Goal: Task Accomplishment & Management: Manage account settings

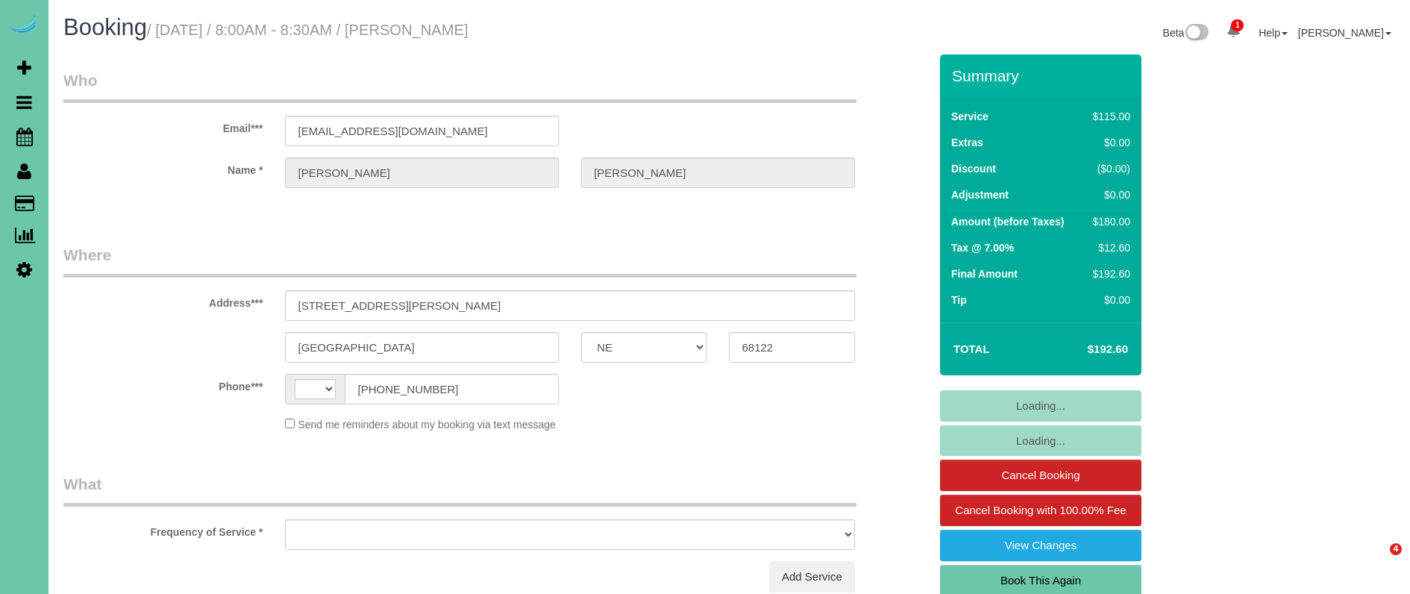
select select "NE"
select select "string:US"
select select "string:fspay-e48a2ca9-6f0c-4872-8146-55a9efa10b40"
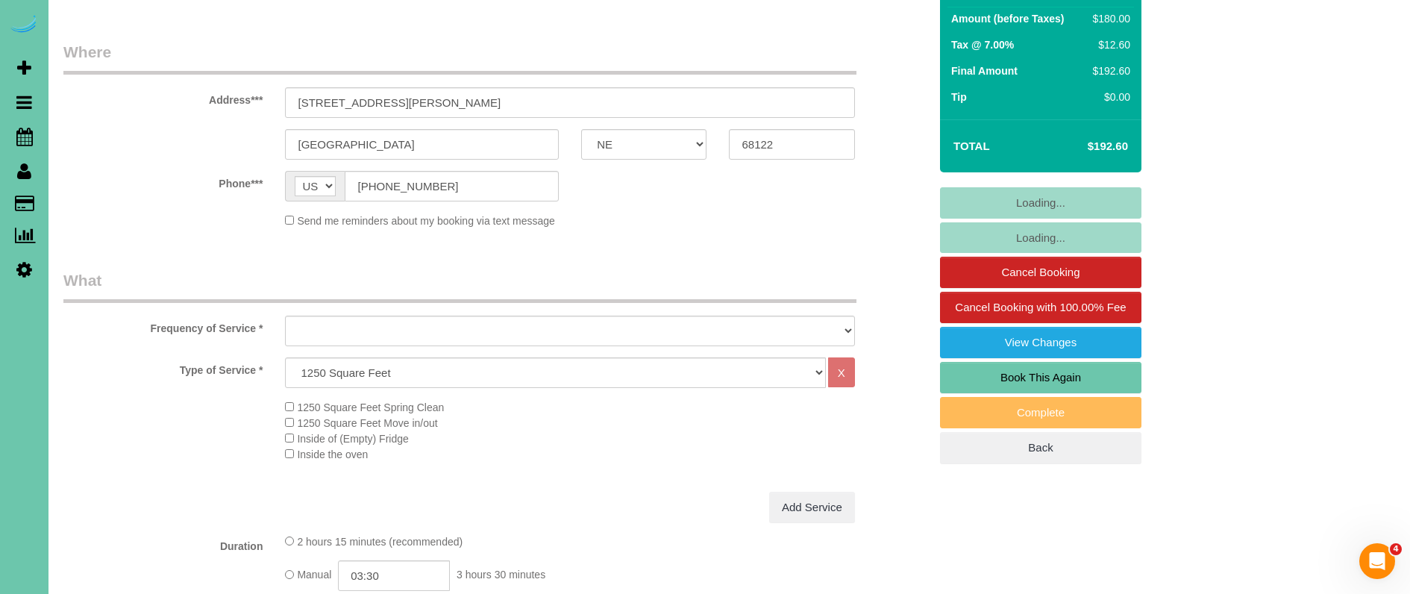
select select "object:663"
select select "number:36"
select select "number:41"
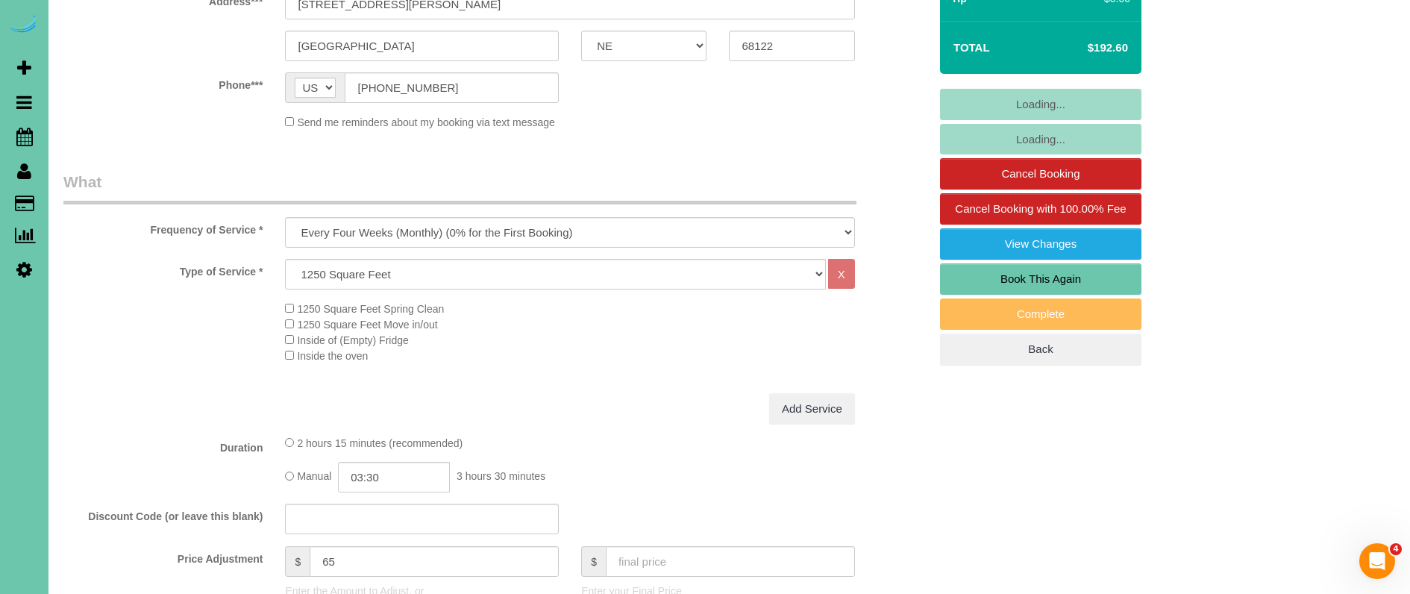
scroll to position [303, 0]
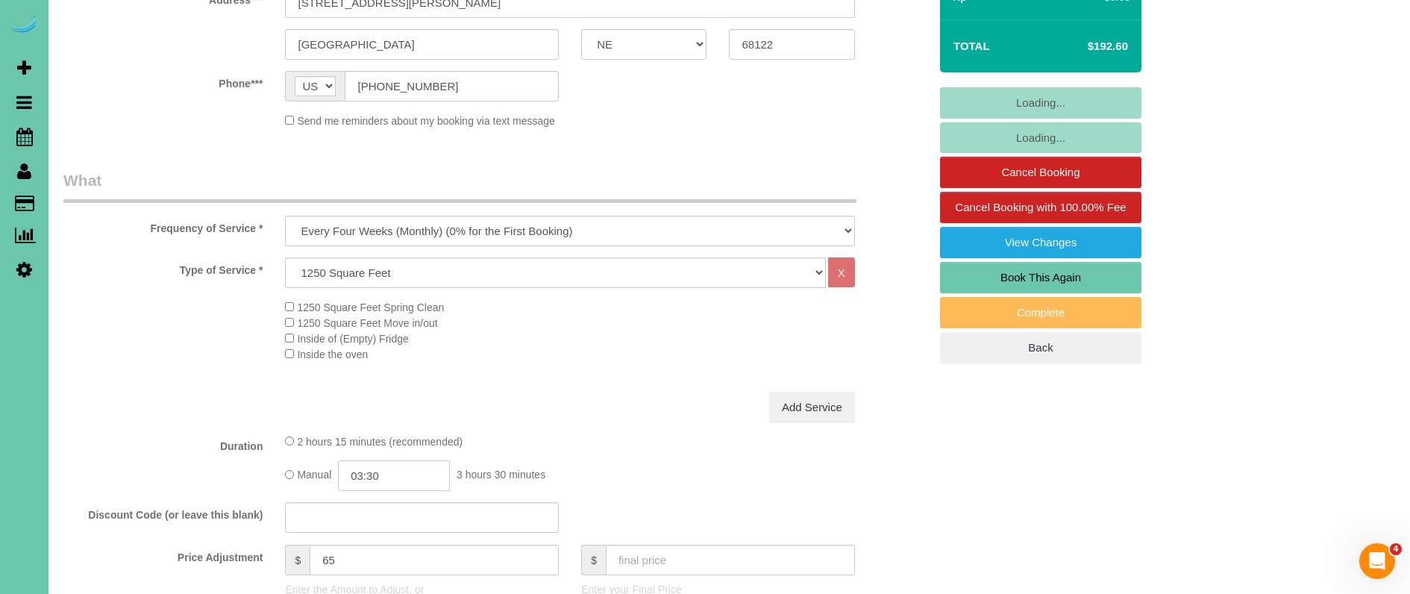
click at [395, 475] on input "03:30" at bounding box center [394, 475] width 112 height 31
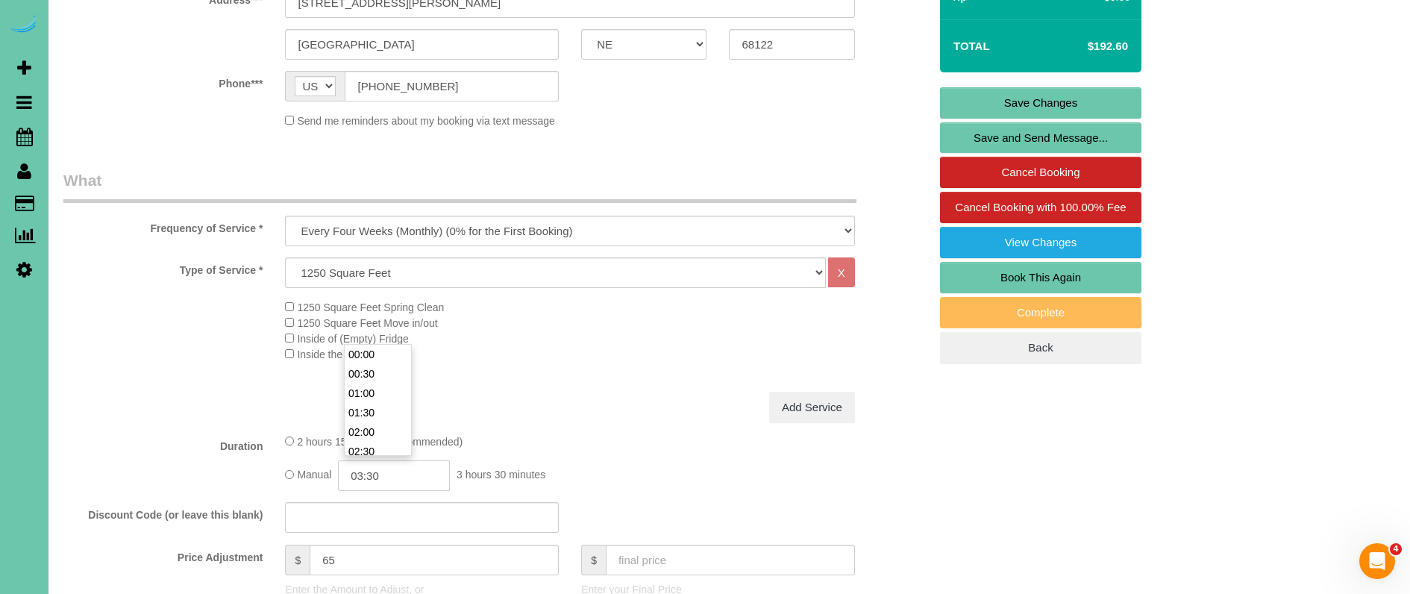
scroll to position [116, 0]
type input "03:15"
click at [682, 416] on div "Add Service" at bounding box center [570, 407] width 592 height 31
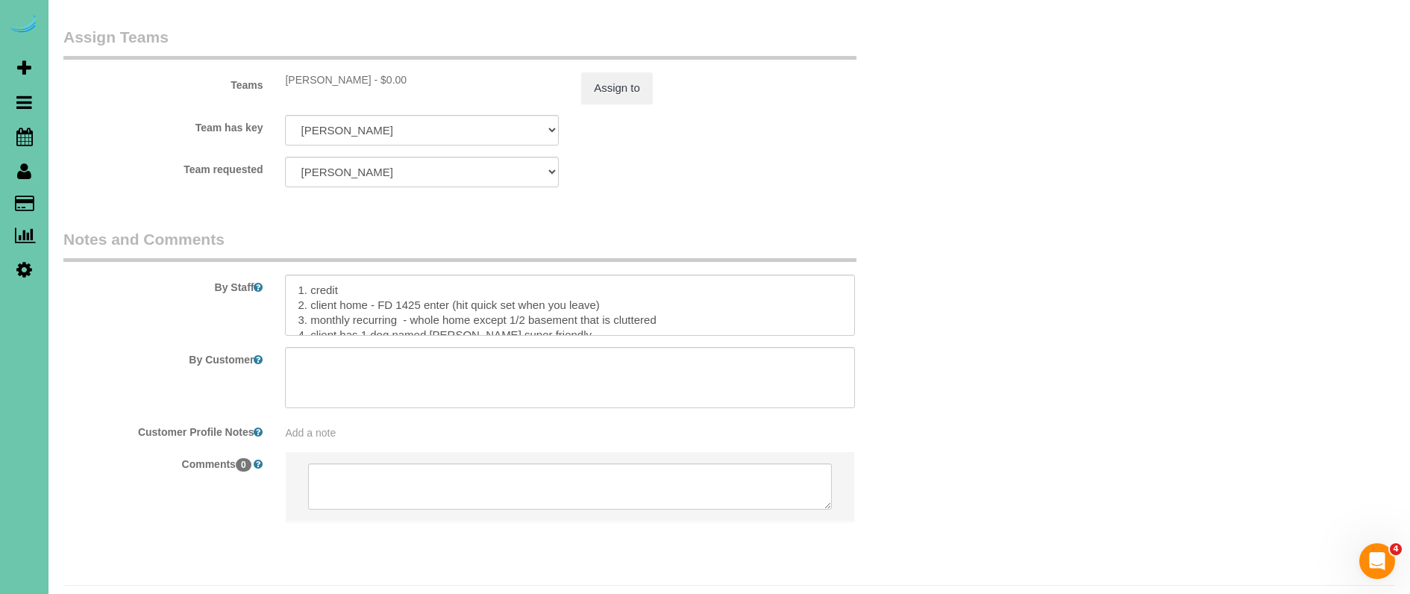
scroll to position [1640, 0]
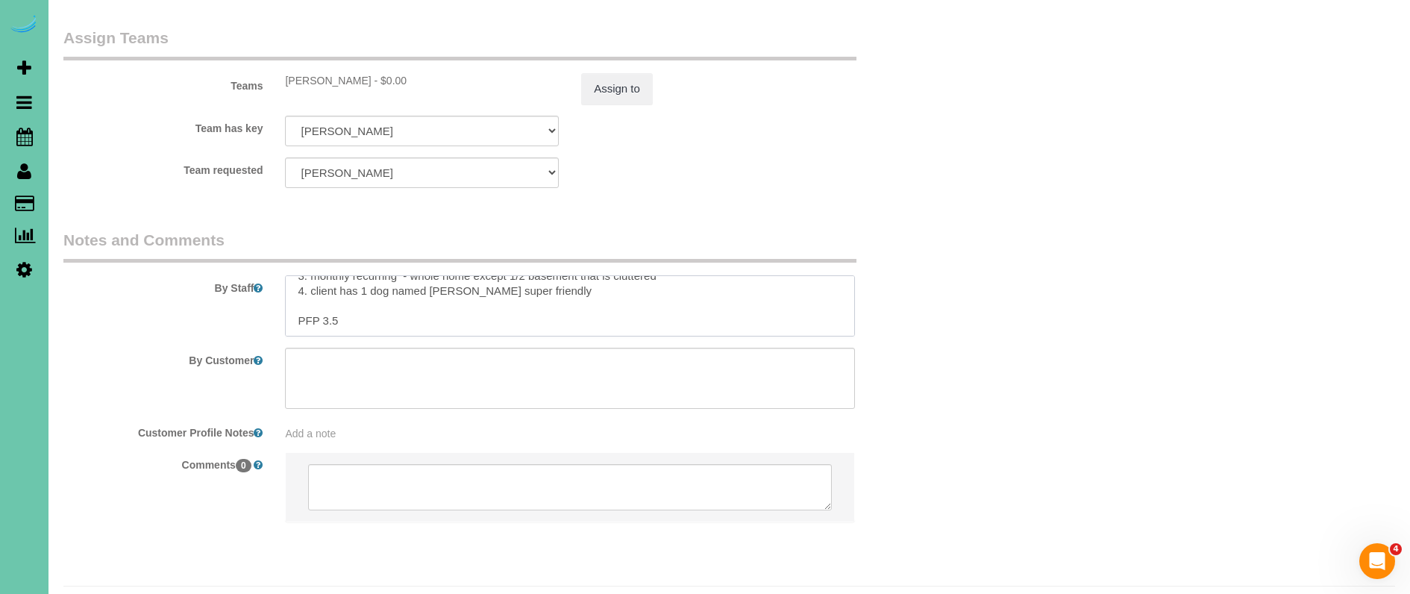
click at [333, 284] on textarea at bounding box center [569, 305] width 569 height 61
type textarea "1. credit 2. client home - FD 1425 enter (hit quick set when you leave) 3. mont…"
click at [605, 74] on button "Assign to" at bounding box center [617, 89] width 72 height 31
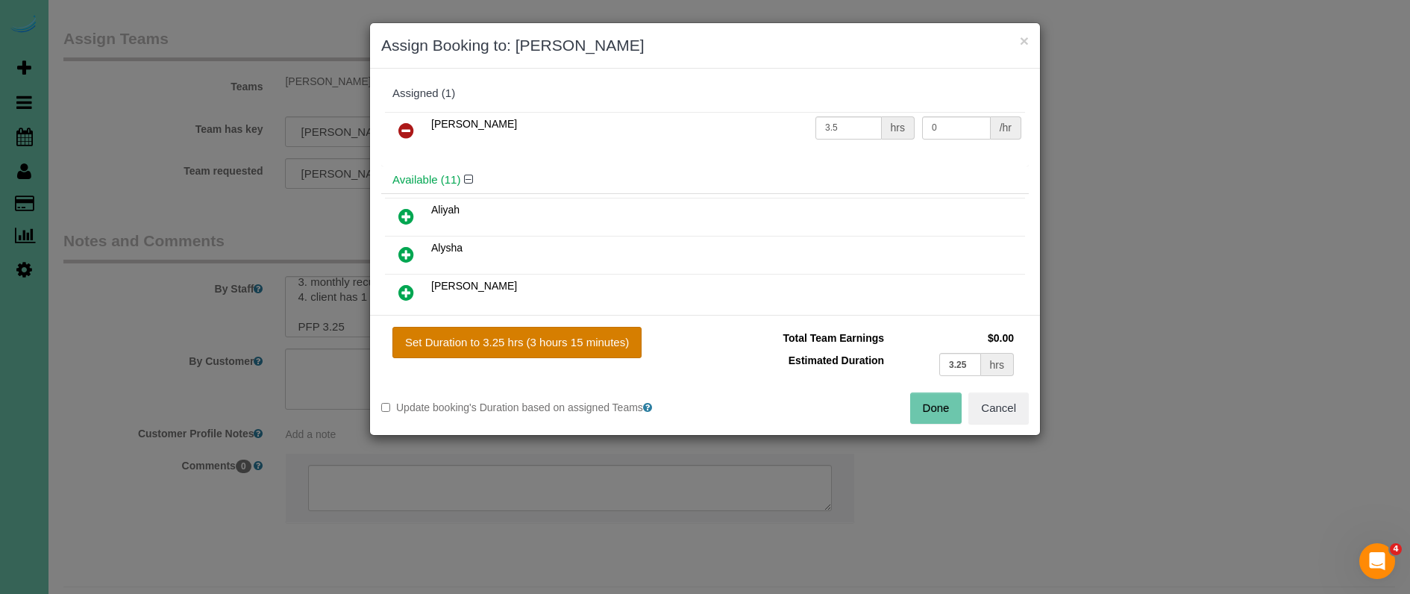
click at [619, 347] on button "Set Duration to 3.25 hrs (3 hours 15 minutes)" at bounding box center [516, 342] width 249 height 31
type input "3.25"
click at [936, 407] on button "Done" at bounding box center [936, 407] width 52 height 31
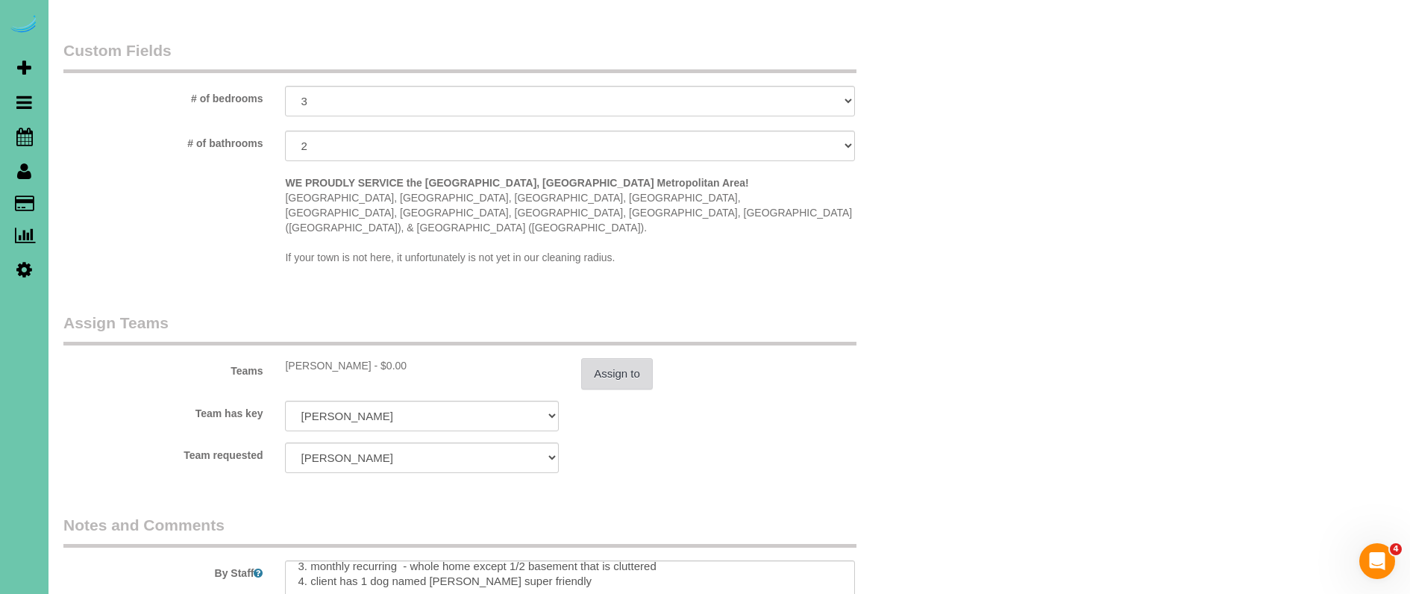
scroll to position [1355, 1]
click at [610, 358] on button "Assign to" at bounding box center [617, 373] width 72 height 31
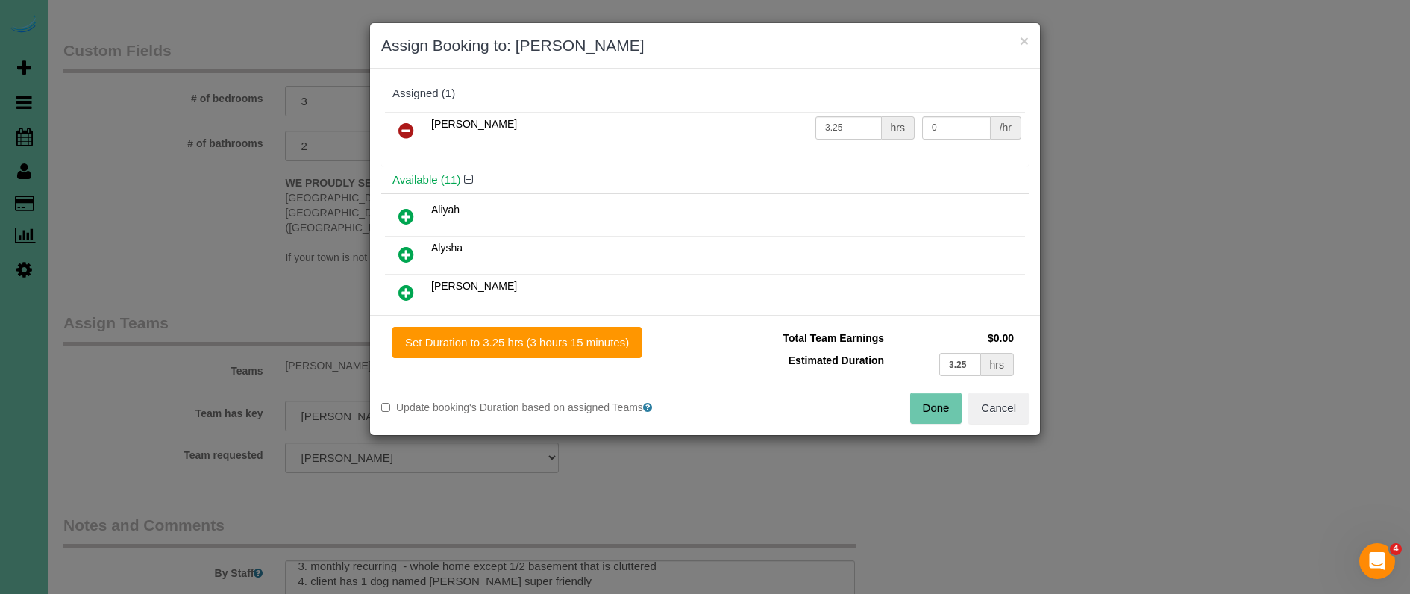
click at [921, 402] on button "Done" at bounding box center [936, 407] width 52 height 31
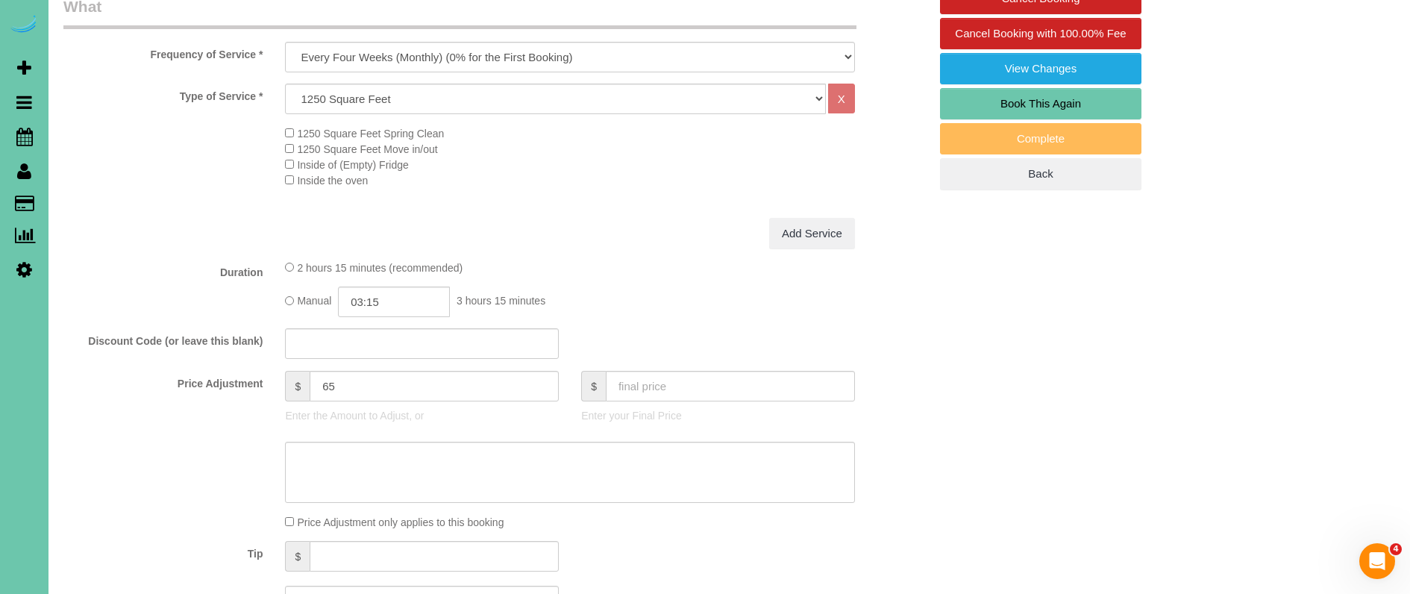
scroll to position [490, 0]
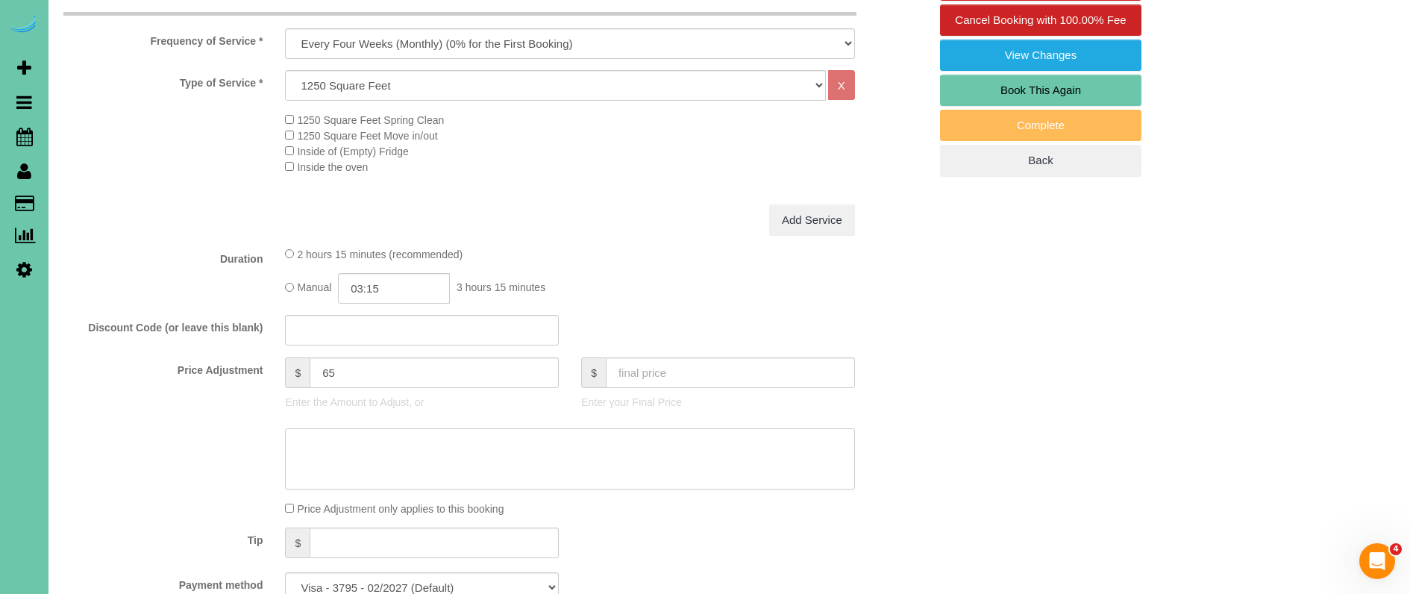
click at [443, 457] on textarea at bounding box center [569, 458] width 569 height 61
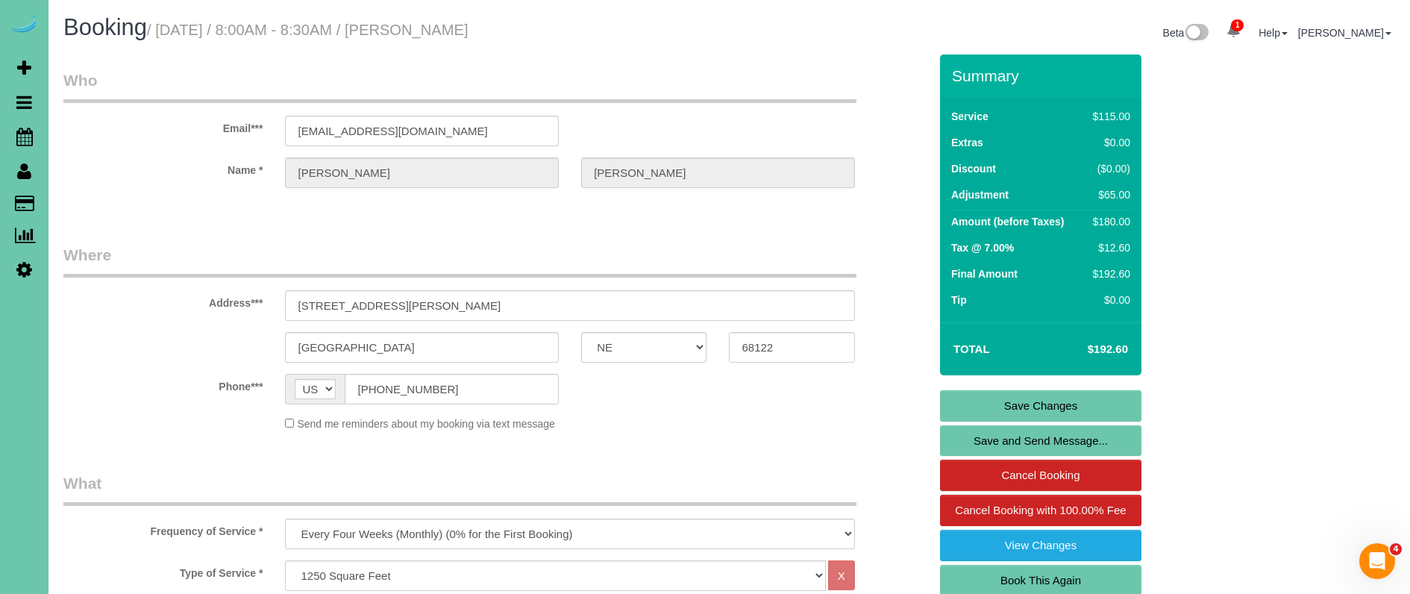
scroll to position [0, 0]
type textarea "NEW RATE - 9/15"
click at [1006, 408] on link "Save Changes" at bounding box center [1040, 405] width 201 height 31
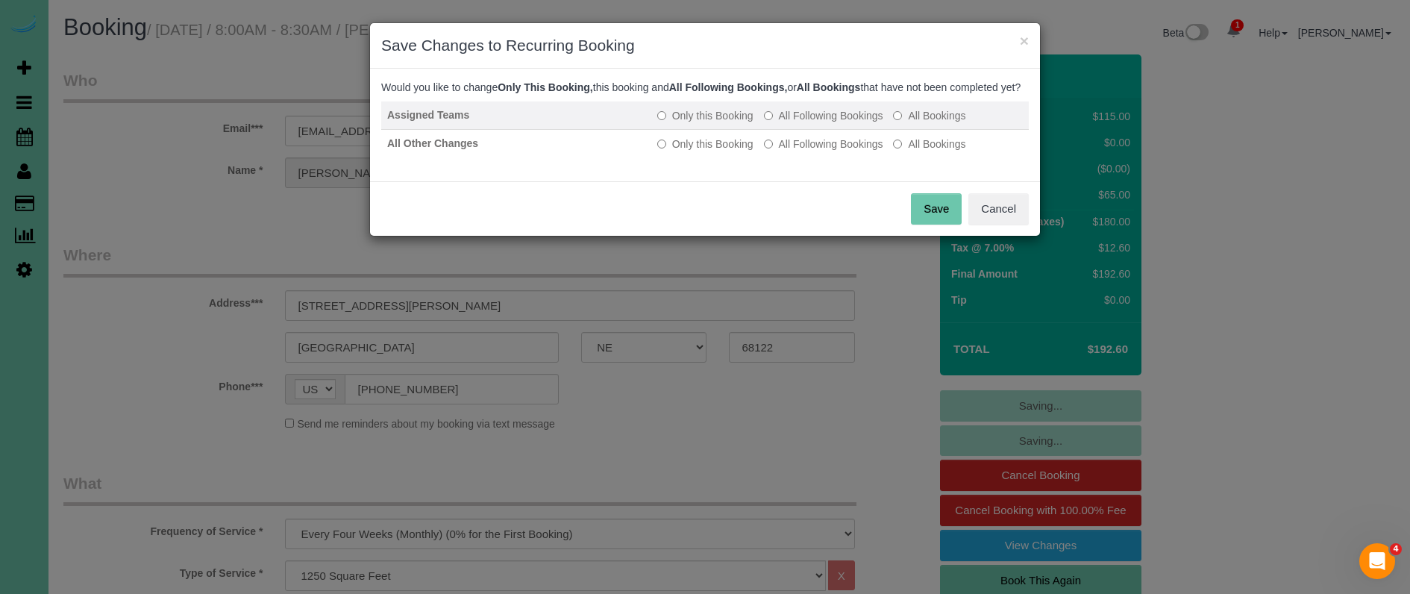
drag, startPoint x: 790, startPoint y: 128, endPoint x: 795, endPoint y: 137, distance: 10.4
click at [790, 123] on label "All Following Bookings" at bounding box center [823, 115] width 119 height 15
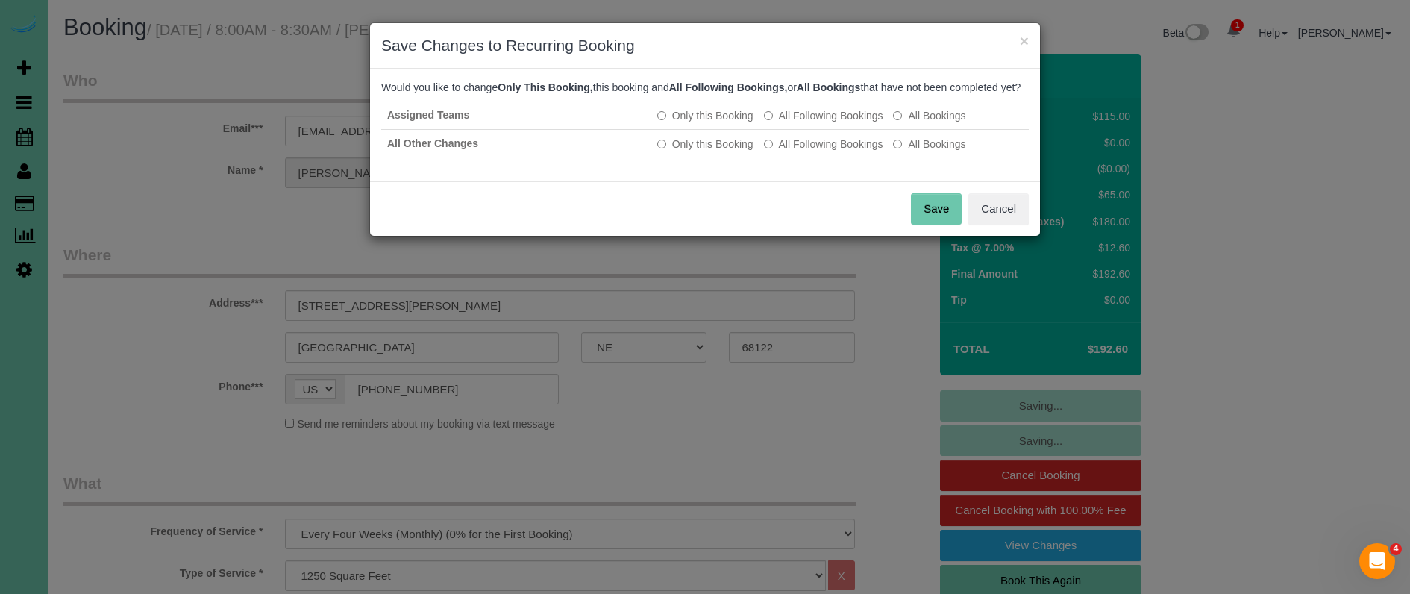
drag, startPoint x: 801, startPoint y: 154, endPoint x: 886, endPoint y: 182, distance: 89.4
click at [804, 151] on label "All Following Bookings" at bounding box center [823, 144] width 119 height 15
click at [942, 225] on button "Save" at bounding box center [936, 208] width 51 height 31
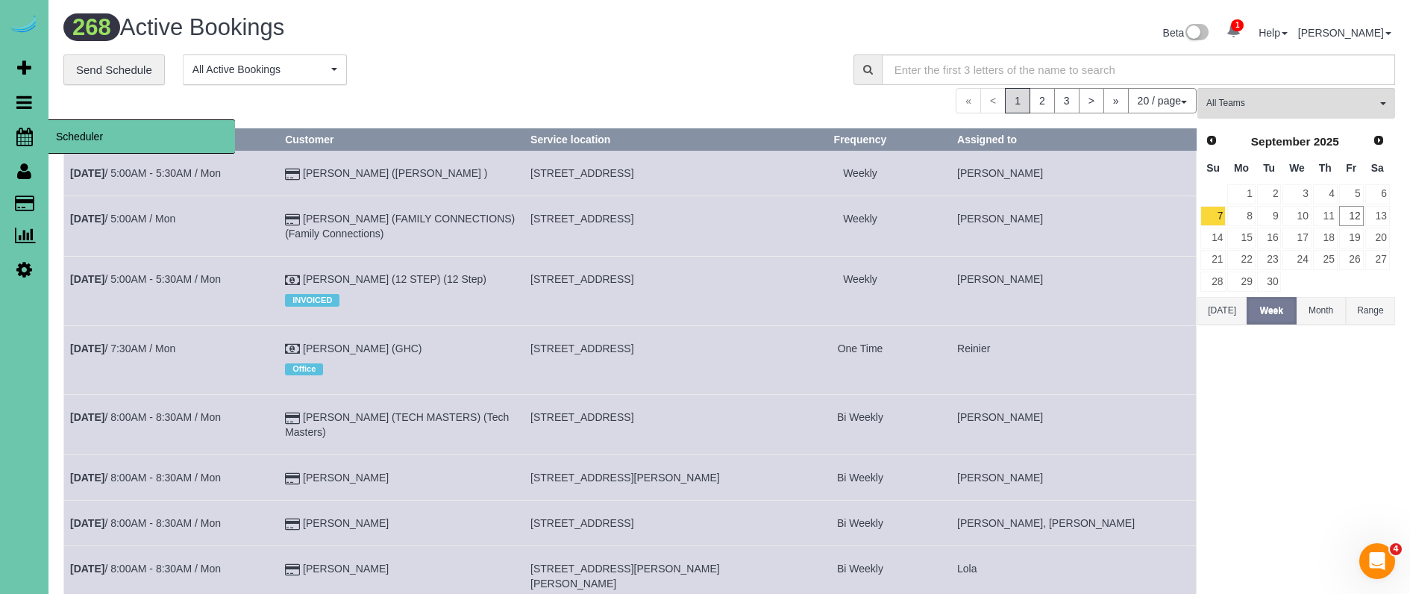
drag, startPoint x: 34, startPoint y: 132, endPoint x: 85, endPoint y: 129, distance: 50.8
click at [34, 132] on link "Scheduler" at bounding box center [24, 136] width 48 height 34
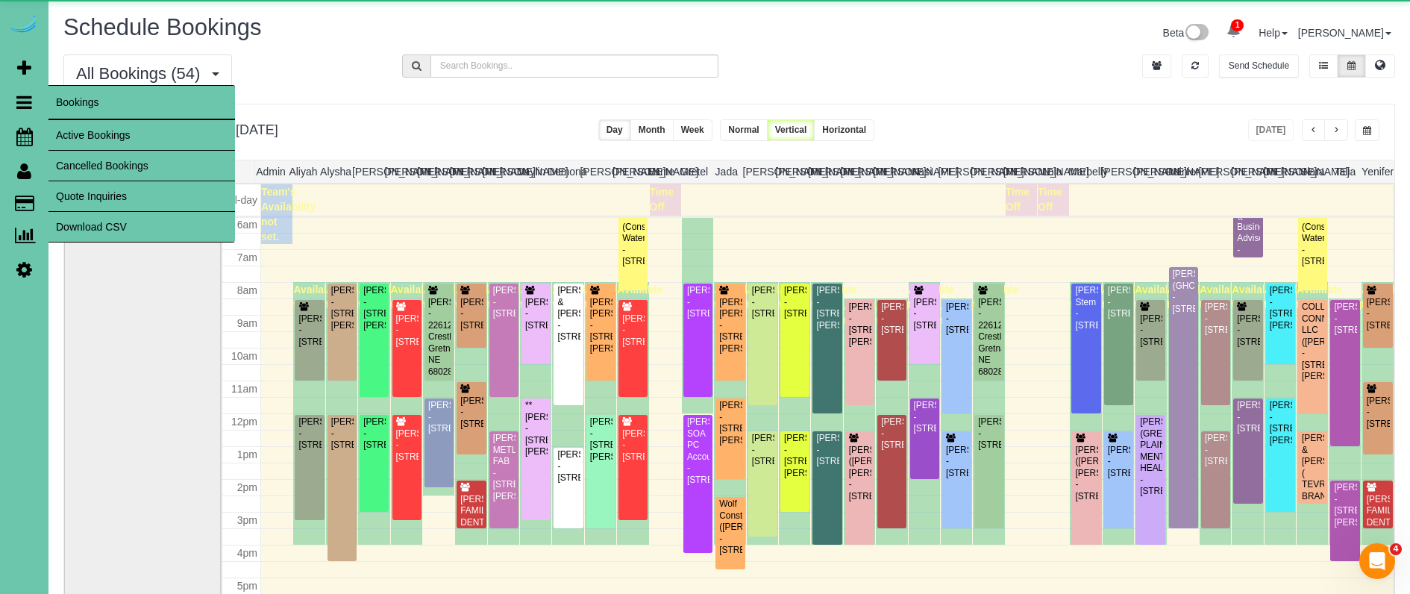
scroll to position [198, 0]
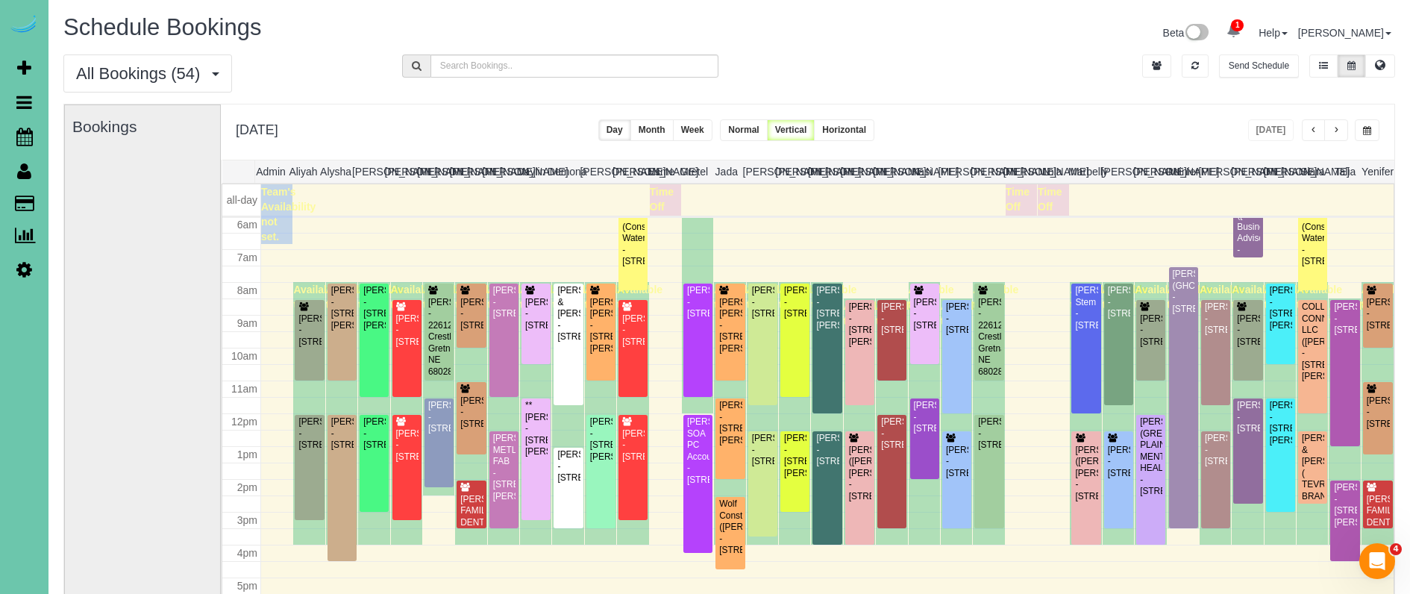
click at [1366, 129] on span "button" at bounding box center [1367, 130] width 8 height 9
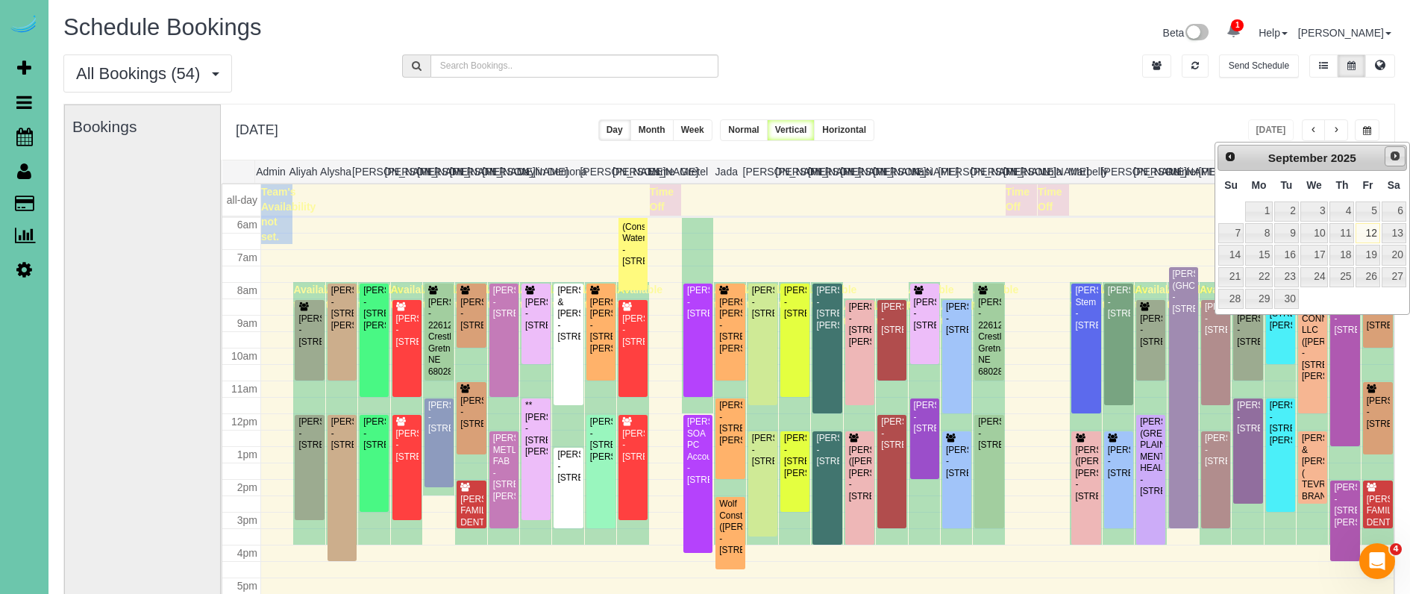
click at [1395, 151] on span "Next" at bounding box center [1395, 156] width 12 height 12
click at [1253, 237] on link "6" at bounding box center [1259, 233] width 28 height 20
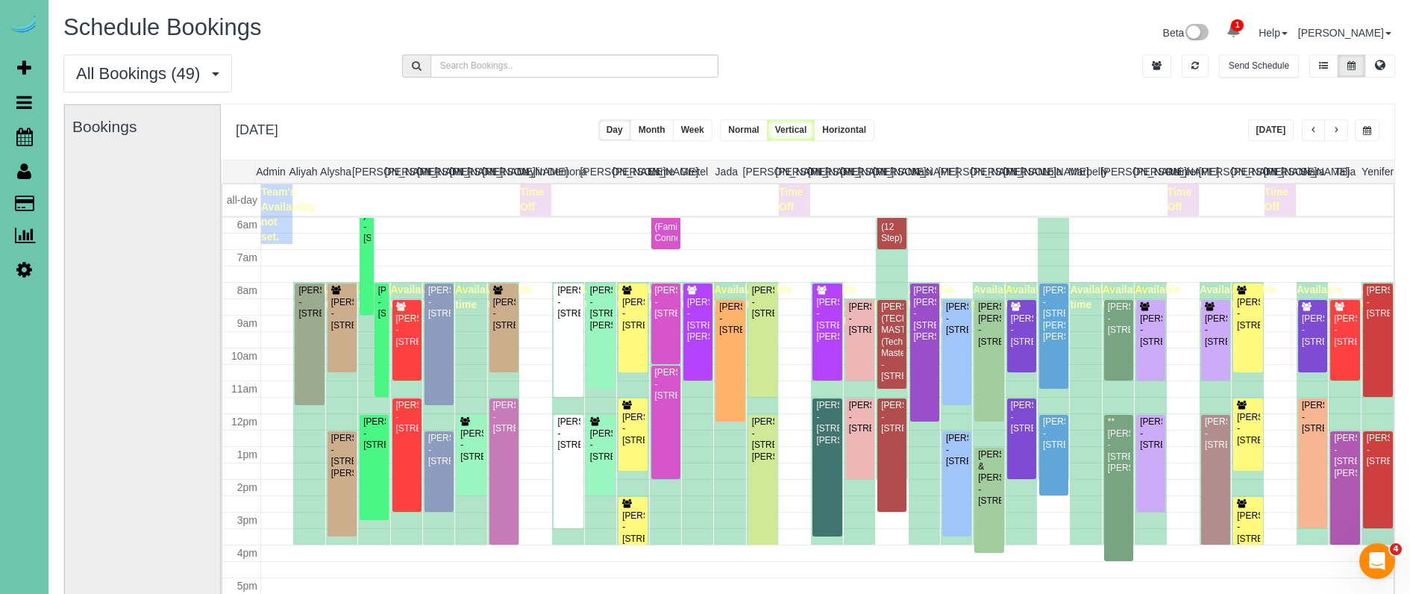
click at [1361, 135] on button "button" at bounding box center [1367, 130] width 25 height 22
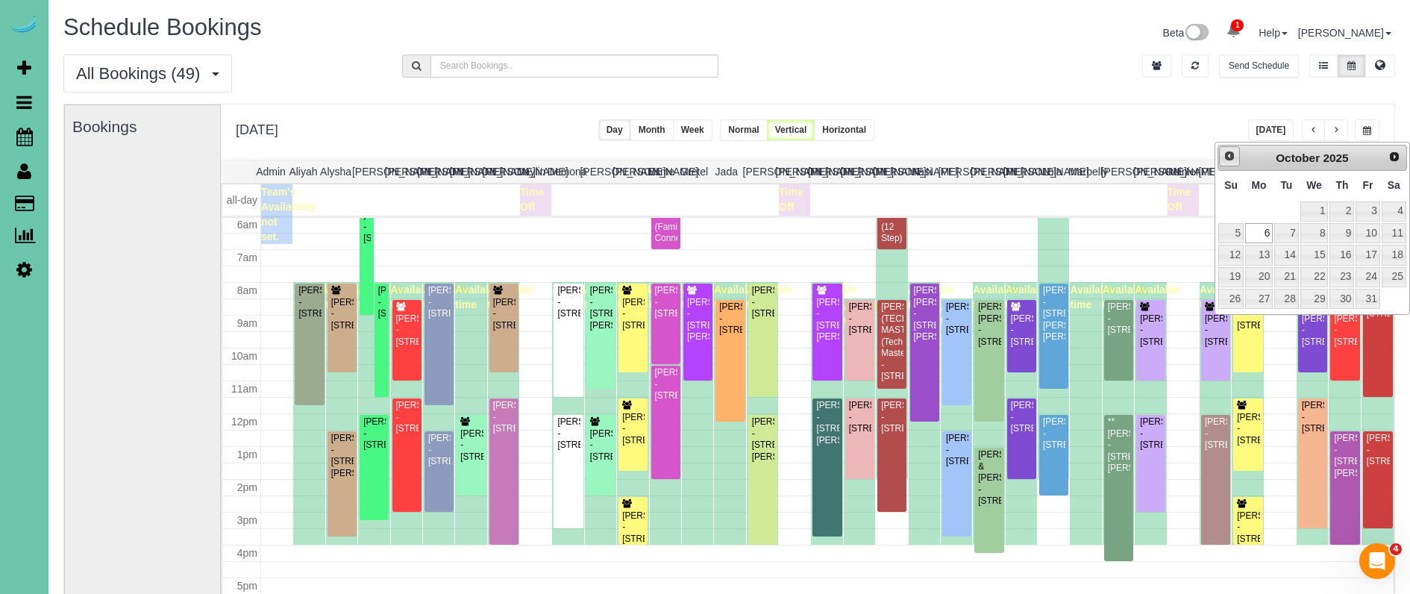
click at [1227, 157] on span "Prev" at bounding box center [1230, 156] width 12 height 12
click at [1340, 271] on link "25" at bounding box center [1342, 277] width 25 height 20
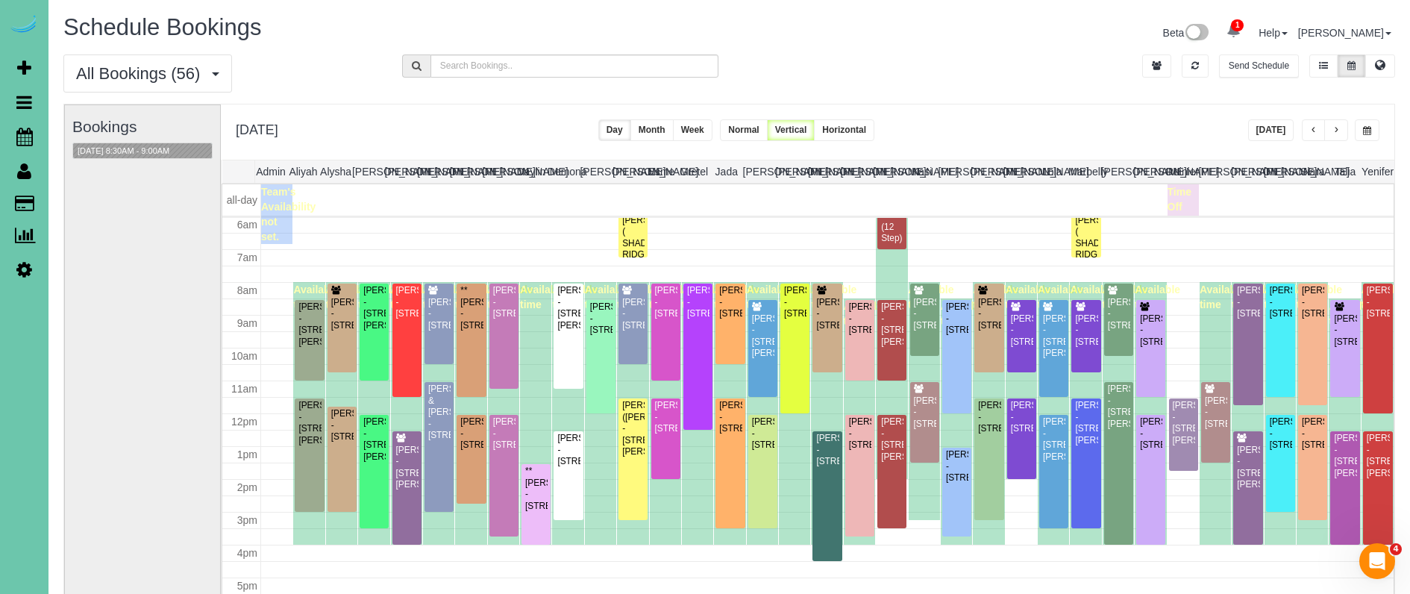
scroll to position [197, 0]
click at [1356, 131] on button "button" at bounding box center [1367, 130] width 25 height 22
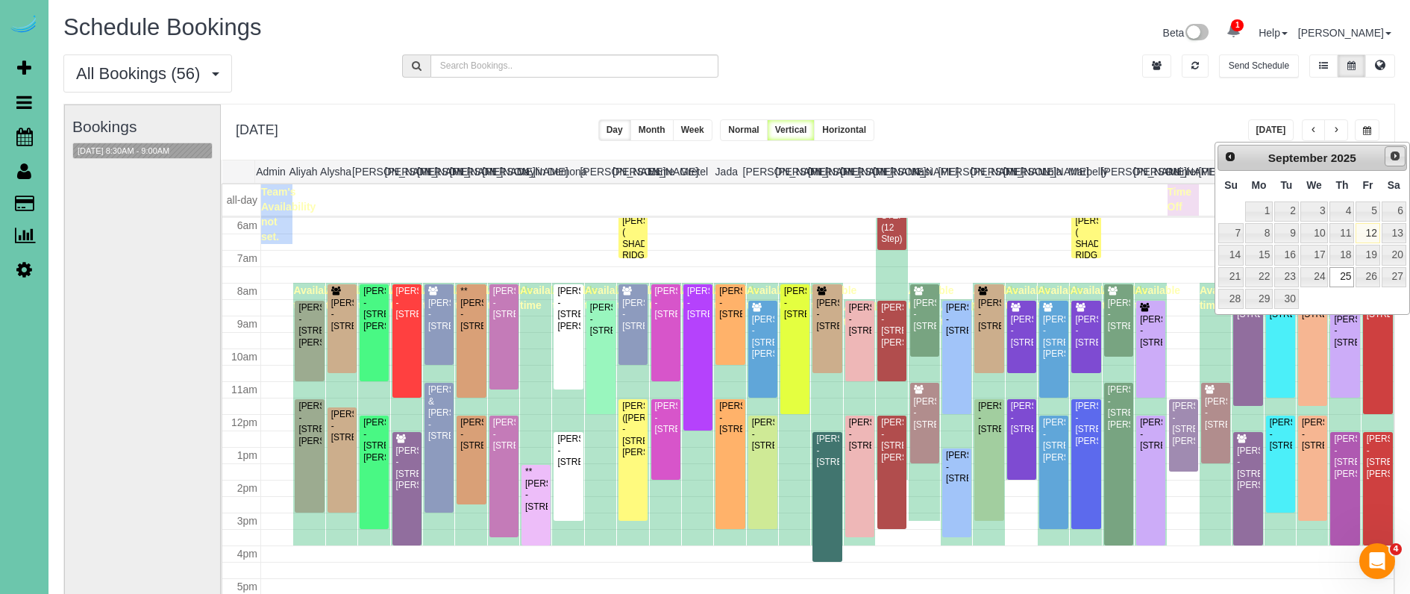
click at [1394, 156] on span "Next" at bounding box center [1395, 156] width 12 height 12
click at [1341, 209] on link "2" at bounding box center [1342, 211] width 25 height 20
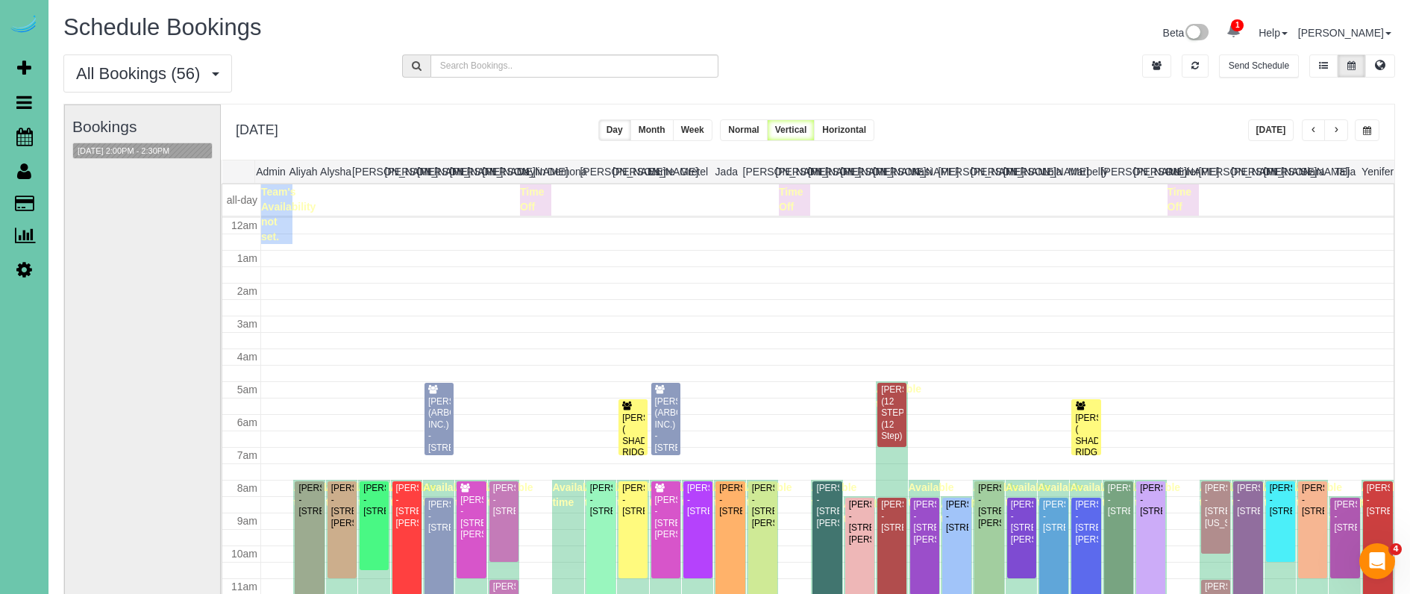
scroll to position [198, 0]
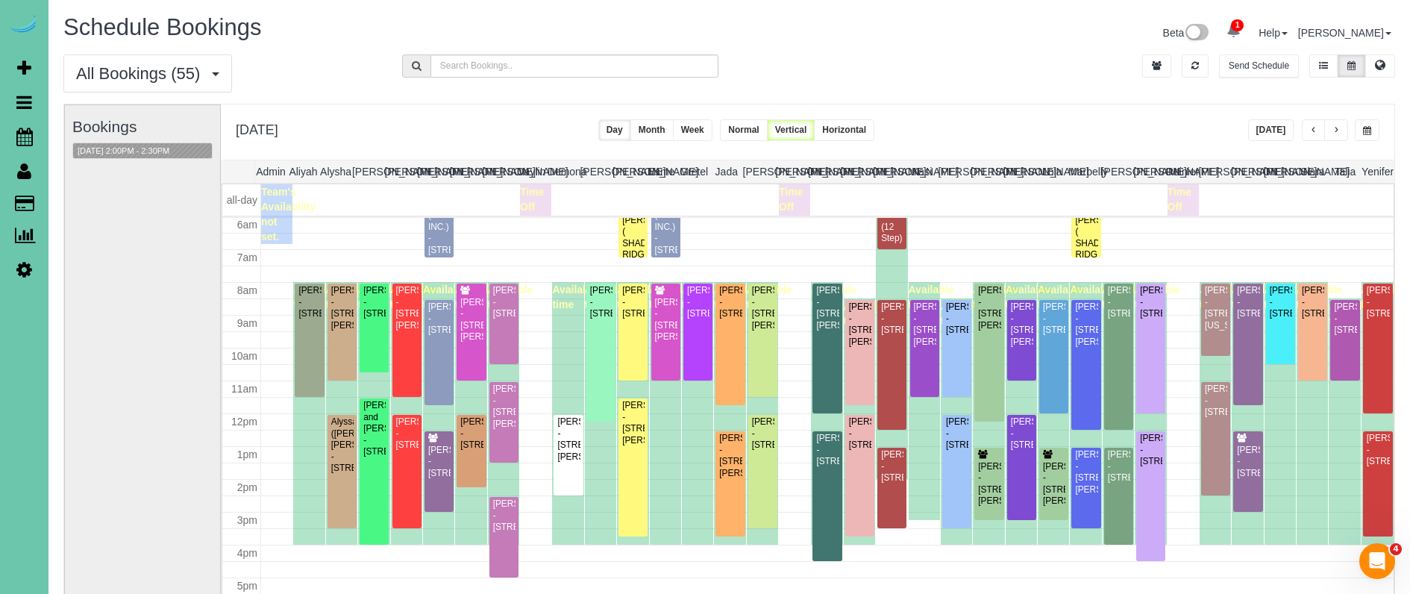
click at [1365, 131] on span "button" at bounding box center [1367, 130] width 8 height 9
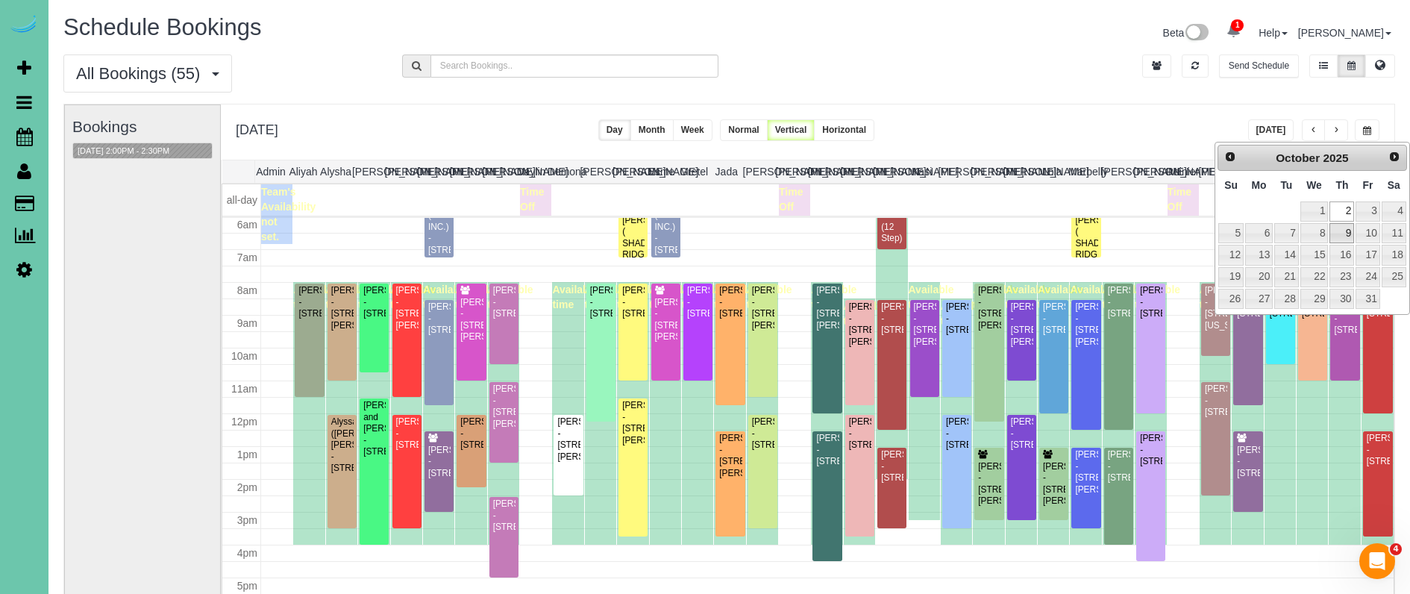
click at [1345, 237] on link "9" at bounding box center [1342, 233] width 25 height 20
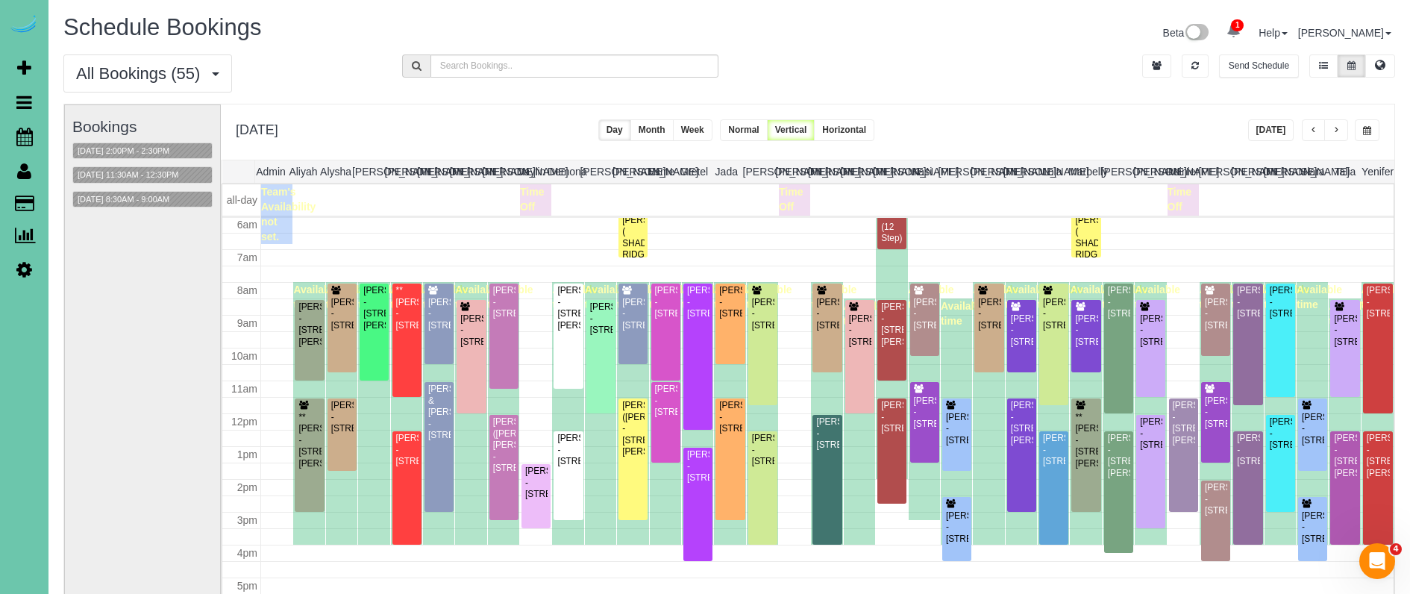
click at [1365, 128] on span "button" at bounding box center [1367, 130] width 8 height 9
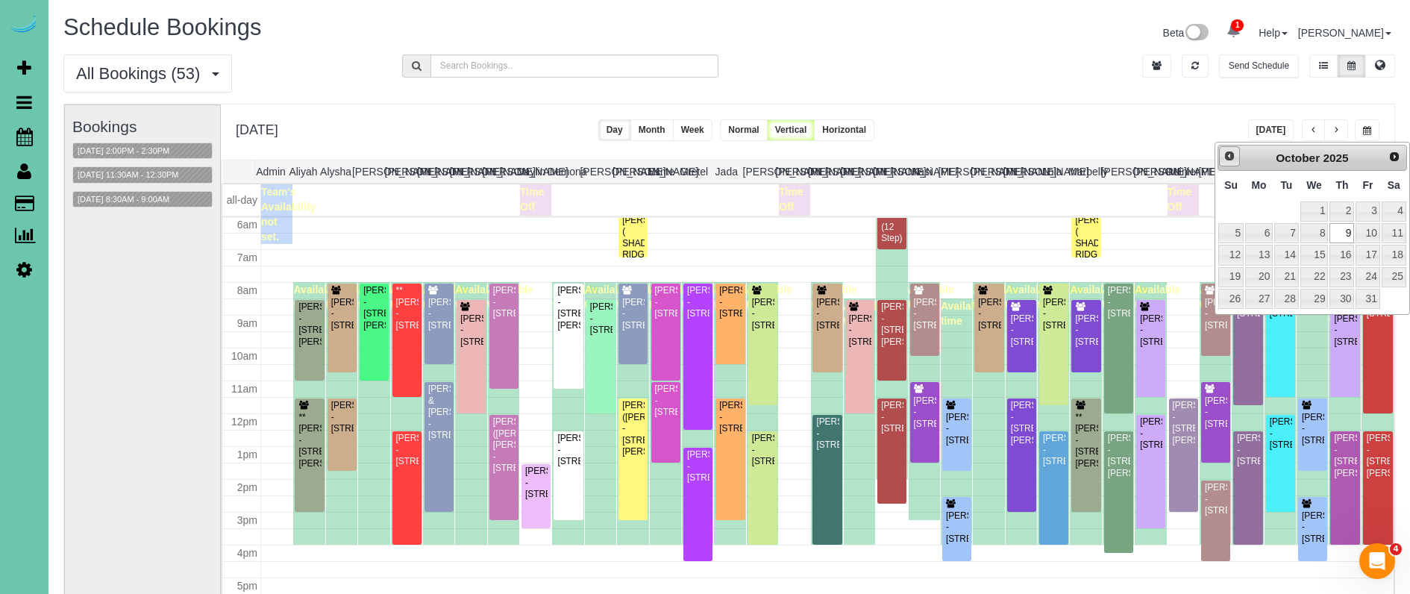
click at [1228, 160] on span "Prev" at bounding box center [1230, 156] width 12 height 12
click at [1341, 275] on link "25" at bounding box center [1342, 277] width 25 height 20
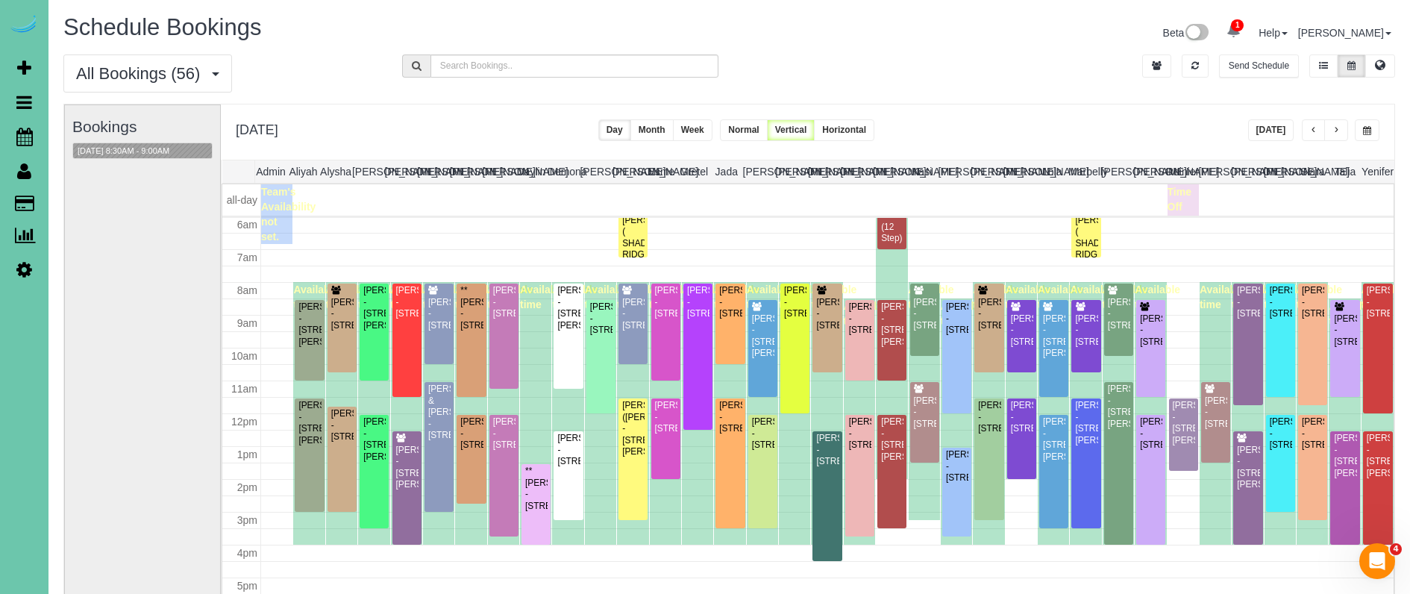
click at [1363, 131] on span "button" at bounding box center [1367, 130] width 8 height 9
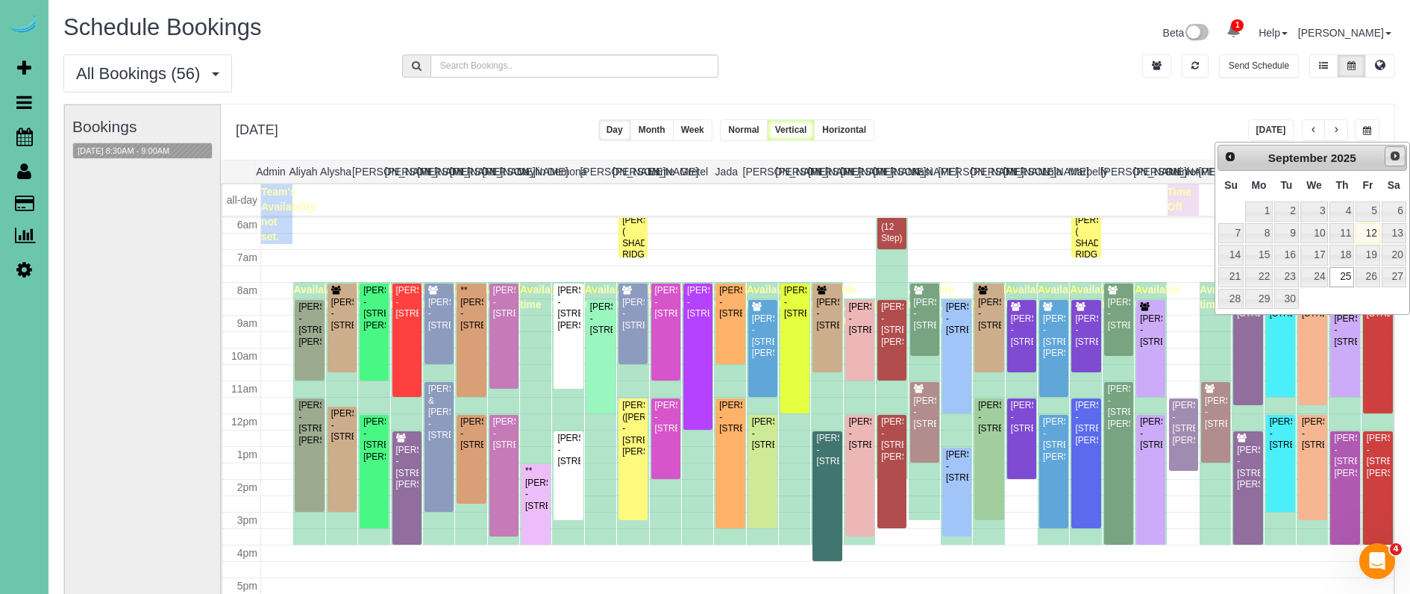
click at [1394, 163] on link "Next" at bounding box center [1395, 156] width 21 height 21
click at [1350, 272] on link "23" at bounding box center [1342, 277] width 25 height 20
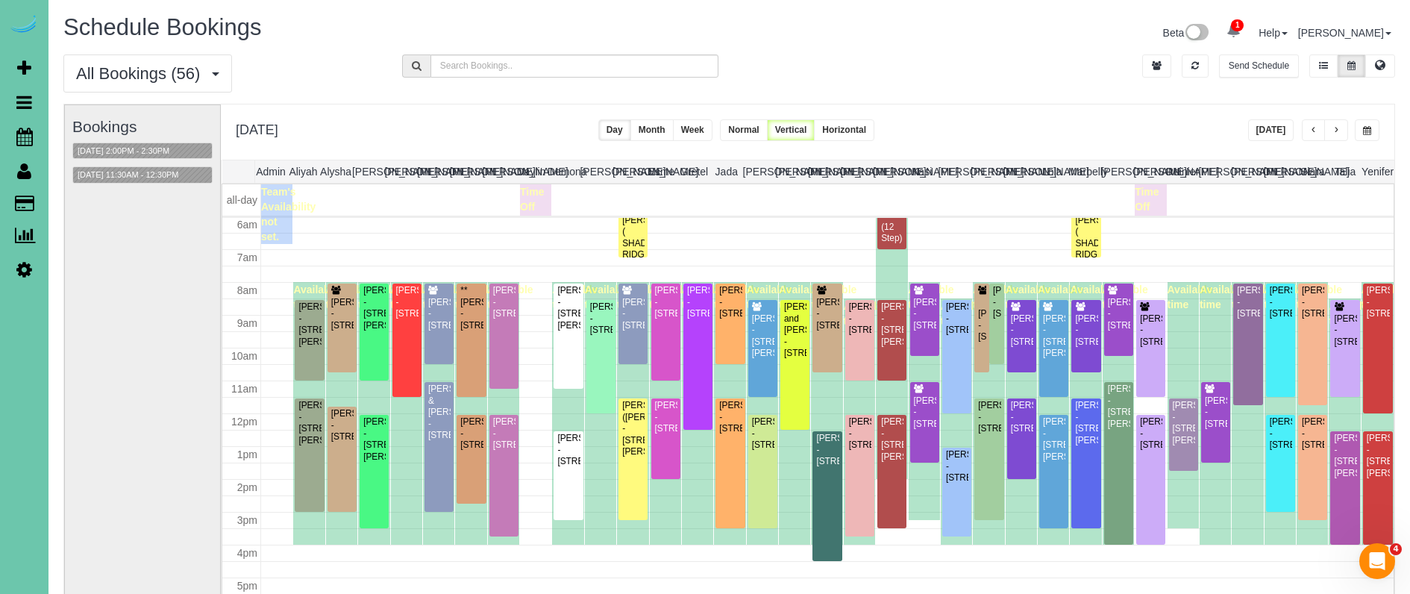
click at [1368, 128] on span "button" at bounding box center [1367, 130] width 8 height 9
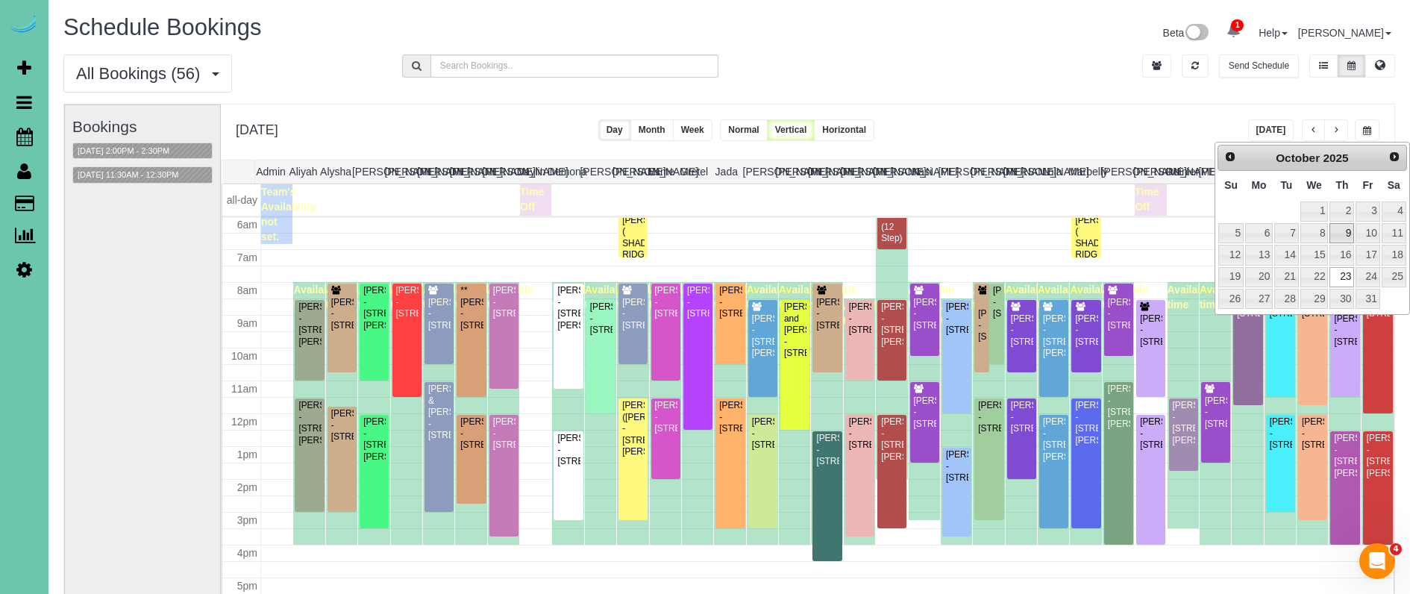
click at [1342, 232] on link "9" at bounding box center [1342, 233] width 25 height 20
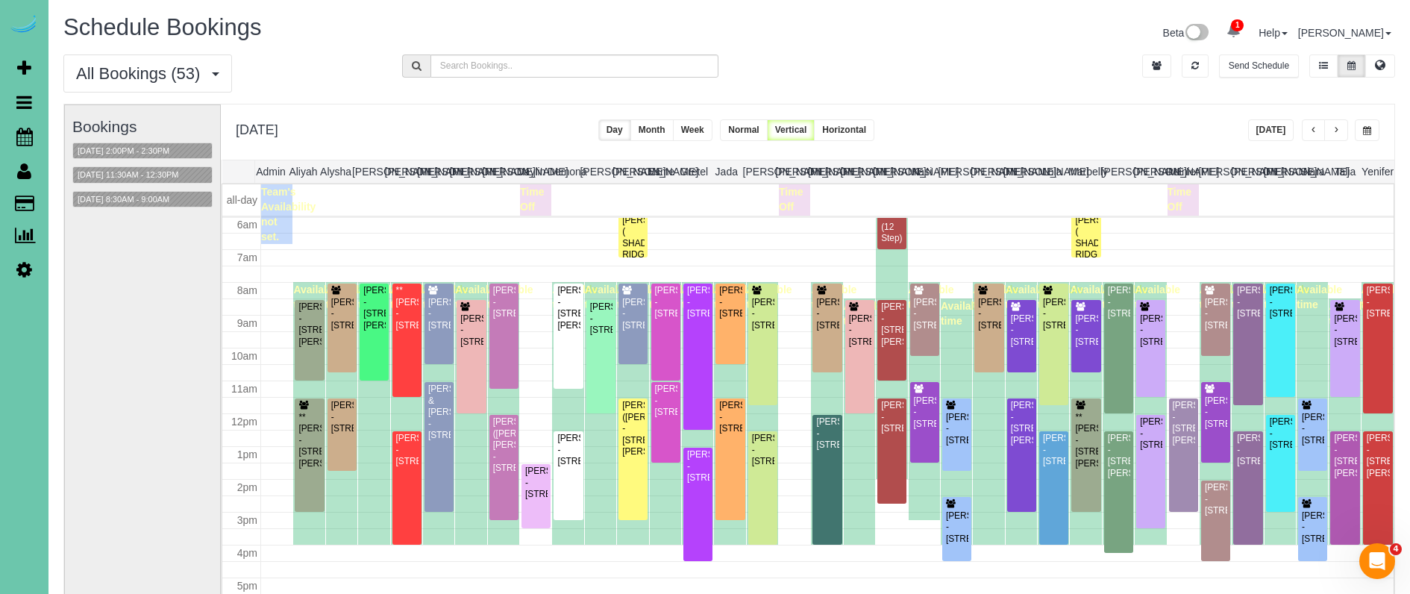
drag, startPoint x: 1375, startPoint y: 128, endPoint x: 1365, endPoint y: 143, distance: 18.2
click at [1375, 128] on button "button" at bounding box center [1367, 130] width 25 height 22
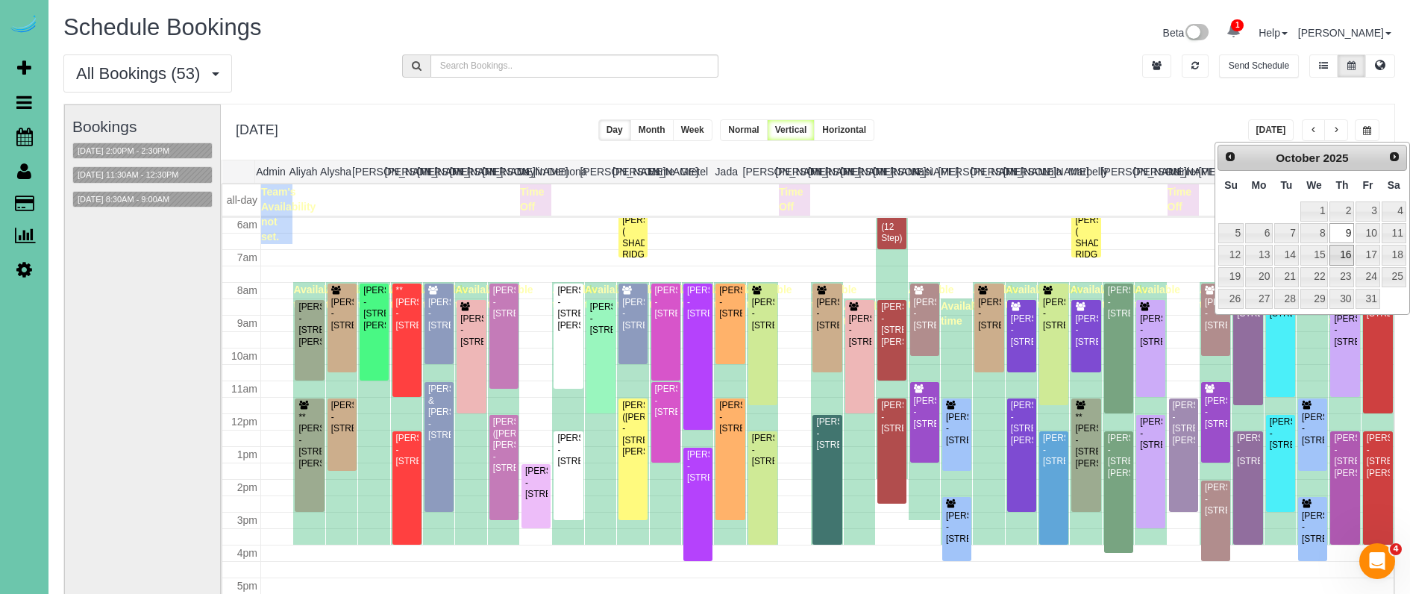
click at [1350, 248] on link "16" at bounding box center [1342, 255] width 25 height 20
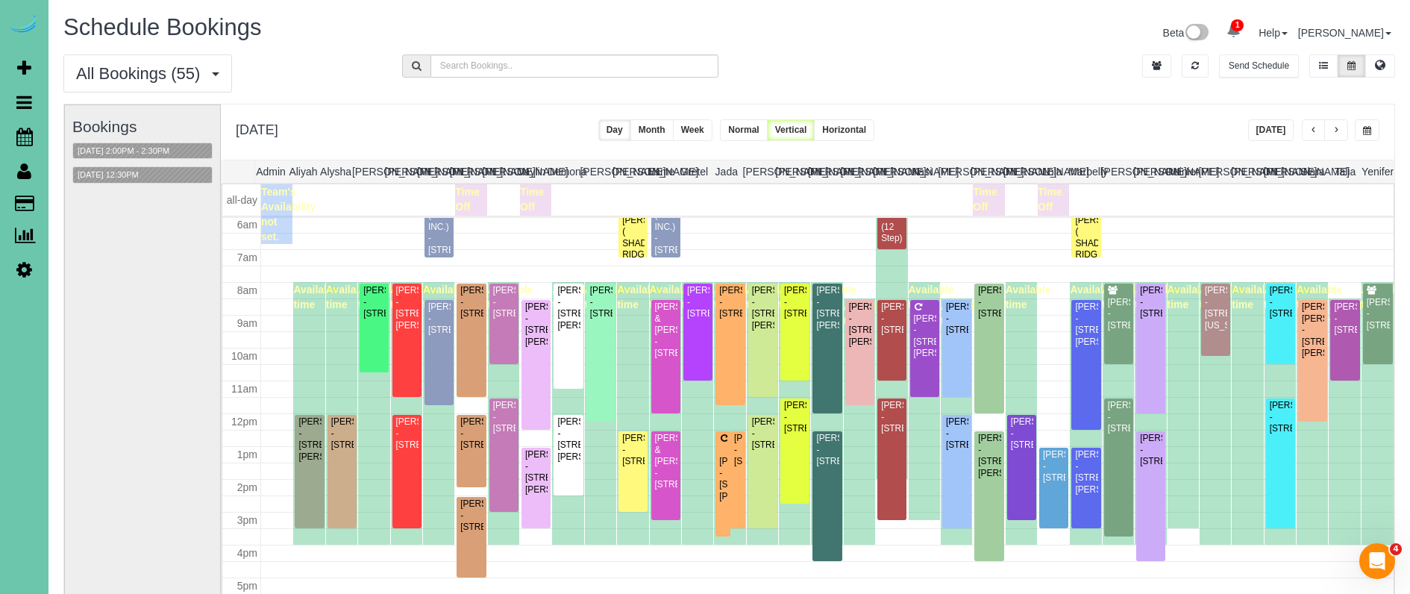
drag, startPoint x: 1371, startPoint y: 129, endPoint x: 1378, endPoint y: 130, distance: 7.5
click at [1371, 129] on button "button" at bounding box center [1367, 130] width 25 height 22
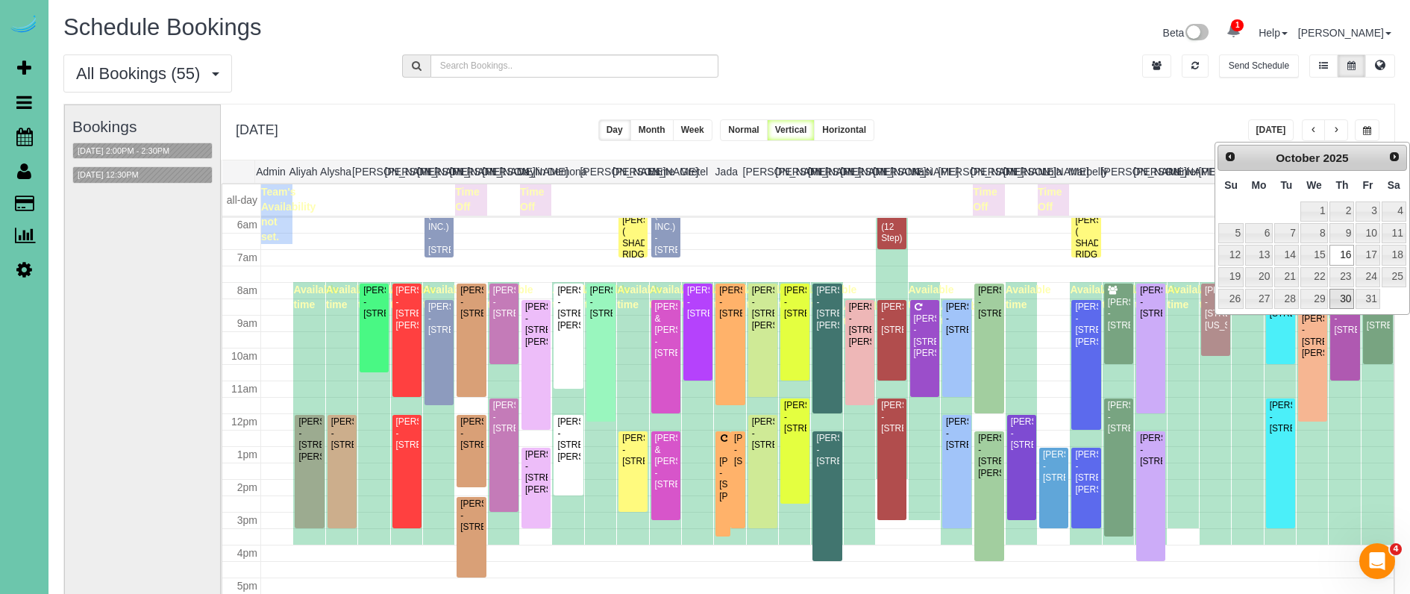
click at [1347, 289] on link "30" at bounding box center [1342, 299] width 25 height 20
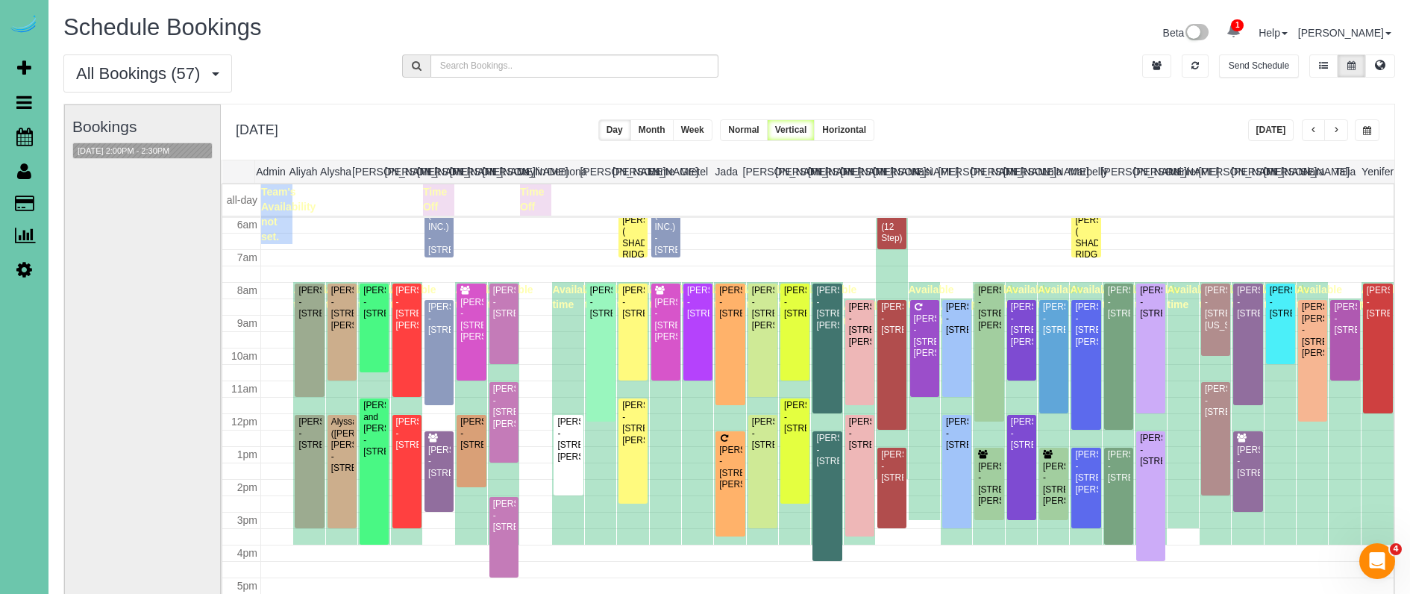
click at [1363, 134] on span "button" at bounding box center [1367, 130] width 8 height 9
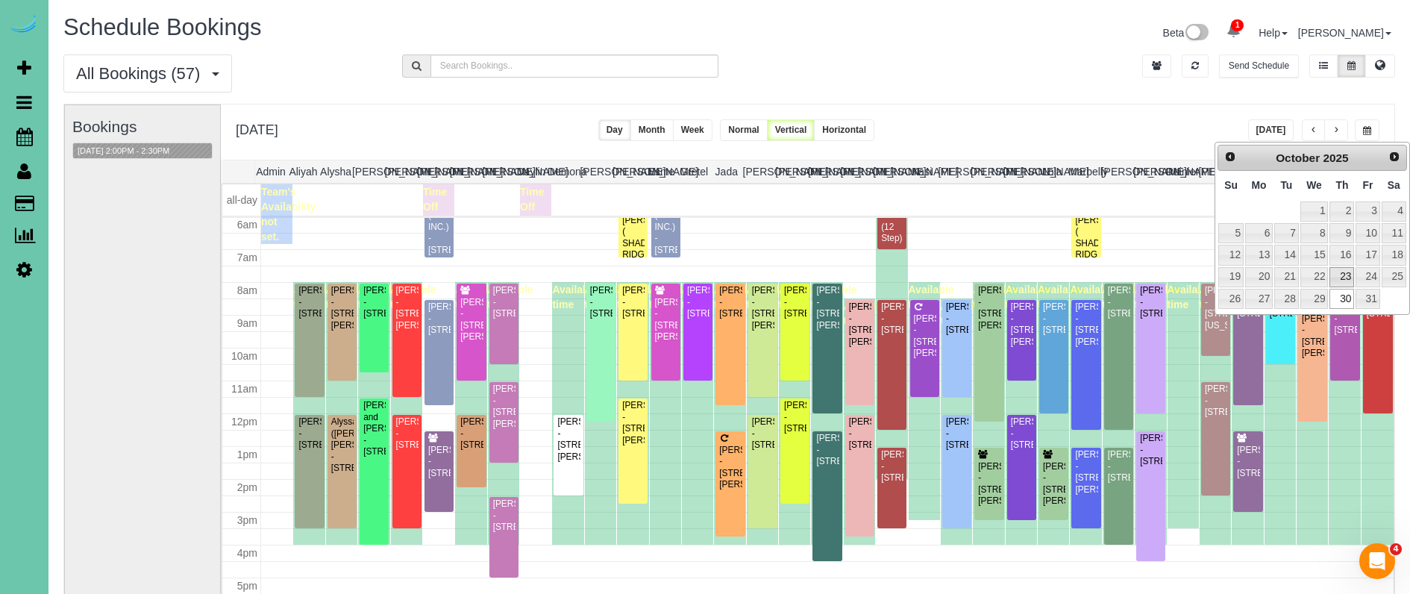
click at [1351, 270] on link "23" at bounding box center [1342, 277] width 25 height 20
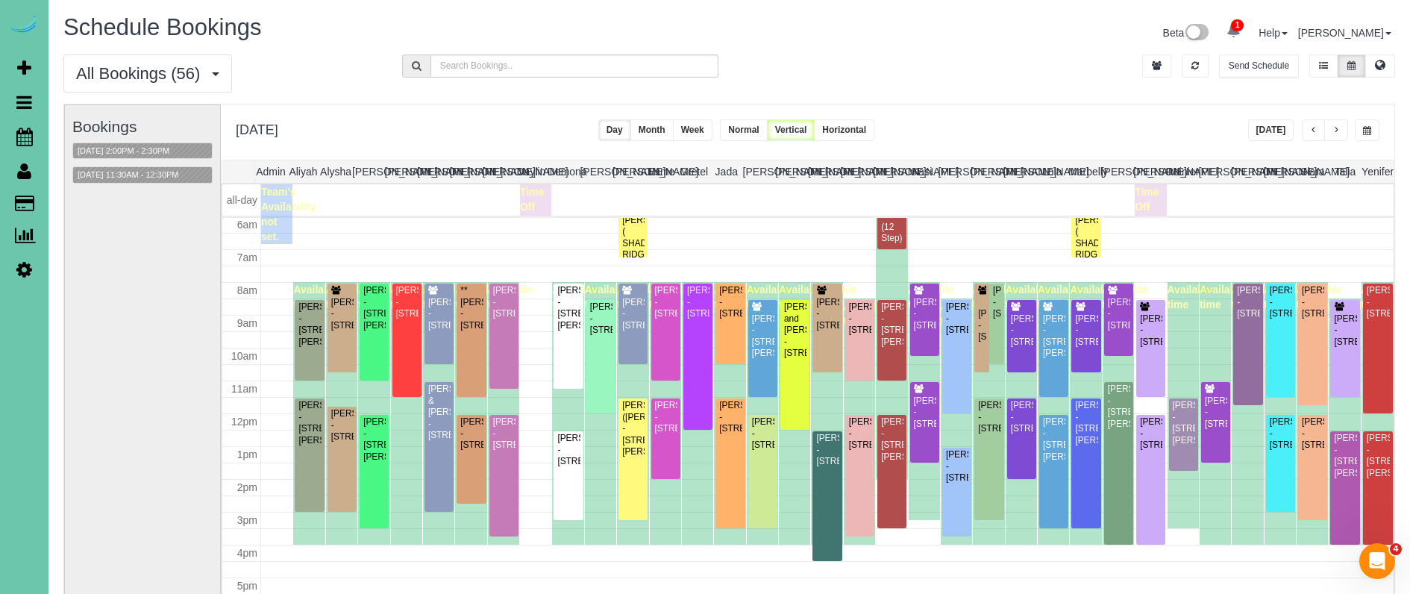
click at [1368, 129] on span "button" at bounding box center [1367, 130] width 8 height 9
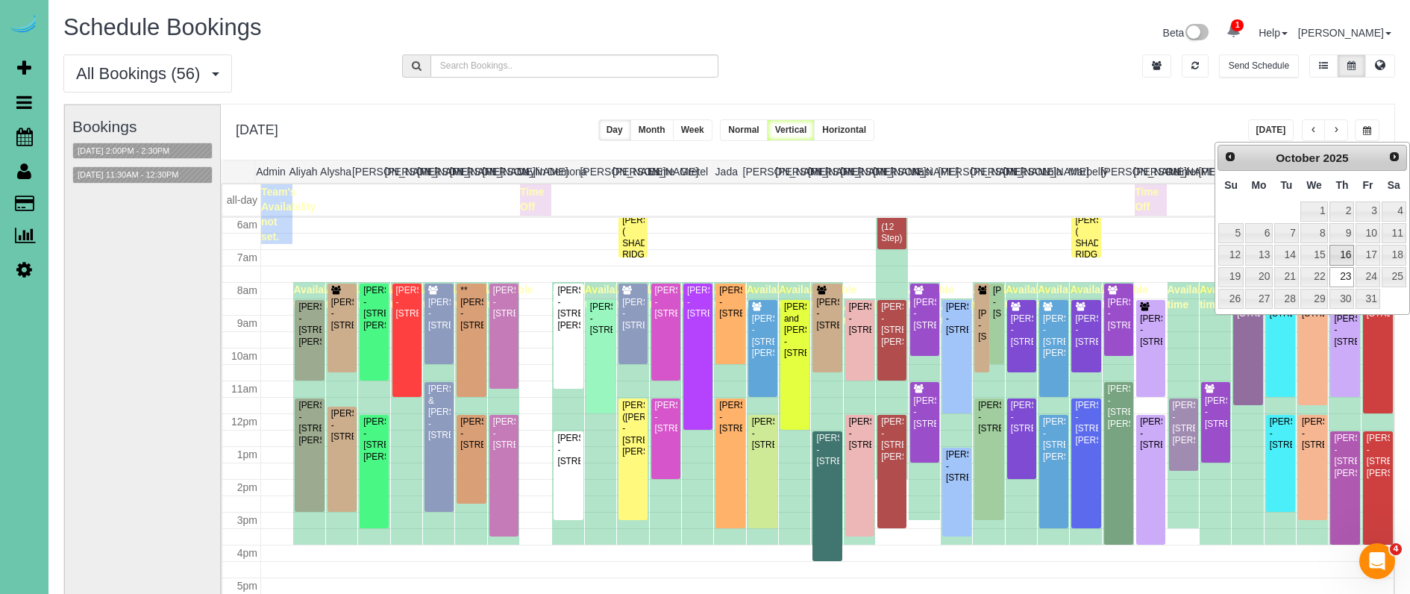
click at [1345, 262] on link "16" at bounding box center [1342, 255] width 25 height 20
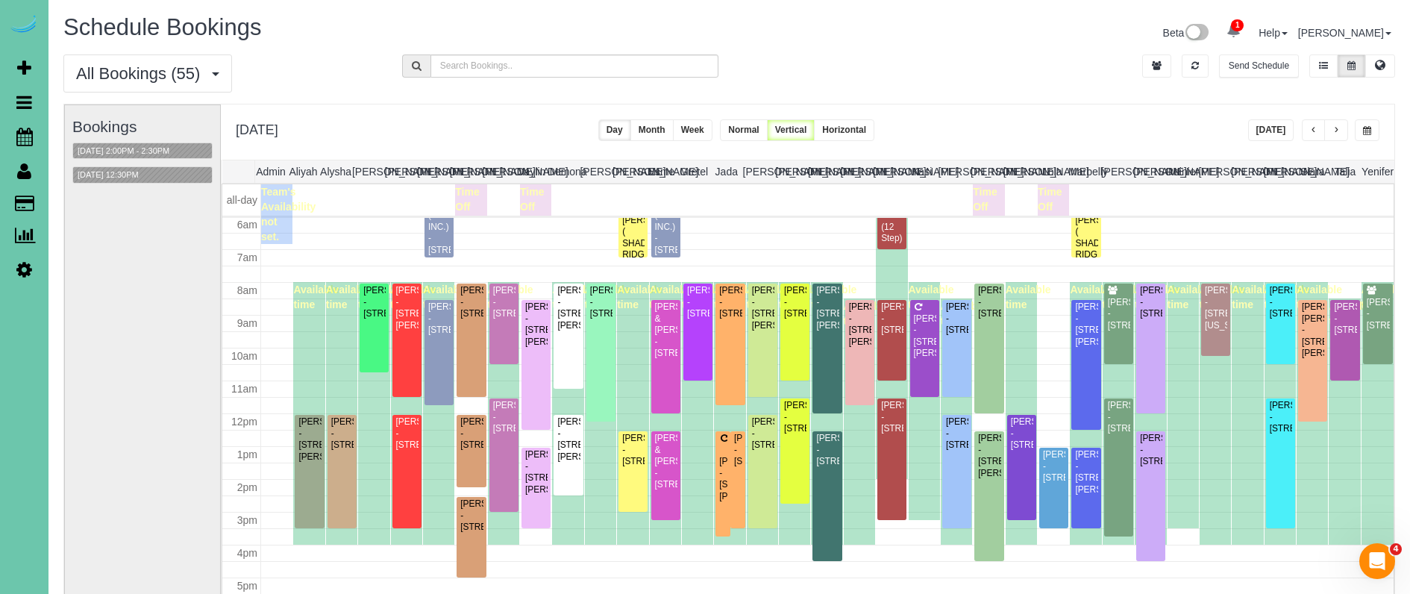
click at [1366, 133] on span "button" at bounding box center [1367, 130] width 8 height 9
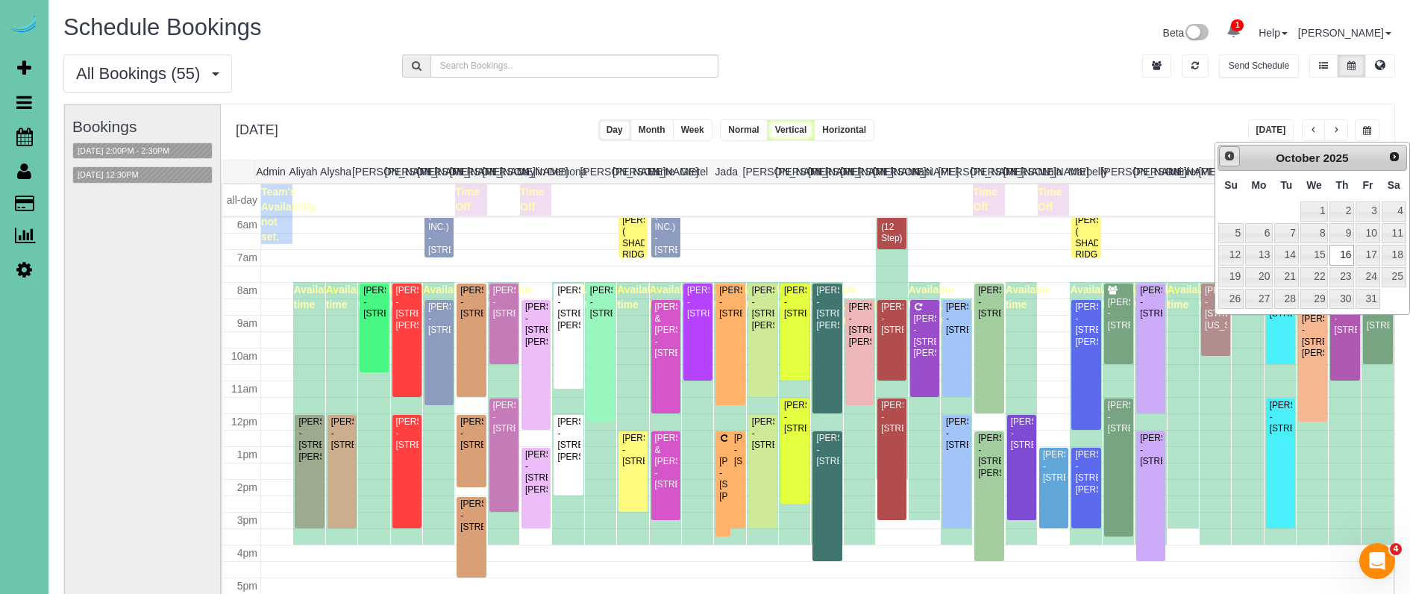
click at [1230, 157] on span "Prev" at bounding box center [1230, 156] width 12 height 12
click at [1266, 275] on link "22" at bounding box center [1259, 277] width 28 height 20
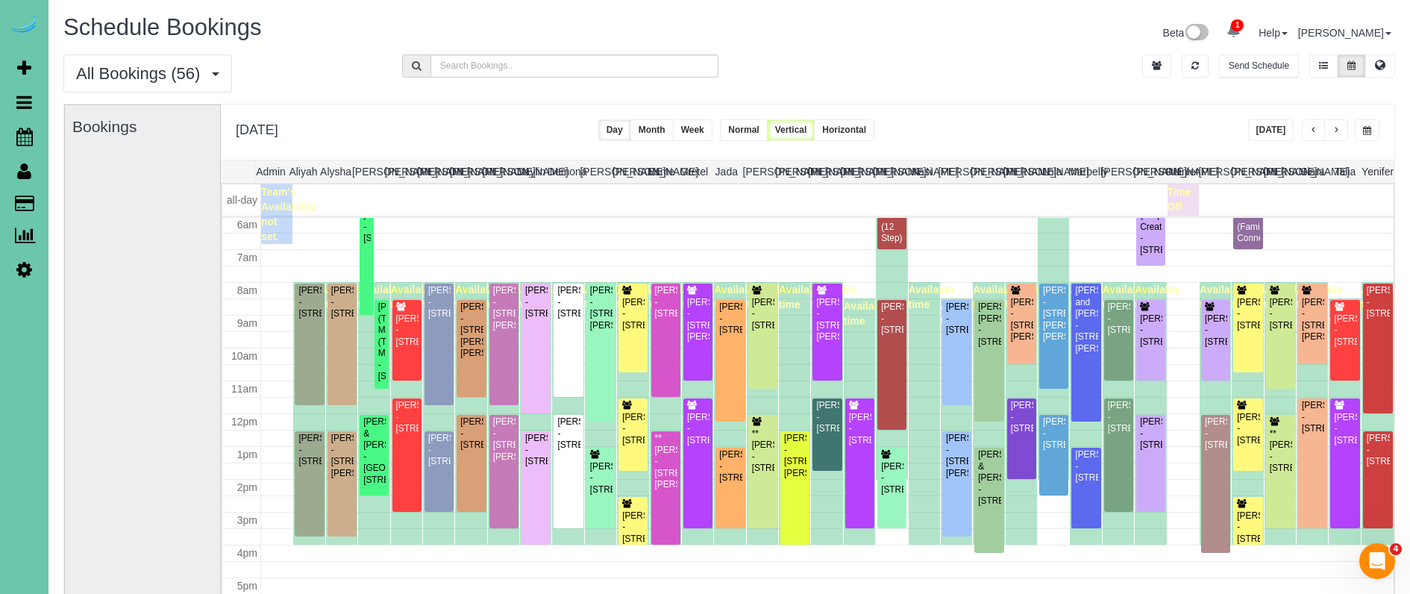
click at [1362, 128] on button "button" at bounding box center [1367, 130] width 25 height 22
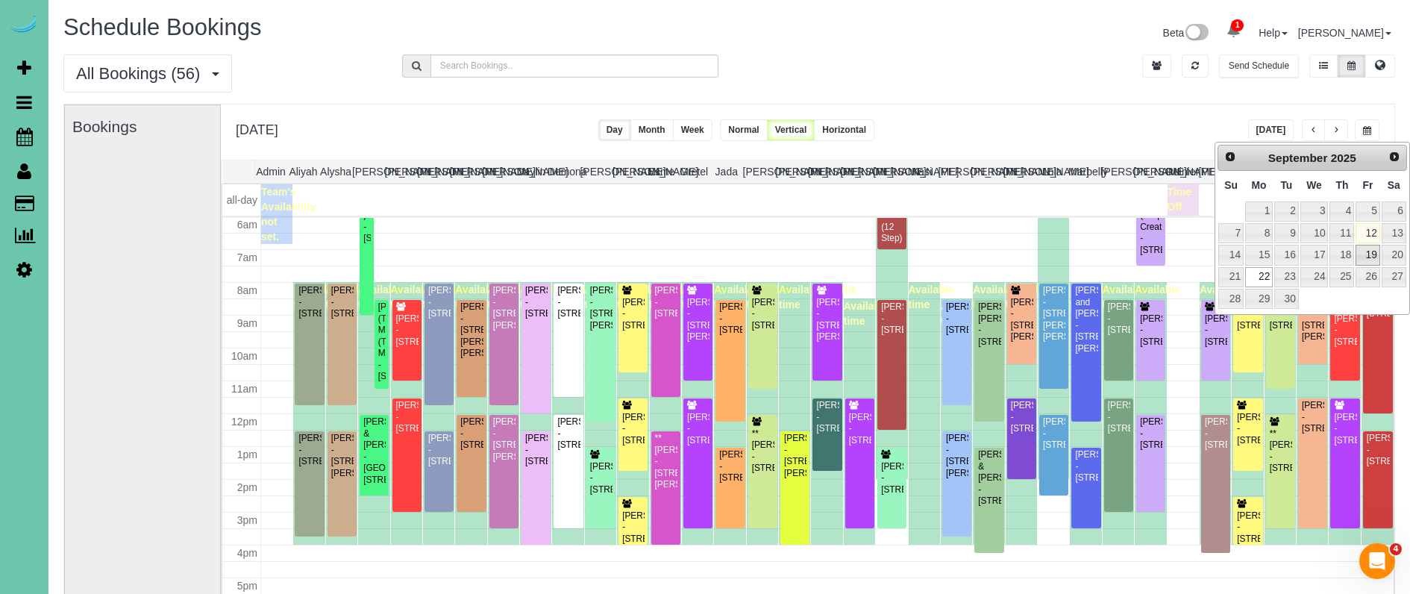
click at [1365, 256] on link "19" at bounding box center [1368, 255] width 24 height 20
type input "**********"
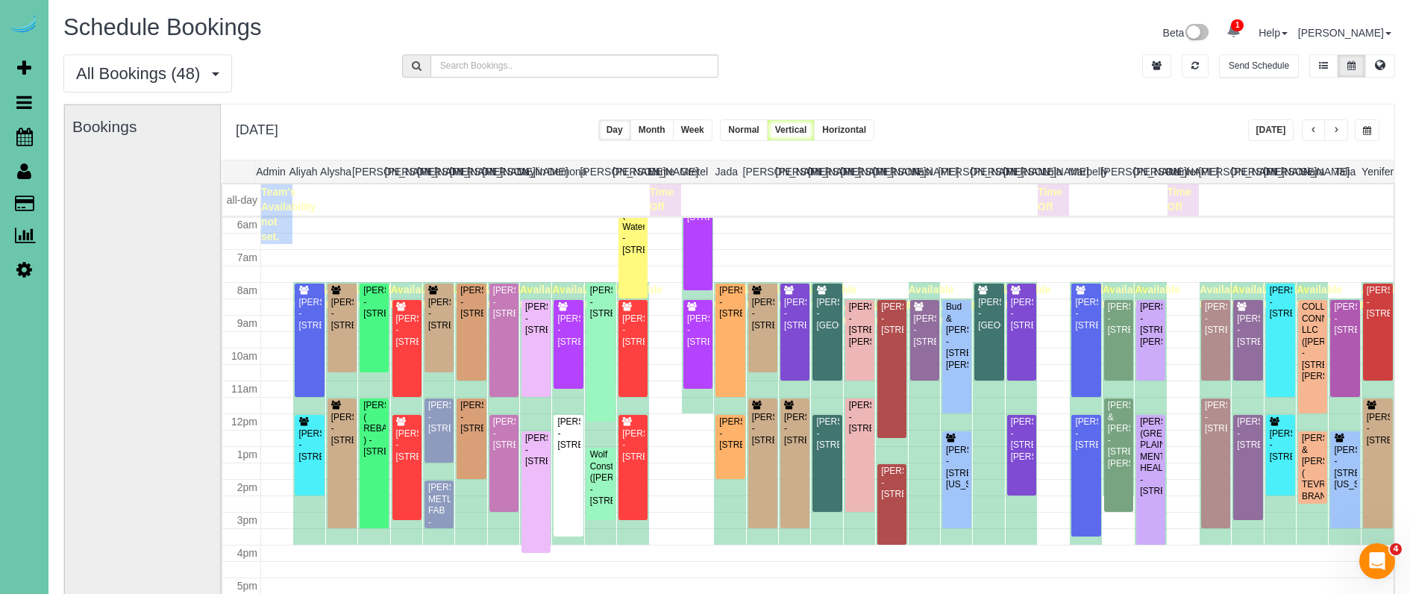
click at [1310, 130] on span "button" at bounding box center [1313, 130] width 7 height 9
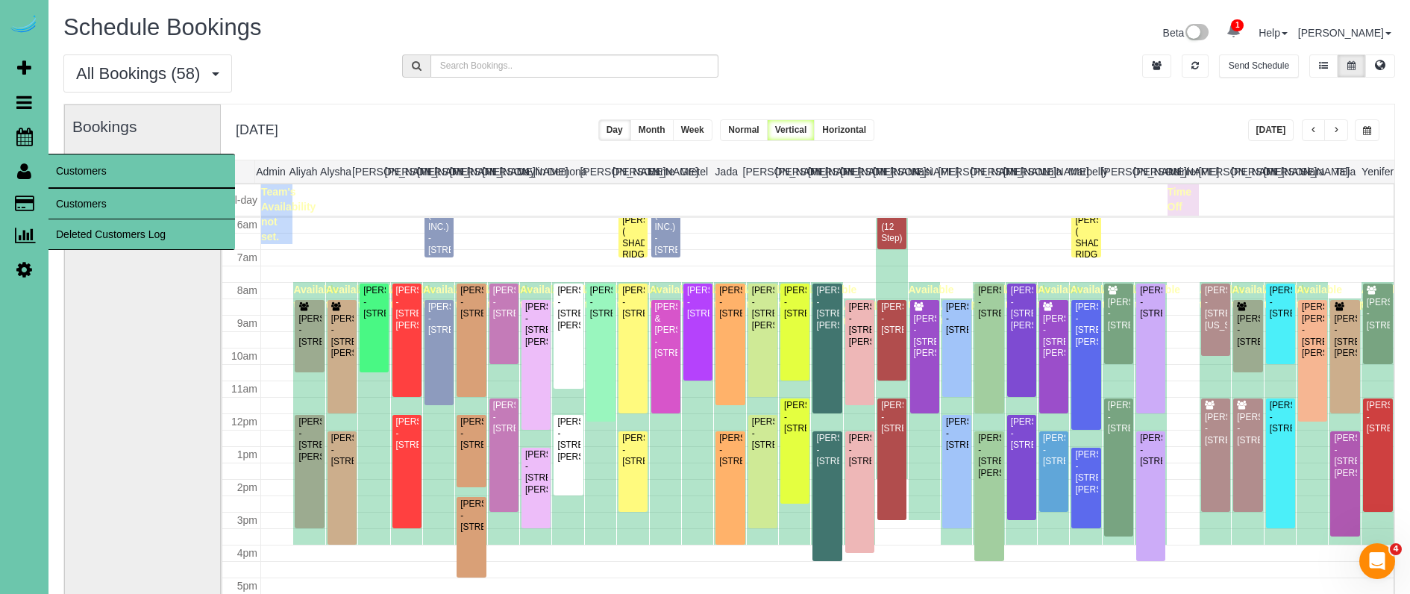
click at [82, 203] on link "Customers" at bounding box center [141, 204] width 187 height 30
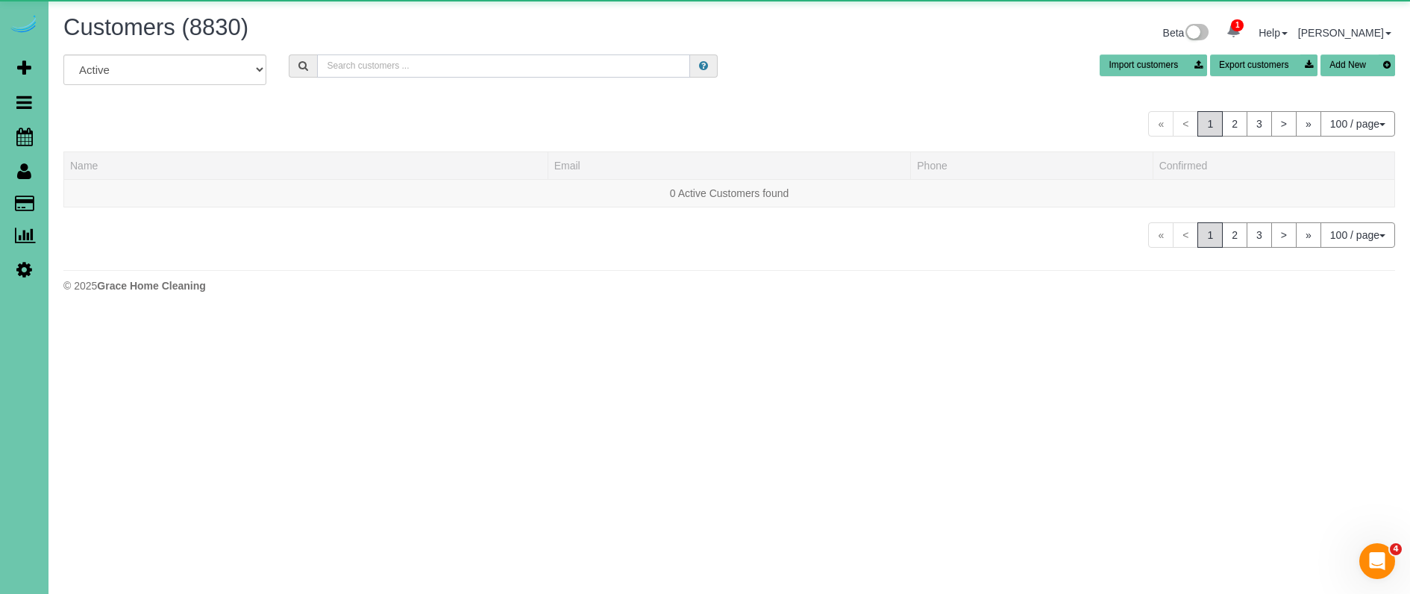
click at [451, 67] on input "text" at bounding box center [503, 65] width 373 height 23
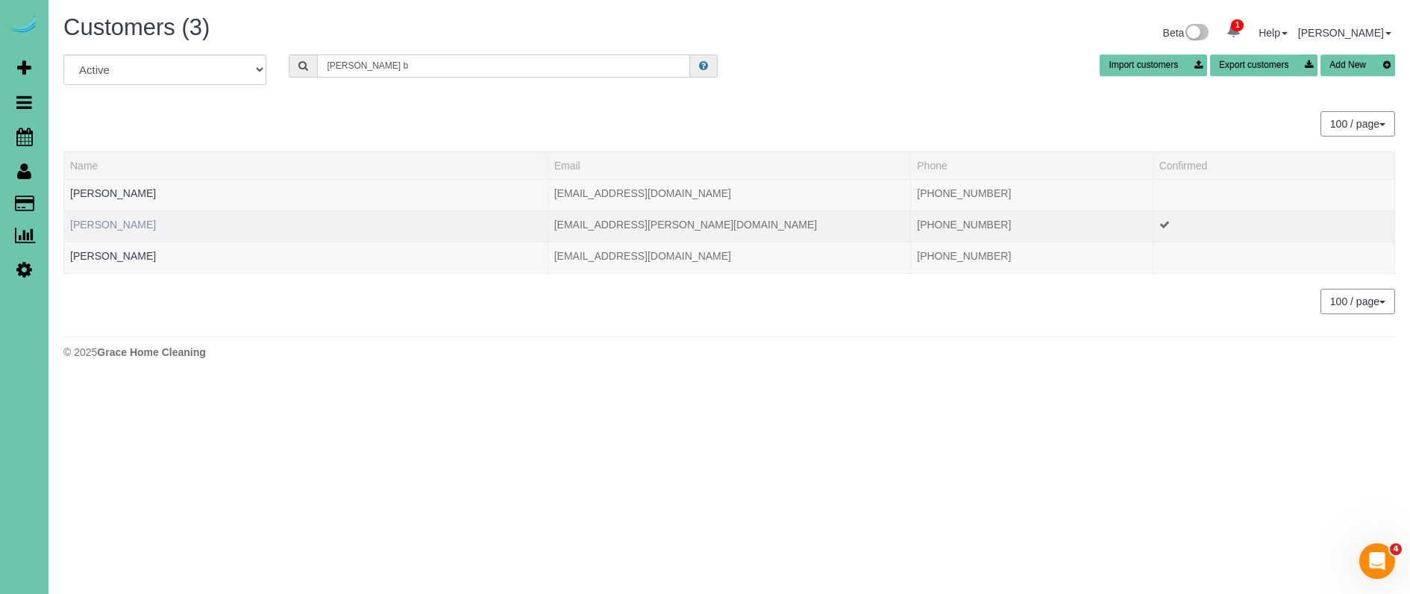
type input "brandy b"
click at [105, 226] on link "Brandy Bell" at bounding box center [113, 225] width 86 height 12
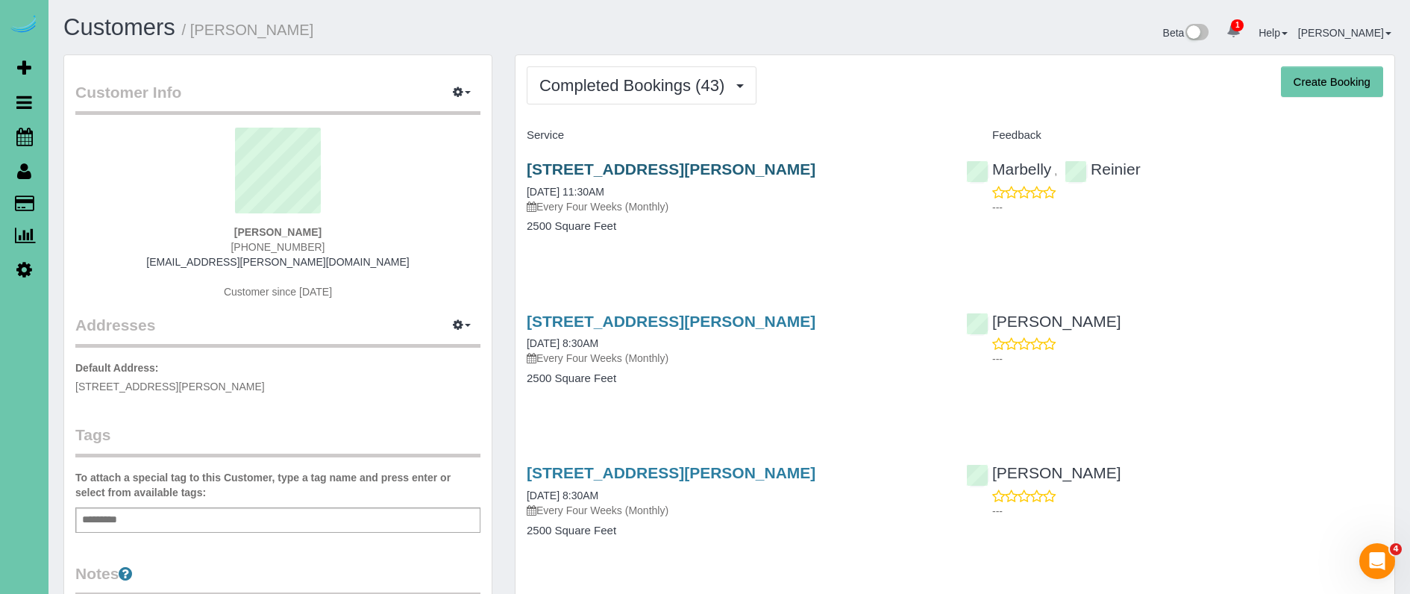
click at [598, 169] on link "15433 Seward Street, Omaha, NE 68154" at bounding box center [671, 168] width 289 height 17
click at [729, 321] on link "15433 Seward Street, Omaha, NE 68154" at bounding box center [671, 321] width 289 height 17
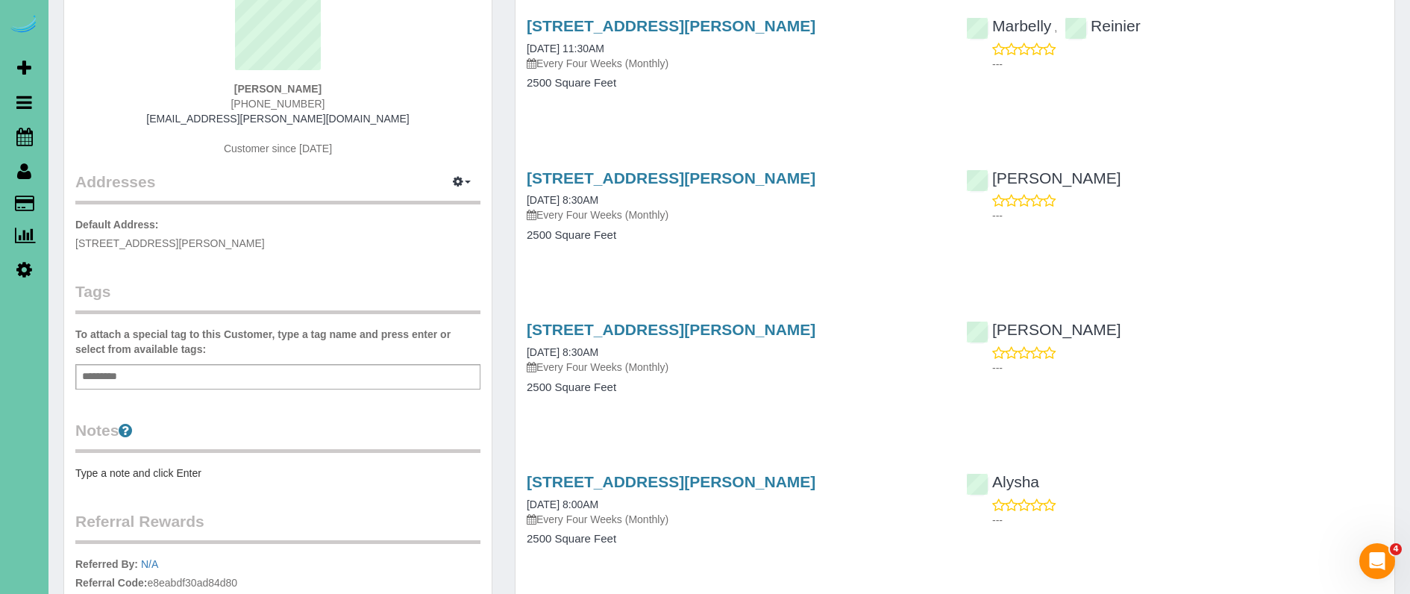
scroll to position [141, 0]
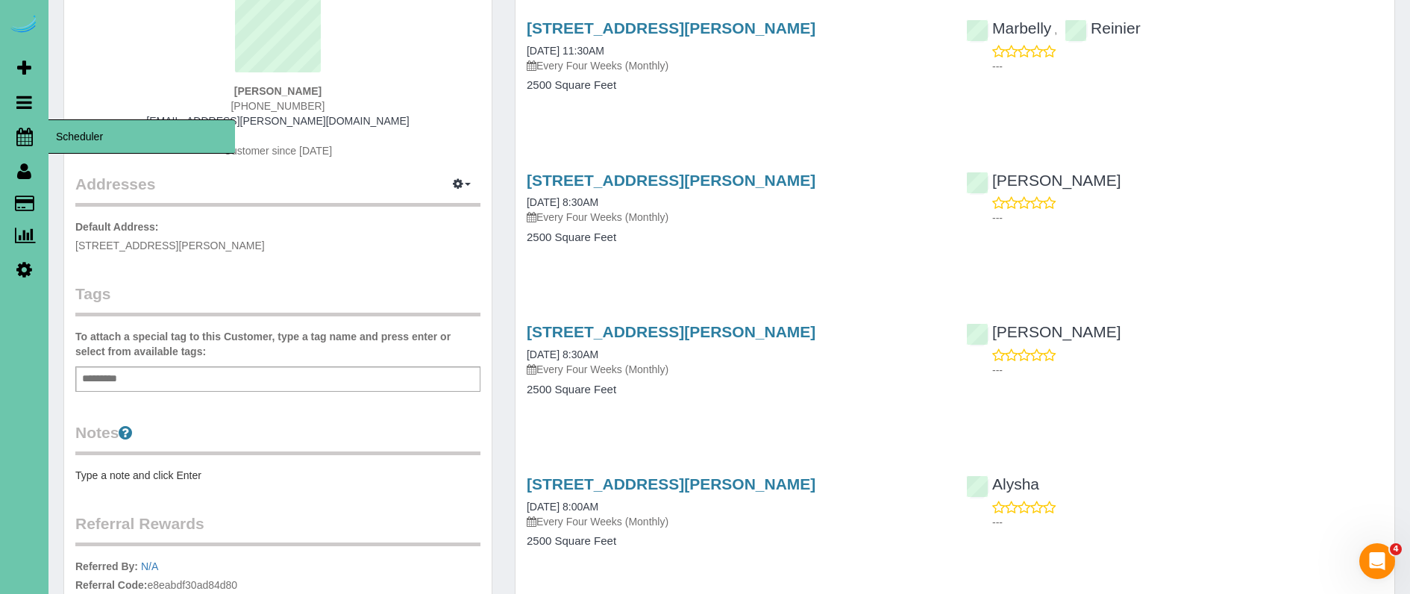
drag, startPoint x: 21, startPoint y: 136, endPoint x: 66, endPoint y: 135, distance: 45.5
click at [22, 136] on icon at bounding box center [24, 137] width 16 height 18
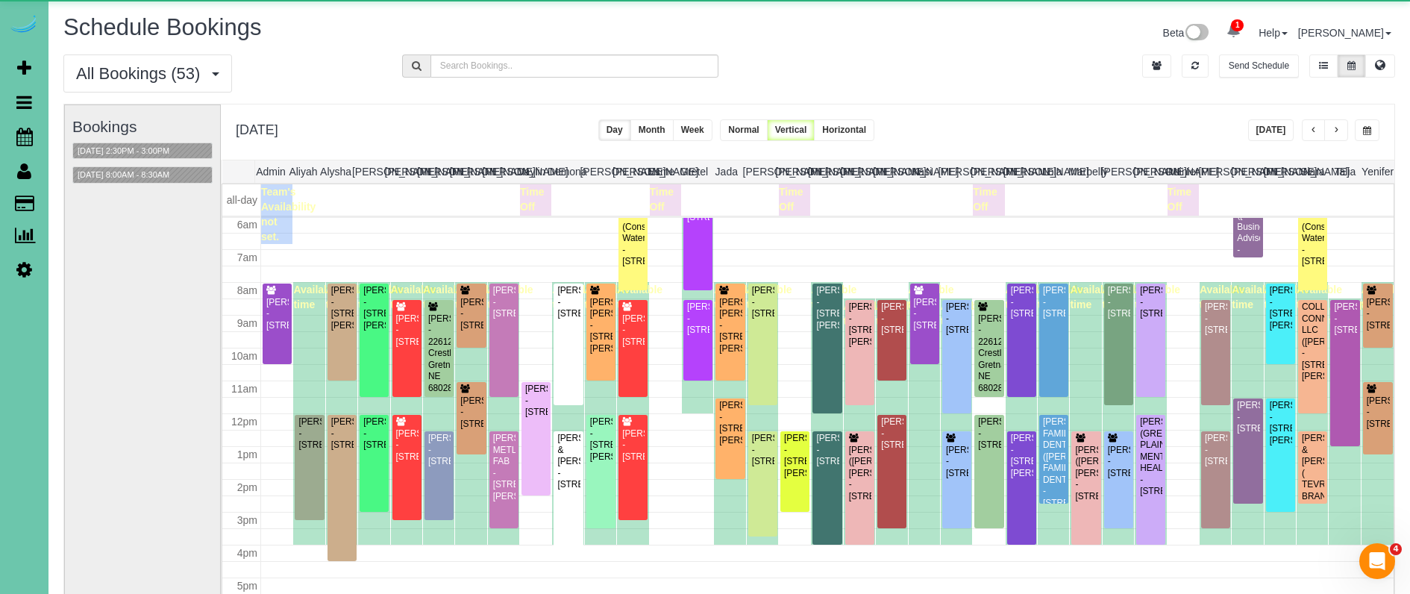
scroll to position [198, 0]
click at [1372, 132] on button "button" at bounding box center [1367, 130] width 25 height 22
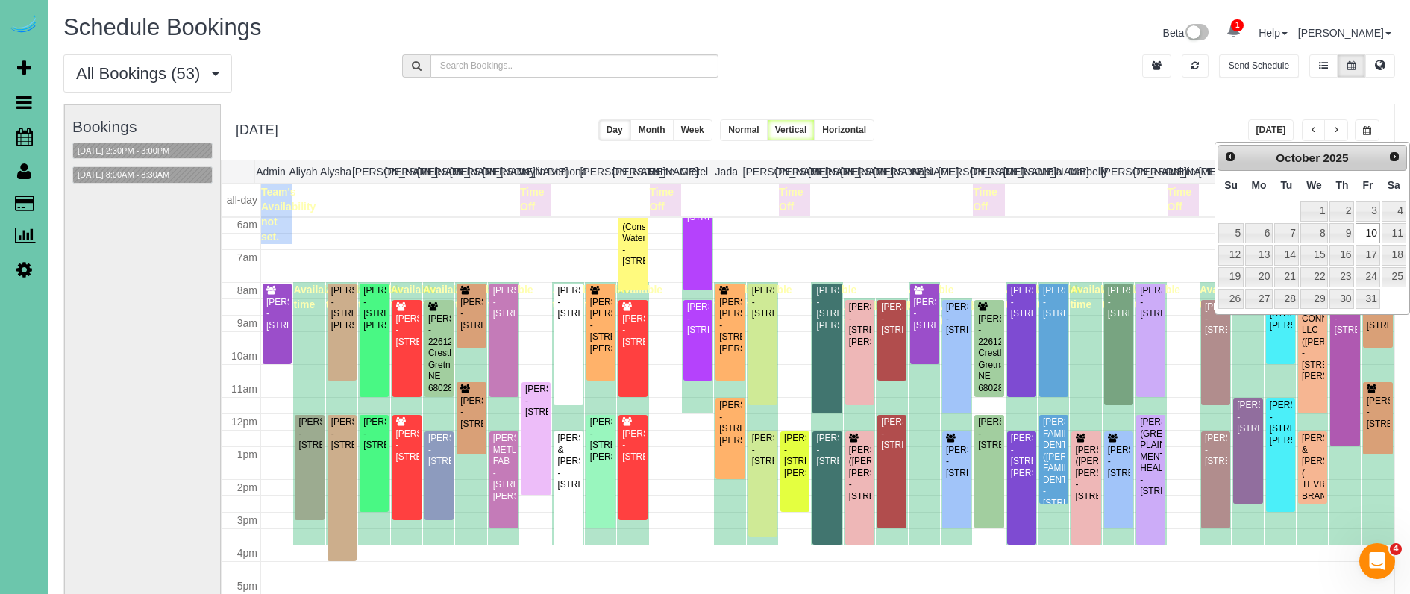
drag, startPoint x: 1218, startPoint y: 169, endPoint x: 1222, endPoint y: 163, distance: 7.7
click at [1222, 168] on div "Prev Next October 2025" at bounding box center [1313, 158] width 190 height 27
click at [1225, 157] on span "Prev" at bounding box center [1230, 156] width 12 height 12
click at [1346, 289] on link "28" at bounding box center [1342, 299] width 25 height 20
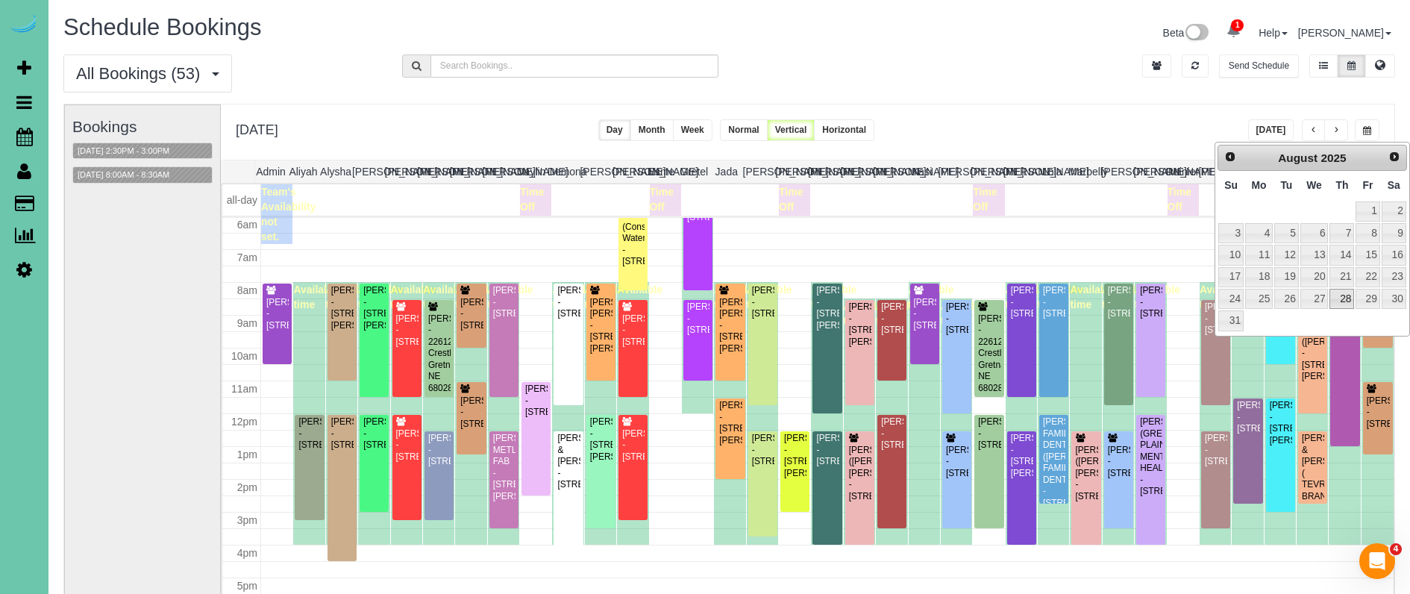
type input "**********"
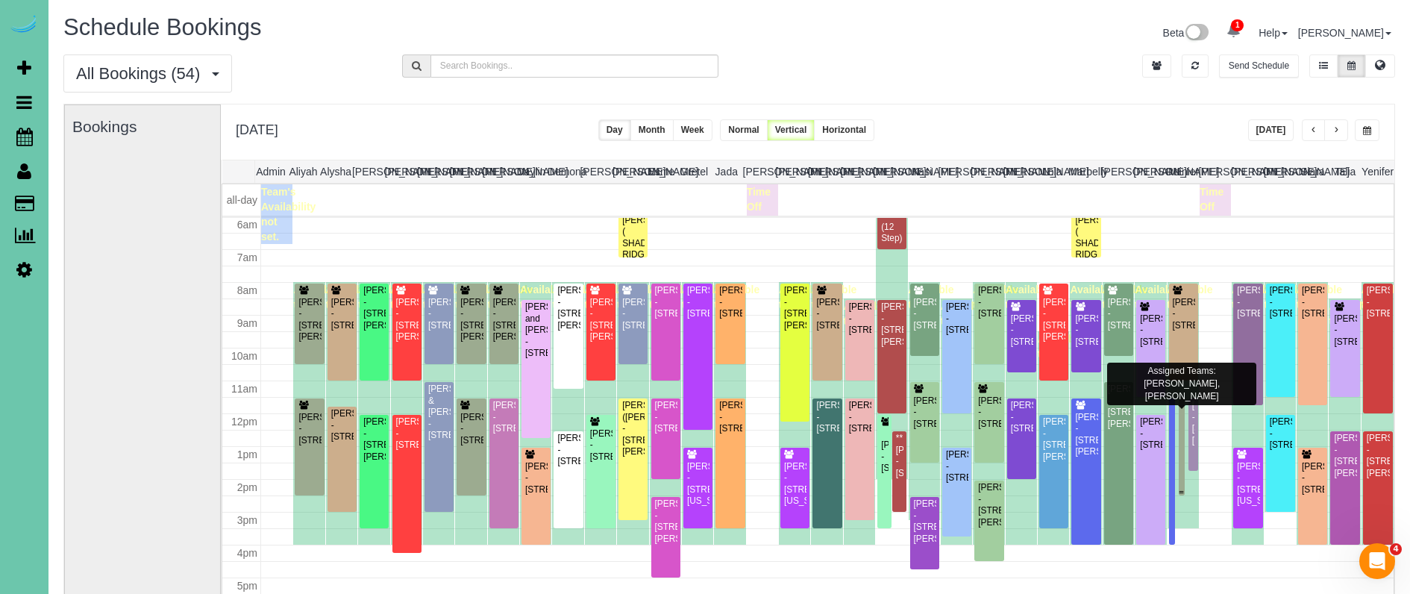
click at [1183, 466] on div at bounding box center [1182, 446] width 6 height 97
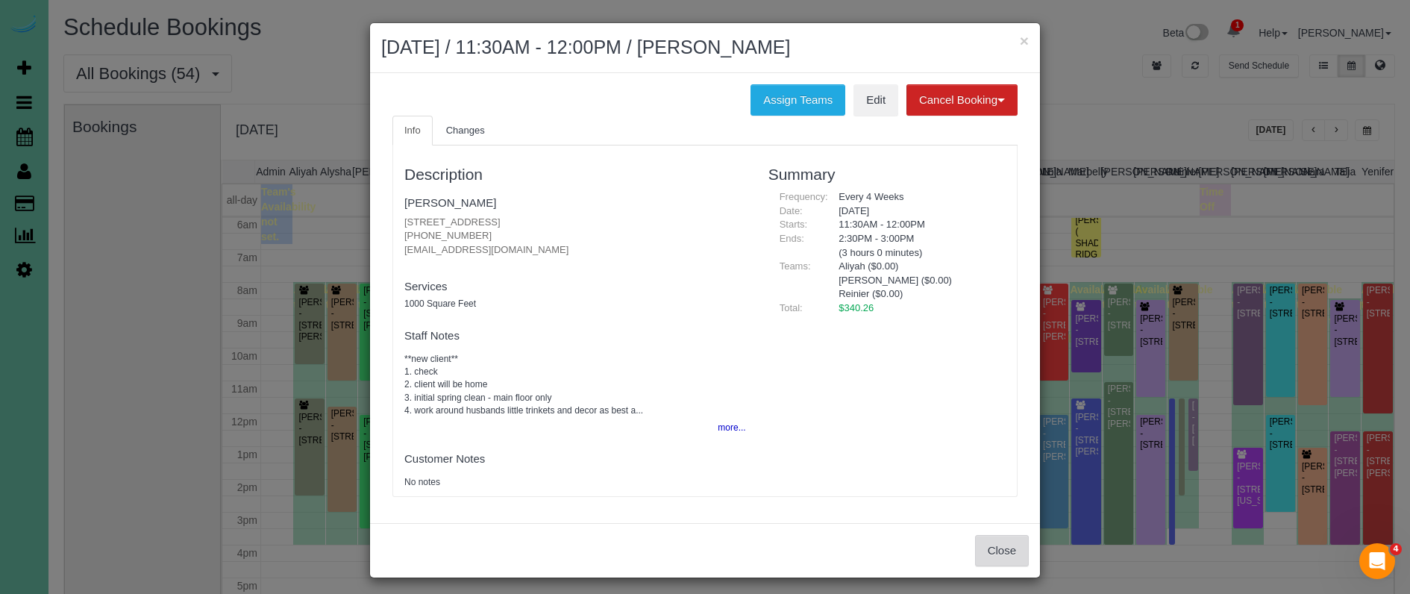
click at [1003, 548] on button "Close" at bounding box center [1002, 550] width 54 height 31
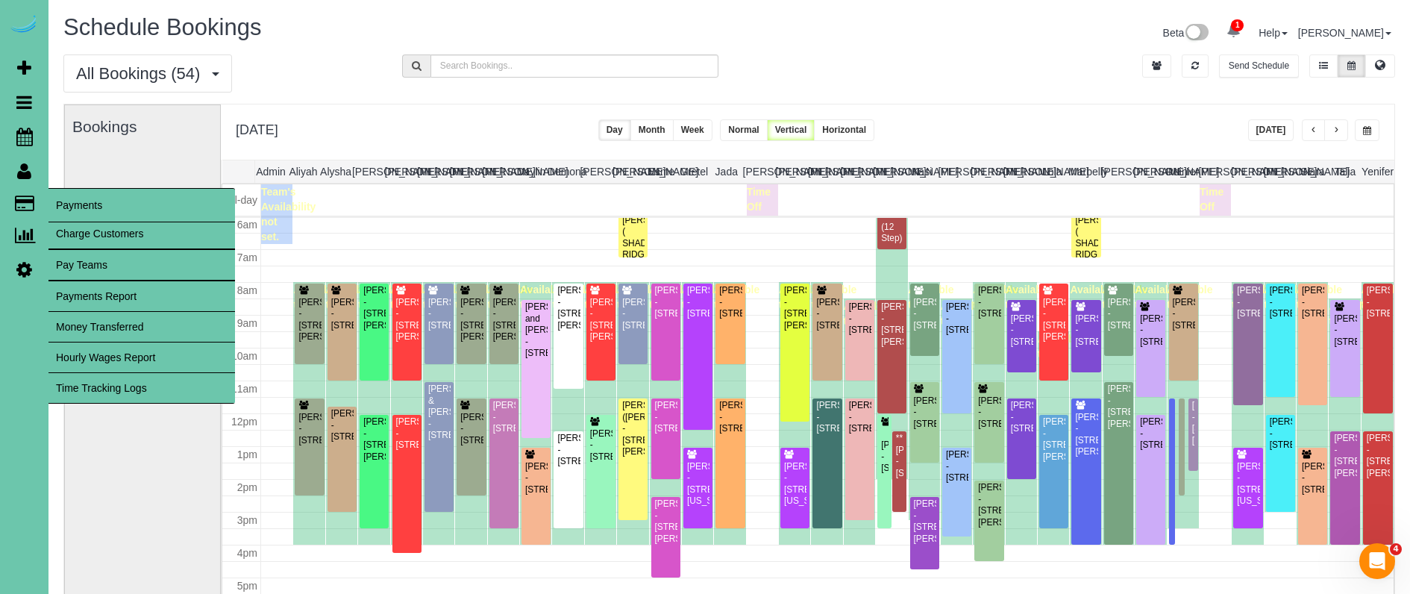
click at [72, 201] on span "Payments" at bounding box center [141, 205] width 187 height 34
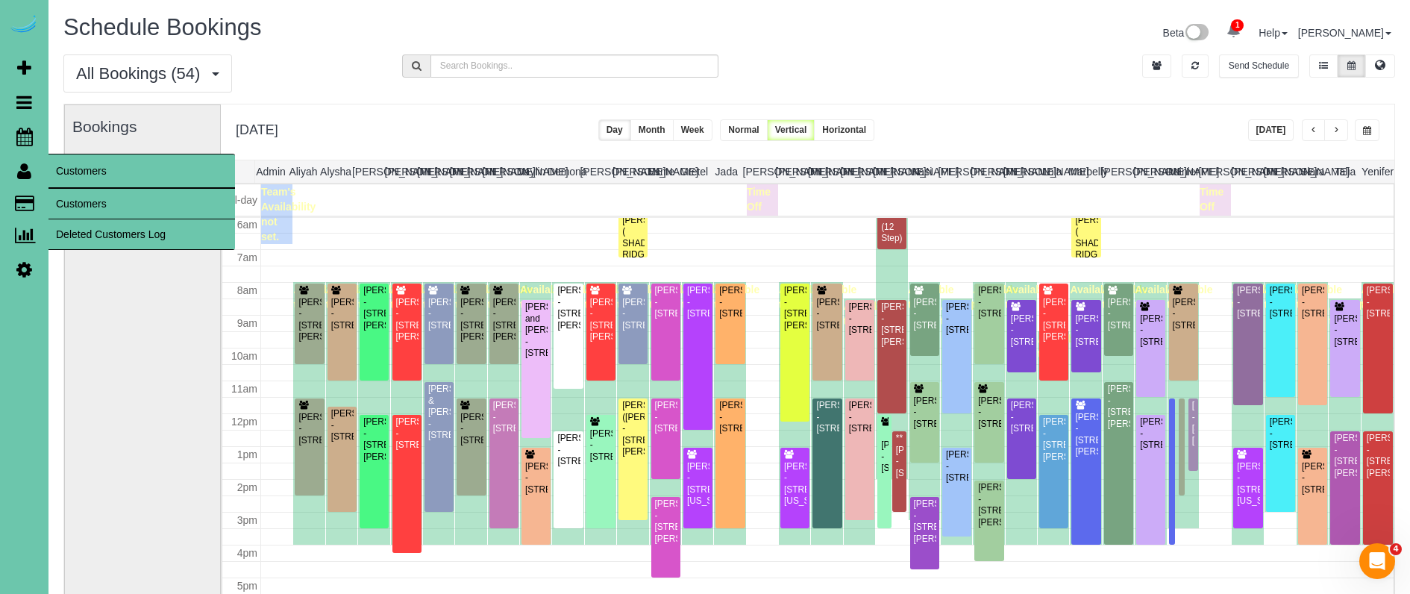
click at [65, 194] on link "Customers" at bounding box center [141, 204] width 187 height 30
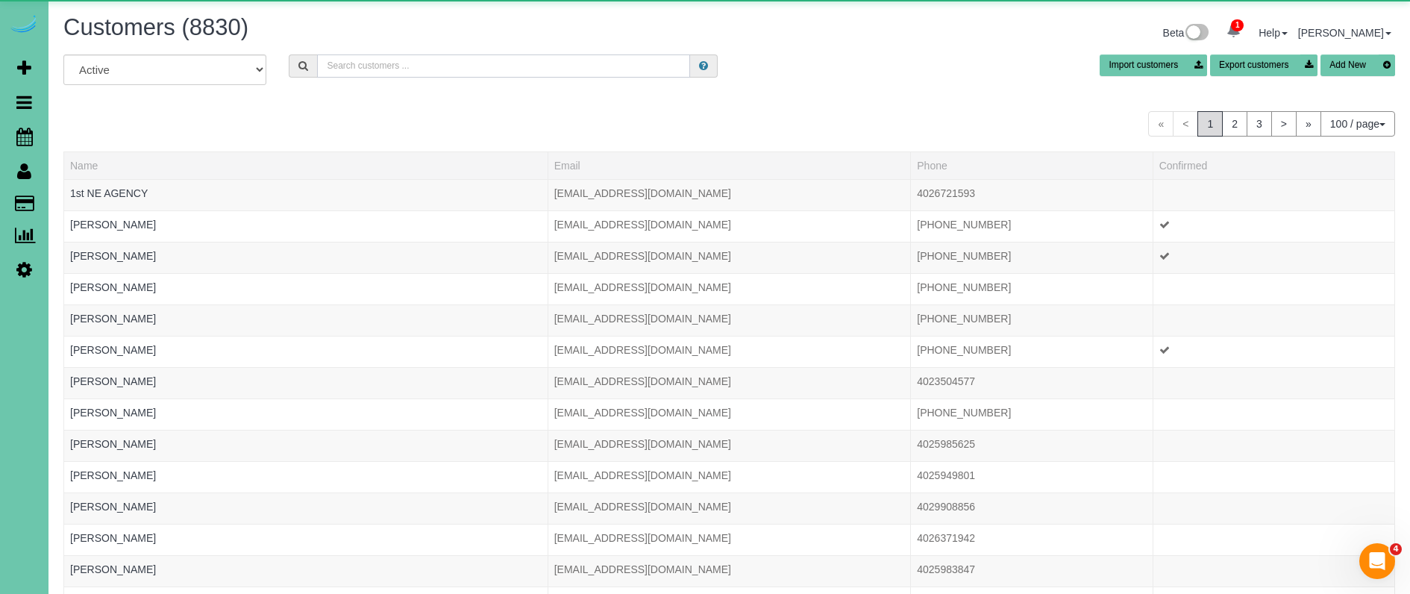
click at [401, 63] on input "text" at bounding box center [503, 65] width 373 height 23
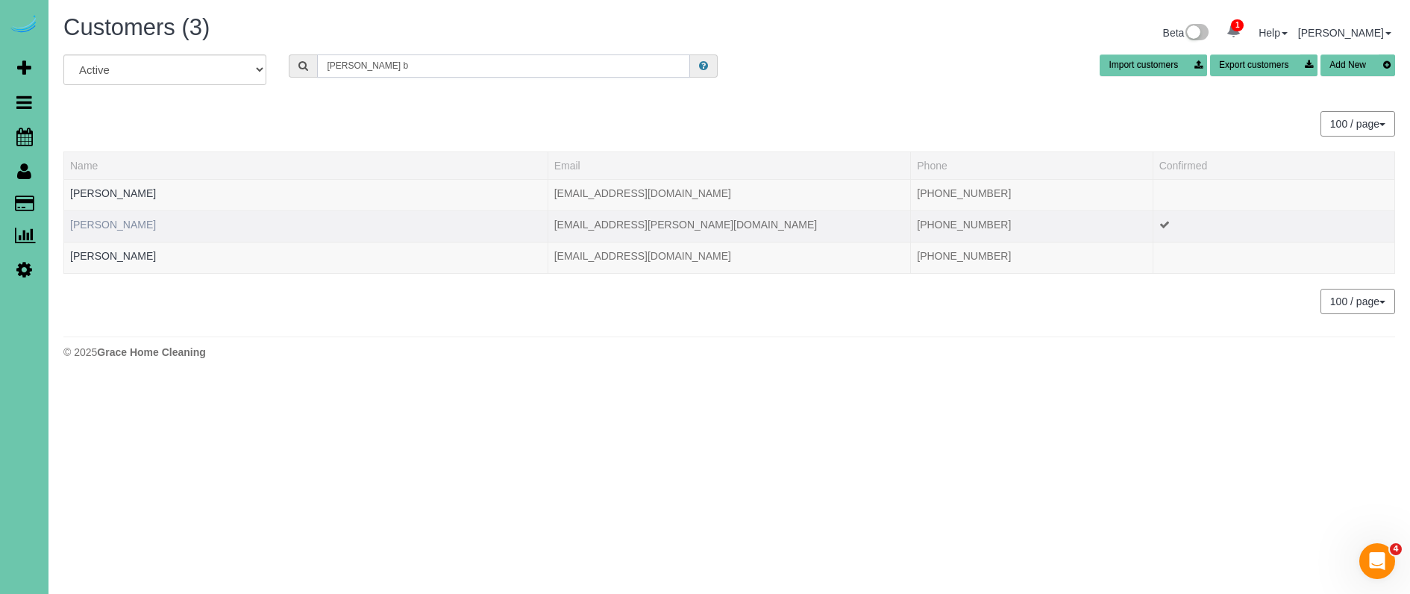
type input "Brandy b"
click at [110, 229] on link "Brandy Bell" at bounding box center [113, 225] width 86 height 12
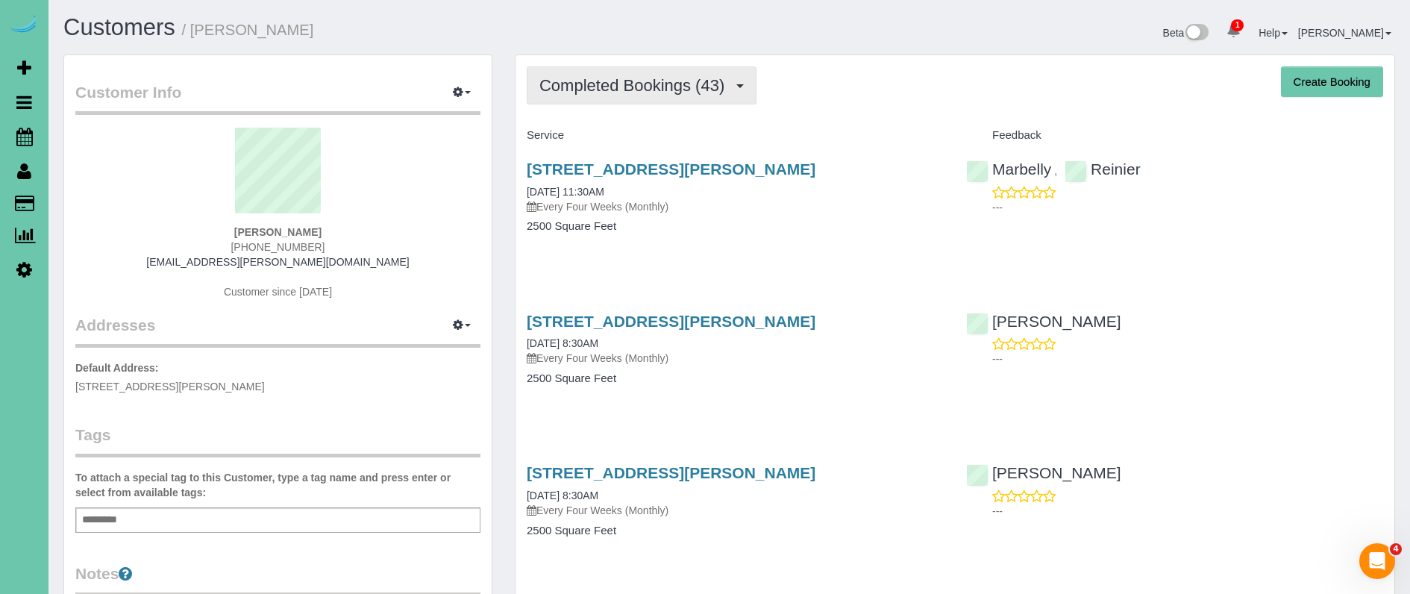
click at [678, 88] on span "Completed Bookings (43)" at bounding box center [635, 85] width 192 height 19
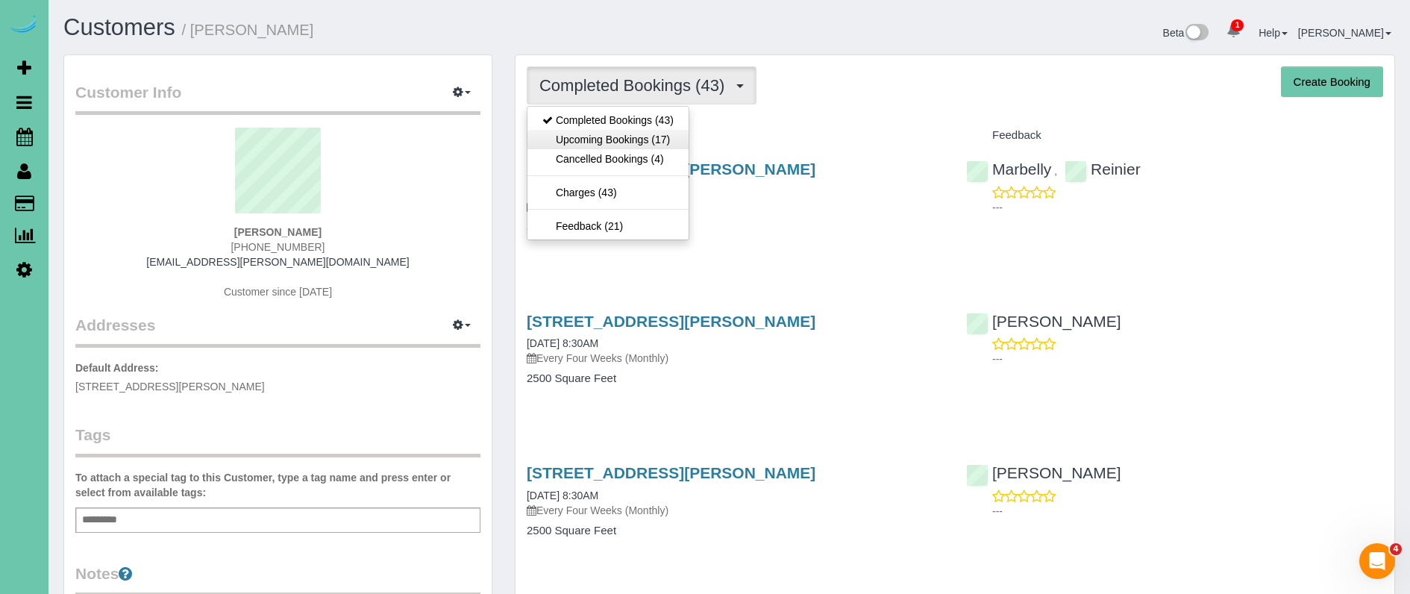
click at [650, 137] on link "Upcoming Bookings (17)" at bounding box center [607, 139] width 161 height 19
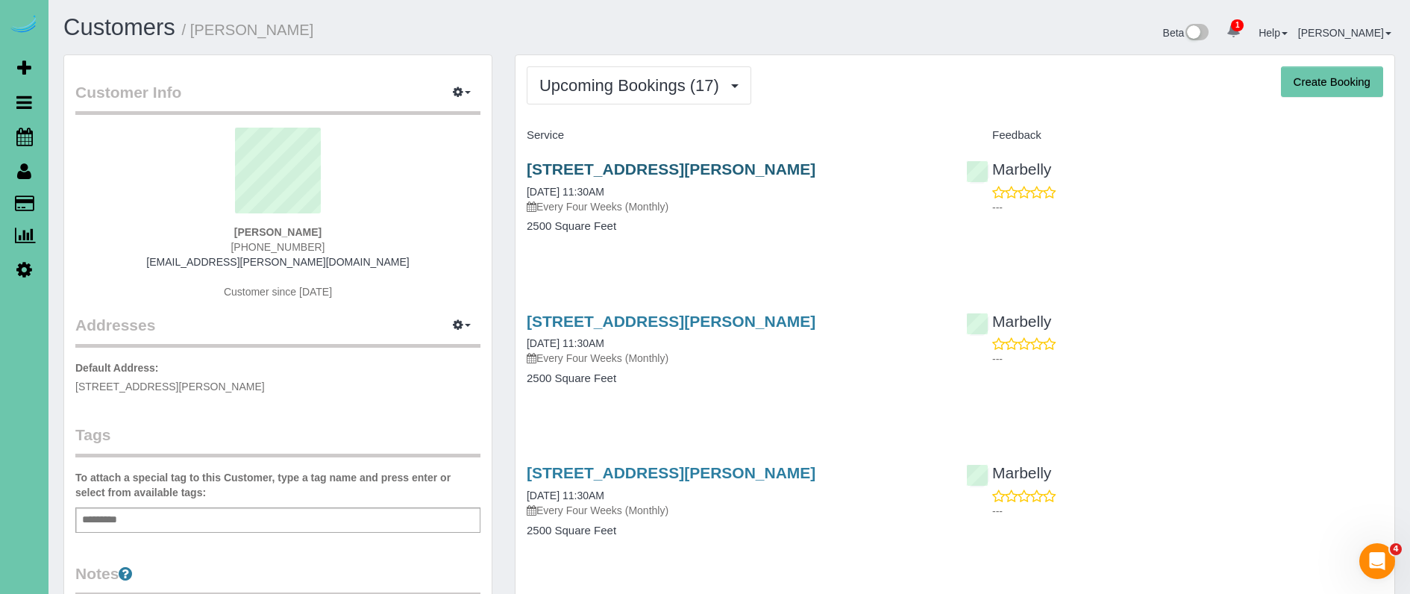
click at [545, 168] on link "15433 Seward Street, Omaha, NE 68154" at bounding box center [671, 168] width 289 height 17
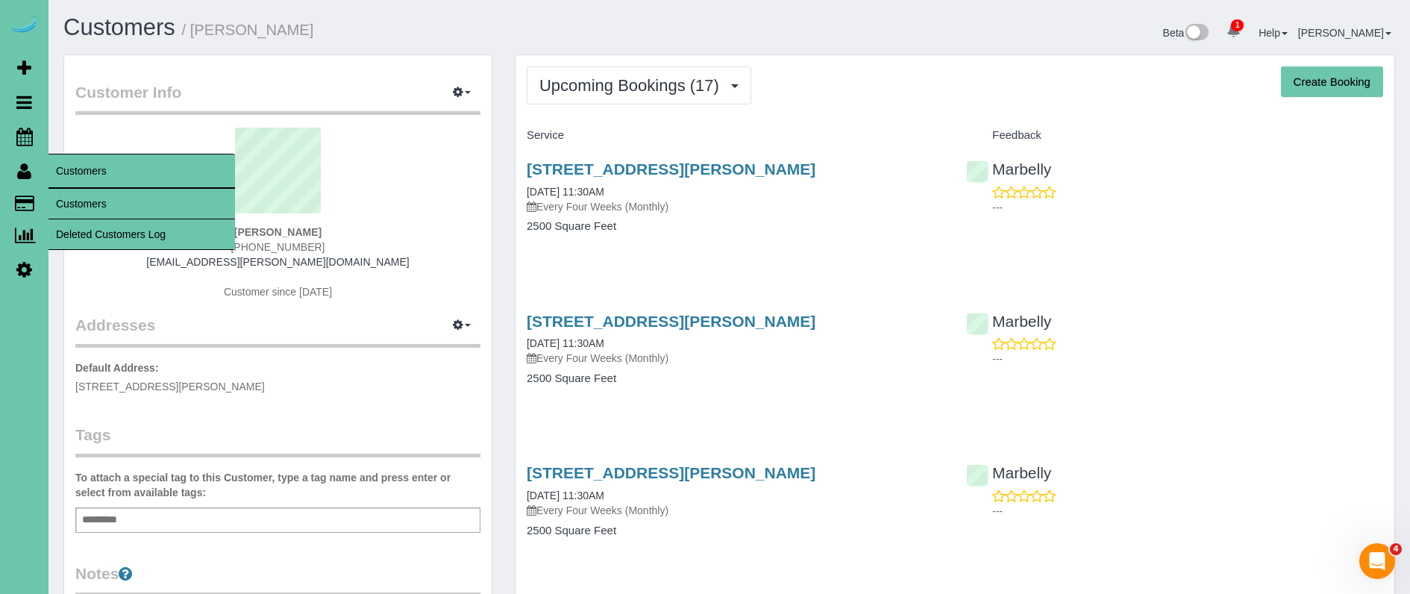
click at [83, 198] on link "Customers" at bounding box center [141, 204] width 187 height 30
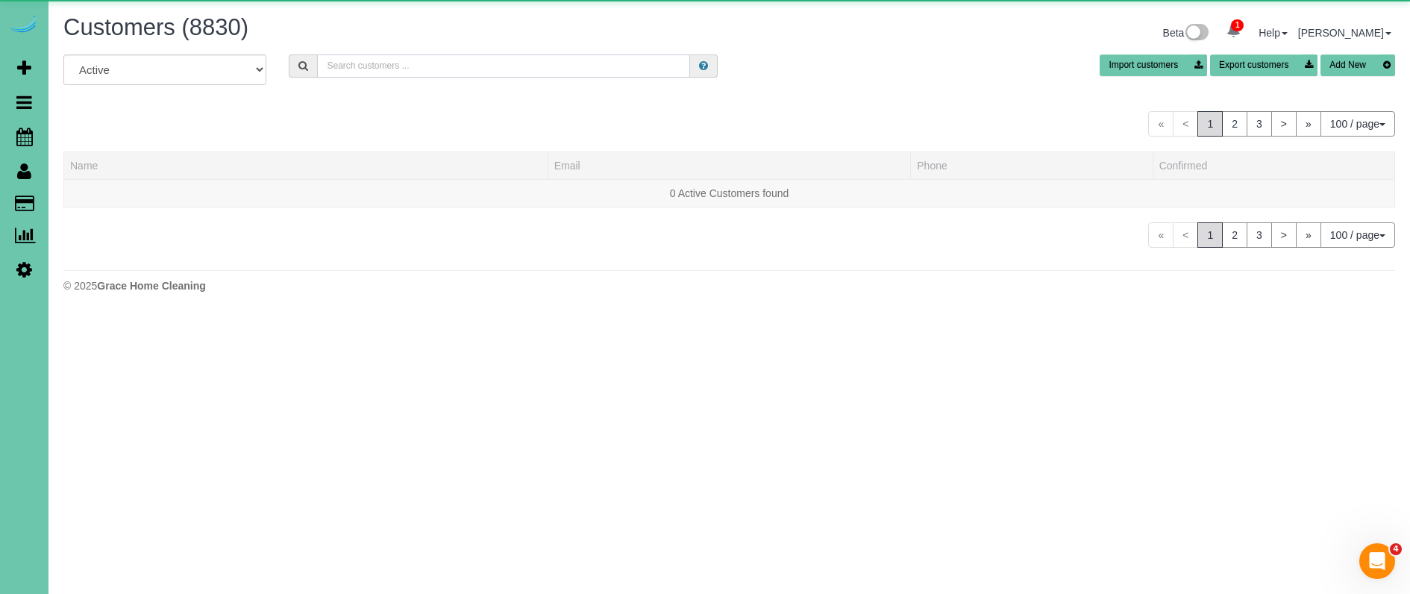
click at [431, 63] on input "text" at bounding box center [503, 65] width 373 height 23
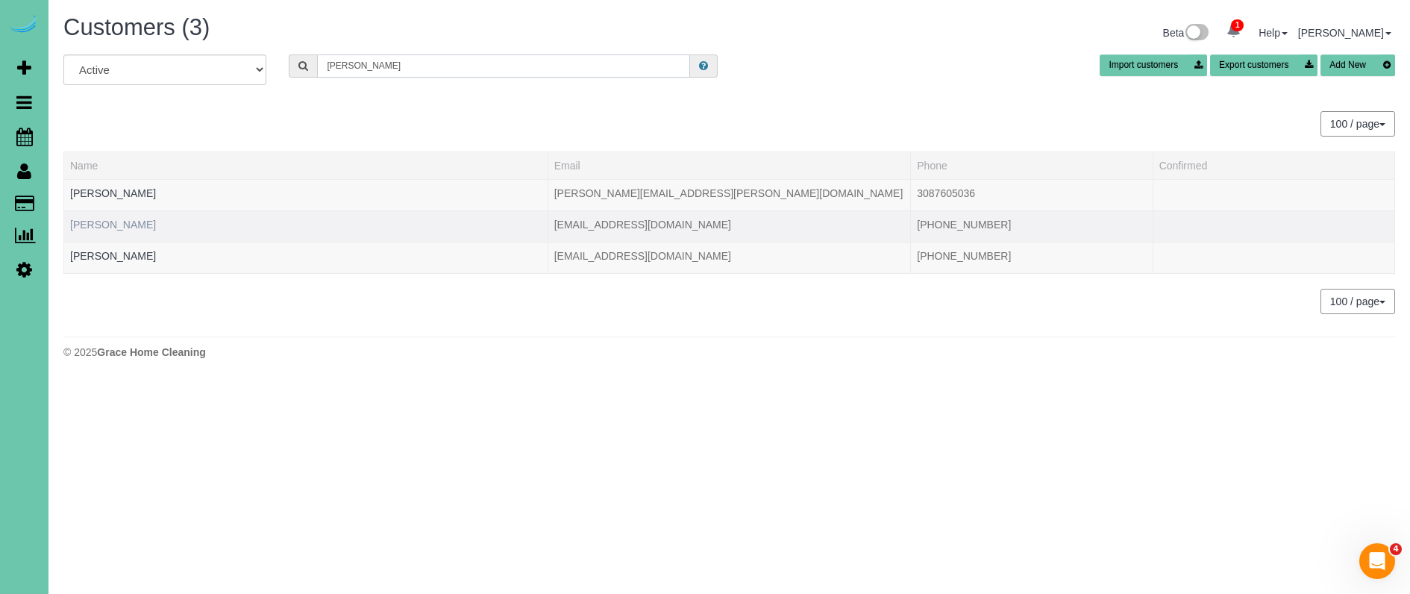
type input "colette"
drag, startPoint x: 99, startPoint y: 225, endPoint x: 203, endPoint y: 214, distance: 104.3
click at [99, 225] on link "Colette Stoltenberg" at bounding box center [113, 225] width 86 height 12
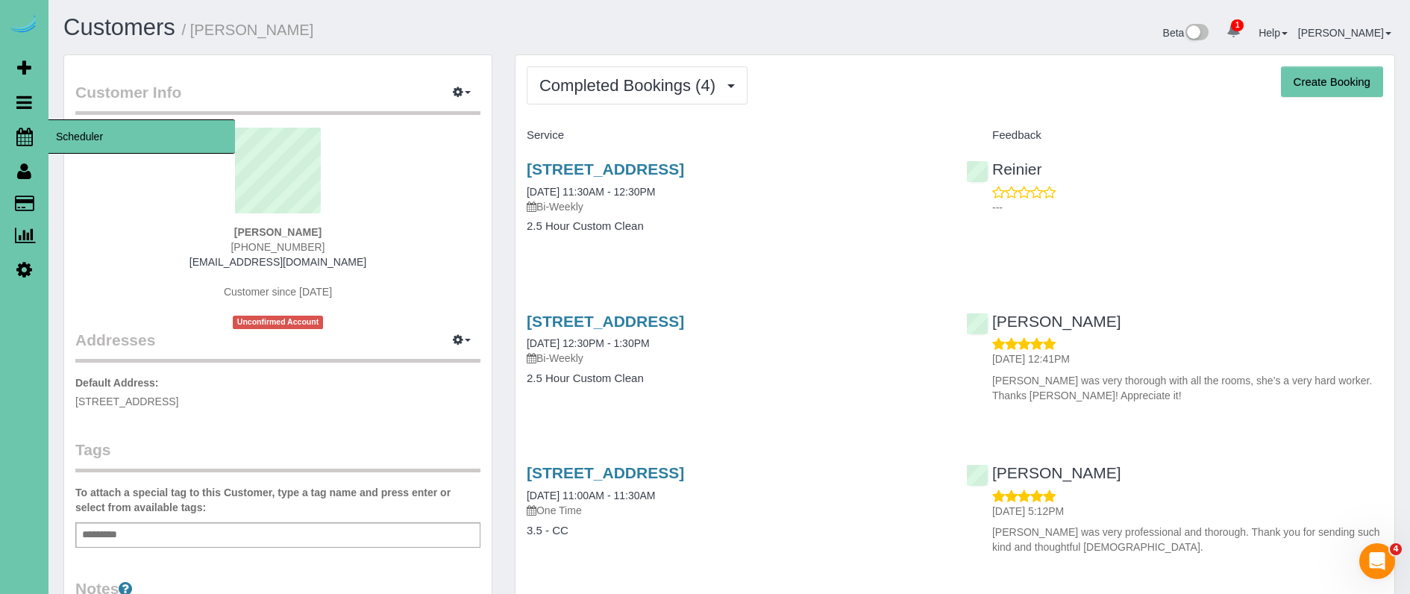
click at [22, 138] on icon at bounding box center [24, 137] width 16 height 18
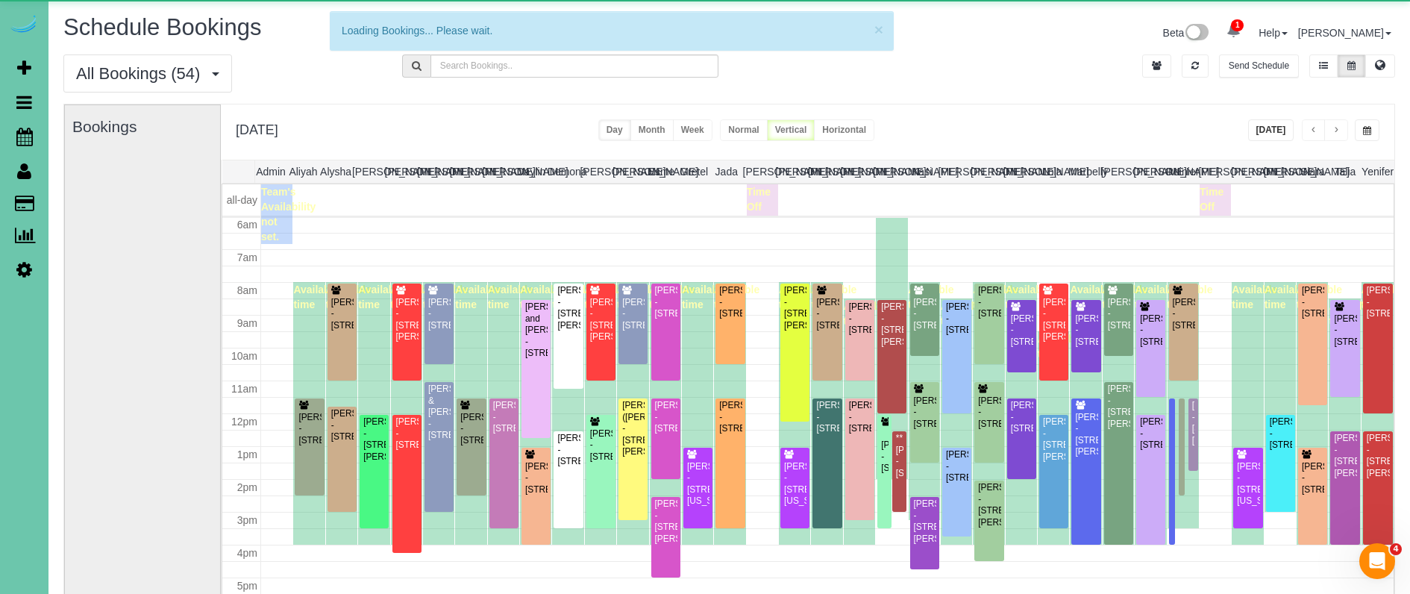
scroll to position [198, 0]
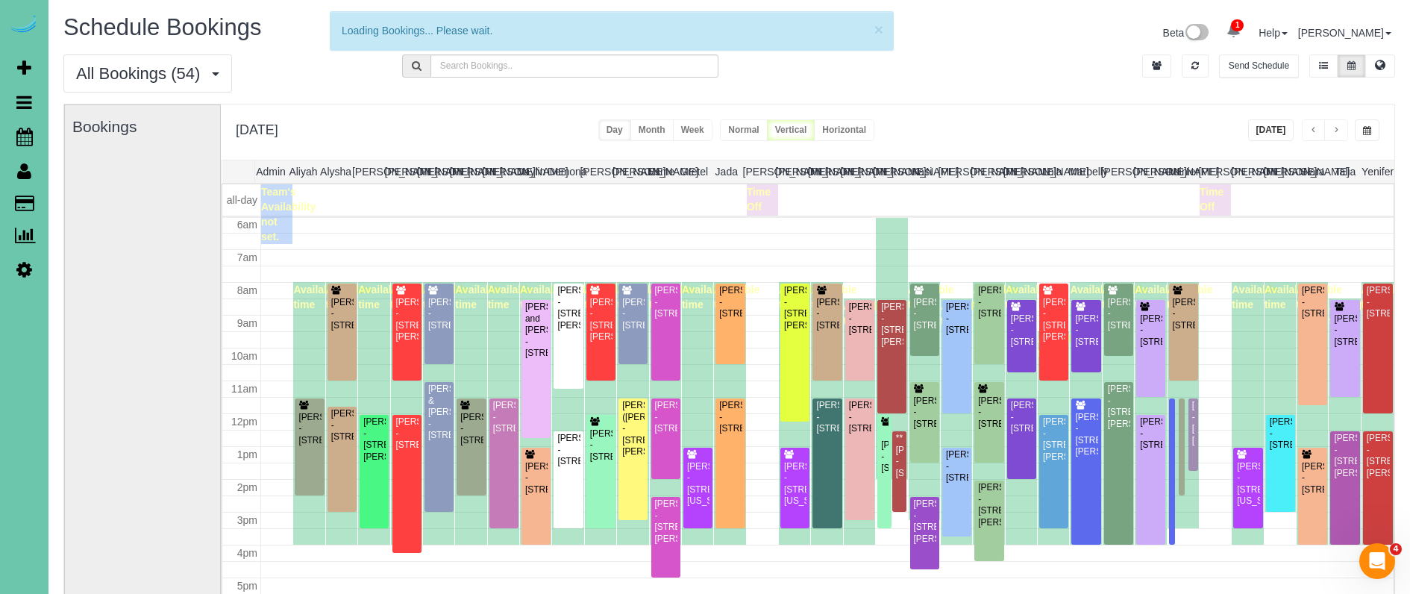
click at [1267, 130] on button "[DATE]" at bounding box center [1271, 130] width 46 height 22
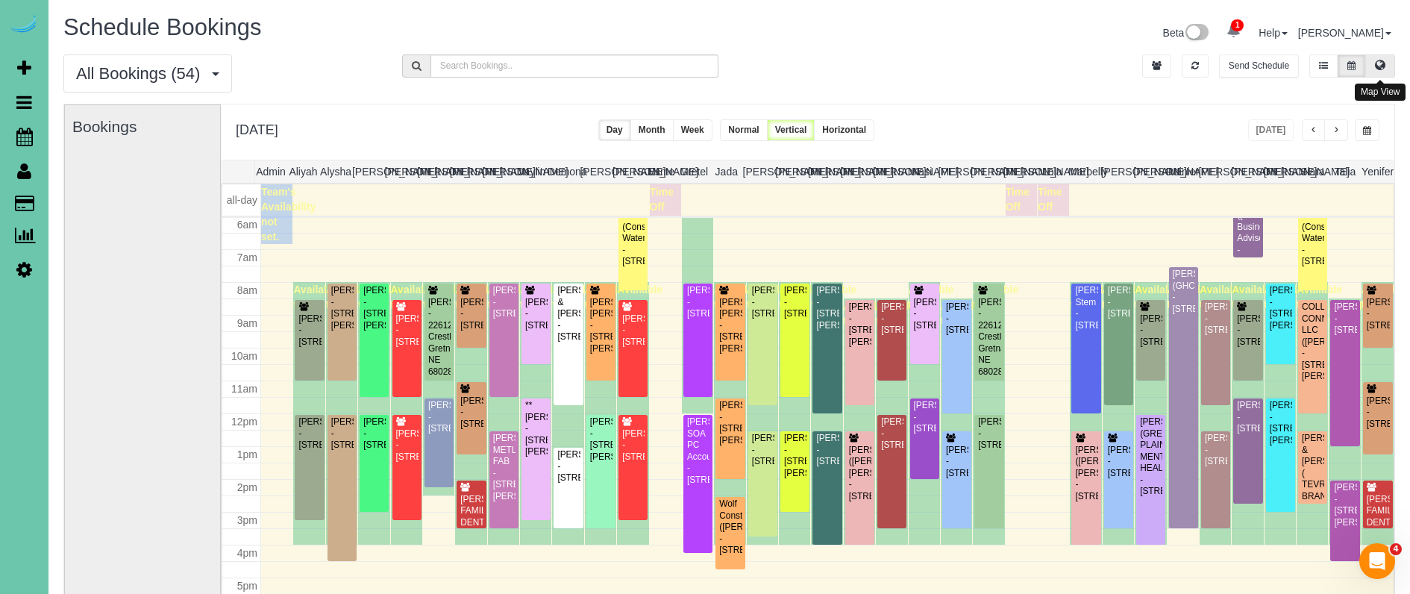
click at [1382, 63] on icon at bounding box center [1380, 64] width 10 height 9
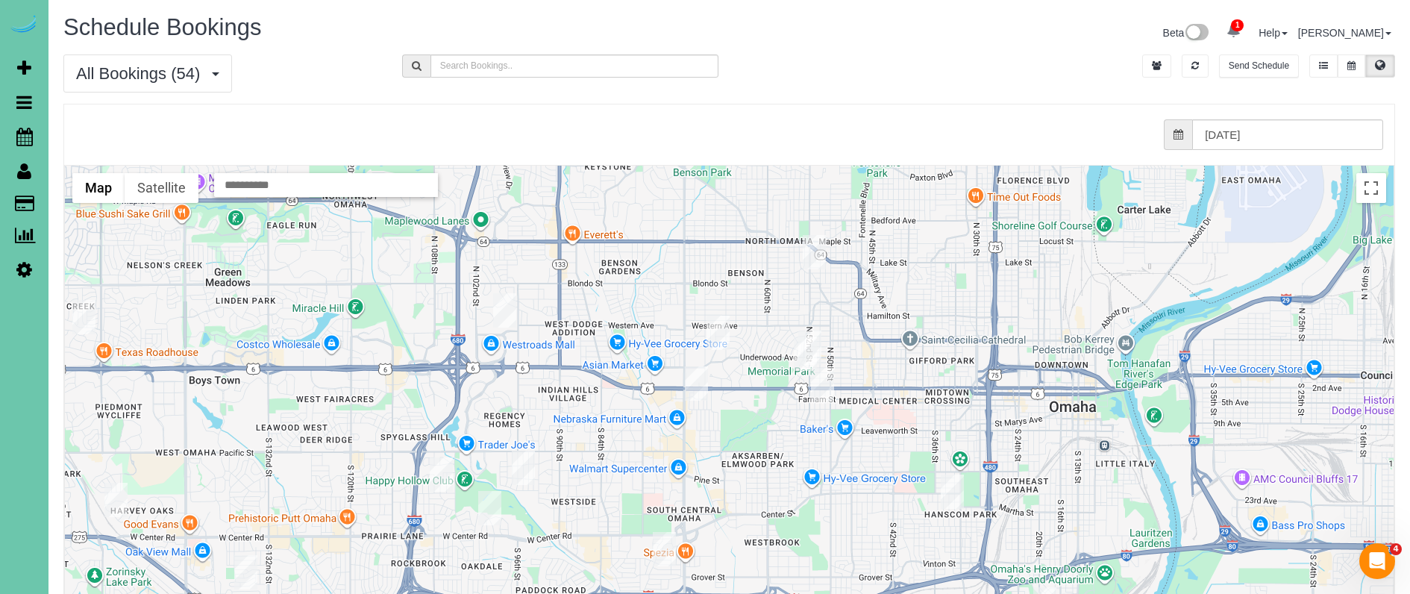
drag, startPoint x: 745, startPoint y: 447, endPoint x: 744, endPoint y: 131, distance: 316.3
click at [745, 120] on sui-booking-scheduler-map "from 0 bookings processed (Found: 0). 09/12/2025 ← Move left → Move right ↑ Mov…" at bounding box center [729, 432] width 1330 height 657
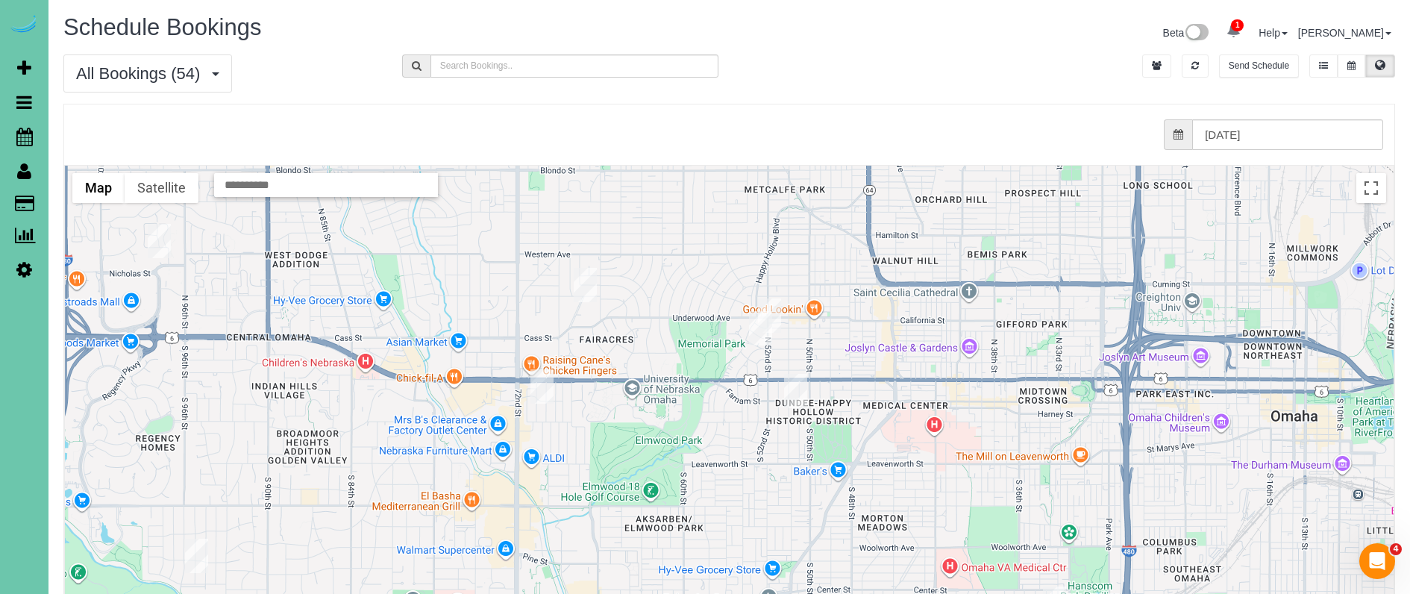
drag, startPoint x: 848, startPoint y: 346, endPoint x: 748, endPoint y: 275, distance: 123.6
click at [748, 275] on div at bounding box center [729, 463] width 1329 height 595
click at [752, 327] on img "09/12/2025 12:00PM - Susan Tegt - 5206 Chicago St, Omaha, NE 68132" at bounding box center [758, 327] width 23 height 34
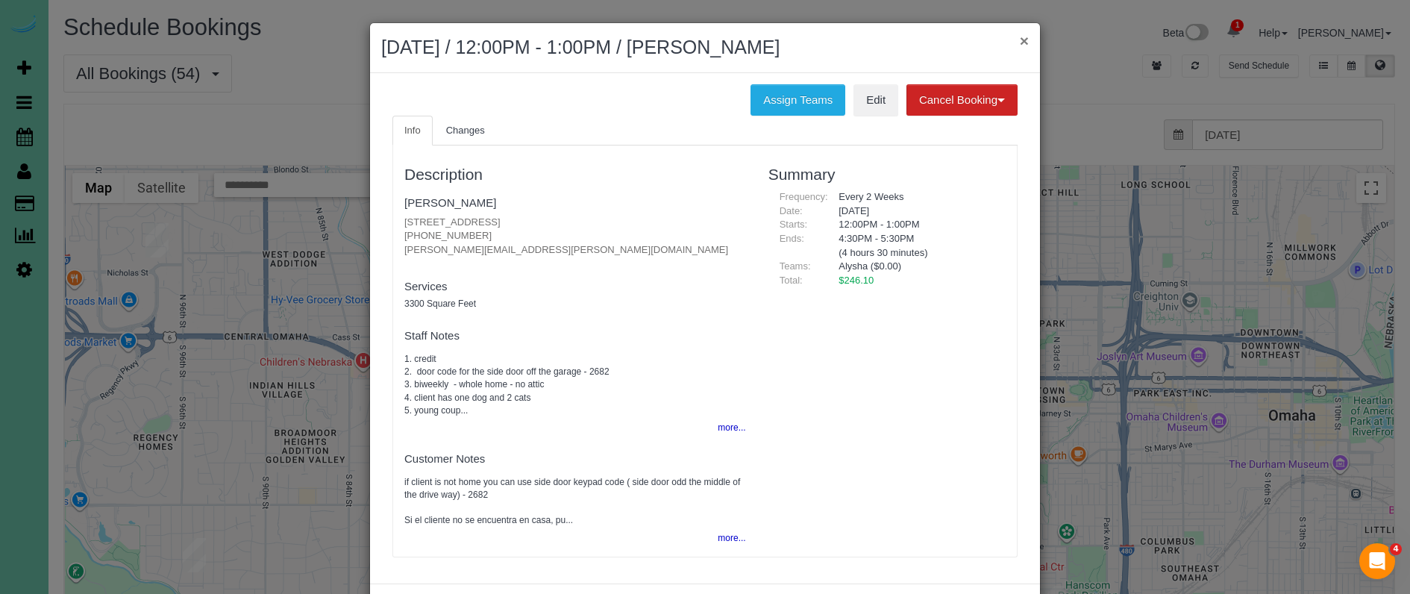
click at [1024, 40] on button "×" at bounding box center [1024, 41] width 9 height 16
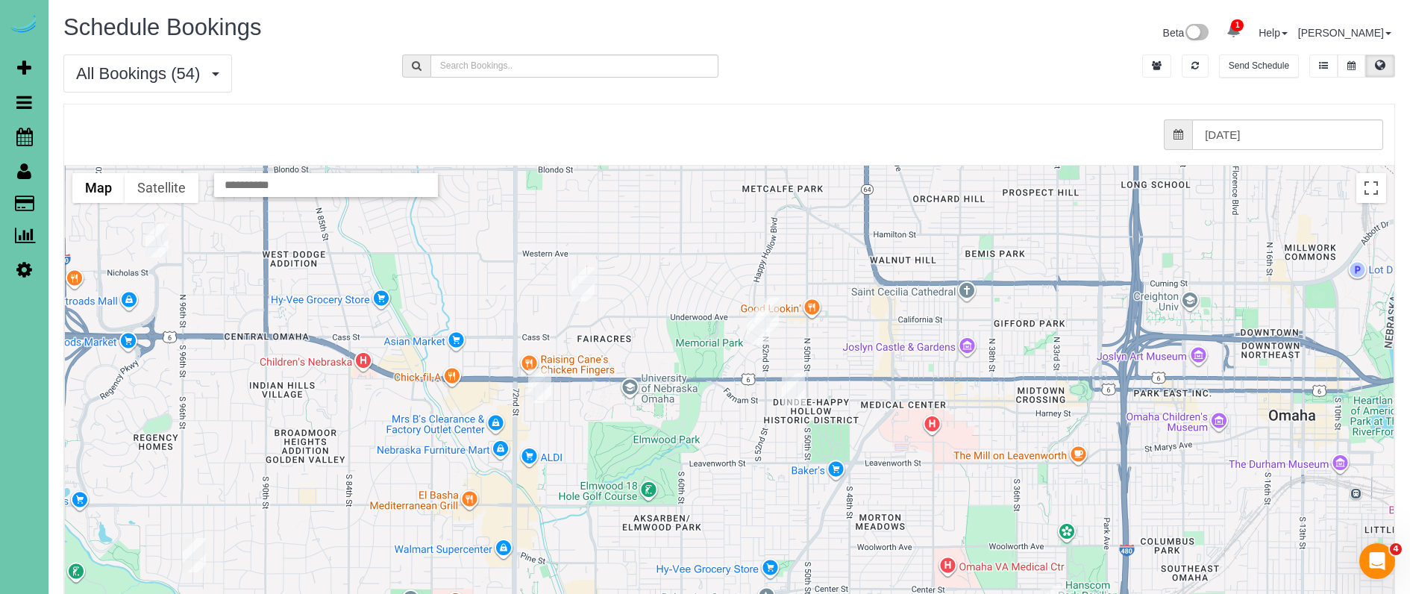
click at [769, 302] on img "09/12/2025 8:30AM - Bart Sladavnik - 521 N 52nd St, Omaha, NE 68132" at bounding box center [767, 315] width 23 height 34
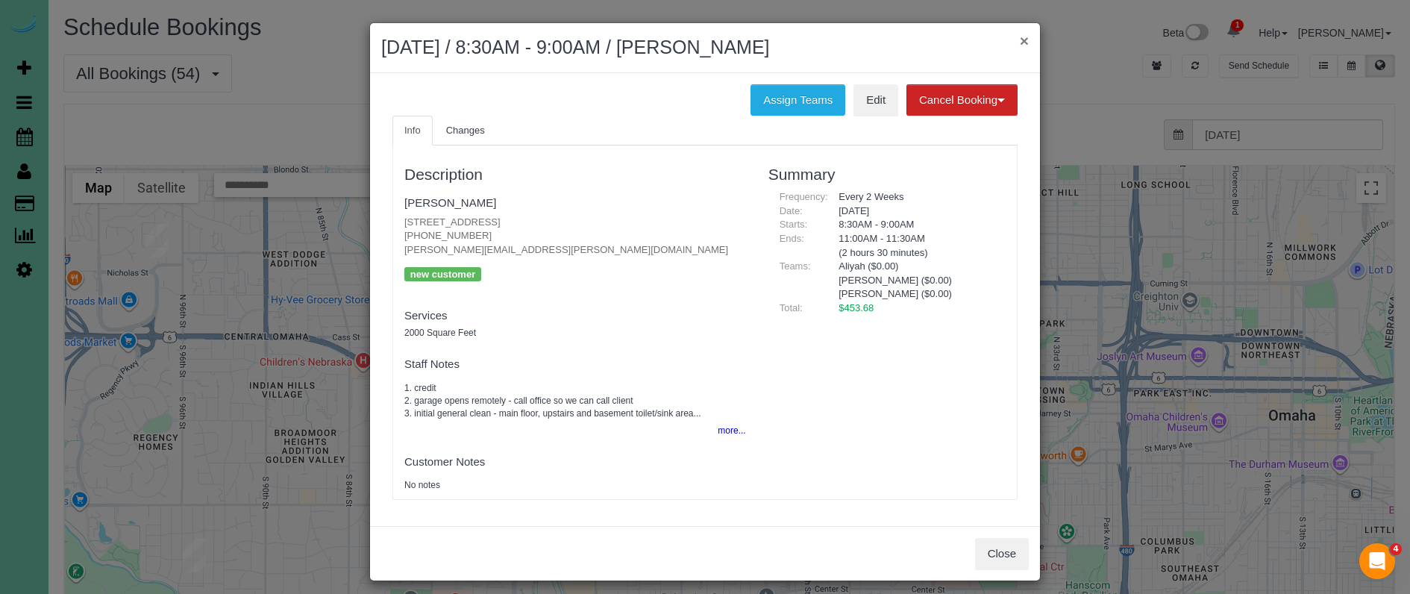
click at [1024, 44] on button "×" at bounding box center [1024, 41] width 9 height 16
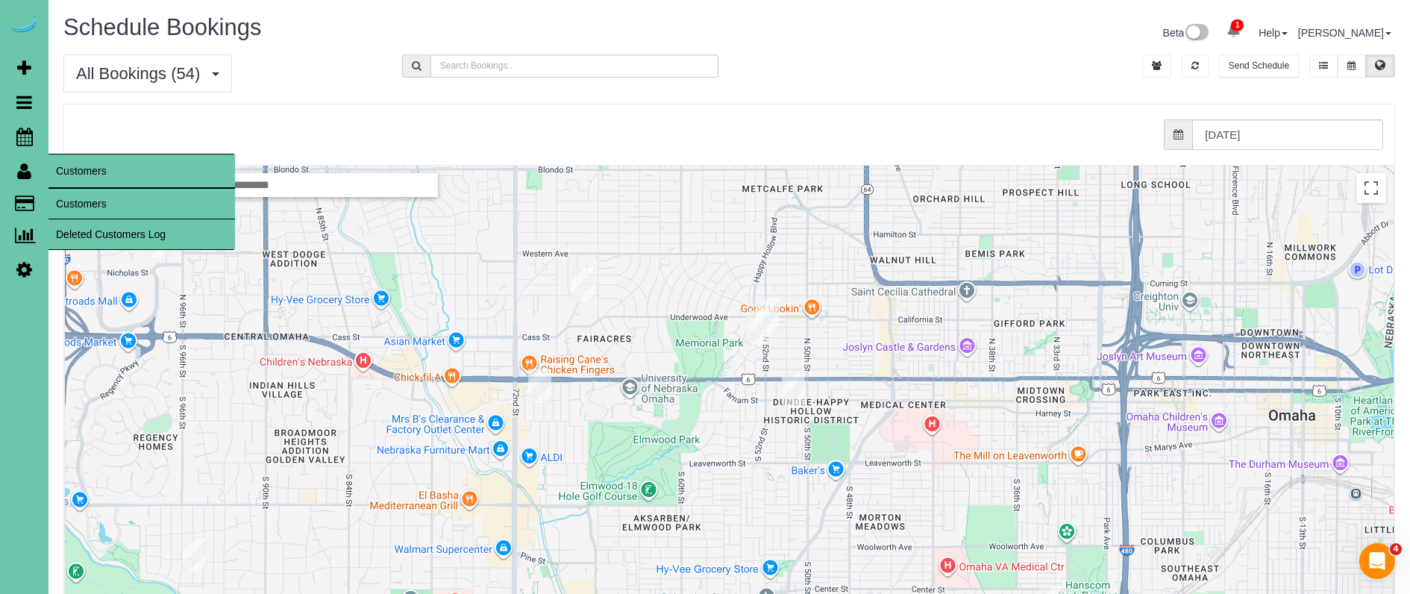
click at [84, 207] on link "Customers" at bounding box center [141, 204] width 187 height 30
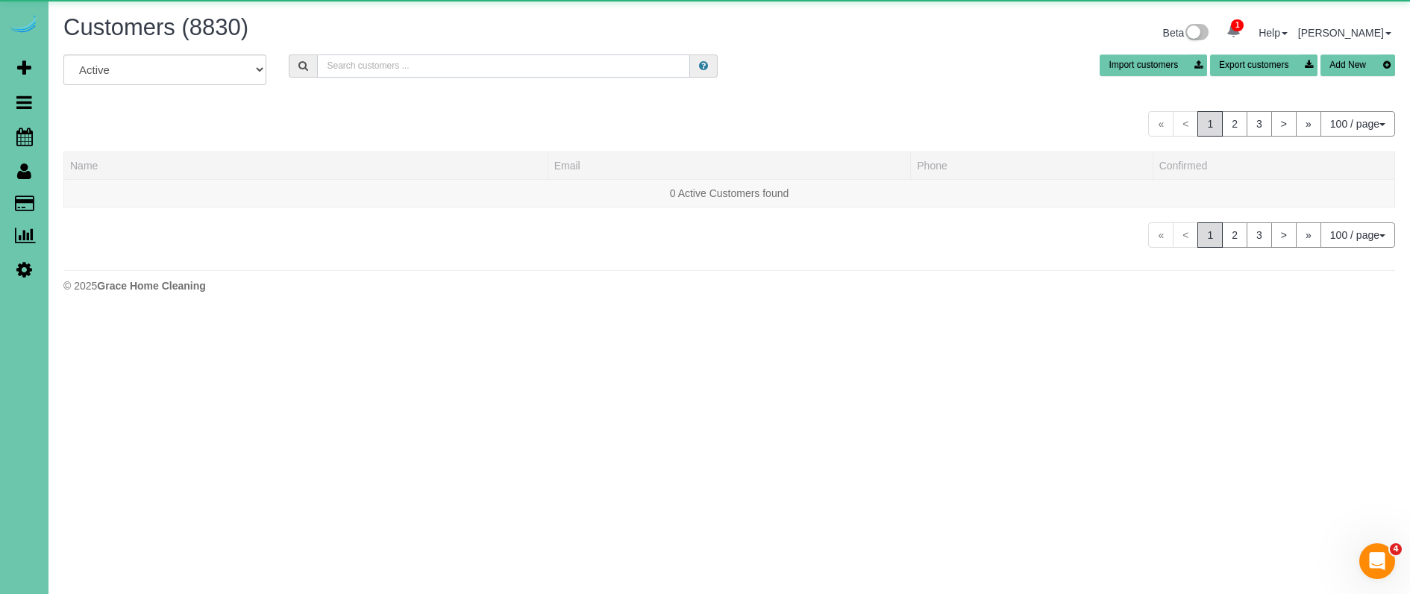
click at [453, 69] on input "text" at bounding box center [503, 65] width 373 height 23
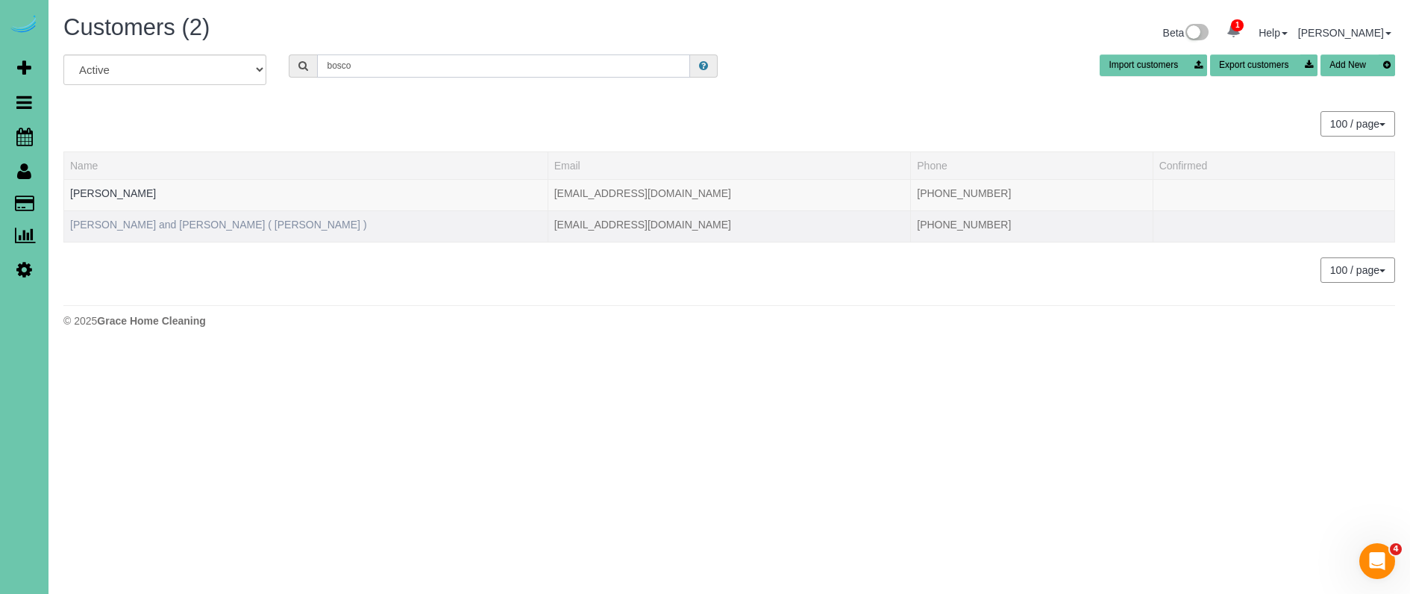
type input "bosco"
click at [107, 224] on link "[PERSON_NAME] and [PERSON_NAME] ( [PERSON_NAME] )" at bounding box center [218, 225] width 297 height 12
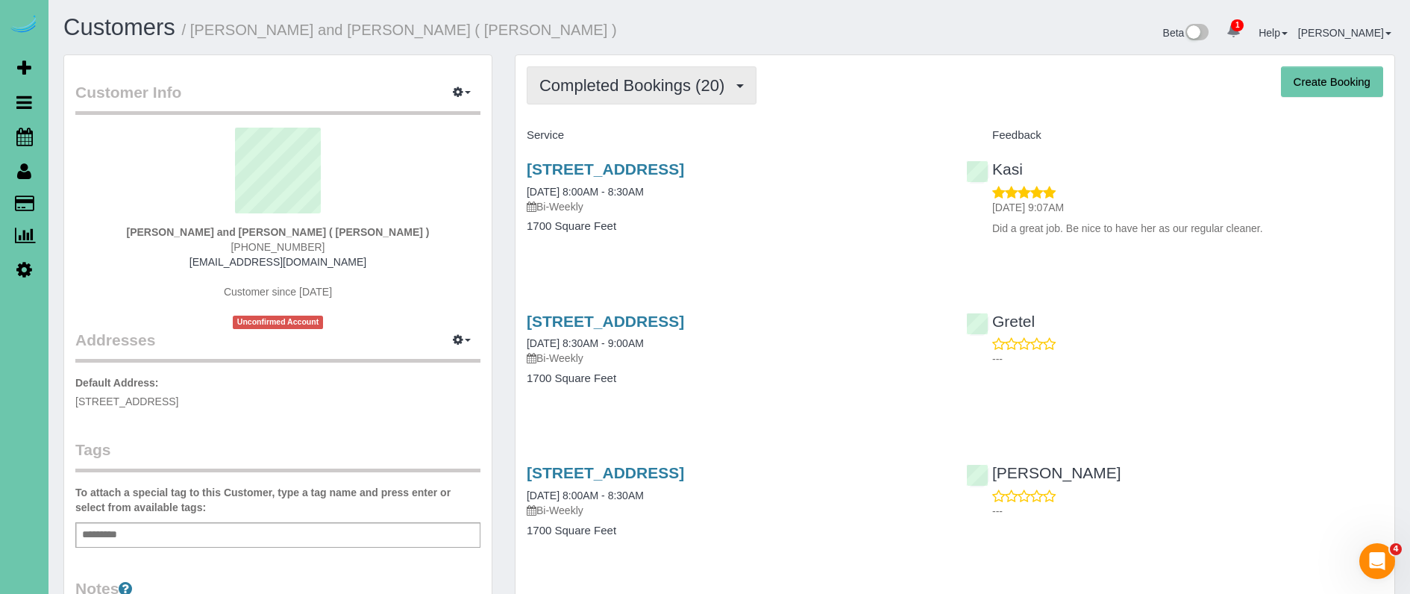
click at [663, 90] on span "Completed Bookings (20)" at bounding box center [635, 85] width 192 height 19
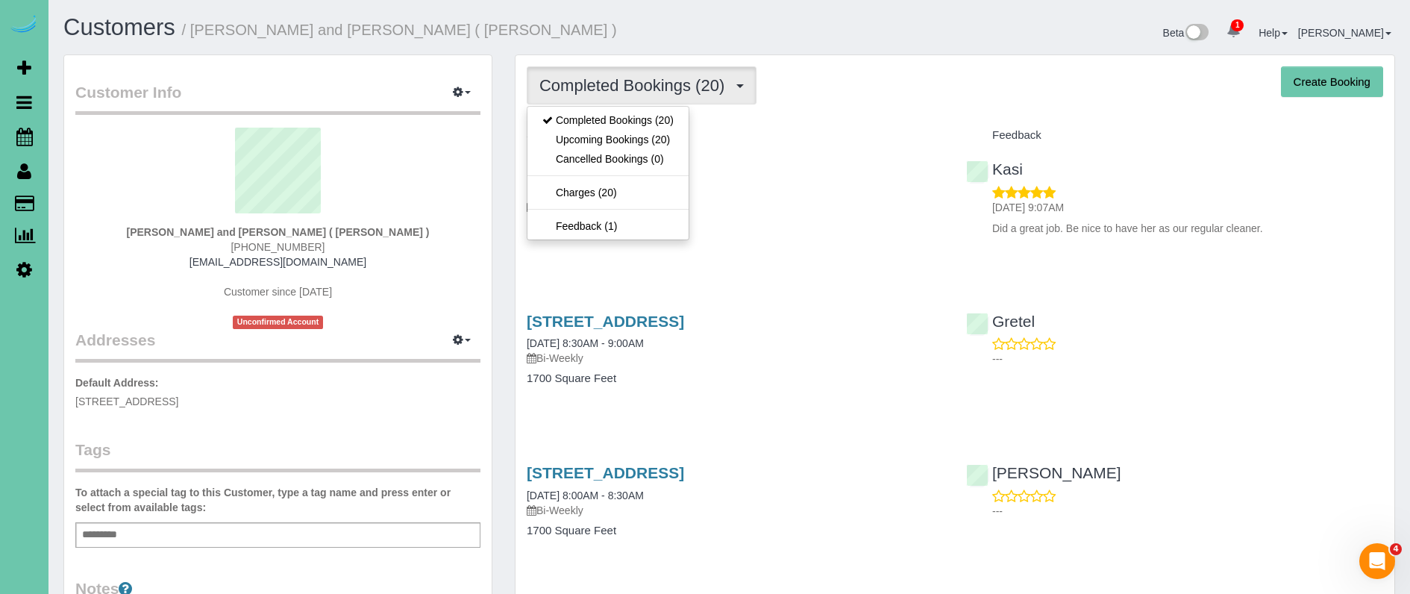
click at [848, 138] on h4 "Service" at bounding box center [735, 135] width 417 height 13
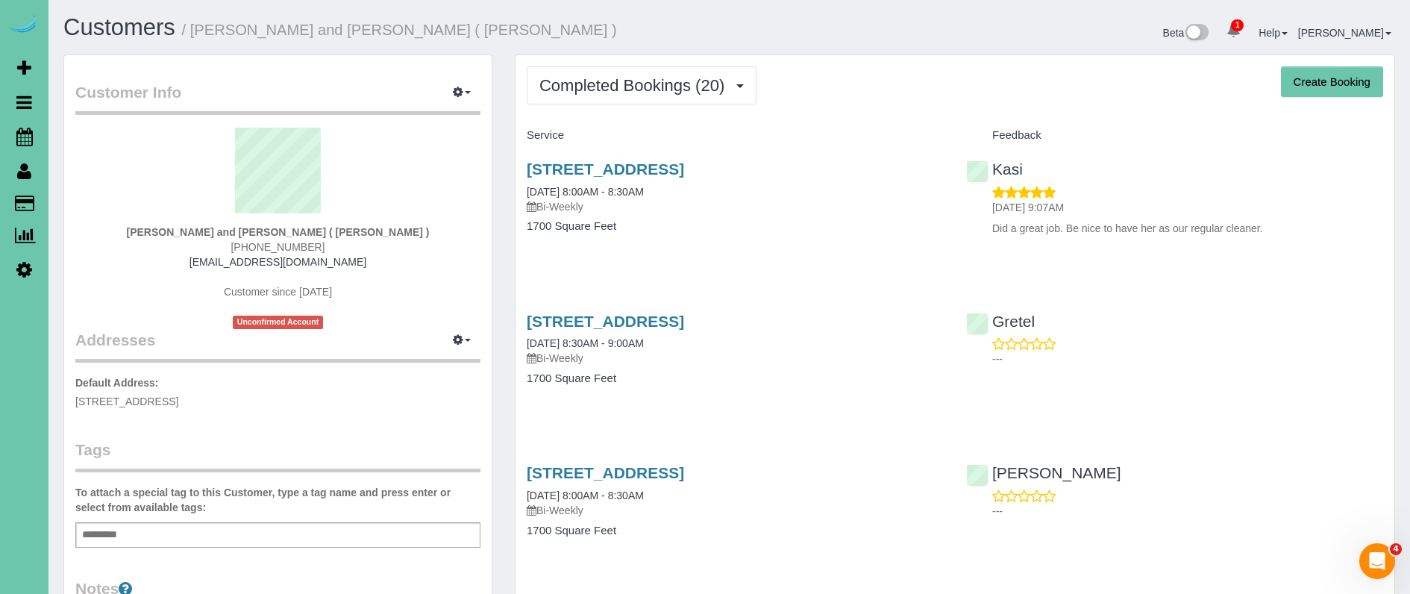
drag, startPoint x: 605, startPoint y: 86, endPoint x: 601, endPoint y: 113, distance: 27.2
click at [605, 86] on span "Completed Bookings (20)" at bounding box center [635, 85] width 192 height 19
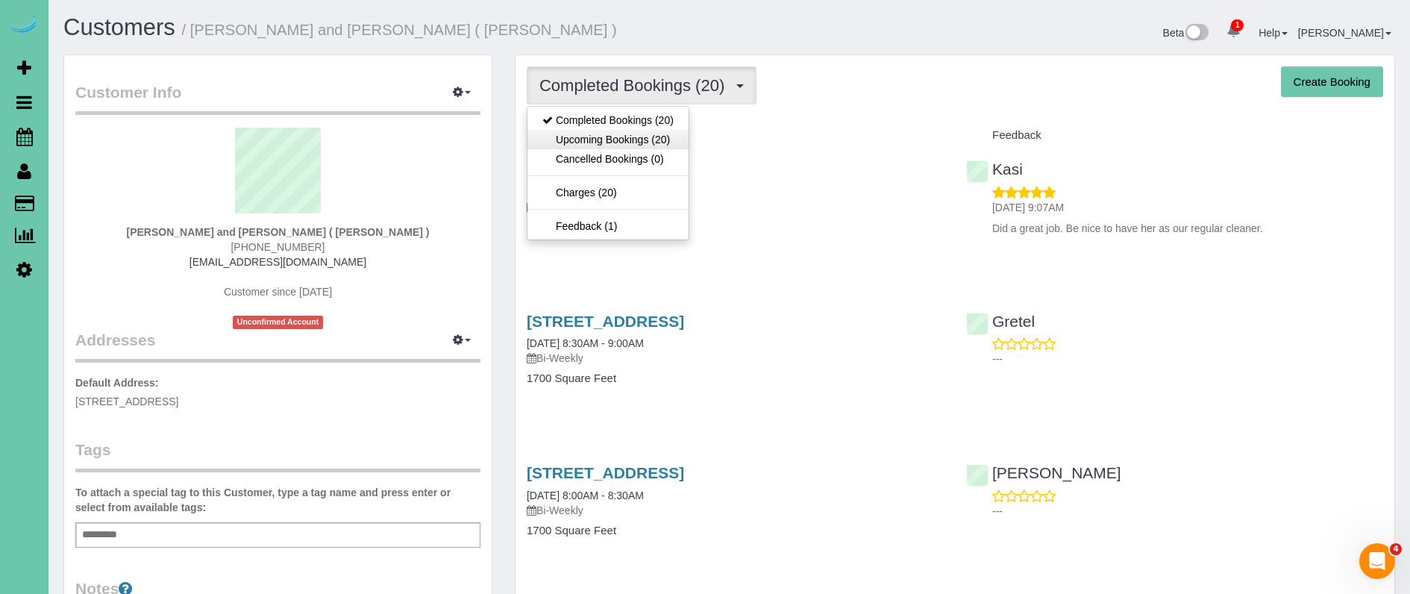
click at [599, 134] on link "Upcoming Bookings (20)" at bounding box center [607, 139] width 161 height 19
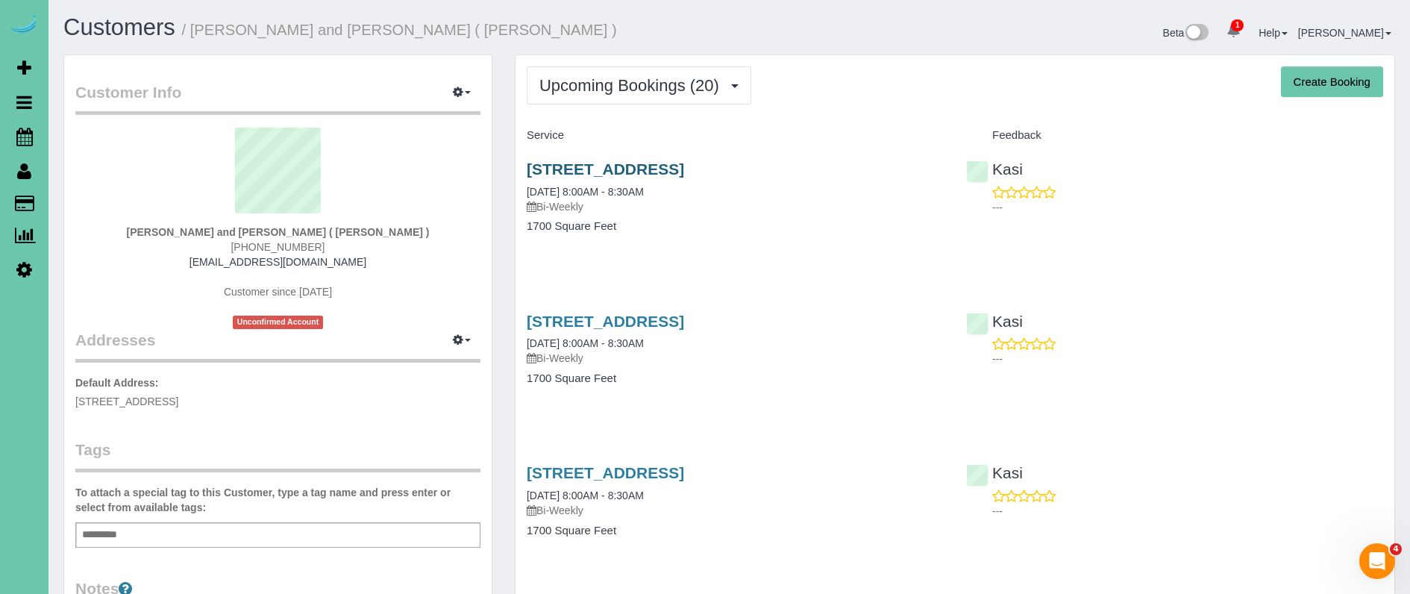
click at [648, 172] on link "3518 Terrace Drive, Omaha, NE 68134" at bounding box center [605, 168] width 157 height 17
click at [684, 326] on link "3518 Terrace Drive, Omaha, NE 68134" at bounding box center [605, 321] width 157 height 17
click at [482, 253] on div "Customer Info Edit Contact Info Send Message Email Preferences Special Sales Ta…" at bounding box center [278, 511] width 428 height 912
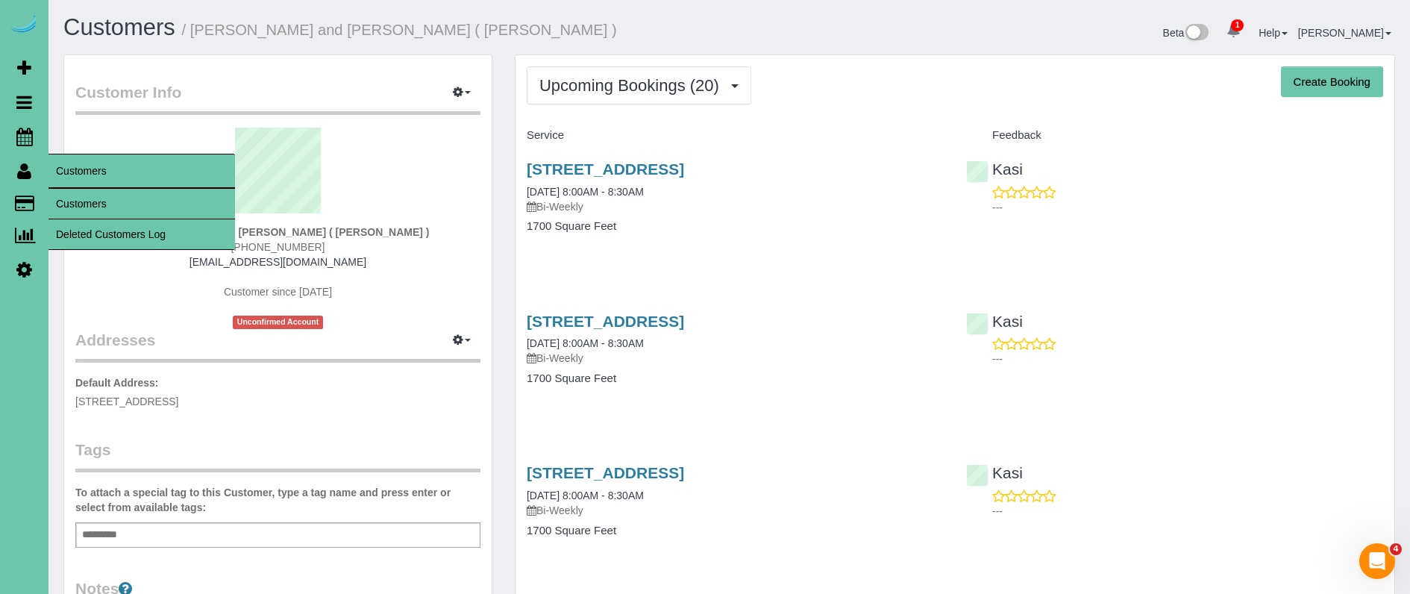
click at [86, 199] on link "Customers" at bounding box center [141, 204] width 187 height 30
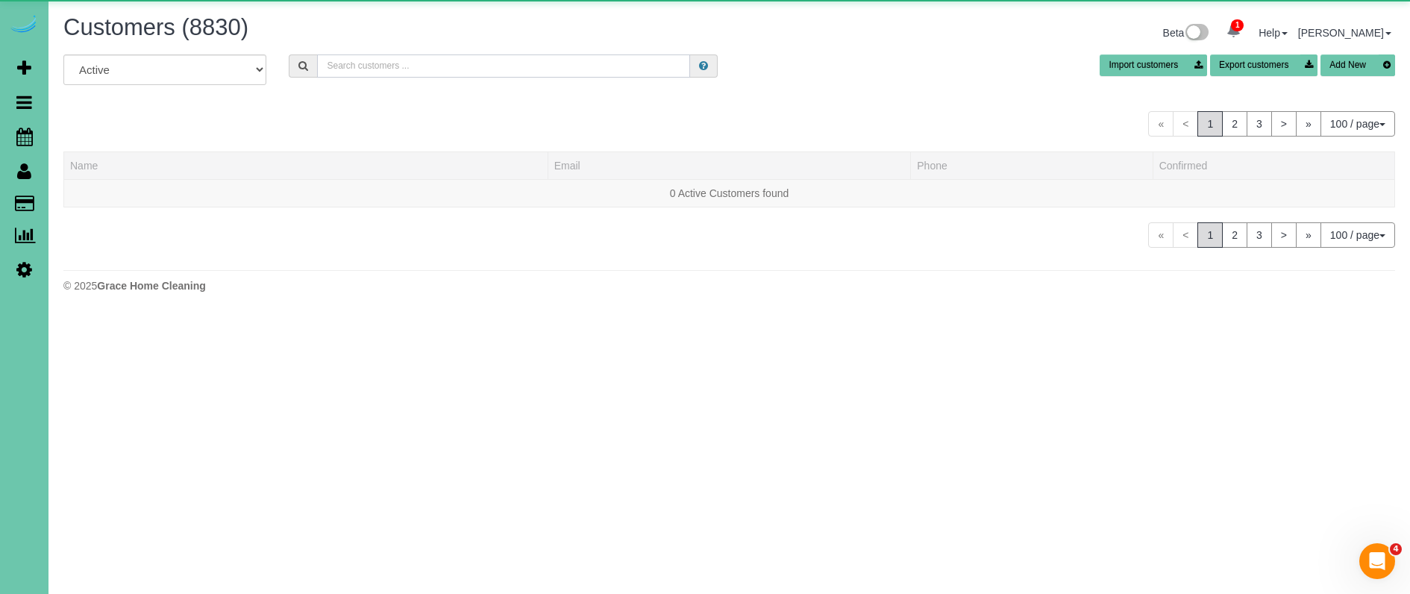
click at [418, 64] on input "text" at bounding box center [503, 65] width 373 height 23
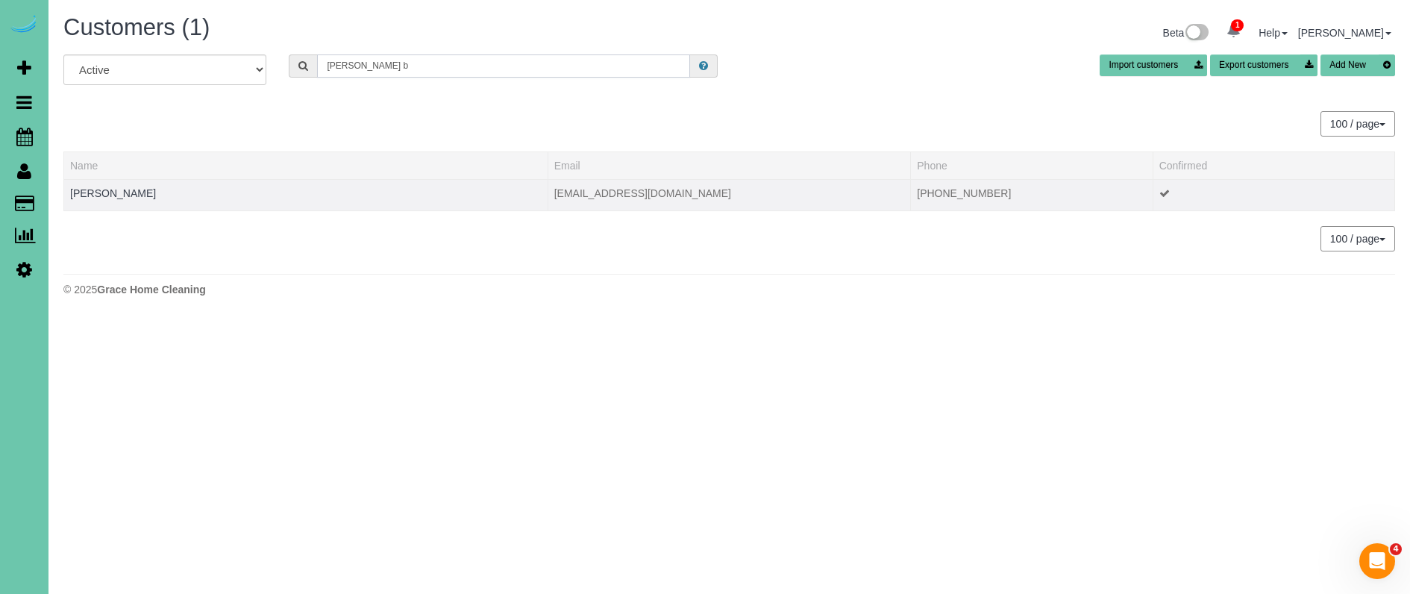
type input "glenda b"
click at [81, 186] on td "[PERSON_NAME]" at bounding box center [306, 194] width 484 height 31
click at [81, 190] on link "[PERSON_NAME]" at bounding box center [113, 193] width 86 height 12
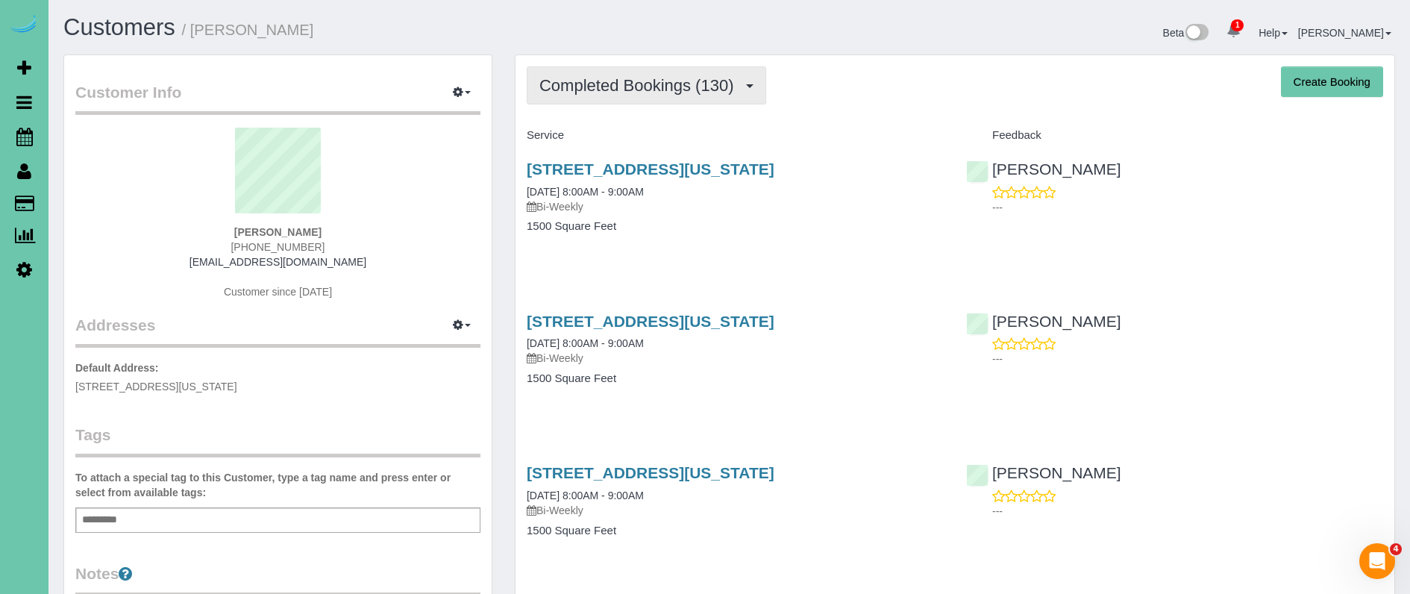
drag, startPoint x: 732, startPoint y: 88, endPoint x: 723, endPoint y: 95, distance: 11.2
click at [730, 90] on span "Completed Bookings (130)" at bounding box center [639, 85] width 201 height 19
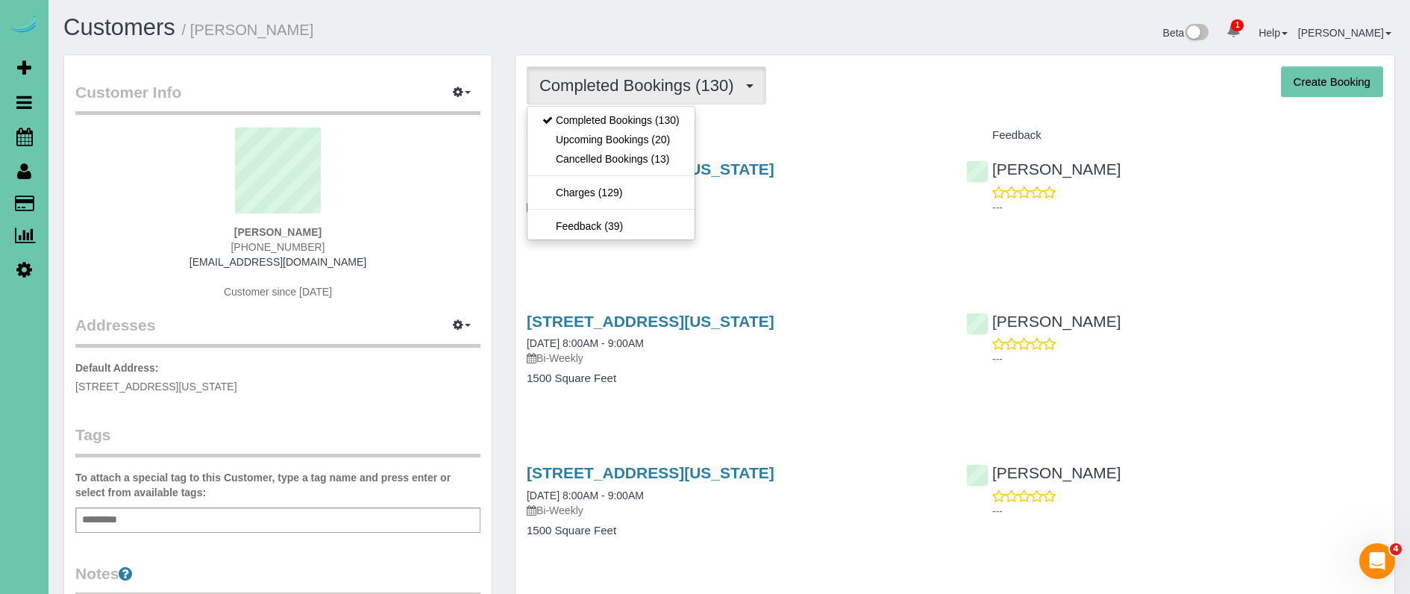
click at [669, 145] on link "Upcoming Bookings (20)" at bounding box center [610, 139] width 167 height 19
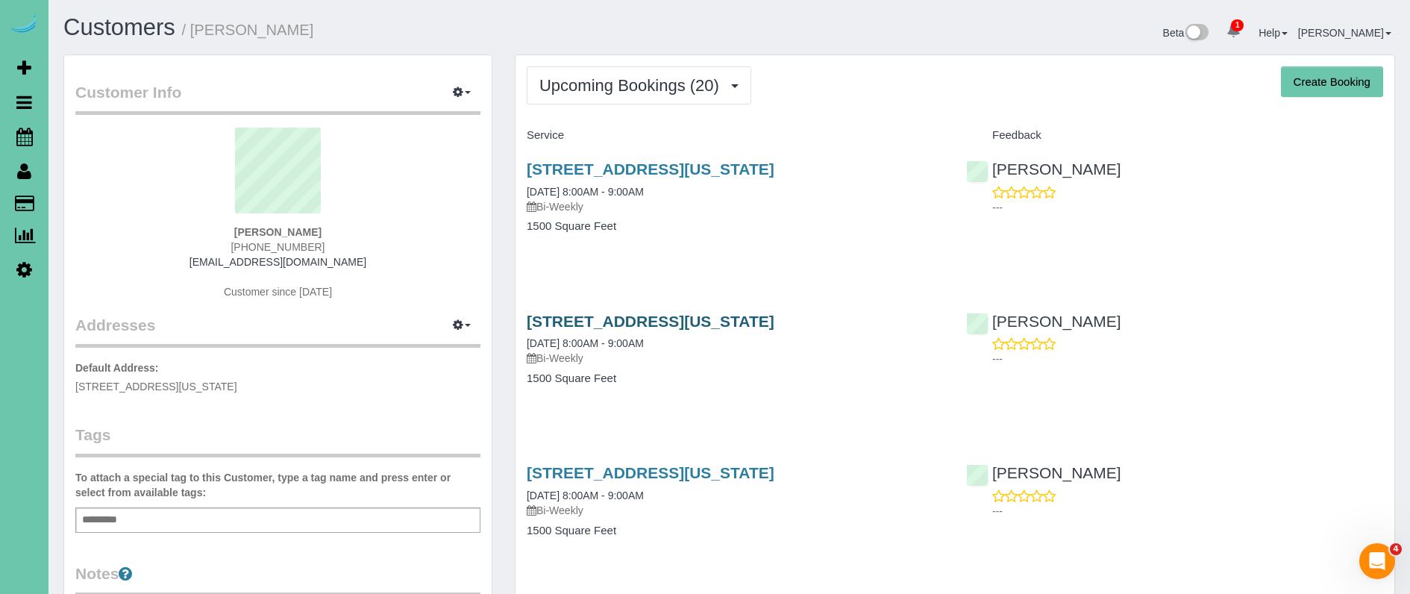
click at [677, 320] on link "[STREET_ADDRESS][US_STATE]" at bounding box center [651, 321] width 248 height 17
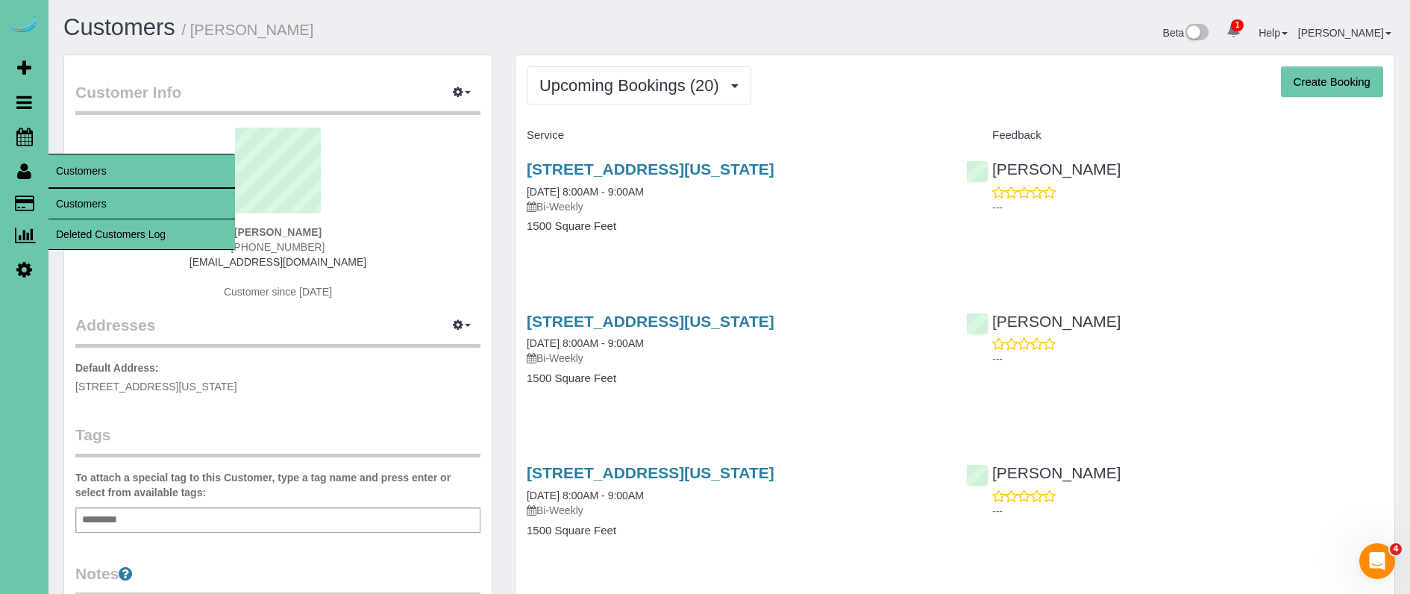
click at [83, 195] on link "Customers" at bounding box center [141, 204] width 187 height 30
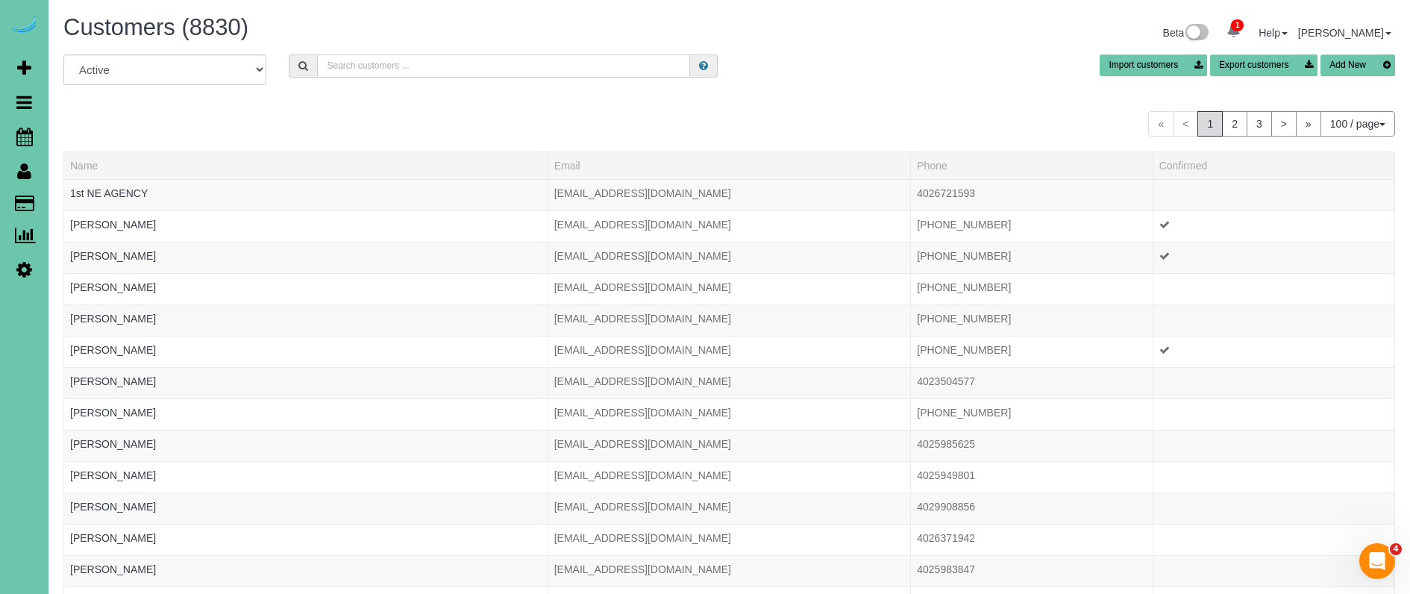
click at [385, 65] on input "text" at bounding box center [503, 65] width 373 height 23
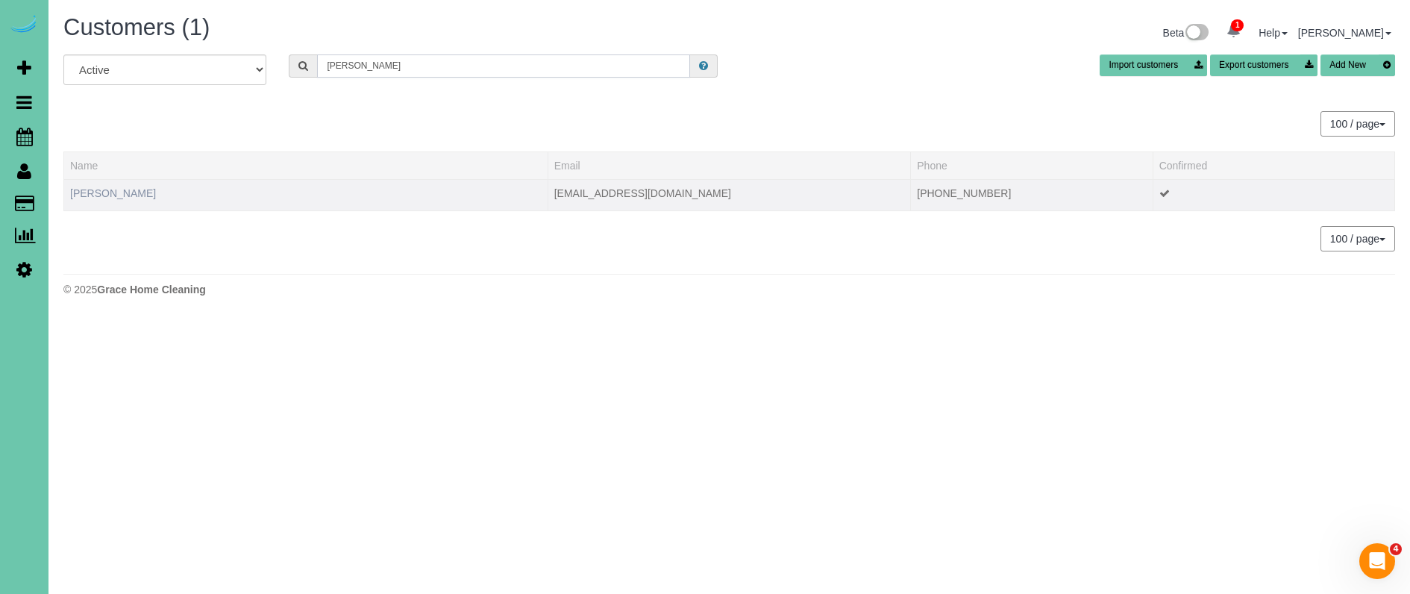
type input "Colin o"
click at [116, 191] on link "Colin O'Reilly" at bounding box center [113, 193] width 86 height 12
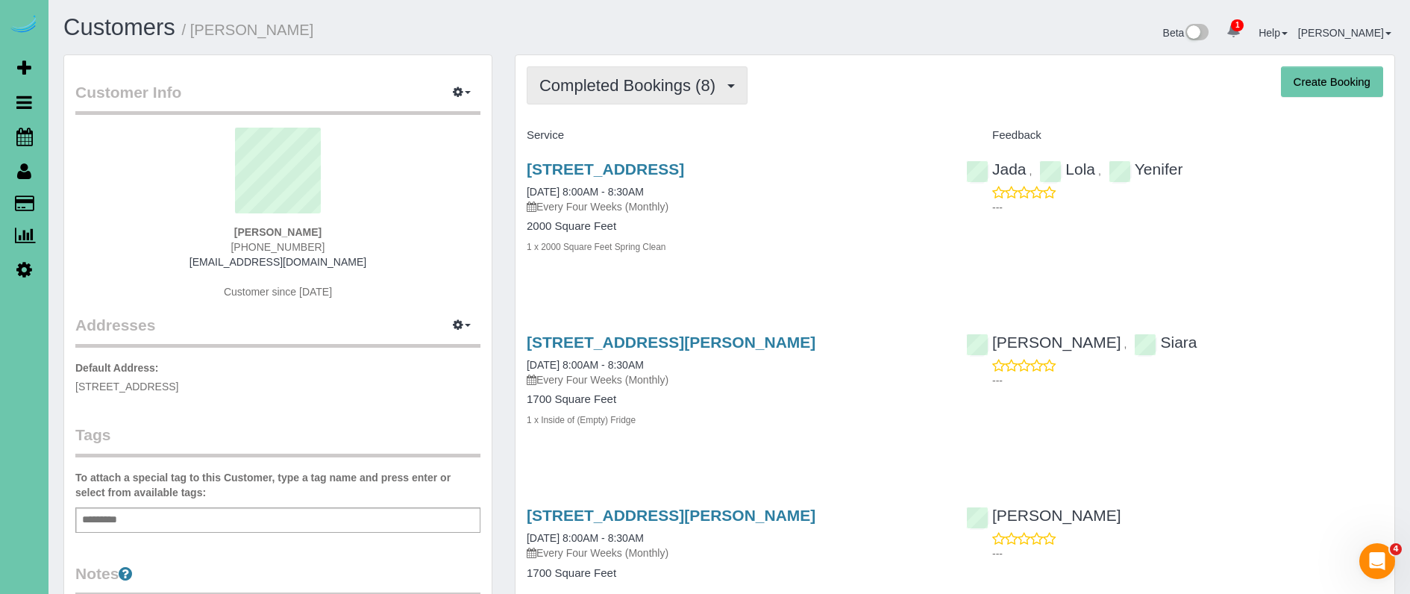
click at [659, 87] on span "Completed Bookings (8)" at bounding box center [631, 85] width 184 height 19
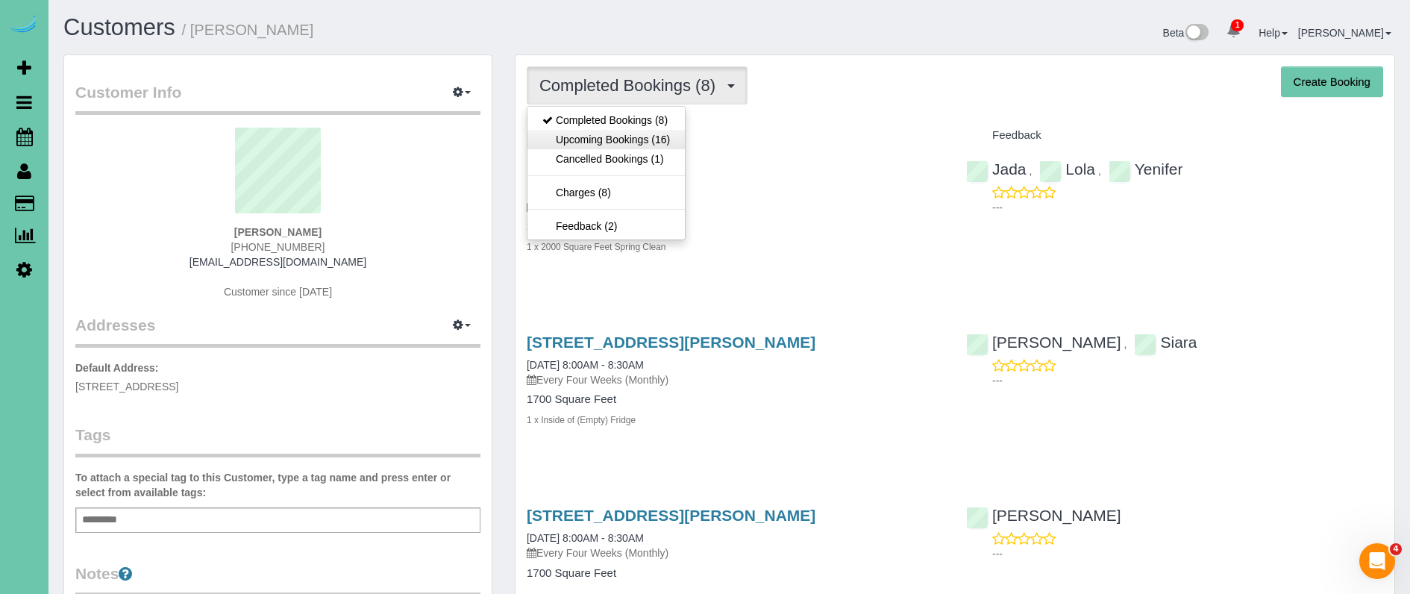
click at [654, 137] on link "Upcoming Bookings (16)" at bounding box center [605, 139] width 157 height 19
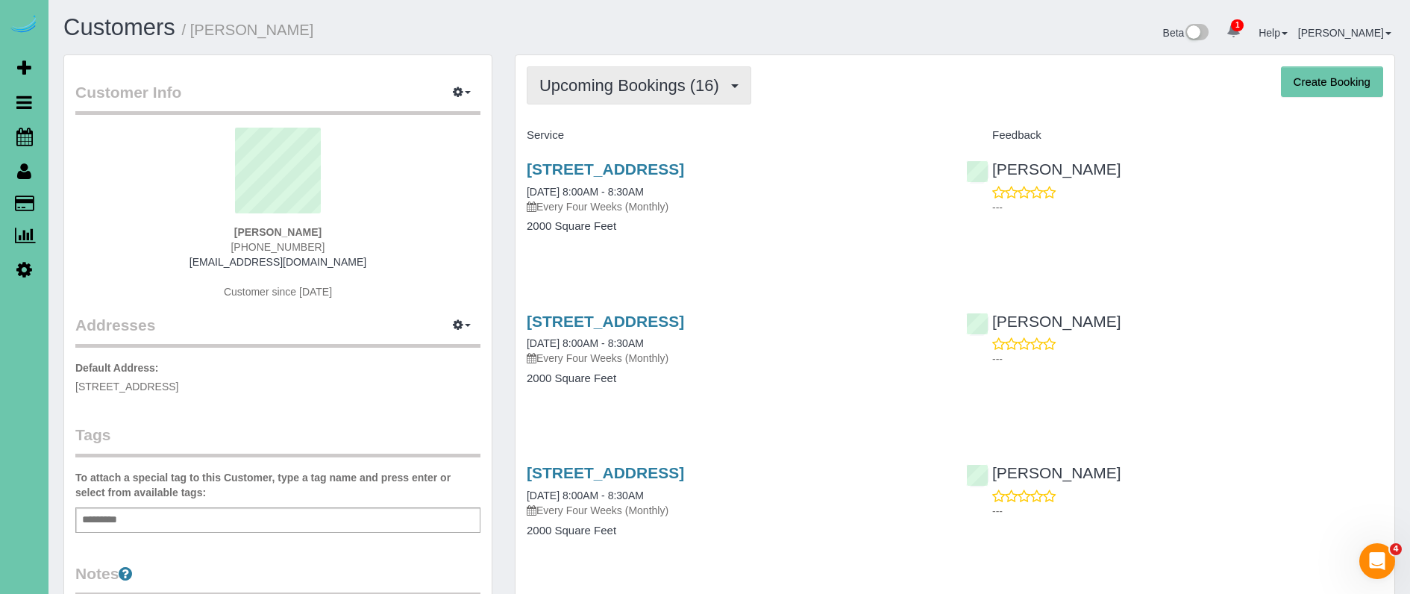
click at [625, 89] on span "Upcoming Bookings (16)" at bounding box center [632, 85] width 187 height 19
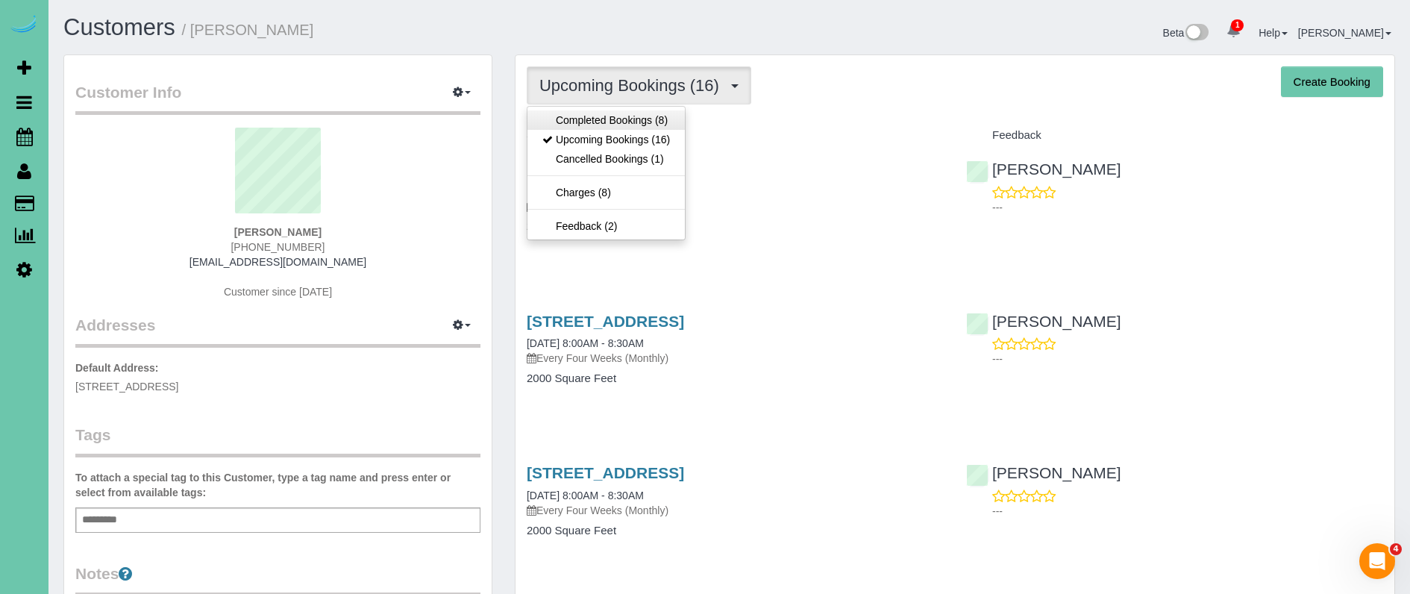
click at [616, 126] on link "Completed Bookings (8)" at bounding box center [605, 119] width 157 height 19
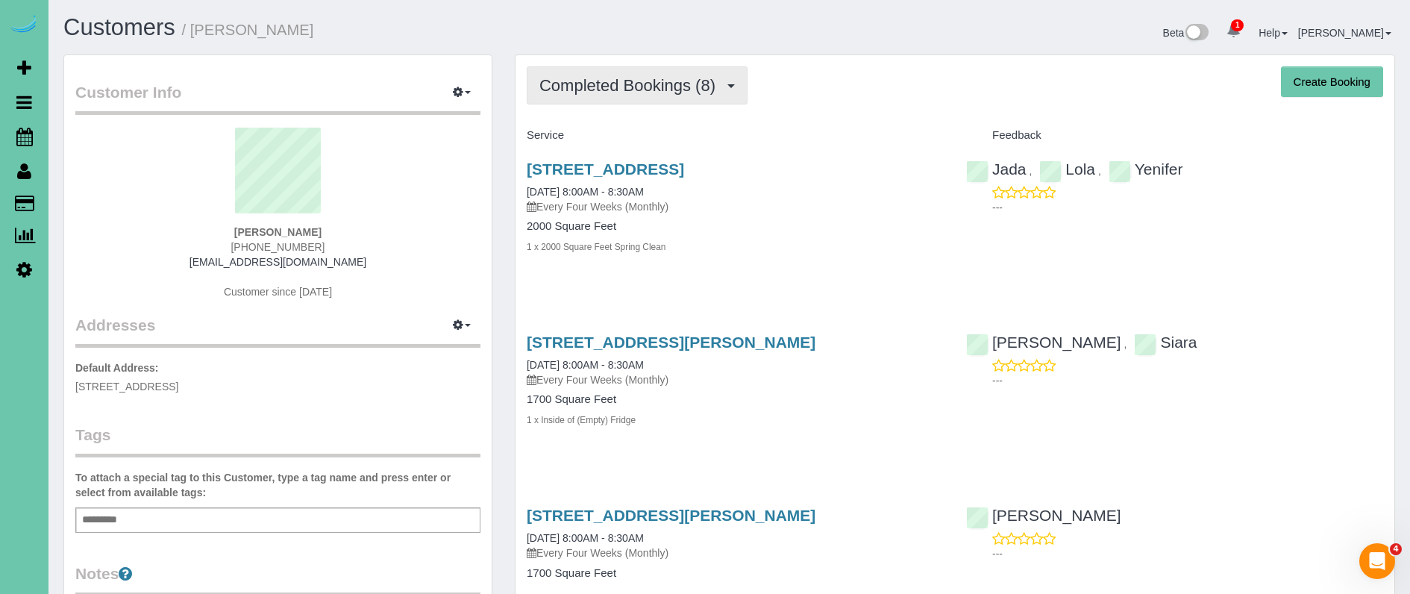
click at [613, 92] on span "Completed Bookings (8)" at bounding box center [631, 85] width 184 height 19
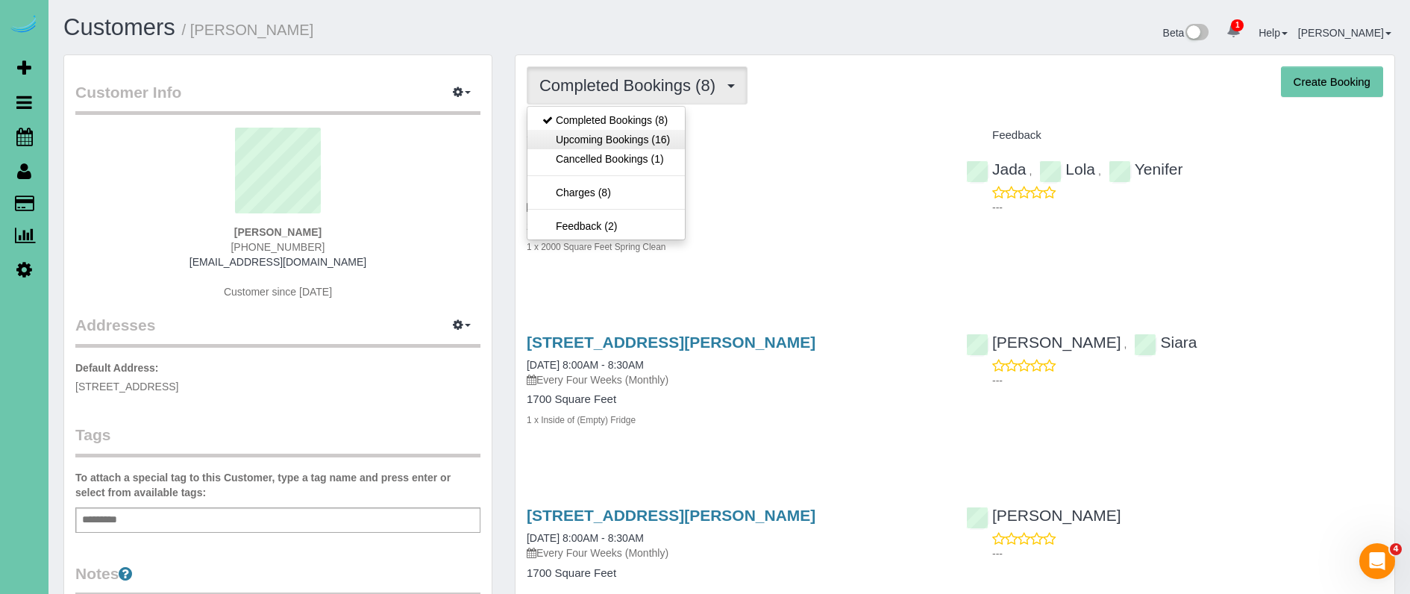
click at [663, 141] on link "Upcoming Bookings (16)" at bounding box center [605, 139] width 157 height 19
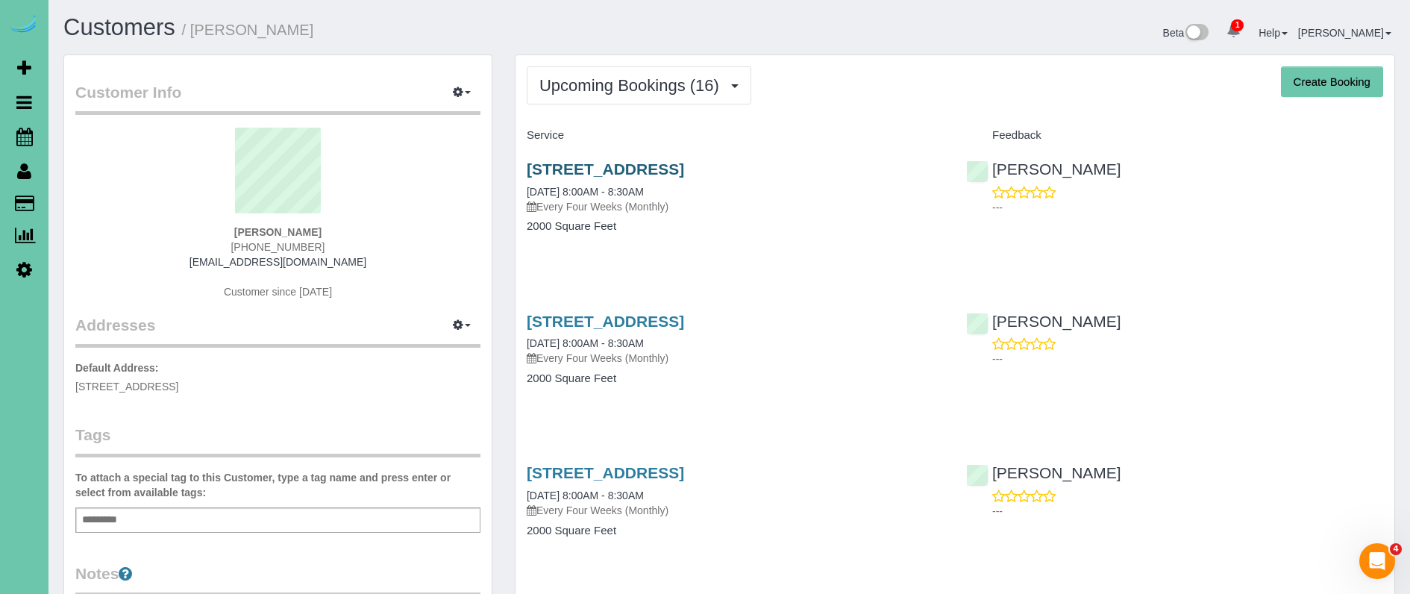
click at [639, 160] on link "5107 Cuming Street, Omaha, NE 68132" at bounding box center [605, 168] width 157 height 17
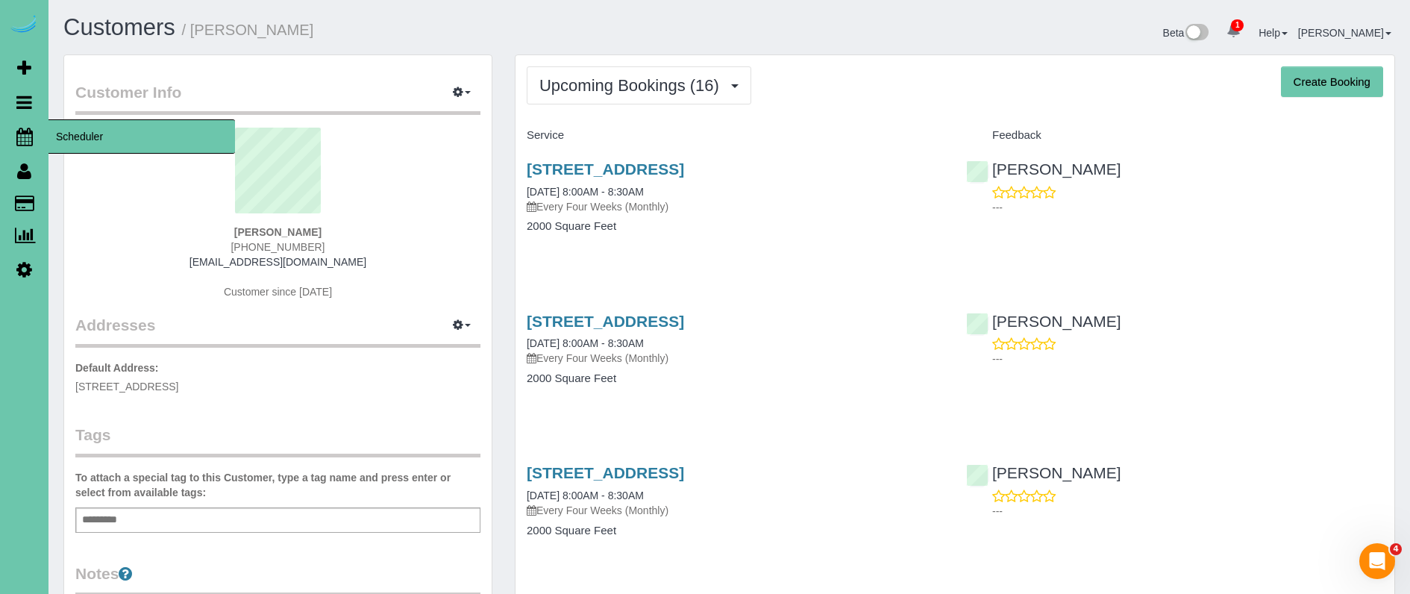
click at [19, 137] on icon at bounding box center [24, 137] width 16 height 18
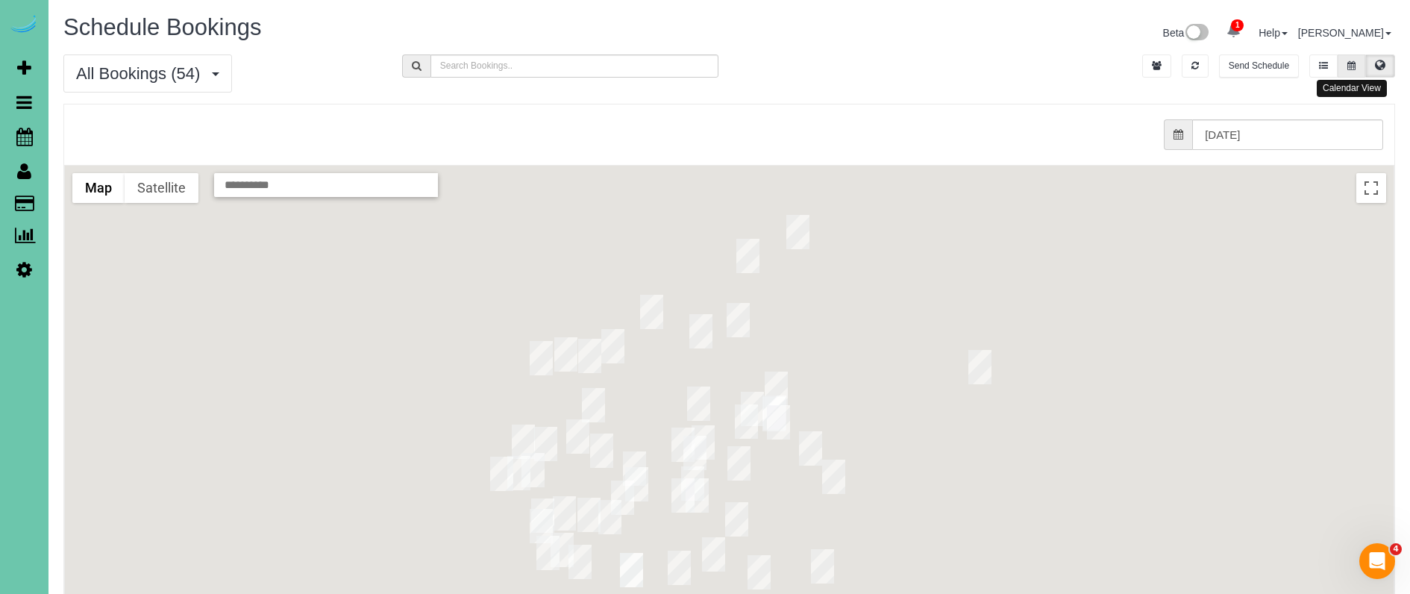
click at [1354, 59] on button at bounding box center [1352, 65] width 28 height 23
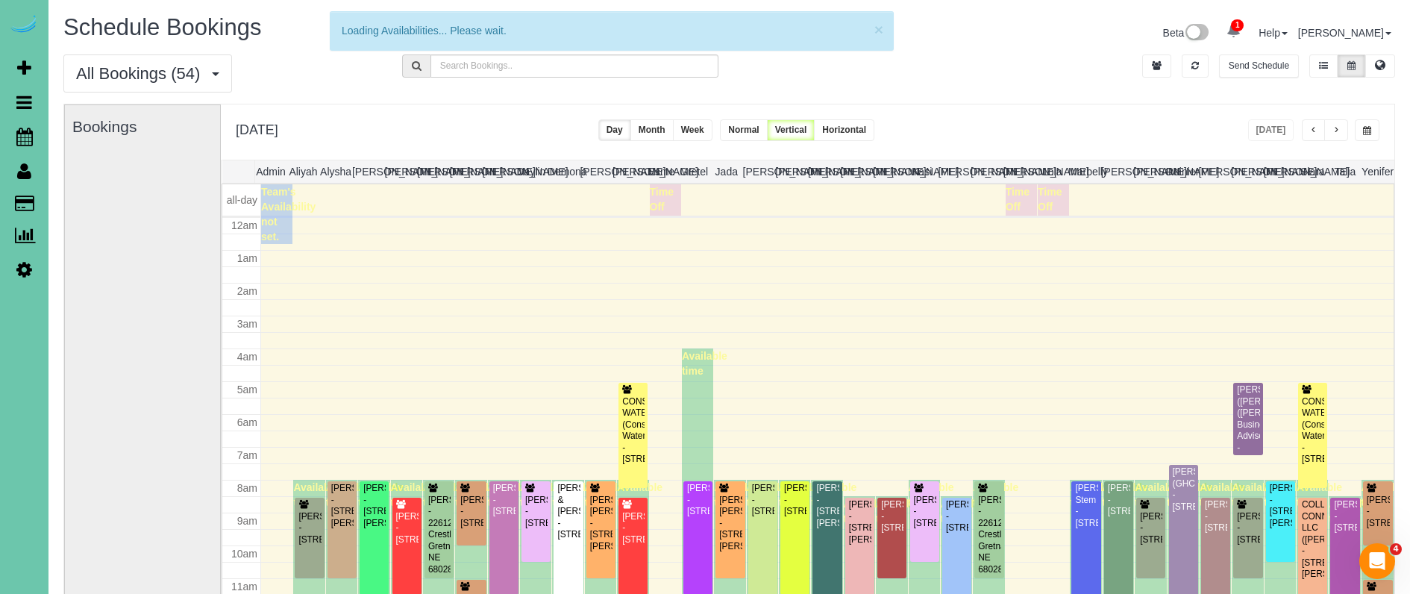
scroll to position [198, 0]
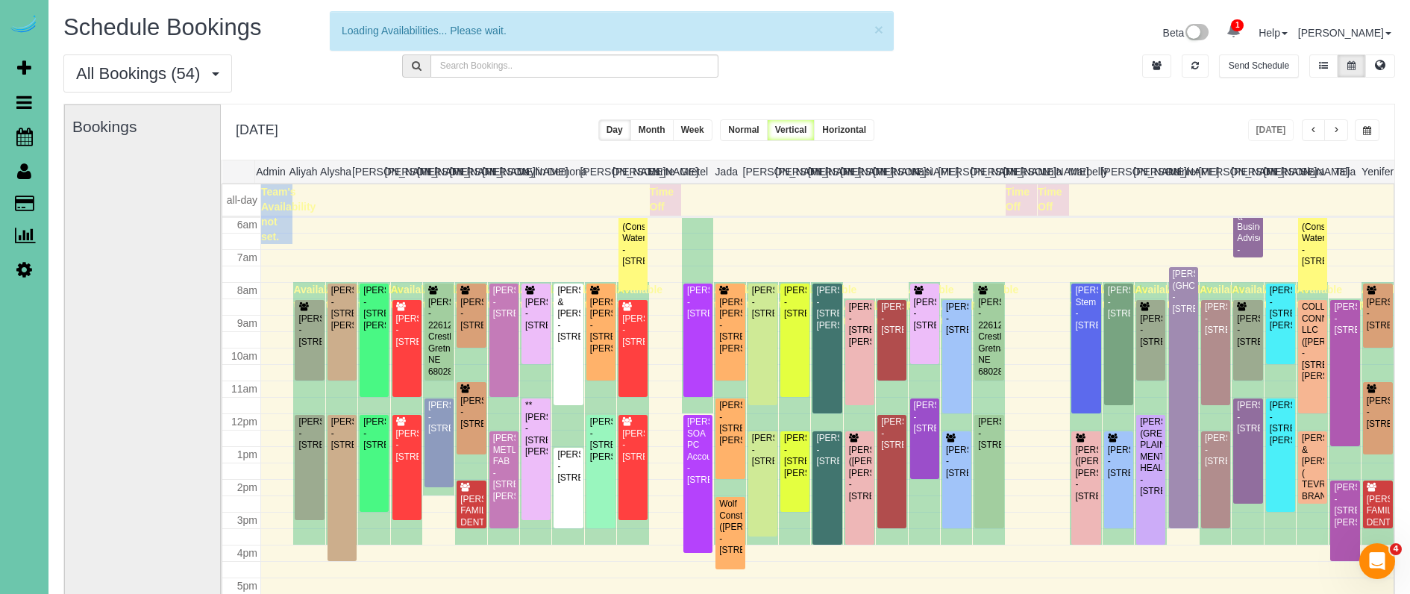
click at [1367, 127] on span "button" at bounding box center [1367, 130] width 8 height 9
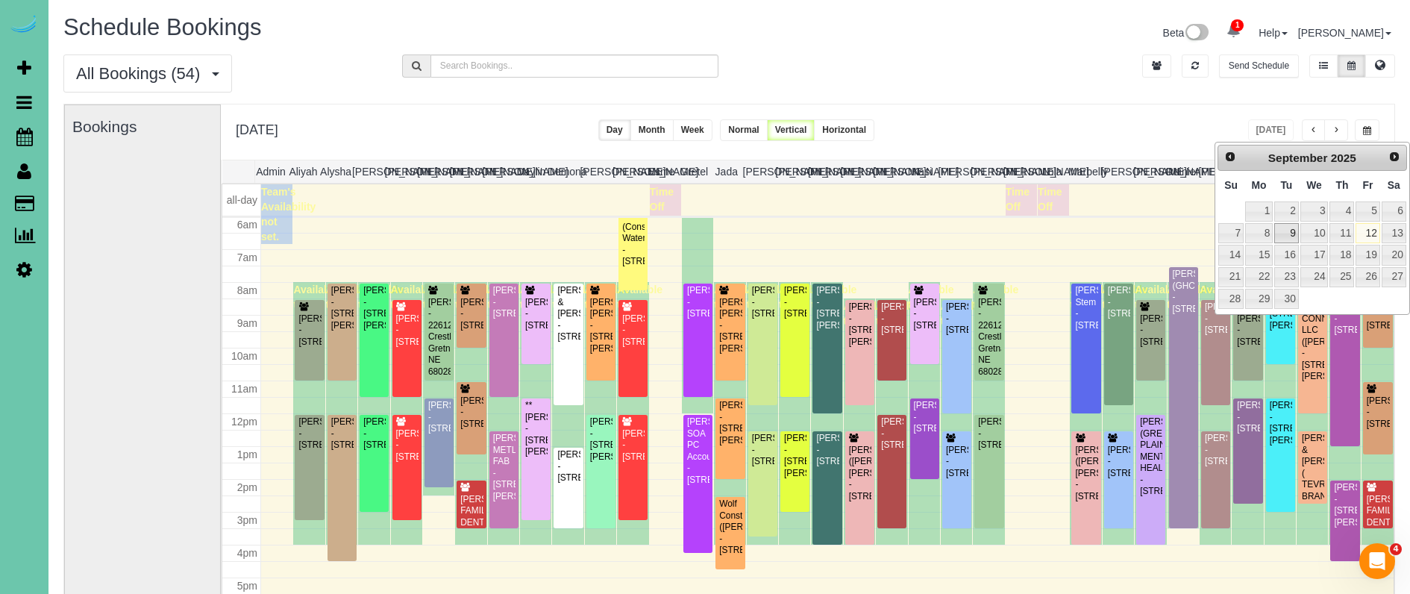
click at [1283, 231] on link "9" at bounding box center [1286, 233] width 24 height 20
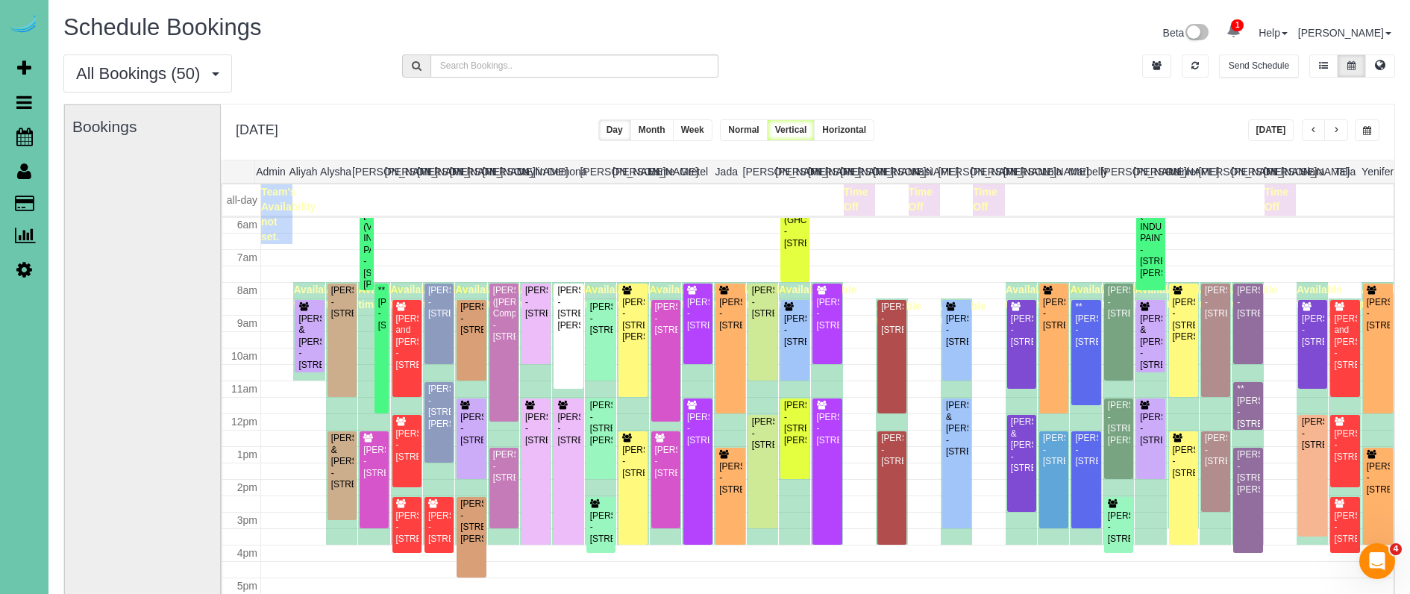
click at [1363, 128] on span "button" at bounding box center [1367, 130] width 8 height 9
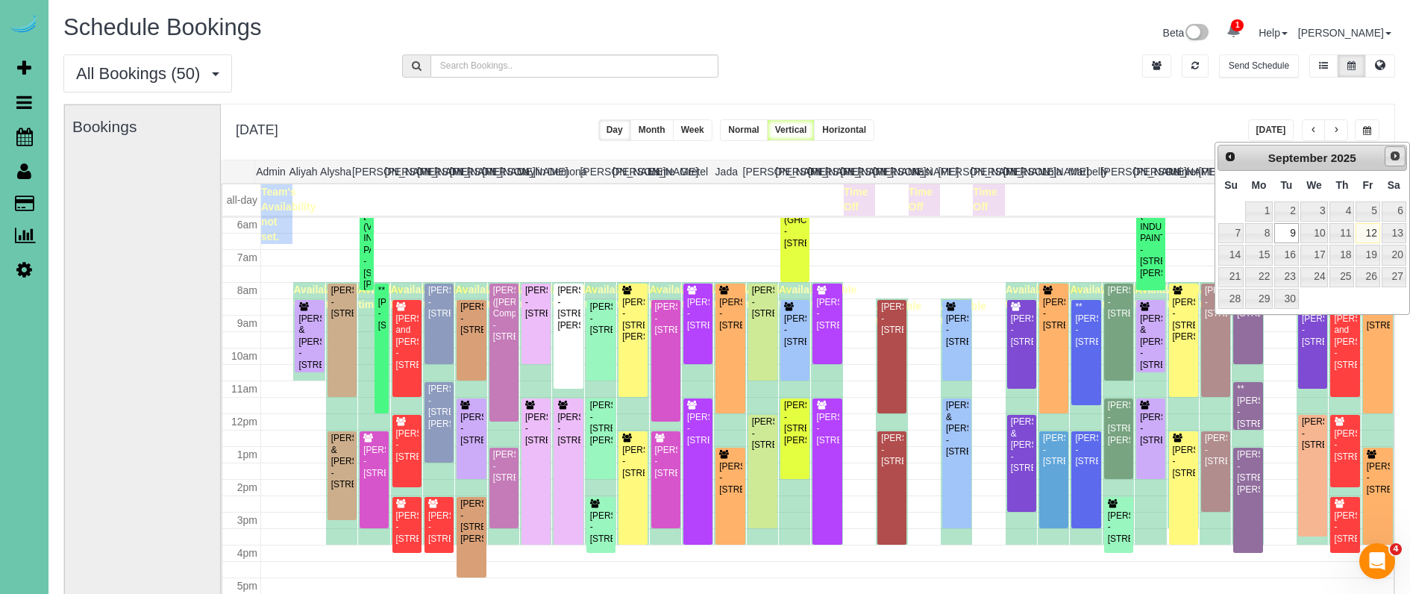
click at [1391, 151] on span "Next" at bounding box center [1395, 156] width 12 height 12
click at [1283, 234] on link "7" at bounding box center [1286, 233] width 24 height 20
type input "**********"
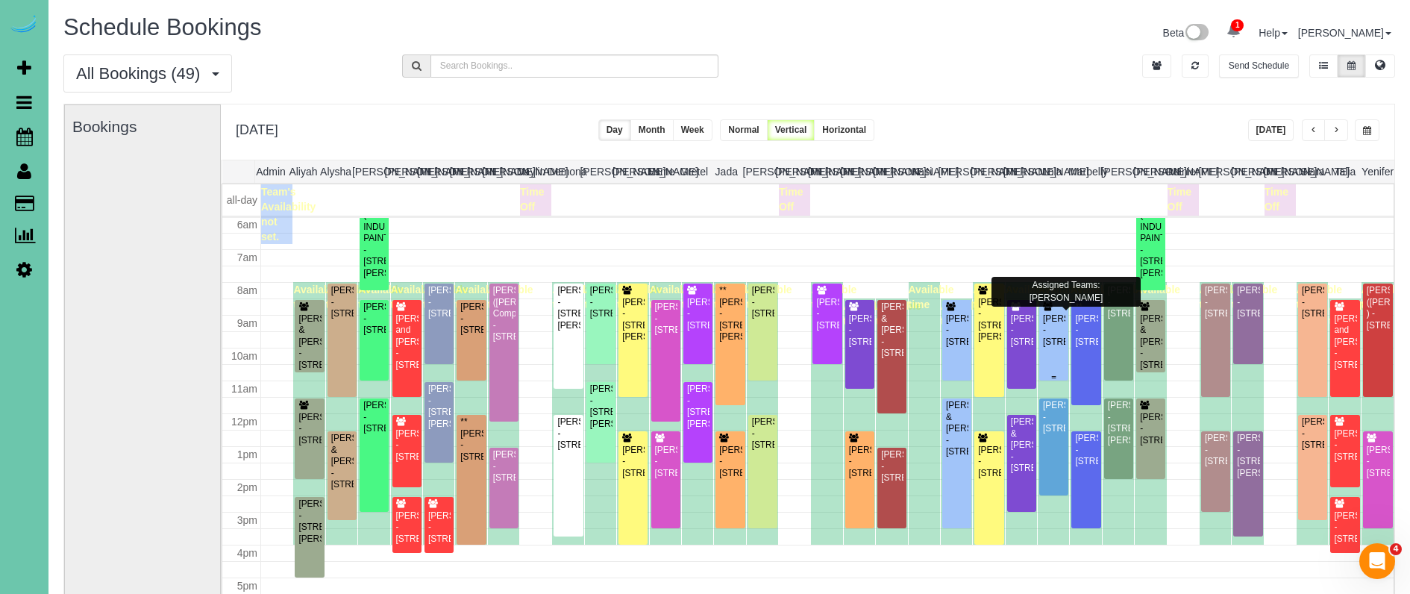
click at [1053, 332] on div "Katrina Meyer - 11609 S 111th Street, Papillion, NE 68046" at bounding box center [1053, 330] width 23 height 34
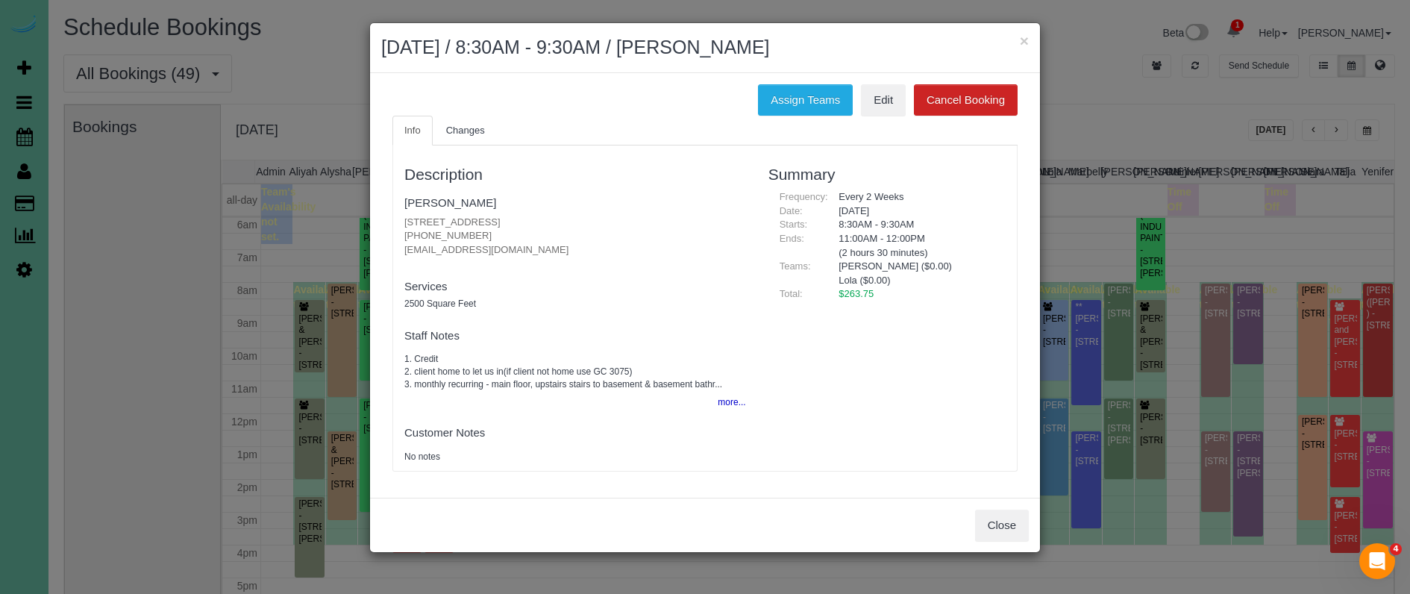
drag, startPoint x: 769, startPoint y: 101, endPoint x: 660, endPoint y: 109, distance: 109.2
click at [769, 100] on button "Assign Teams" at bounding box center [805, 99] width 95 height 31
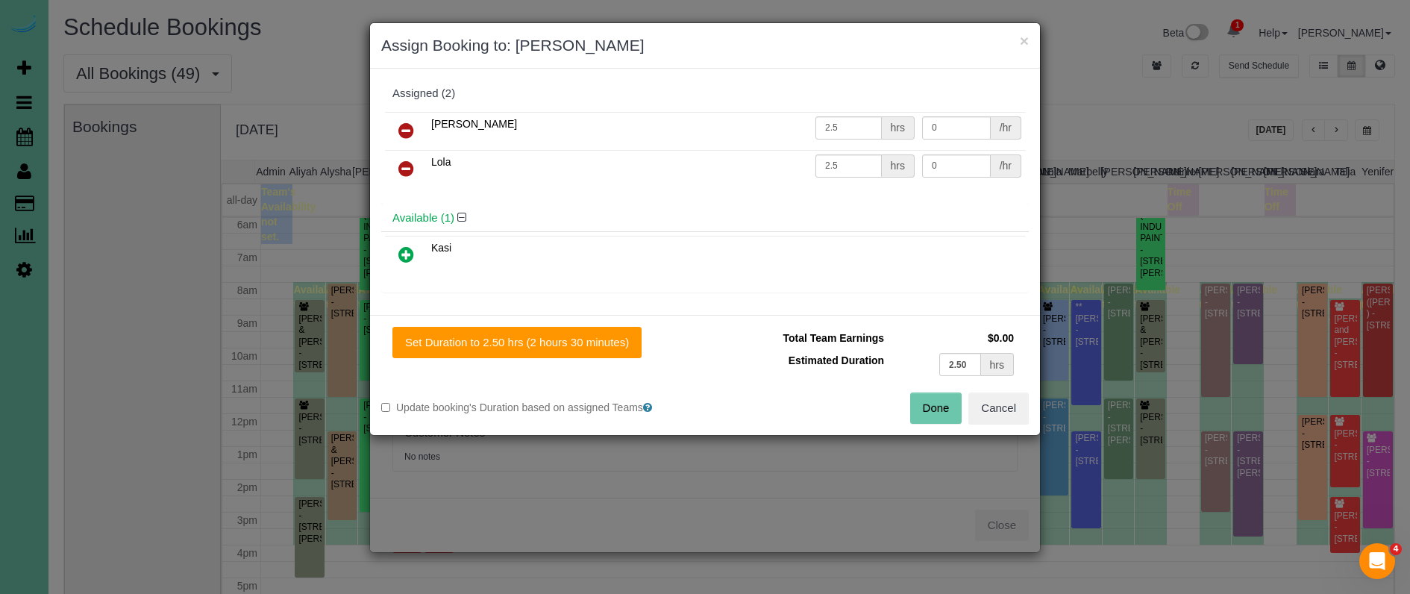
click at [408, 169] on icon at bounding box center [406, 169] width 16 height 18
drag, startPoint x: 410, startPoint y: 216, endPoint x: 429, endPoint y: 237, distance: 28.5
click at [410, 216] on icon at bounding box center [406, 216] width 16 height 18
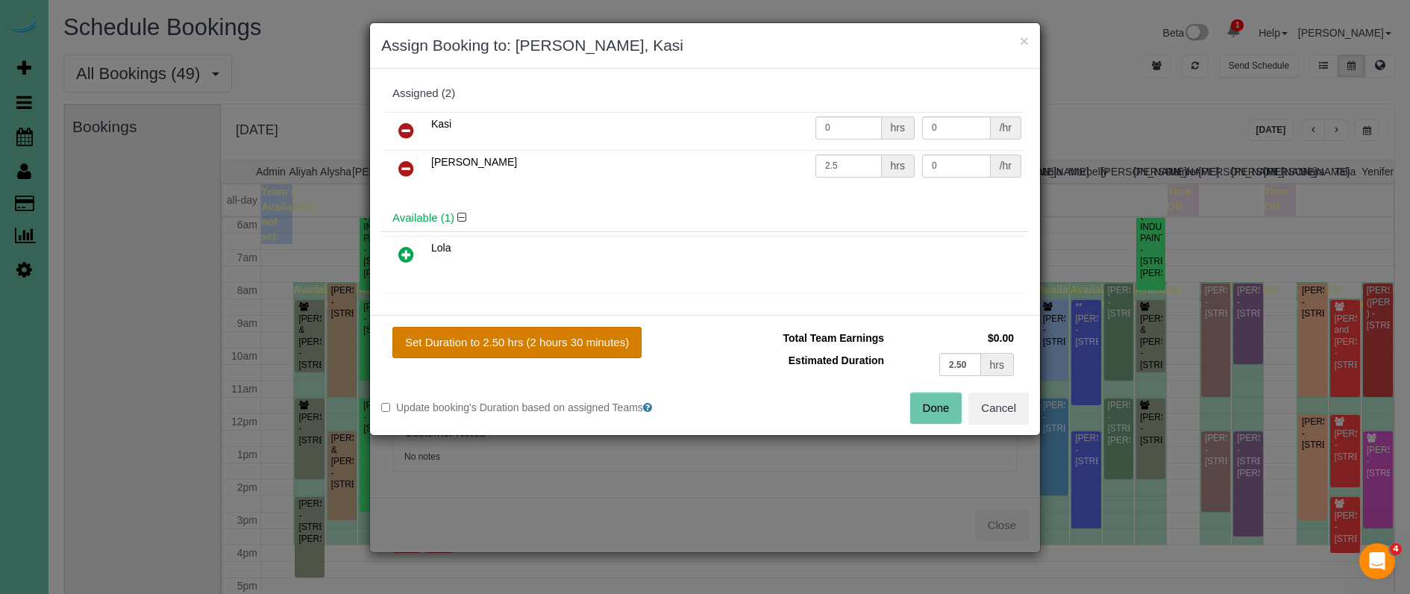
click at [542, 342] on button "Set Duration to 2.50 hrs (2 hours 30 minutes)" at bounding box center [516, 342] width 249 height 31
type input "2.50"
click at [927, 397] on button "Done" at bounding box center [936, 407] width 52 height 31
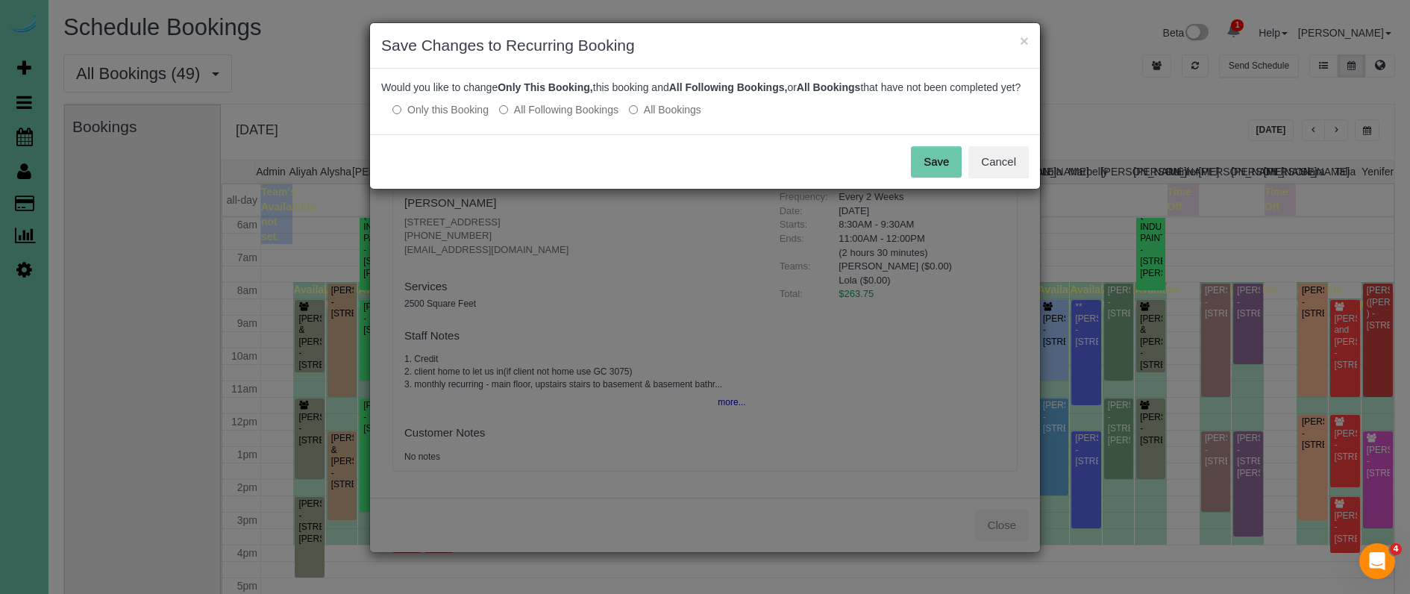
click at [929, 170] on button "Save" at bounding box center [936, 161] width 51 height 31
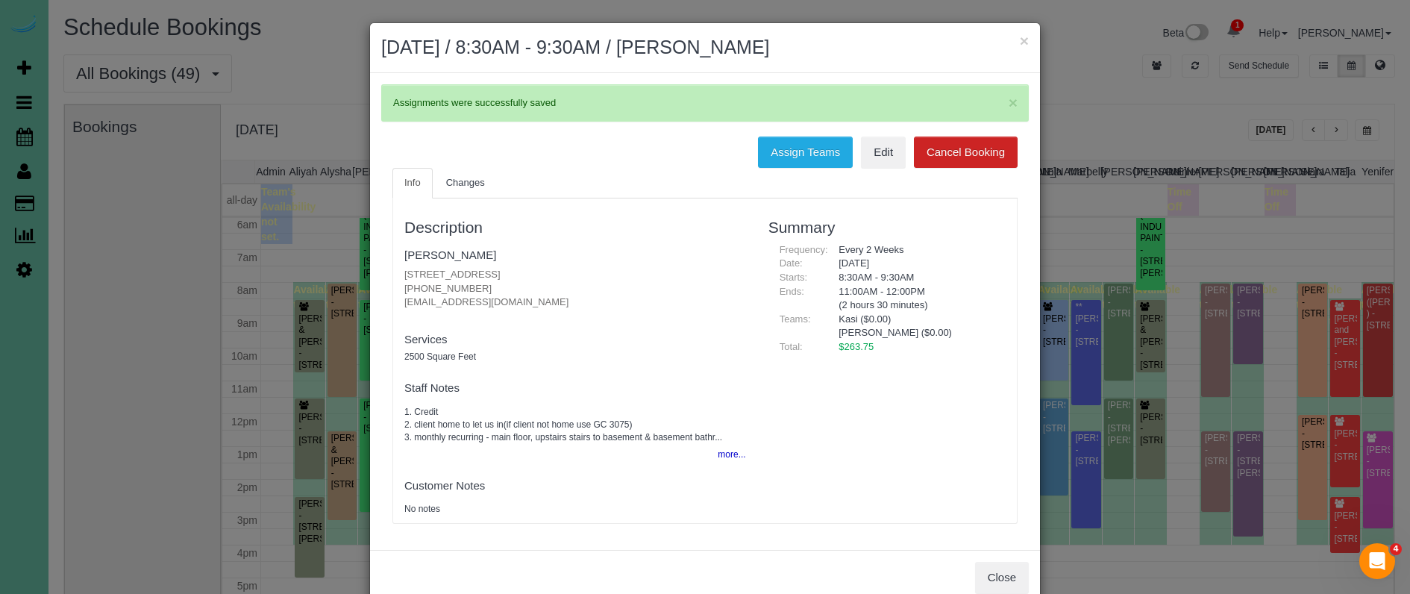
drag, startPoint x: 1018, startPoint y: 41, endPoint x: 1006, endPoint y: 40, distance: 11.2
click at [1017, 41] on h2 "October 07, 2025 / 8:30AM - 9:30AM / Katrina Meyer" at bounding box center [705, 47] width 648 height 27
click at [1024, 43] on button "×" at bounding box center [1024, 41] width 9 height 16
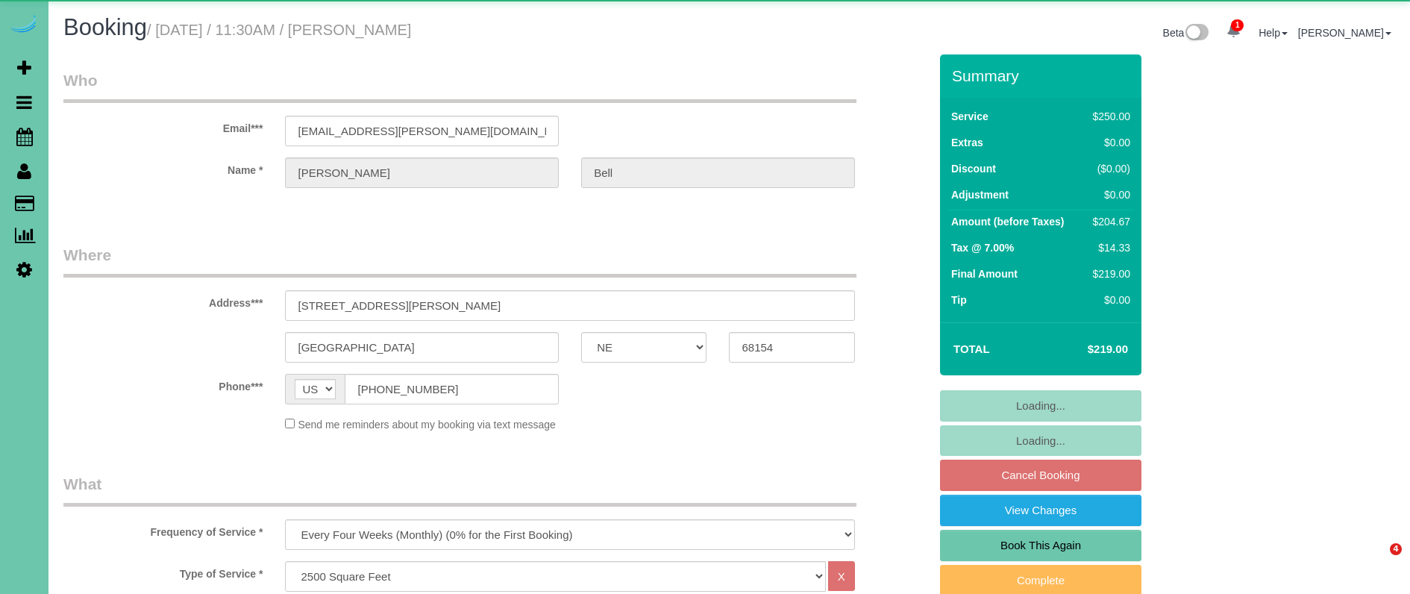
select select "NE"
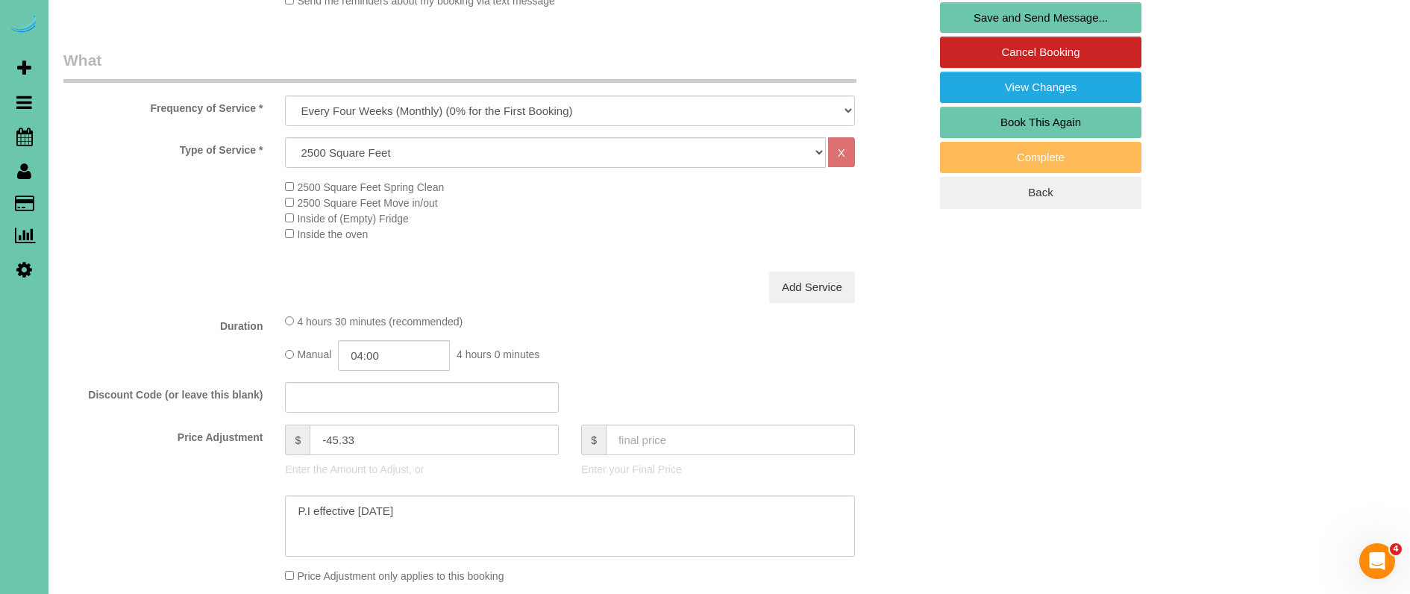
scroll to position [425, 0]
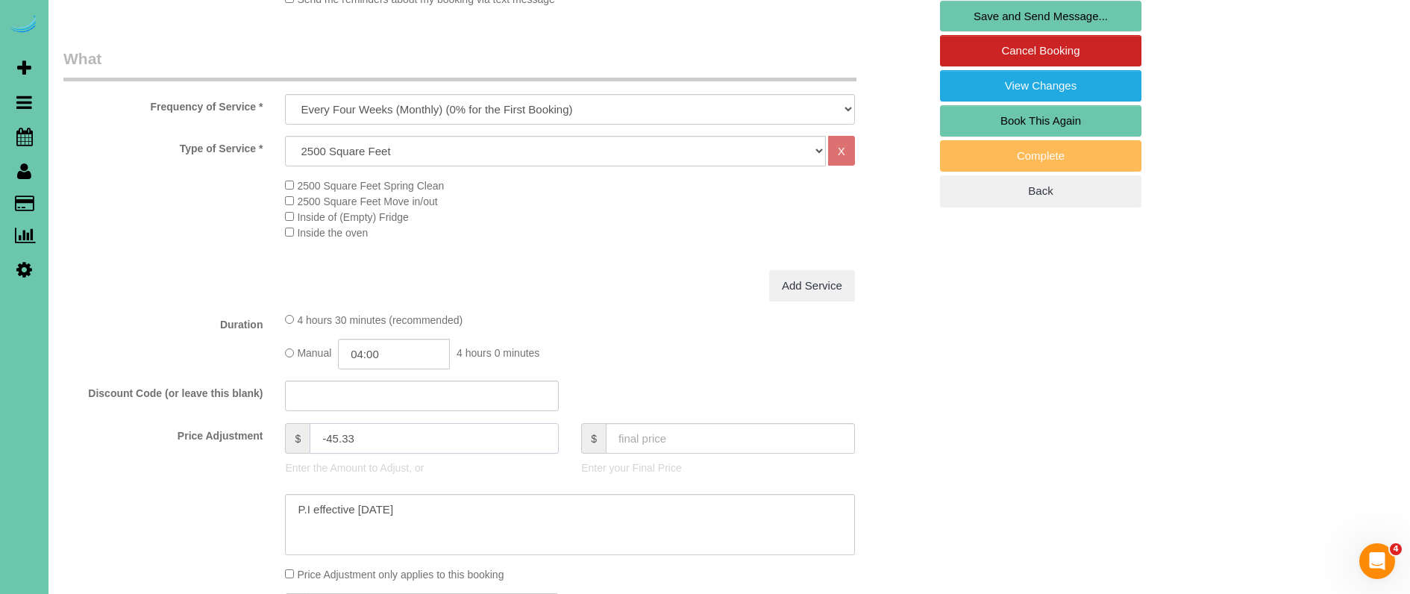
click at [330, 434] on input "-45.33" at bounding box center [434, 438] width 249 height 31
type input "-35"
drag, startPoint x: 383, startPoint y: 513, endPoint x: 242, endPoint y: 494, distance: 142.2
click at [242, 494] on div at bounding box center [496, 524] width 888 height 61
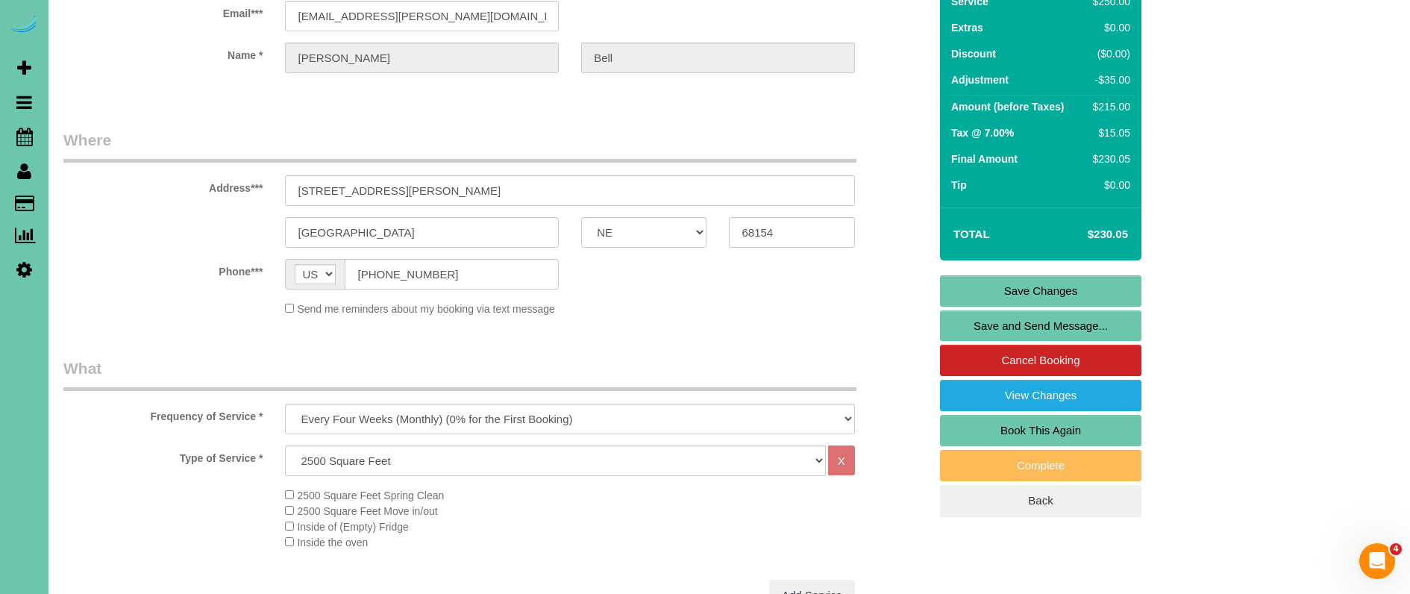
scroll to position [115, 0]
type textarea "NEW RATE - 9/25/25"
click at [983, 286] on link "Save Changes" at bounding box center [1040, 290] width 201 height 31
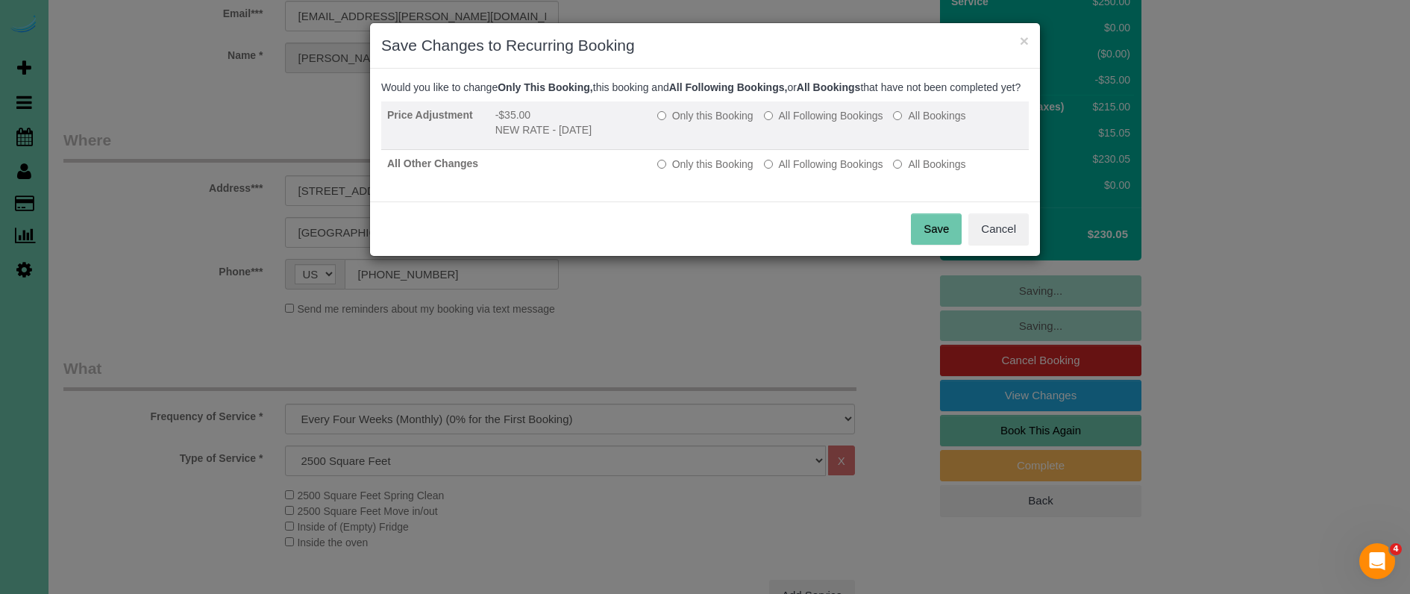
drag, startPoint x: 791, startPoint y: 131, endPoint x: 795, endPoint y: 157, distance: 25.8
click at [792, 123] on label "All Following Bookings" at bounding box center [823, 115] width 119 height 15
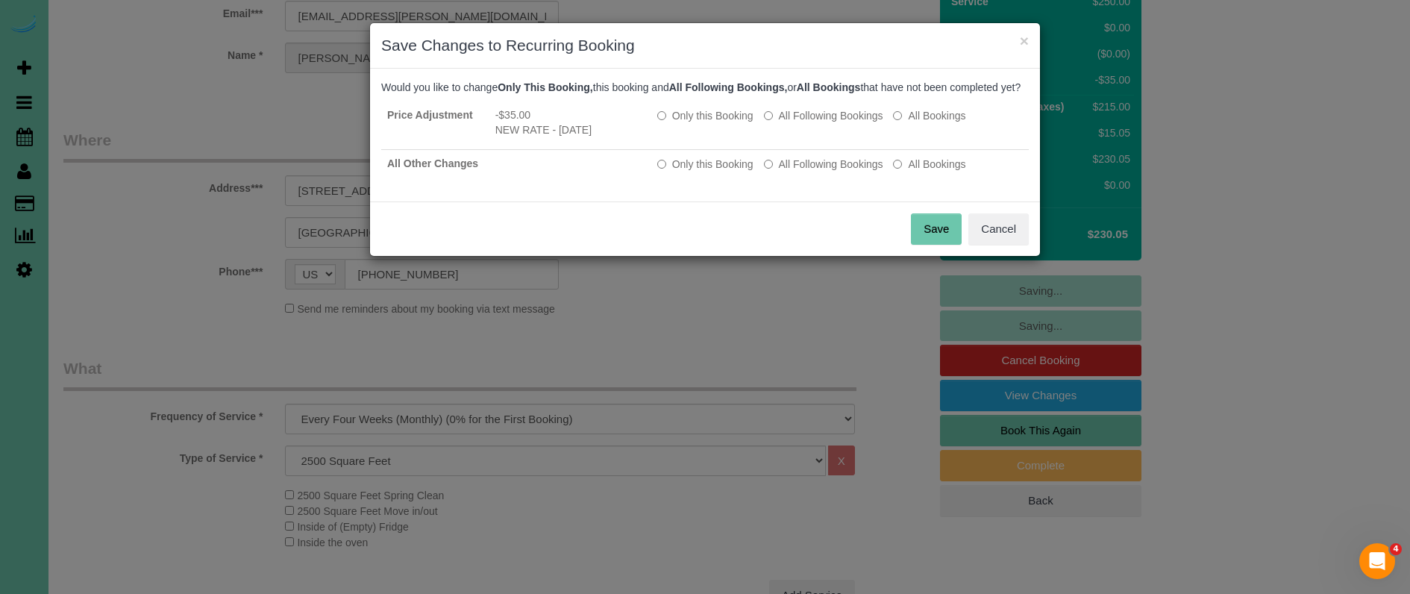
drag, startPoint x: 795, startPoint y: 179, endPoint x: 815, endPoint y: 201, distance: 29.6
click at [795, 172] on label "All Following Bookings" at bounding box center [823, 164] width 119 height 15
drag, startPoint x: 941, startPoint y: 243, endPoint x: 589, endPoint y: 237, distance: 351.5
click at [935, 242] on button "Save" at bounding box center [936, 228] width 51 height 31
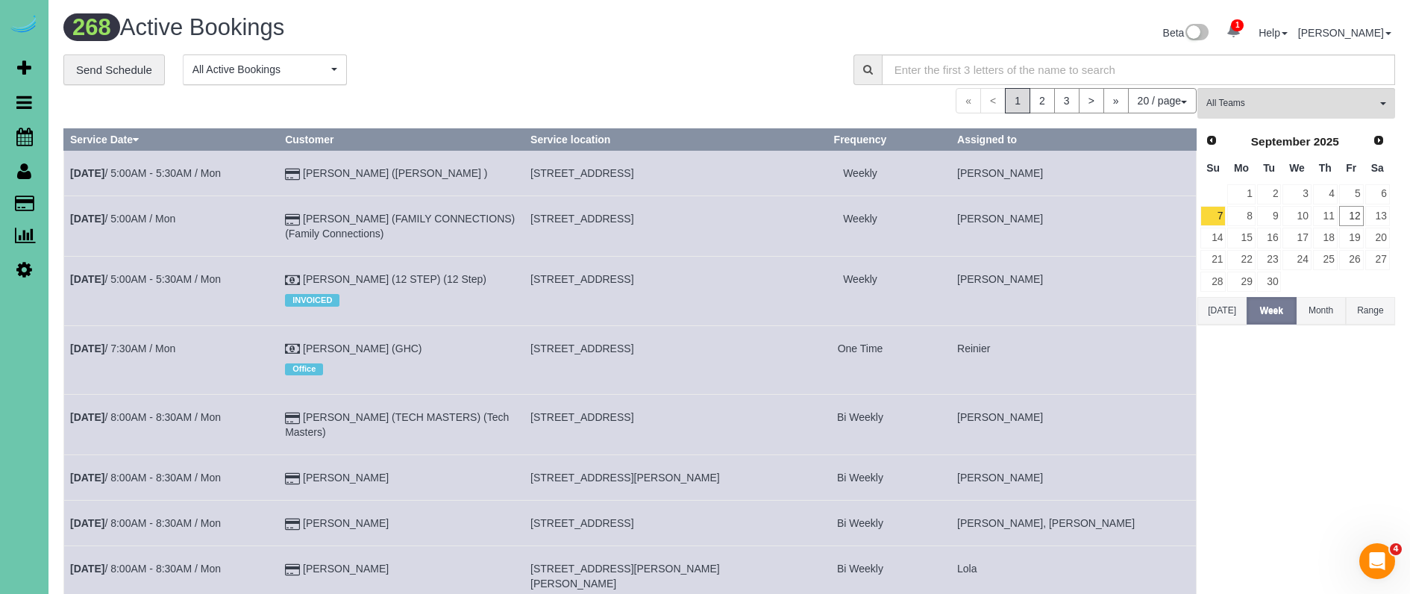
click at [448, 185] on td "[PERSON_NAME] ([PERSON_NAME] )" at bounding box center [401, 174] width 245 height 46
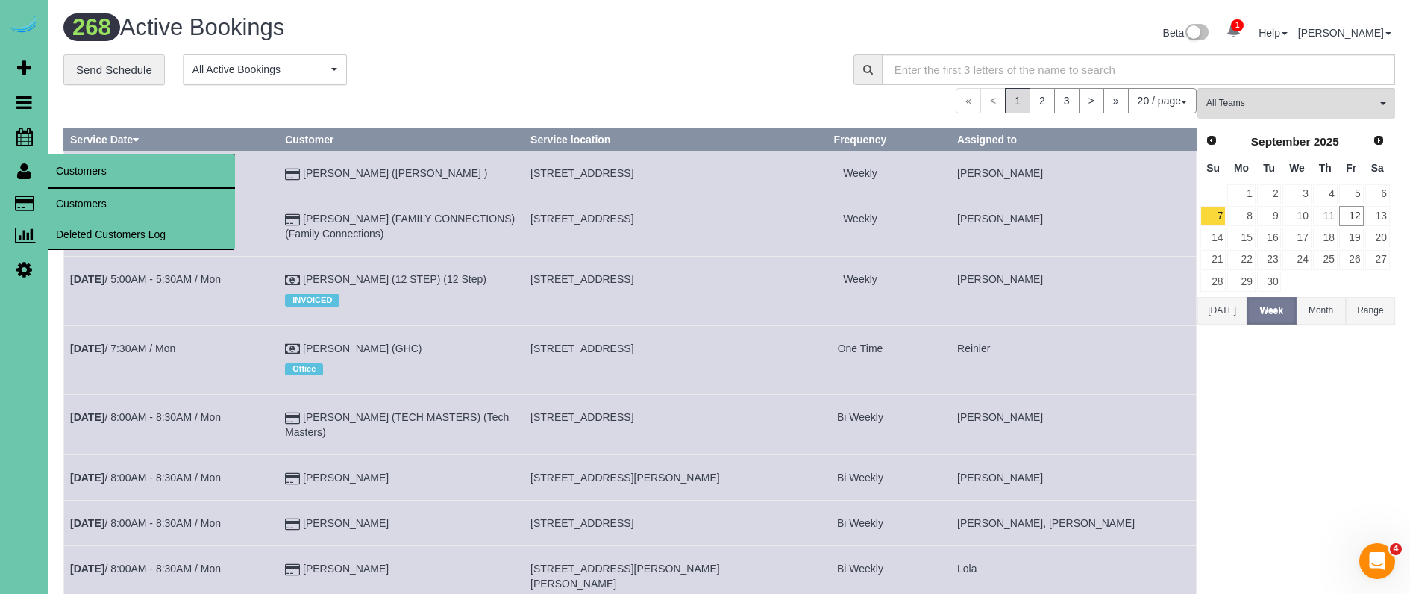
click at [71, 203] on link "Customers" at bounding box center [141, 204] width 187 height 30
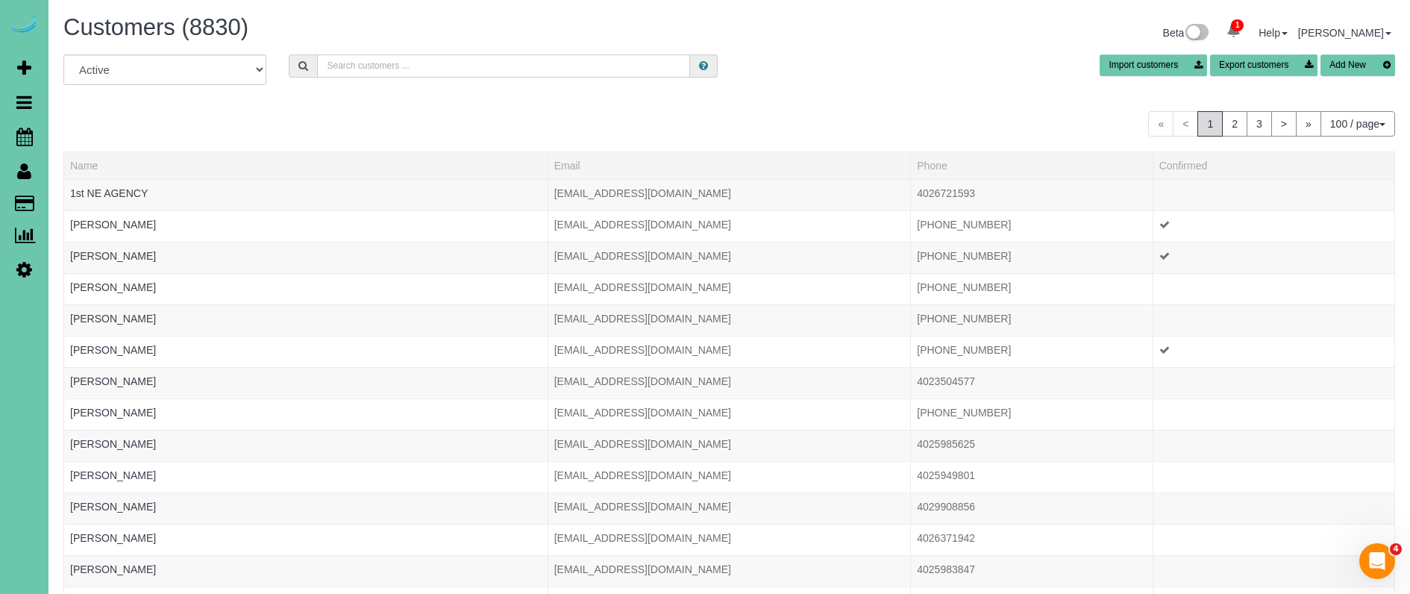
click at [345, 64] on input "text" at bounding box center [503, 65] width 373 height 23
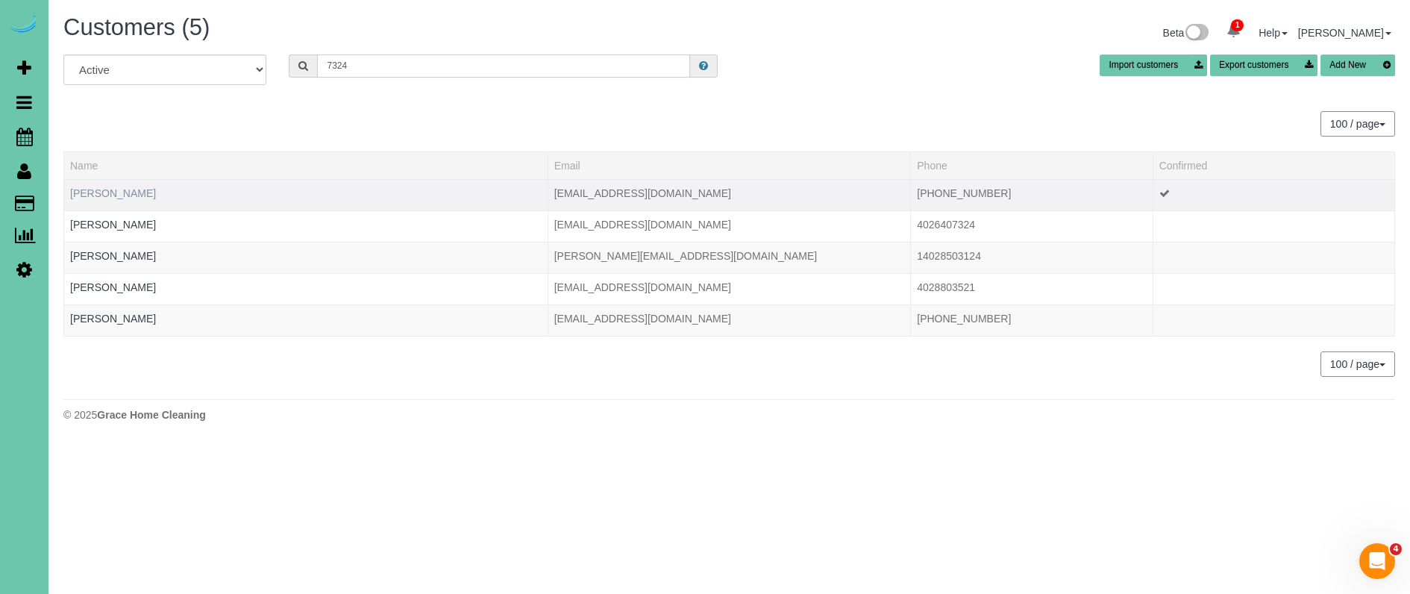
type input "7324"
click at [108, 195] on link "Cameron Walker" at bounding box center [113, 193] width 86 height 12
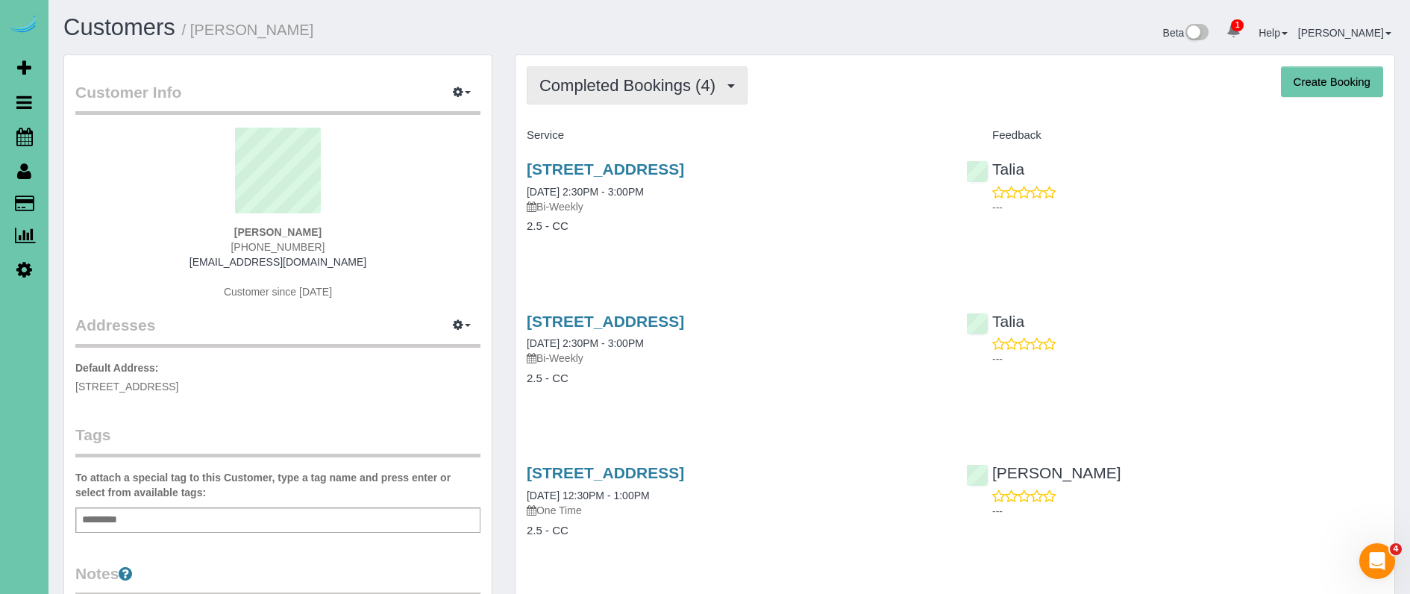
click at [592, 82] on span "Completed Bookings (4)" at bounding box center [631, 85] width 184 height 19
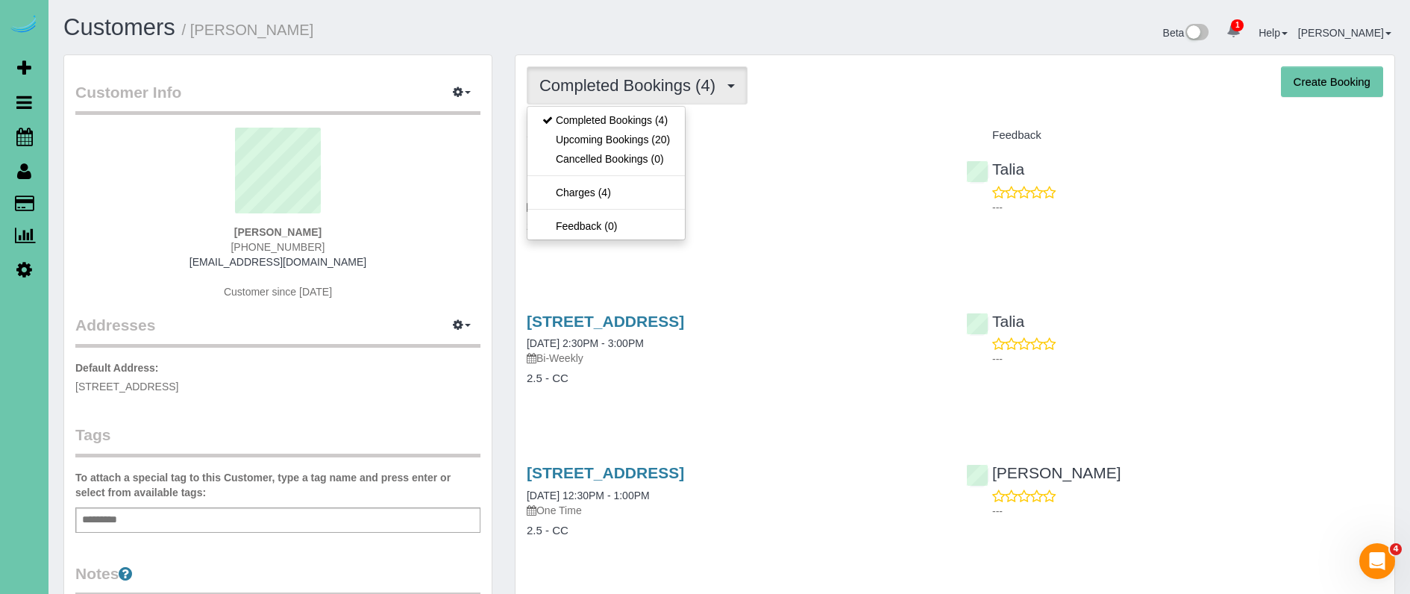
click at [600, 140] on link "Upcoming Bookings (20)" at bounding box center [605, 139] width 157 height 19
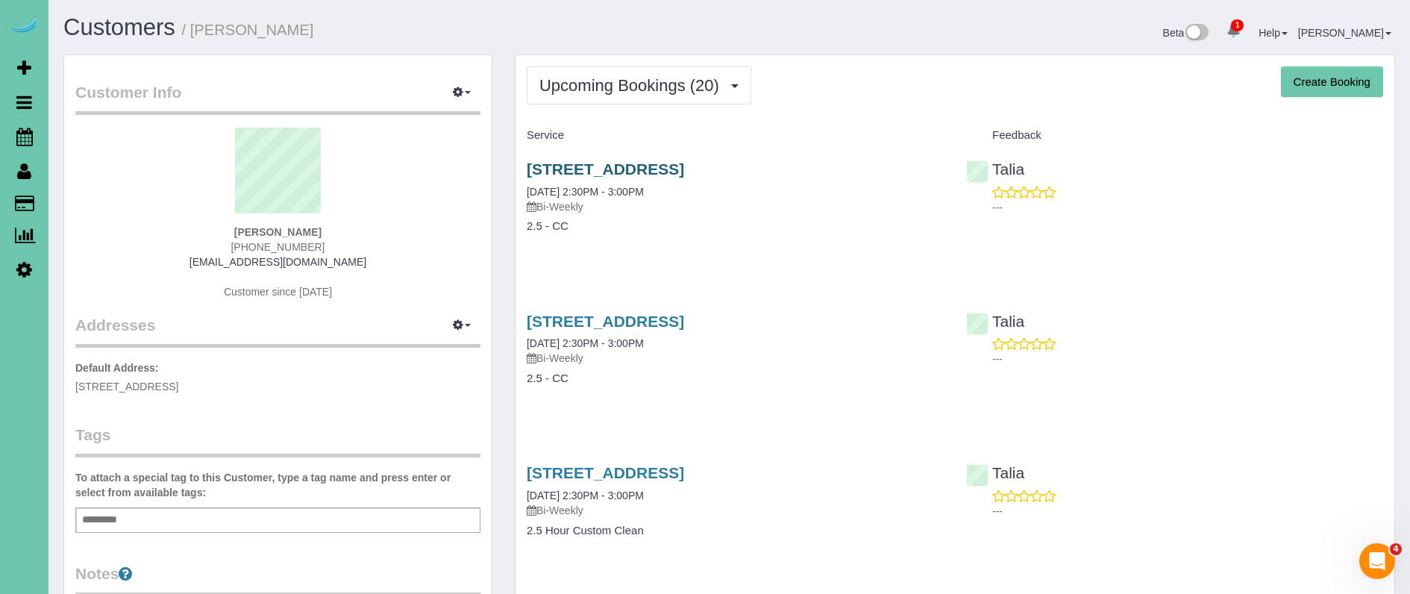
click at [657, 166] on link "11103 M Street; Apt #308, Omaha, NE 68137" at bounding box center [605, 168] width 157 height 17
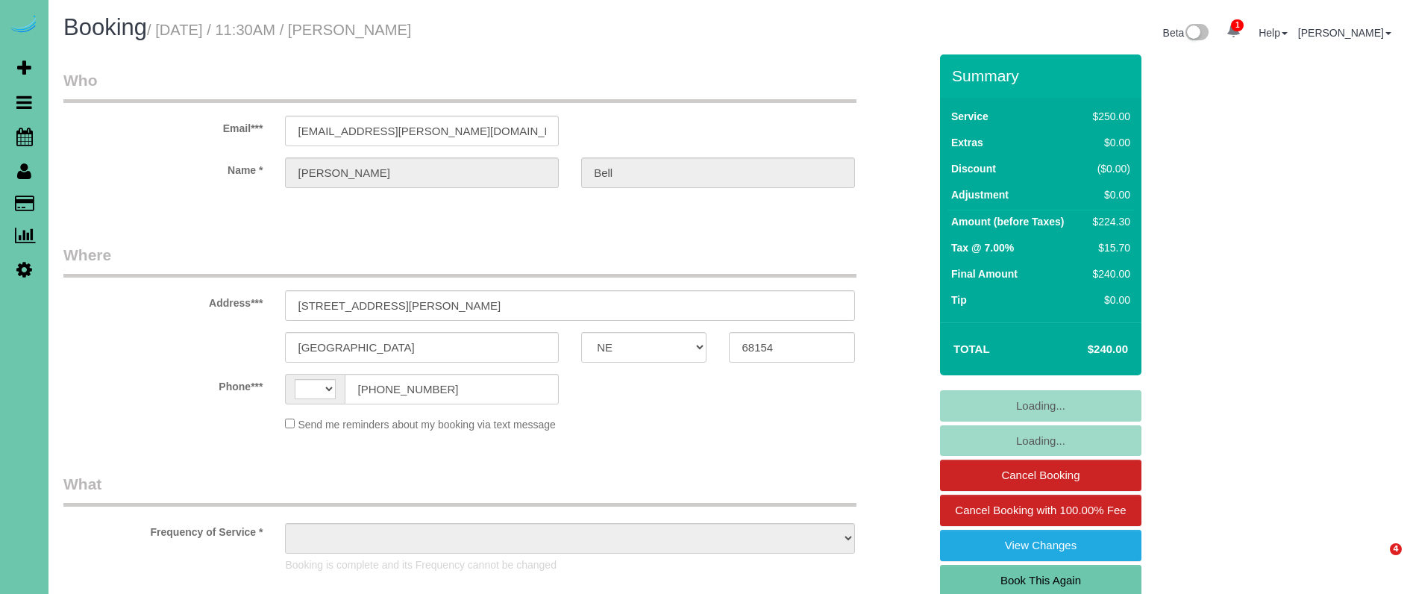
select select "NE"
select select "string:[GEOGRAPHIC_DATA]"
select select "object:814"
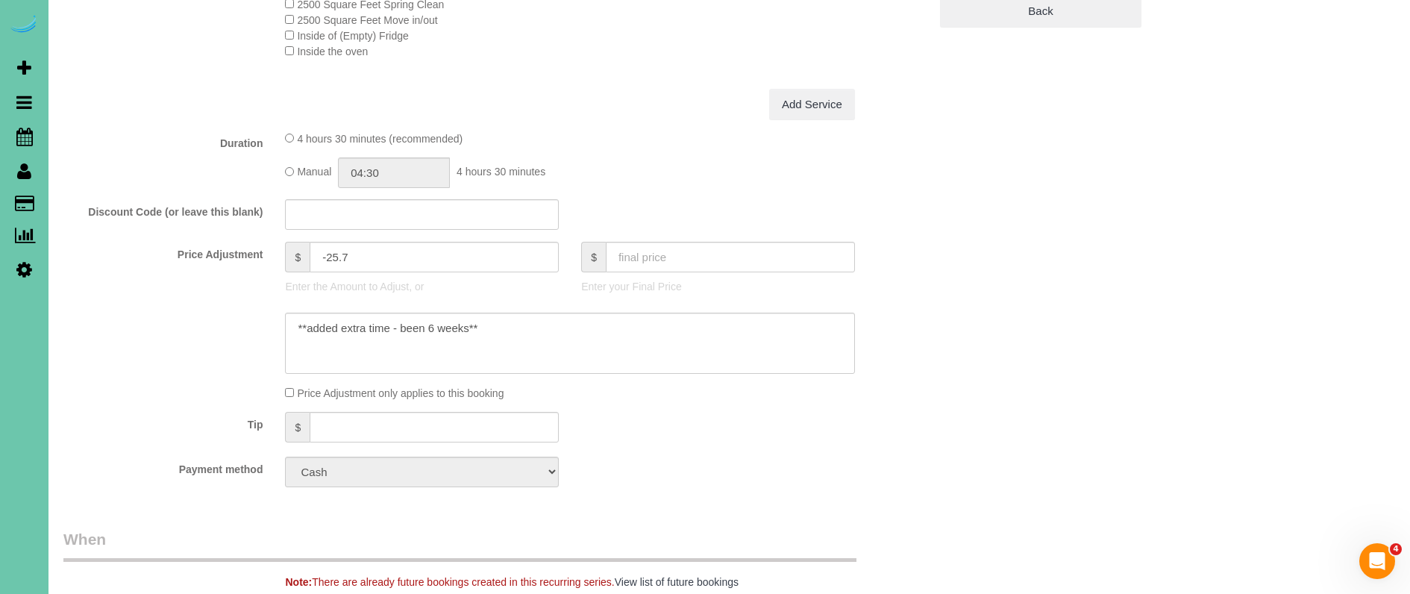
scroll to position [825, 0]
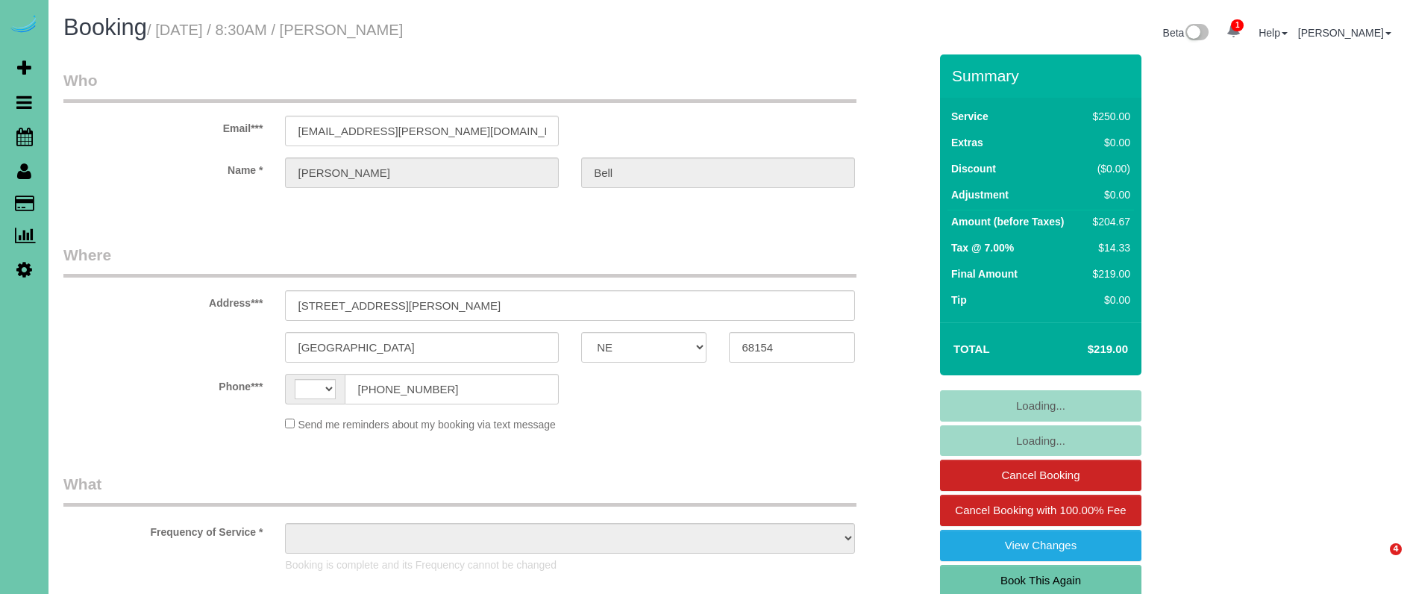
select select "NE"
select select "string:[GEOGRAPHIC_DATA]"
select select "object:891"
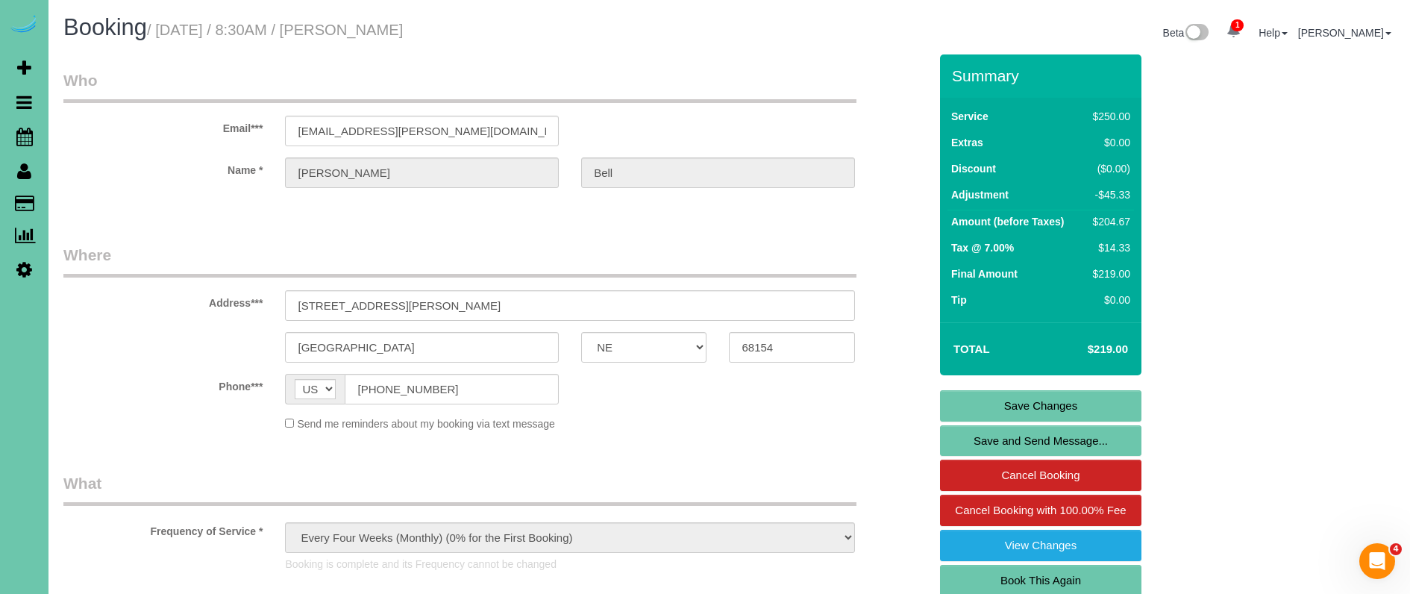
click at [1088, 274] on div "$219.00" at bounding box center [1108, 273] width 43 height 15
drag, startPoint x: 1081, startPoint y: 270, endPoint x: 1115, endPoint y: 271, distance: 34.3
click at [1130, 274] on tr "Final Amount $219.00" at bounding box center [1041, 276] width 187 height 26
click at [28, 136] on icon at bounding box center [24, 137] width 16 height 18
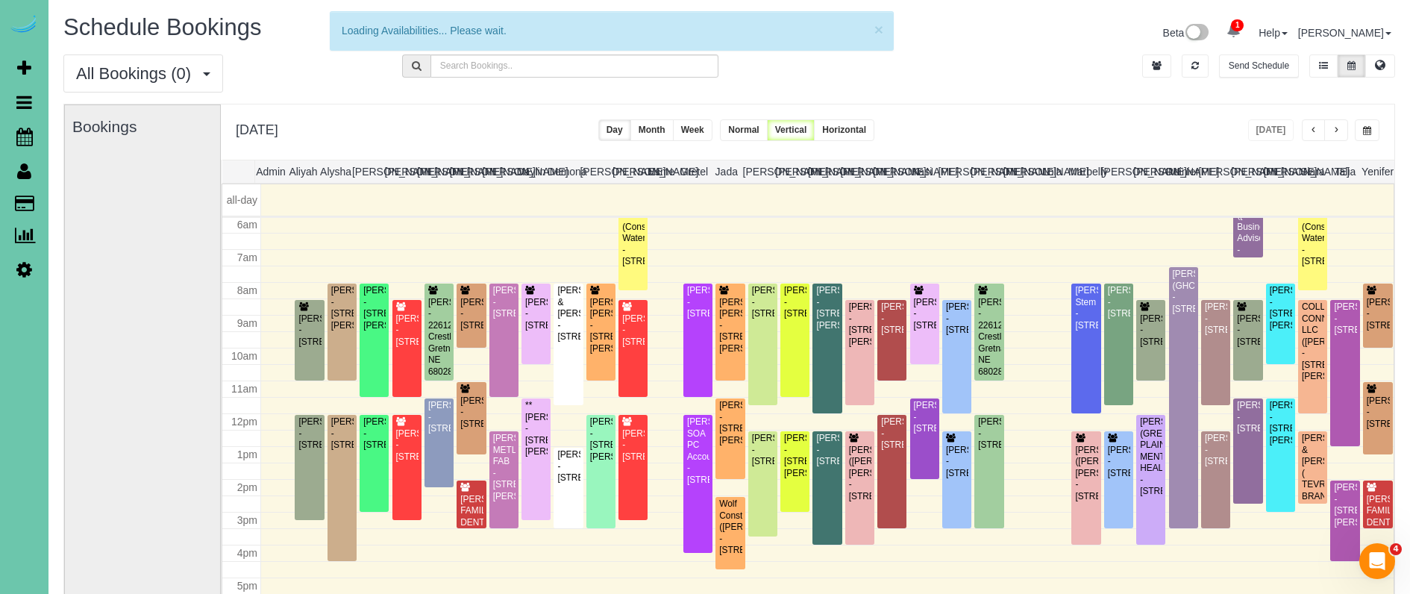
scroll to position [198, 0]
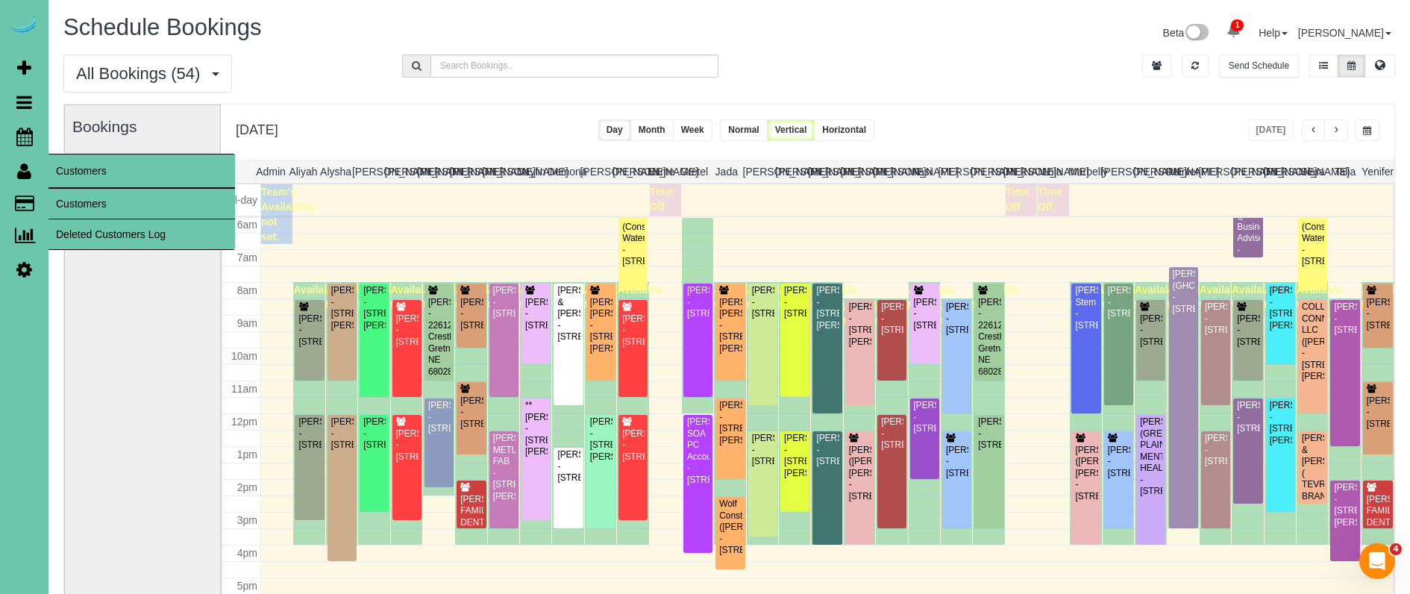
click at [71, 195] on link "Customers" at bounding box center [141, 204] width 187 height 30
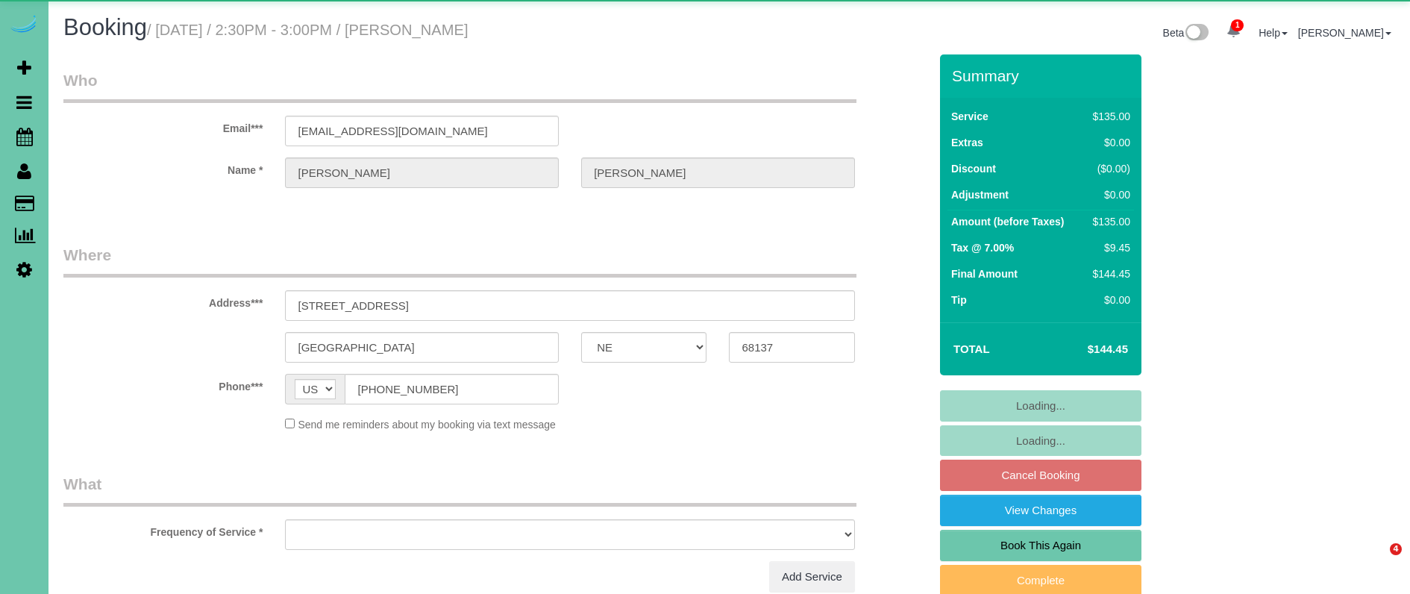
select select "NE"
select select "object:626"
select select "number:35"
select select "number:41"
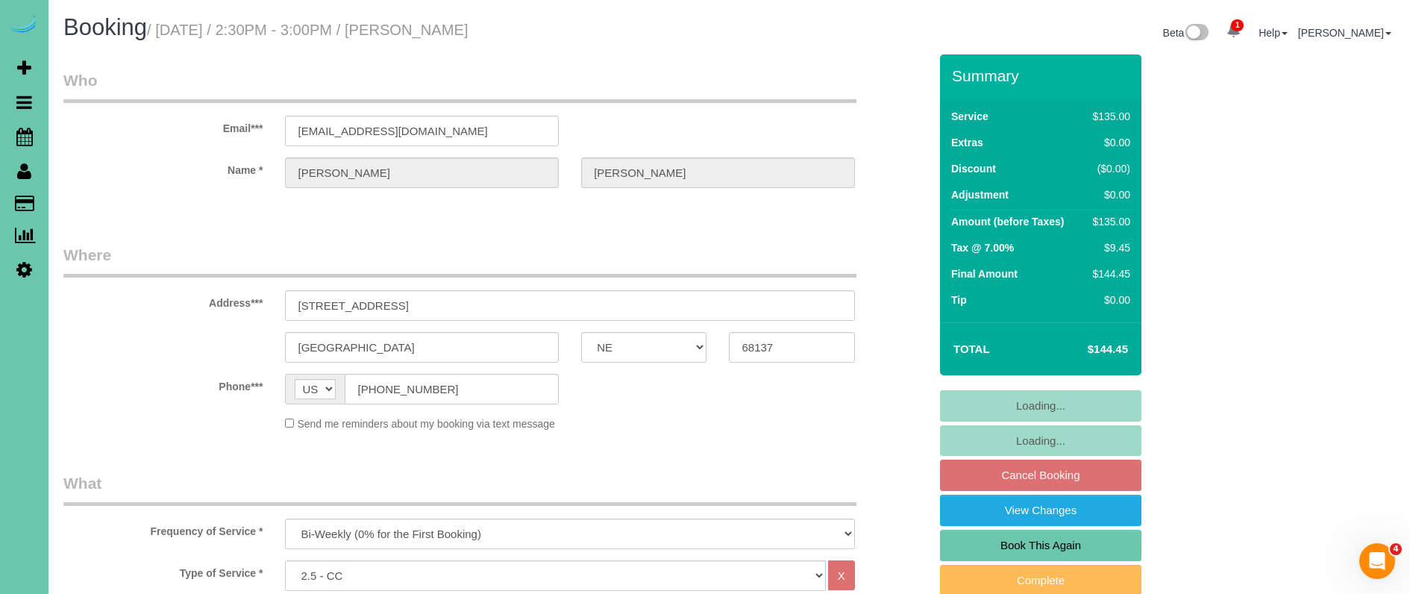
select select "object:699"
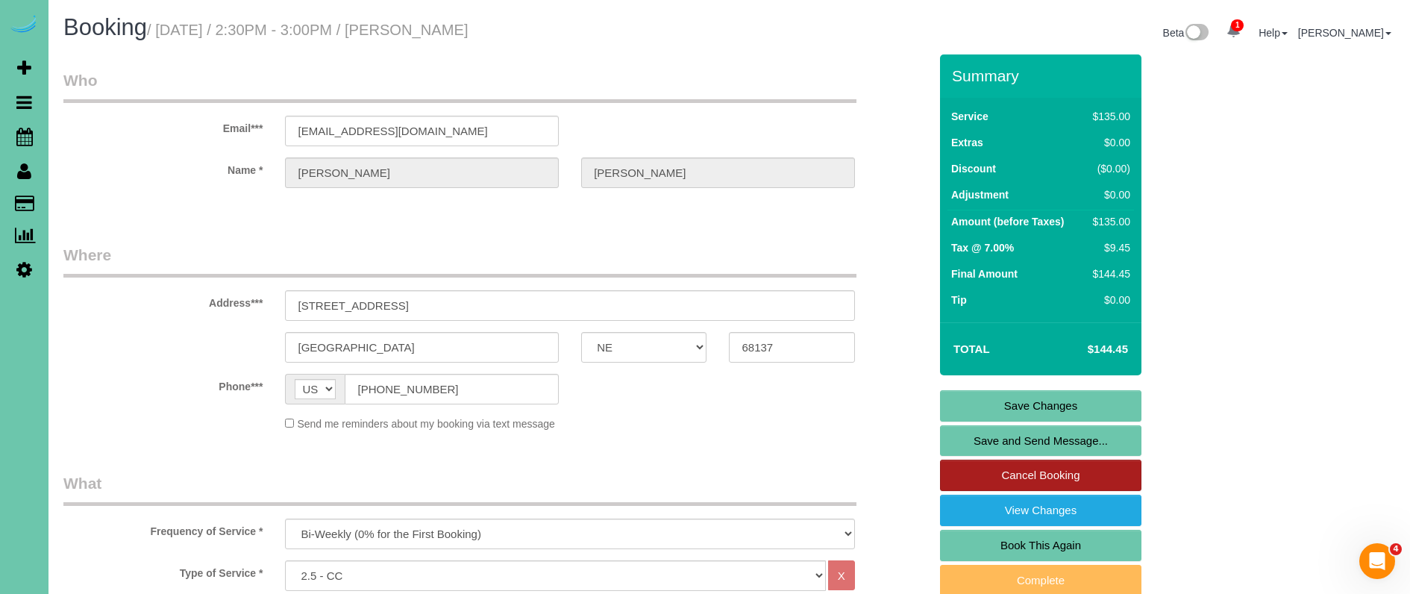
click at [1065, 472] on link "Cancel Booking" at bounding box center [1040, 475] width 201 height 31
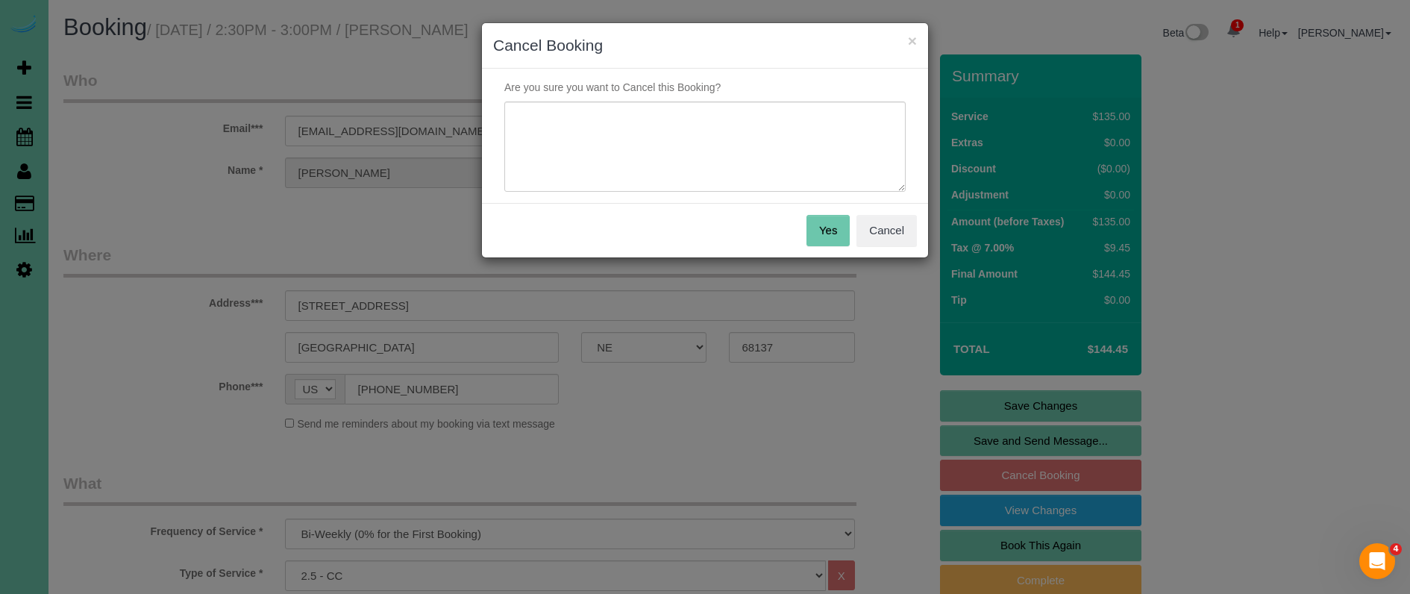
drag, startPoint x: 501, startPoint y: 110, endPoint x: 510, endPoint y: 110, distance: 9.7
click at [506, 110] on div at bounding box center [705, 146] width 424 height 91
click at [549, 129] on textarea at bounding box center [704, 146] width 401 height 91
type textarea "out of town"
click at [828, 239] on button "Yes" at bounding box center [828, 230] width 43 height 31
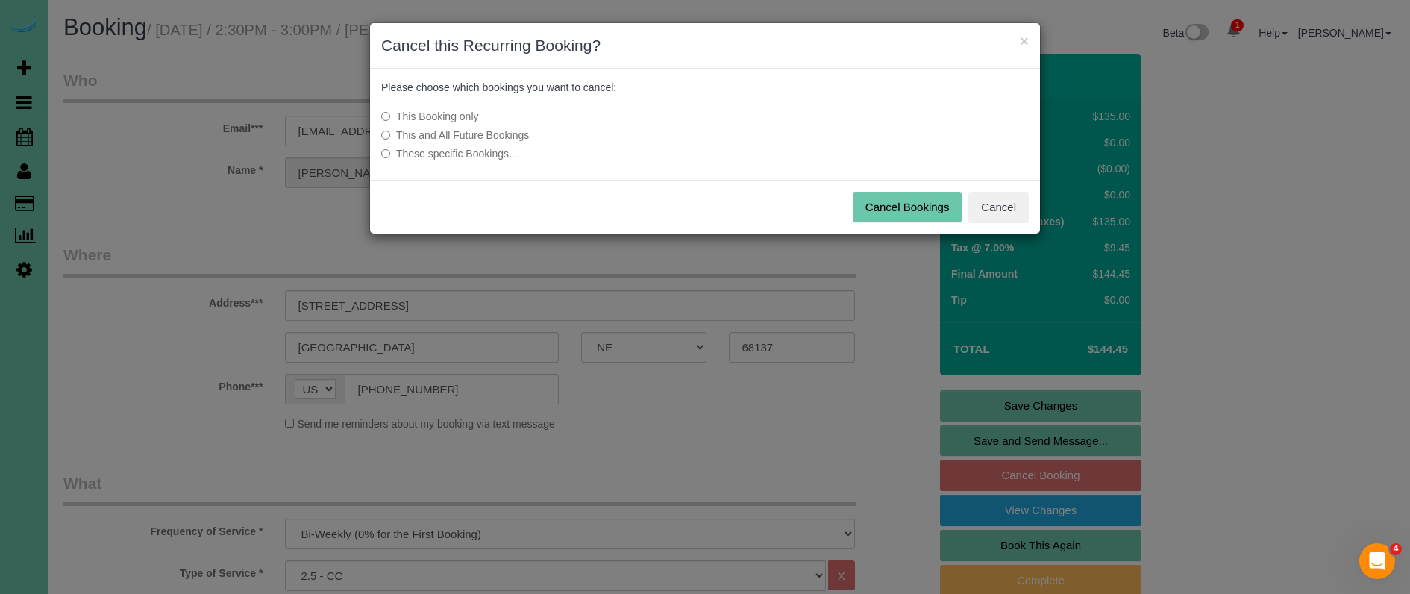
drag, startPoint x: 866, startPoint y: 207, endPoint x: 795, endPoint y: 198, distance: 72.1
click at [865, 207] on button "Cancel Bookings" at bounding box center [908, 207] width 110 height 31
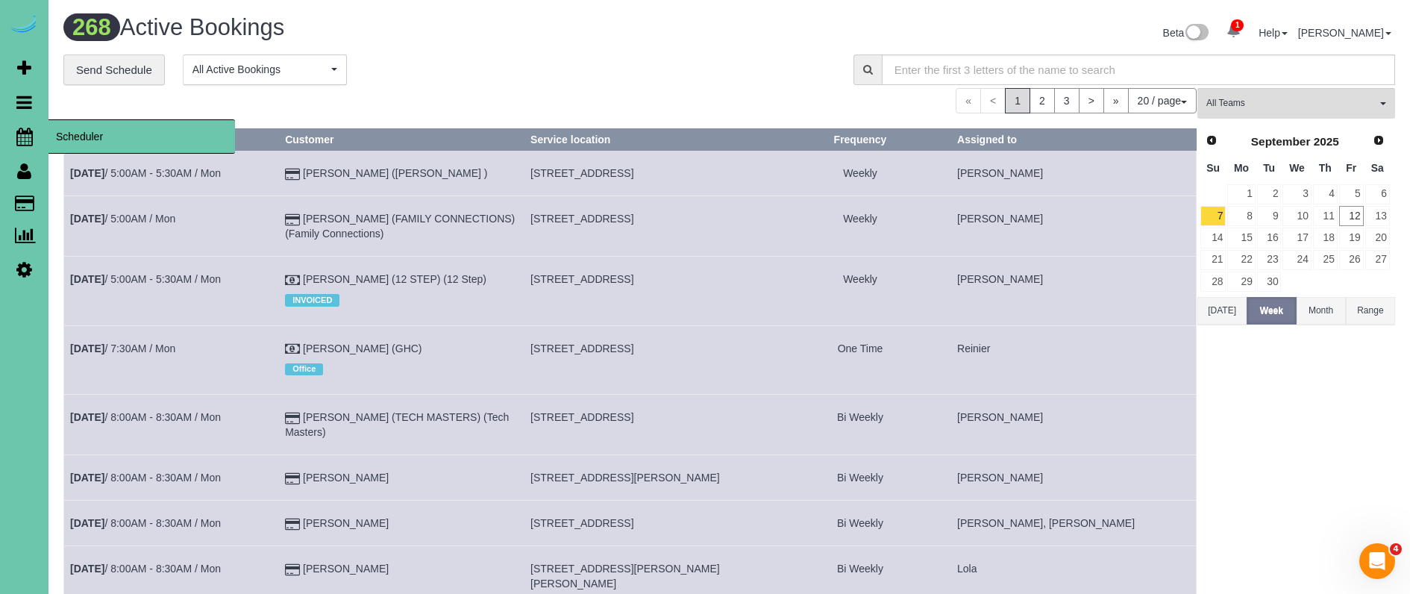
click at [19, 134] on icon at bounding box center [24, 137] width 16 height 18
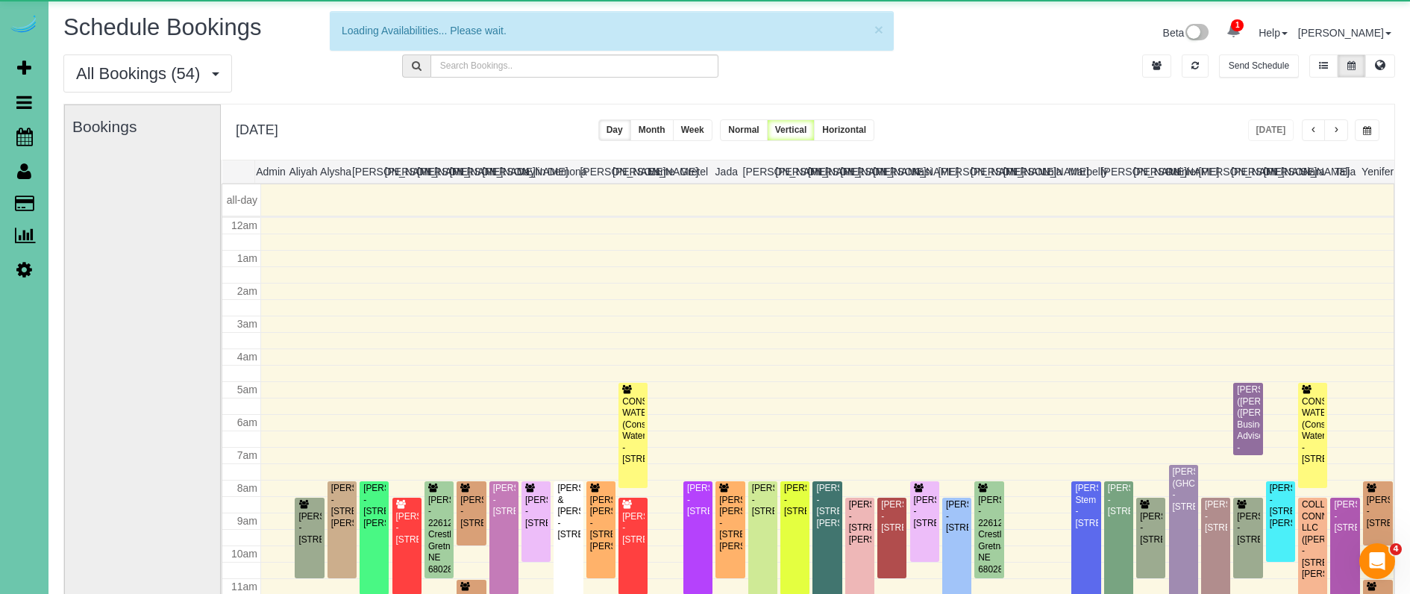
scroll to position [198, 0]
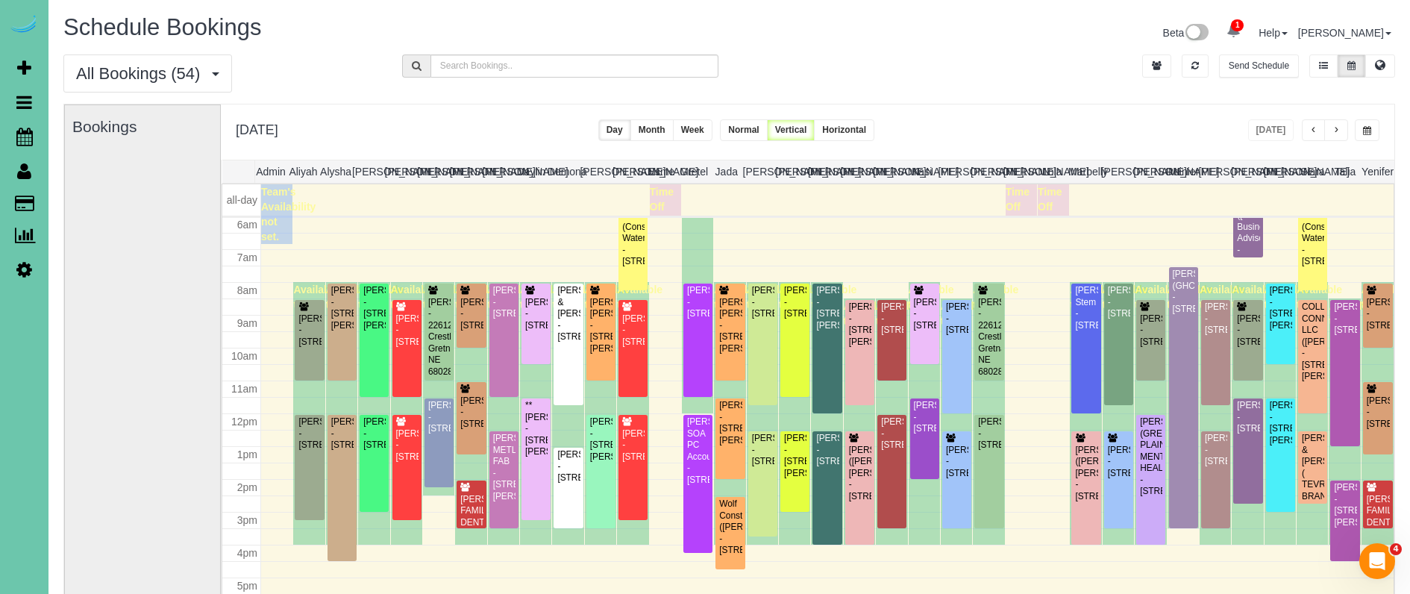
click at [1371, 122] on button "button" at bounding box center [1367, 130] width 25 height 22
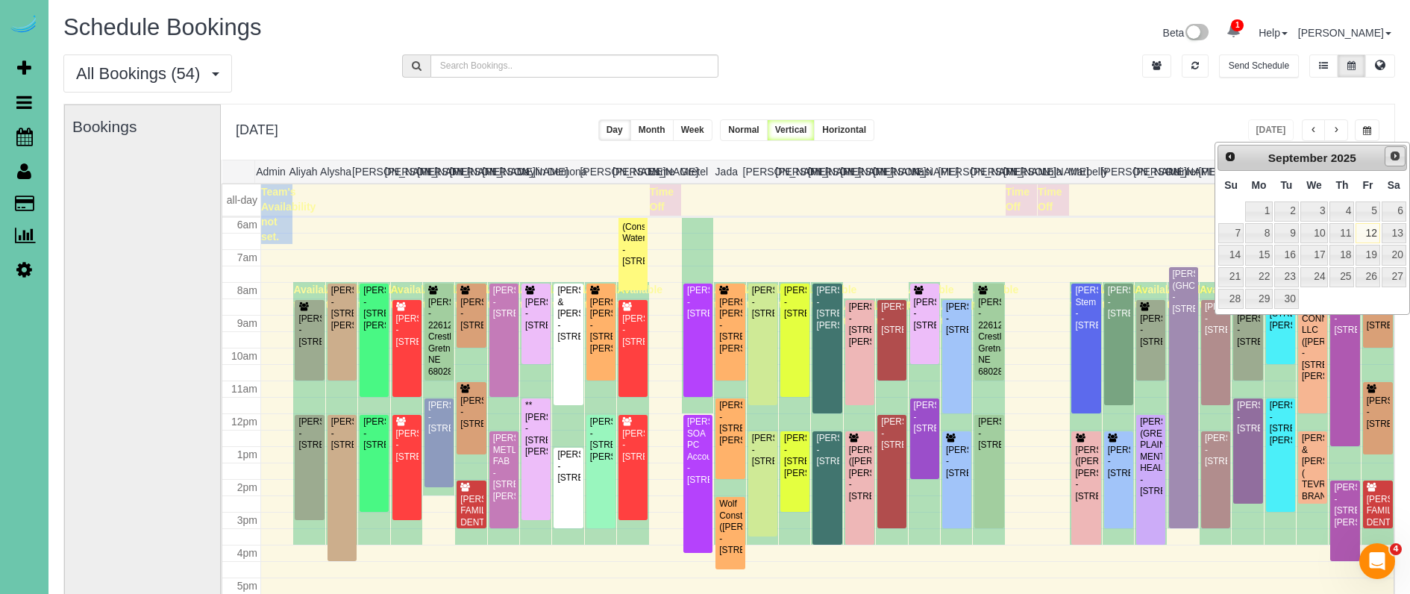
click at [1400, 153] on span "Next" at bounding box center [1395, 156] width 12 height 12
click at [1285, 275] on link "21" at bounding box center [1286, 277] width 24 height 20
type input "**********"
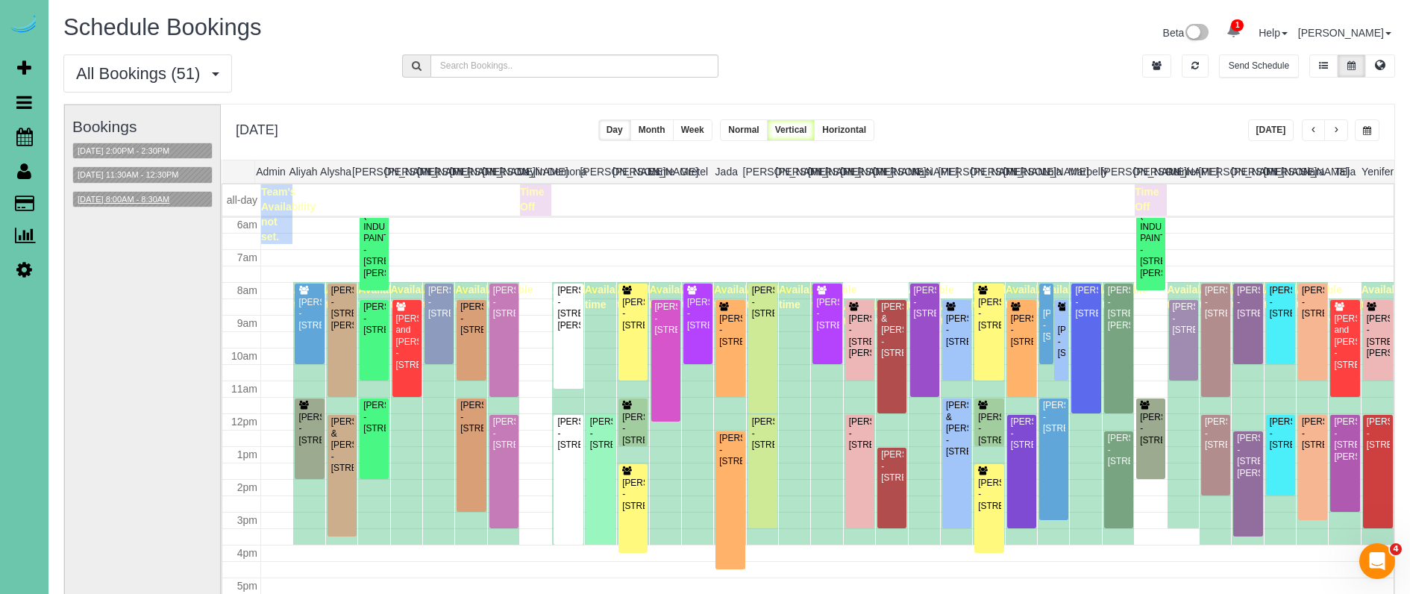
click at [163, 200] on button "[DATE] 8:00AM - 8:30AM" at bounding box center [123, 200] width 101 height 16
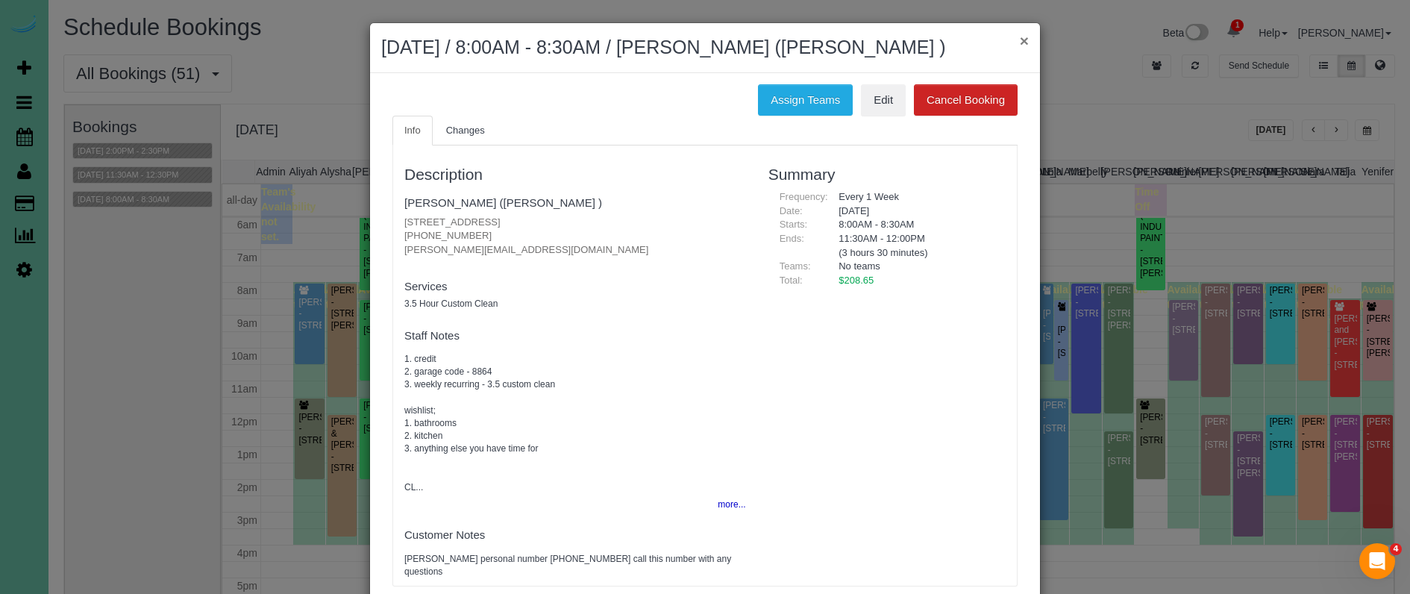
click at [1027, 34] on button "×" at bounding box center [1024, 41] width 9 height 16
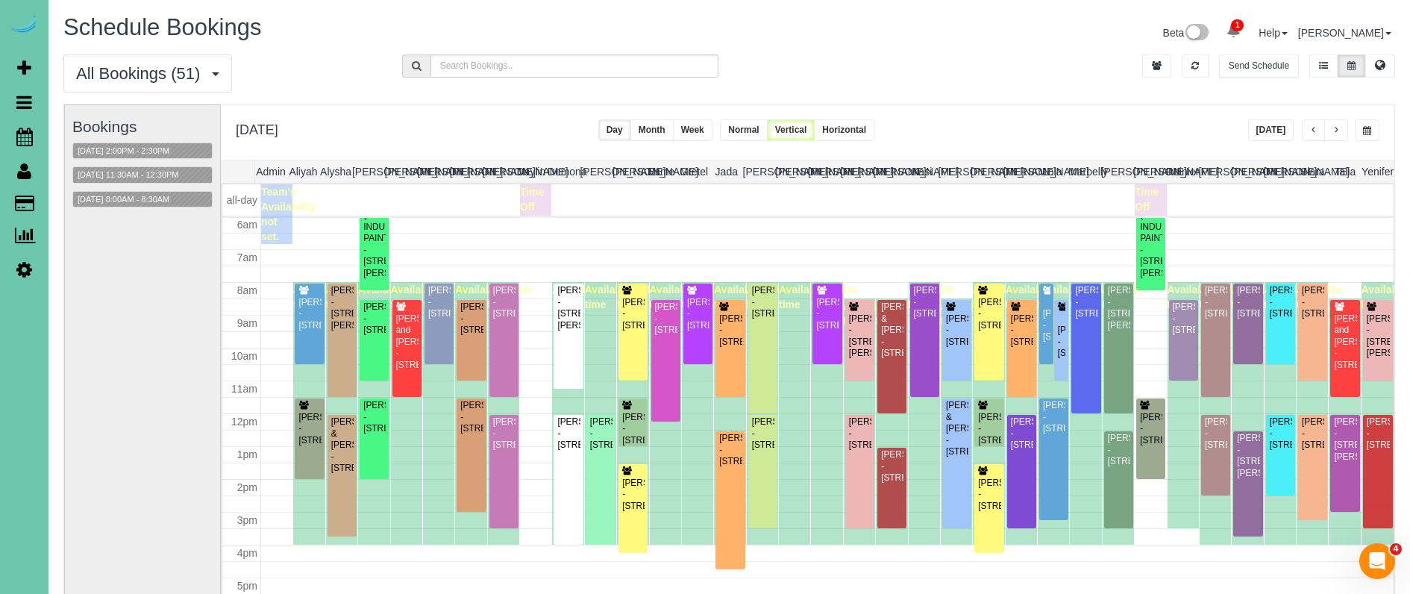
scroll to position [105, 0]
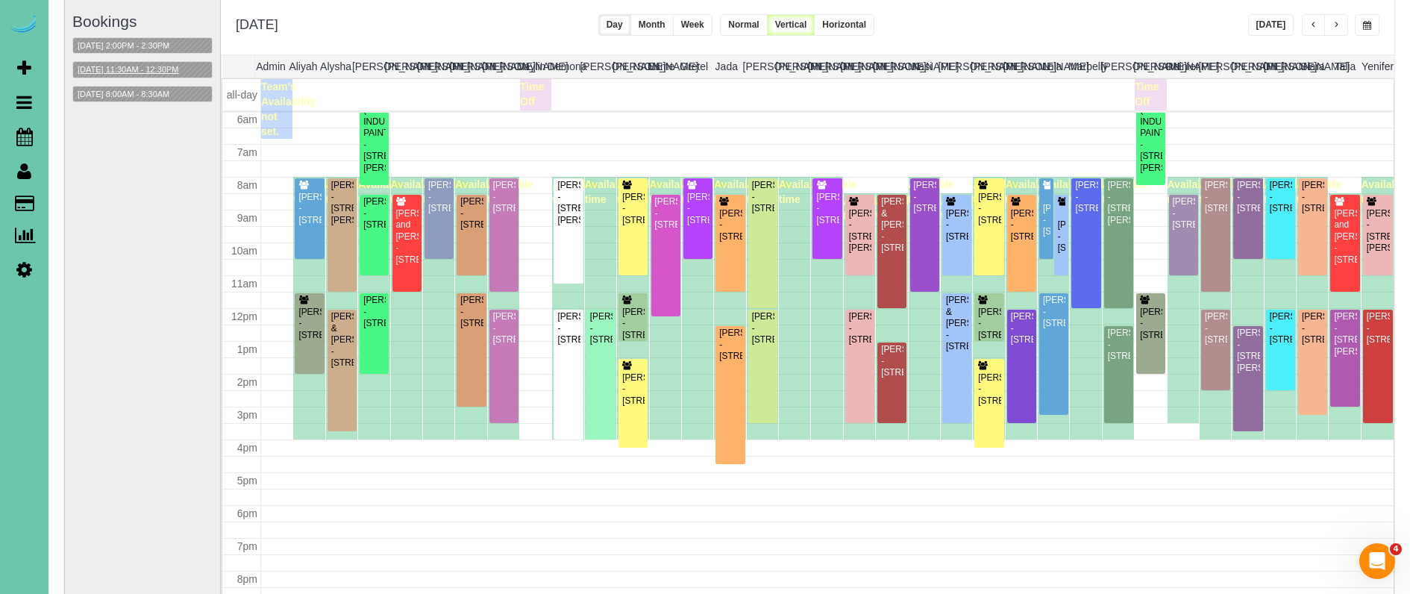
click at [136, 62] on button "[DATE] 11:30AM - 12:30PM" at bounding box center [128, 70] width 110 height 16
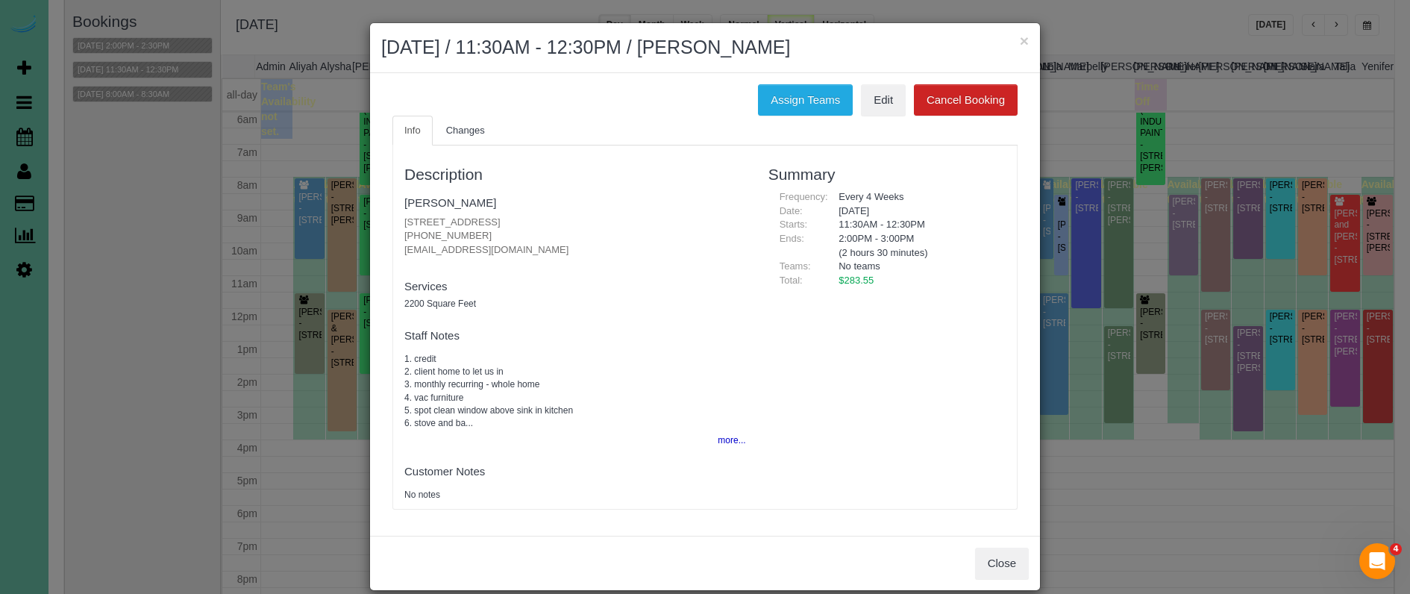
click at [854, 453] on div "Description Kriti Gautama [STREET_ADDRESS] [PHONE_NUMBER] [EMAIL_ADDRESS][DOMAI…" at bounding box center [705, 327] width 624 height 348
click at [986, 554] on button "Close" at bounding box center [1002, 563] width 54 height 31
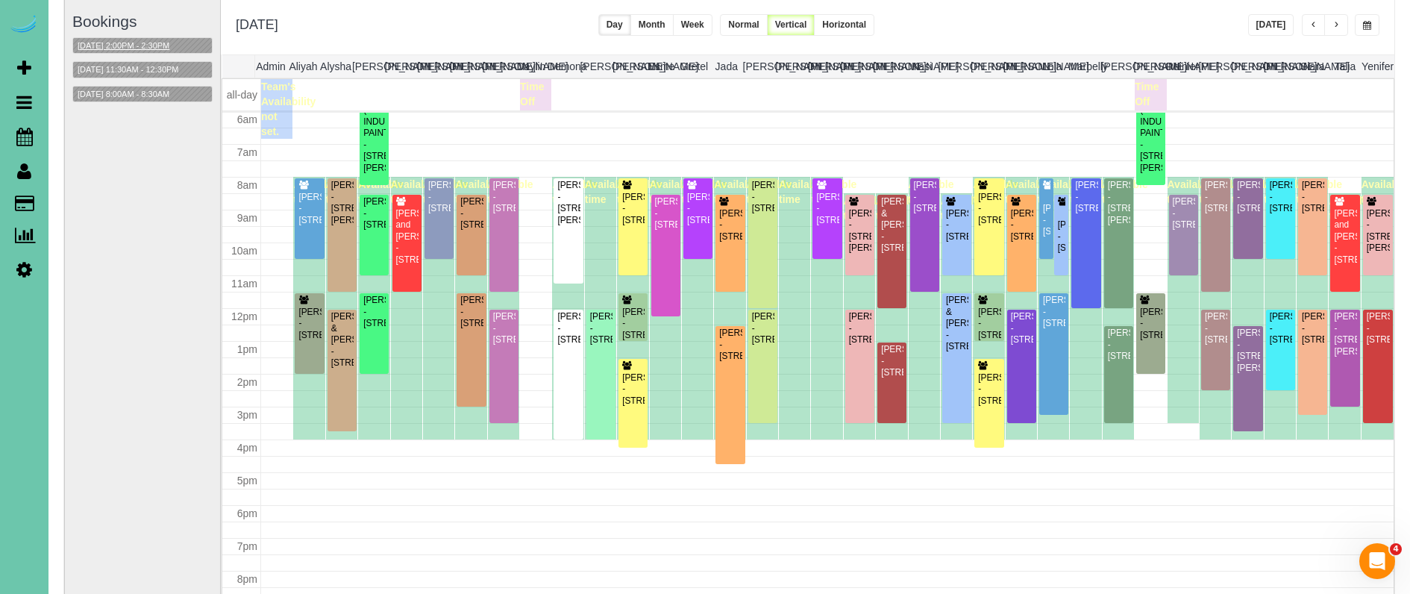
click at [146, 42] on button "[DATE] 2:00PM - 2:30PM" at bounding box center [123, 46] width 101 height 16
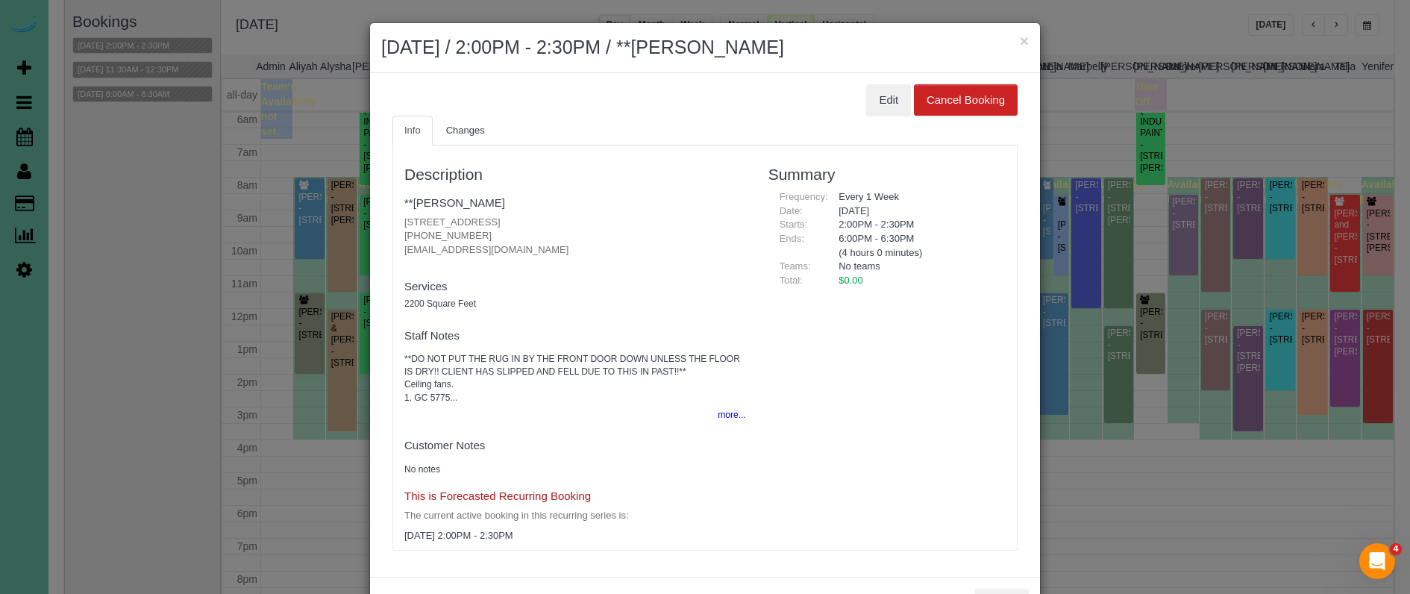
click at [1018, 45] on h2 "[DATE] / 2:00PM - 2:30PM / **[PERSON_NAME]" at bounding box center [705, 47] width 648 height 27
click at [1023, 43] on button "×" at bounding box center [1024, 41] width 9 height 16
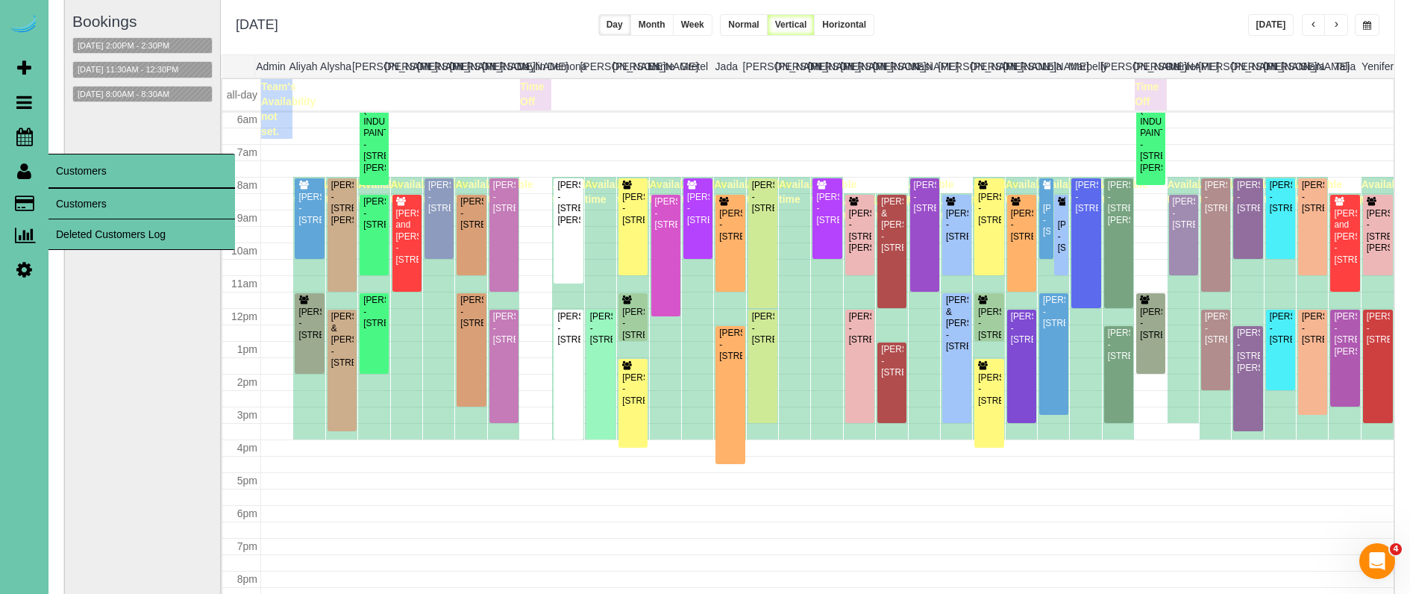
click at [72, 196] on link "Customers" at bounding box center [141, 204] width 187 height 30
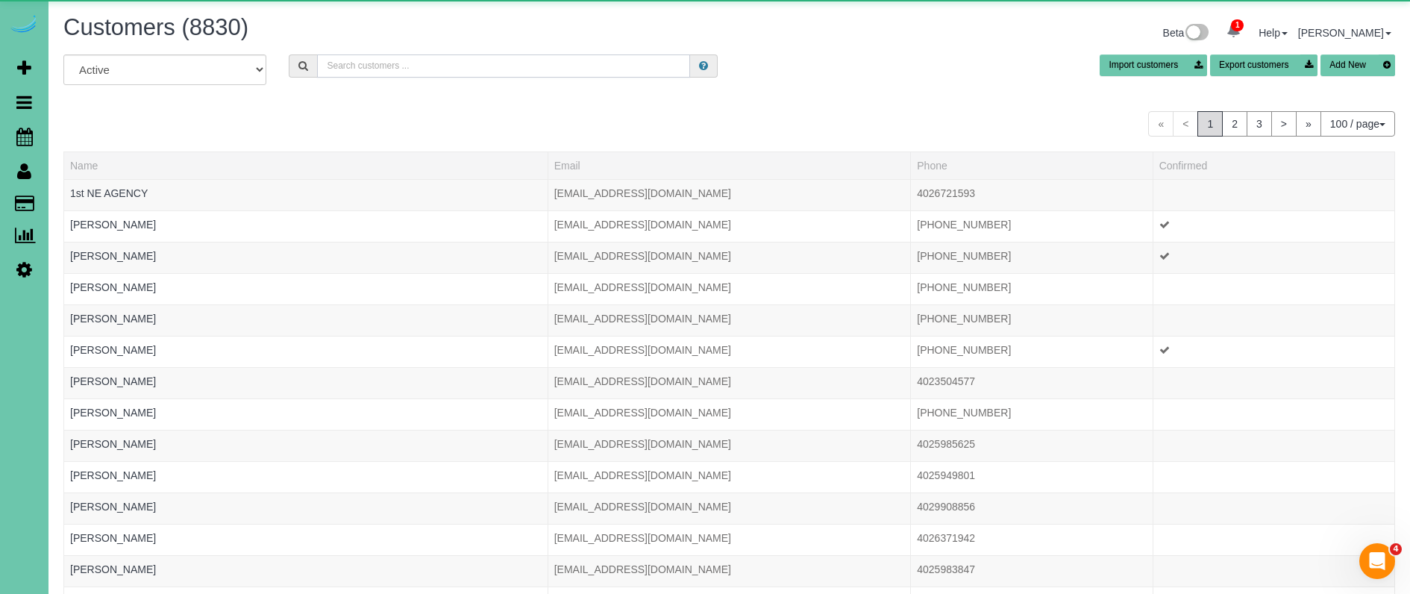
click at [341, 60] on input "text" at bounding box center [503, 65] width 373 height 23
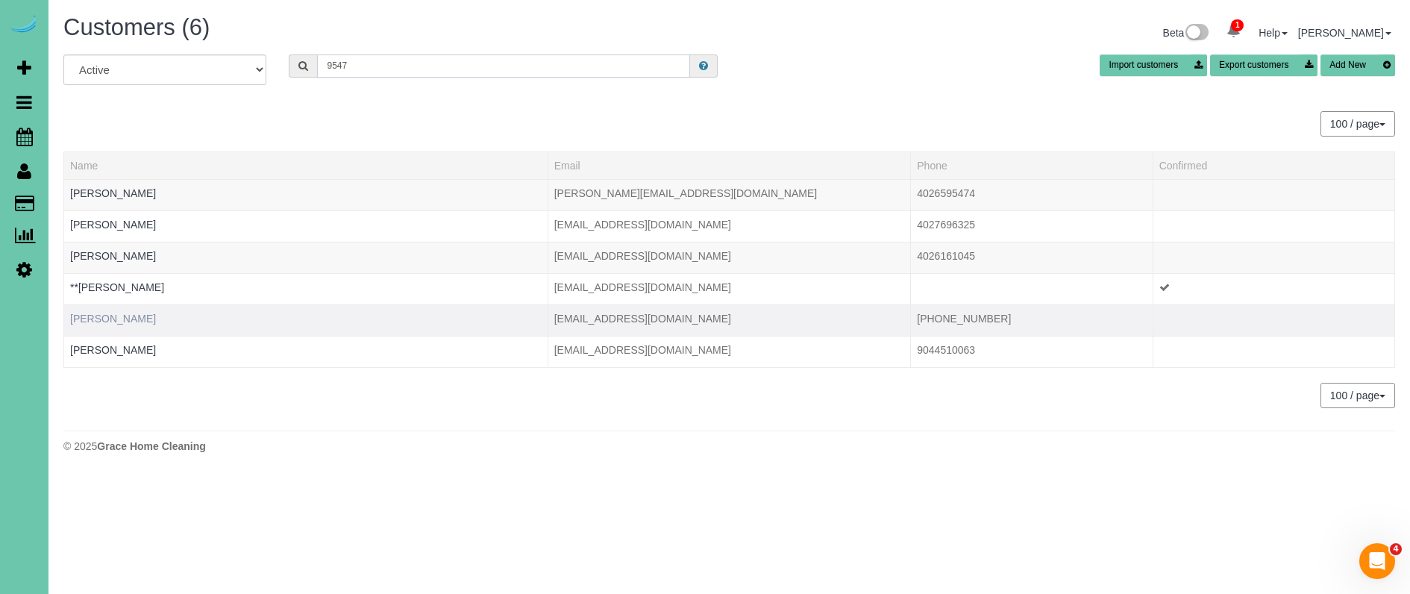
type input "9547"
click at [110, 324] on link "[PERSON_NAME]" at bounding box center [113, 319] width 86 height 12
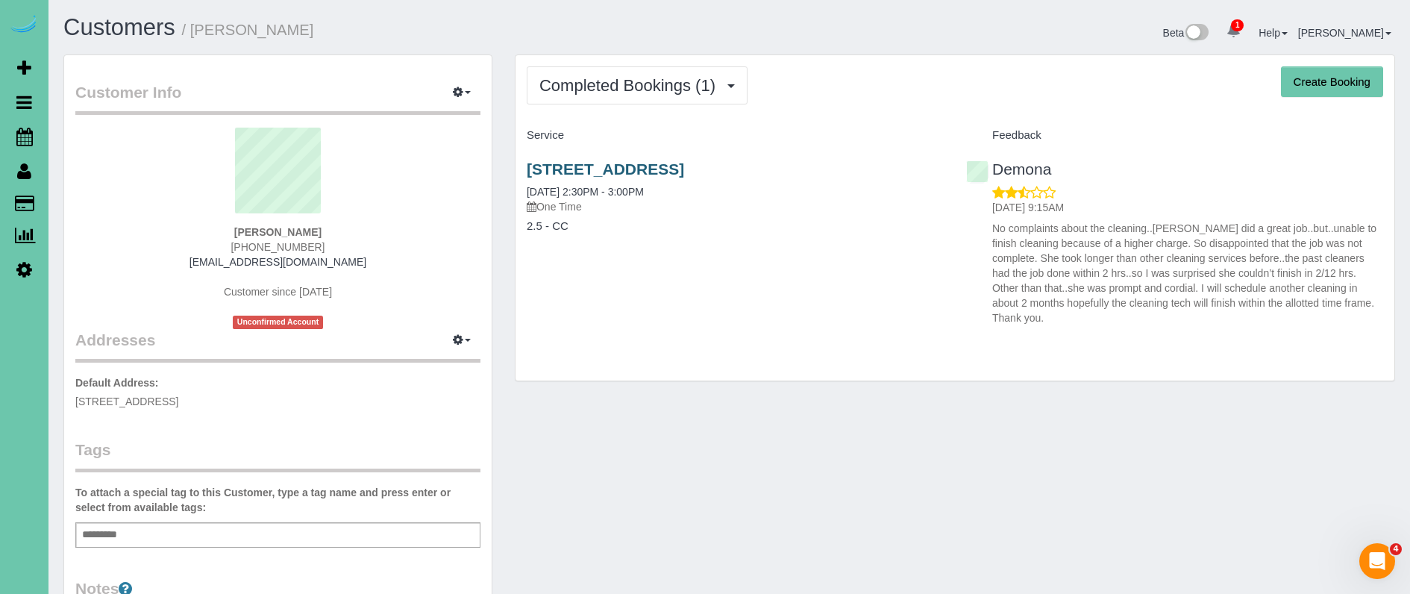
click at [684, 163] on link "[STREET_ADDRESS]" at bounding box center [605, 168] width 157 height 17
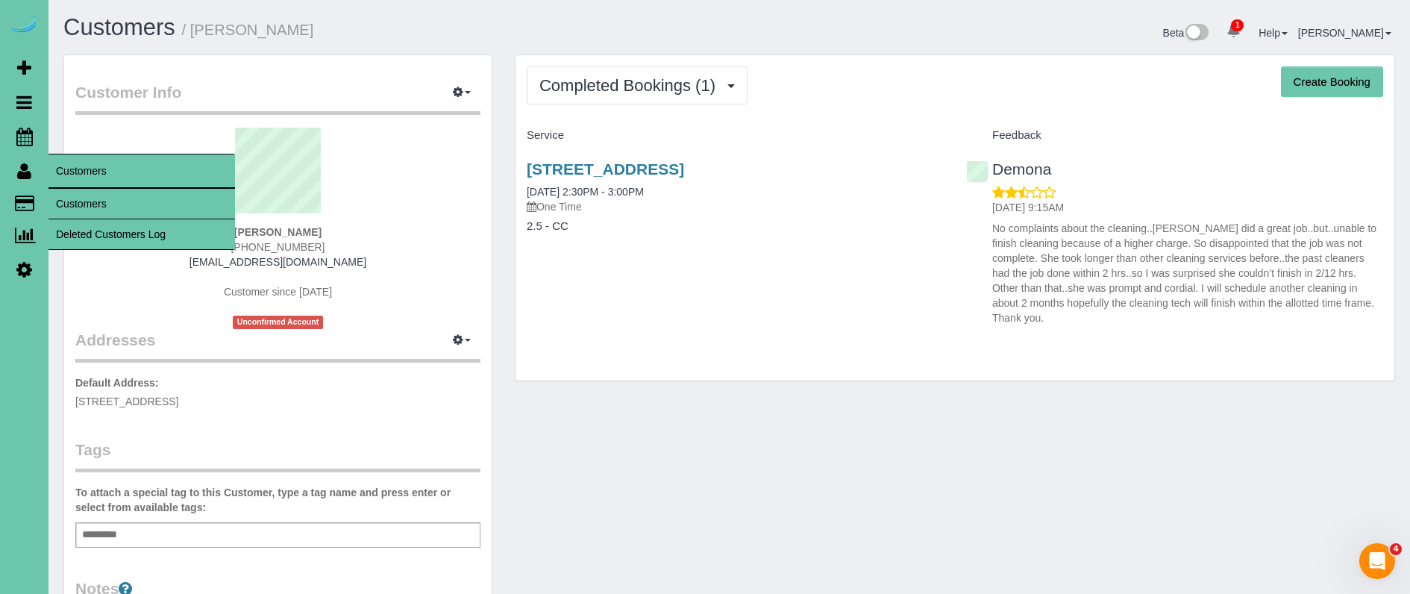
click at [84, 201] on link "Customers" at bounding box center [141, 204] width 187 height 30
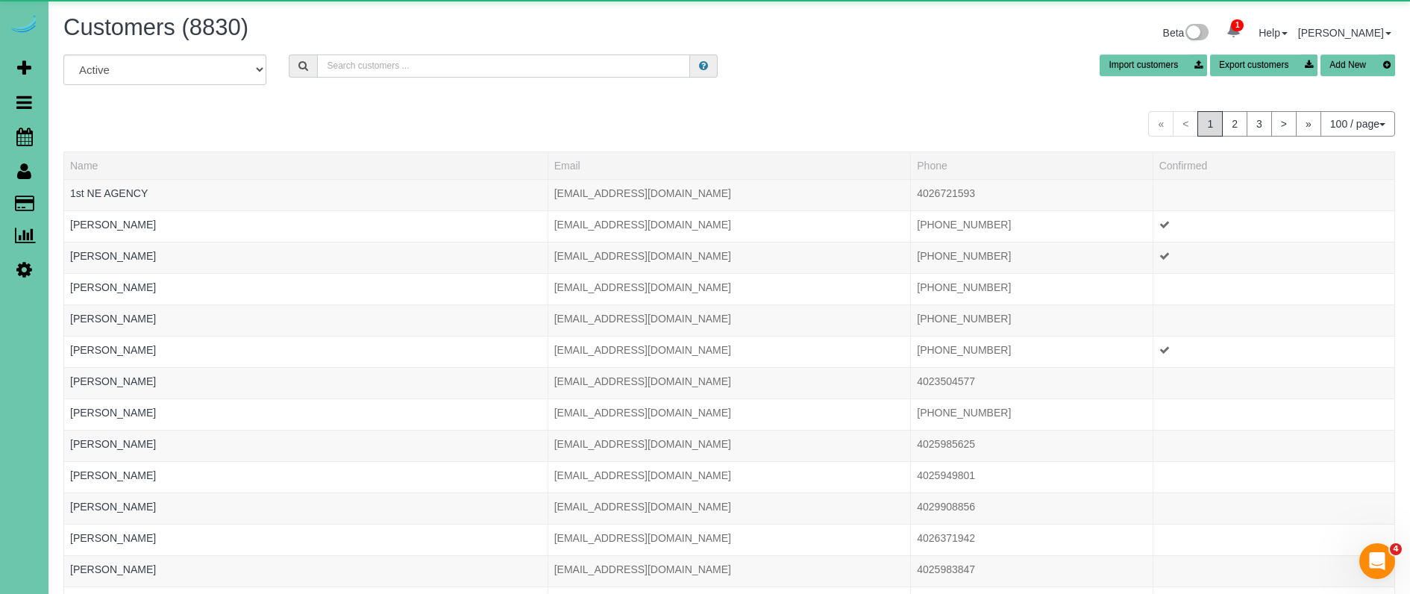
click at [430, 65] on input "text" at bounding box center [503, 65] width 373 height 23
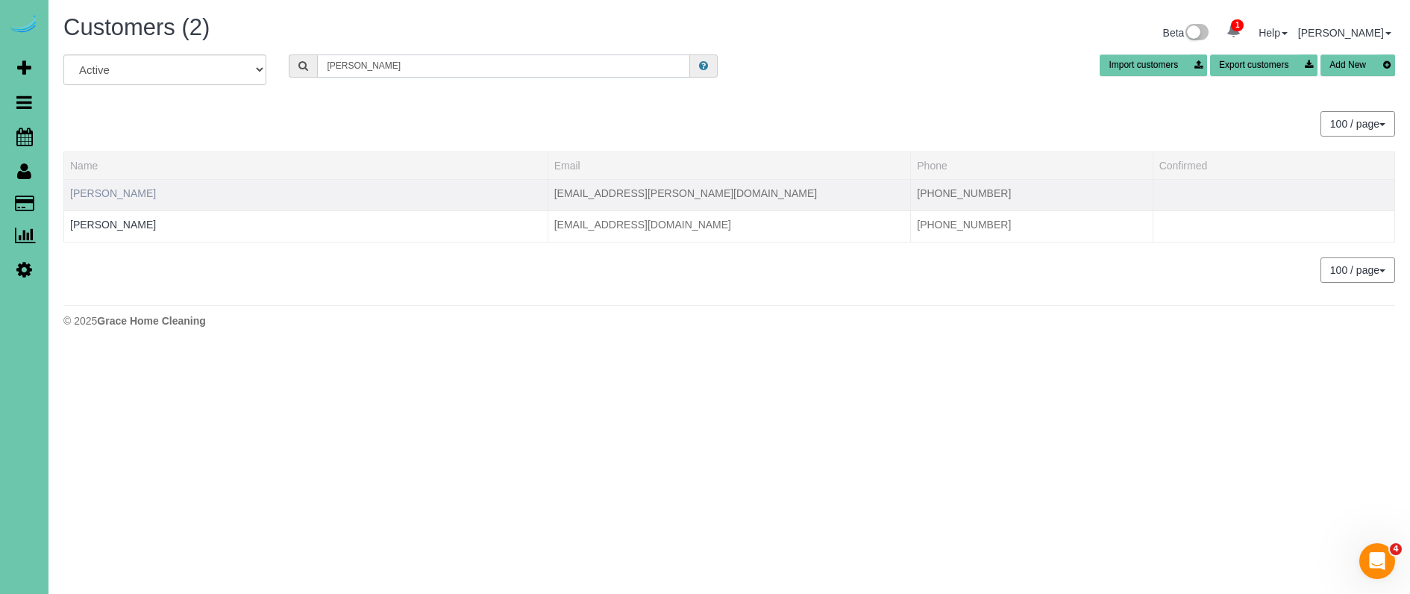
type input "[PERSON_NAME]"
click at [103, 195] on link "[PERSON_NAME]" at bounding box center [113, 193] width 86 height 12
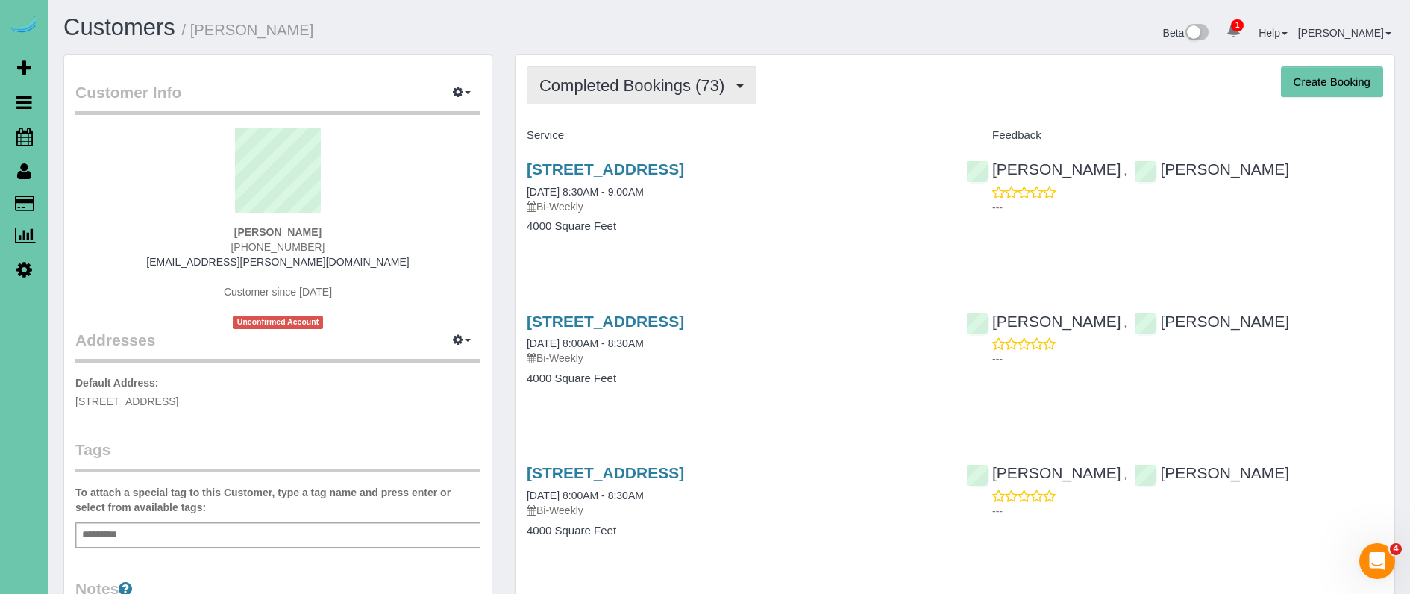
scroll to position [0, 1]
drag, startPoint x: 681, startPoint y: 98, endPoint x: 674, endPoint y: 101, distance: 8.0
click at [681, 98] on button "Completed Bookings (73)" at bounding box center [642, 85] width 230 height 38
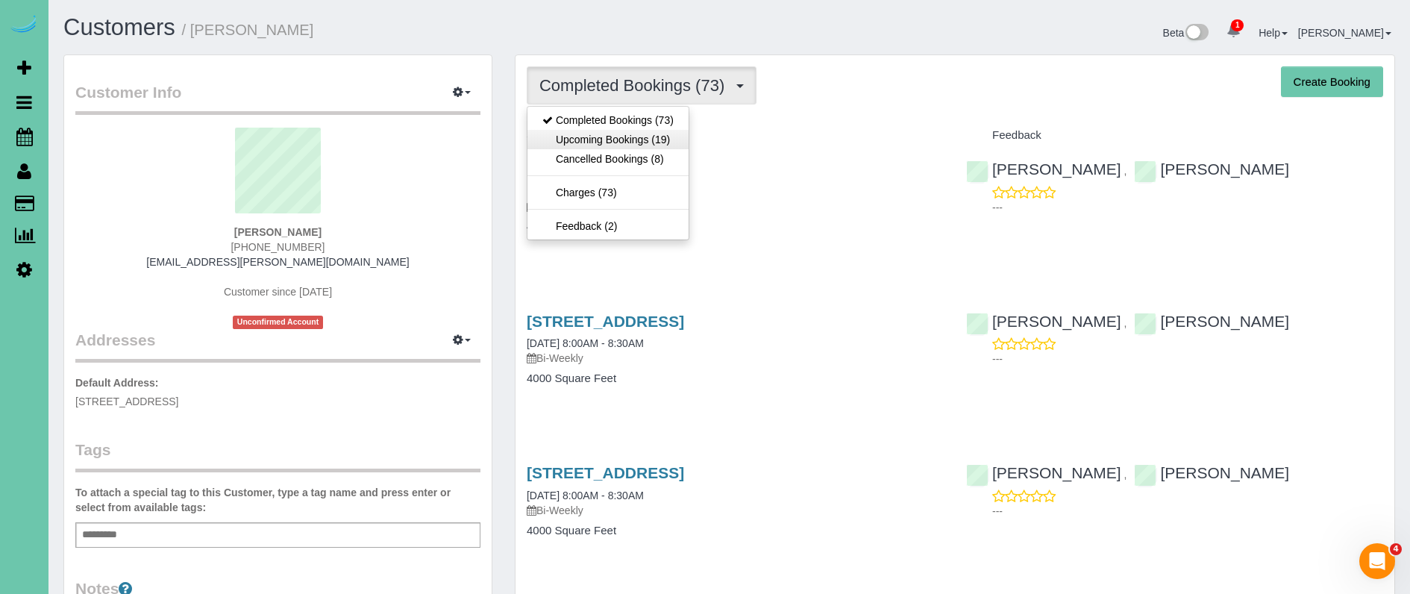
click at [658, 137] on link "Upcoming Bookings (19)" at bounding box center [607, 139] width 161 height 19
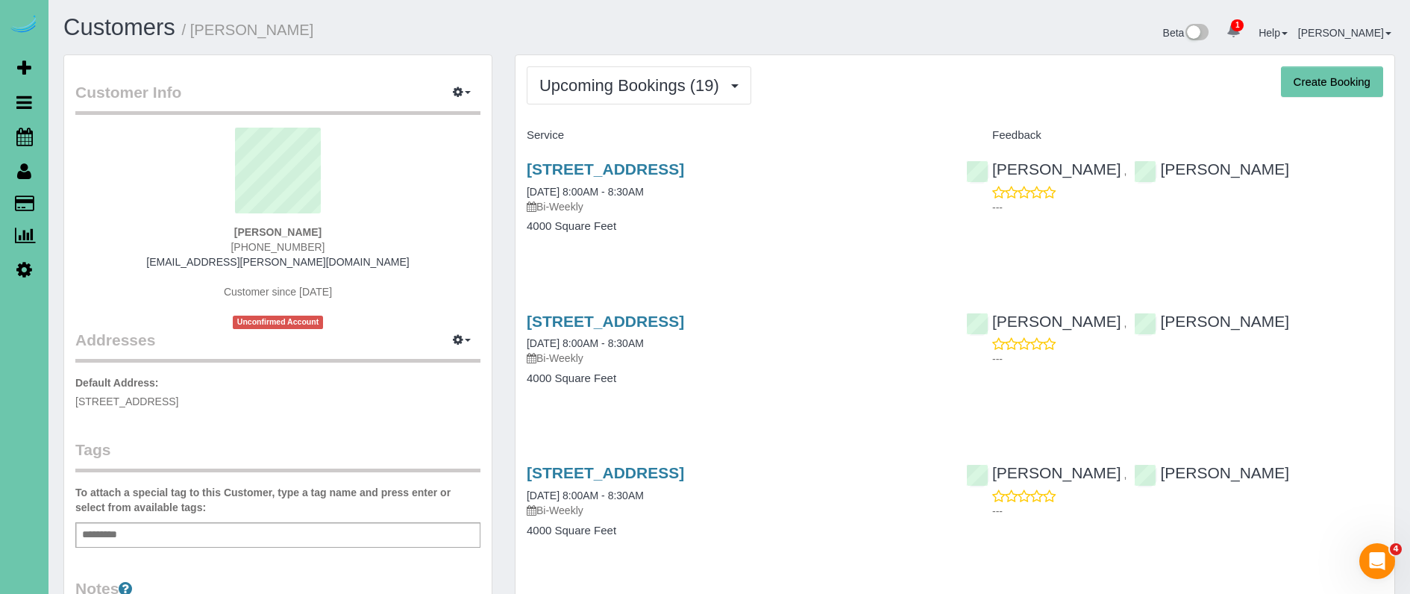
scroll to position [0, 0]
click at [684, 166] on link "707 N 69th Street, Omaha, NE 68132" at bounding box center [605, 168] width 157 height 17
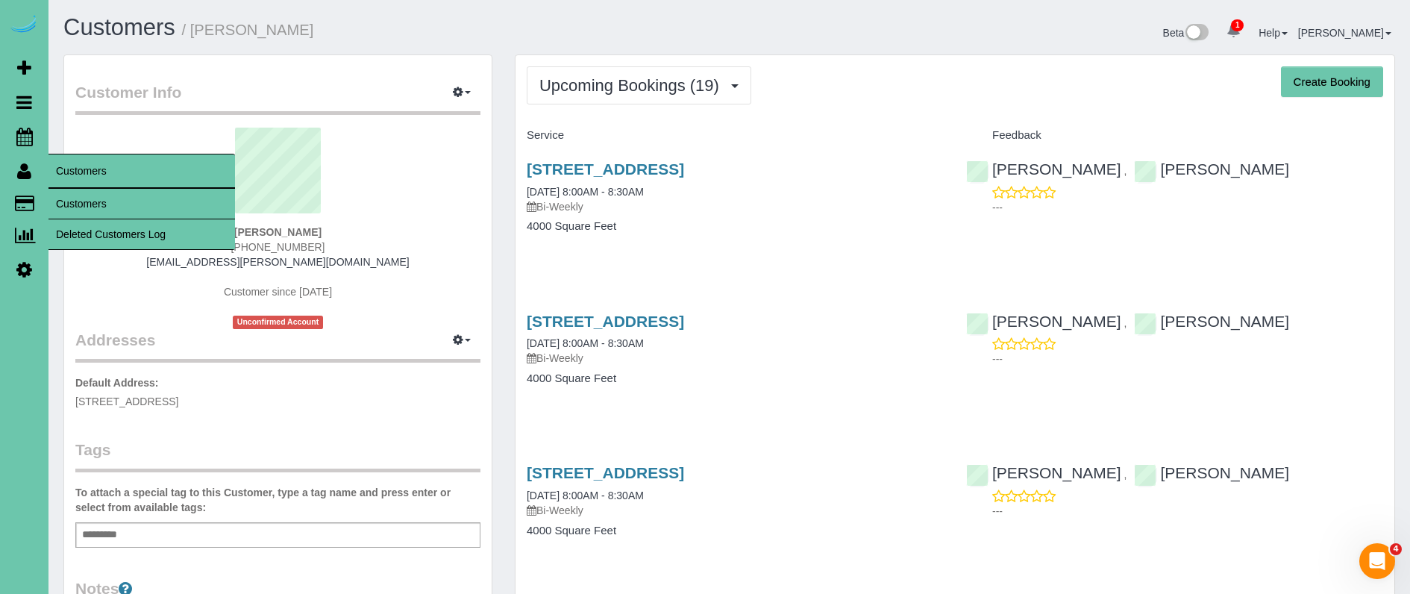
click at [71, 200] on link "Customers" at bounding box center [141, 204] width 187 height 30
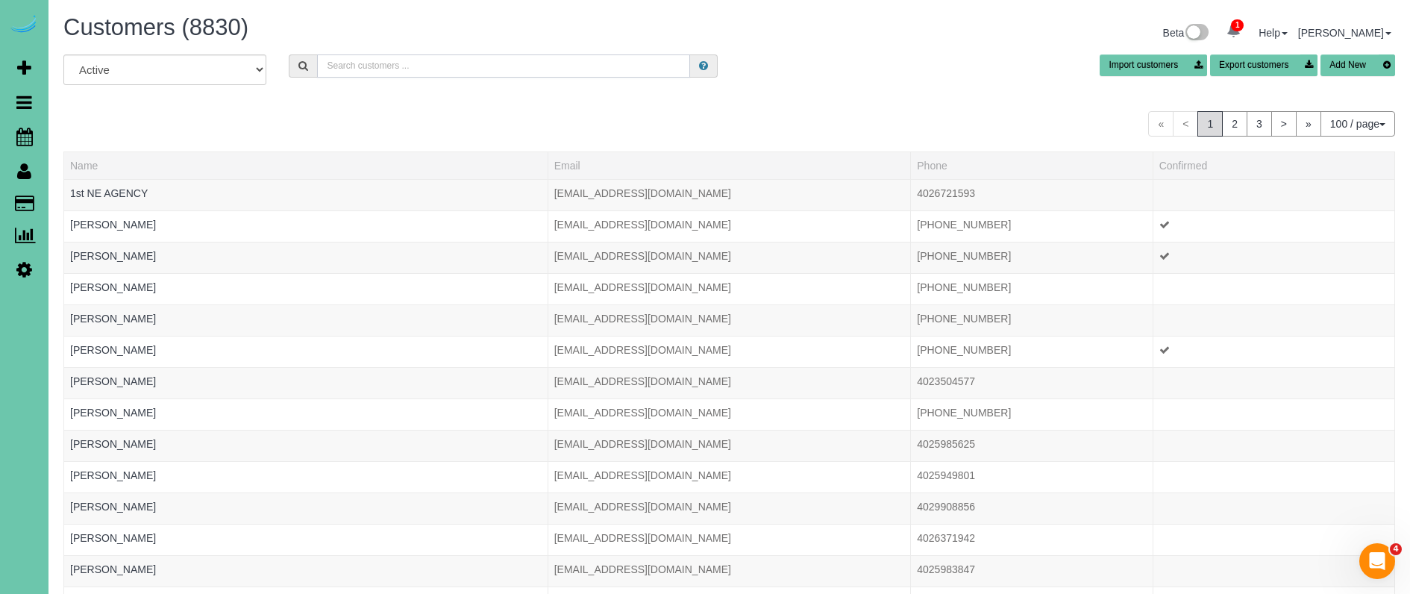
click at [375, 62] on input "text" at bounding box center [503, 65] width 373 height 23
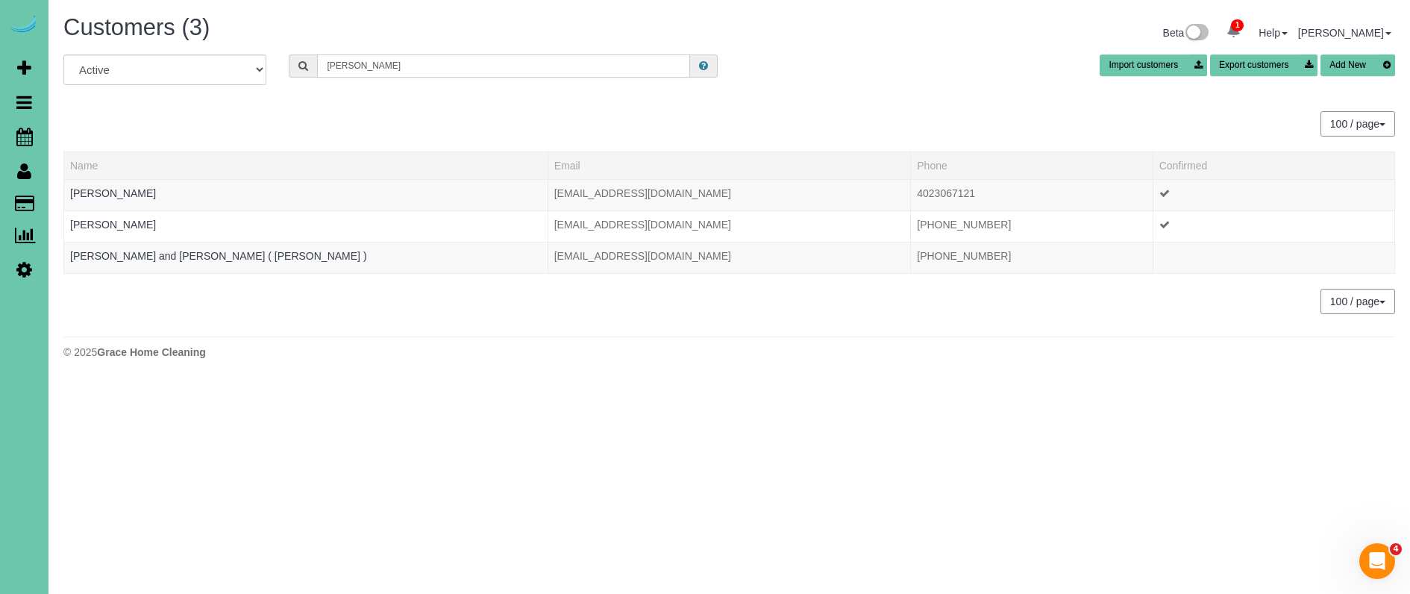
type input "Debbie g"
click at [256, 370] on div "Customers (3) Beta 1 Your Notifications You have 0 alerts × You have 5 to charg…" at bounding box center [729, 190] width 1362 height 381
click at [16, 272] on icon at bounding box center [24, 269] width 16 height 18
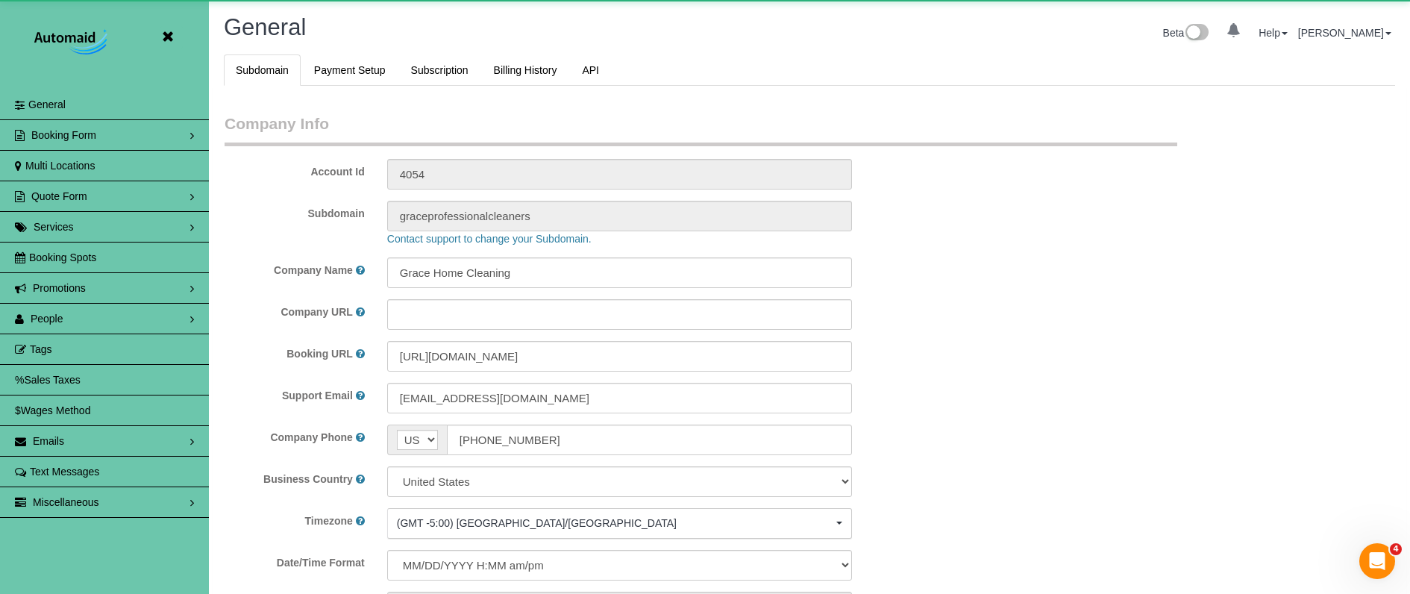
scroll to position [3156, 1410]
select select "5796"
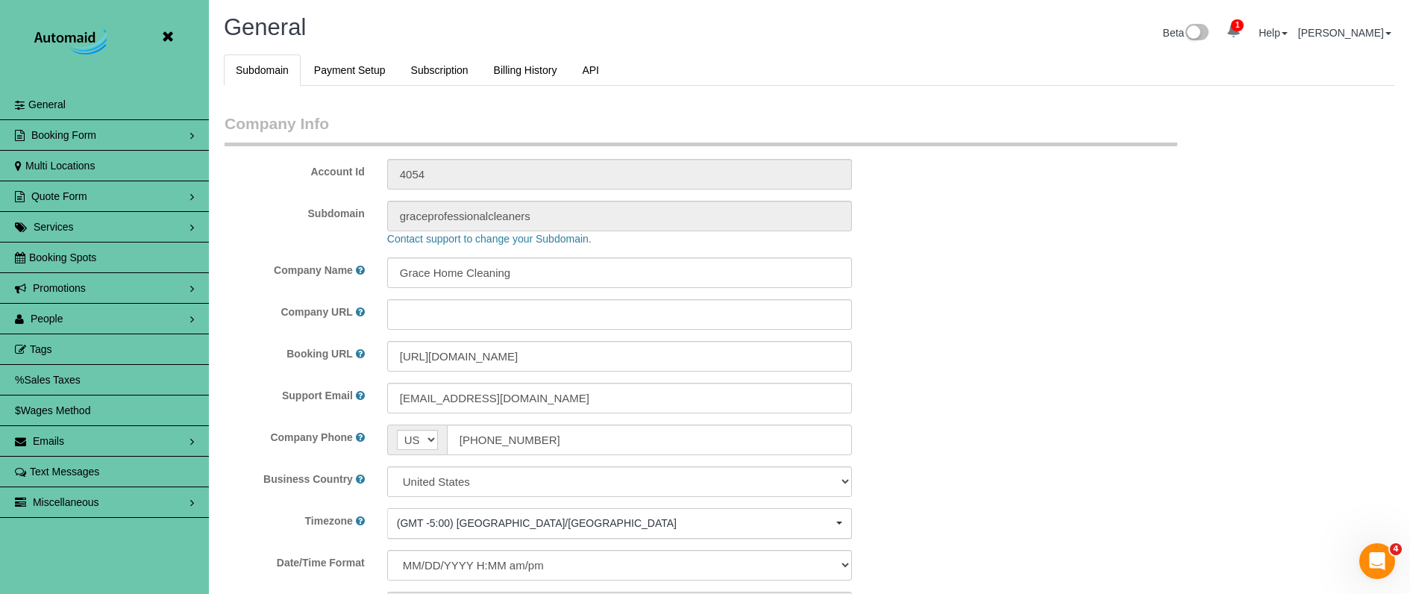
click at [76, 321] on link "People" at bounding box center [104, 319] width 209 height 30
click at [85, 415] on link "Team Availability" at bounding box center [104, 410] width 209 height 30
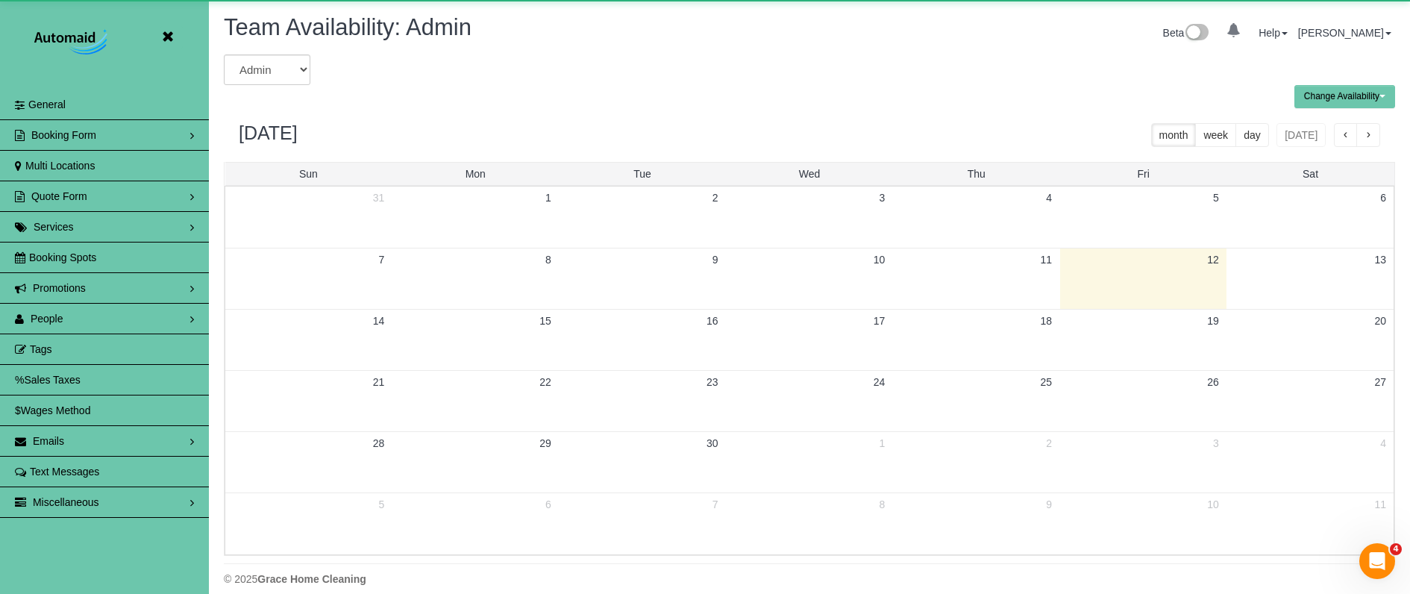
scroll to position [74000, 73198]
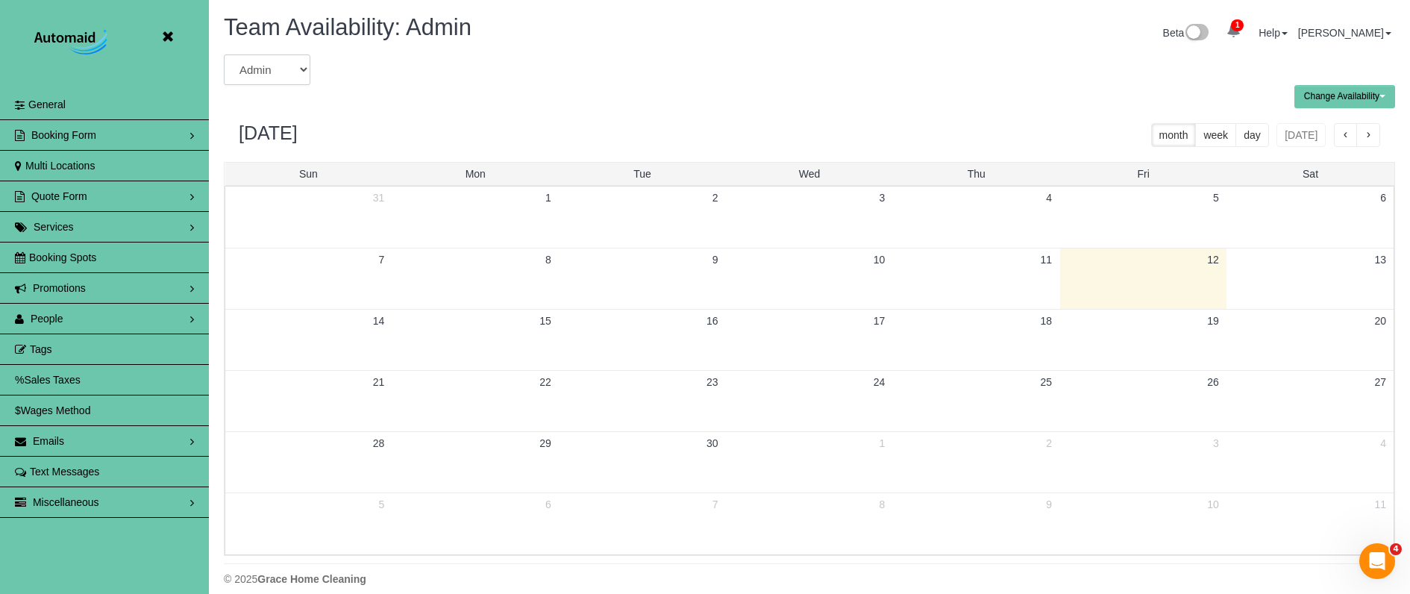
select select "number:18383"
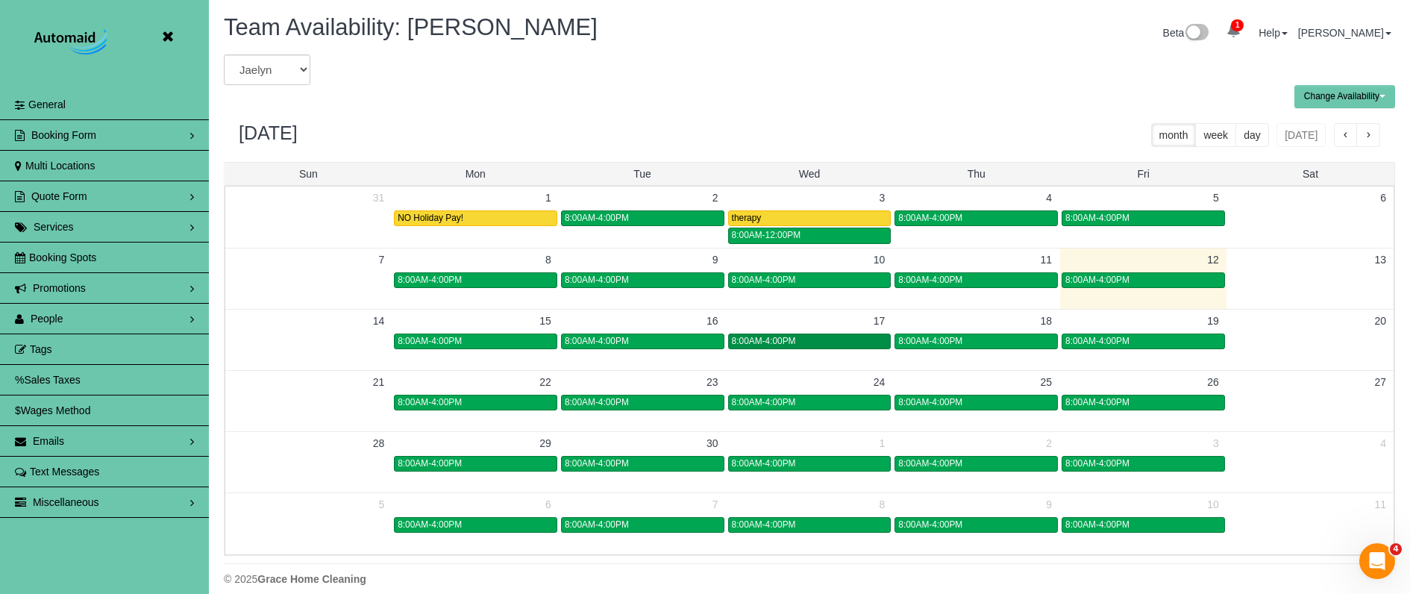
click at [771, 339] on span "8:00AM-4:00PM" at bounding box center [764, 341] width 64 height 10
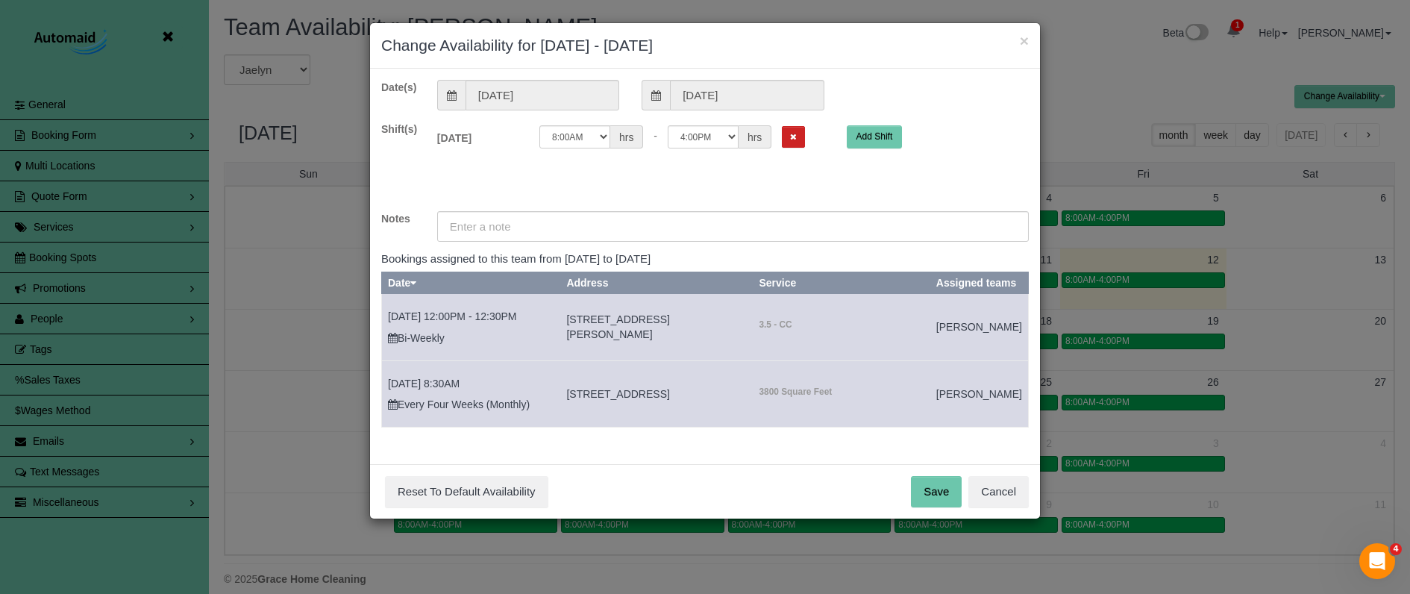
click at [688, 148] on div "12:00AM 12:05AM 12:10AM 12:15AM 12:20AM 12:25AM 12:30AM 12:35AM 12:40AM 12:45AM…" at bounding box center [681, 140] width 307 height 31
select select "string:15:30"
click at [621, 231] on input "text" at bounding box center [733, 226] width 592 height 31
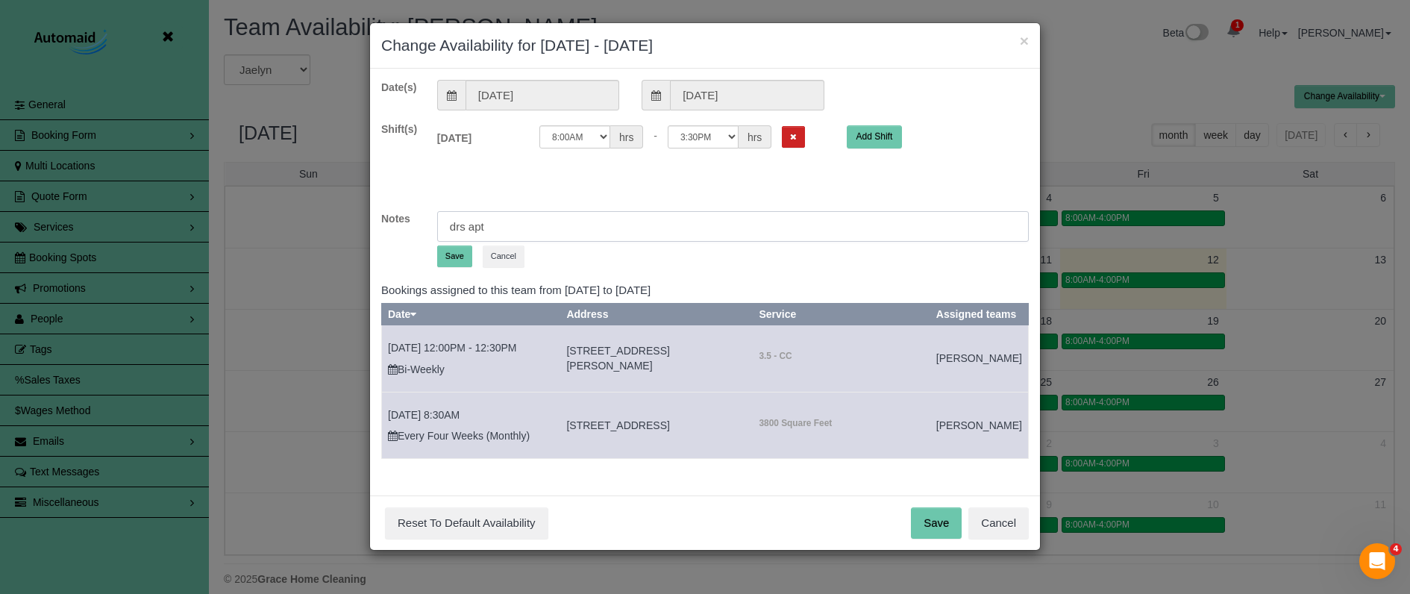
type input "drs apt"
click at [450, 255] on button "Save" at bounding box center [454, 256] width 35 height 22
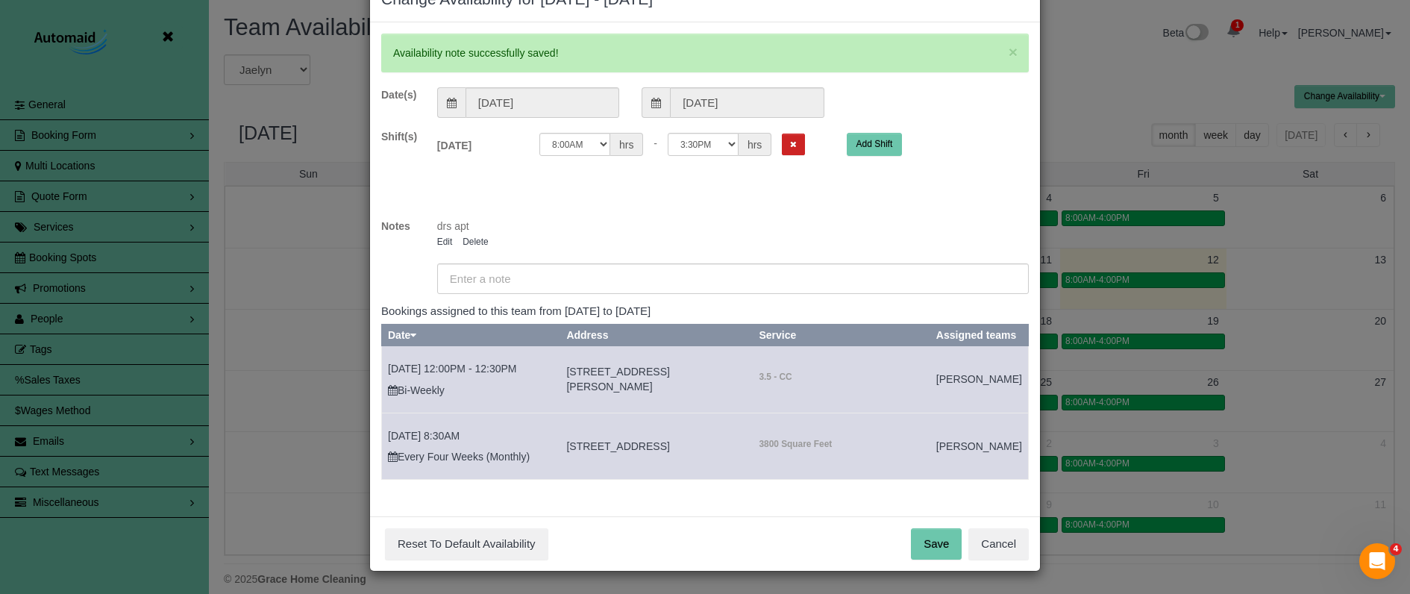
scroll to position [60, 0]
click at [924, 545] on button "Save" at bounding box center [936, 543] width 51 height 31
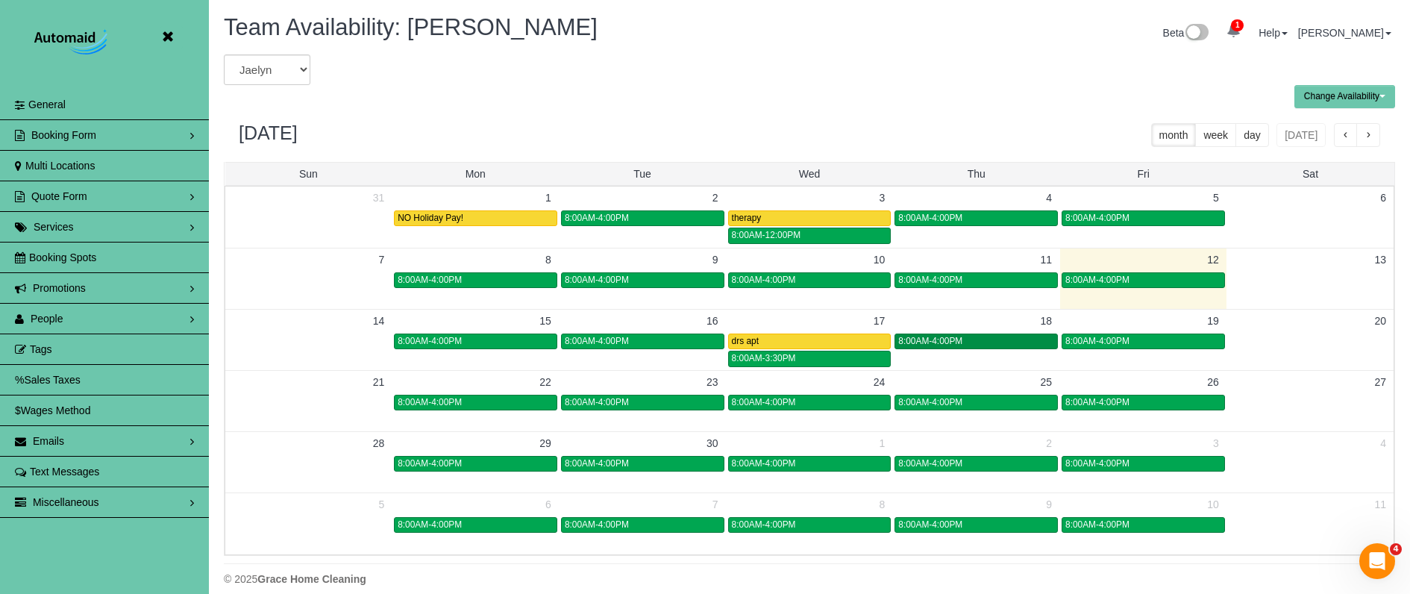
click at [946, 341] on span "8:00AM-4:00PM" at bounding box center [930, 341] width 64 height 10
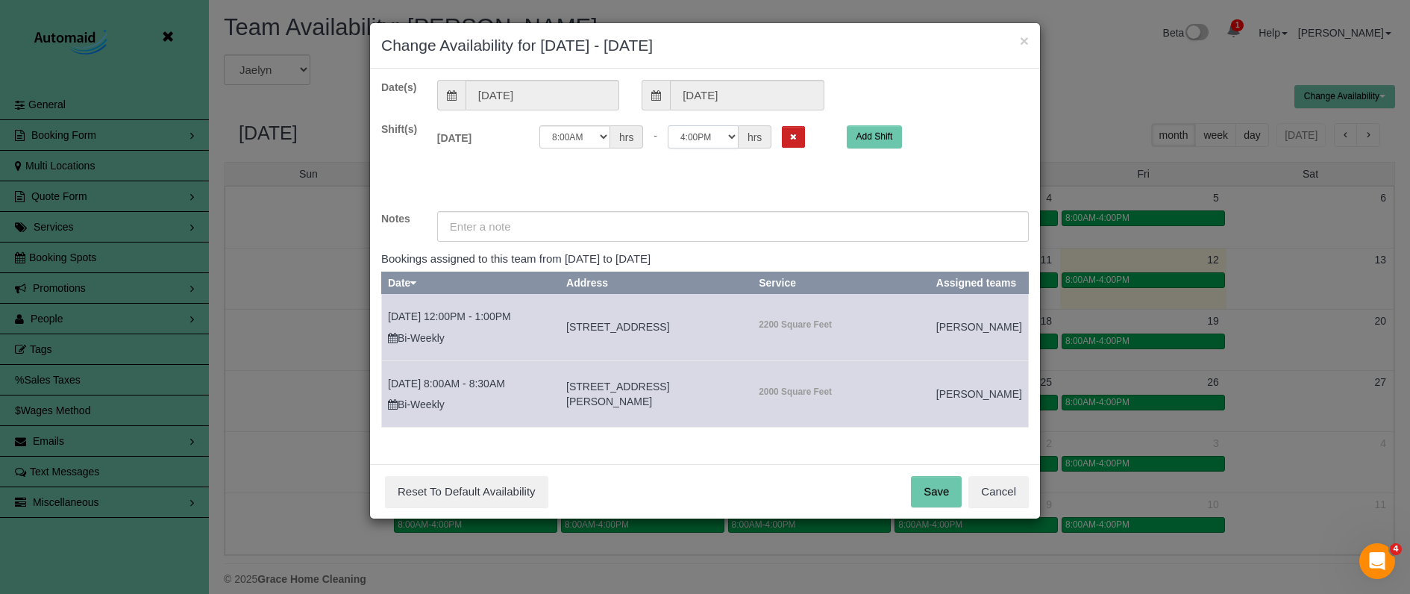
select select "string:14:15"
click at [614, 225] on input "text" at bounding box center [733, 226] width 592 height 31
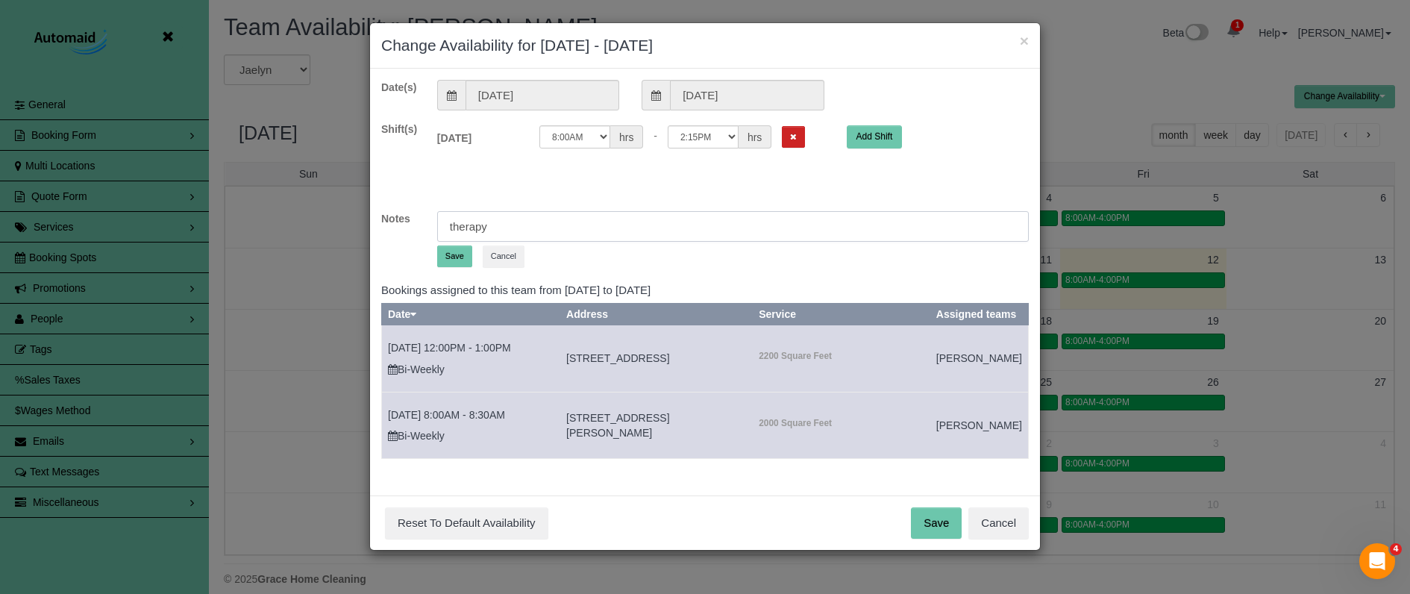
type input "therapy"
click at [445, 253] on button "Save" at bounding box center [454, 256] width 35 height 22
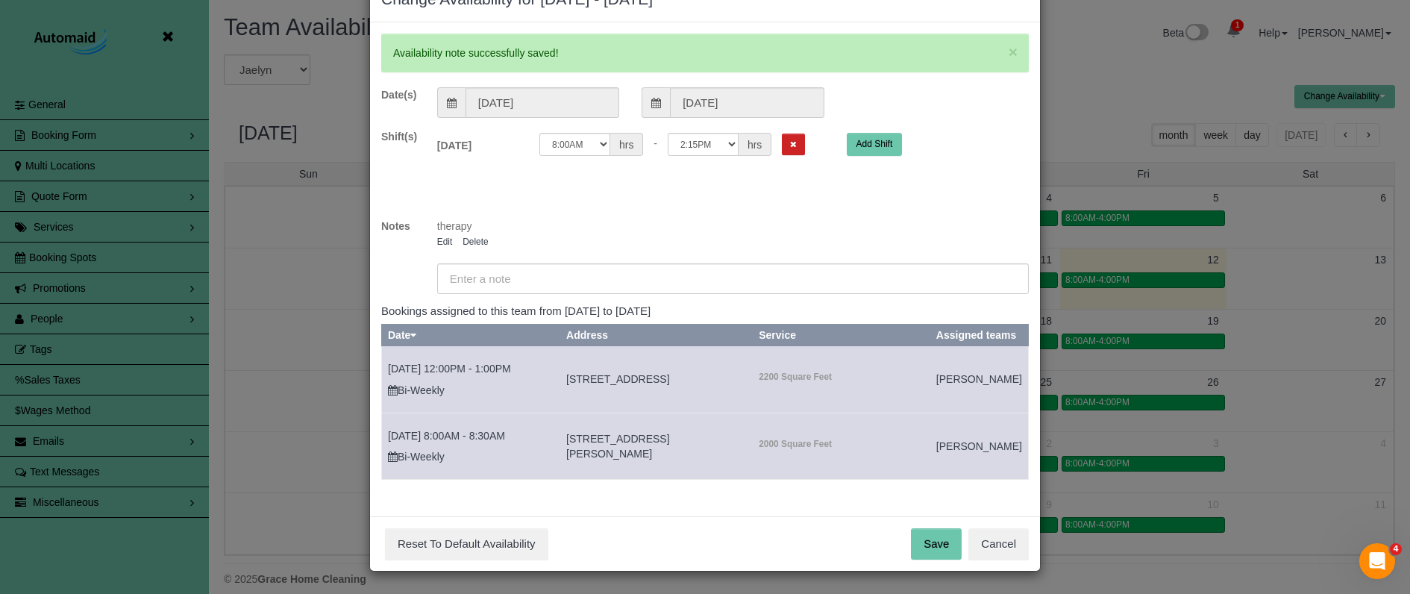
click at [926, 547] on button "Save" at bounding box center [936, 543] width 51 height 31
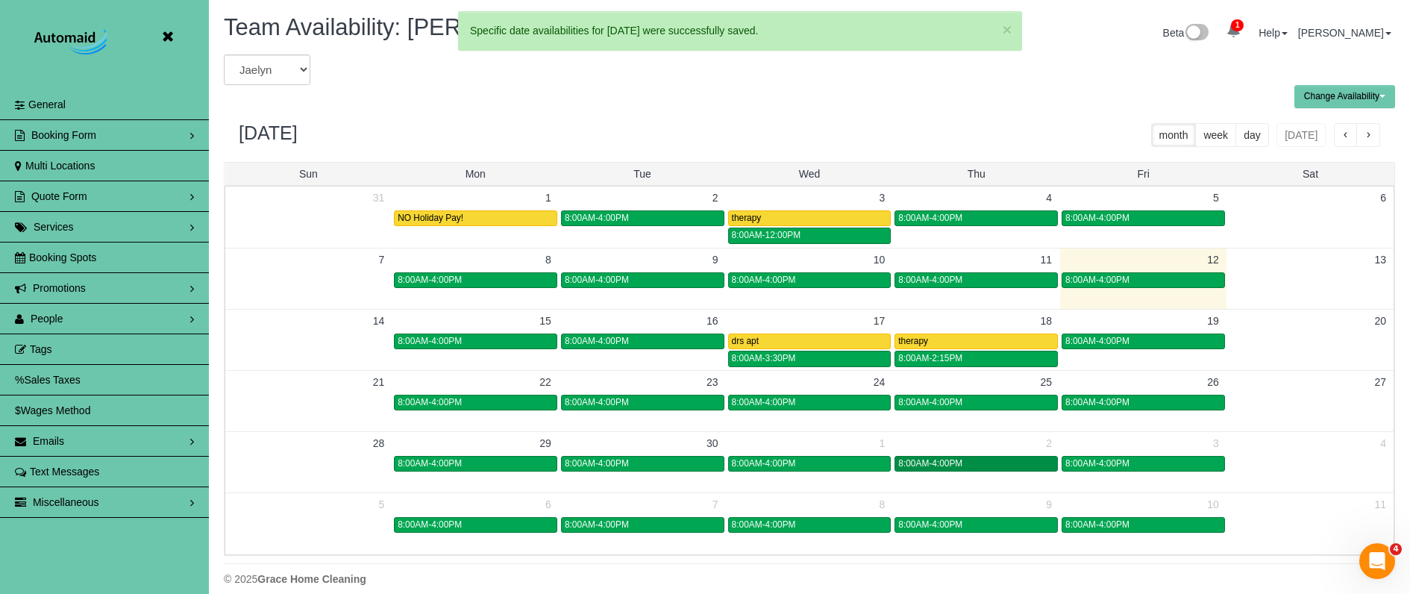
click at [959, 463] on span "8:00AM-4:00PM" at bounding box center [930, 463] width 64 height 10
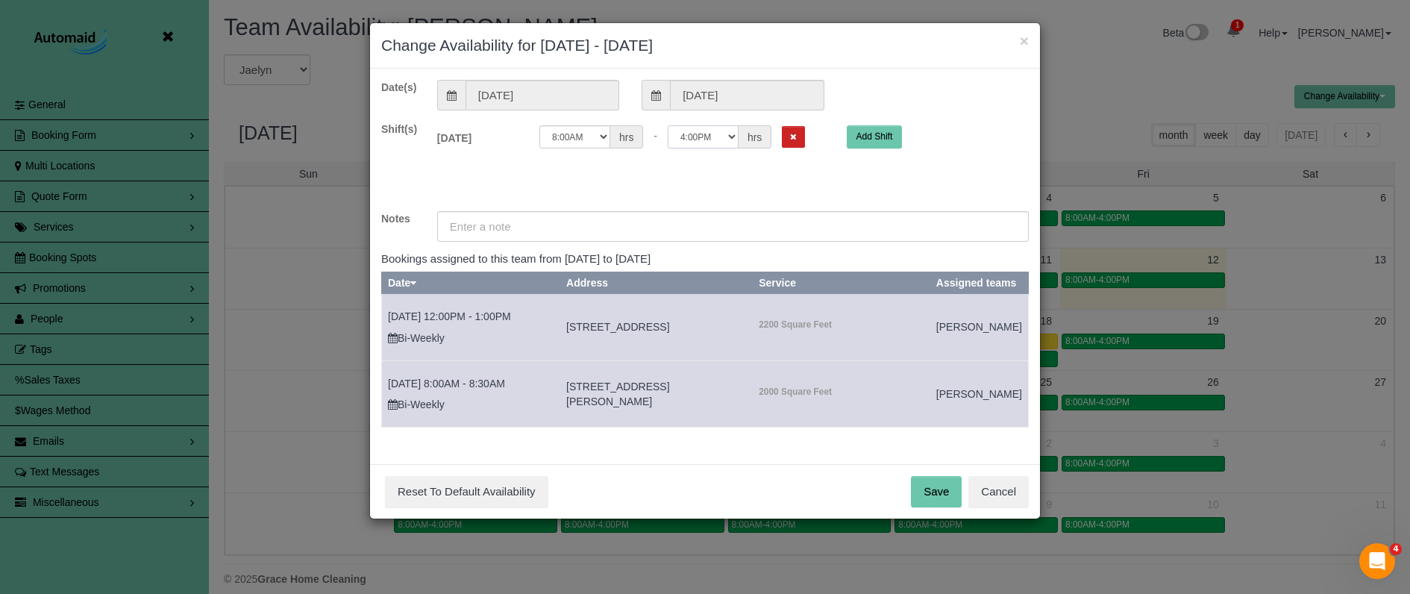
select select "string:14:15"
click at [563, 231] on input "text" at bounding box center [733, 226] width 592 height 31
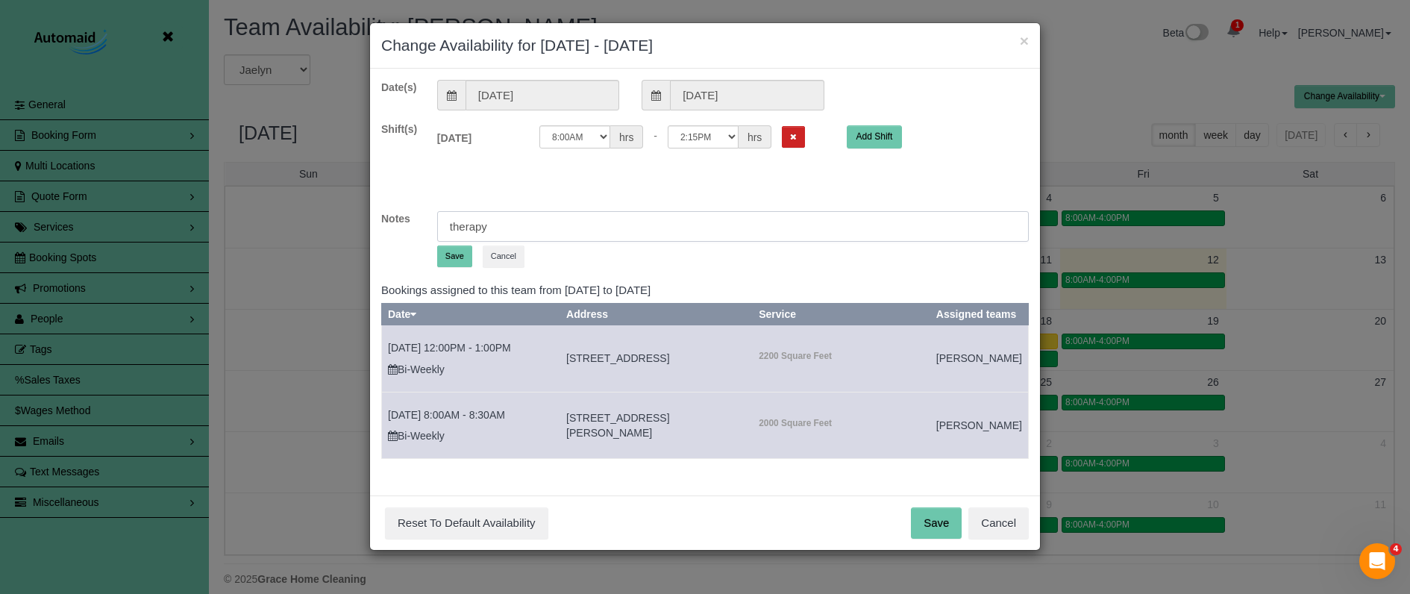
drag, startPoint x: 448, startPoint y: 222, endPoint x: 374, endPoint y: 216, distance: 74.1
click at [374, 216] on div "Notes therapy Save Cancel" at bounding box center [705, 242] width 670 height 62
type input "therapy"
drag, startPoint x: 460, startPoint y: 252, endPoint x: 476, endPoint y: 265, distance: 20.2
click at [460, 252] on button "Save" at bounding box center [454, 256] width 35 height 22
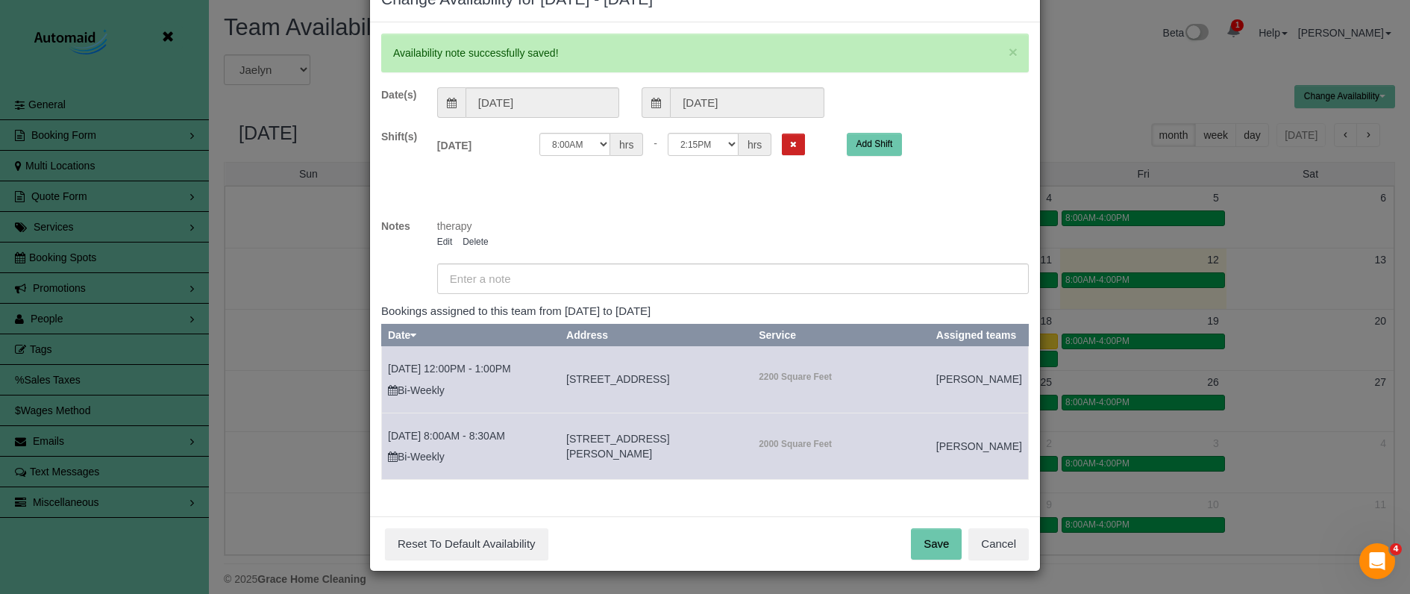
click at [934, 539] on button "Save" at bounding box center [936, 543] width 51 height 31
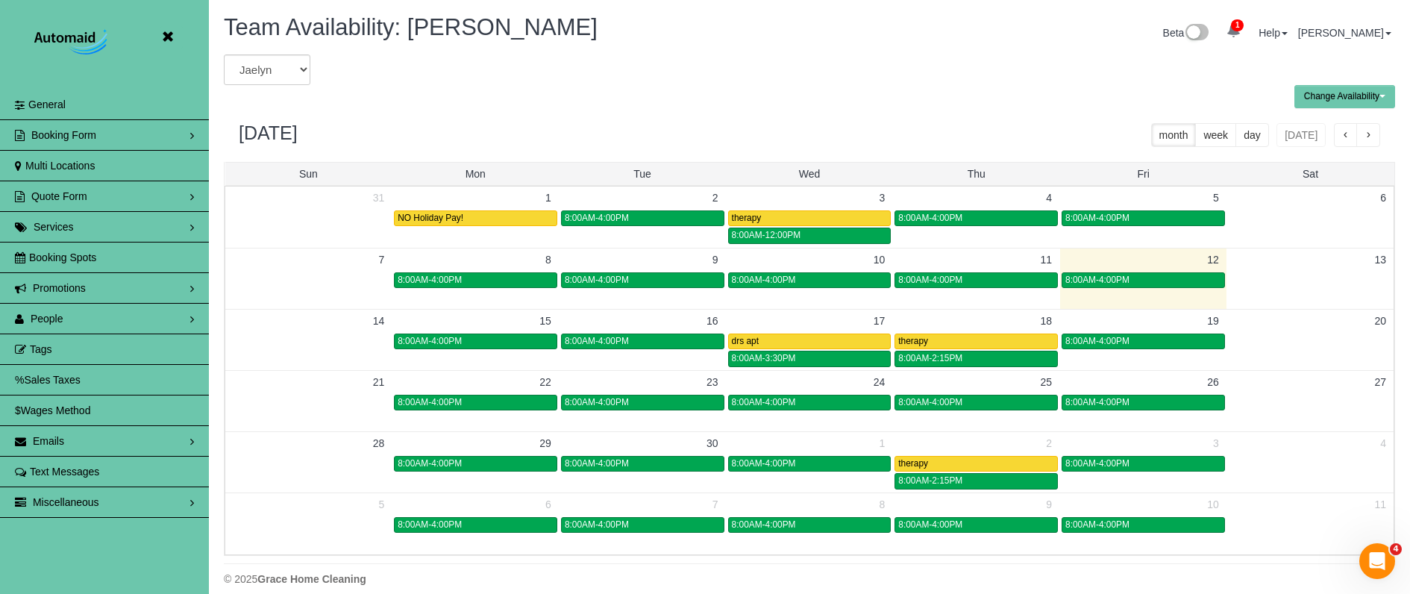
click at [1371, 137] on span "button" at bounding box center [1368, 136] width 7 height 10
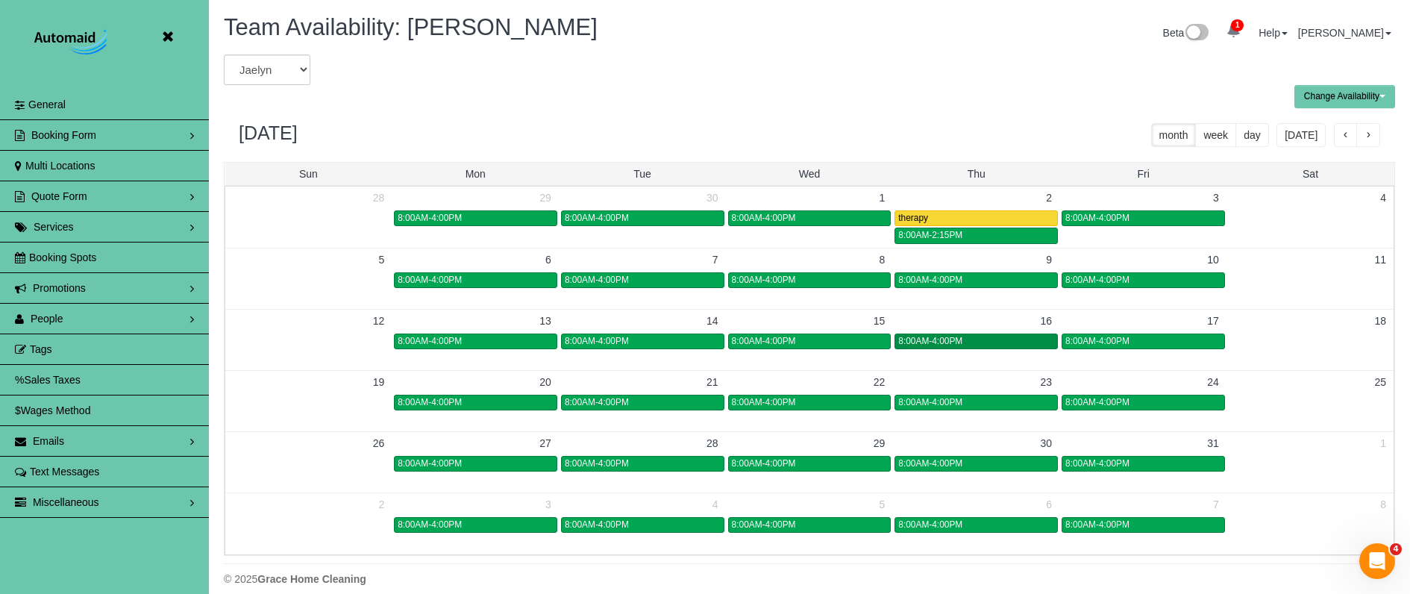
click at [995, 344] on div "8:00AM-4:00PM" at bounding box center [976, 341] width 156 height 11
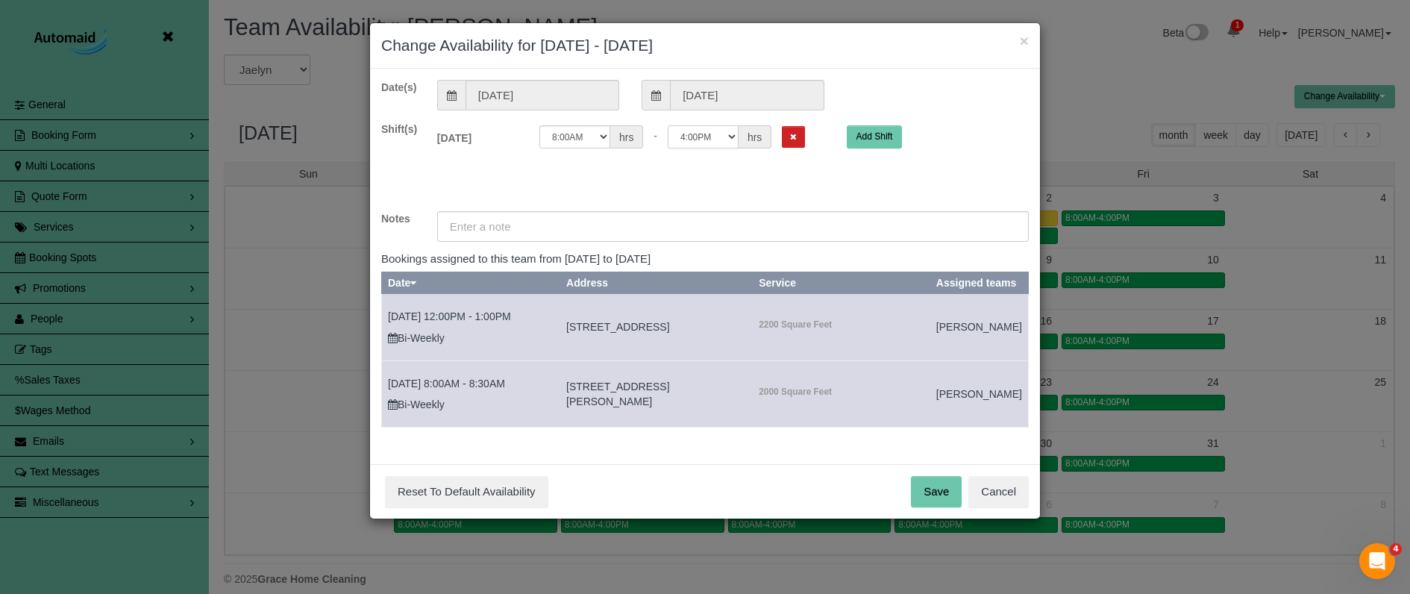
select select "string:14:15"
click at [519, 238] on input "text" at bounding box center [733, 226] width 592 height 31
paste input "therapy"
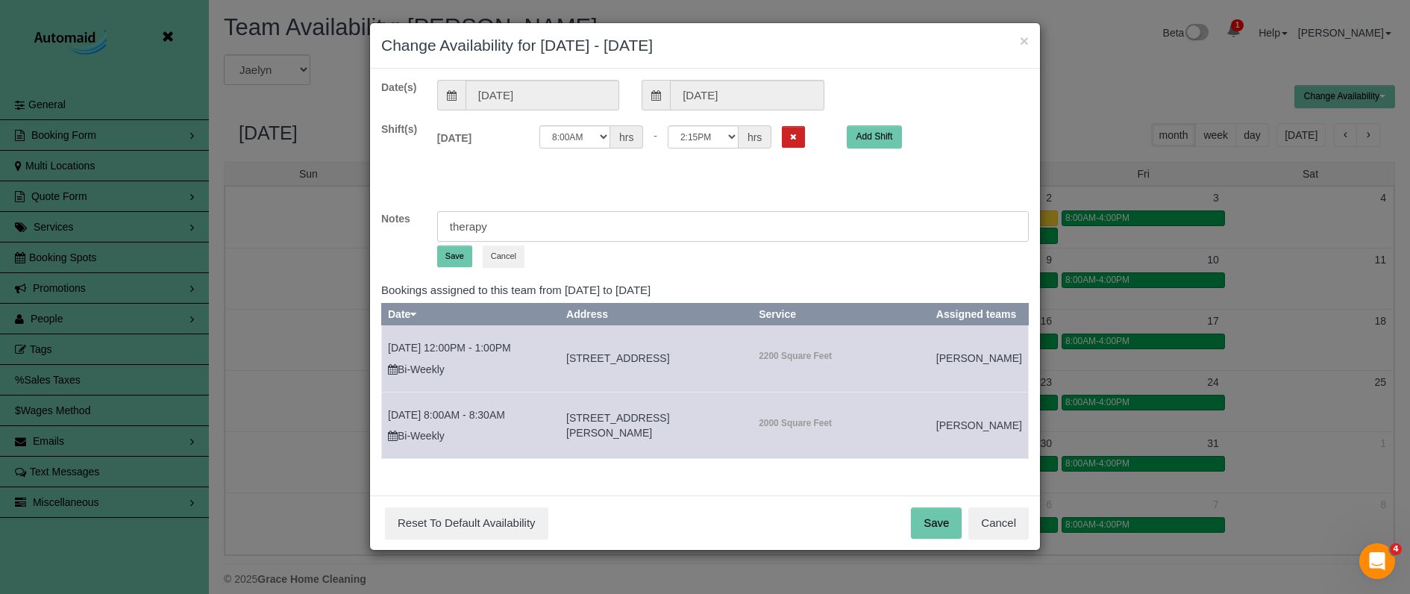
type input "therapy"
click at [442, 257] on button "Save" at bounding box center [454, 256] width 35 height 22
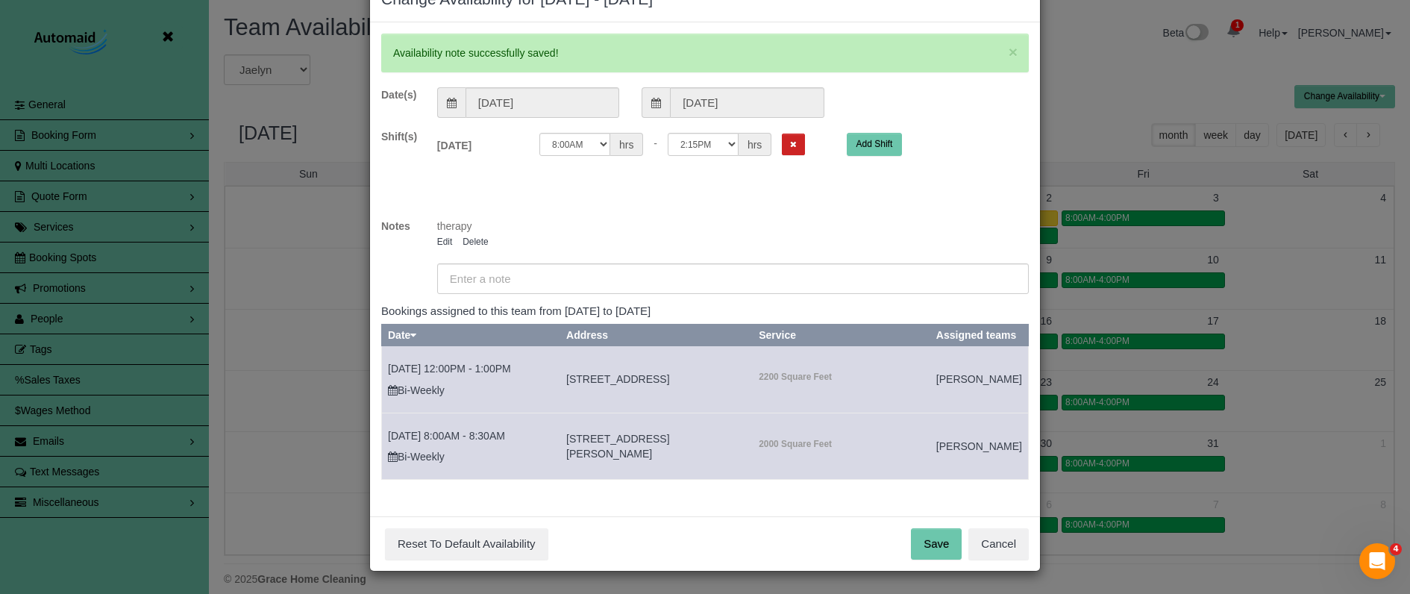
click at [937, 538] on button "Save" at bounding box center [936, 543] width 51 height 31
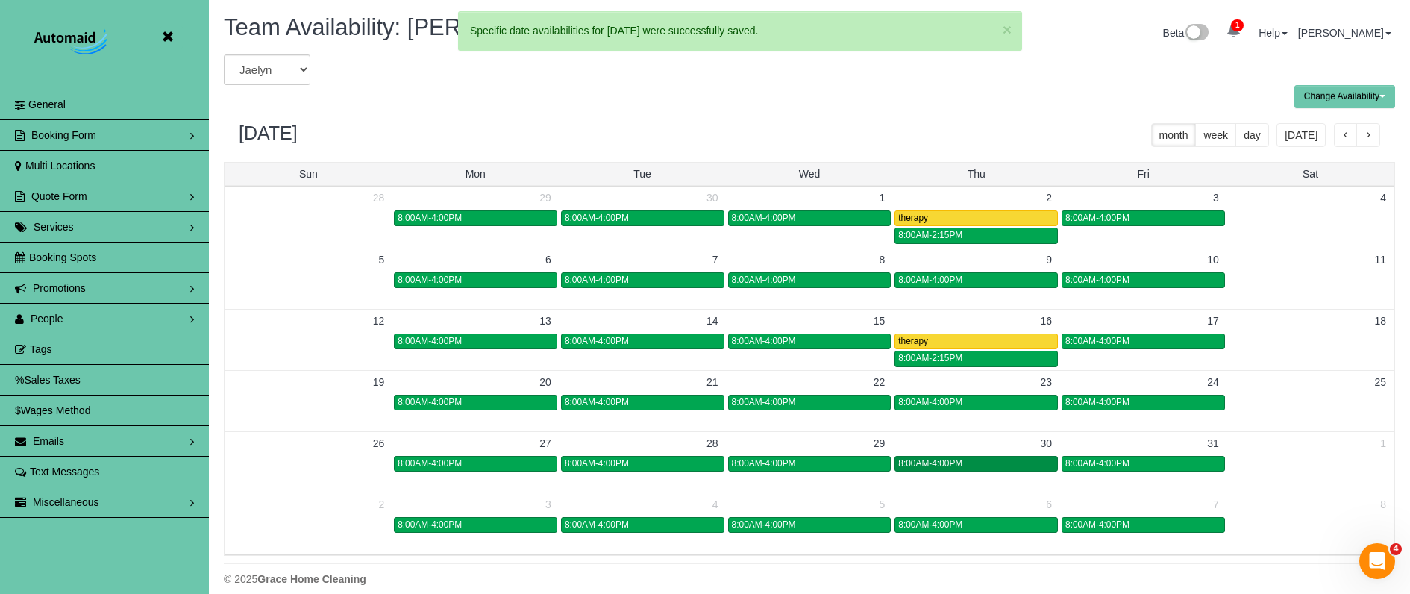
click at [939, 464] on span "8:00AM-4:00PM" at bounding box center [930, 463] width 64 height 10
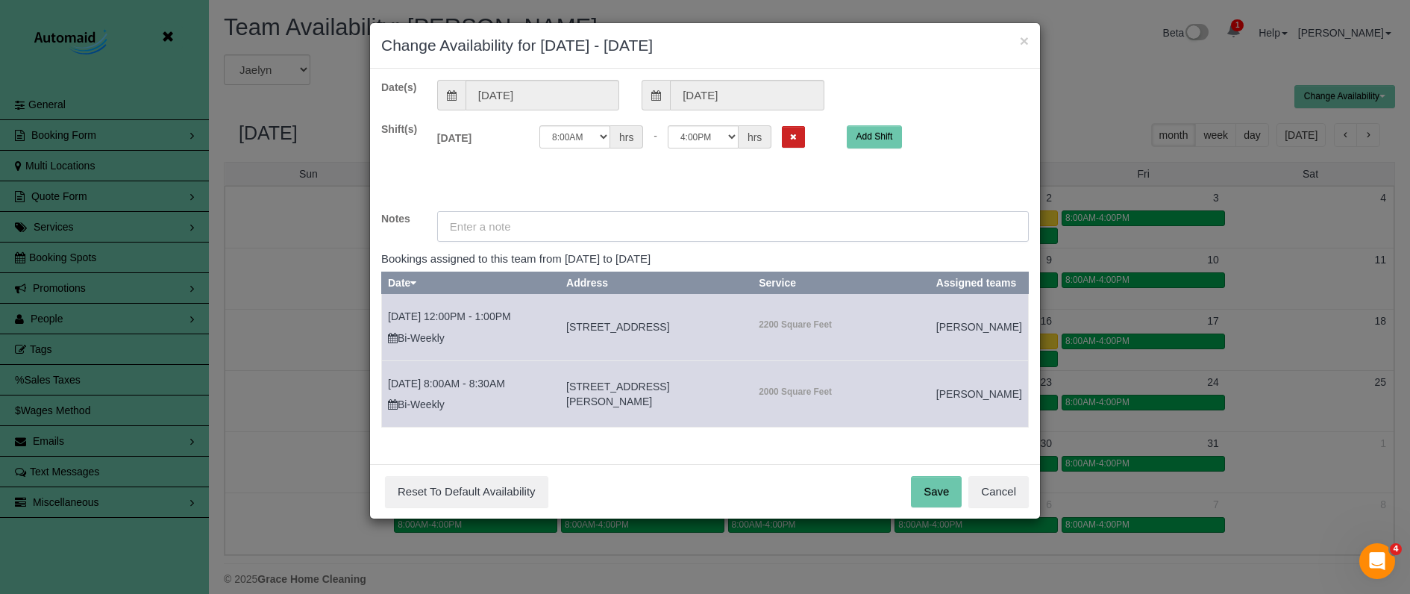
click at [603, 218] on input "text" at bounding box center [733, 226] width 592 height 31
paste input "therapy"
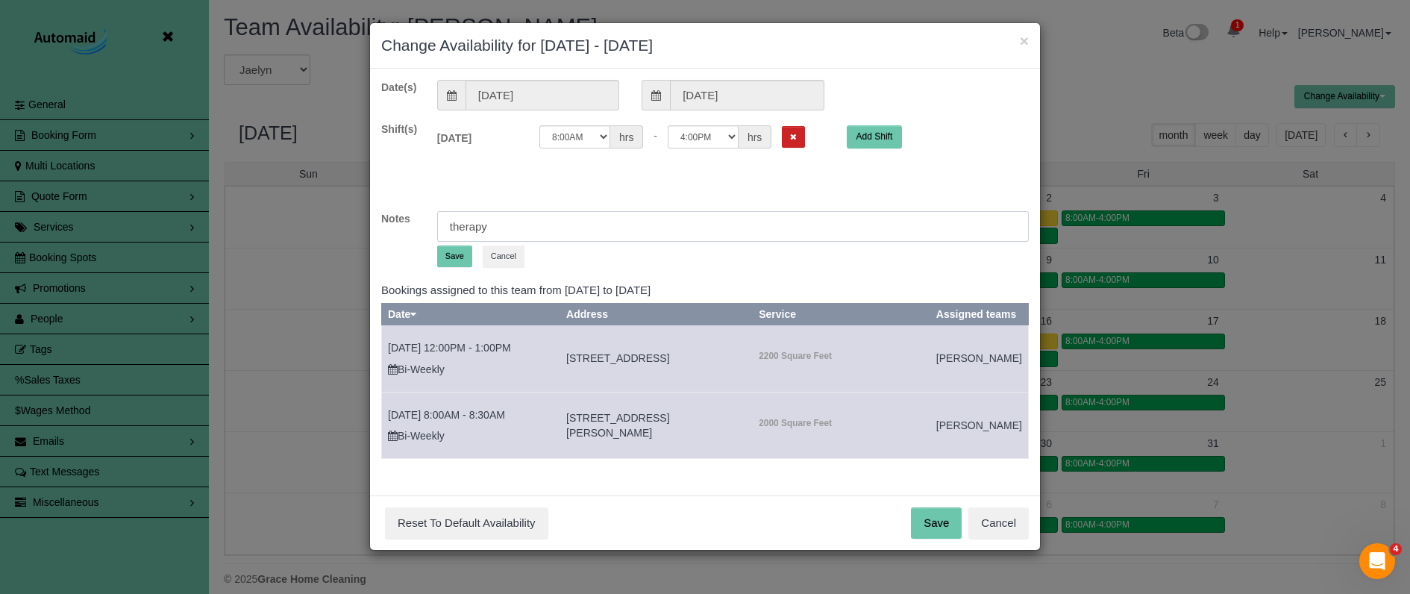
type input "therapy"
select select "string:14:15"
click at [464, 261] on button "Save" at bounding box center [454, 256] width 35 height 22
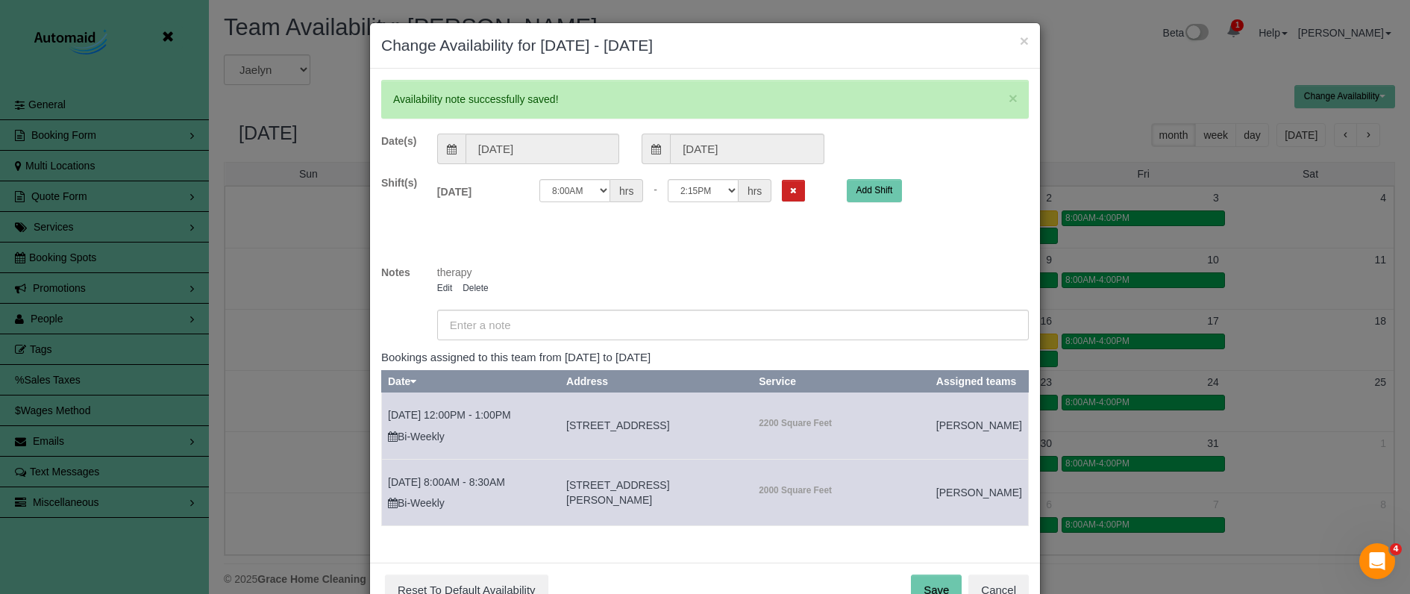
click at [925, 557] on div "× Availability note successfully saved! Date(s) 10/30/2025 10/30/2025 Shift(s) …" at bounding box center [705, 316] width 670 height 494
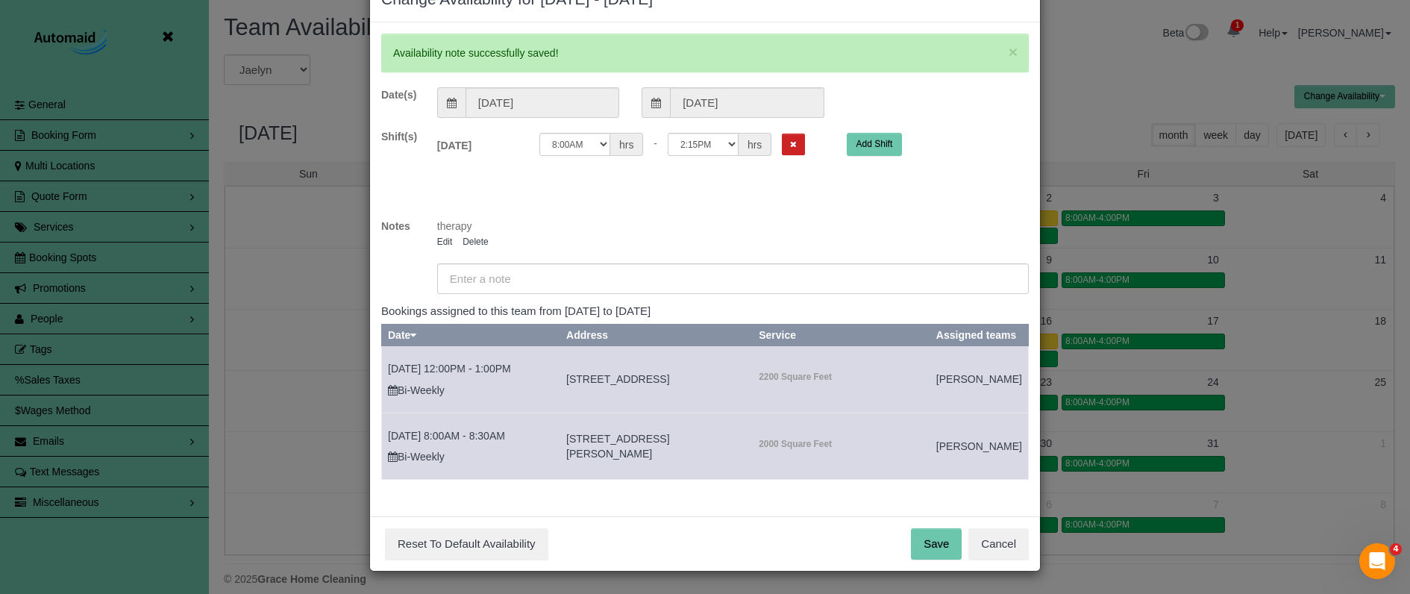
click at [936, 552] on button "Save" at bounding box center [936, 543] width 51 height 31
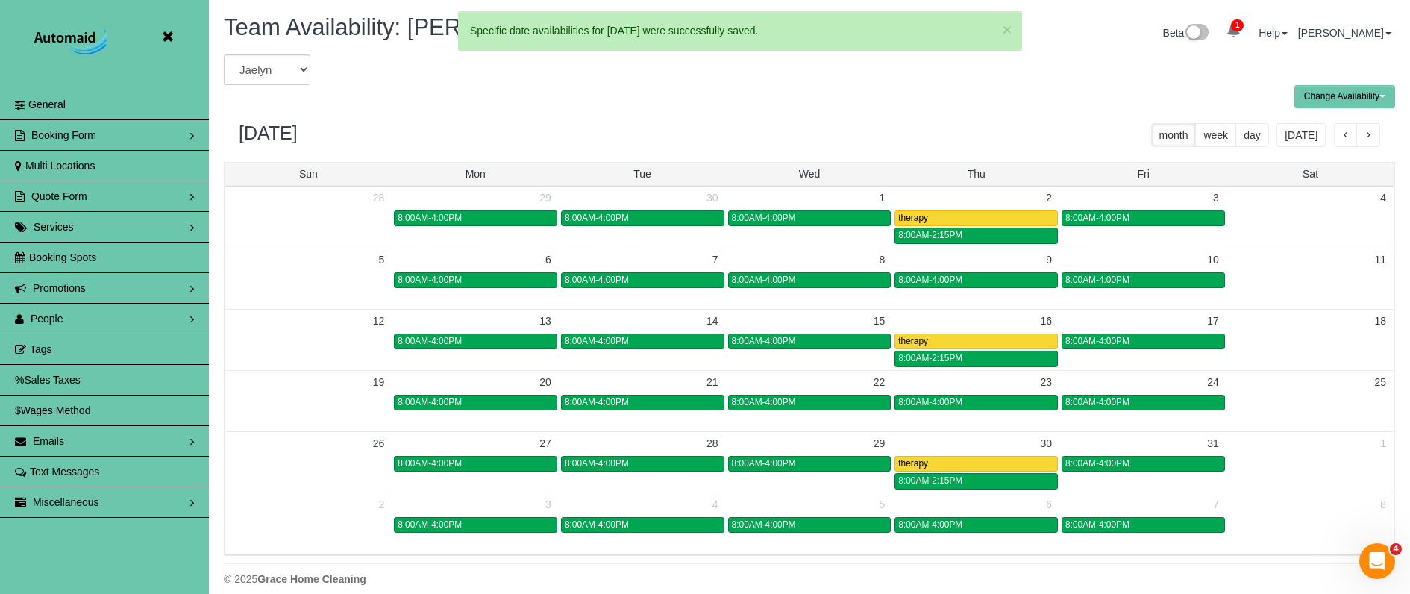
click at [1371, 134] on span "button" at bounding box center [1368, 136] width 7 height 10
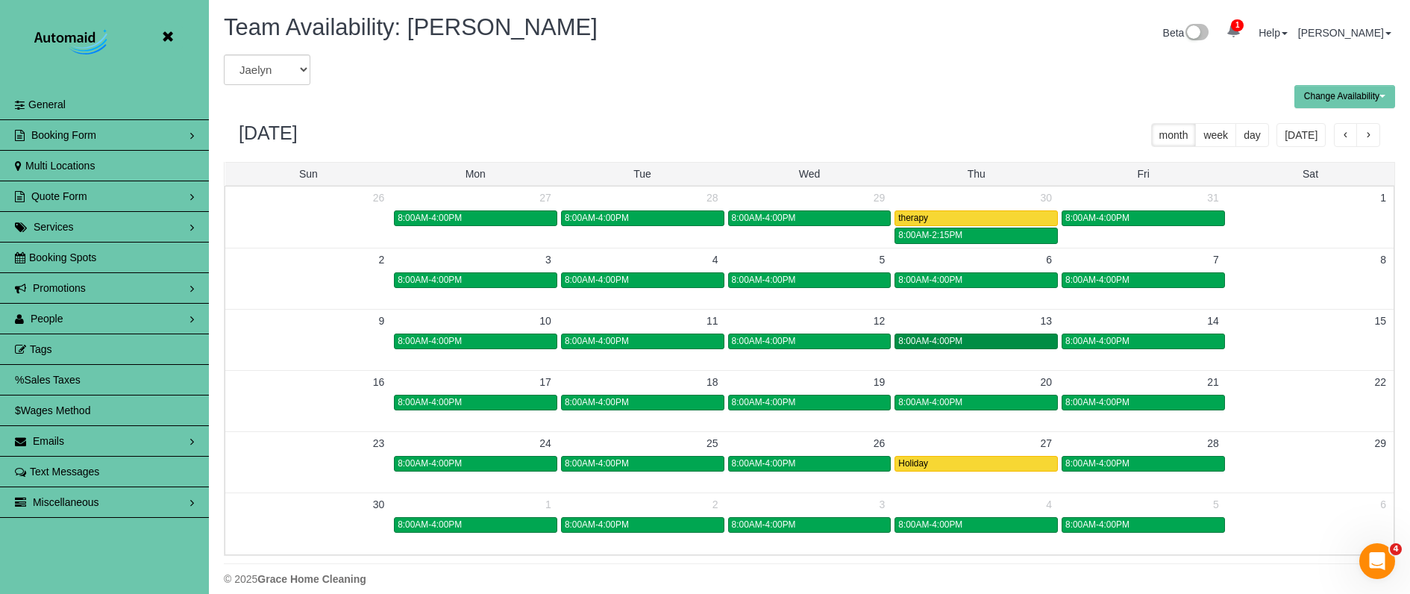
click at [995, 340] on div "8:00AM-4:00PM" at bounding box center [976, 341] width 156 height 11
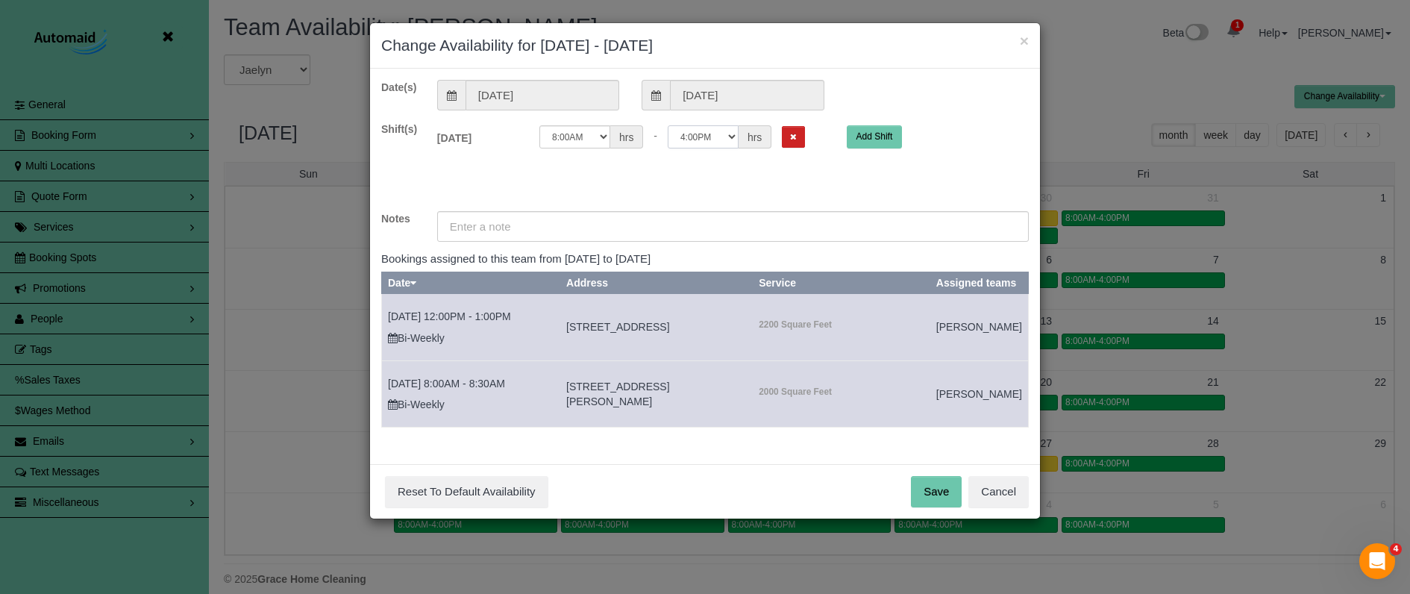
select select "string:14:15"
click at [586, 229] on input "text" at bounding box center [733, 226] width 592 height 31
paste input "therapy"
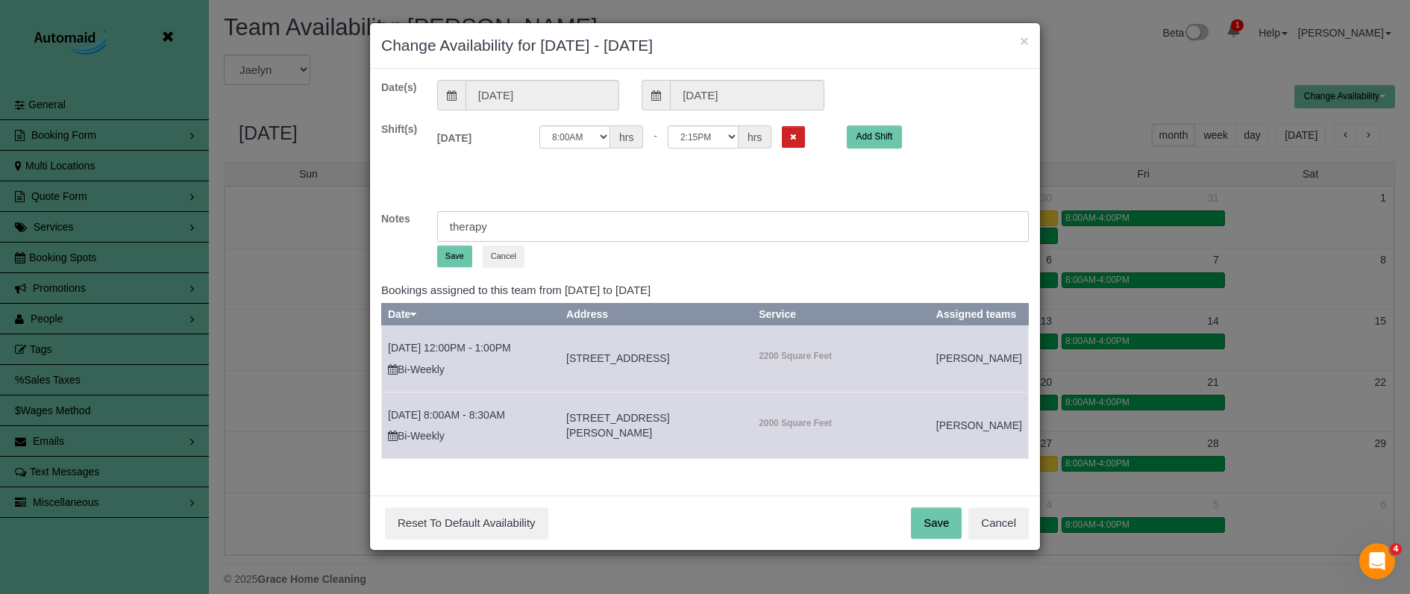
type input "therapy"
click at [445, 257] on button "Save" at bounding box center [454, 256] width 35 height 22
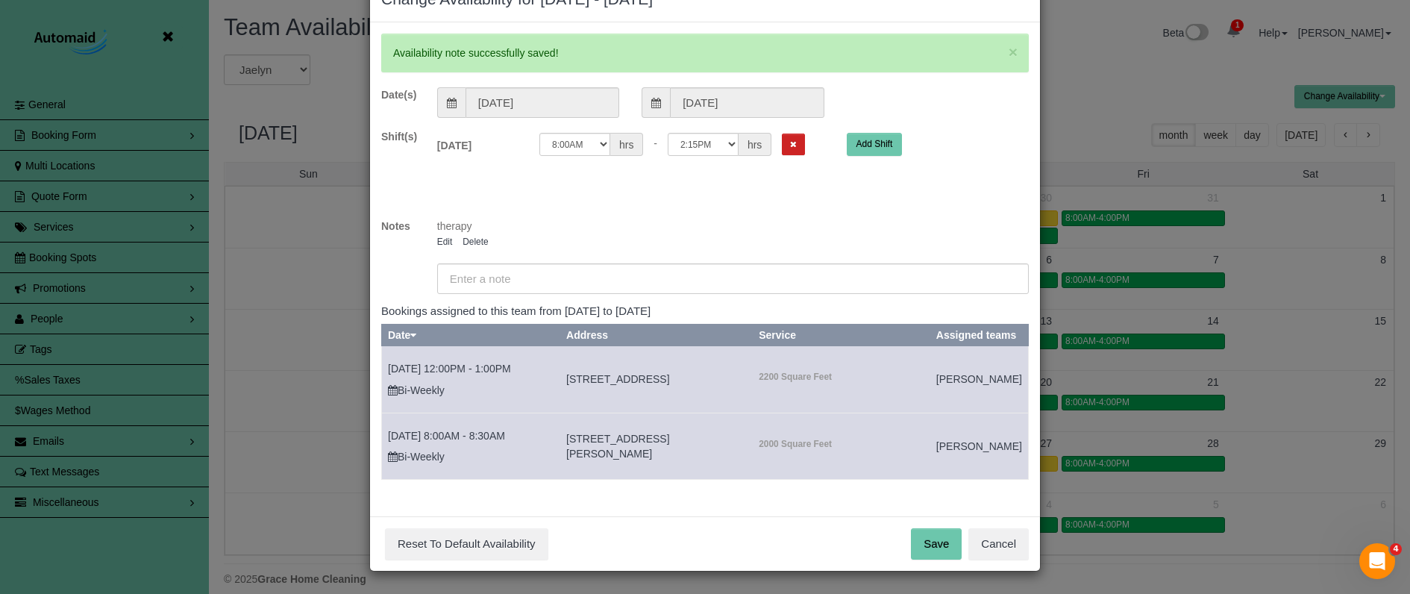
click at [938, 537] on button "Save" at bounding box center [936, 543] width 51 height 31
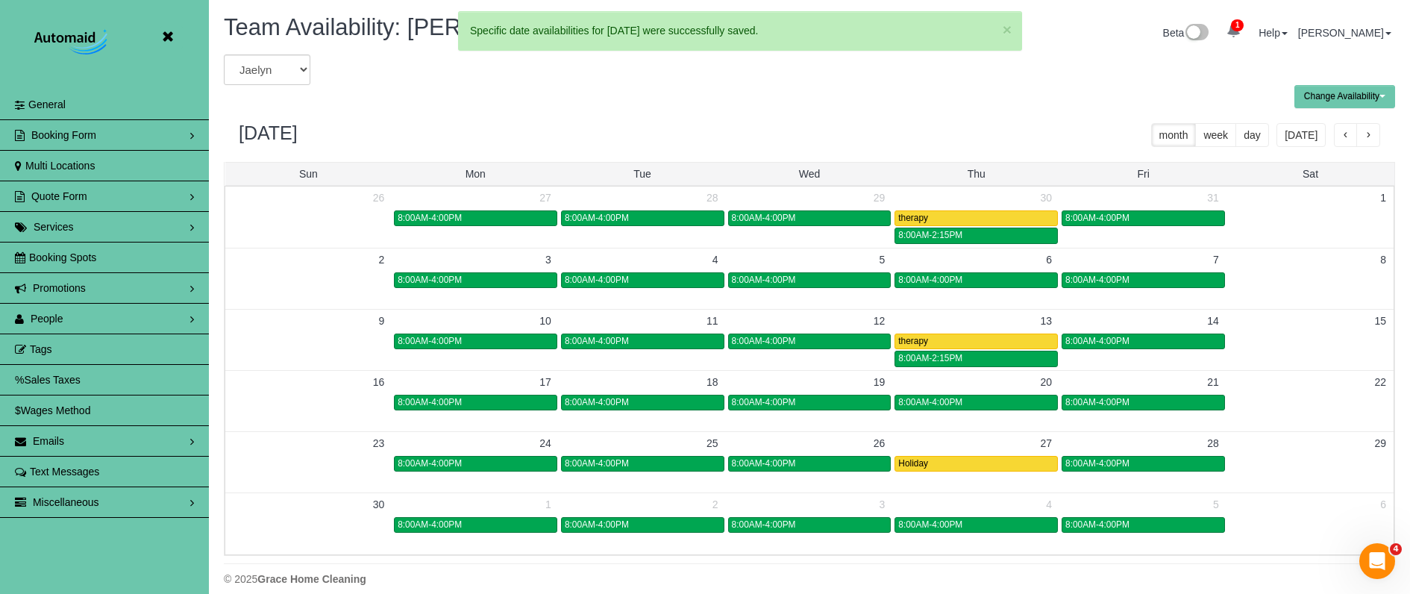
click at [1362, 134] on button "button" at bounding box center [1368, 135] width 24 height 24
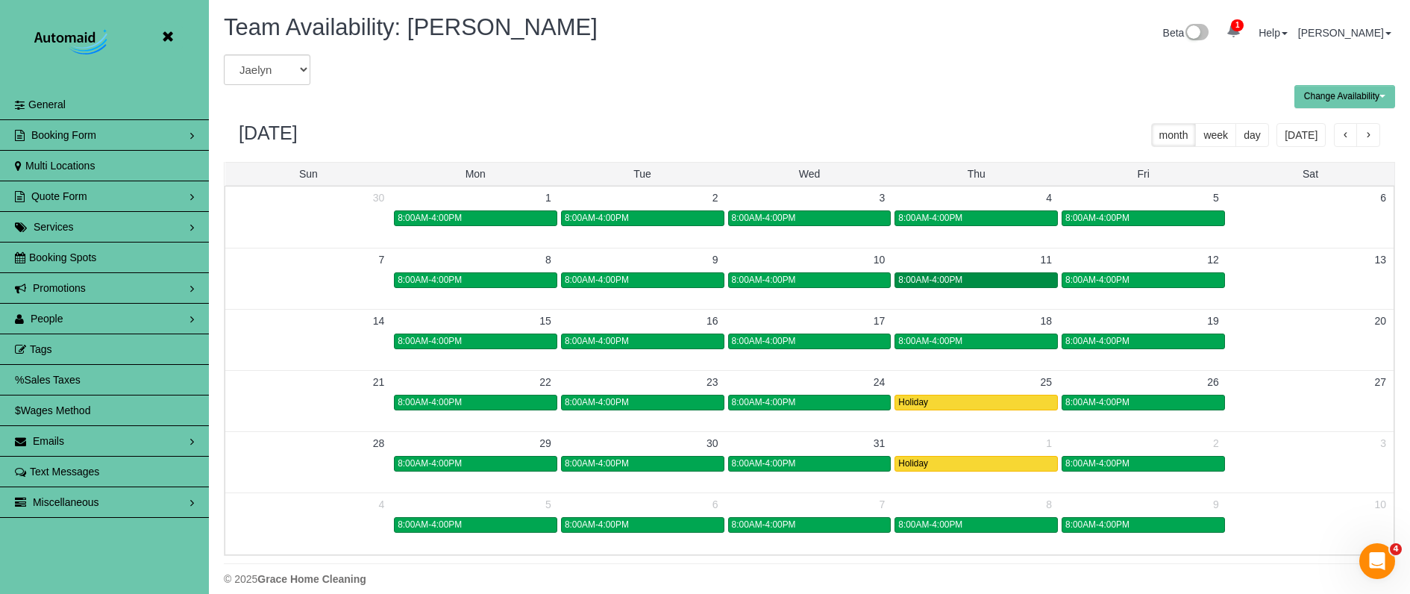
click at [998, 275] on div "8:00AM-4:00PM" at bounding box center [976, 280] width 156 height 11
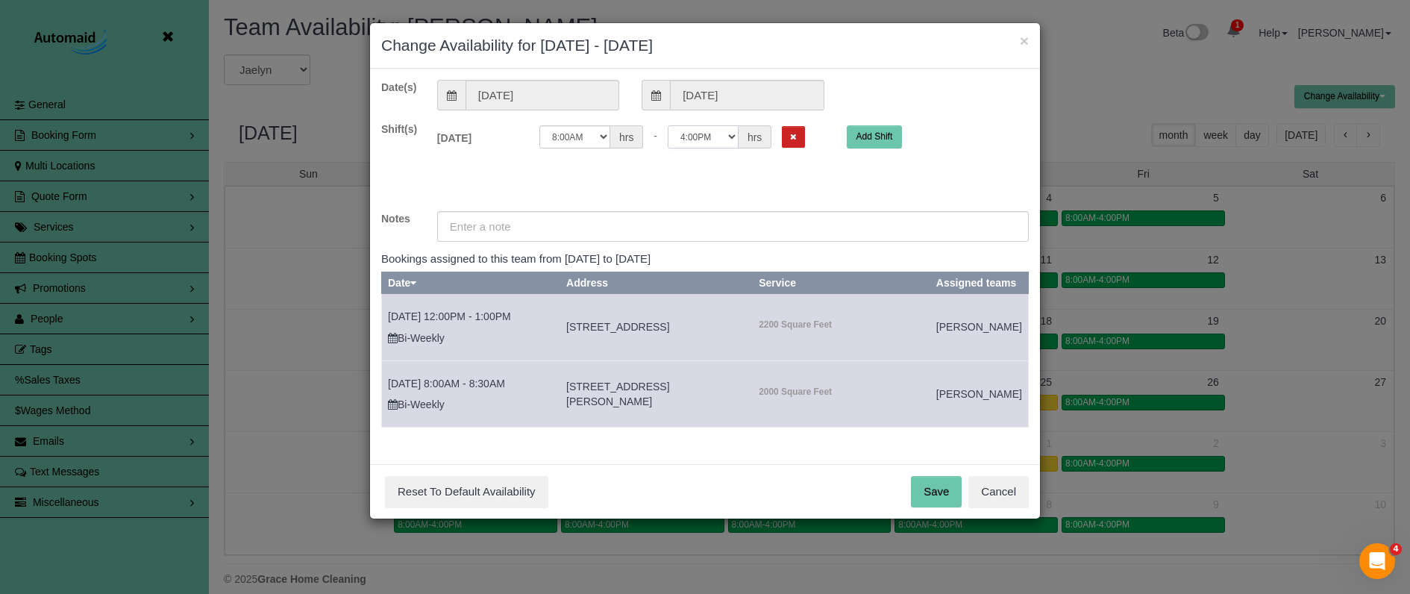
select select "string:14:15"
click at [557, 218] on input "text" at bounding box center [733, 226] width 592 height 31
paste input "therapy"
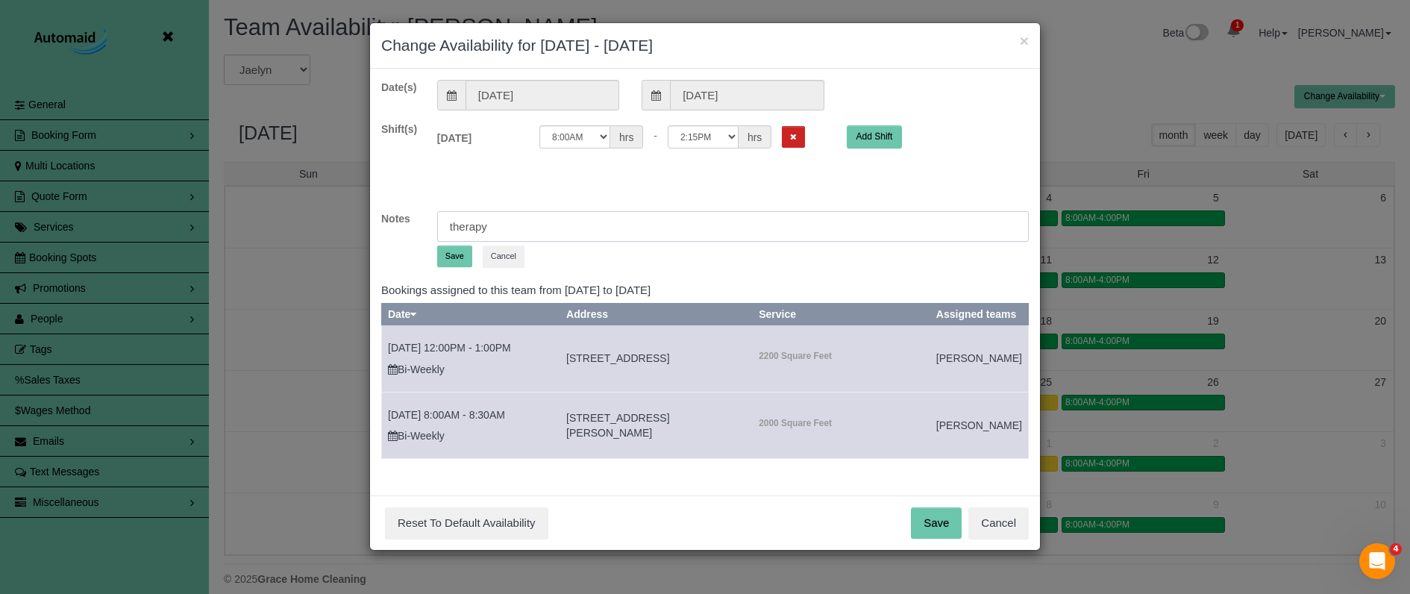
type input "therapy"
drag, startPoint x: 449, startPoint y: 259, endPoint x: 460, endPoint y: 278, distance: 21.4
click at [449, 259] on button "Save" at bounding box center [454, 256] width 35 height 22
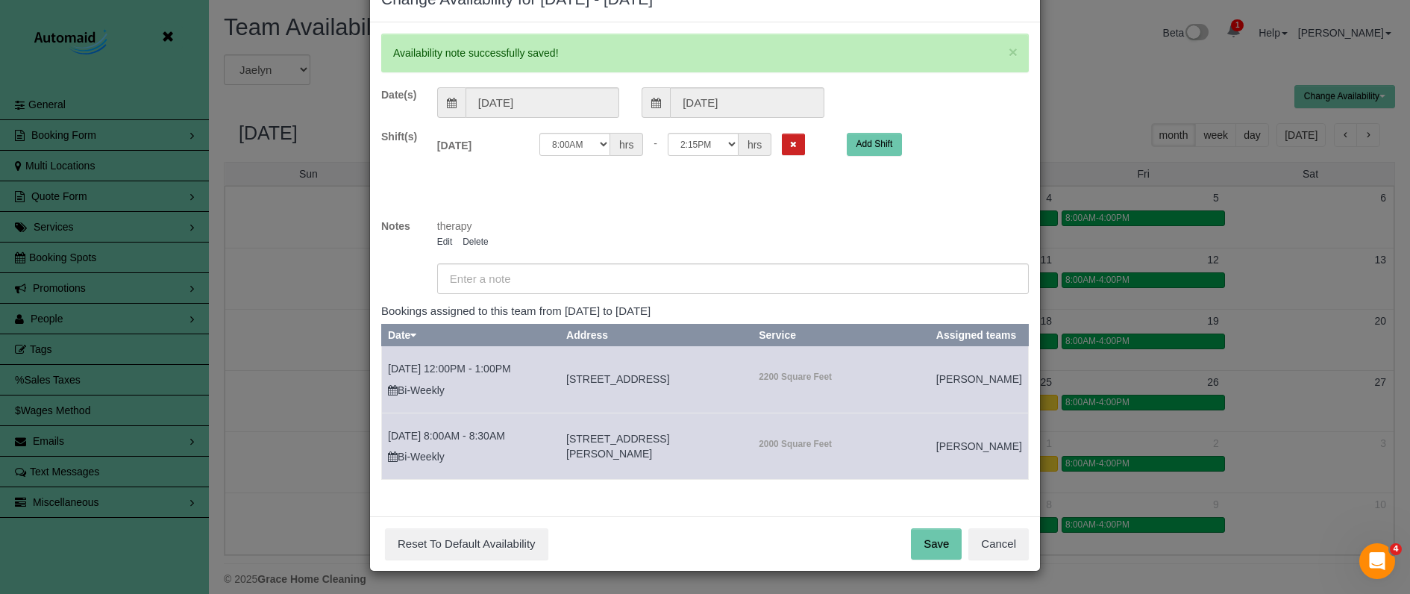
click at [940, 551] on button "Save" at bounding box center [936, 543] width 51 height 31
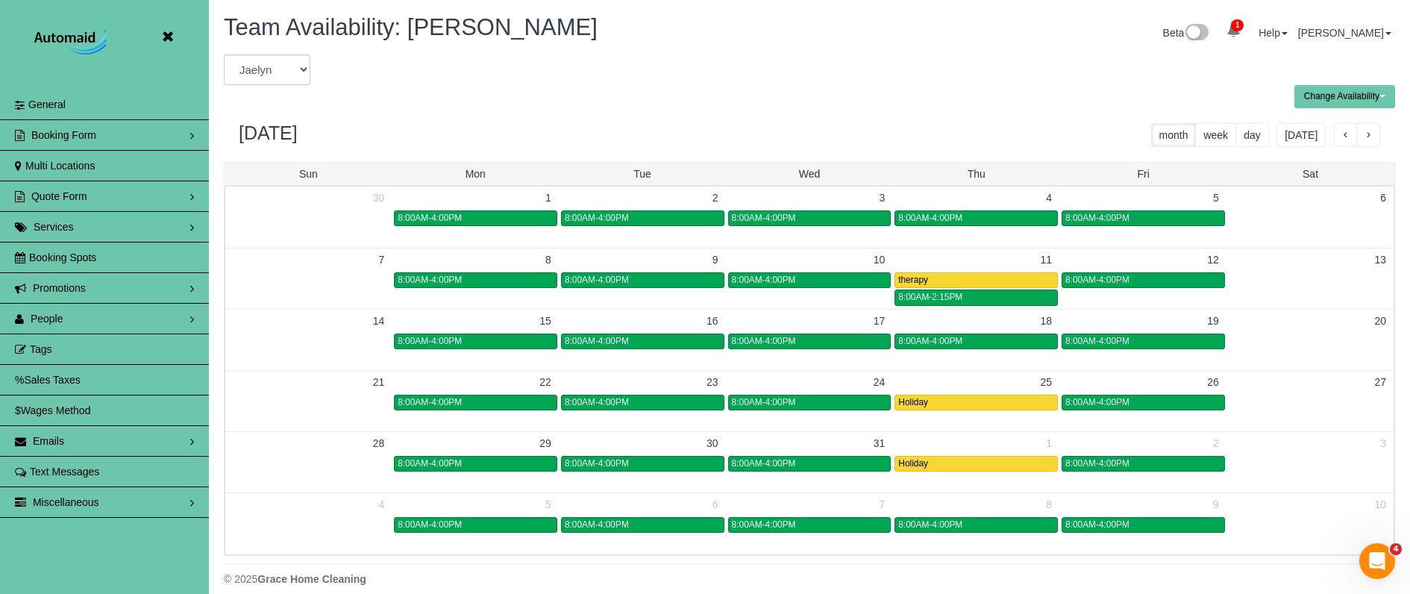
drag, startPoint x: 165, startPoint y: 40, endPoint x: 213, endPoint y: 49, distance: 49.3
click at [165, 40] on icon at bounding box center [167, 37] width 19 height 19
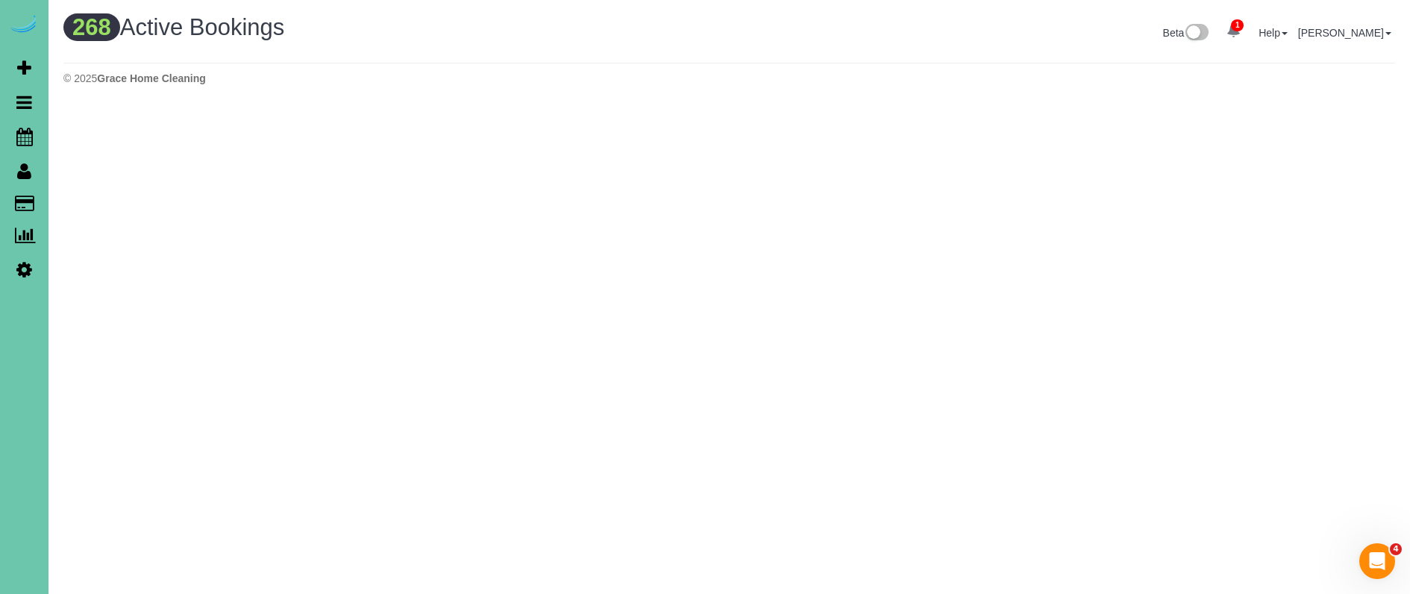
scroll to position [1263, 1410]
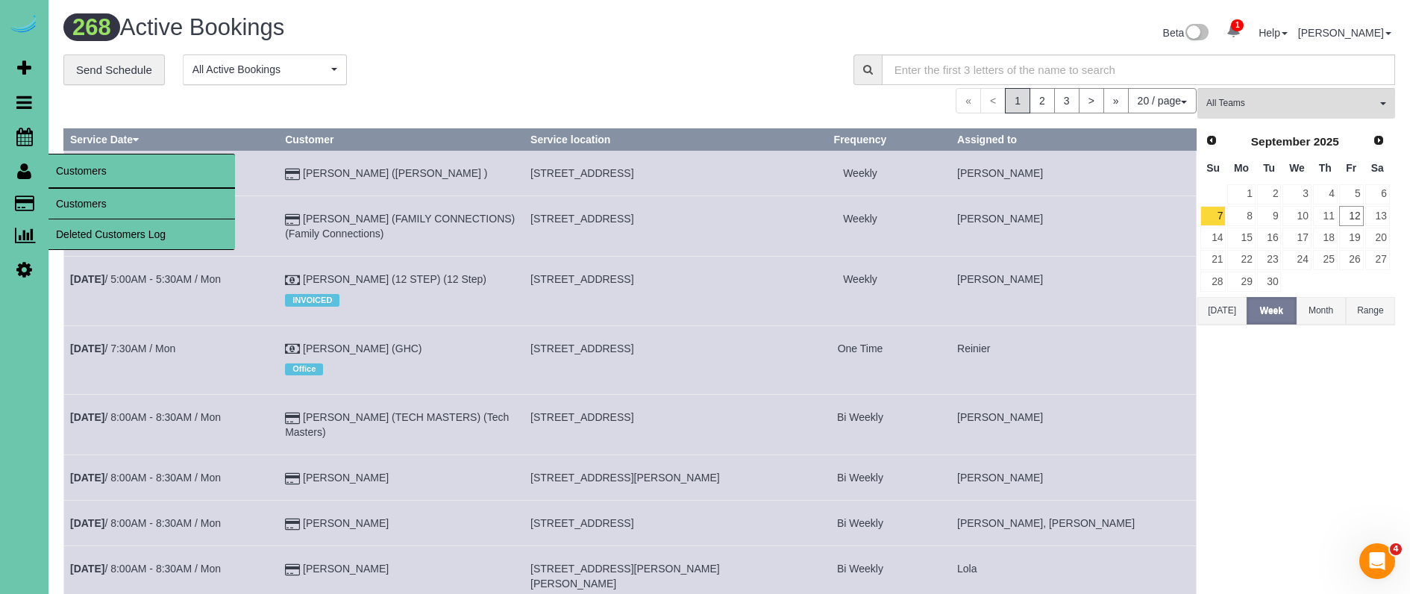
click at [75, 192] on link "Customers" at bounding box center [141, 204] width 187 height 30
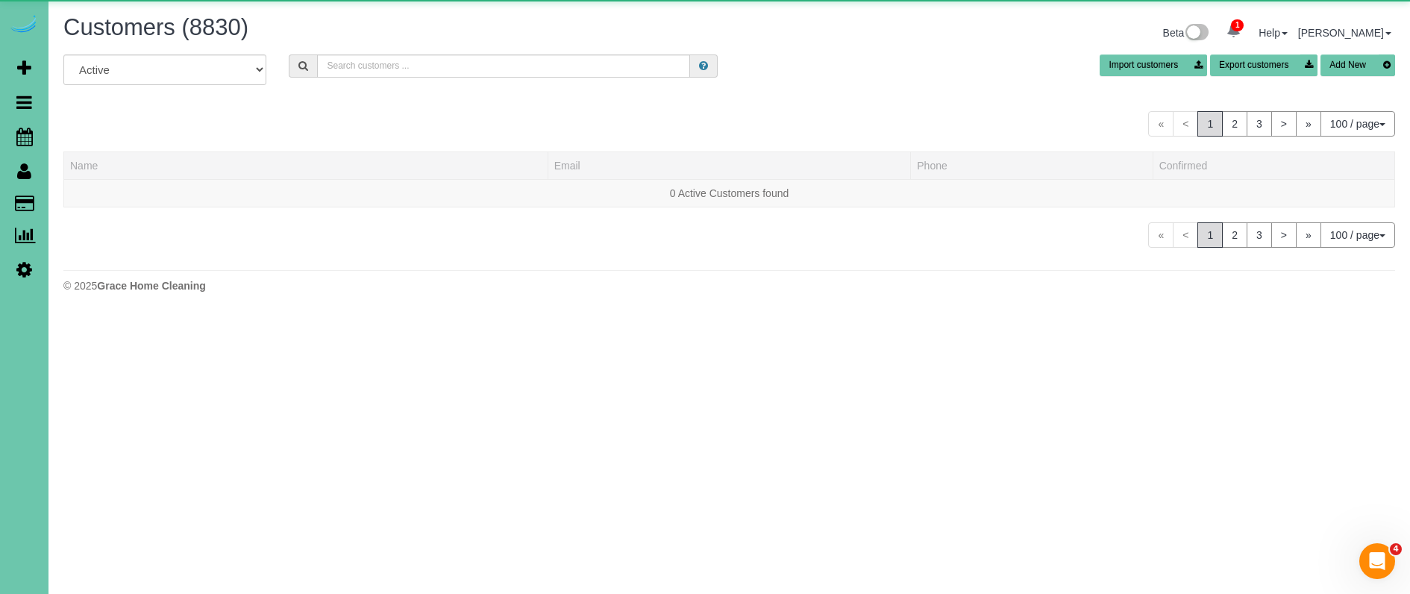
scroll to position [314, 1410]
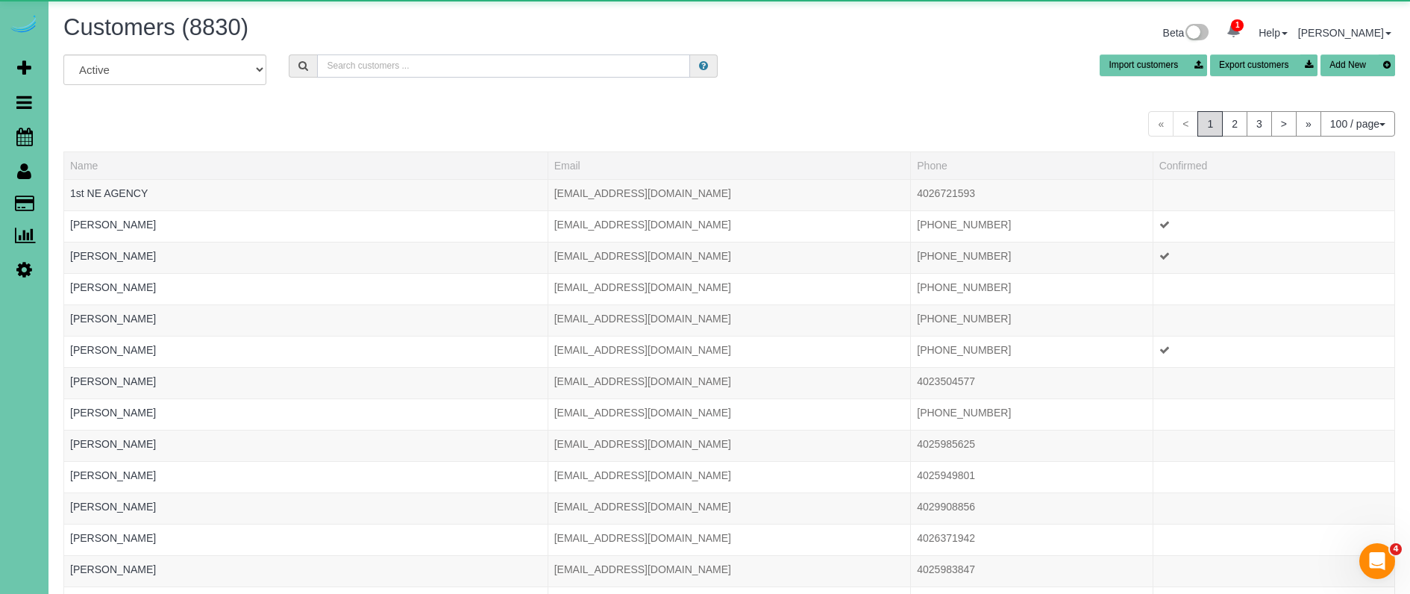
click at [366, 67] on input "text" at bounding box center [503, 65] width 373 height 23
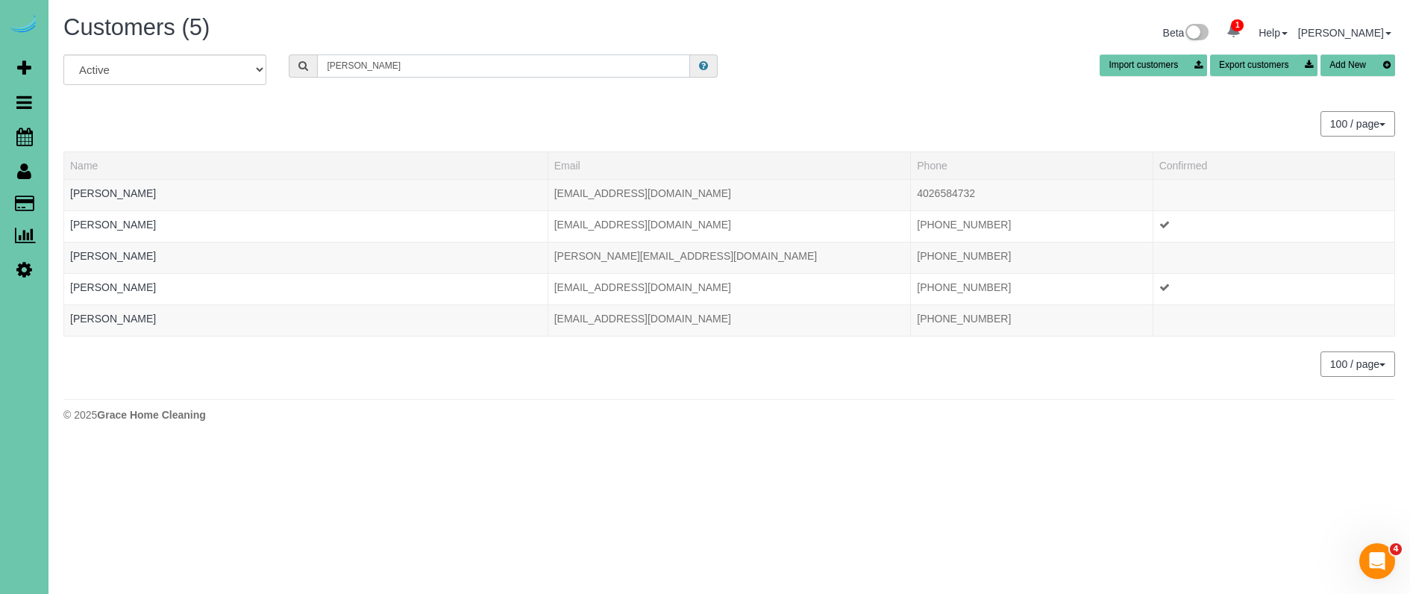
scroll to position [74164, 73198]
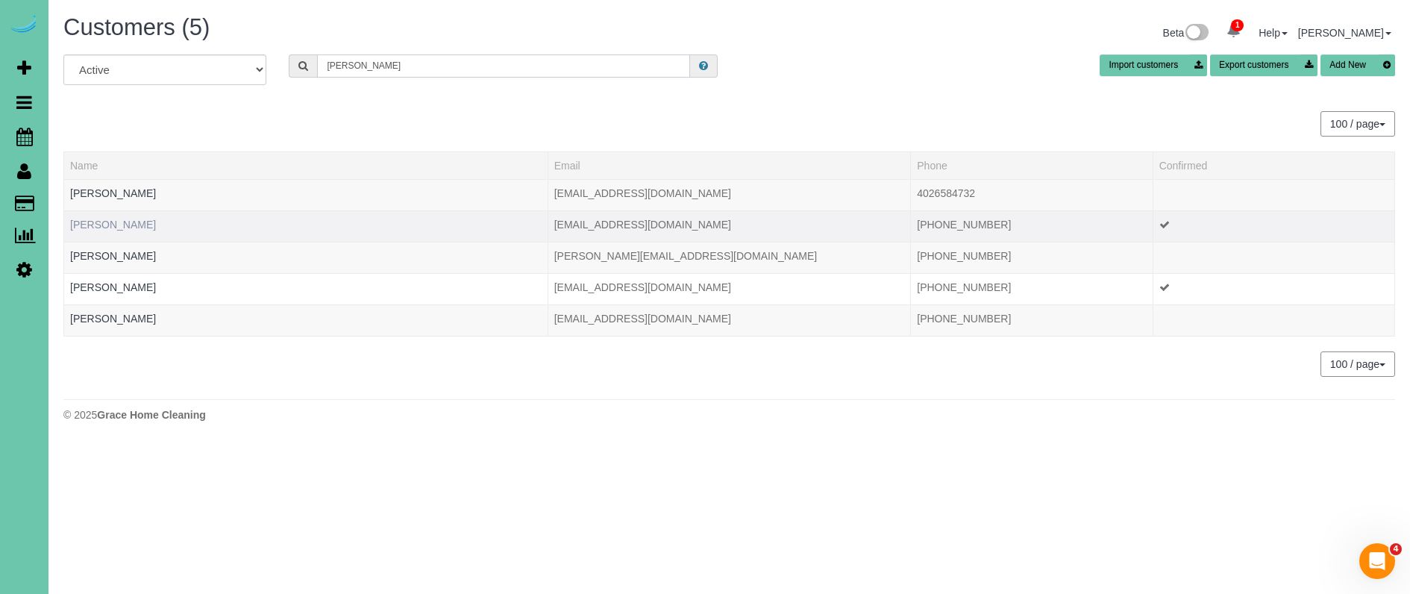
type input "burch"
drag, startPoint x: 120, startPoint y: 225, endPoint x: 107, endPoint y: 216, distance: 16.1
click at [120, 225] on link "Glenda Burch" at bounding box center [113, 225] width 86 height 12
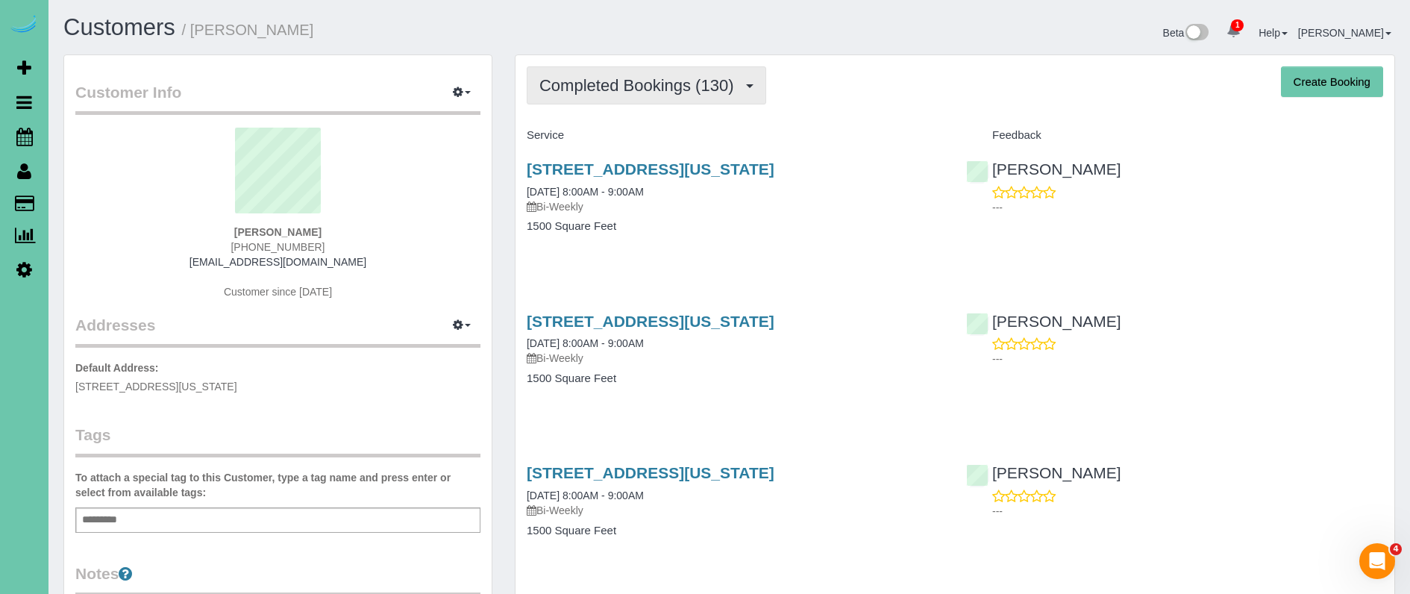
scroll to position [70595, 73198]
click at [595, 92] on span "Completed Bookings (130)" at bounding box center [639, 85] width 201 height 19
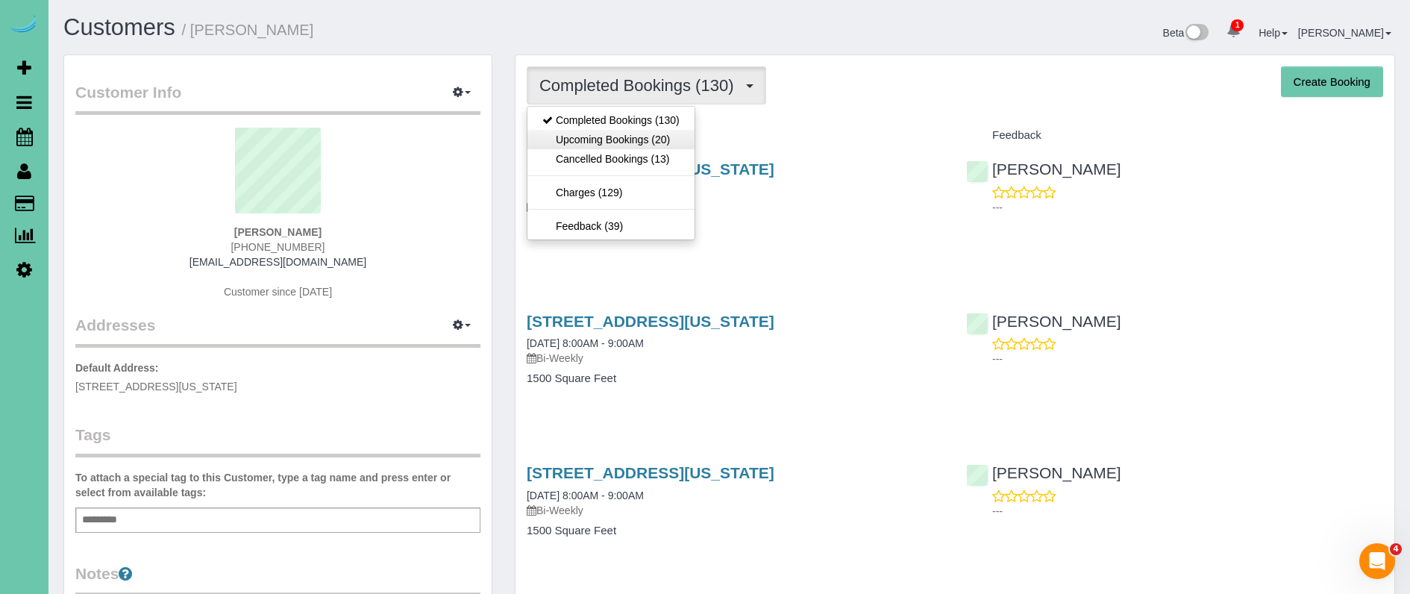
click at [639, 139] on link "Upcoming Bookings (20)" at bounding box center [610, 139] width 167 height 19
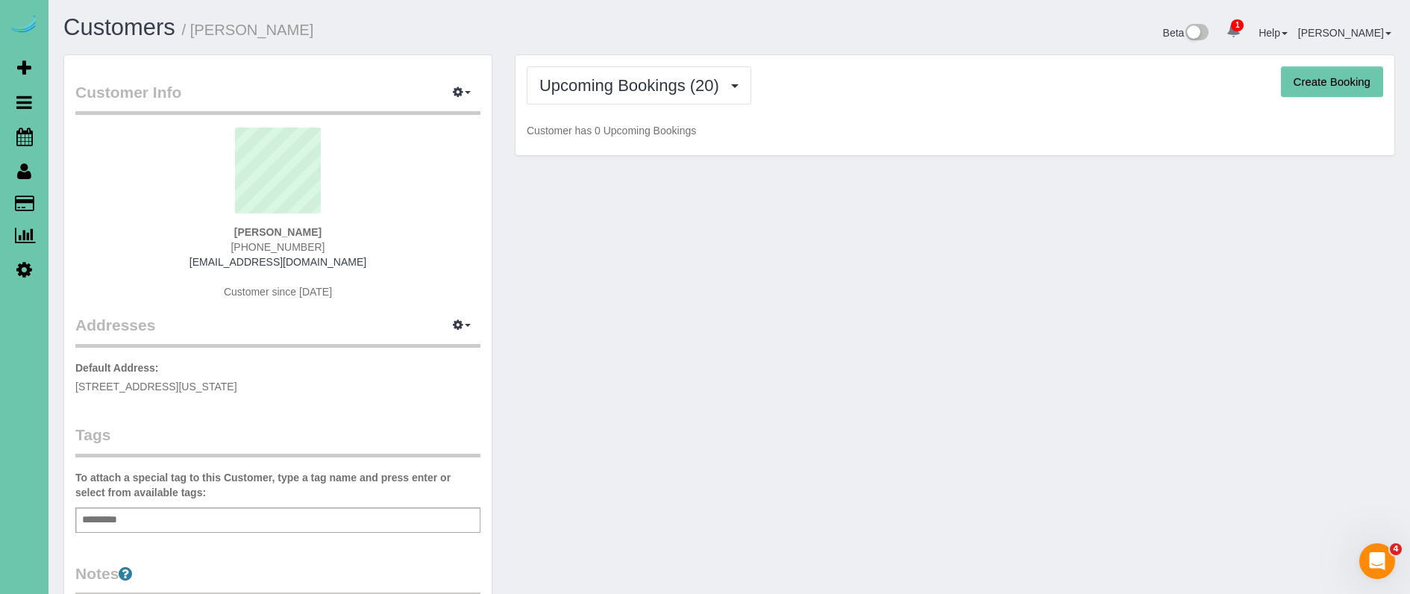
scroll to position [3434, 1410]
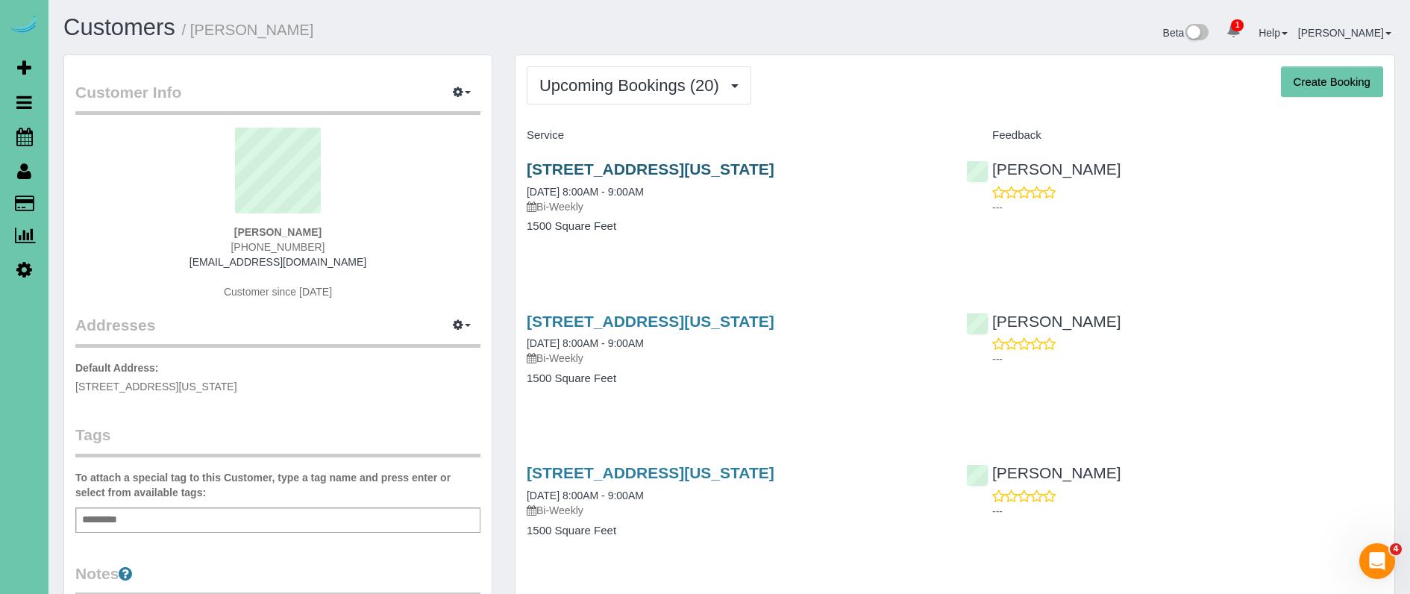
drag, startPoint x: 610, startPoint y: 160, endPoint x: 630, endPoint y: 163, distance: 20.3
click at [610, 160] on link "10106 Virginia Street, La Vista, NE 68128" at bounding box center [651, 168] width 248 height 17
click at [628, 87] on span "Upcoming Bookings (20)" at bounding box center [632, 85] width 187 height 19
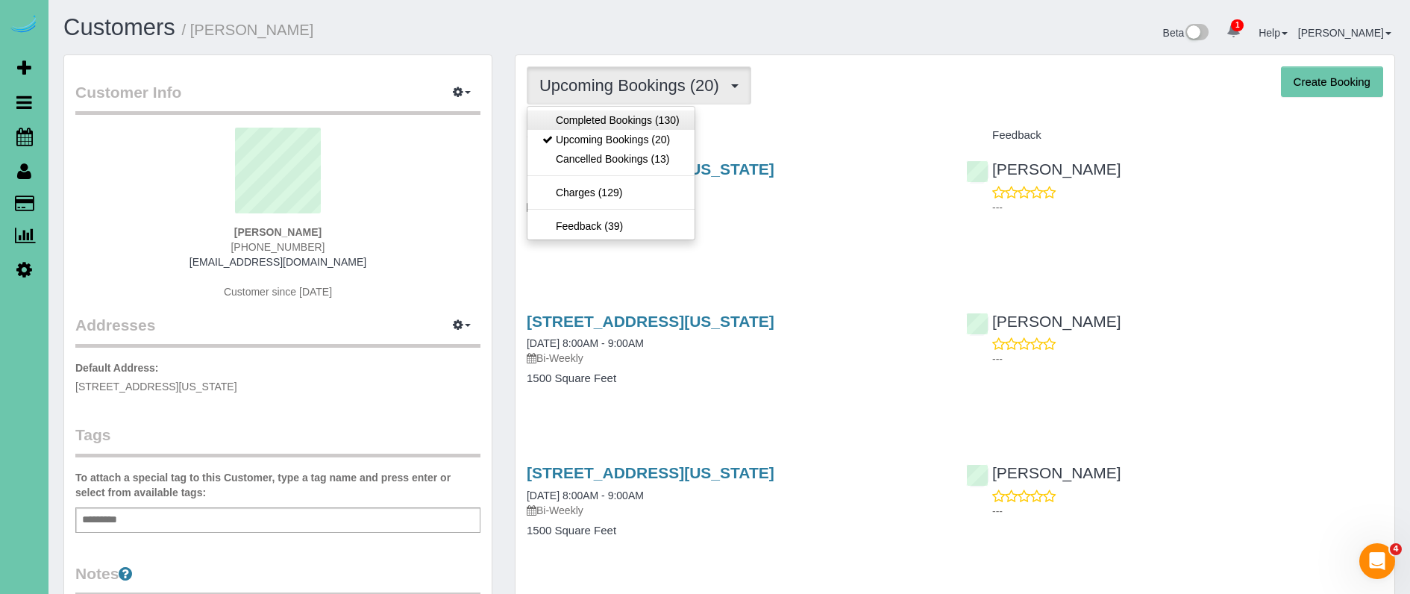
click at [607, 116] on link "Completed Bookings (130)" at bounding box center [610, 119] width 167 height 19
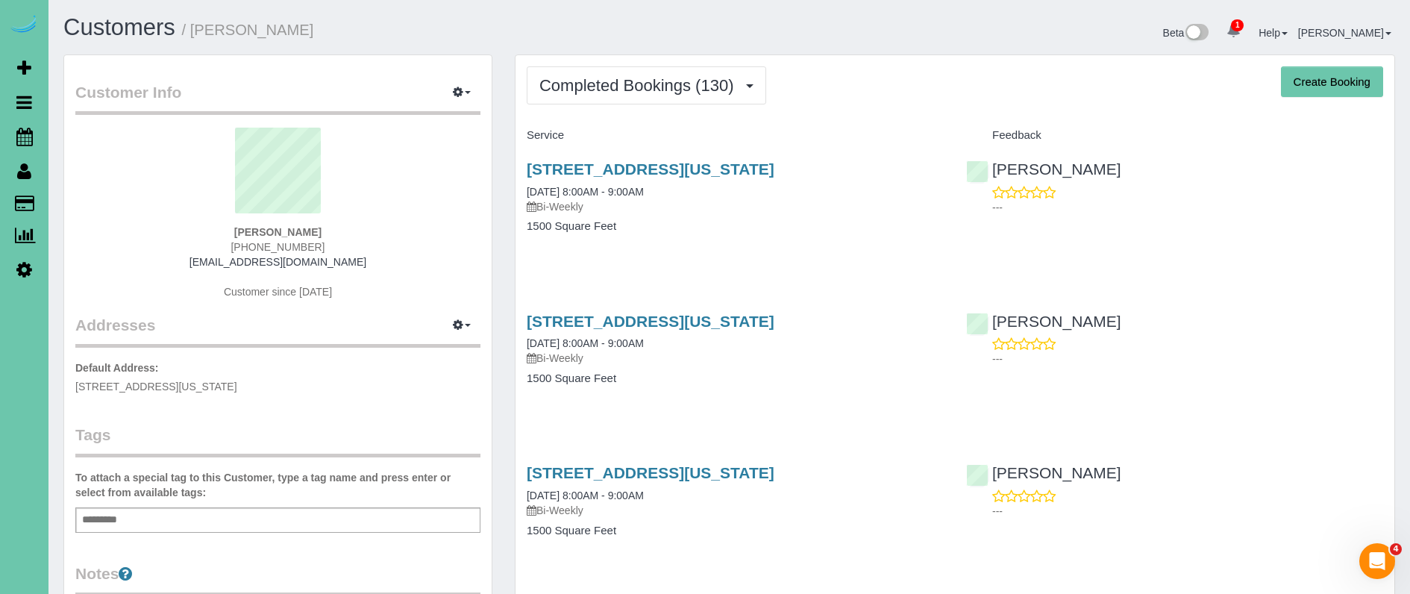
scroll to position [4012, 1410]
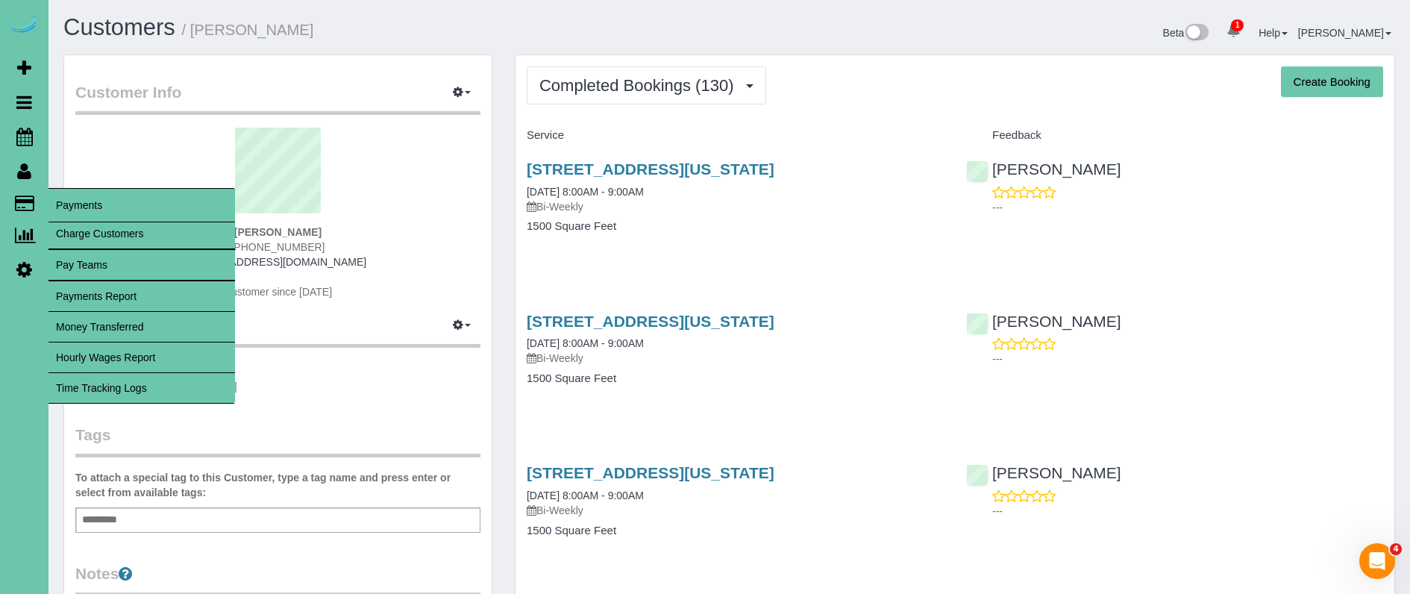
drag, startPoint x: 174, startPoint y: 389, endPoint x: 196, endPoint y: 372, distance: 27.8
click at [174, 389] on link "Time Tracking Logs" at bounding box center [141, 388] width 187 height 30
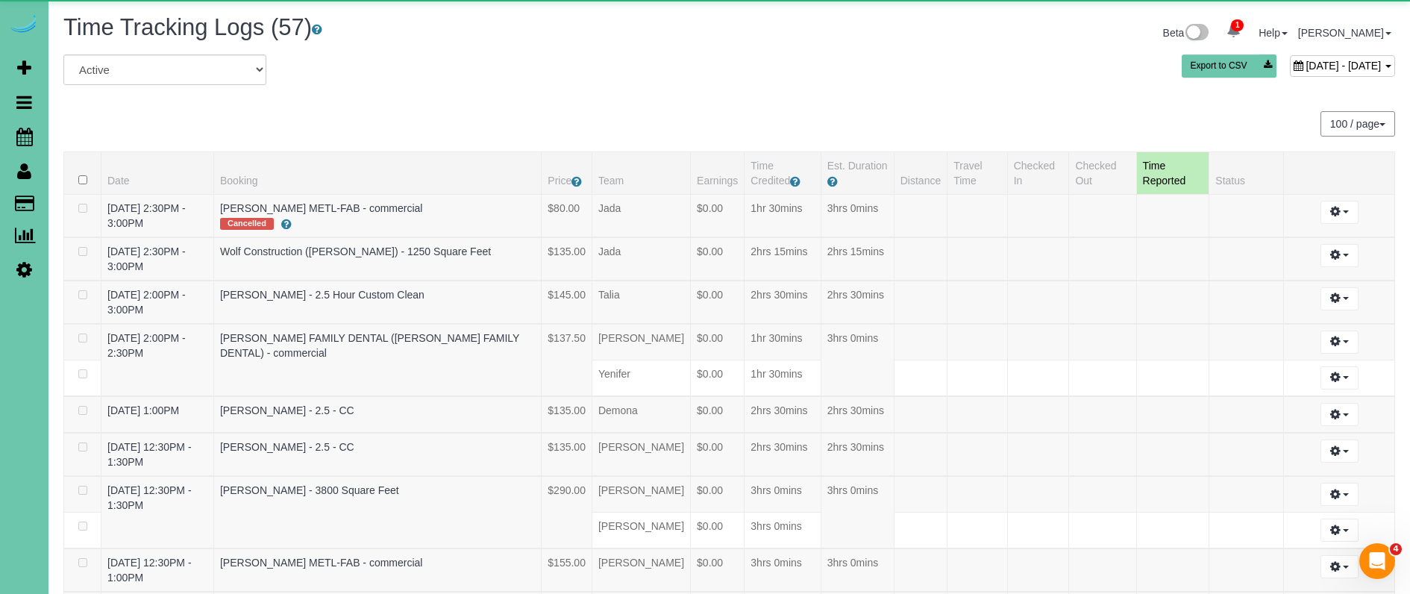
scroll to position [3116, 1410]
click at [1306, 62] on span "September 12, 2025 - September 12, 2025" at bounding box center [1343, 66] width 75 height 12
type input "**********"
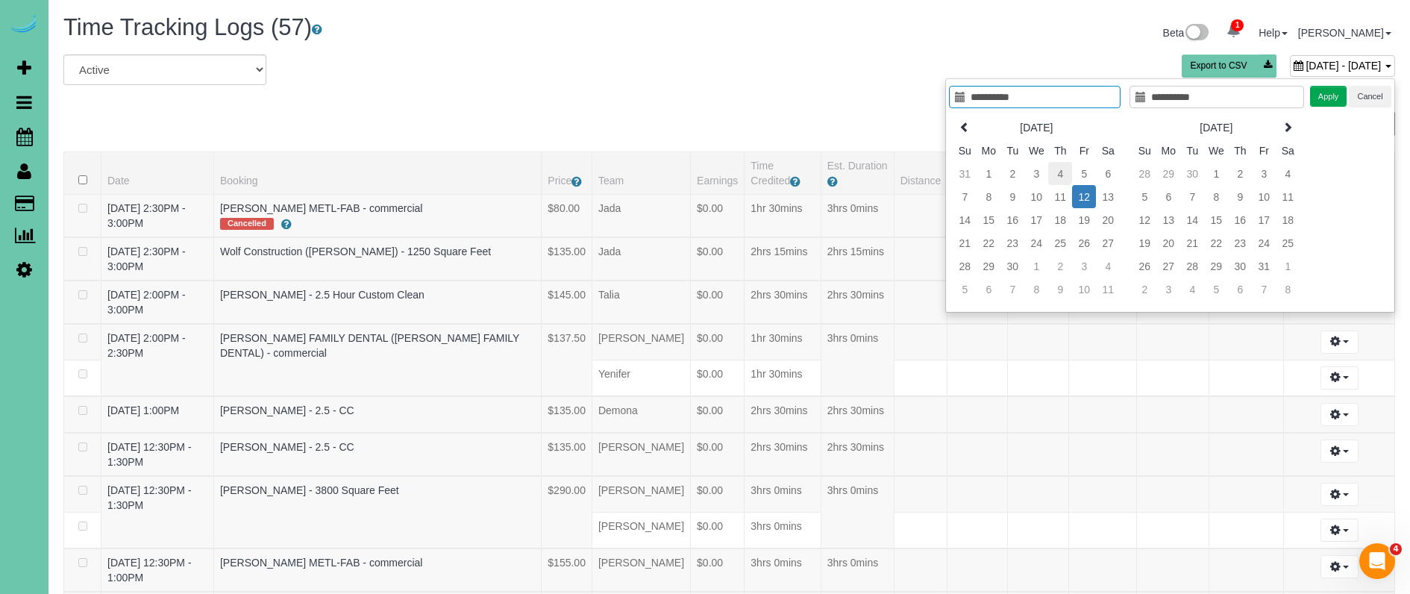
type input "**********"
click at [1063, 176] on td "4" at bounding box center [1060, 173] width 24 height 23
type input "**********"
click at [1318, 94] on button "Apply" at bounding box center [1328, 97] width 37 height 22
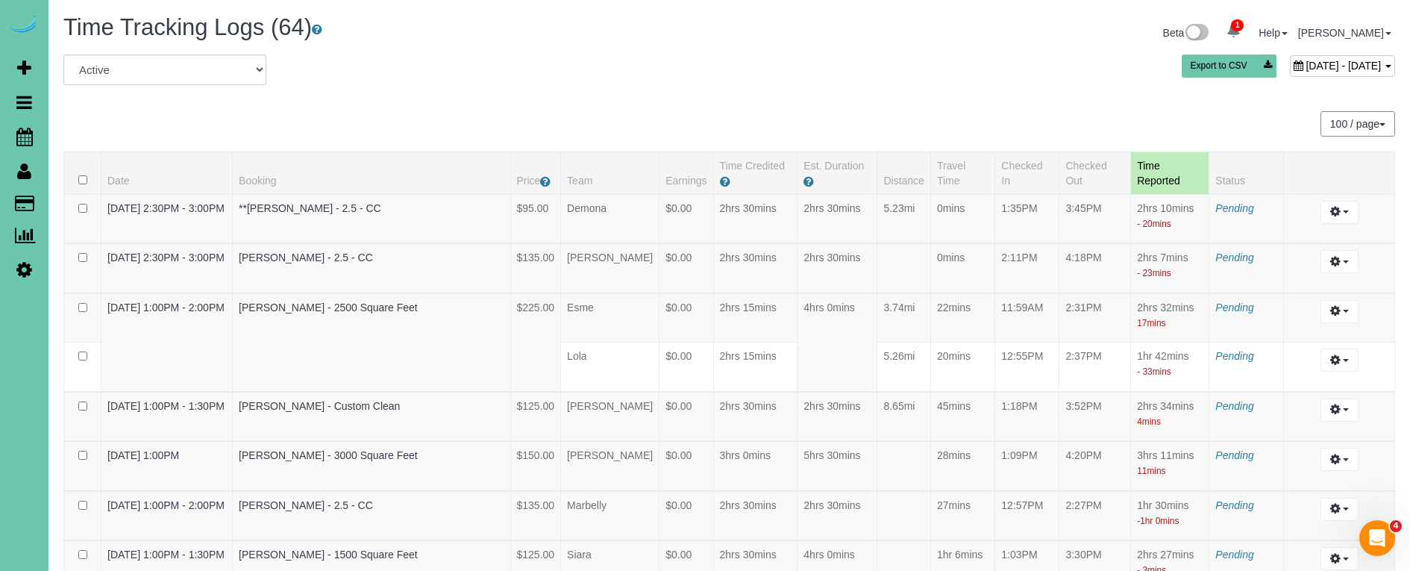
scroll to position [2810, 0]
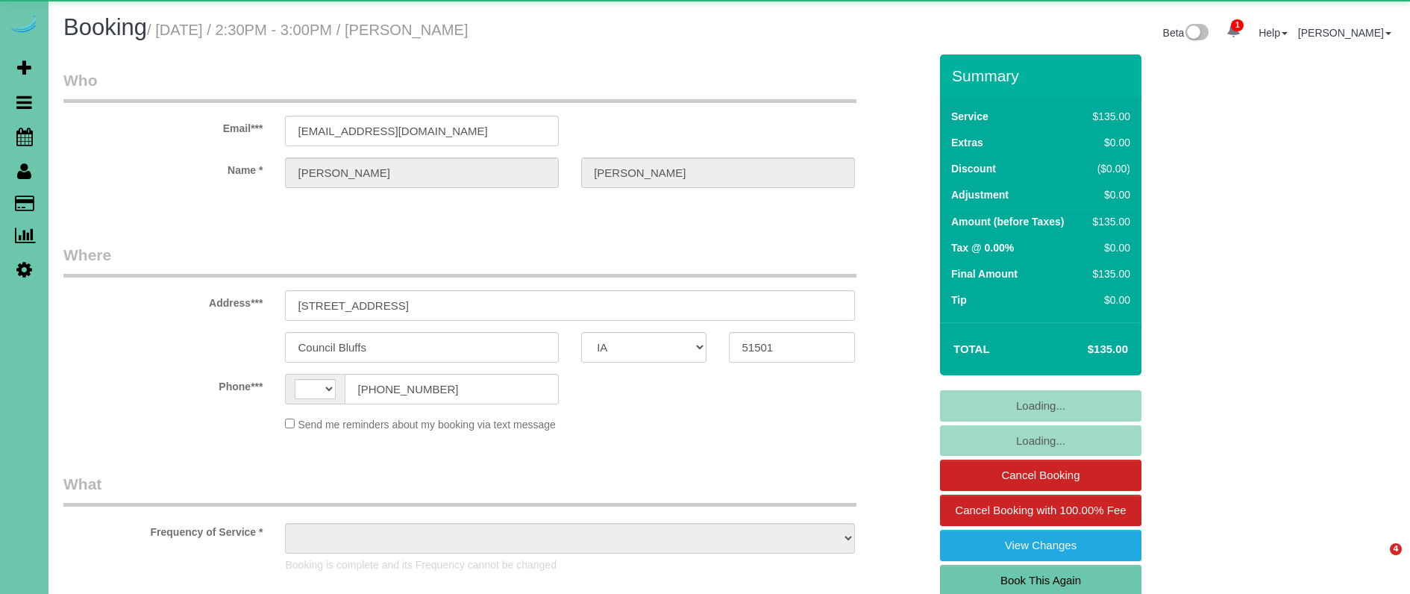
select select "IA"
select select "string:[GEOGRAPHIC_DATA]"
select select "object:670"
select select "string:fspay-9464d2de-2e60-404a-a8f7-090b2de4981f"
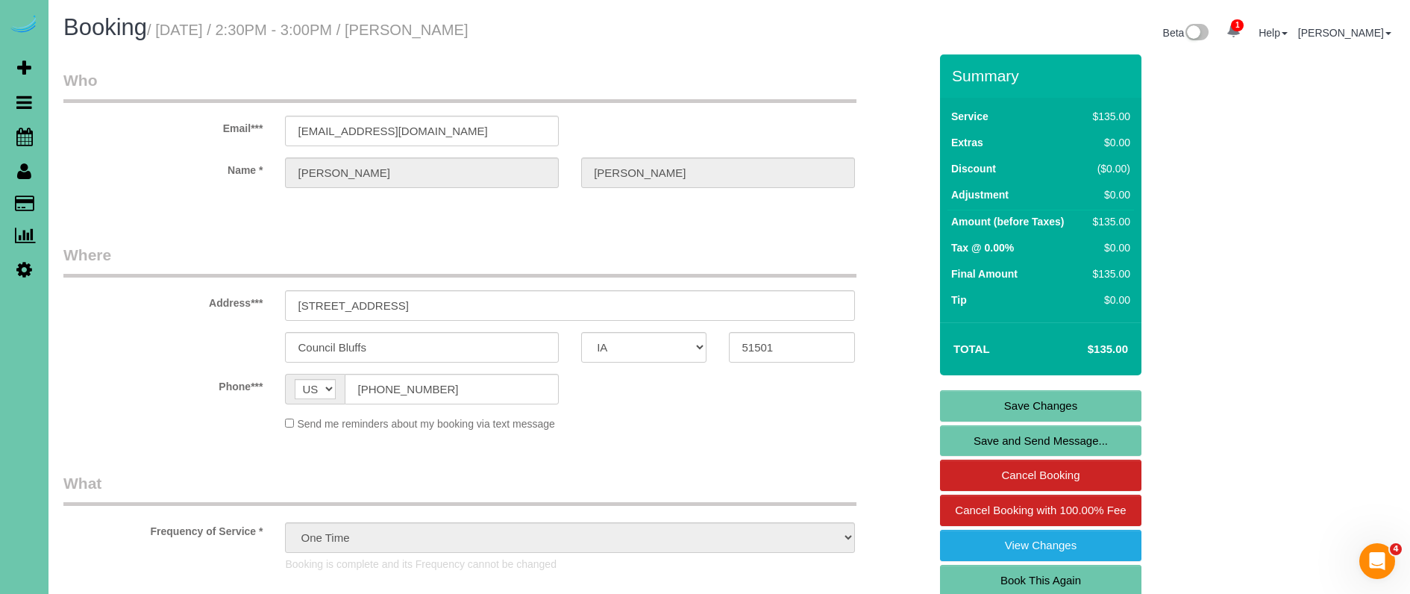
click at [1056, 577] on link "Book This Again" at bounding box center [1040, 580] width 201 height 31
select select "IA"
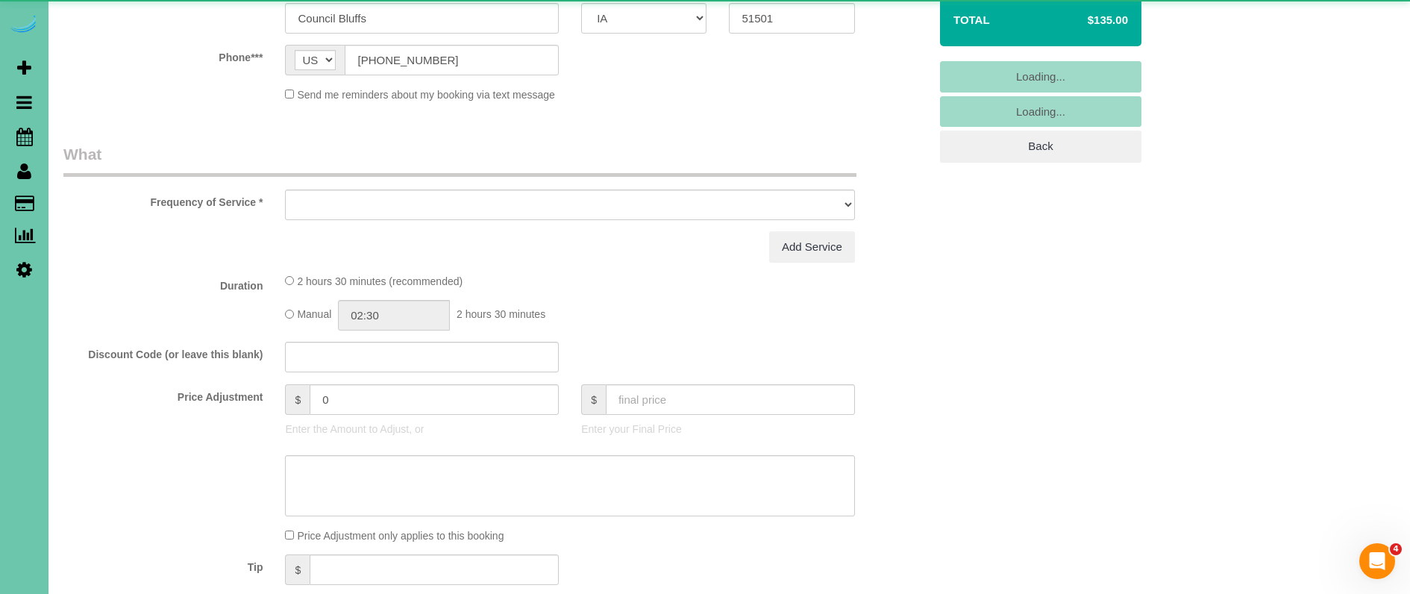
select select "object:1359"
select select "string:fspay-9464d2de-2e60-404a-a8f7-090b2de4981f"
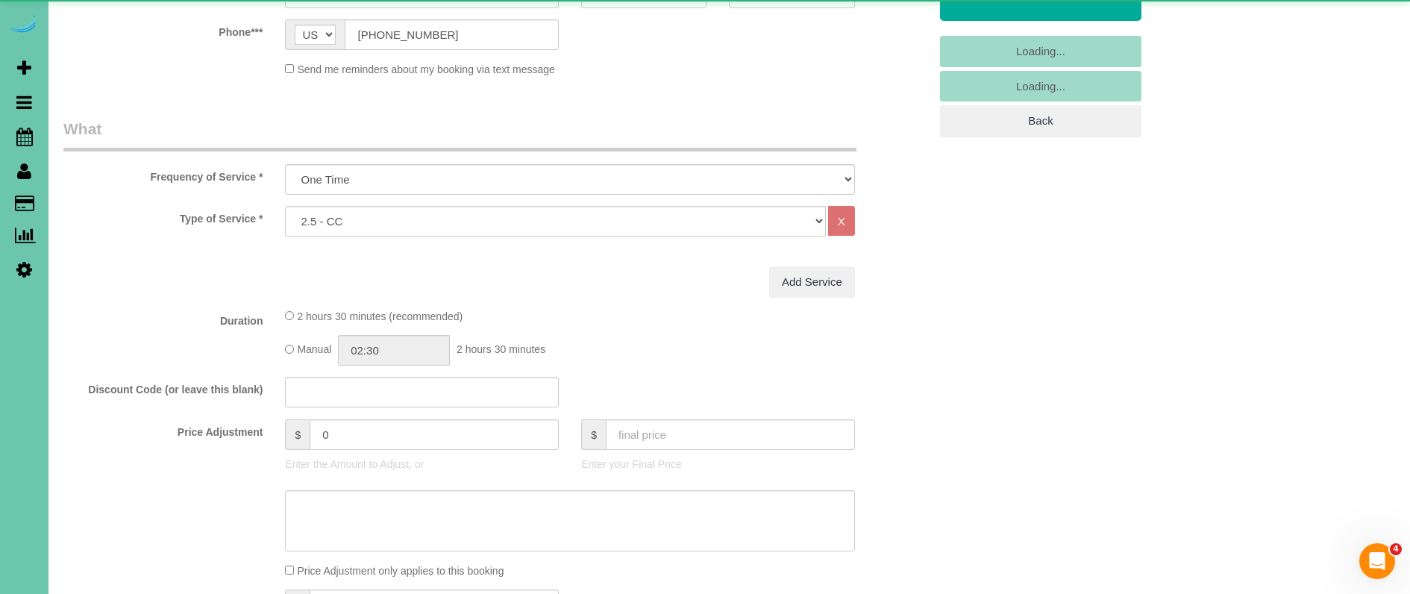
scroll to position [356, 0]
select select "object:1617"
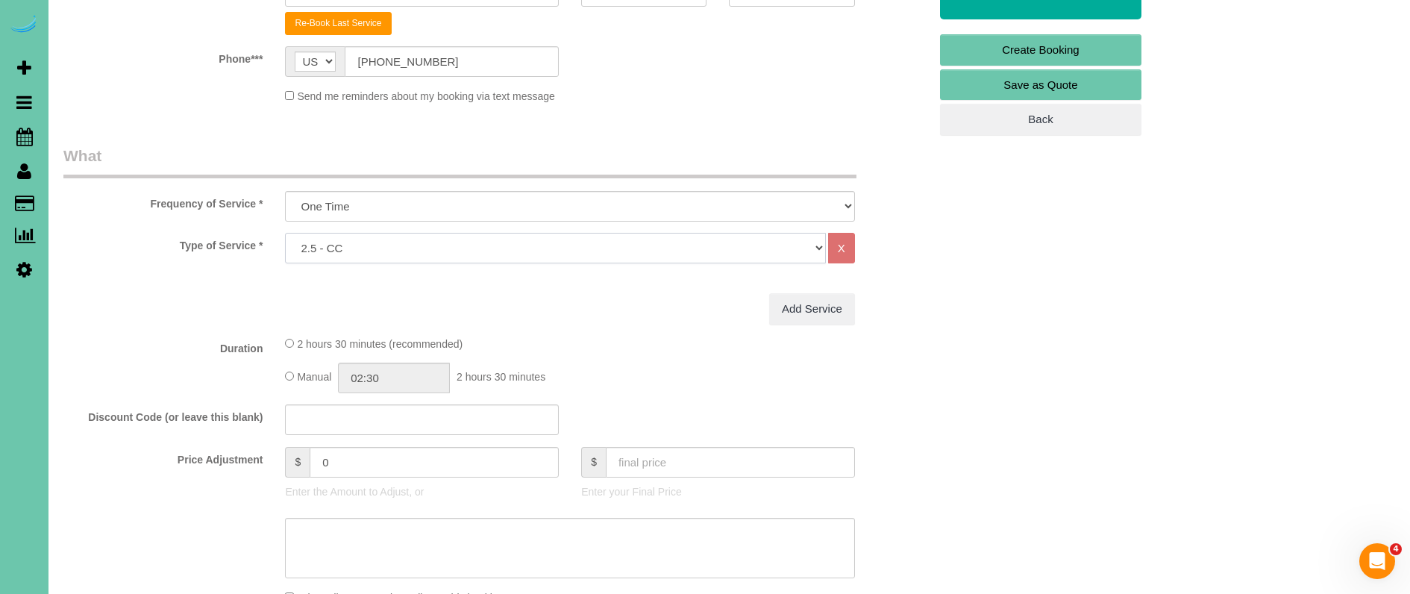
select select "159"
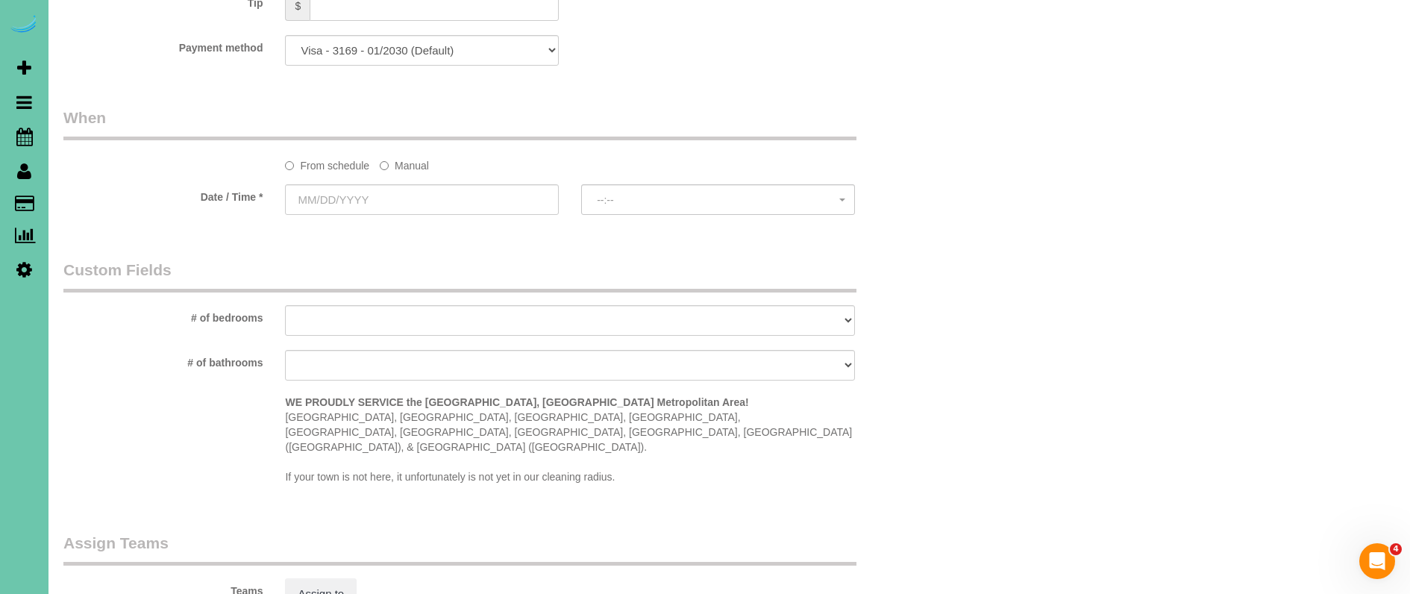
scroll to position [998, 0]
click at [413, 164] on label "Manual" at bounding box center [404, 159] width 49 height 20
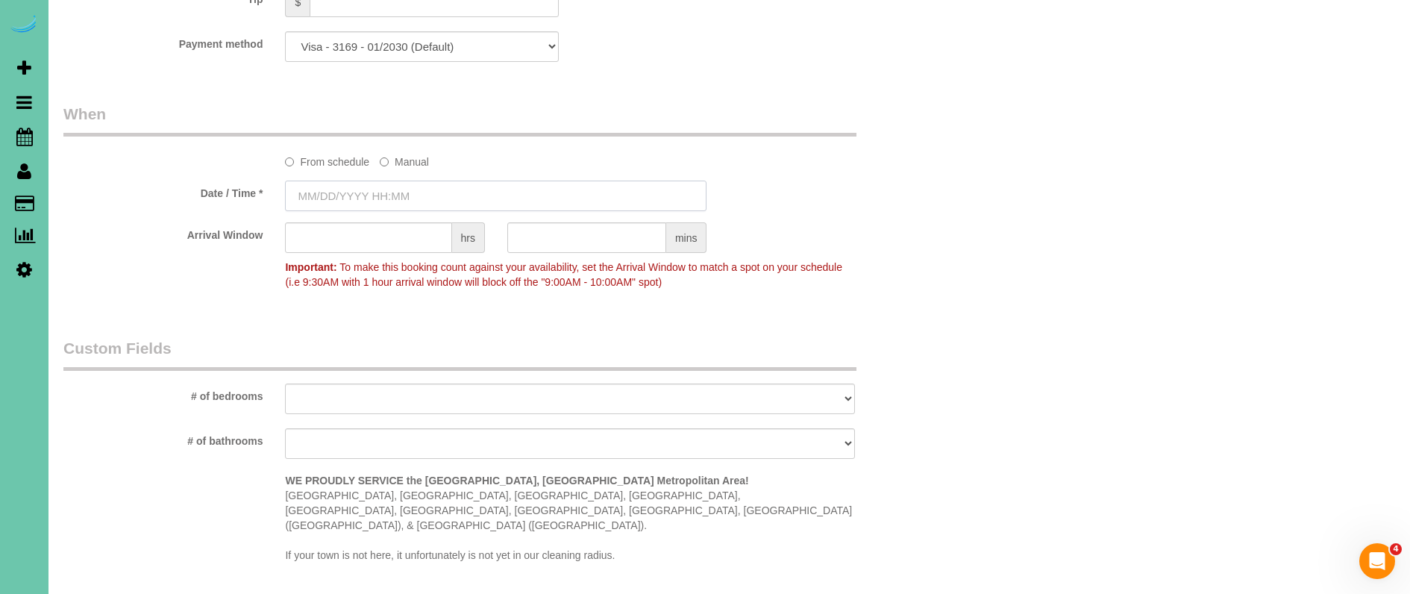
click at [404, 188] on input "text" at bounding box center [496, 196] width 422 height 31
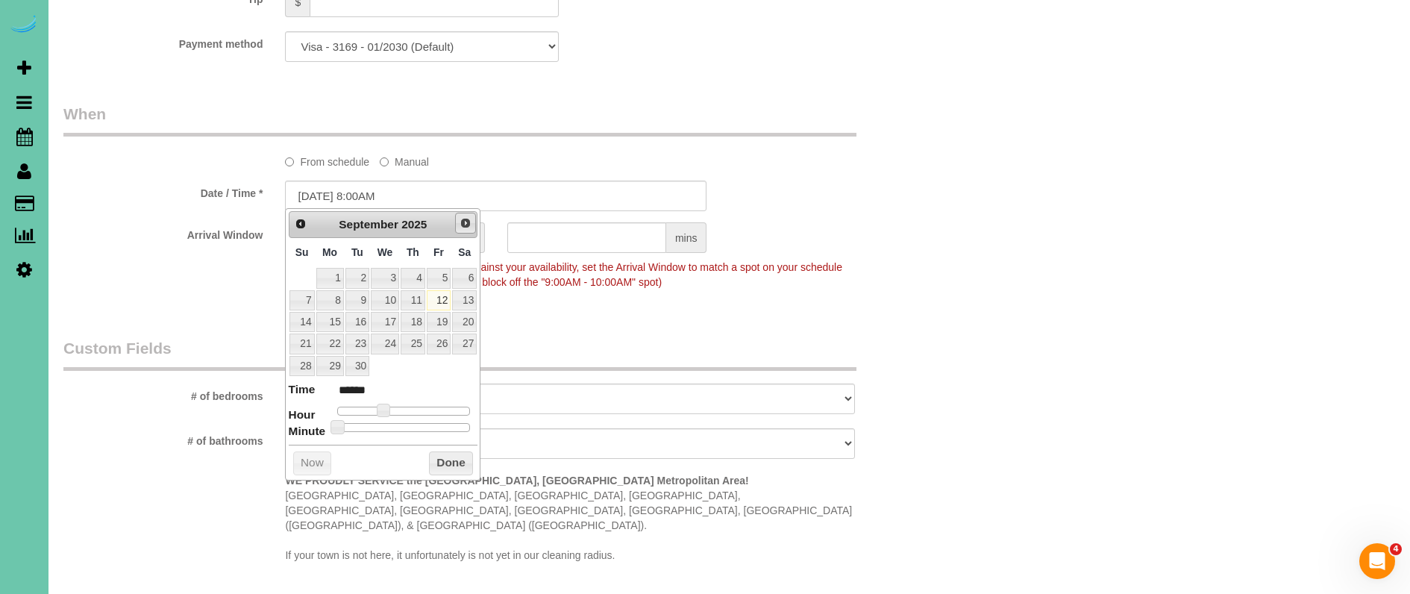
click at [466, 222] on span "Next" at bounding box center [466, 223] width 12 height 12
click at [359, 344] on link "21" at bounding box center [357, 343] width 24 height 20
type input "10/21/2025 9:00AM"
type input "******"
type input "10/21/2025 10:00AM"
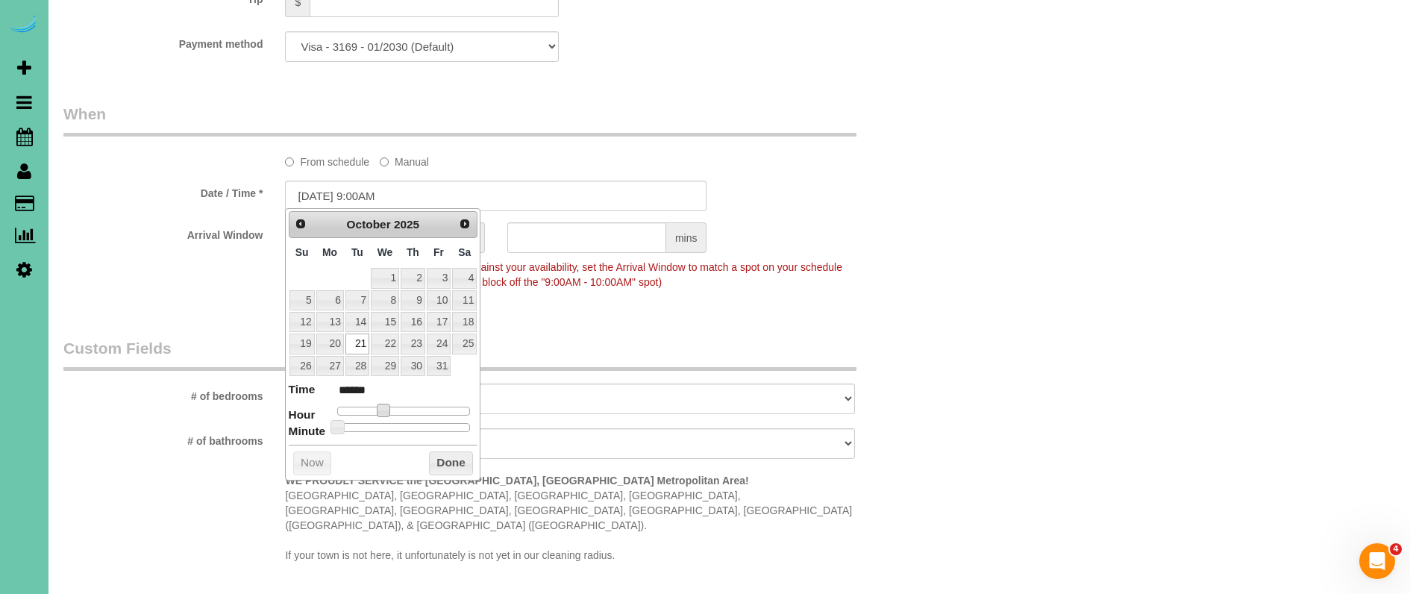
type input "*******"
type input "10/21/2025 11:00AM"
type input "*******"
type input "10/21/2025 12:00PM"
type input "*******"
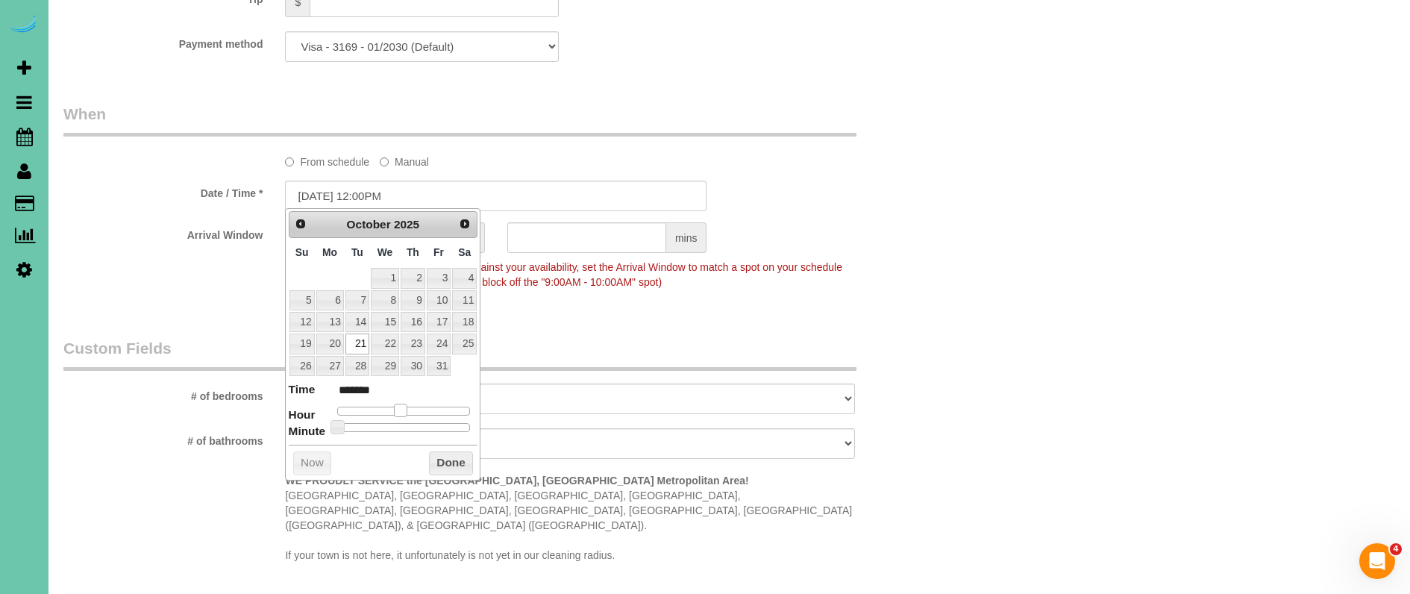
type input "10/21/2025 1:00PM"
type input "******"
type input "10/21/2025 2:00PM"
type input "******"
type input "10/21/2025 1:00PM"
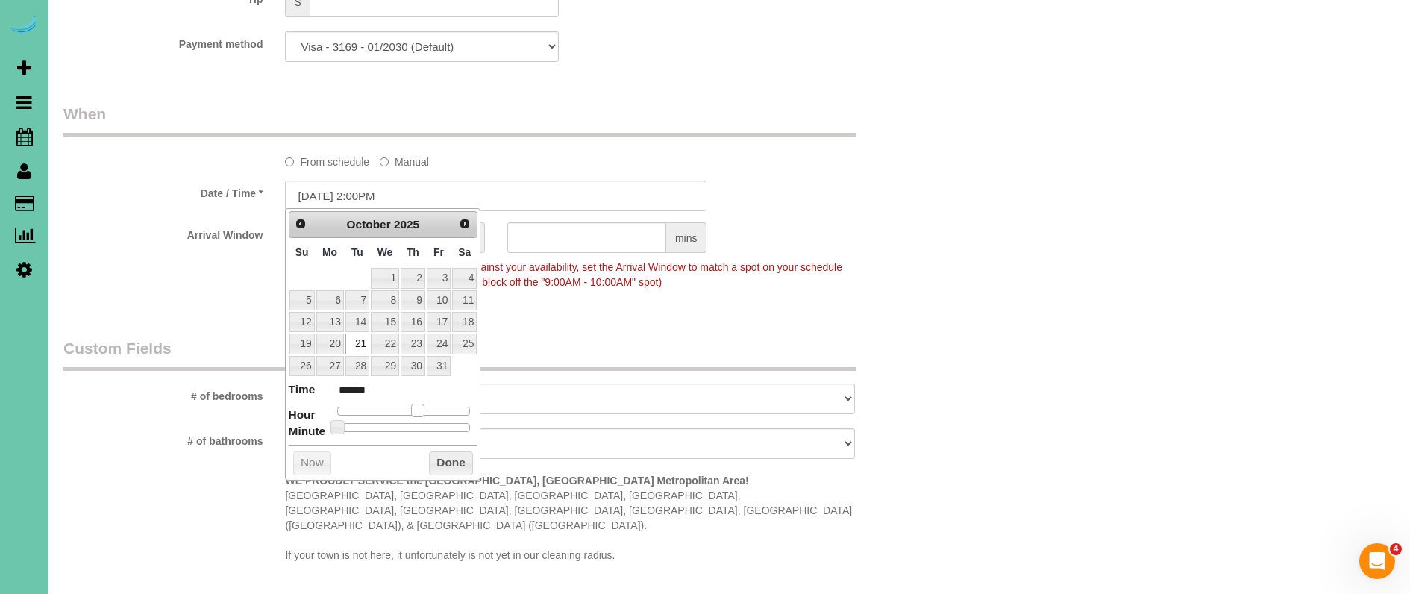
type input "******"
drag, startPoint x: 402, startPoint y: 404, endPoint x: 457, endPoint y: 369, distance: 64.4
click at [410, 405] on span at bounding box center [411, 410] width 13 height 13
drag, startPoint x: 515, startPoint y: 315, endPoint x: 510, endPoint y: 307, distance: 9.7
click at [515, 316] on div "Who Email*** tags2915@gmail.com Name * Theresa Svoboda Where Address*** 2915 Av…" at bounding box center [496, 64] width 888 height 2015
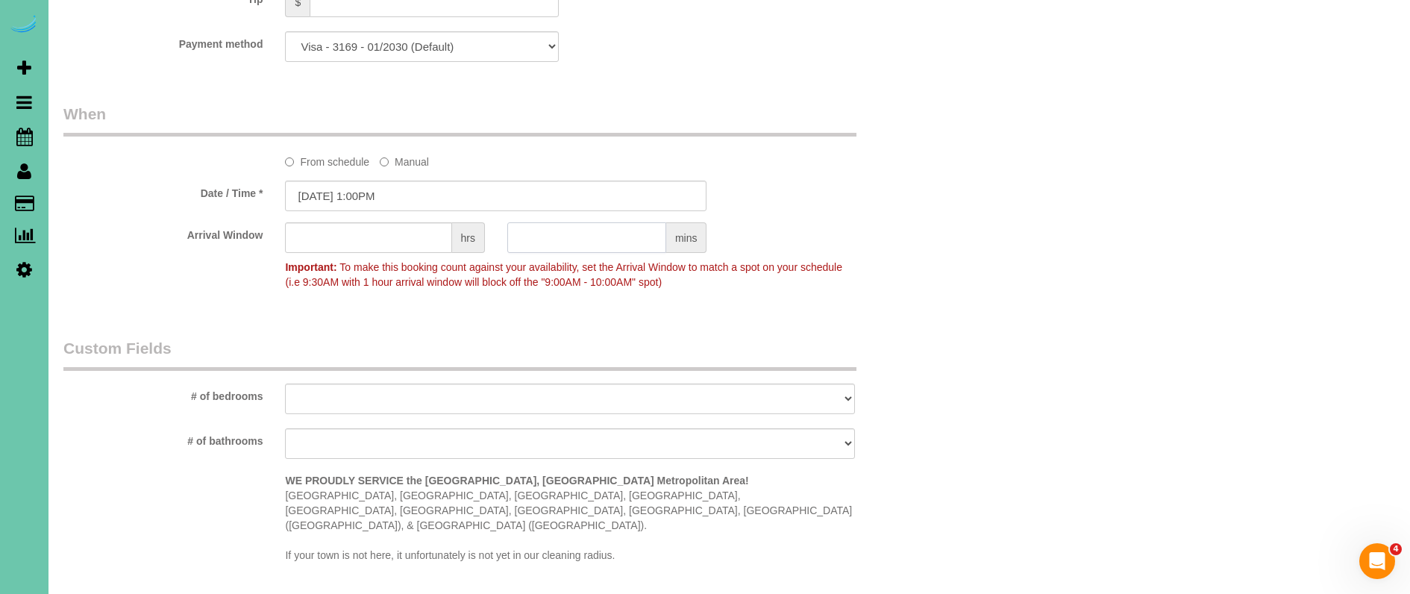
click at [571, 236] on input "text" at bounding box center [586, 237] width 159 height 31
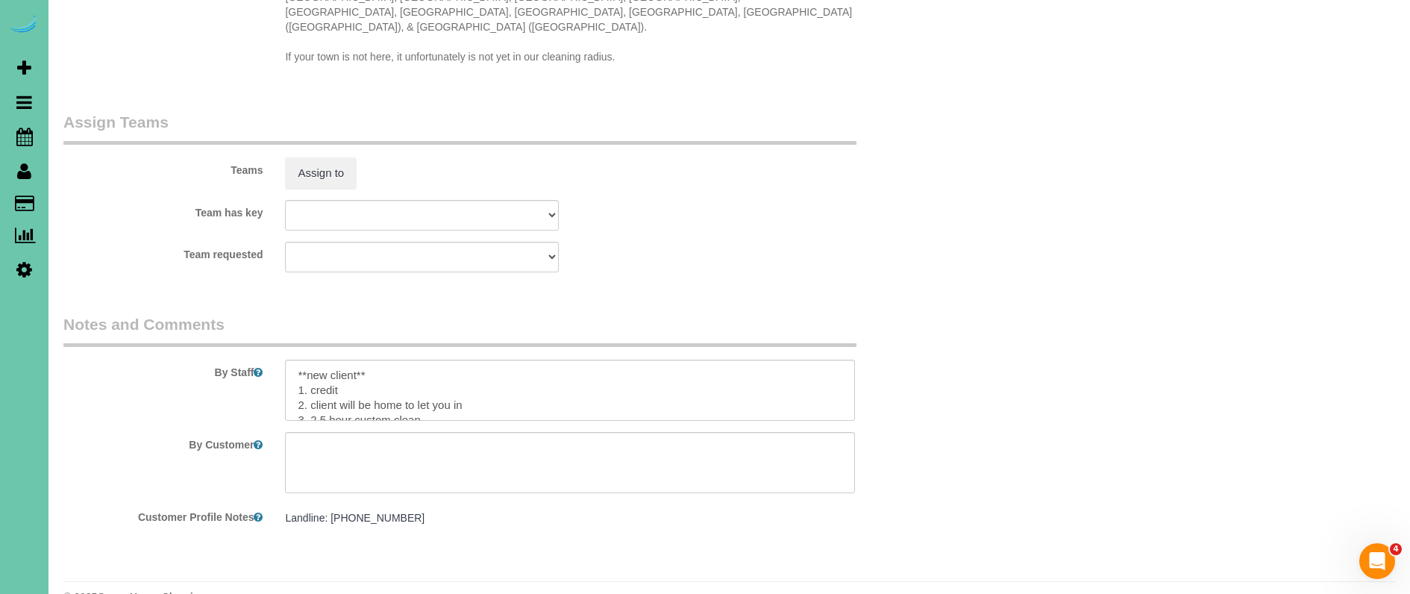
scroll to position [1494, 0]
type input "30"
drag, startPoint x: 389, startPoint y: 336, endPoint x: 239, endPoint y: 326, distance: 151.1
click at [239, 327] on div "By Staff" at bounding box center [496, 368] width 888 height 107
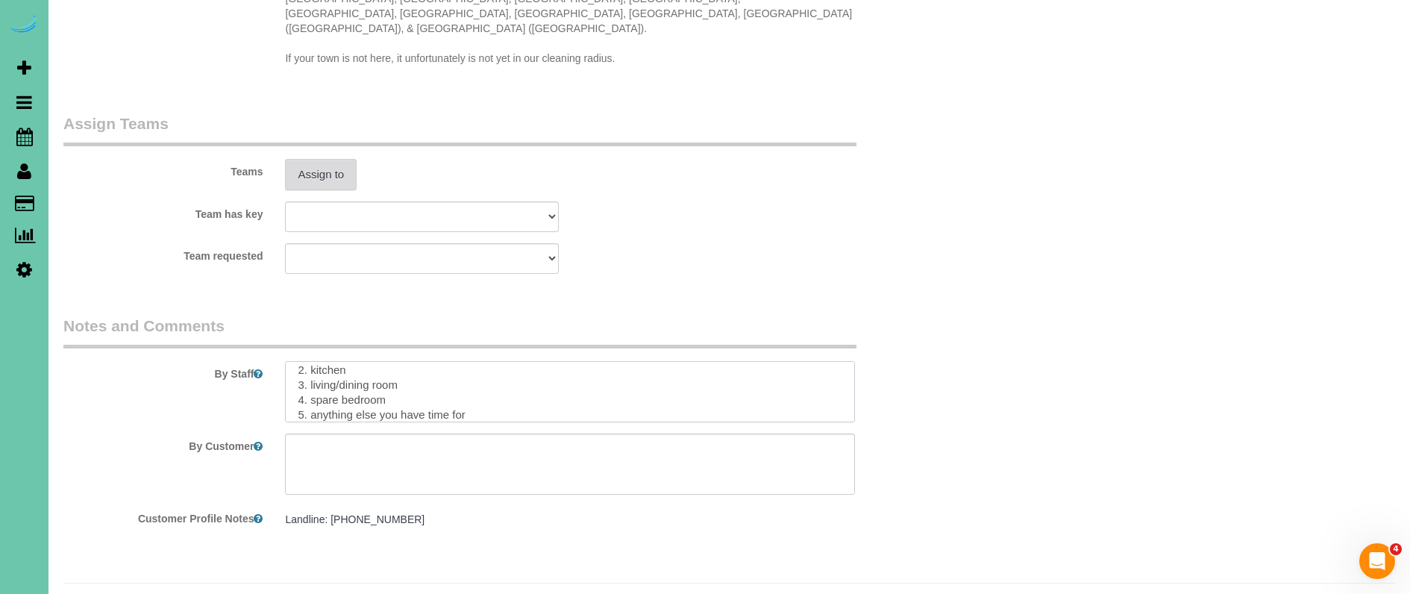
type textarea "1. credit 2. client will be home to let you in 3. 2.5 hour custom clean 4. elde…"
click at [325, 159] on button "Assign to" at bounding box center [321, 174] width 72 height 31
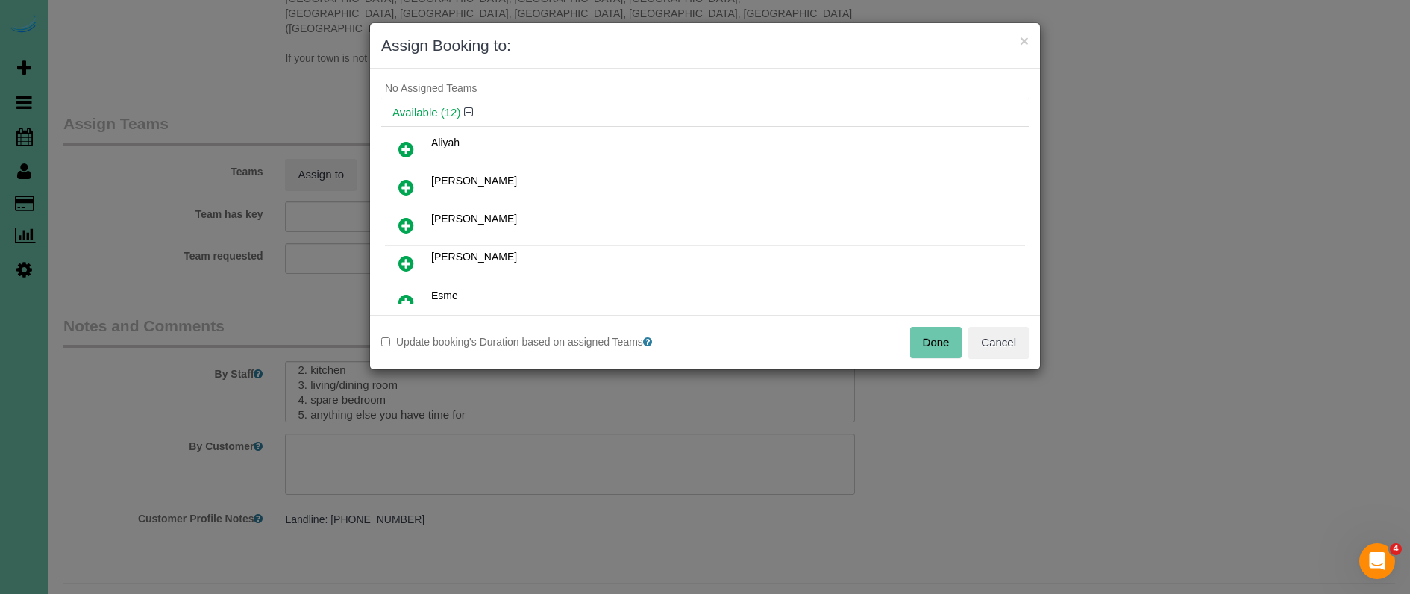
scroll to position [34, 0]
click at [404, 298] on icon at bounding box center [406, 299] width 16 height 18
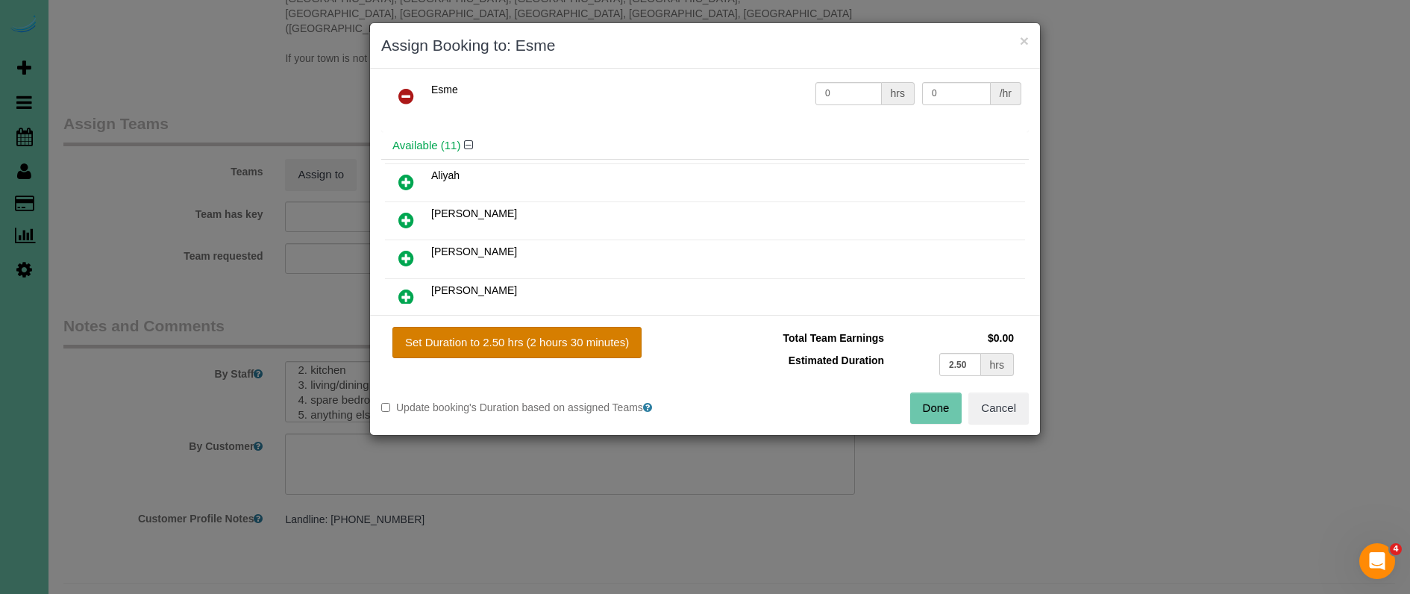
drag, startPoint x: 454, startPoint y: 334, endPoint x: 484, endPoint y: 337, distance: 30.0
click at [457, 335] on button "Set Duration to 2.50 hrs (2 hours 30 minutes)" at bounding box center [516, 342] width 249 height 31
type input "2.50"
drag, startPoint x: 938, startPoint y: 413, endPoint x: 922, endPoint y: 404, distance: 18.0
click at [938, 413] on button "Done" at bounding box center [936, 407] width 52 height 31
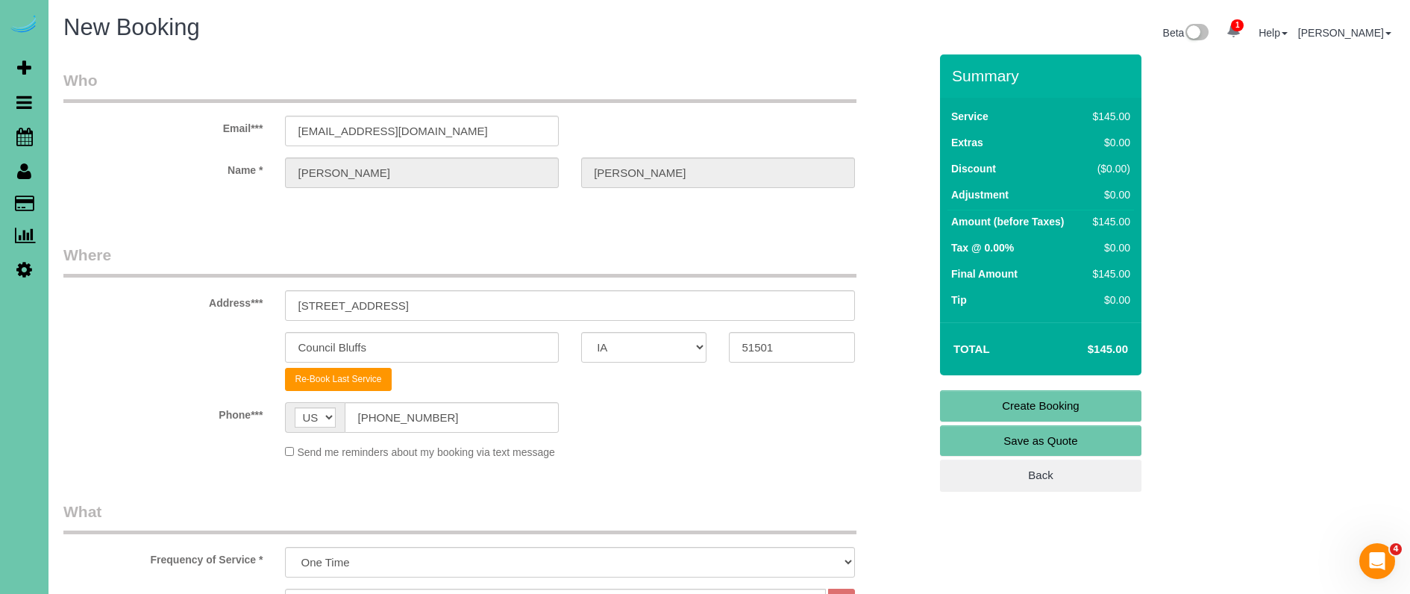
scroll to position [0, 0]
drag, startPoint x: 995, startPoint y: 400, endPoint x: 959, endPoint y: 393, distance: 37.2
click at [996, 401] on link "Create Booking" at bounding box center [1040, 405] width 201 height 31
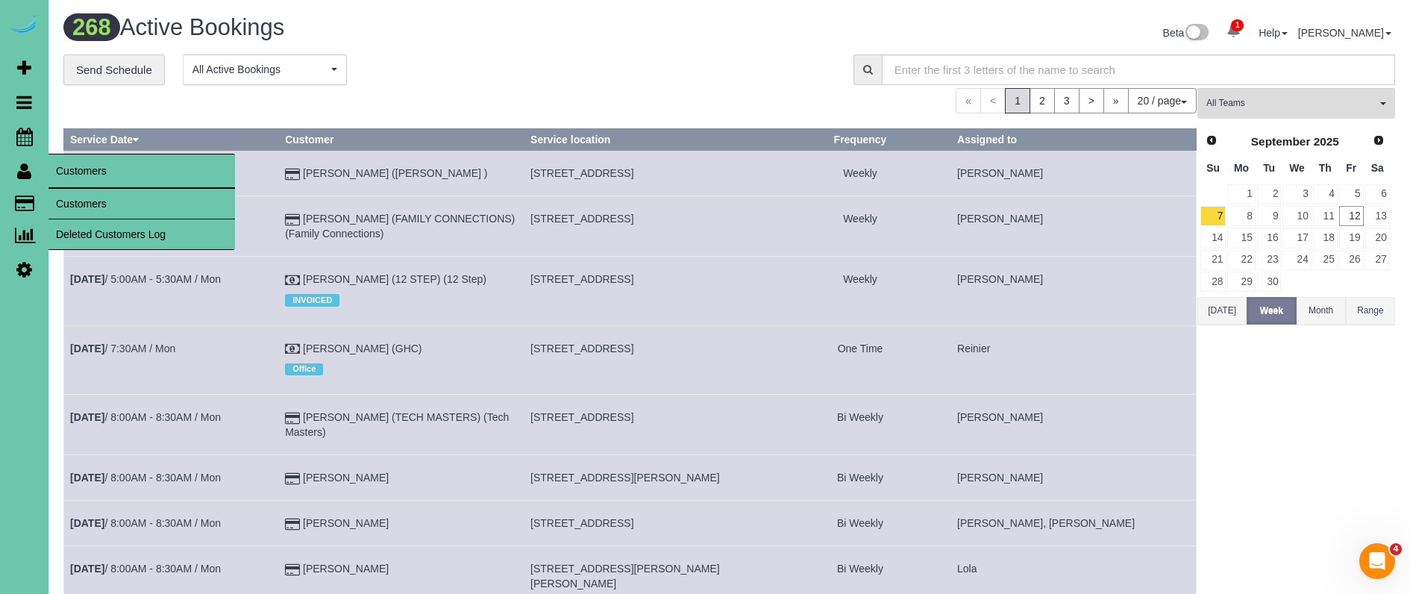
click at [107, 202] on link "Customers" at bounding box center [141, 204] width 187 height 30
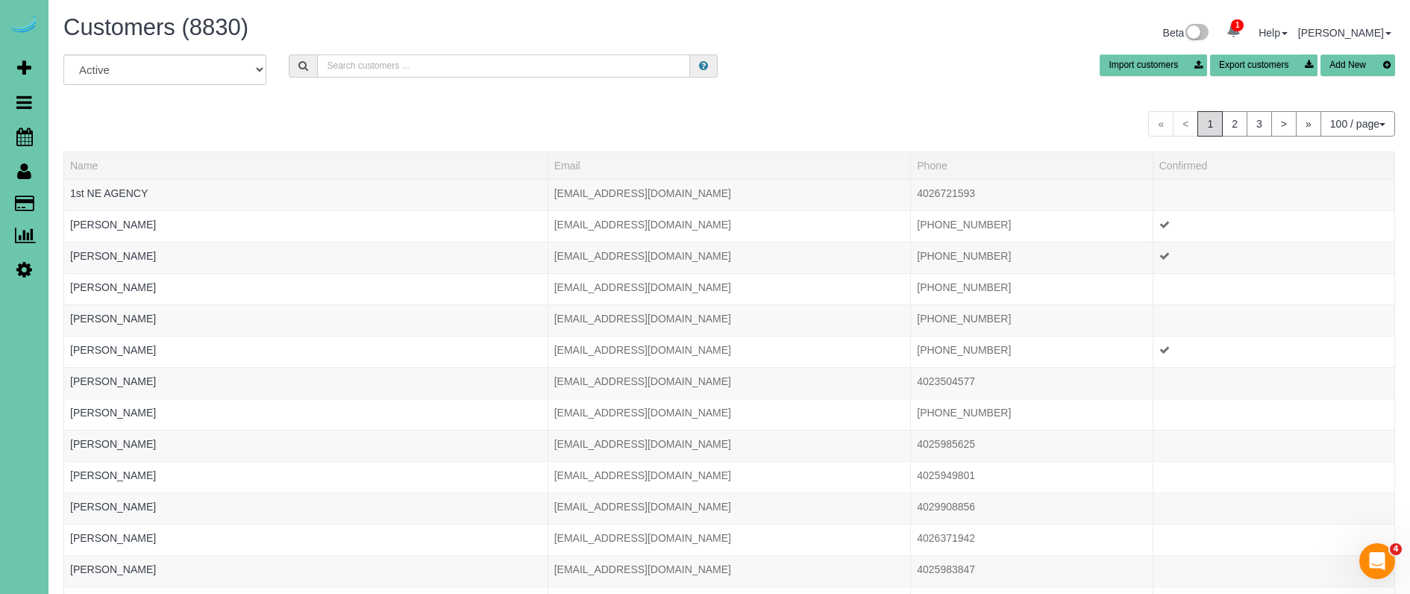
click at [360, 69] on input "text" at bounding box center [503, 65] width 373 height 23
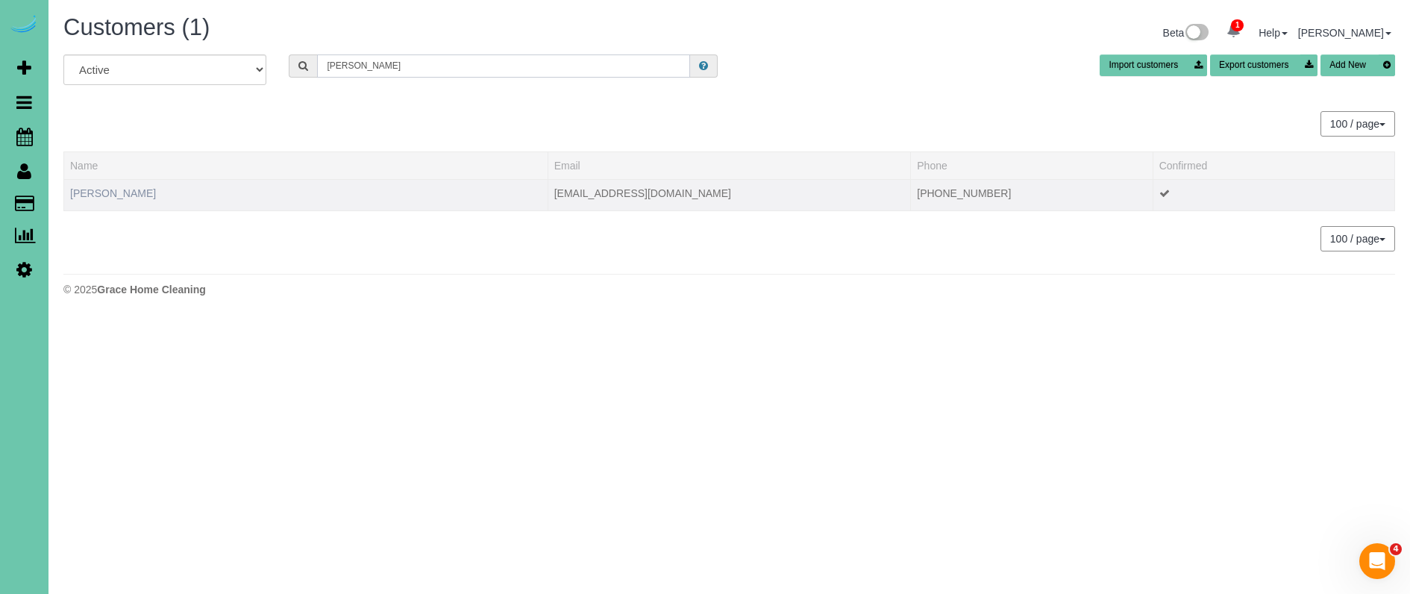
type input "Elizabeth p"
click at [116, 192] on link "Elizabeth Potter" at bounding box center [113, 193] width 86 height 12
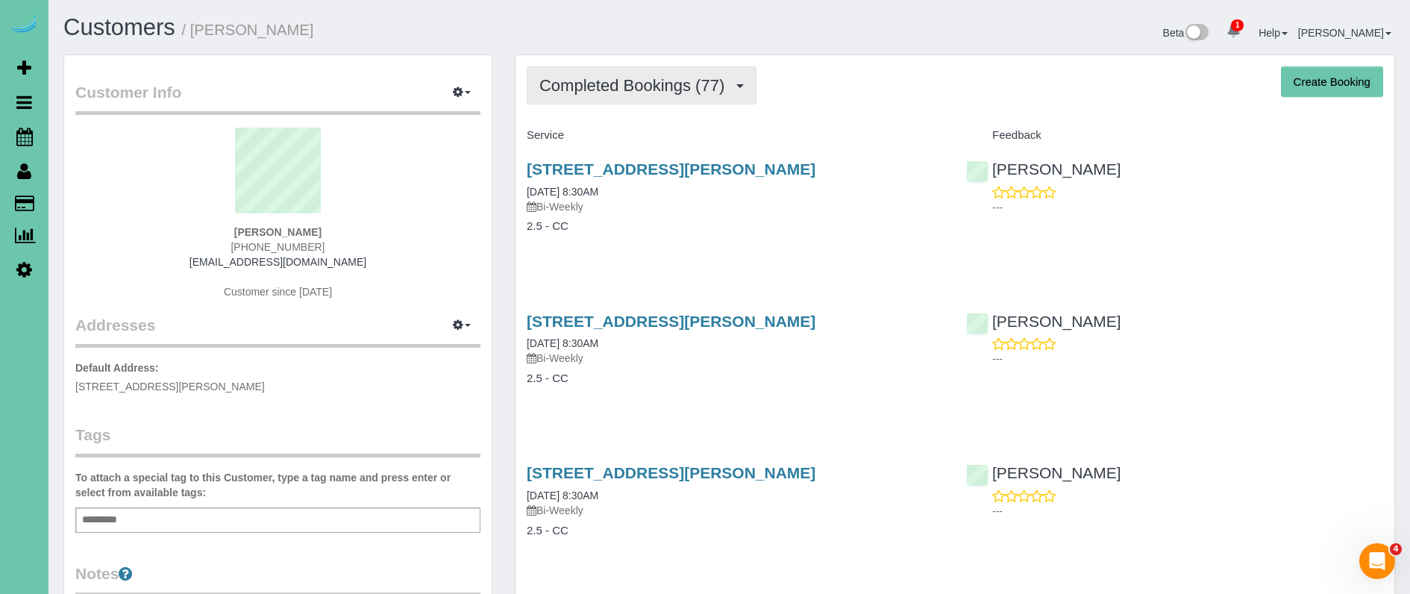
click at [630, 69] on button "Completed Bookings (77)" at bounding box center [642, 85] width 230 height 38
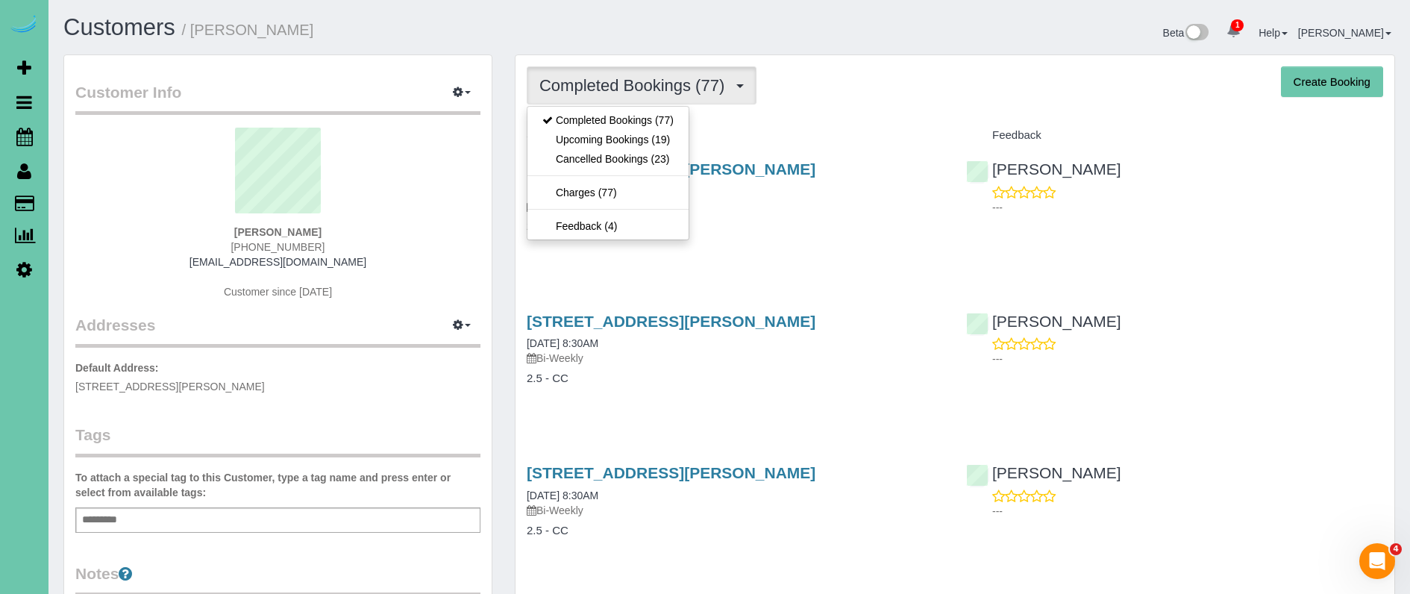
click at [643, 140] on link "Upcoming Bookings (19)" at bounding box center [607, 139] width 161 height 19
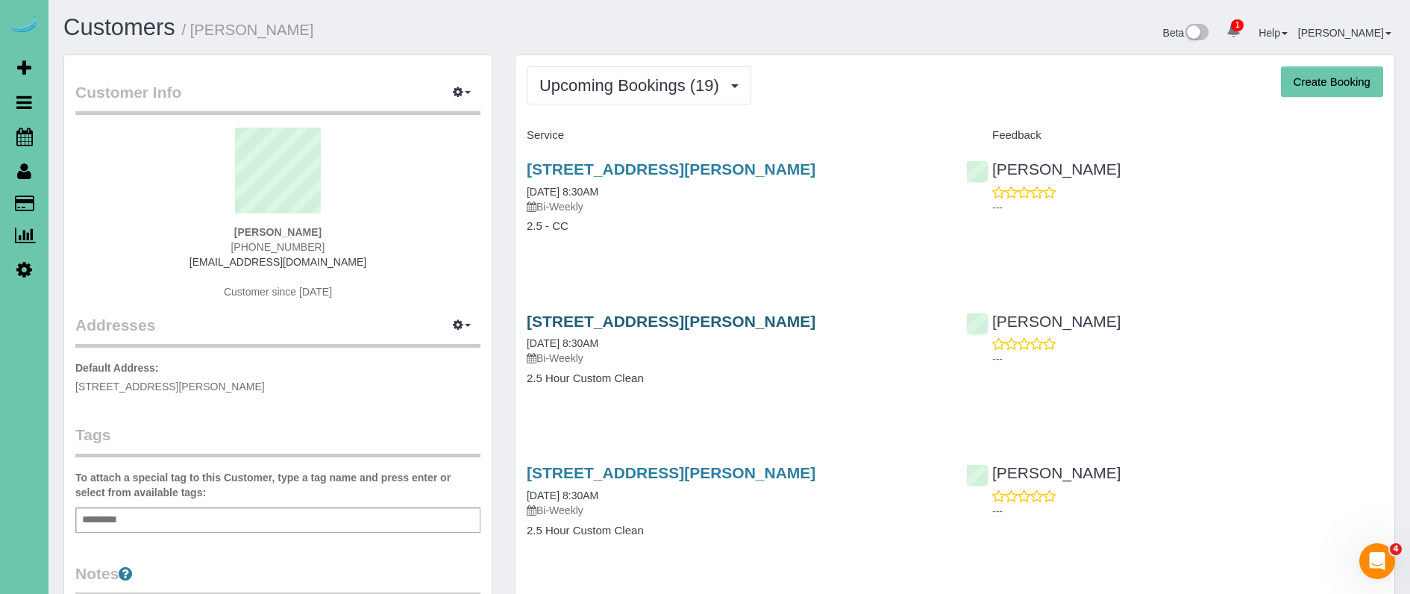
click at [590, 319] on link "18634 Lamont Street, Omaha, NE 68130" at bounding box center [671, 321] width 289 height 17
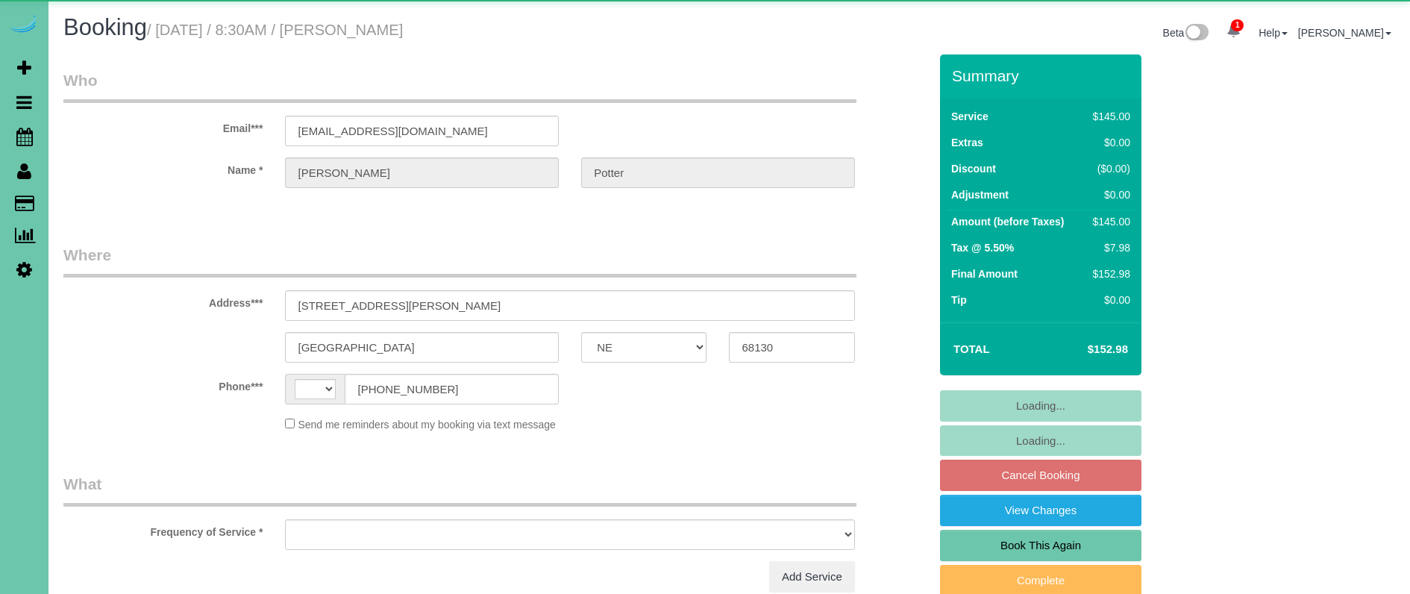
select select "NE"
select select "string:fspay-8416ef83-6fd7-4c30-bcaa-2f46e6dace22"
select select "string:[GEOGRAPHIC_DATA]"
select select "object:662"
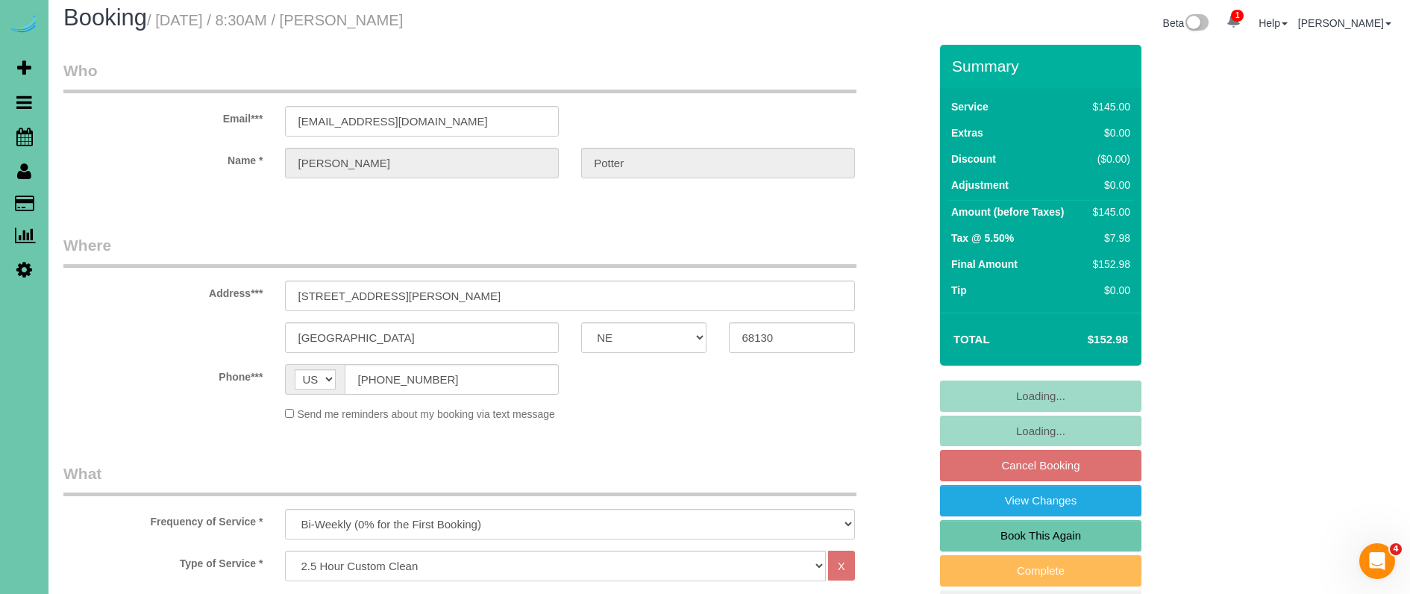
scroll to position [10, 0]
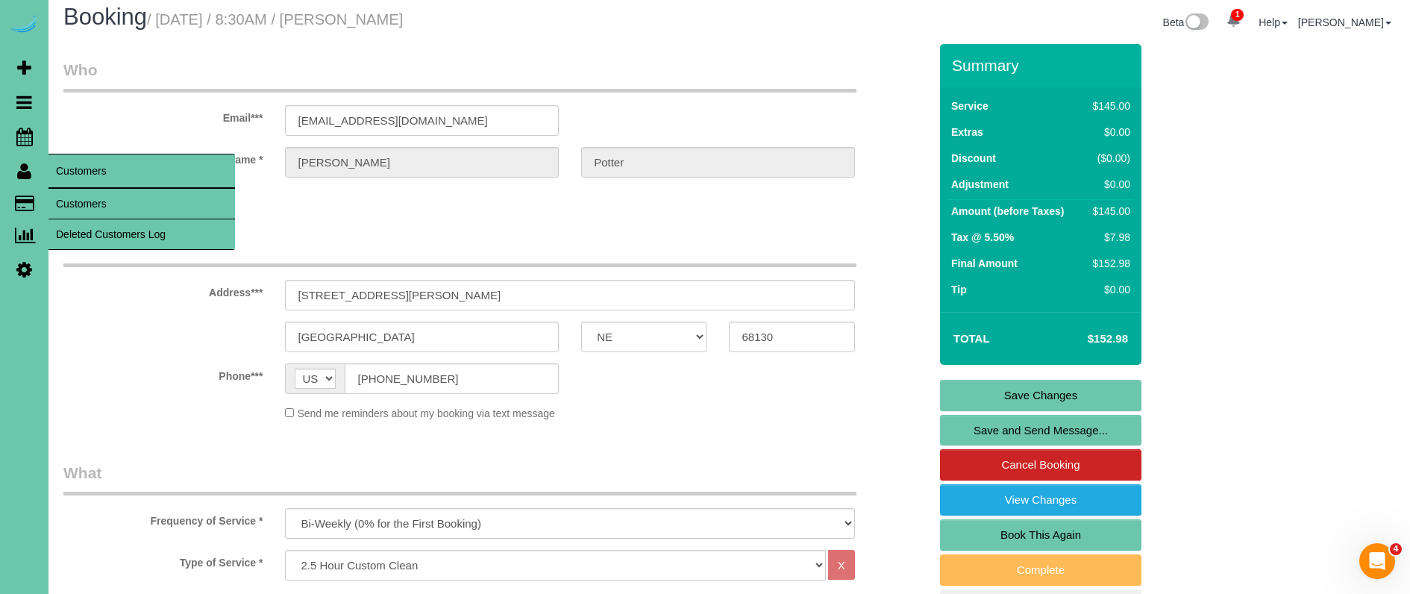
click at [80, 200] on link "Customers" at bounding box center [141, 204] width 187 height 30
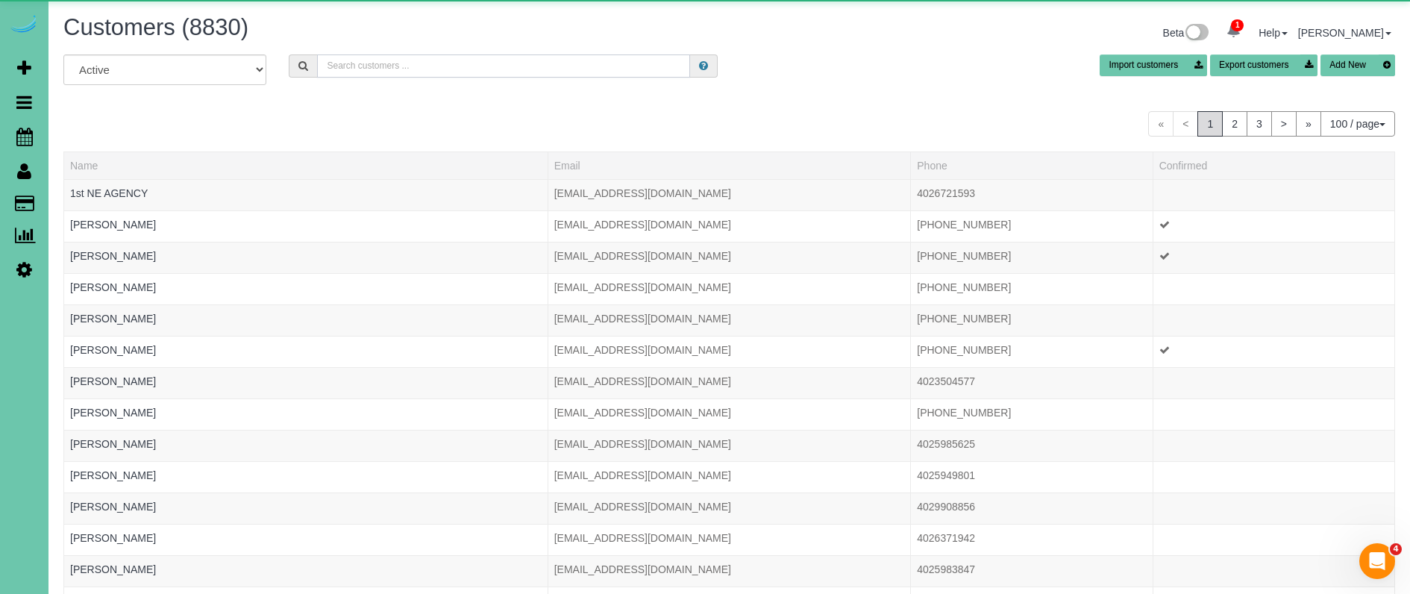
click at [363, 69] on input "text" at bounding box center [503, 65] width 373 height 23
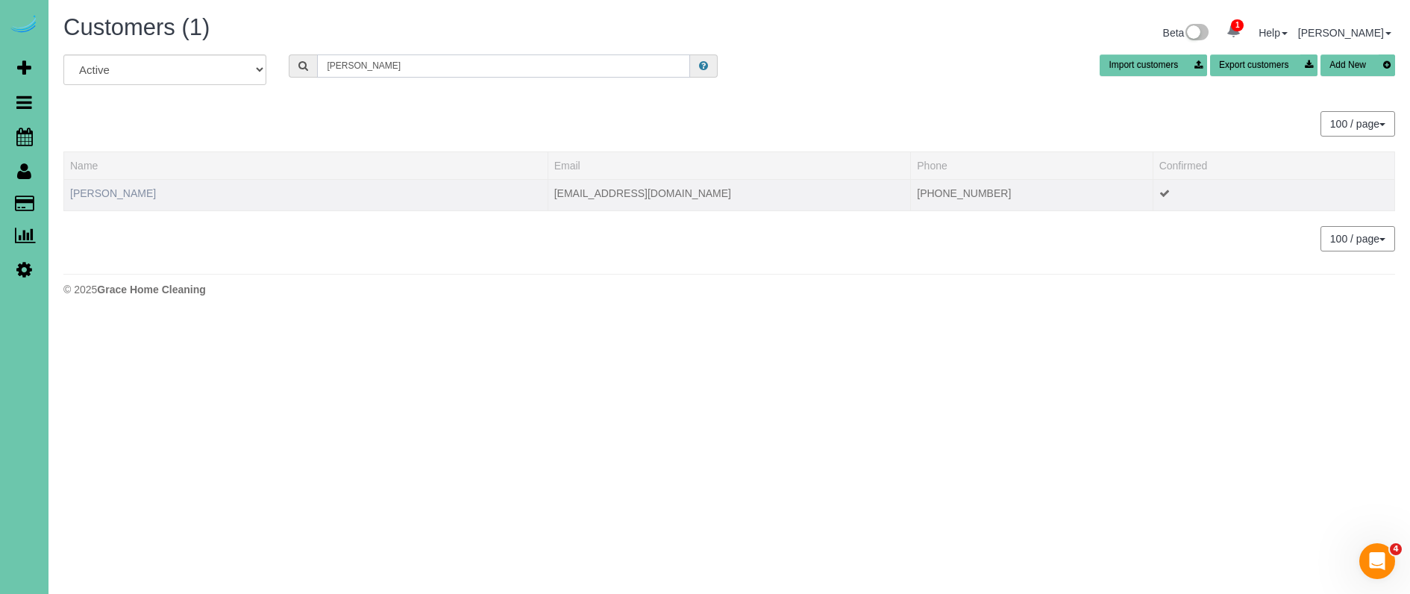
type input "wendy s"
click at [120, 195] on link "Wendy Synowicki" at bounding box center [113, 193] width 86 height 12
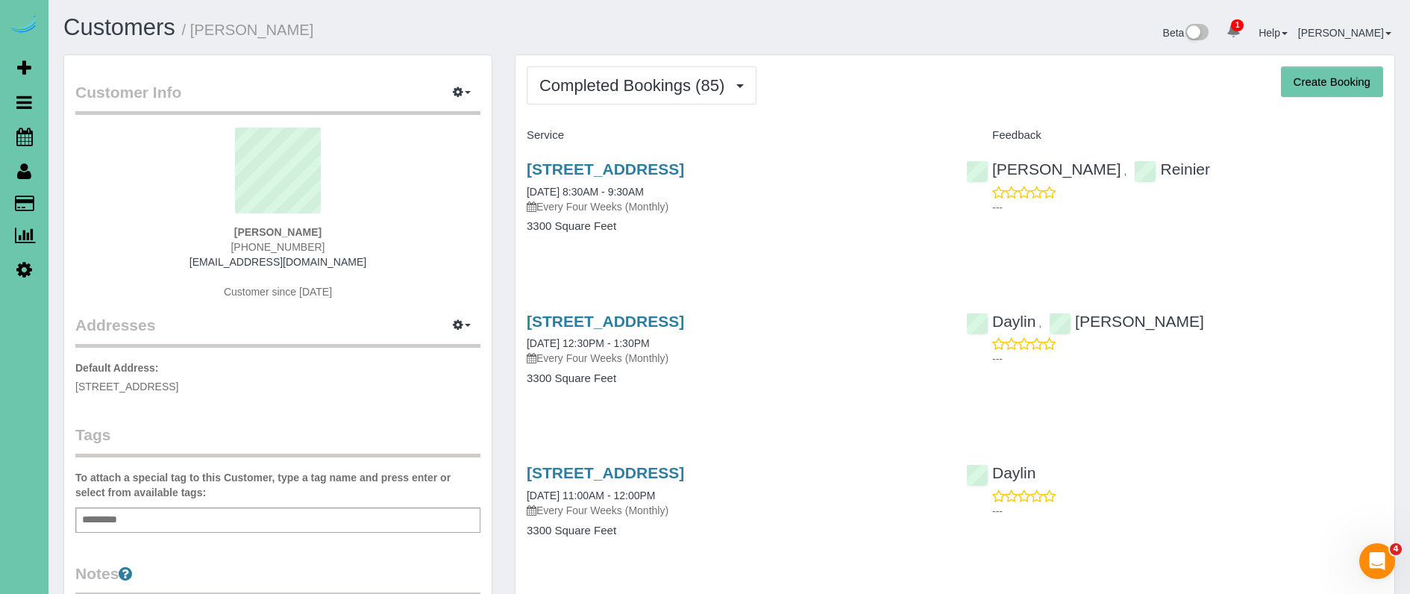
drag, startPoint x: 84, startPoint y: 235, endPoint x: 67, endPoint y: 231, distance: 17.6
click at [84, 236] on div "Wendy Synowicki 402-740-5514 wendysyno@gmail.com Customer since 2019" at bounding box center [277, 221] width 405 height 187
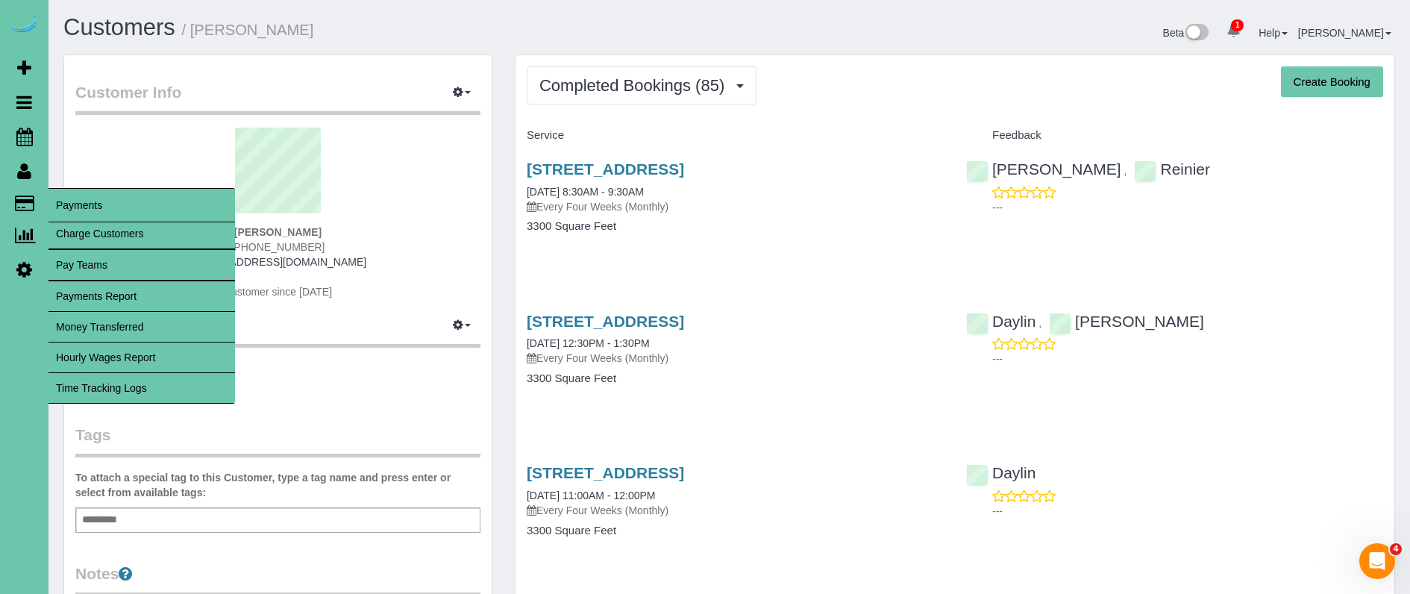
click at [132, 391] on link "Time Tracking Logs" at bounding box center [141, 388] width 187 height 30
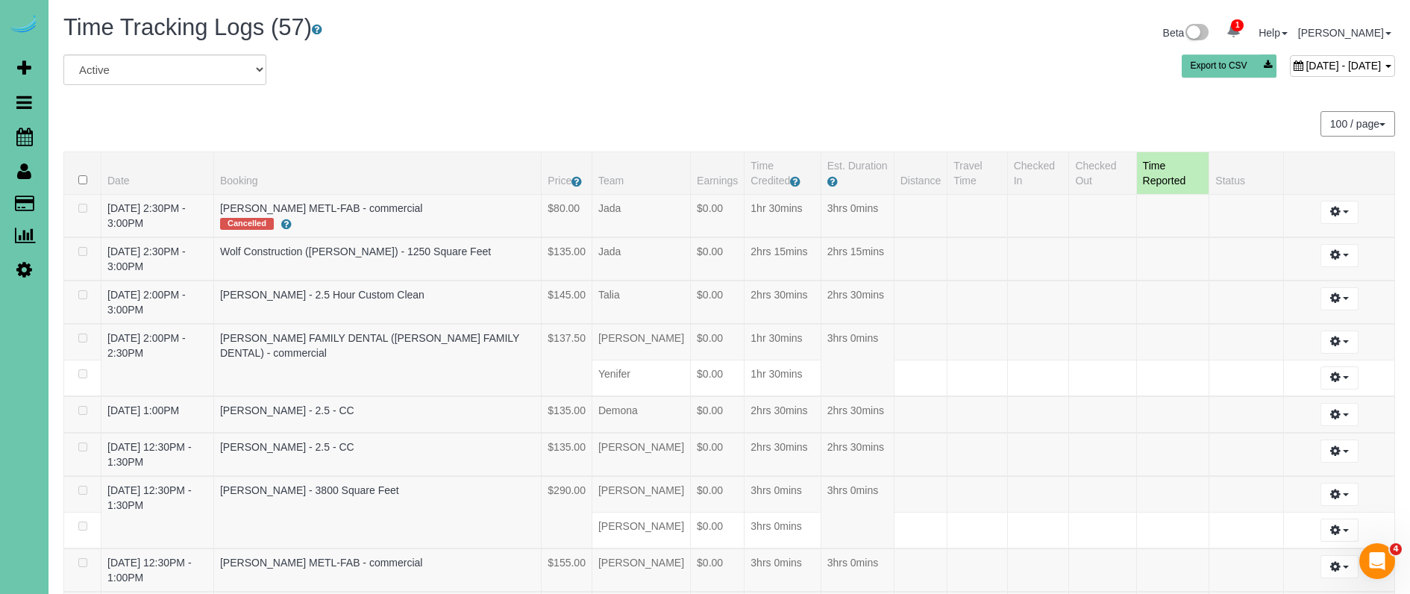
click at [1306, 60] on span "September 12, 2025 - September 12, 2025" at bounding box center [1343, 66] width 75 height 12
type input "**********"
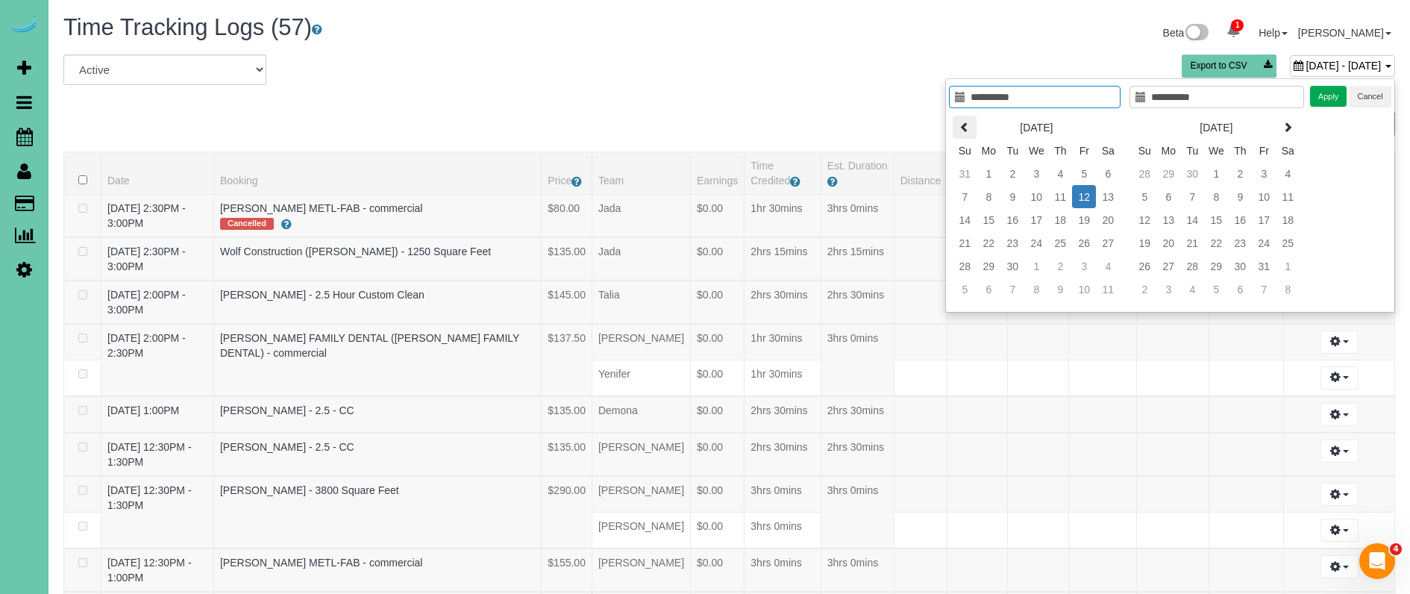
click at [963, 128] on icon at bounding box center [964, 127] width 10 height 10
type input "**********"
click at [1083, 264] on td "29" at bounding box center [1084, 265] width 24 height 23
type input "**********"
click at [1327, 90] on button "Apply" at bounding box center [1328, 97] width 37 height 22
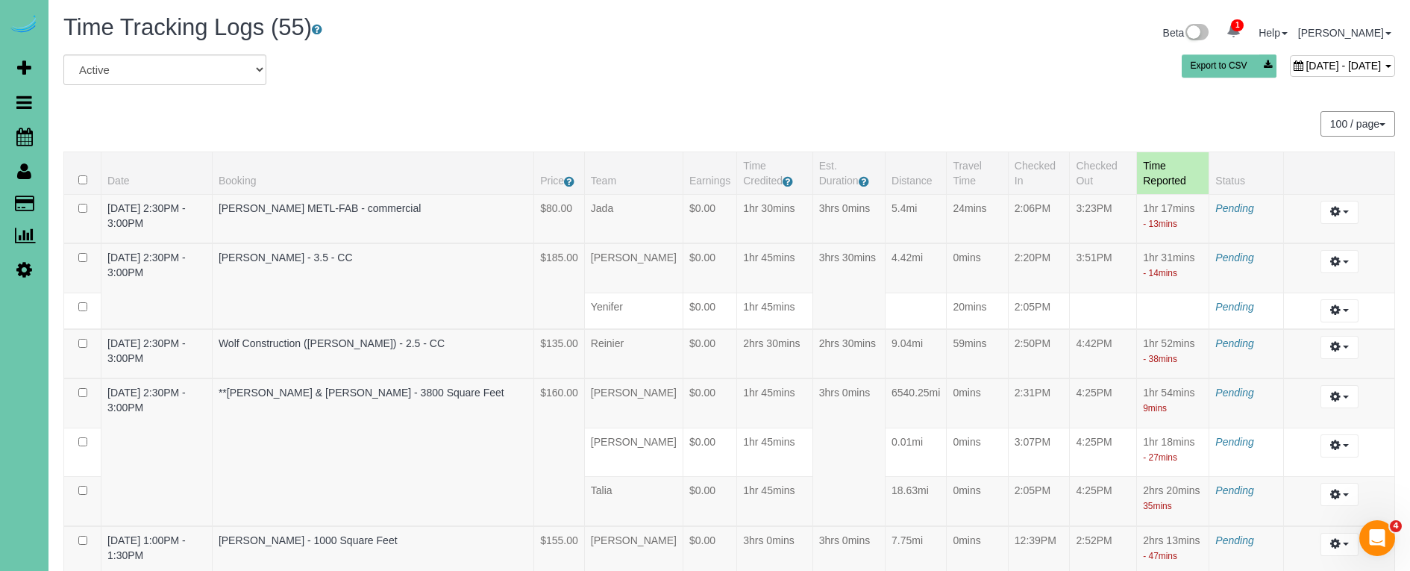
scroll to position [2039, 0]
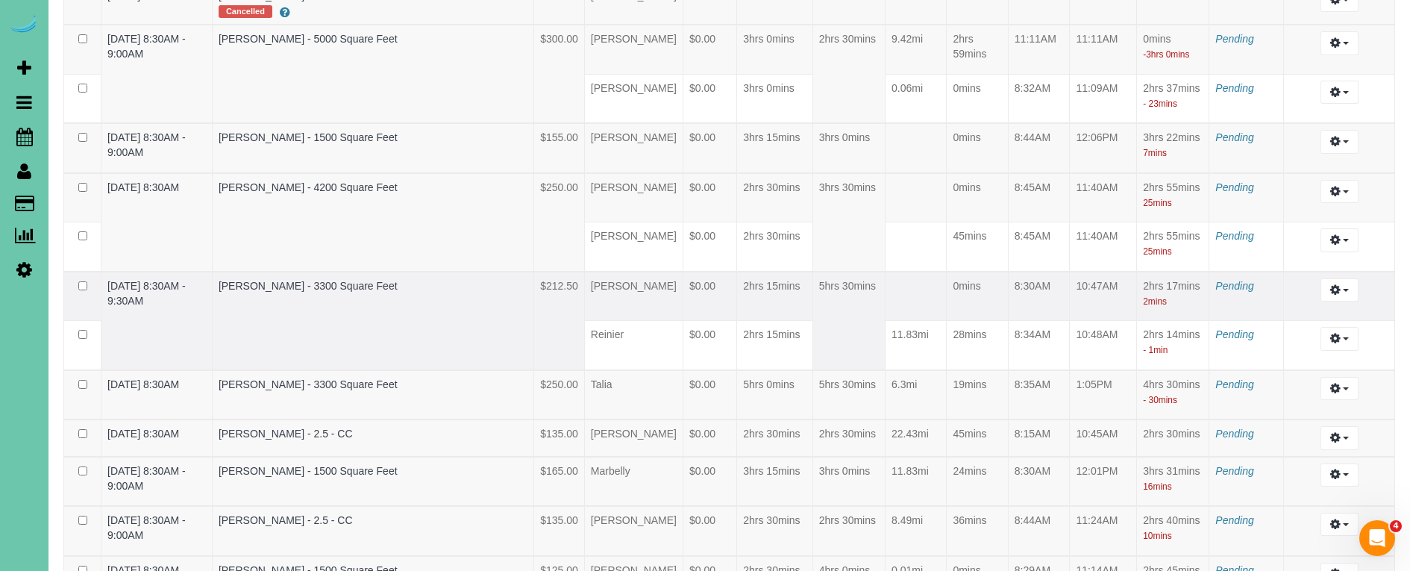
click at [769, 299] on td "2hrs 15mins" at bounding box center [775, 296] width 76 height 49
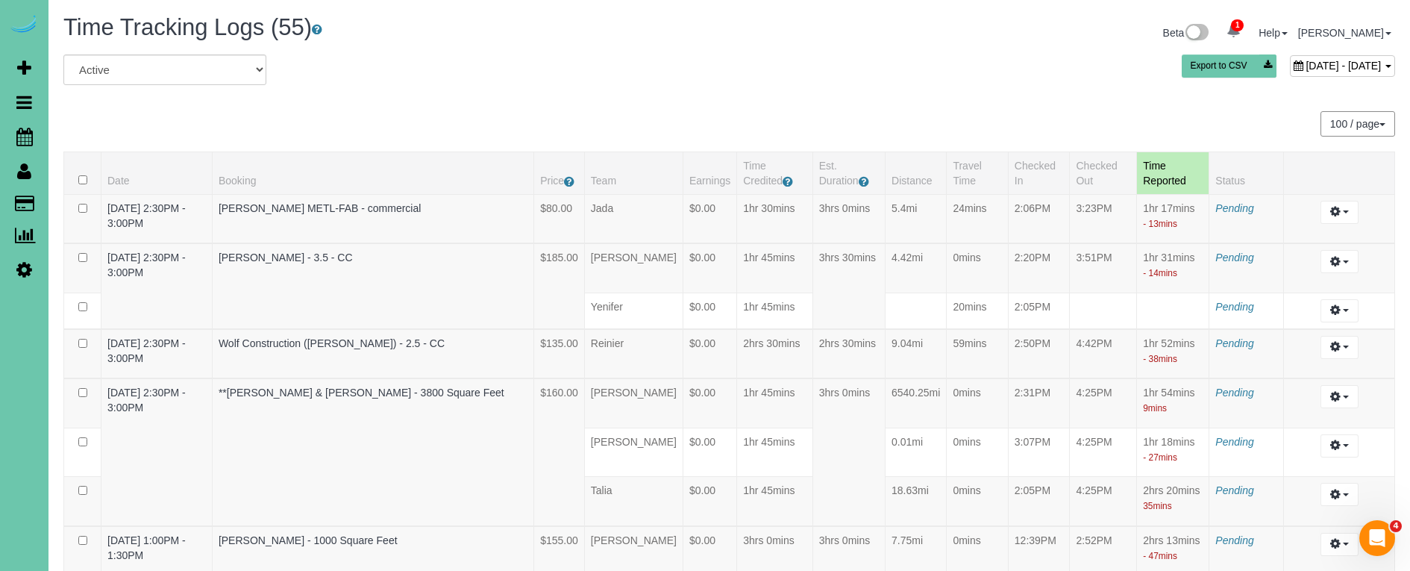
scroll to position [0, 0]
click at [1306, 63] on span "August 29, 2025 - August 29, 2025" at bounding box center [1343, 66] width 75 height 12
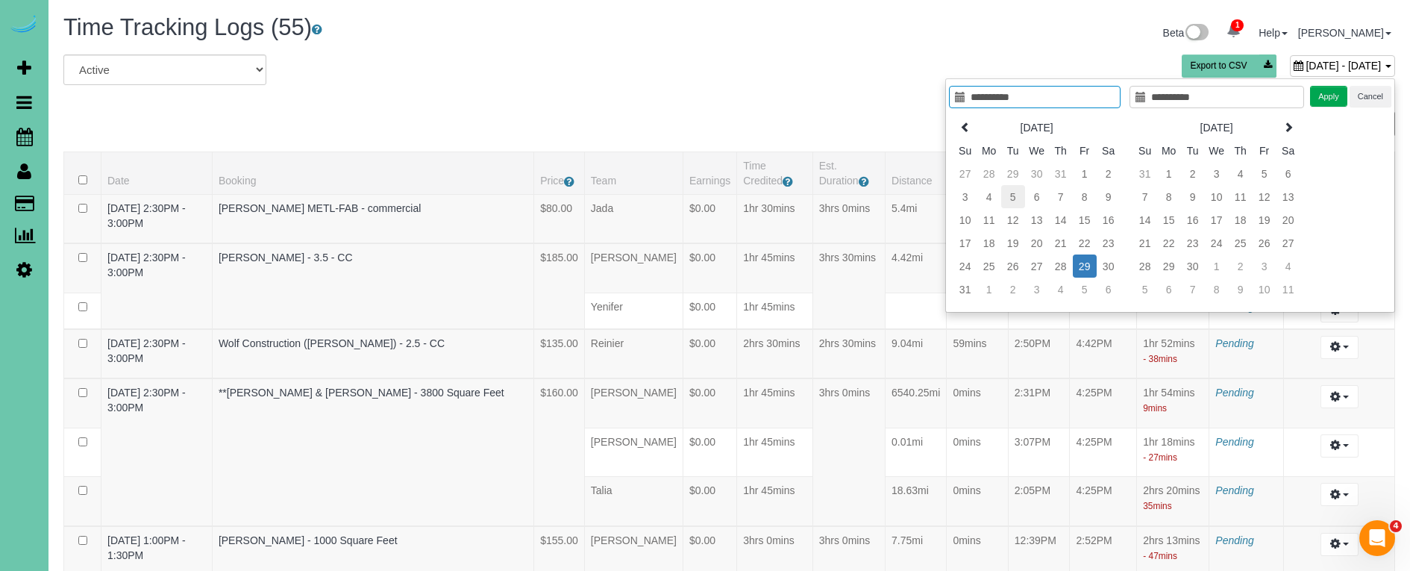
type input "**********"
click at [1015, 198] on td "5" at bounding box center [1013, 196] width 24 height 23
type input "**********"
click at [1015, 198] on td "5" at bounding box center [1013, 196] width 24 height 23
click at [1325, 93] on button "Apply" at bounding box center [1328, 97] width 37 height 22
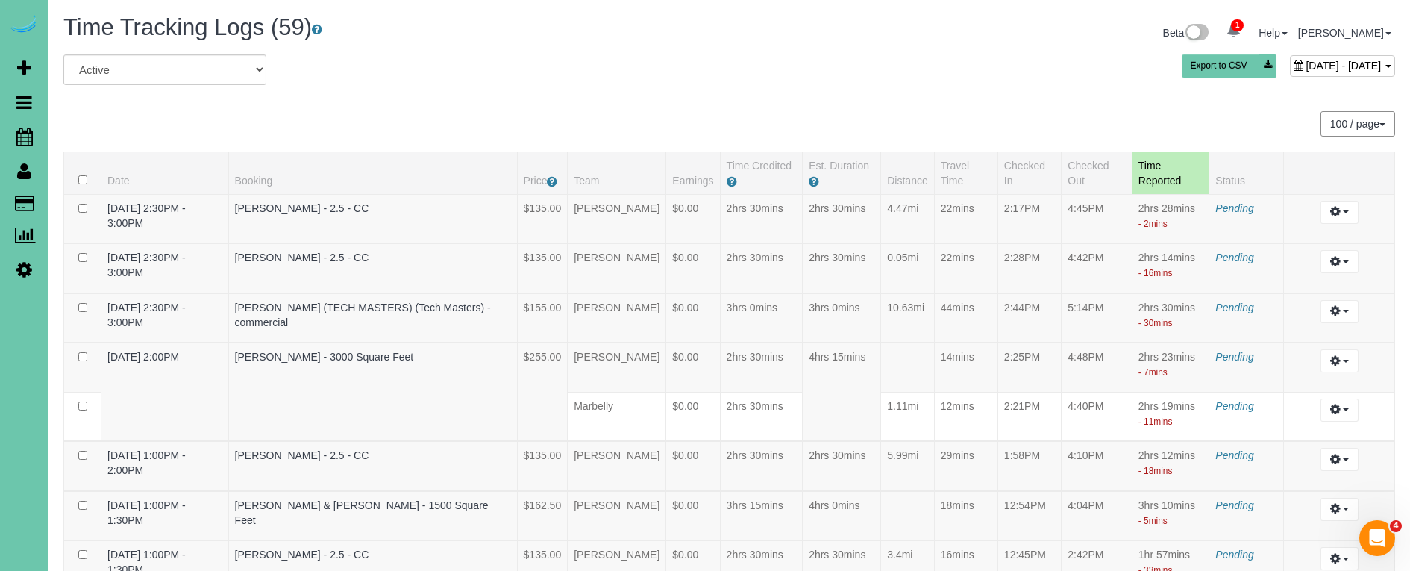
scroll to position [560, 0]
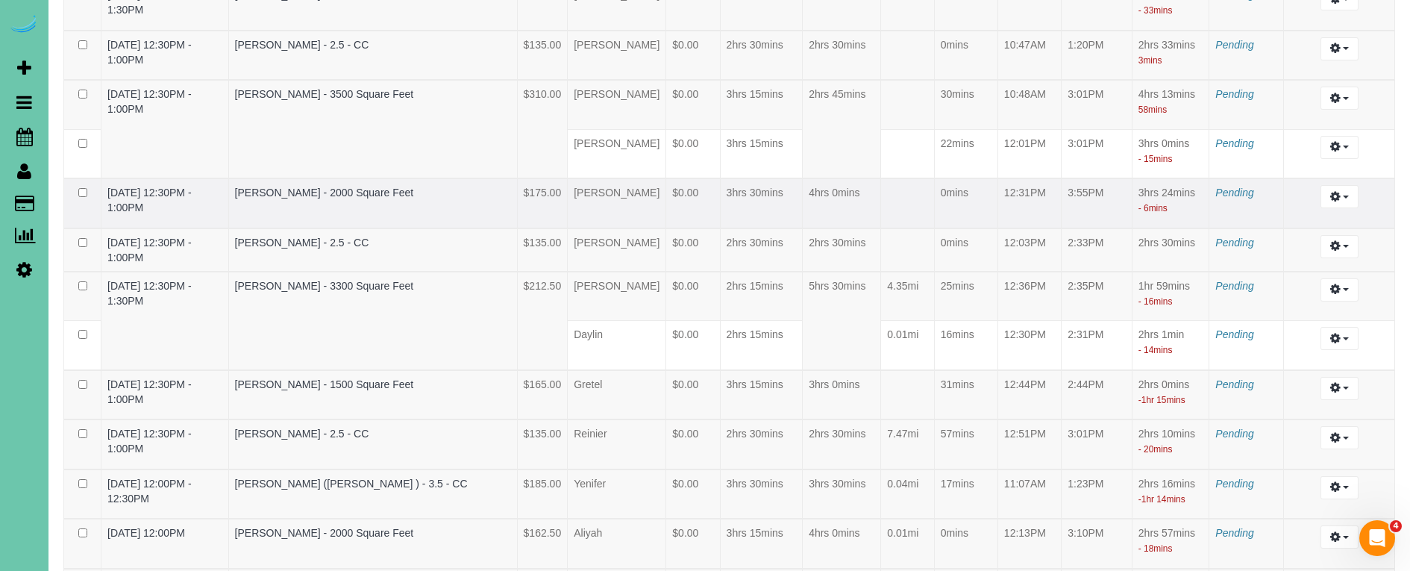
click at [817, 178] on td "4hrs 0mins" at bounding box center [842, 203] width 78 height 50
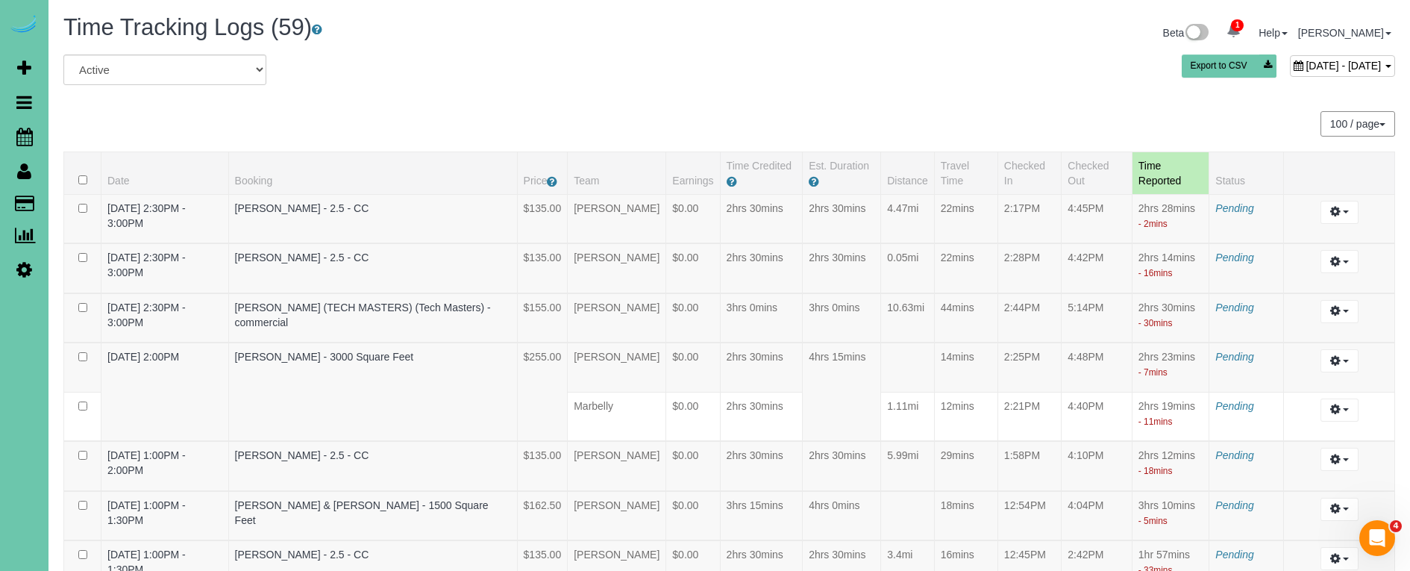
scroll to position [0, 0]
click at [1306, 63] on span "August 05, 2025 - August 05, 2025" at bounding box center [1343, 66] width 75 height 12
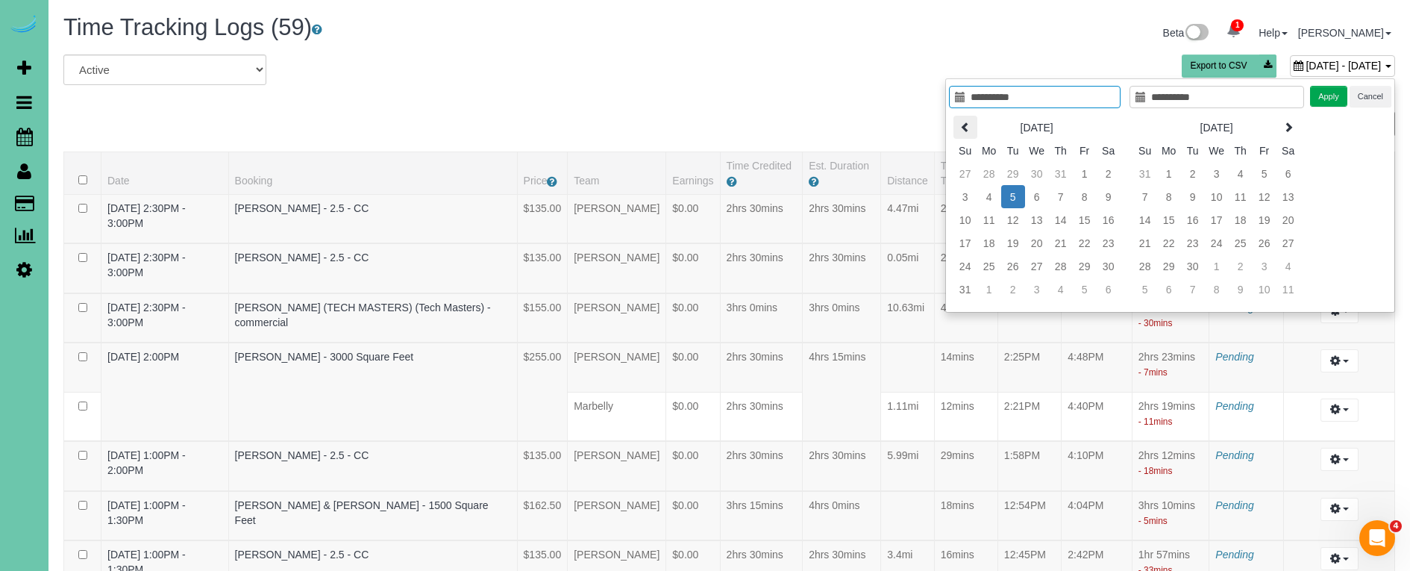
click at [958, 123] on th at bounding box center [965, 127] width 24 height 23
type input "**********"
click at [1018, 174] on td "1" at bounding box center [1013, 173] width 24 height 23
type input "**********"
click at [1018, 174] on td "1" at bounding box center [1013, 173] width 24 height 23
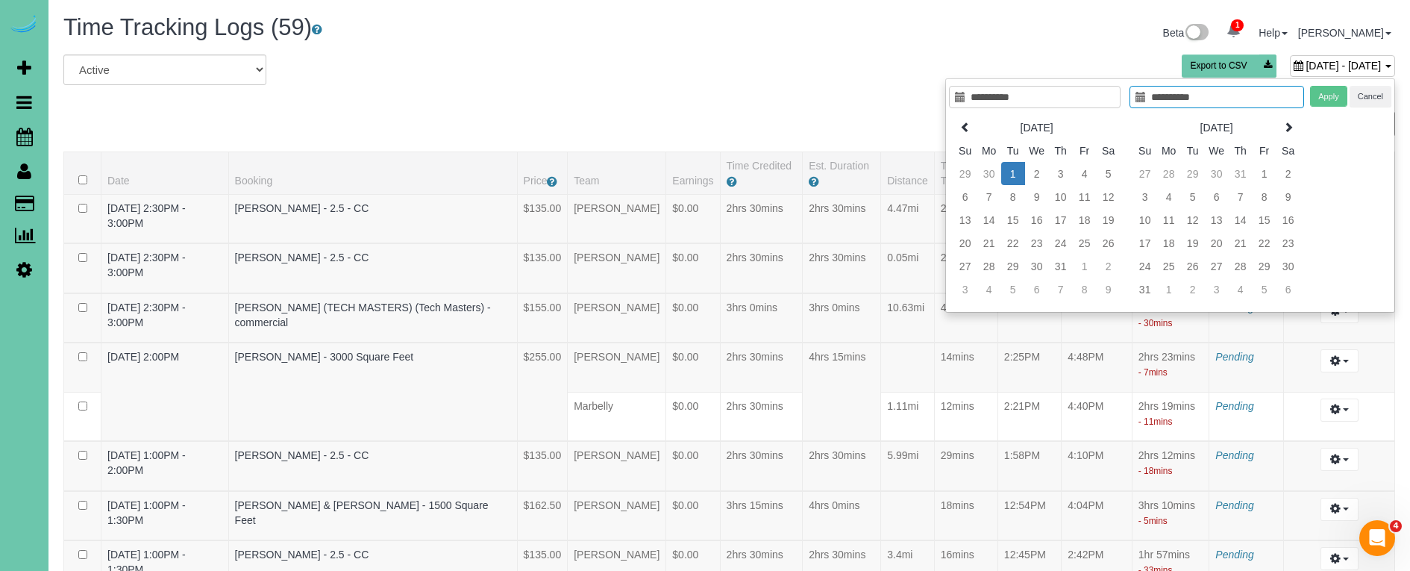
type input "**********"
click at [1337, 92] on button "Apply" at bounding box center [1328, 97] width 37 height 22
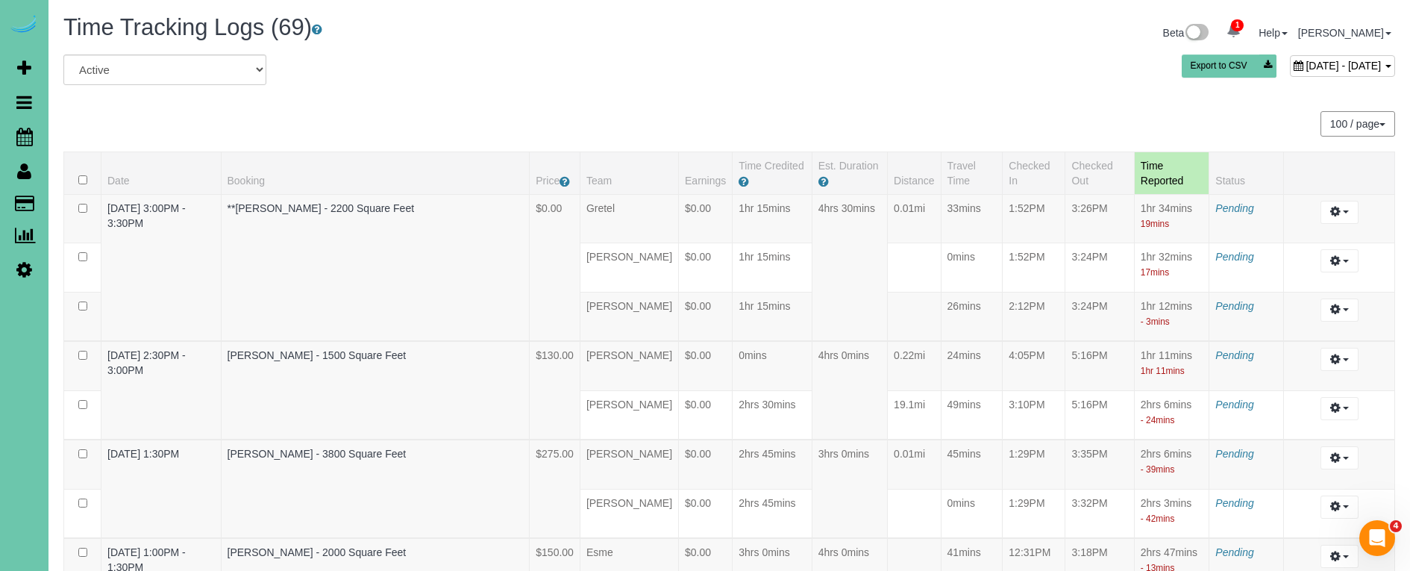
scroll to position [1992, 0]
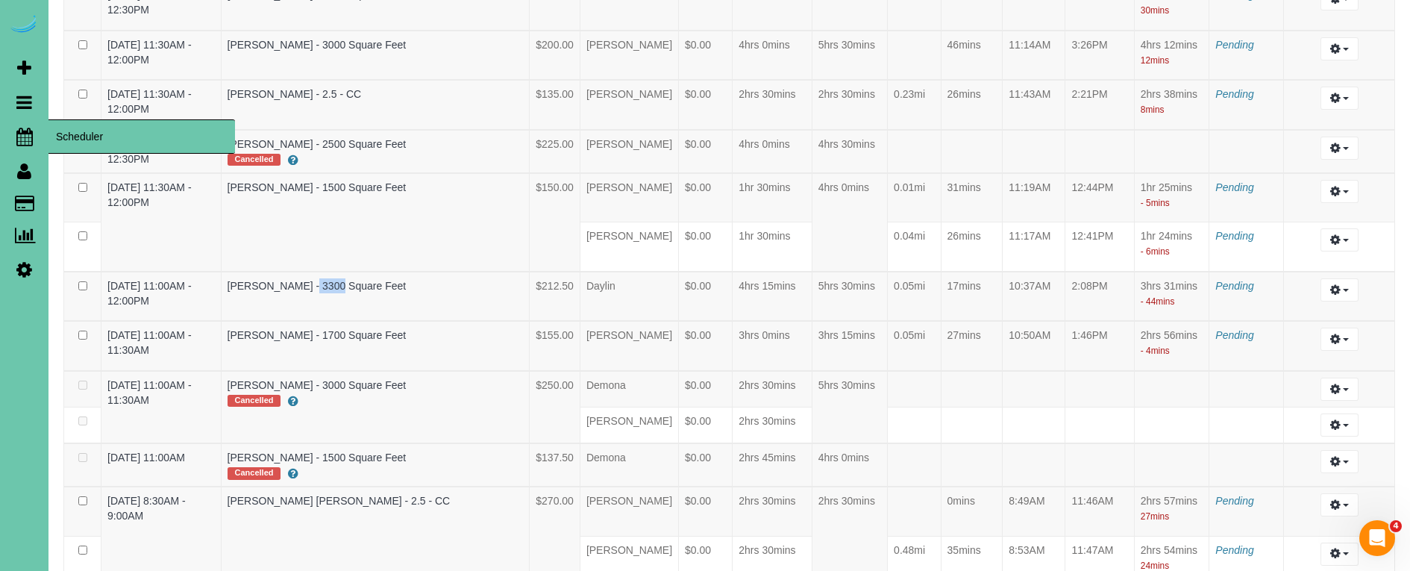
click at [21, 135] on icon at bounding box center [24, 137] width 16 height 18
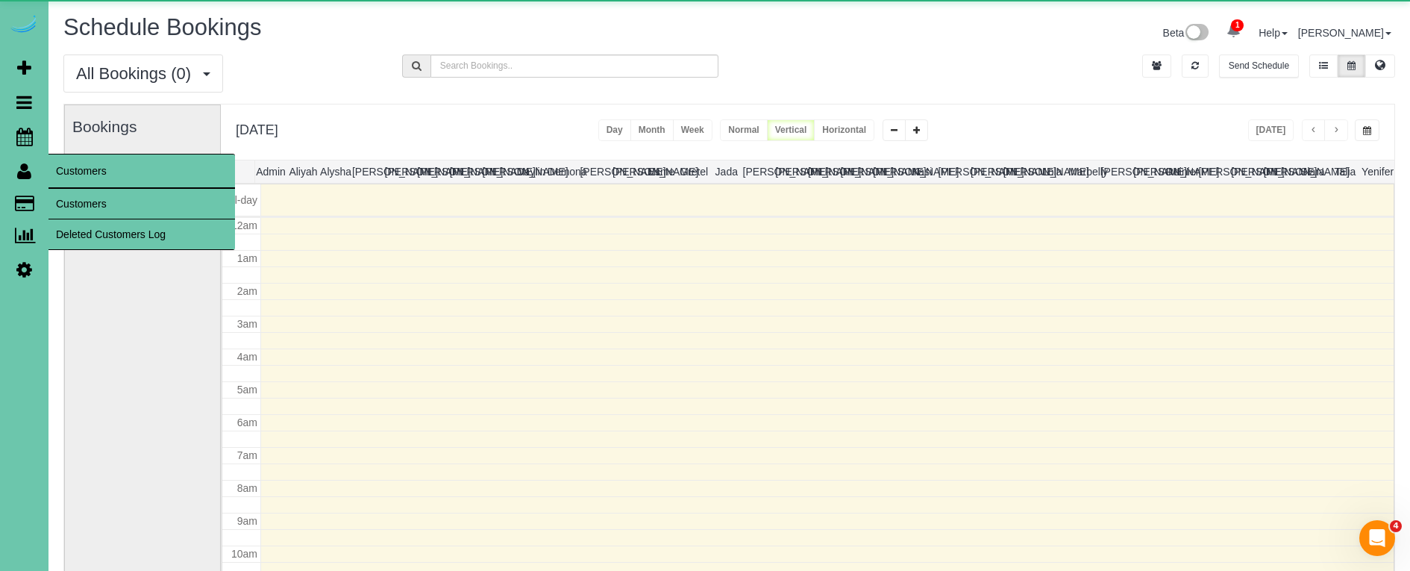
scroll to position [198, 0]
click at [88, 200] on link "Customers" at bounding box center [141, 204] width 187 height 30
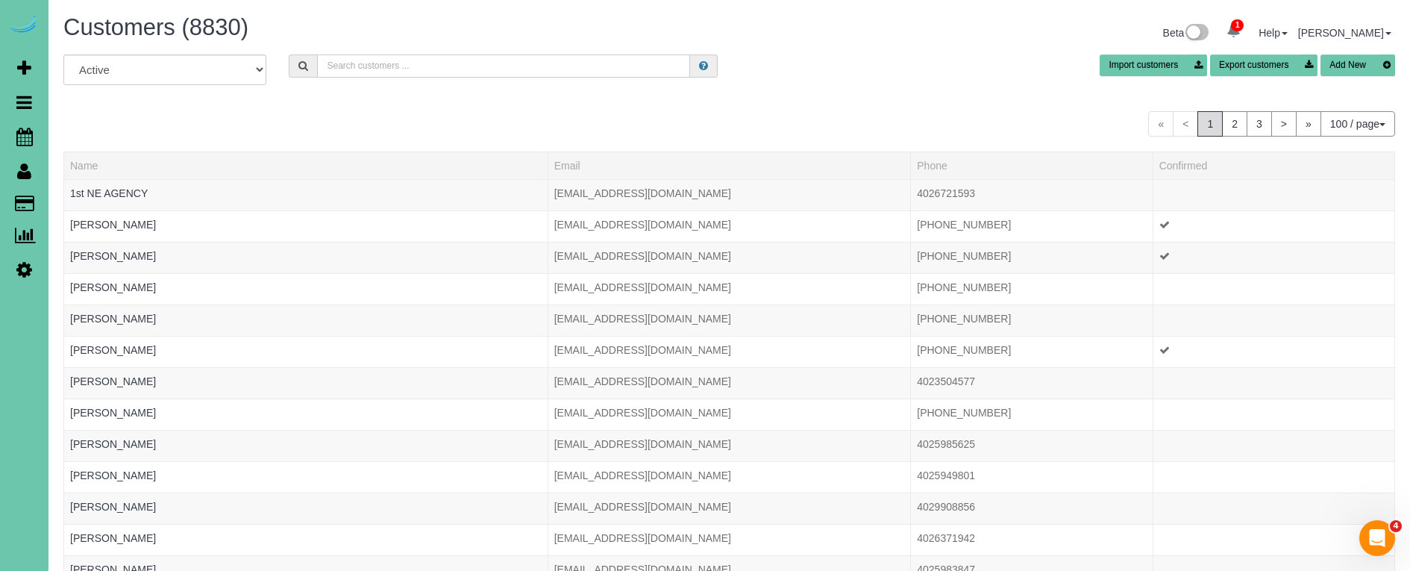
click at [365, 66] on input "text" at bounding box center [503, 65] width 373 height 23
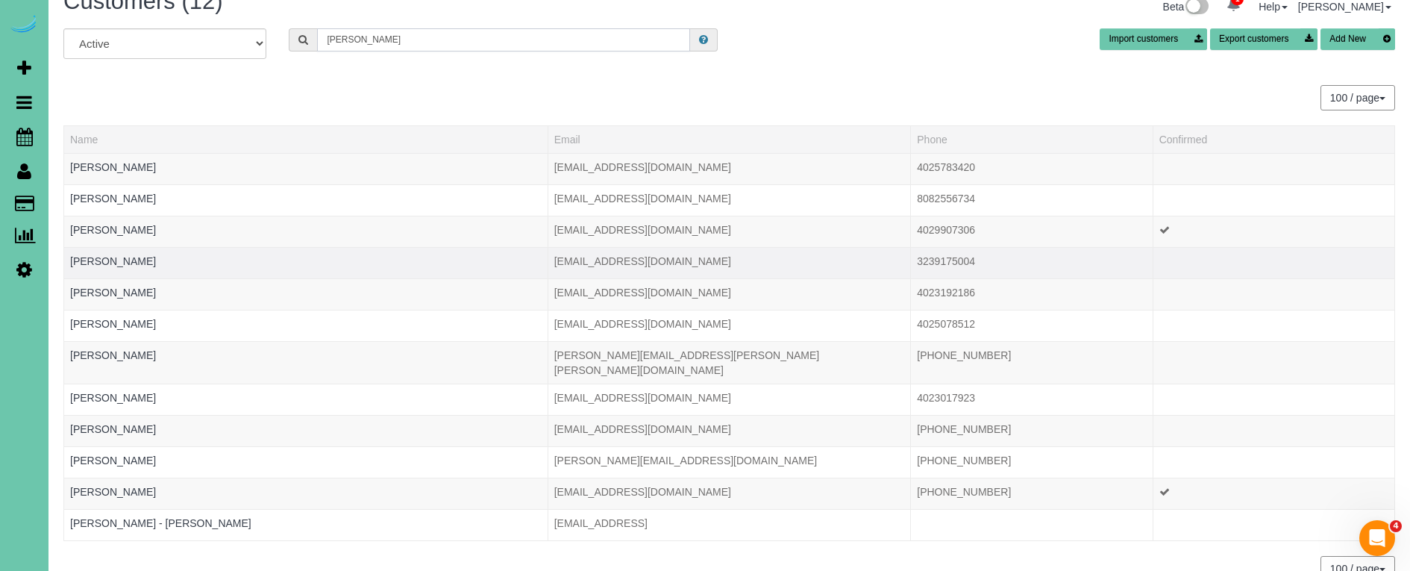
scroll to position [30, 0]
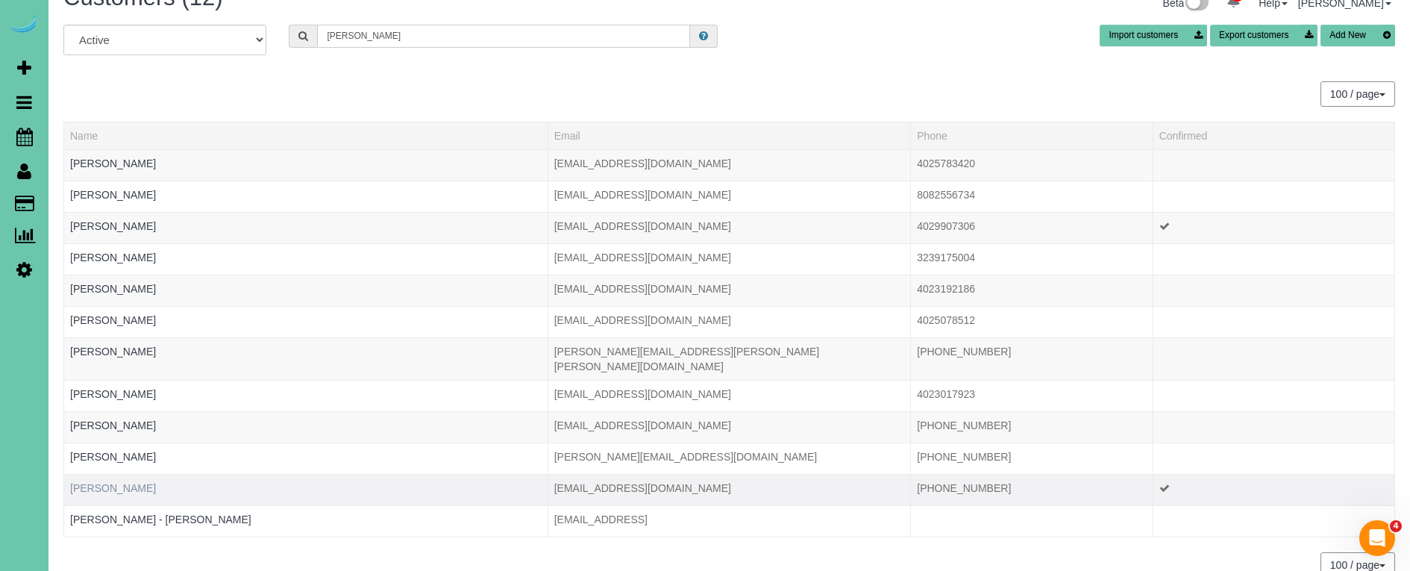
type input "wendy"
click at [134, 482] on link "Wendy Synowicki" at bounding box center [113, 488] width 86 height 12
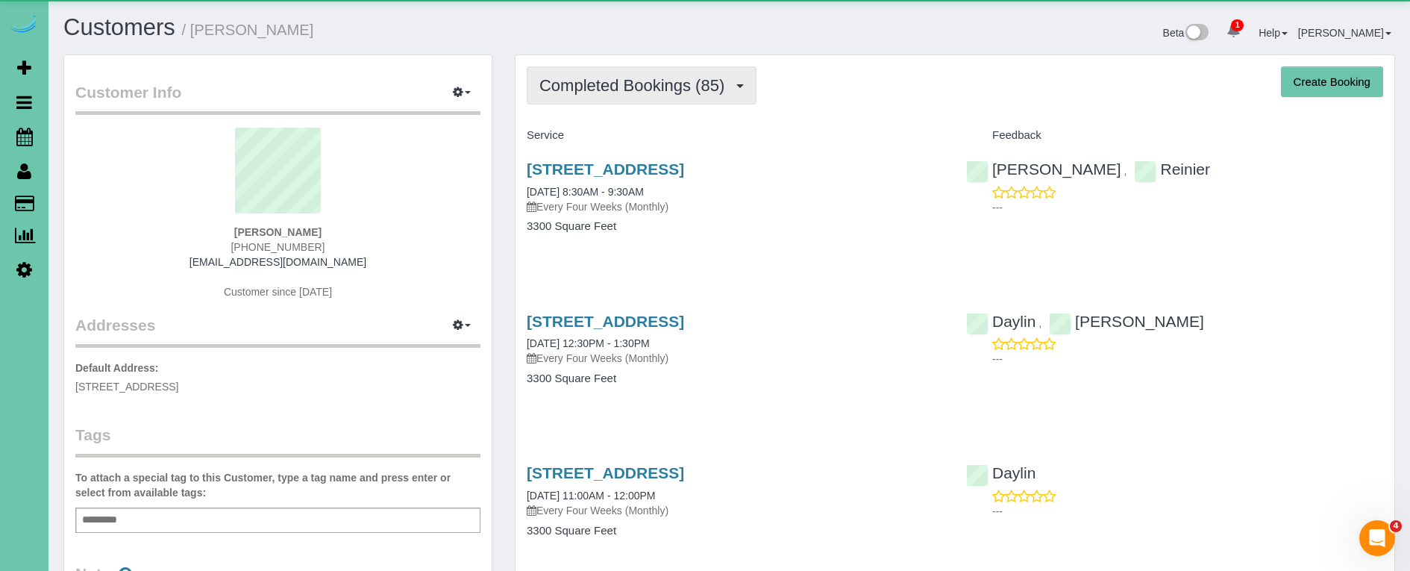
drag, startPoint x: 706, startPoint y: 79, endPoint x: 703, endPoint y: 92, distance: 13.0
click at [707, 81] on span "Completed Bookings (85)" at bounding box center [635, 85] width 192 height 19
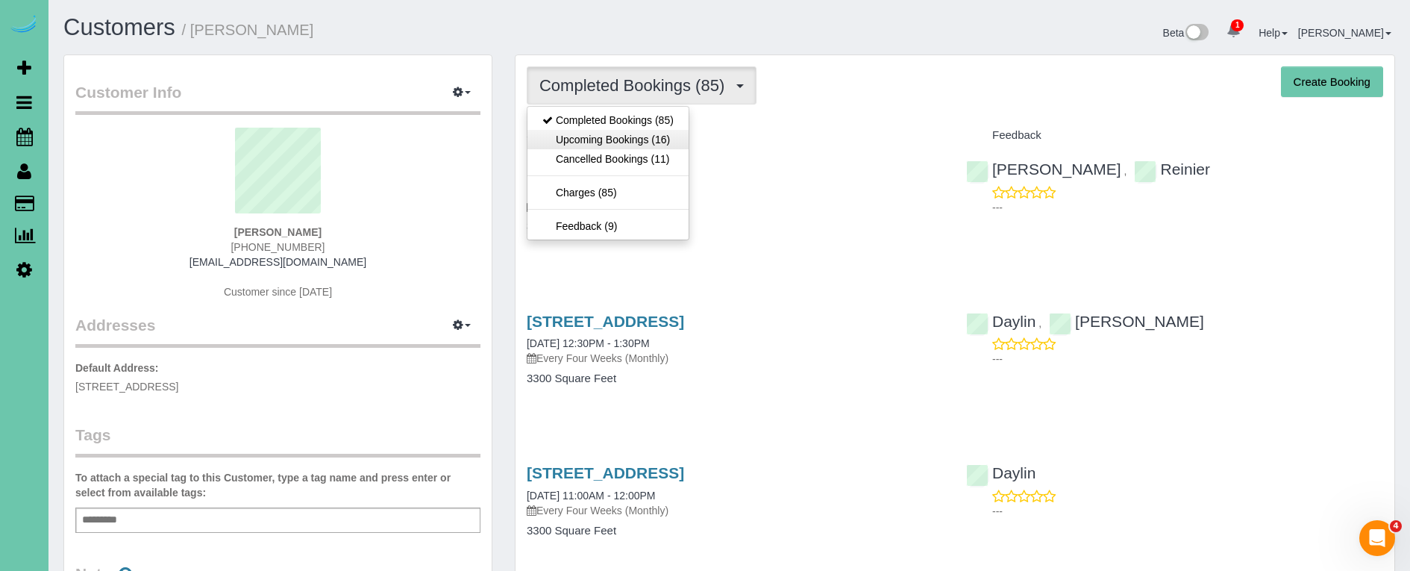
click at [674, 136] on link "Upcoming Bookings (16)" at bounding box center [607, 139] width 161 height 19
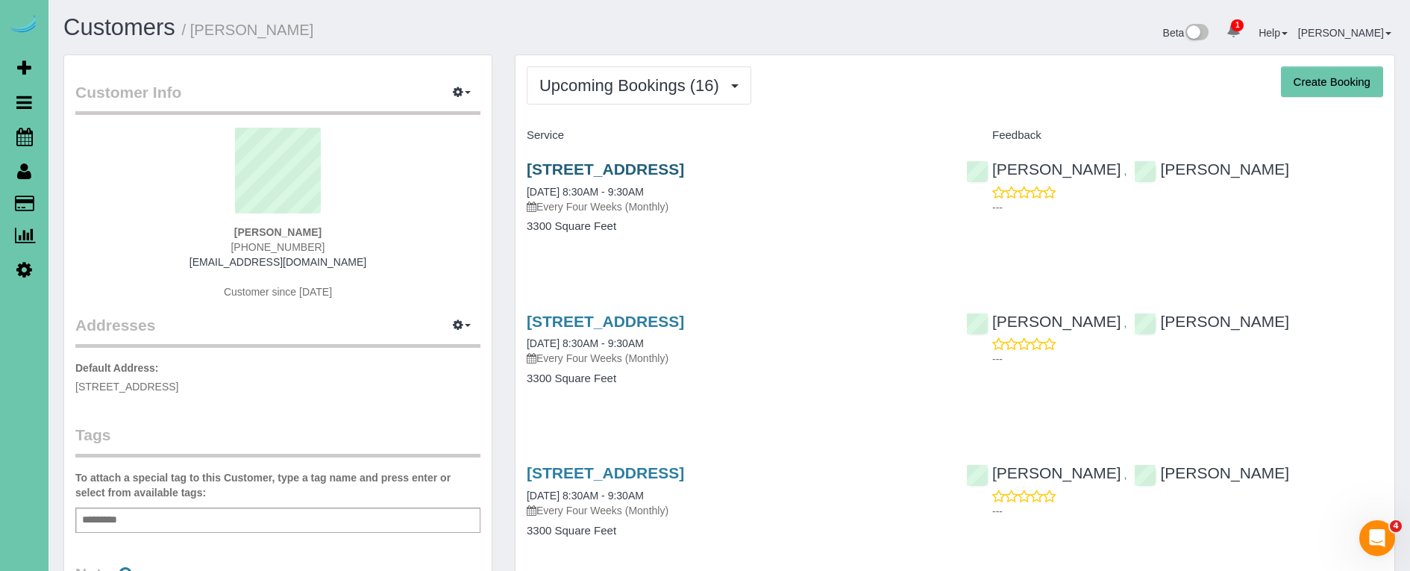
click at [684, 160] on link "17211 O Street, Omaha, NE 68135" at bounding box center [605, 168] width 157 height 17
click at [648, 315] on link "17211 O Street, Omaha, NE 68135" at bounding box center [605, 321] width 157 height 17
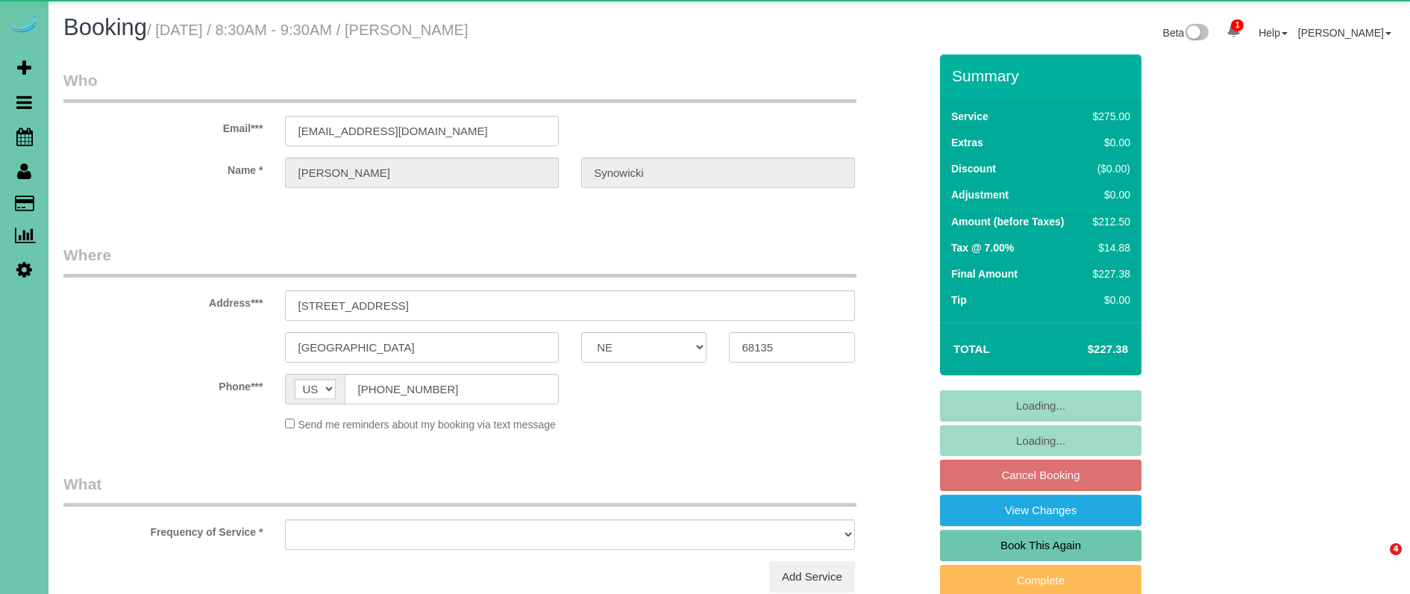
select select "NE"
select select "string:check"
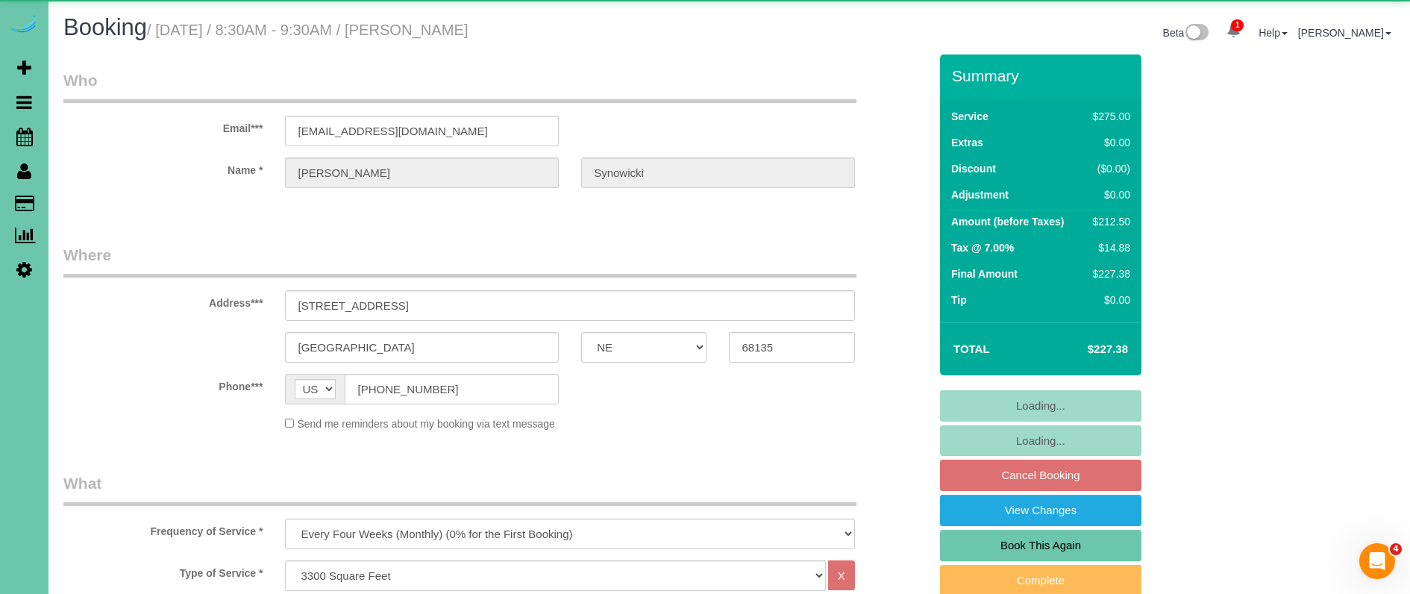
select select "object:717"
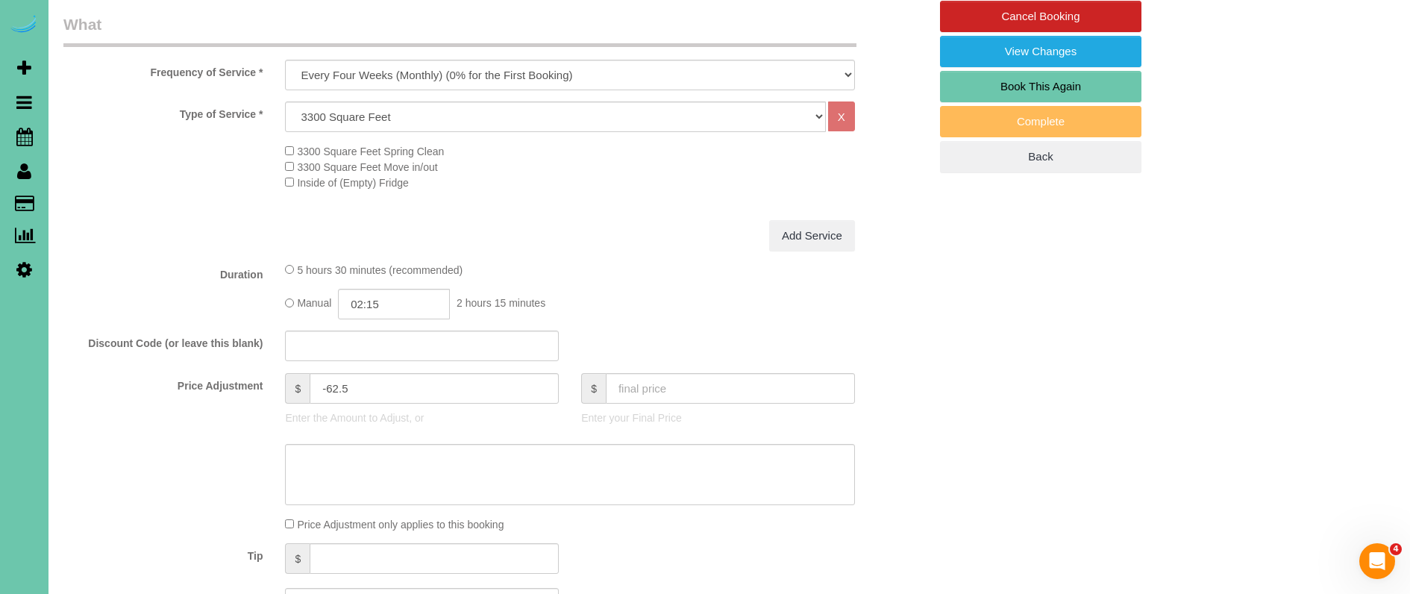
scroll to position [459, 0]
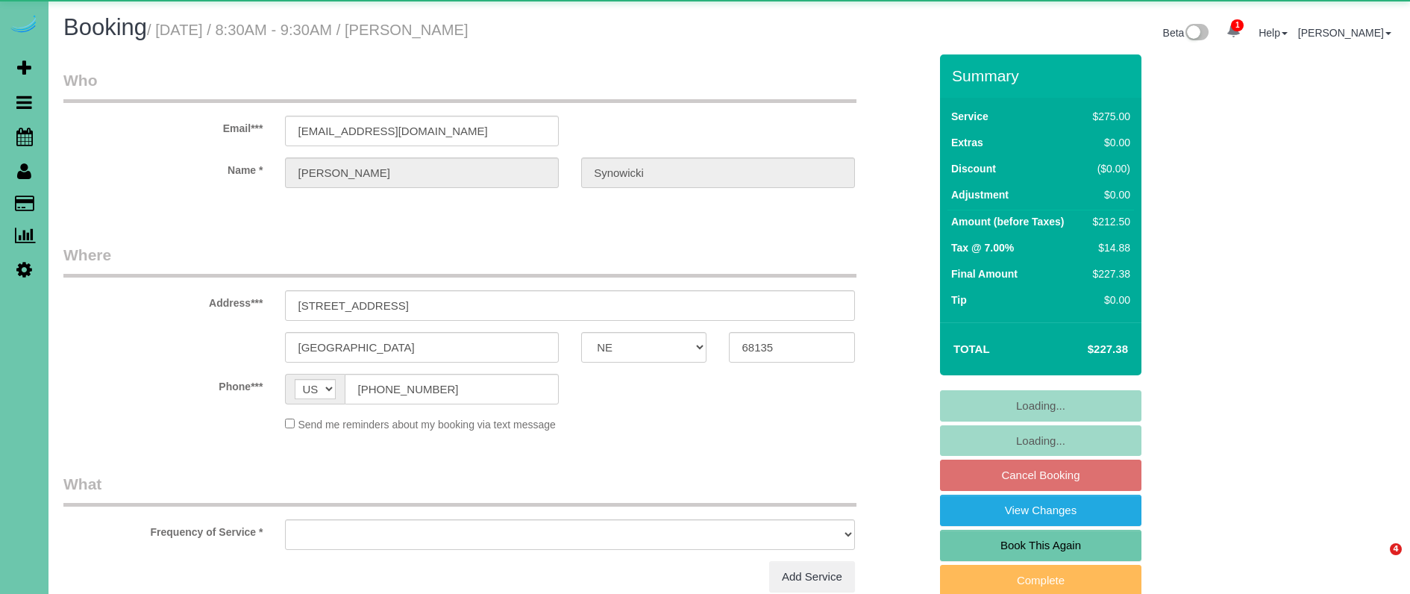
select select "NE"
select select "string:check"
select select "object:902"
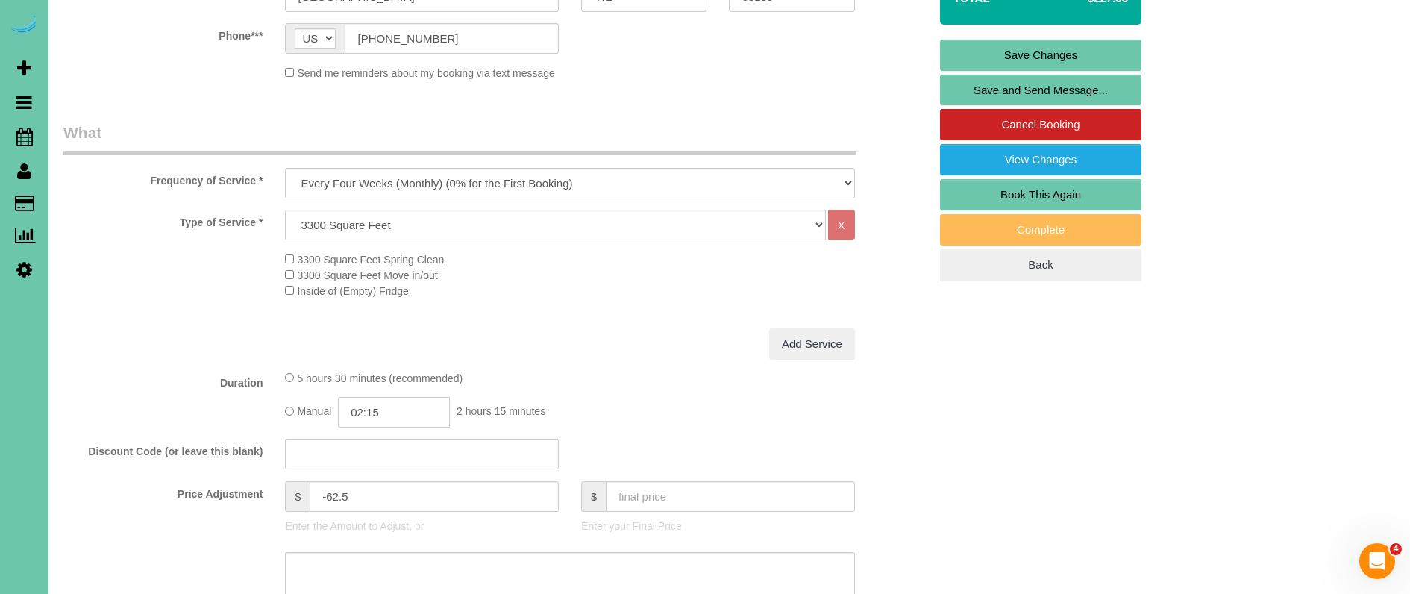
scroll to position [378, 0]
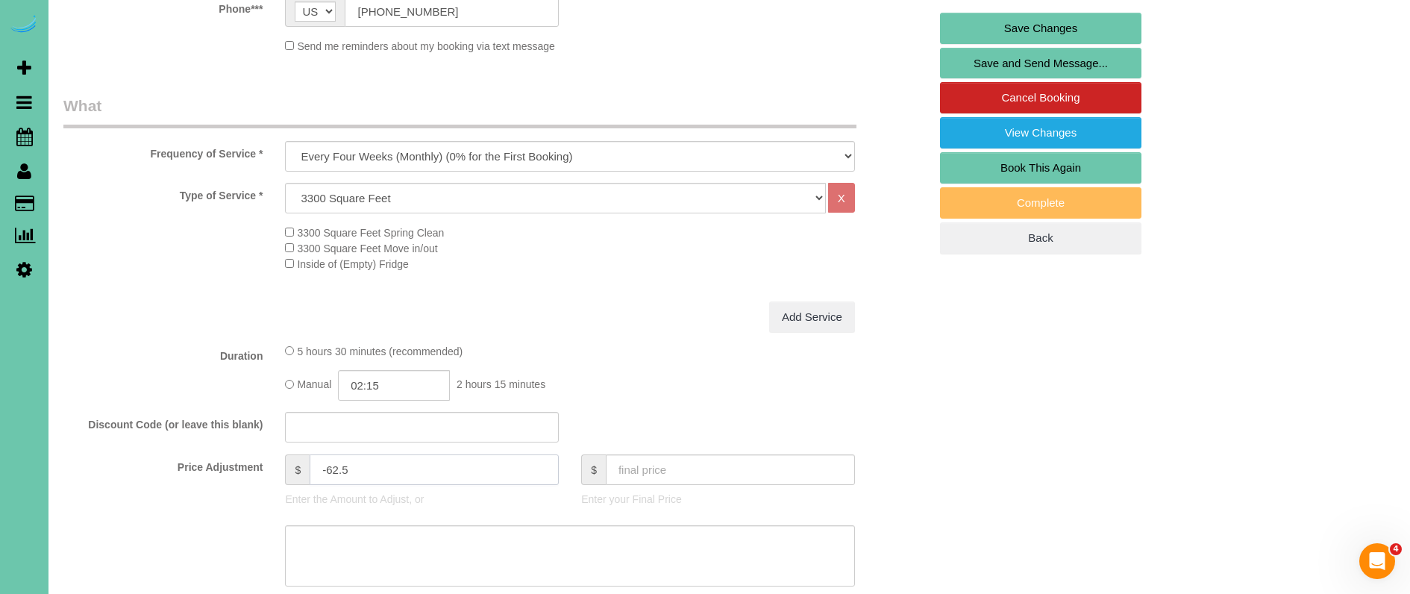
drag, startPoint x: 347, startPoint y: 464, endPoint x: 329, endPoint y: 464, distance: 17.9
click at [329, 464] on input "-62.5" at bounding box center [434, 469] width 249 height 31
type input "-36.5"
click at [425, 550] on textarea at bounding box center [569, 555] width 569 height 61
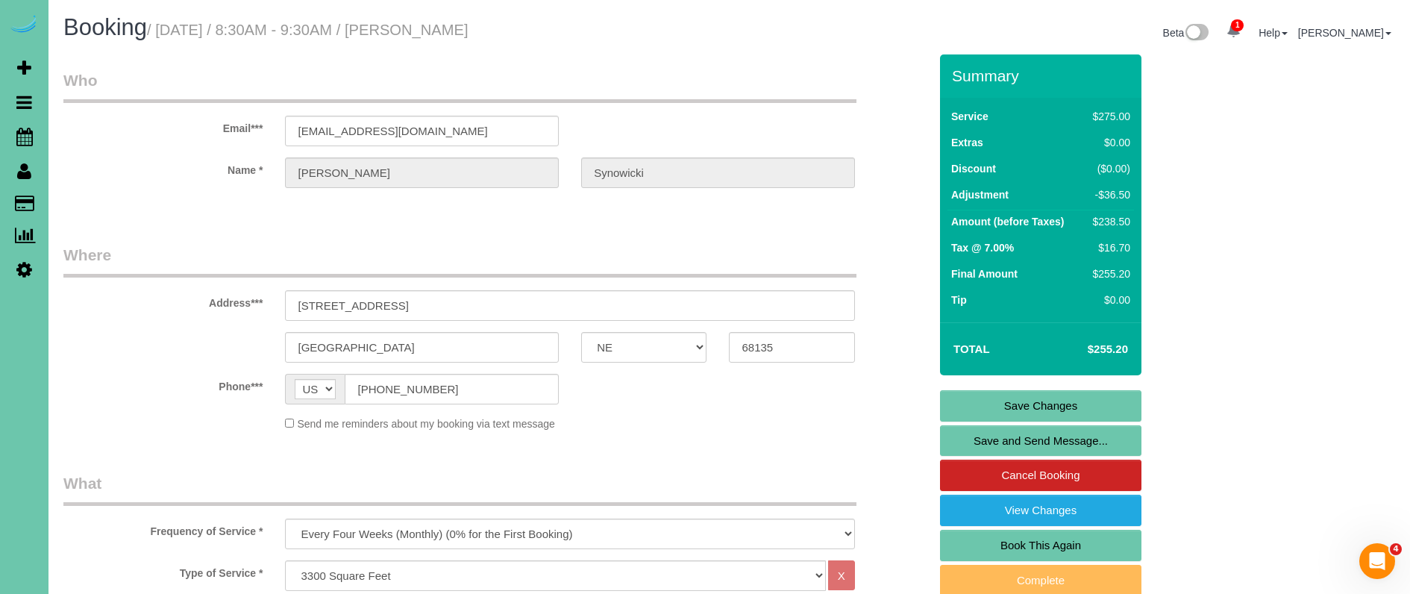
scroll to position [0, 0]
type textarea "NEW RATE [DATE]"
click at [993, 401] on link "Save Changes" at bounding box center [1040, 405] width 201 height 31
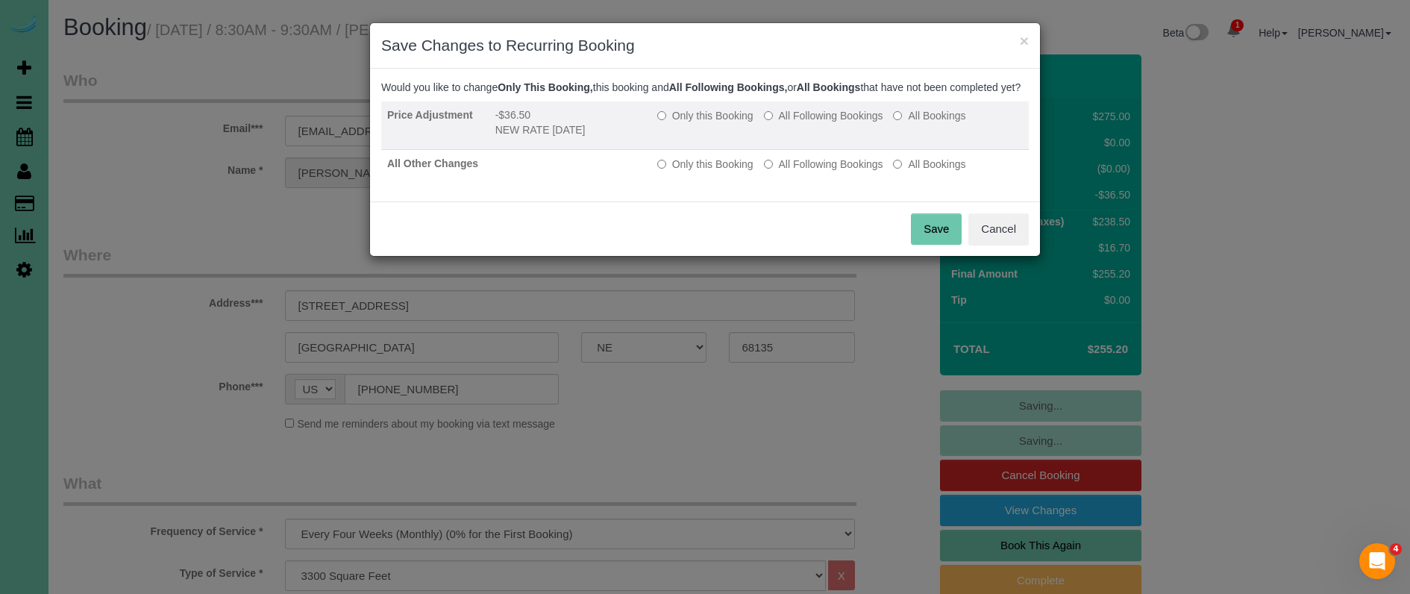
drag, startPoint x: 817, startPoint y: 129, endPoint x: 818, endPoint y: 154, distance: 24.7
click at [818, 123] on label "All Following Bookings" at bounding box center [823, 115] width 119 height 15
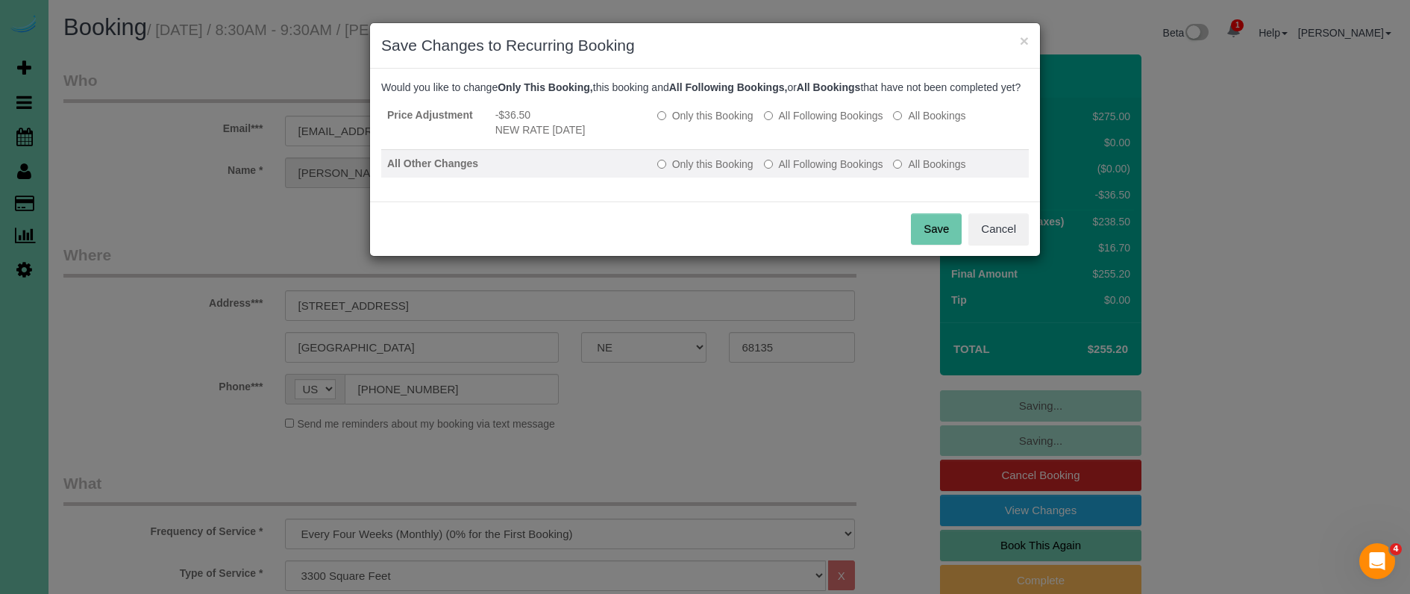
click at [820, 172] on label "All Following Bookings" at bounding box center [823, 164] width 119 height 15
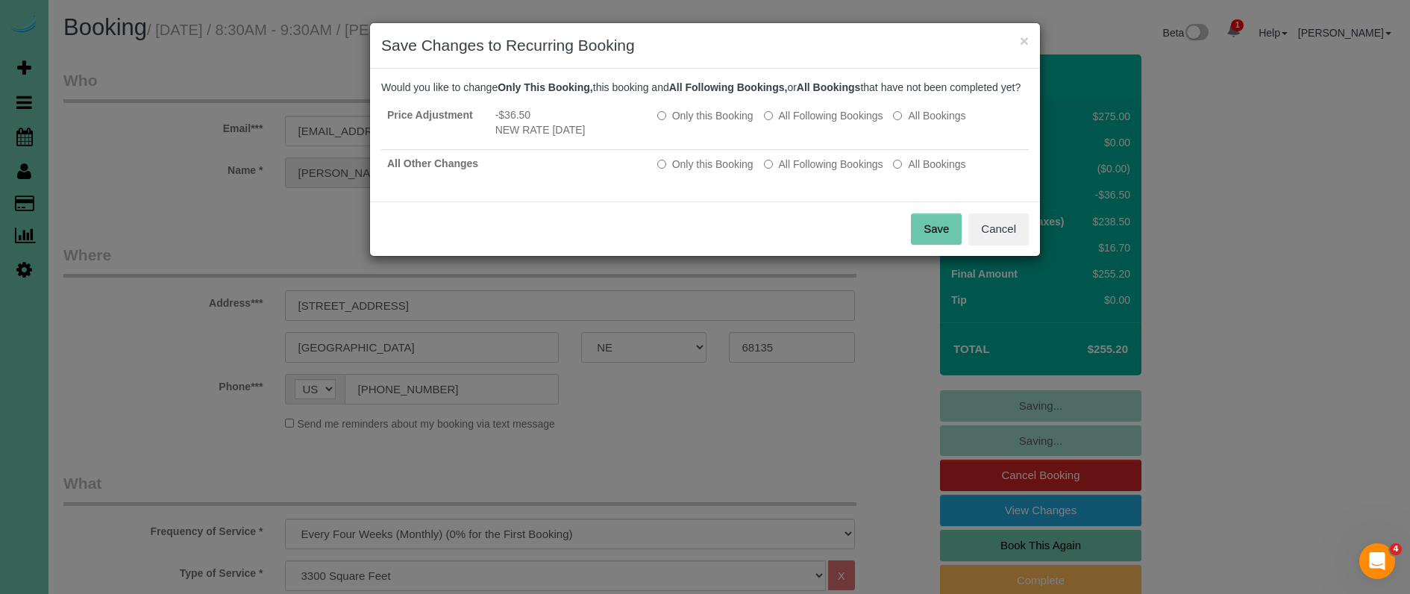
click at [935, 245] on button "Save" at bounding box center [936, 228] width 51 height 31
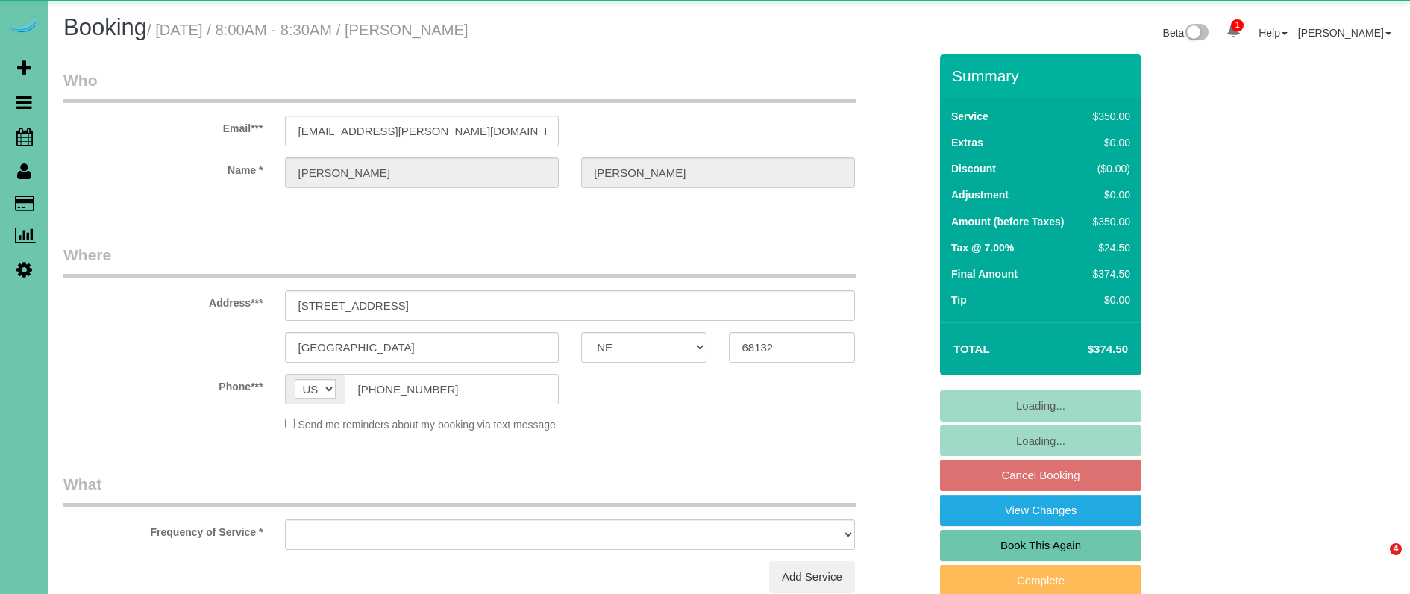
select select "NE"
select select "object:663"
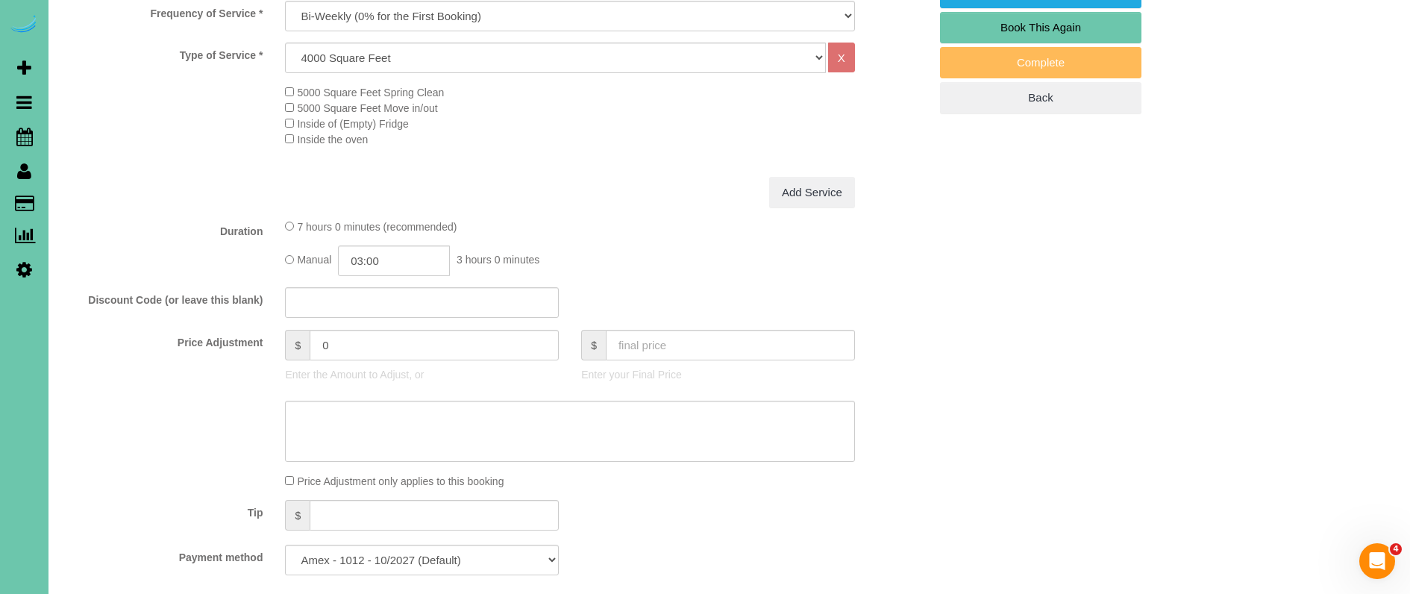
scroll to position [537, 0]
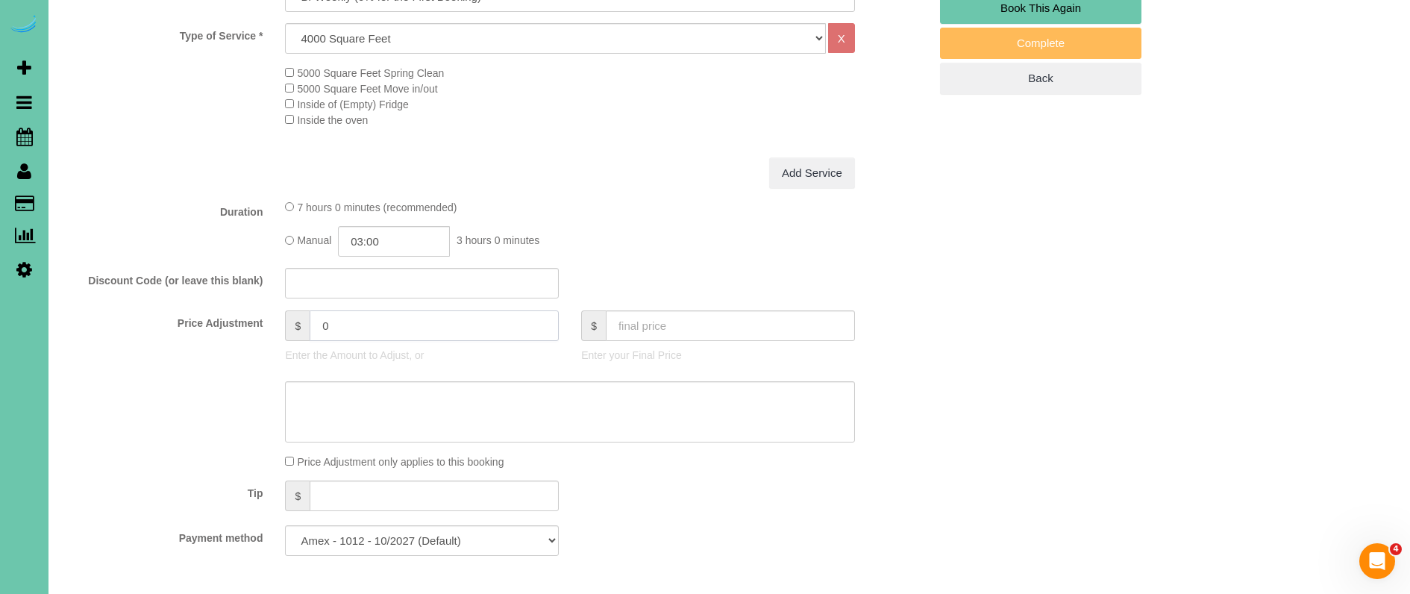
drag, startPoint x: 322, startPoint y: 322, endPoint x: 284, endPoint y: 317, distance: 38.4
click at [284, 317] on div "$ 0 Enter the Amount to Adjust, or" at bounding box center [422, 340] width 296 height 60
type input "25"
click at [430, 226] on input "03:00" at bounding box center [394, 241] width 112 height 31
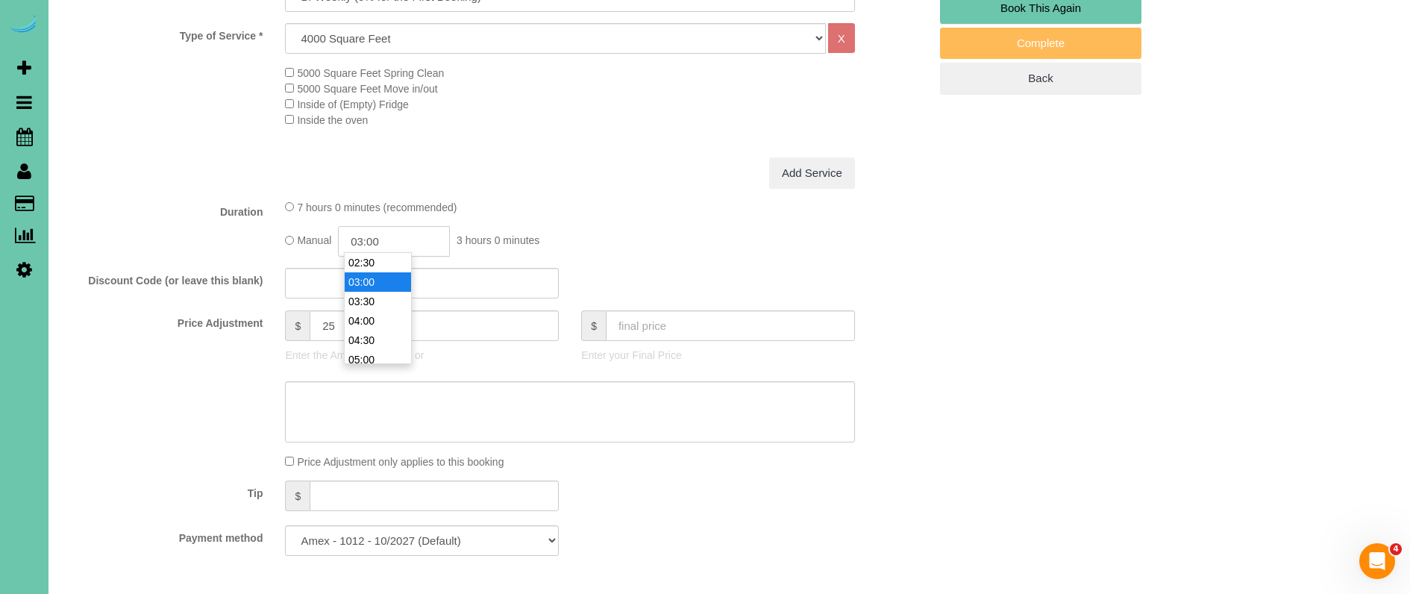
click at [388, 237] on input "03:00" at bounding box center [394, 241] width 112 height 31
type input "03:15"
click at [424, 399] on textarea at bounding box center [569, 411] width 569 height 61
drag, startPoint x: 245, startPoint y: 357, endPoint x: 143, endPoint y: 351, distance: 102.4
click at [139, 352] on sui-booking-price-adjustment "Price Adjustment $ 25 Enter the Amount to Adjust, or $ Enter your Final Price P…" at bounding box center [495, 389] width 865 height 159
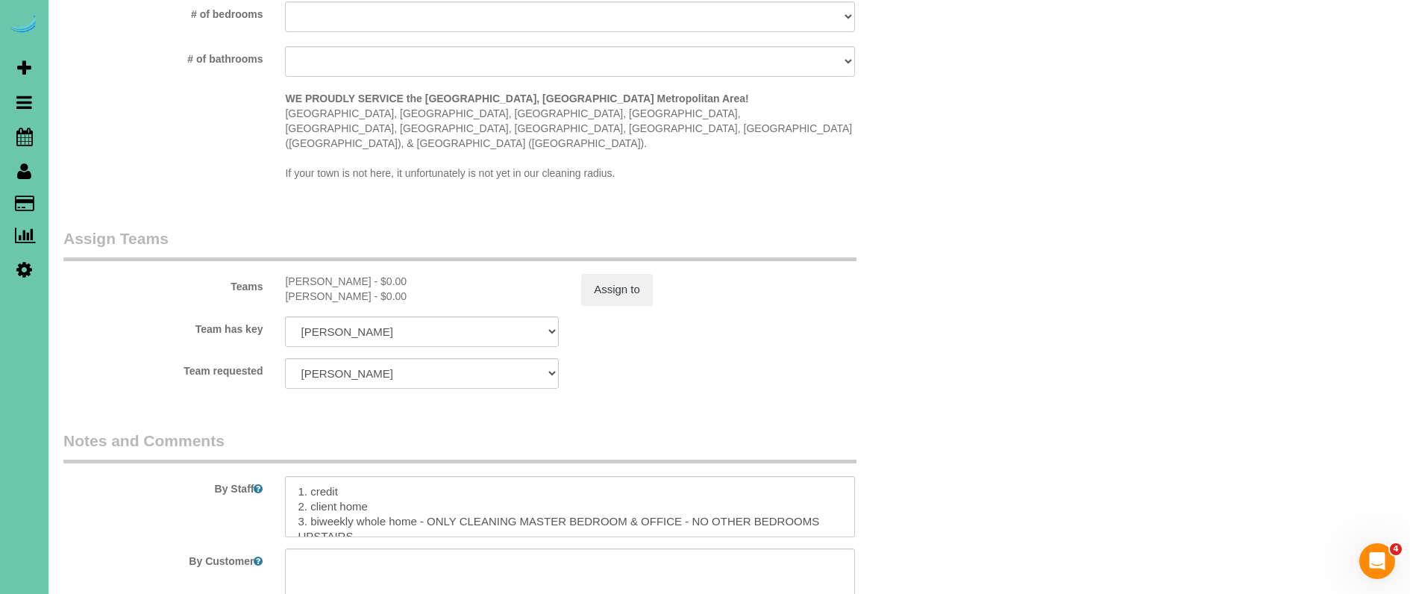
scroll to position [1459, 0]
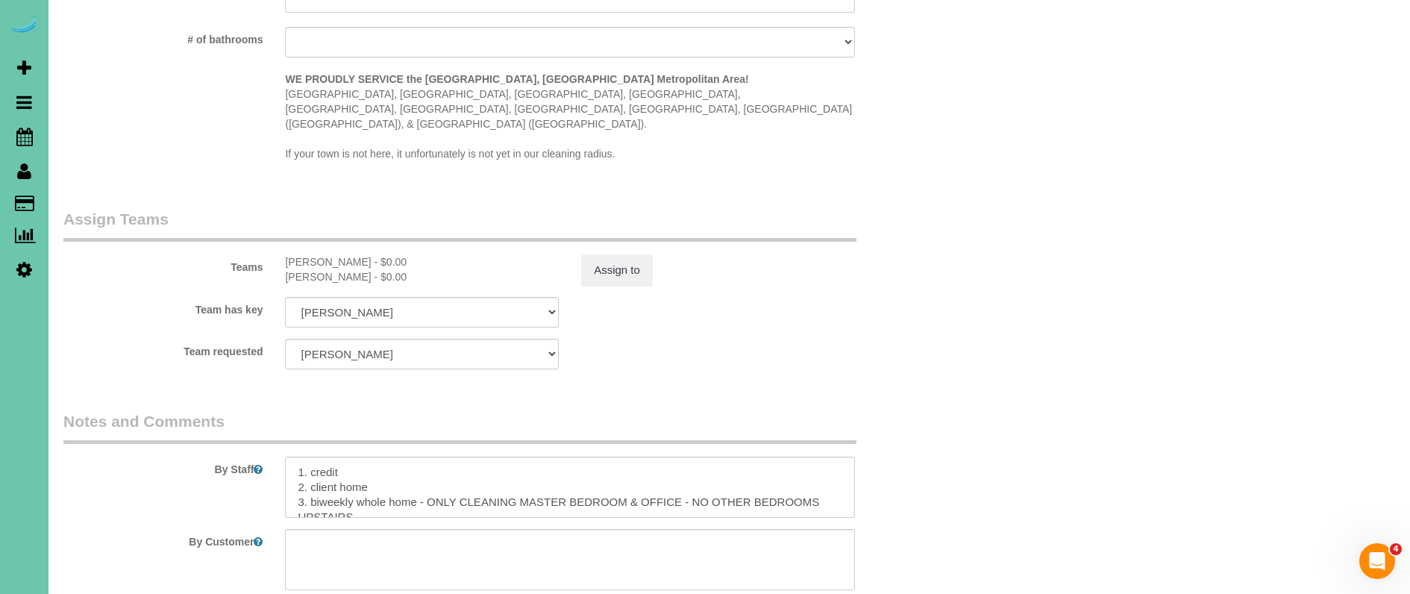
type textarea "skipped last cleaning - added extra time"
click at [295, 457] on textarea at bounding box center [569, 487] width 569 height 61
paste textarea "skipped last cleaning - added extra time"
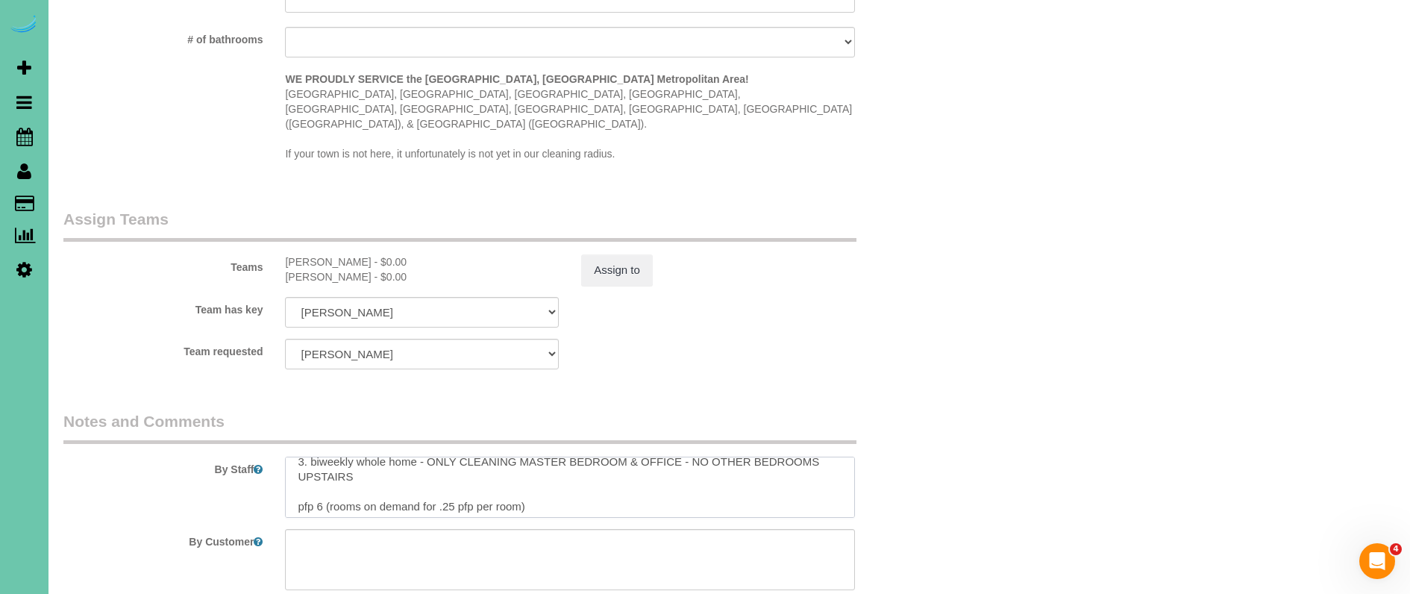
scroll to position [54, 0]
click at [326, 471] on textarea at bounding box center [569, 487] width 569 height 61
type textarea "skipped last cleaning - added extra time 1. credit 2. client home 3. biweekly w…"
click at [592, 254] on button "Assign to" at bounding box center [617, 269] width 72 height 31
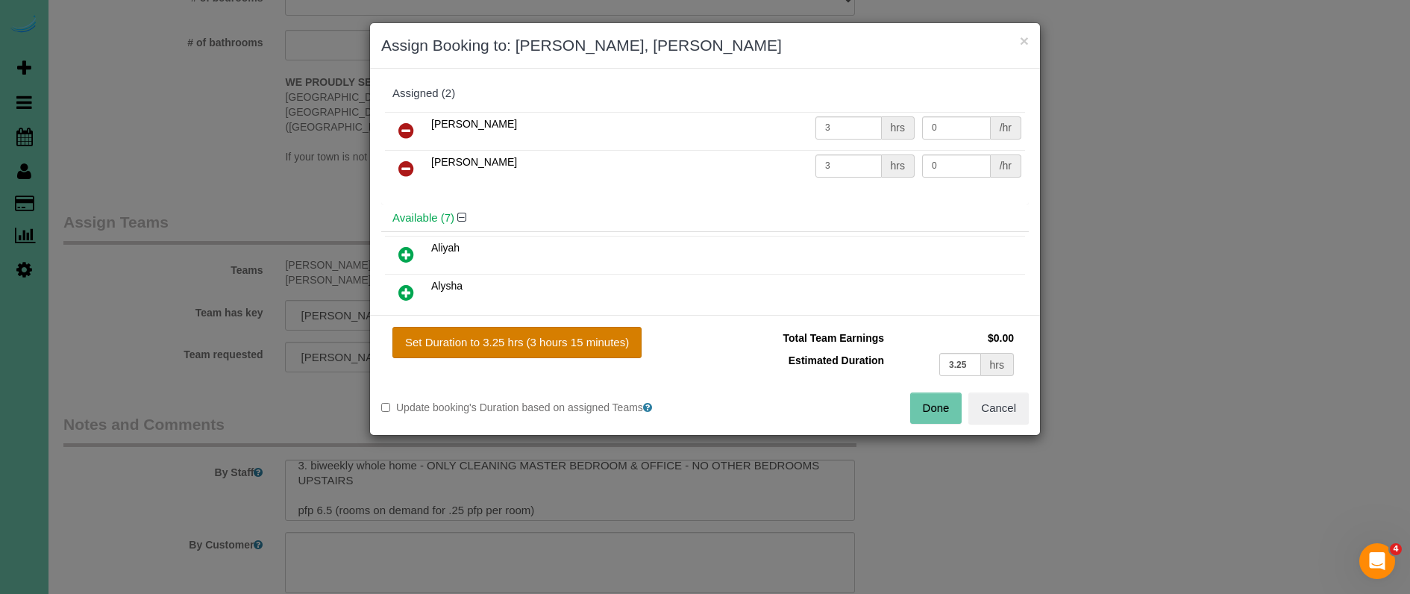
click at [601, 349] on button "Set Duration to 3.25 hrs (3 hours 15 minutes)" at bounding box center [516, 342] width 249 height 31
type input "3.25"
click at [942, 410] on button "Done" at bounding box center [936, 407] width 52 height 31
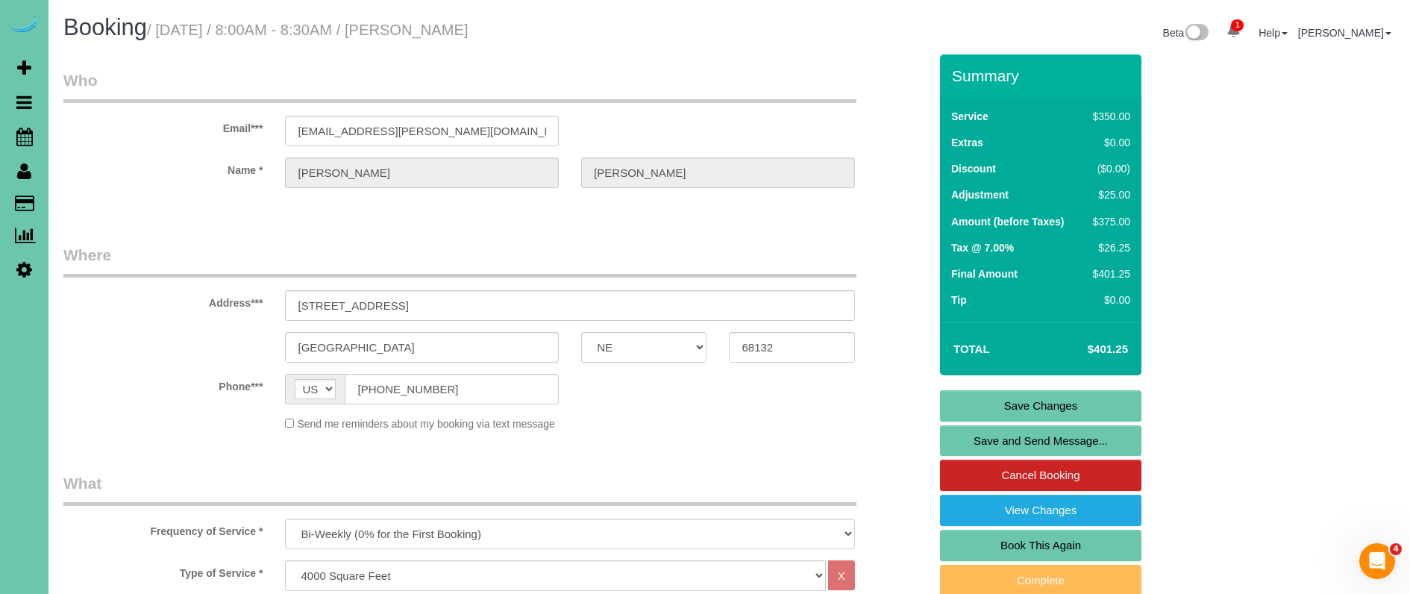
scroll to position [0, 0]
click at [954, 413] on link "Save Changes" at bounding box center [1040, 405] width 201 height 31
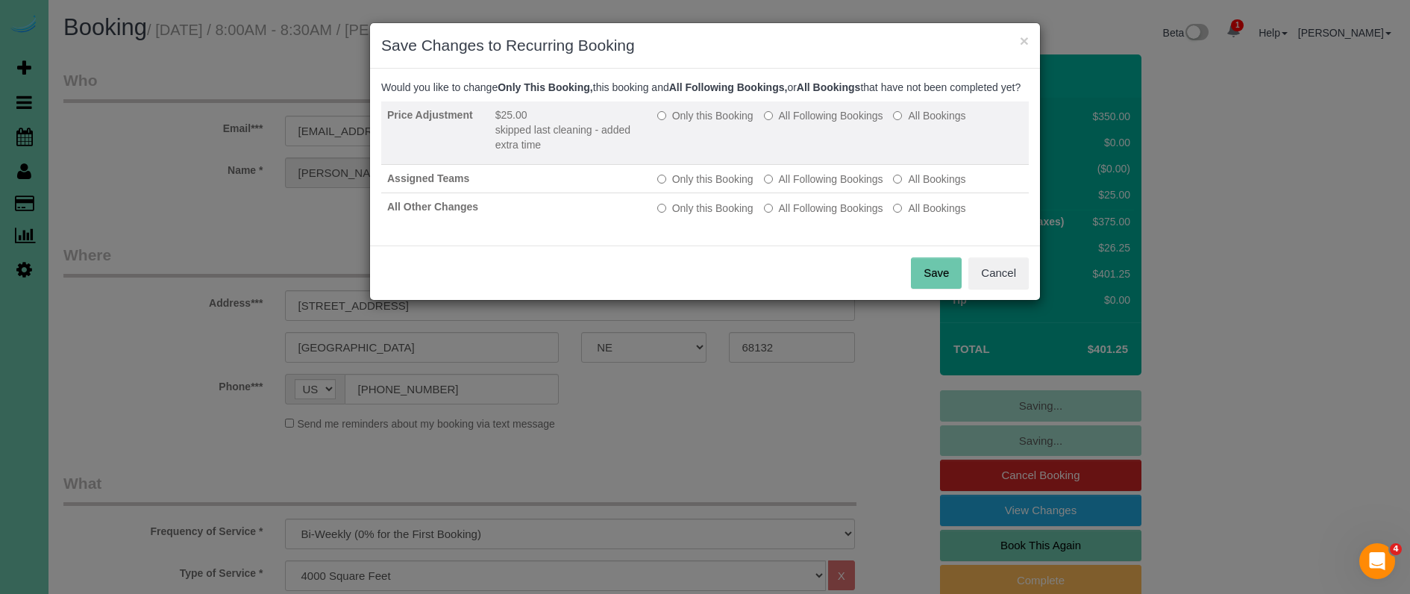
click at [720, 123] on label "Only this Booking" at bounding box center [705, 115] width 96 height 15
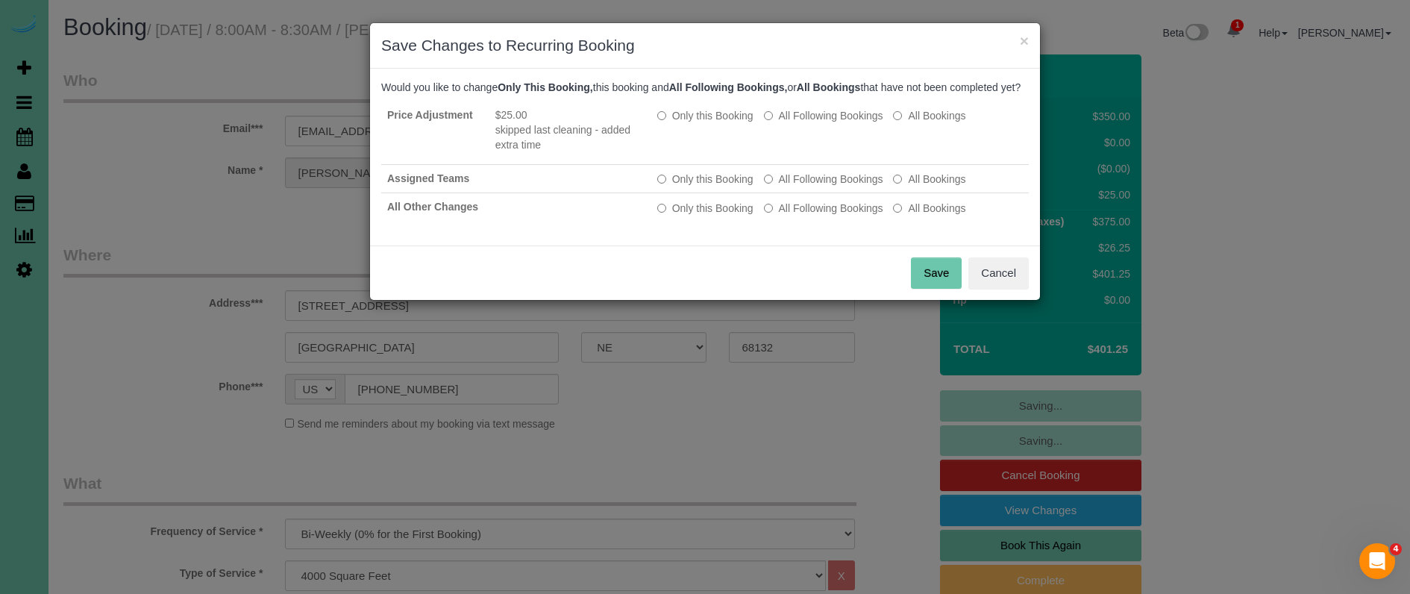
drag, startPoint x: 933, startPoint y: 289, endPoint x: 876, endPoint y: 289, distance: 57.4
click at [933, 289] on button "Save" at bounding box center [936, 272] width 51 height 31
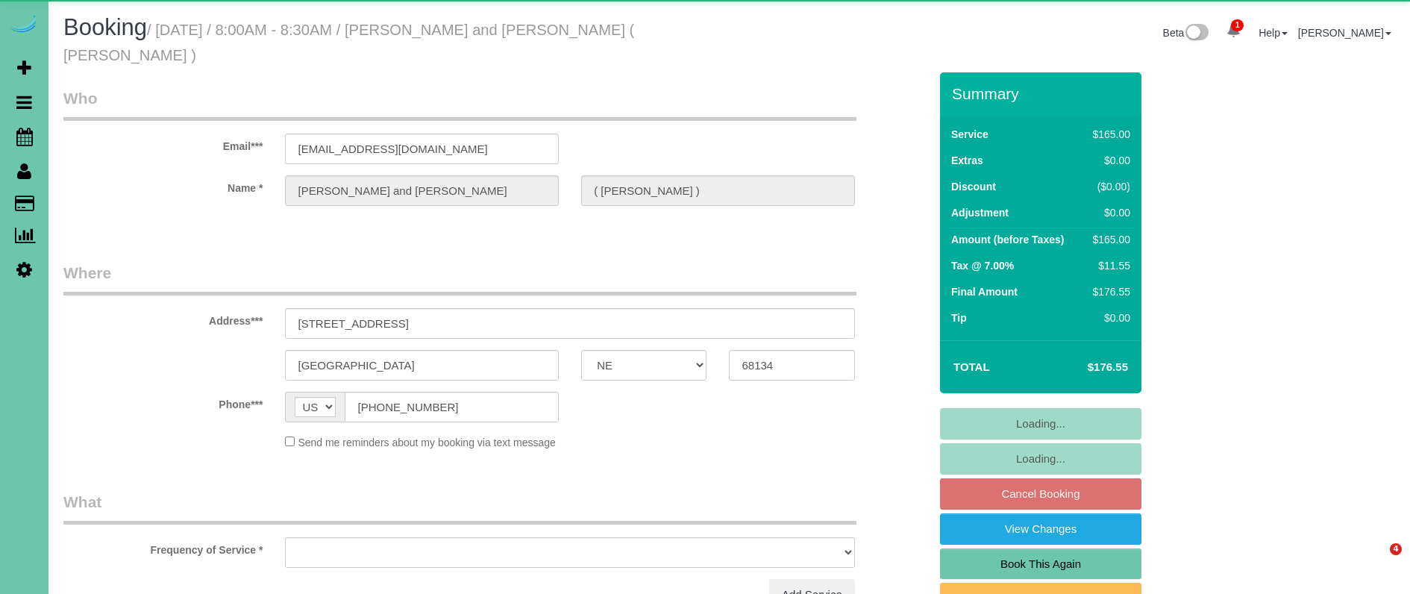
select select "NE"
select select "object:655"
select select "string:fspay-957b6359-1d59-490c-bb73-74e20cc3d558"
select select "object:913"
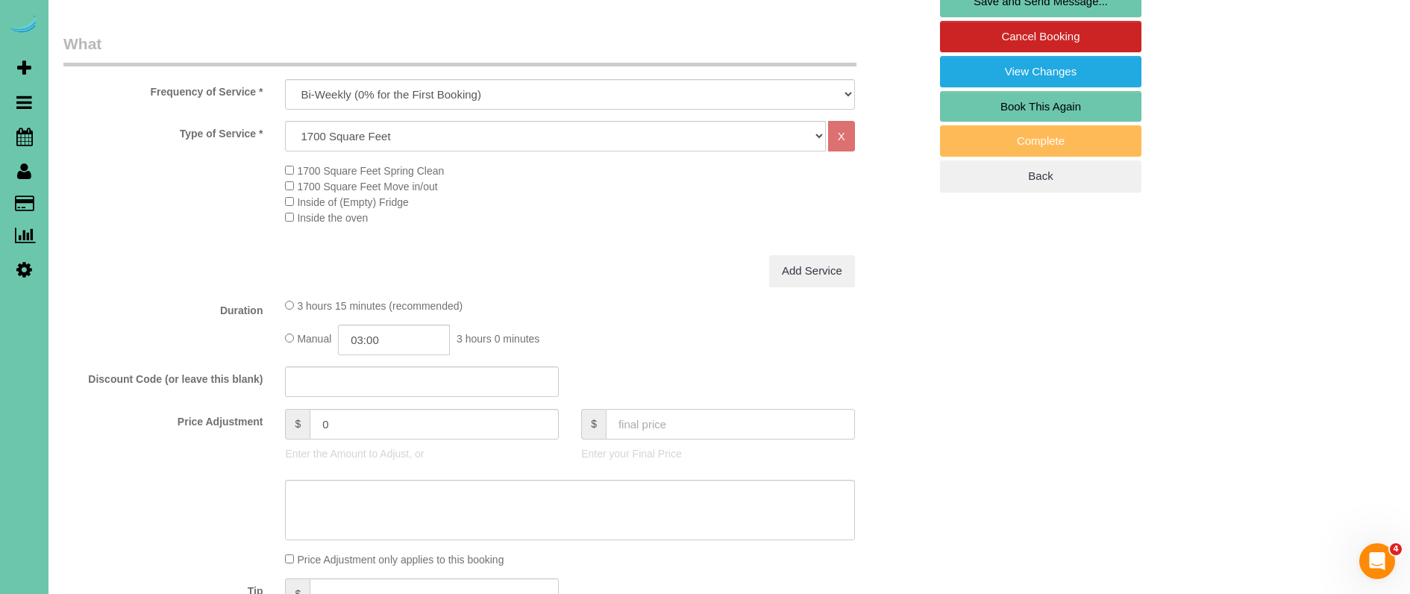
scroll to position [460, 0]
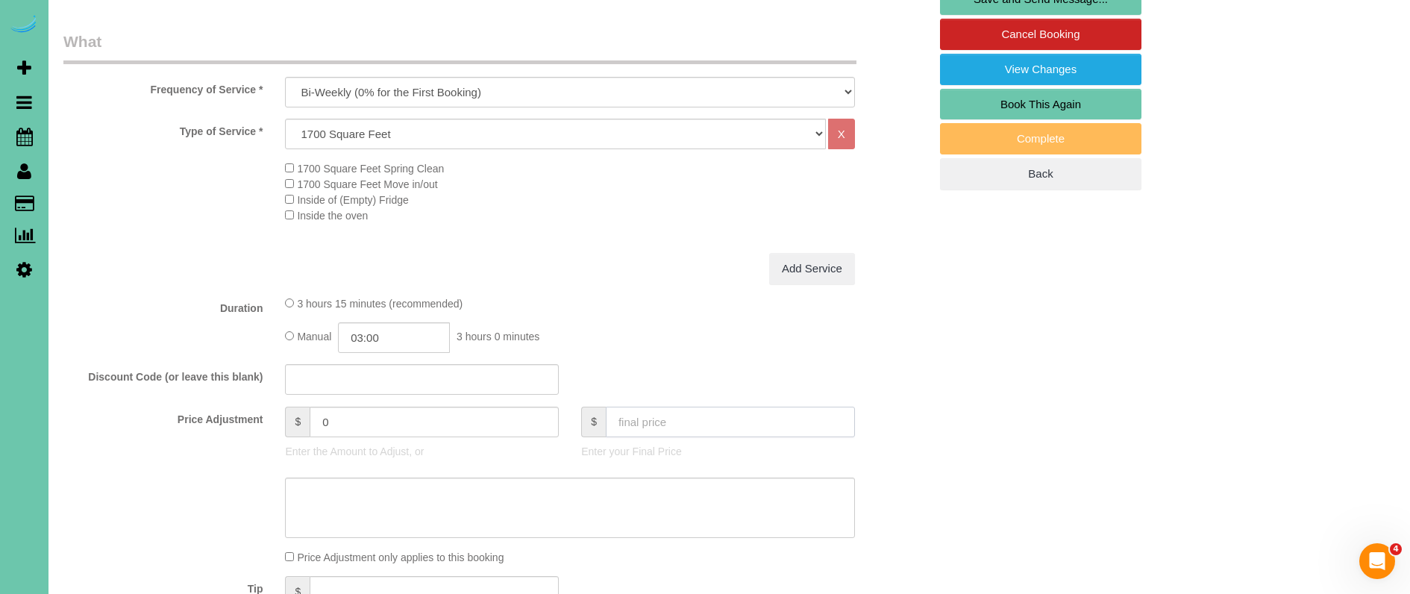
click at [660, 407] on input "text" at bounding box center [730, 422] width 249 height 31
type input "0"
type textarea "CF"
type input "-165"
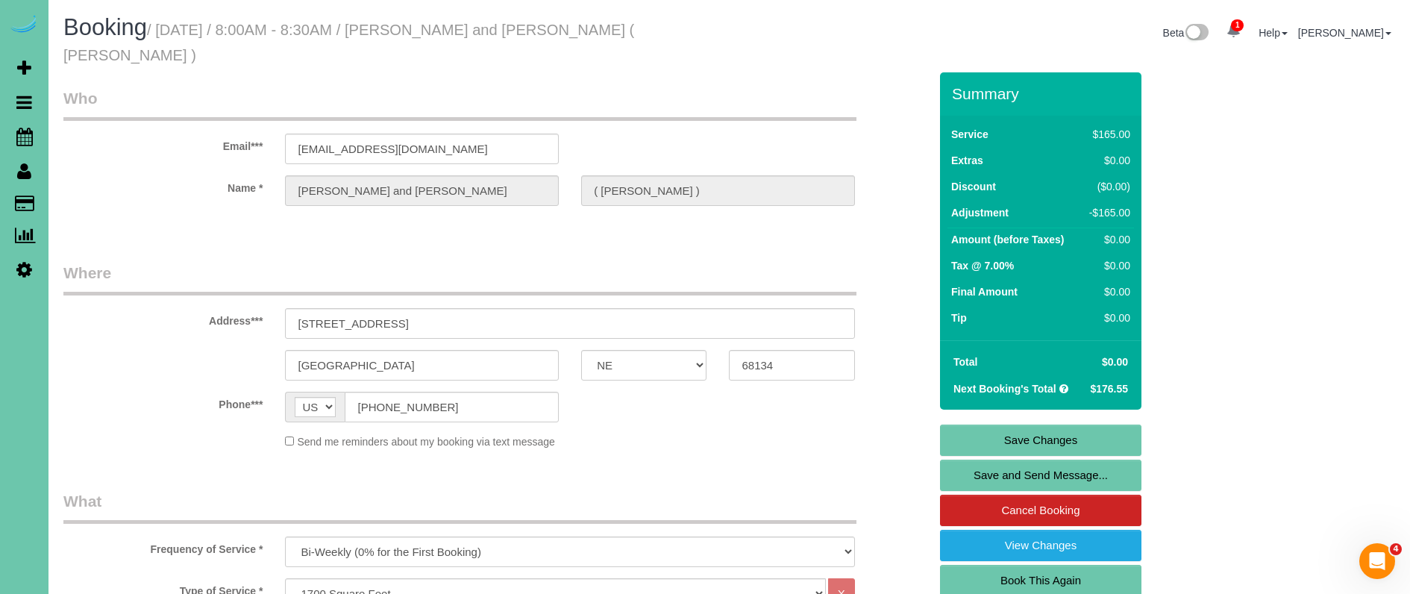
scroll to position [0, 0]
type textarea "CFR"
click at [1005, 425] on link "Save Changes" at bounding box center [1040, 440] width 201 height 31
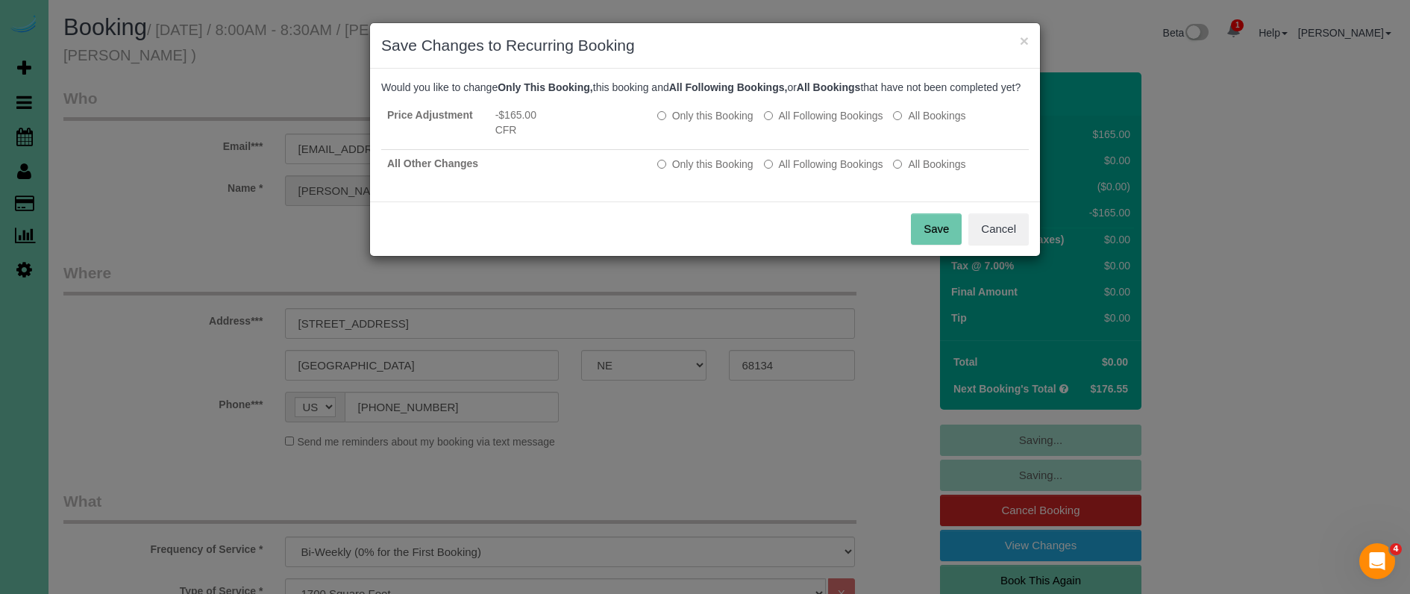
drag, startPoint x: 930, startPoint y: 245, endPoint x: 914, endPoint y: 242, distance: 16.8
click at [930, 245] on button "Save" at bounding box center [936, 228] width 51 height 31
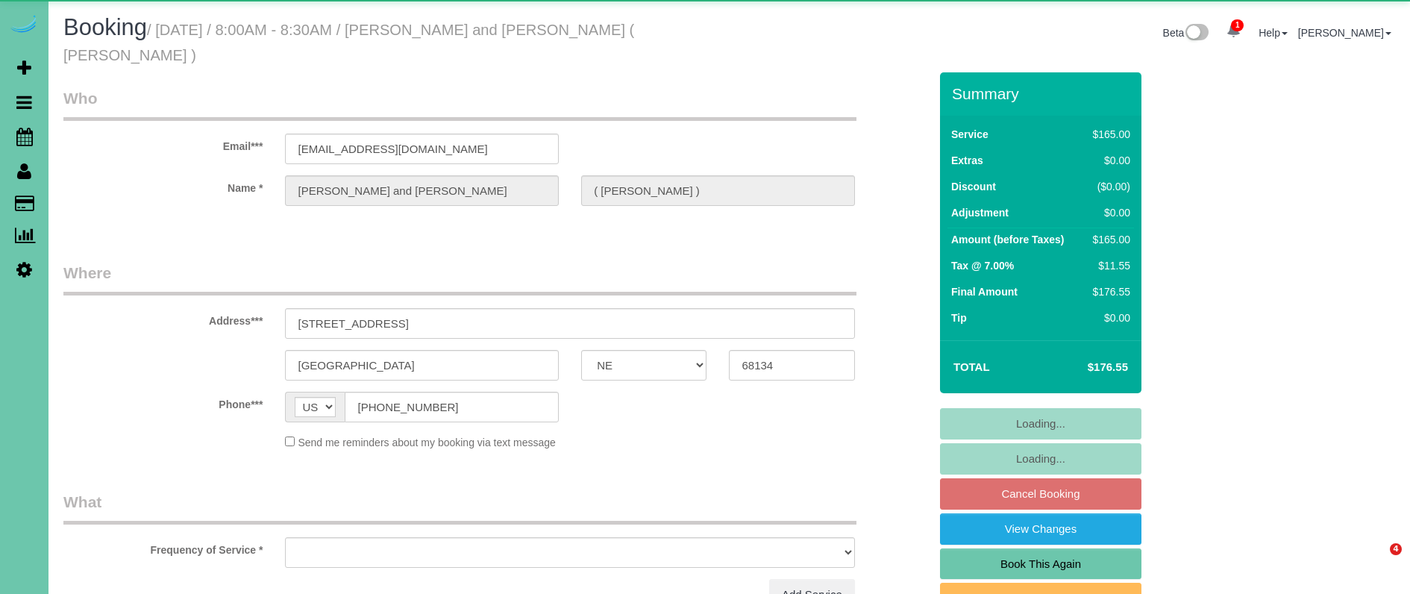
select select "NE"
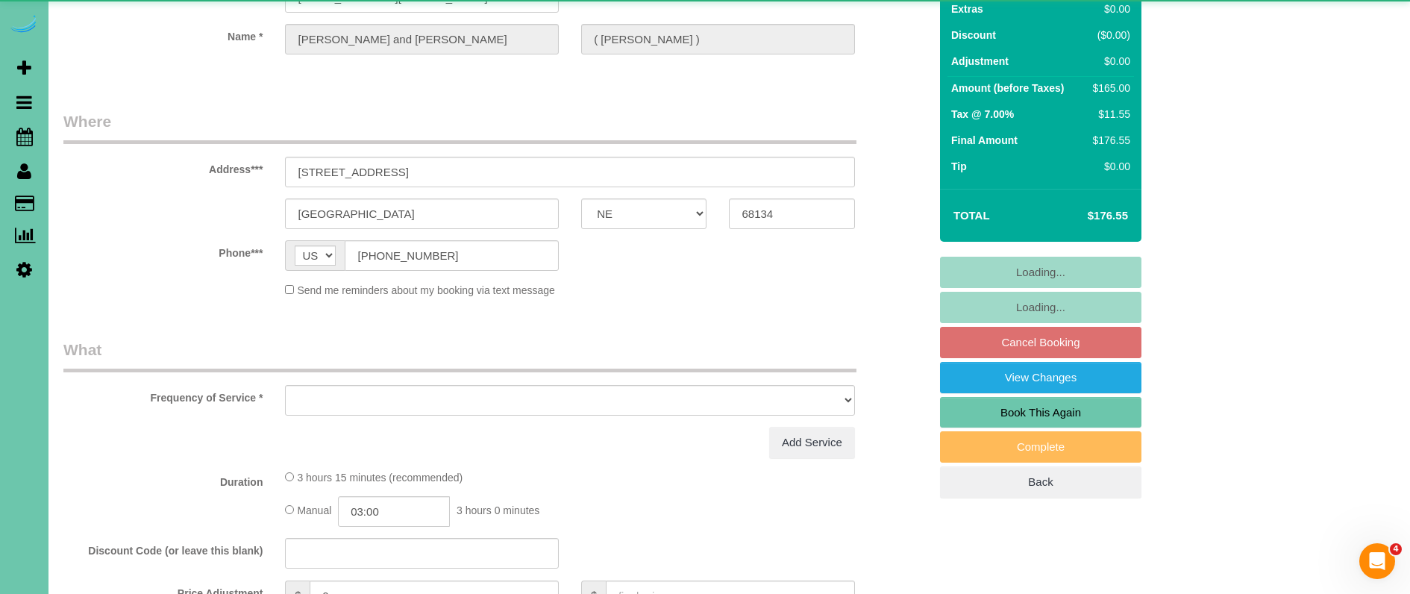
select select "object:630"
select select "string:fspay-957b6359-1d59-490c-bb73-74e20cc3d558"
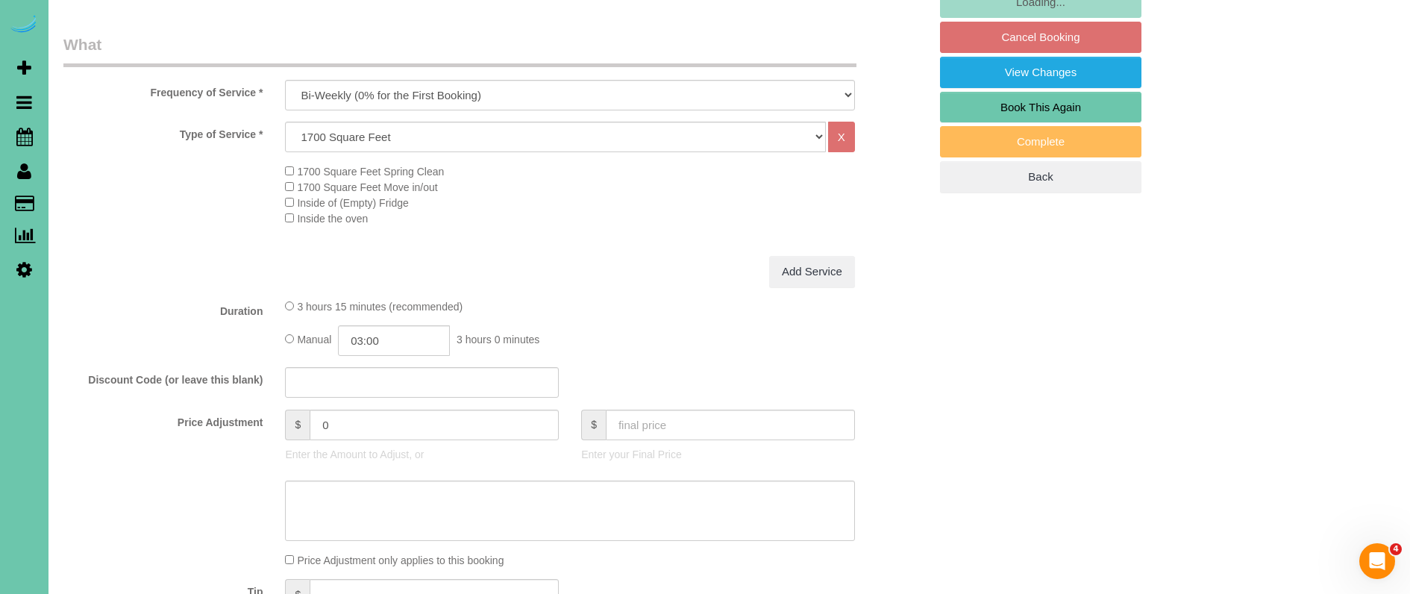
scroll to position [462, 0]
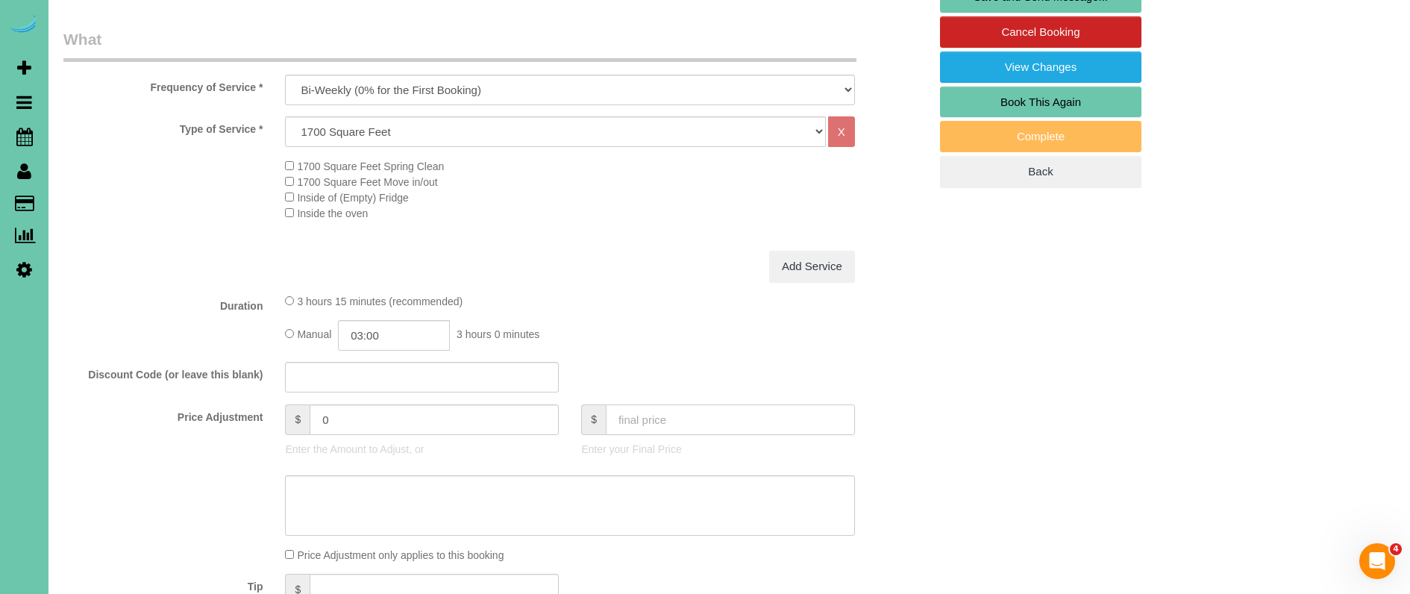
click at [670, 404] on input "text" at bounding box center [730, 419] width 249 height 31
type input "0"
type textarea "CFT"
type input "-165"
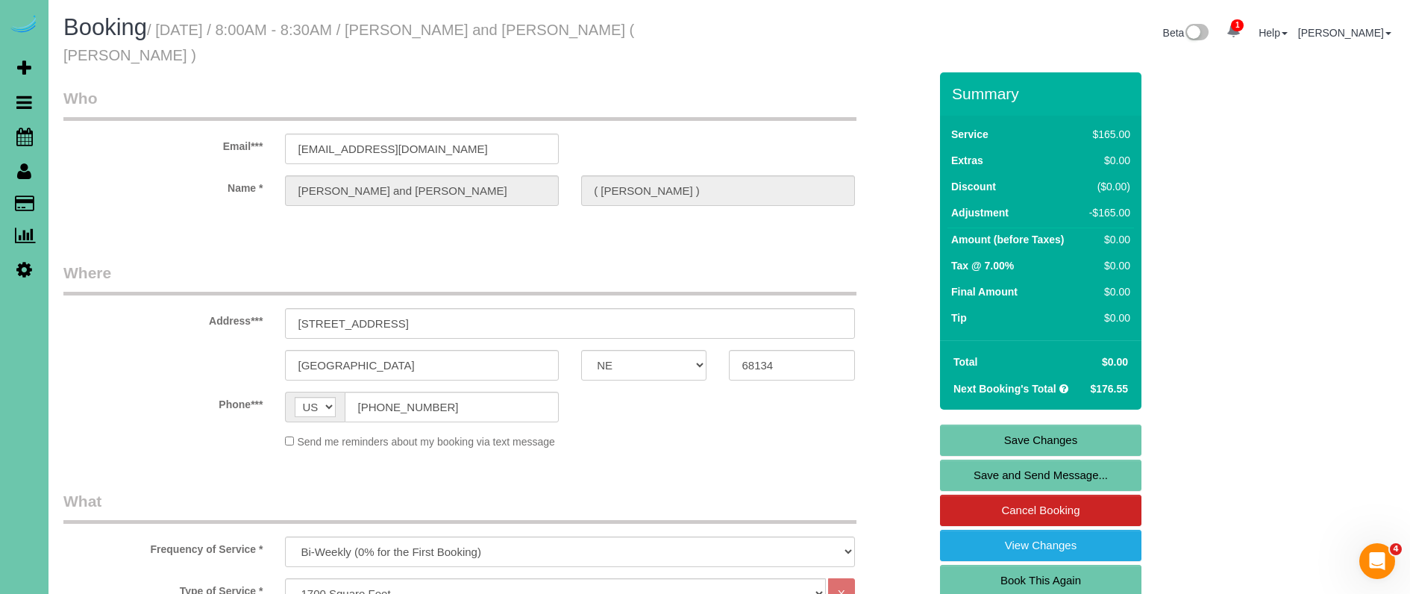
scroll to position [0, 0]
type textarea "CFR"
click at [968, 425] on link "Save Changes" at bounding box center [1040, 440] width 201 height 31
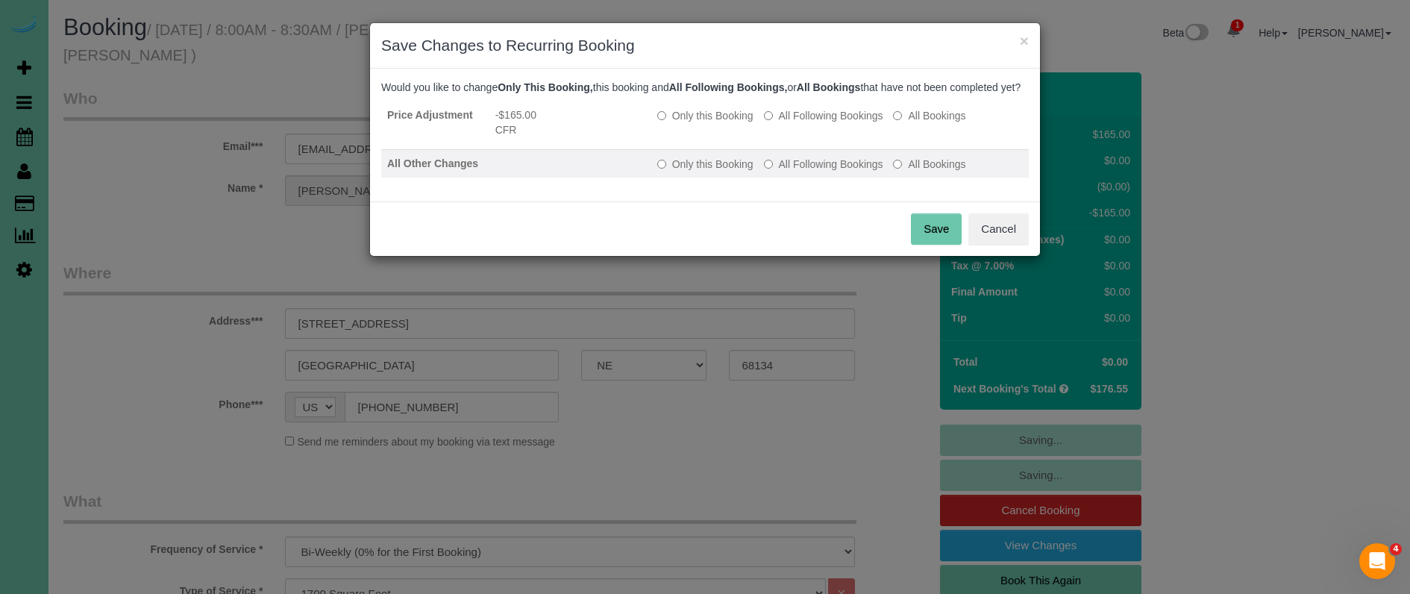
drag, startPoint x: 928, startPoint y: 244, endPoint x: 604, endPoint y: 136, distance: 342.1
click at [928, 244] on button "Save" at bounding box center [936, 228] width 51 height 31
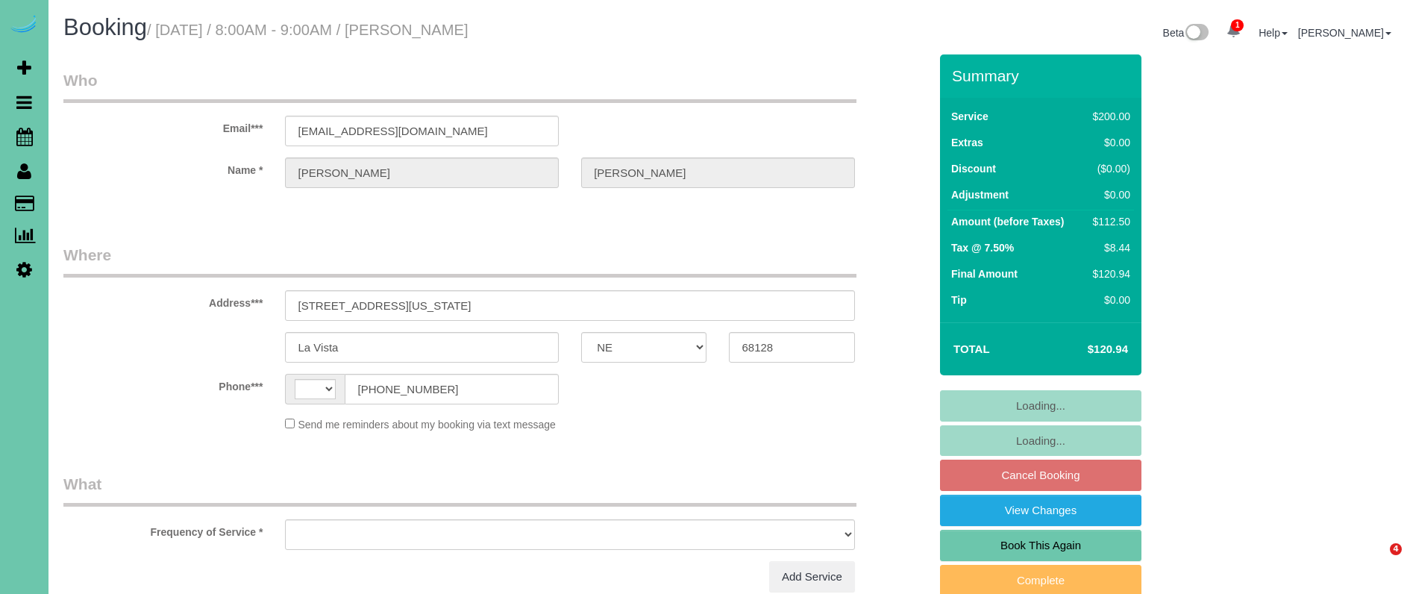
select select "NE"
select select "string:[GEOGRAPHIC_DATA]"
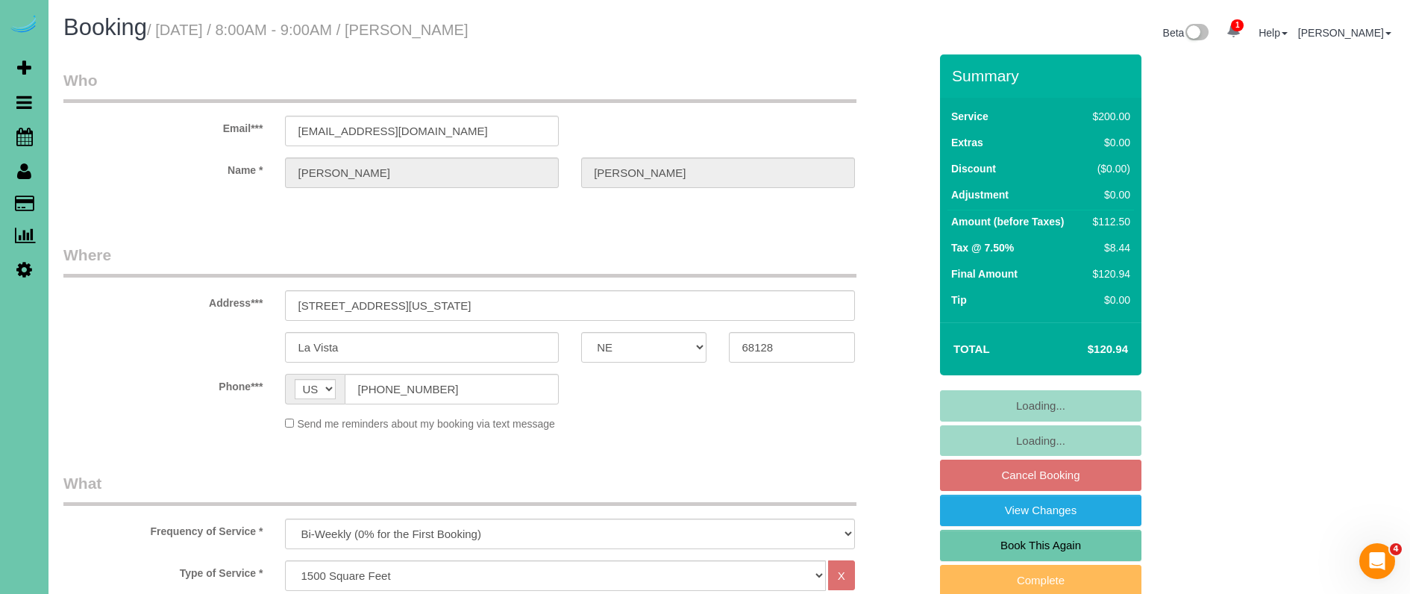
select select "object:899"
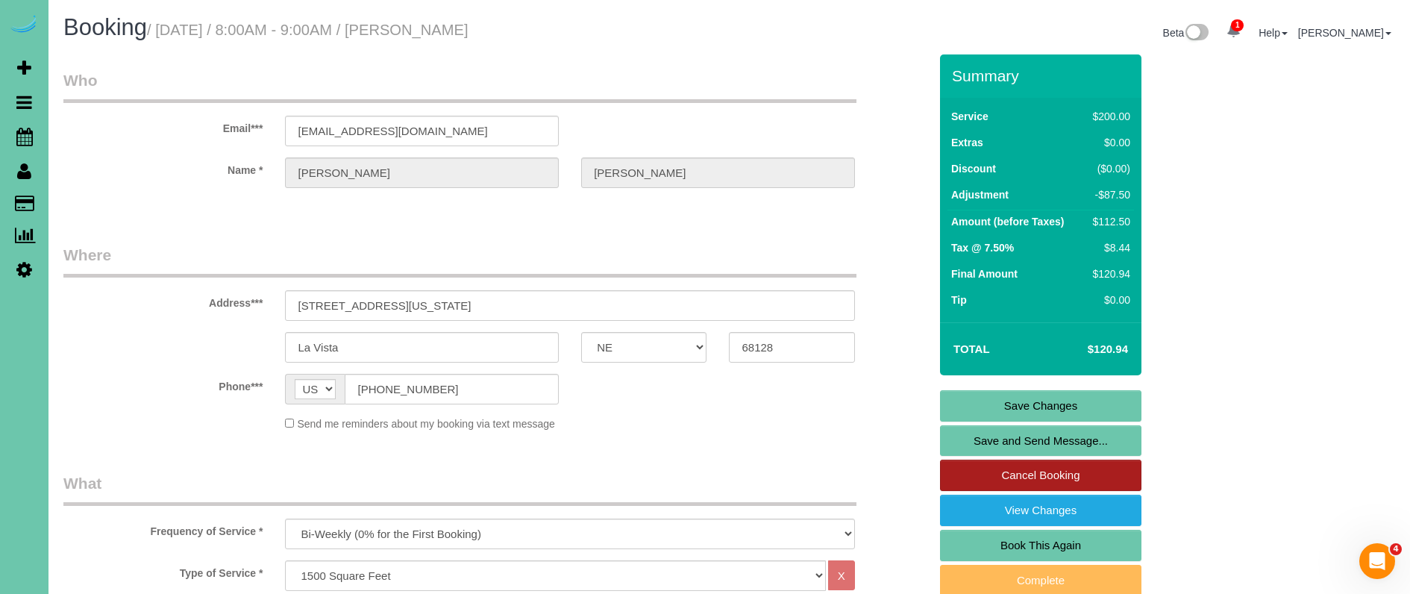
click at [1042, 473] on link "Cancel Booking" at bounding box center [1040, 475] width 201 height 31
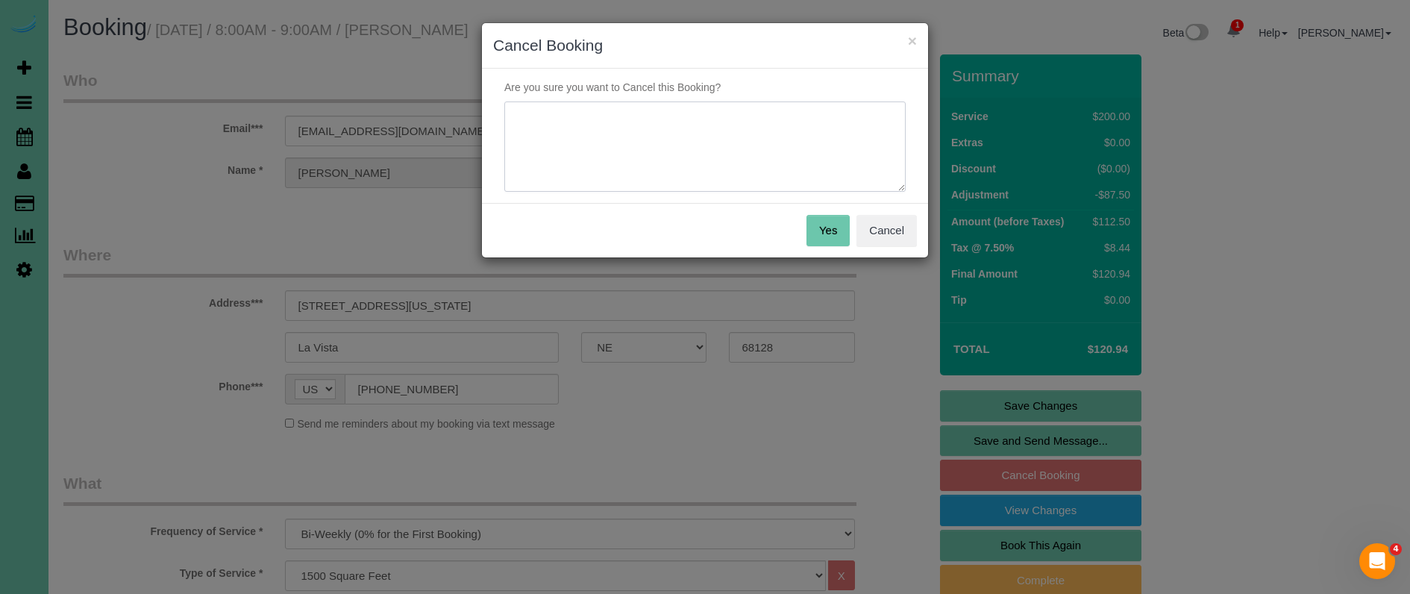
click at [624, 126] on textarea at bounding box center [704, 146] width 401 height 91
type textarea "requested to skip - pick up in two weeks"
drag, startPoint x: 826, startPoint y: 226, endPoint x: 728, endPoint y: 178, distance: 108.8
click at [826, 226] on button "Yes" at bounding box center [828, 230] width 43 height 31
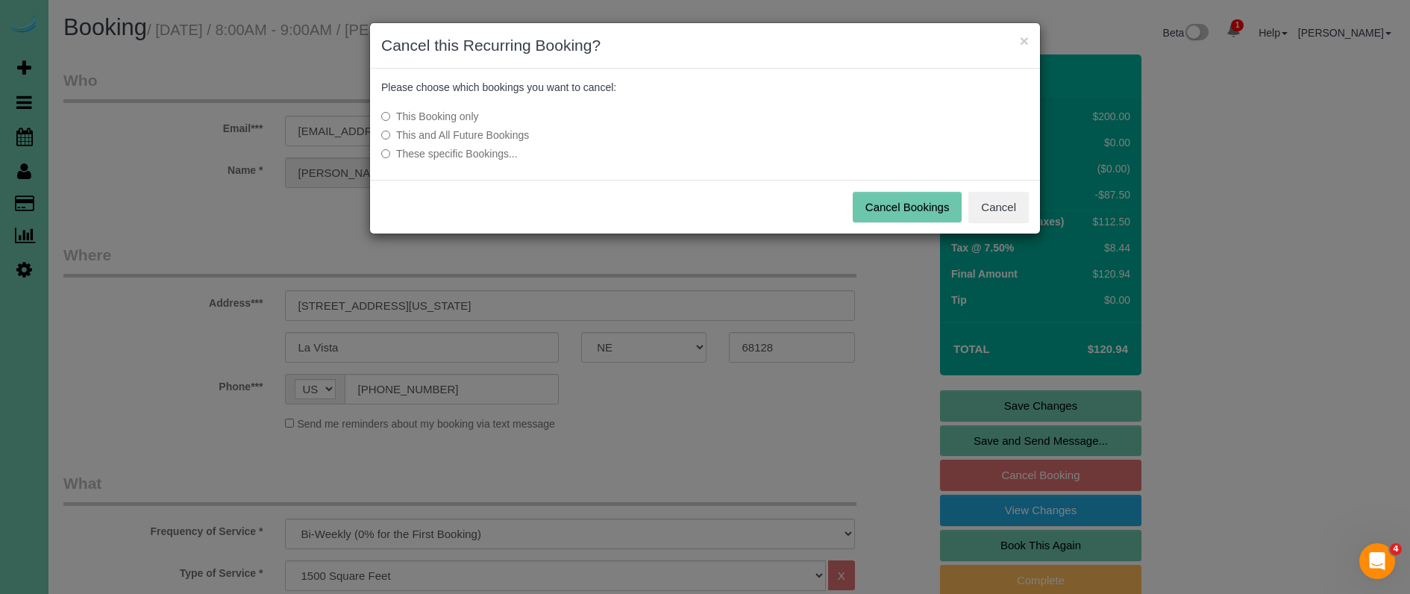
drag, startPoint x: 913, startPoint y: 207, endPoint x: 882, endPoint y: 203, distance: 31.6
click at [913, 207] on button "Cancel Bookings" at bounding box center [908, 207] width 110 height 31
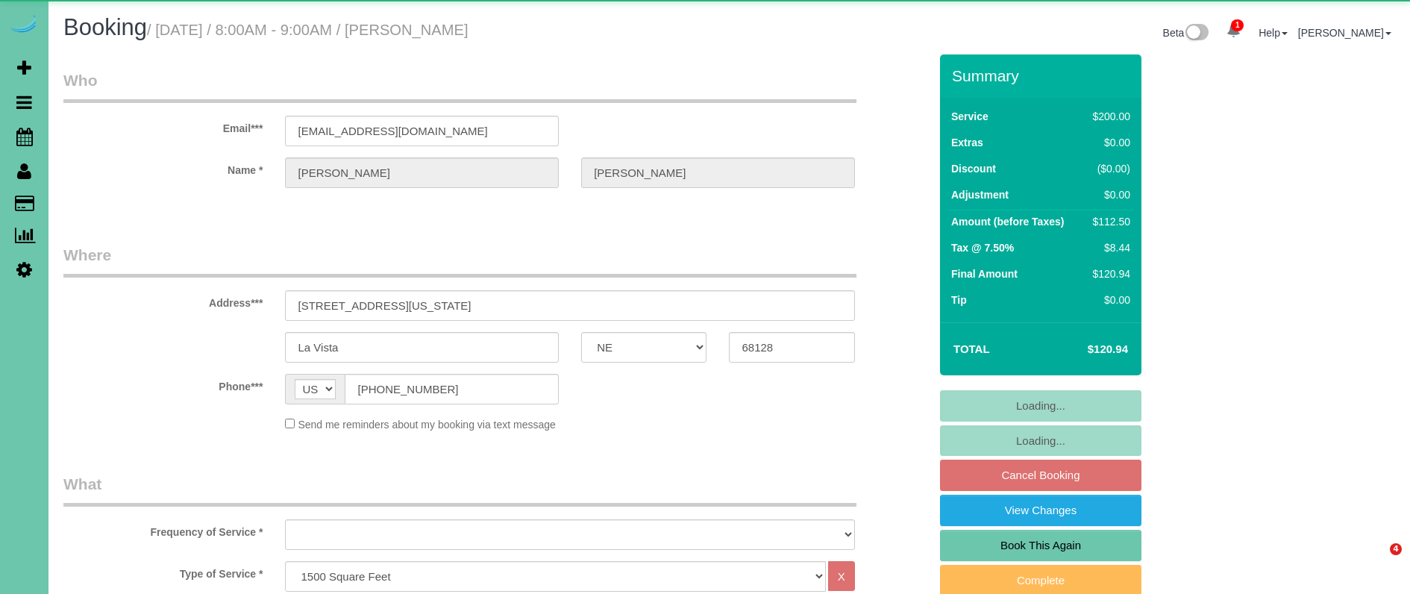
select select "NE"
select select "object:899"
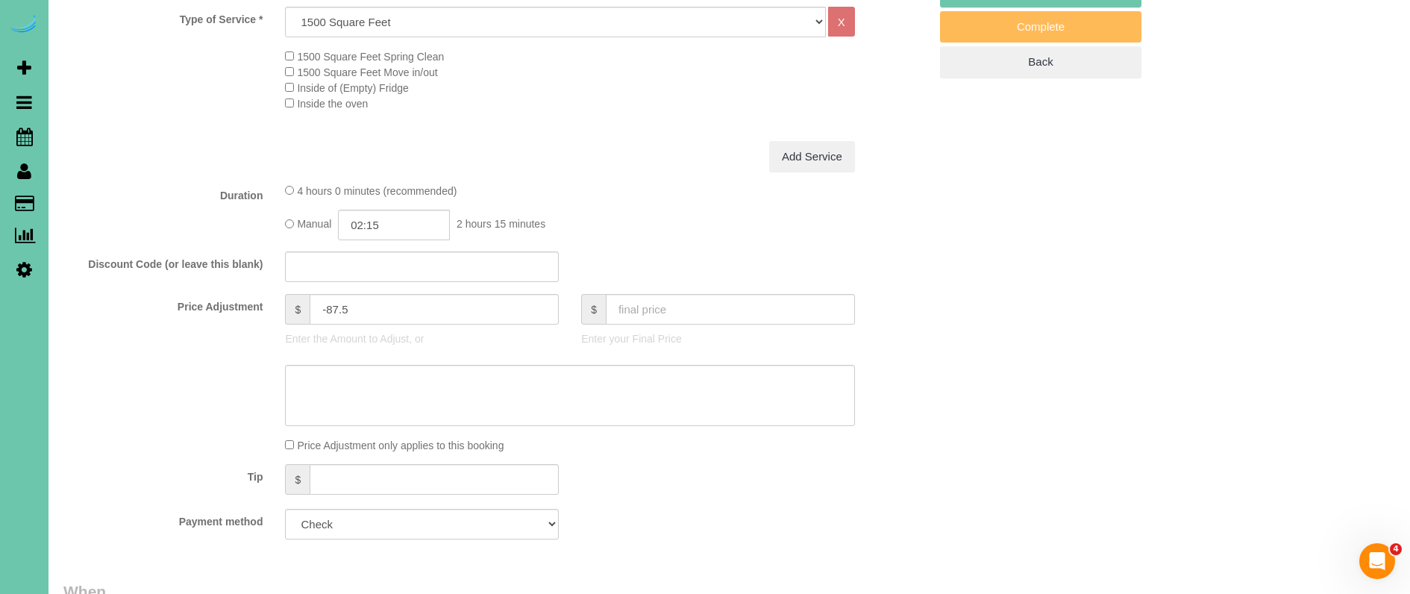
scroll to position [557, 0]
drag, startPoint x: 359, startPoint y: 303, endPoint x: 330, endPoint y: 304, distance: 29.1
click at [330, 304] on input "-87.5" at bounding box center [434, 305] width 249 height 31
type input "0"
click at [326, 304] on input "0" at bounding box center [434, 305] width 249 height 31
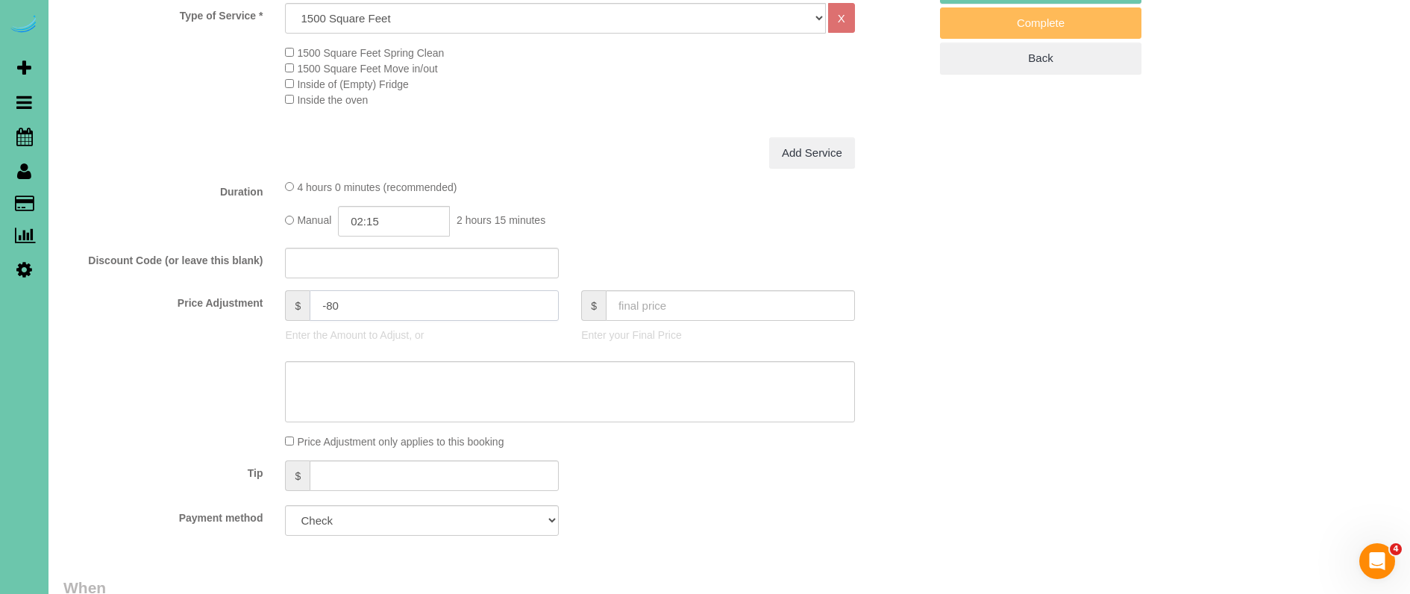
type input "-80"
click at [360, 394] on textarea at bounding box center [569, 391] width 569 height 61
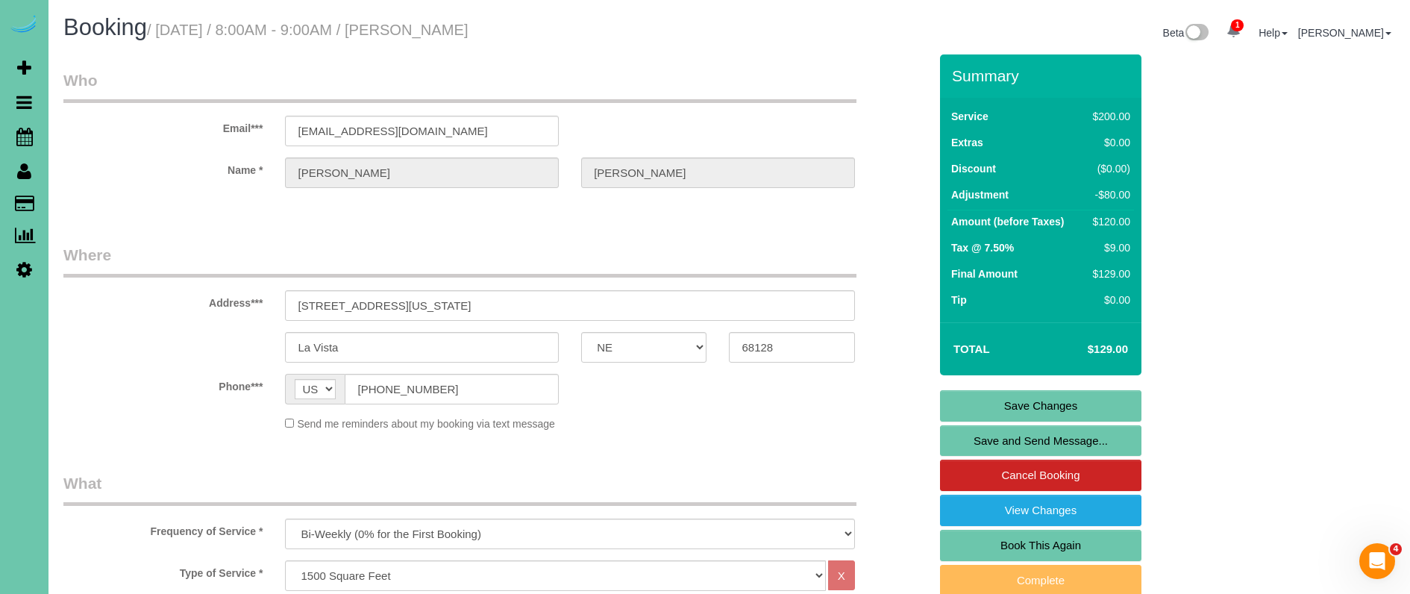
scroll to position [0, 0]
type textarea "NEW RATE - [DATE]"
click at [962, 404] on link "Save Changes" at bounding box center [1040, 405] width 201 height 31
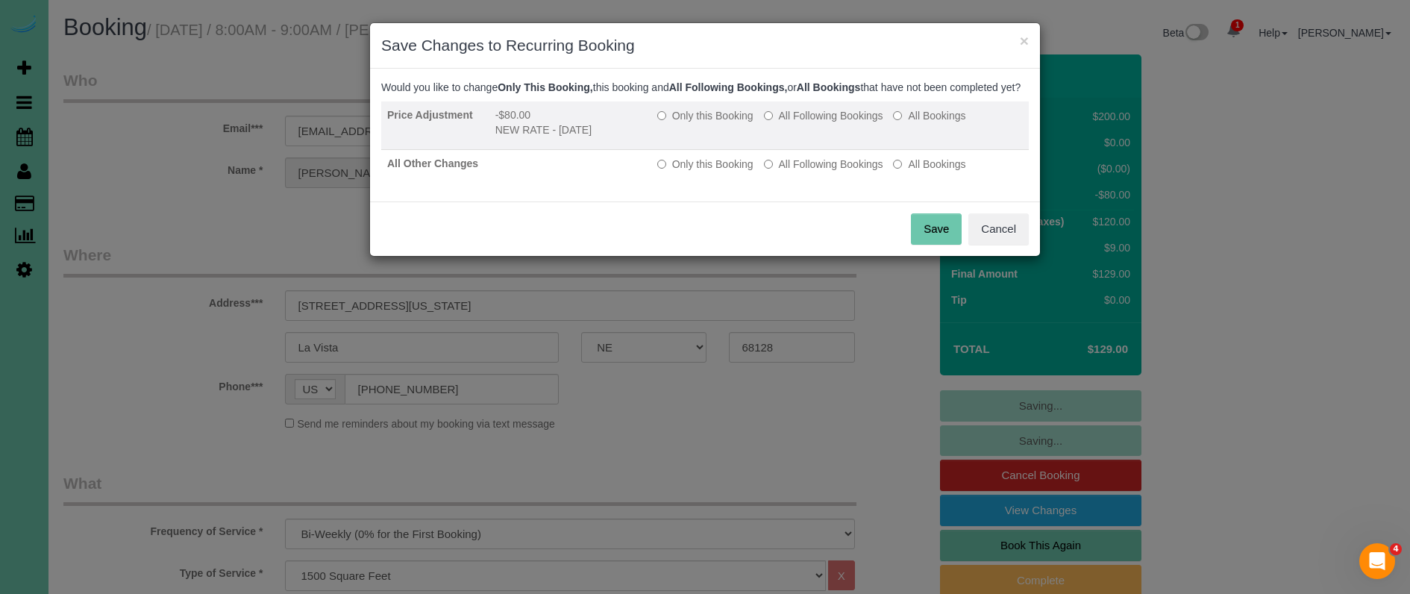
click at [809, 123] on label "All Following Bookings" at bounding box center [823, 115] width 119 height 15
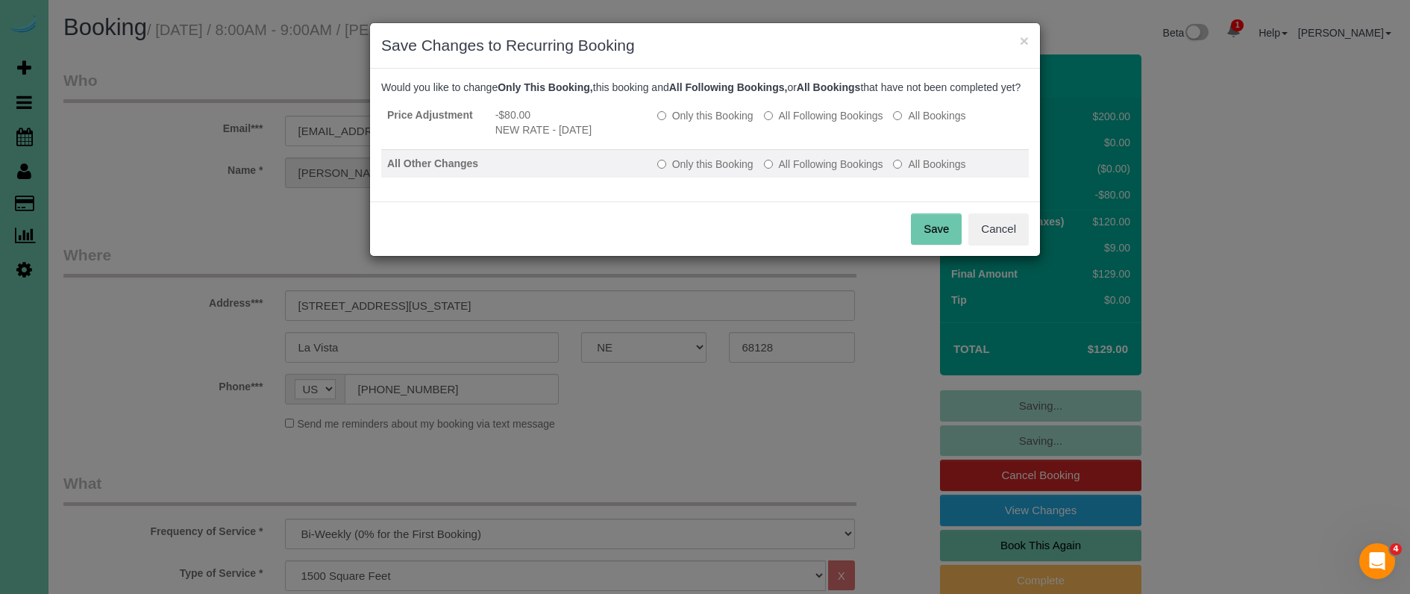
click at [807, 172] on label "All Following Bookings" at bounding box center [823, 164] width 119 height 15
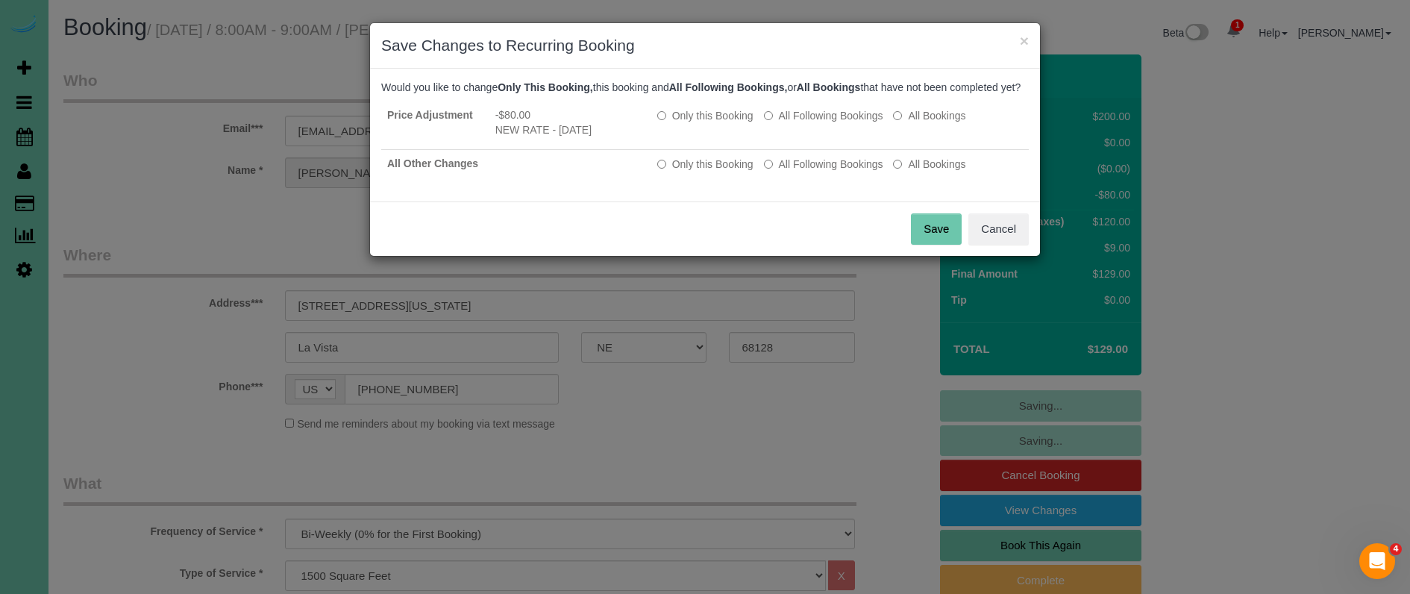
click at [931, 245] on button "Save" at bounding box center [936, 228] width 51 height 31
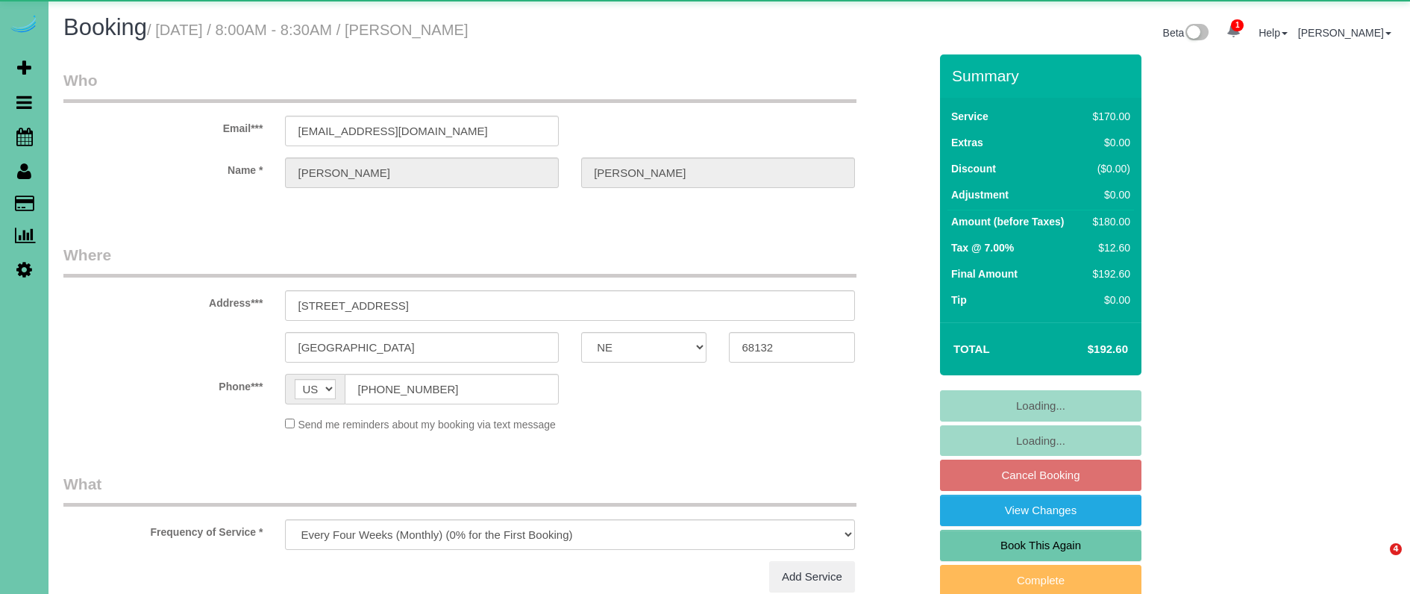
select select "NE"
select select "string:fspay-e2168bc2-91fa-4f7d-a18d-c5d8c61320ba"
select select "object:910"
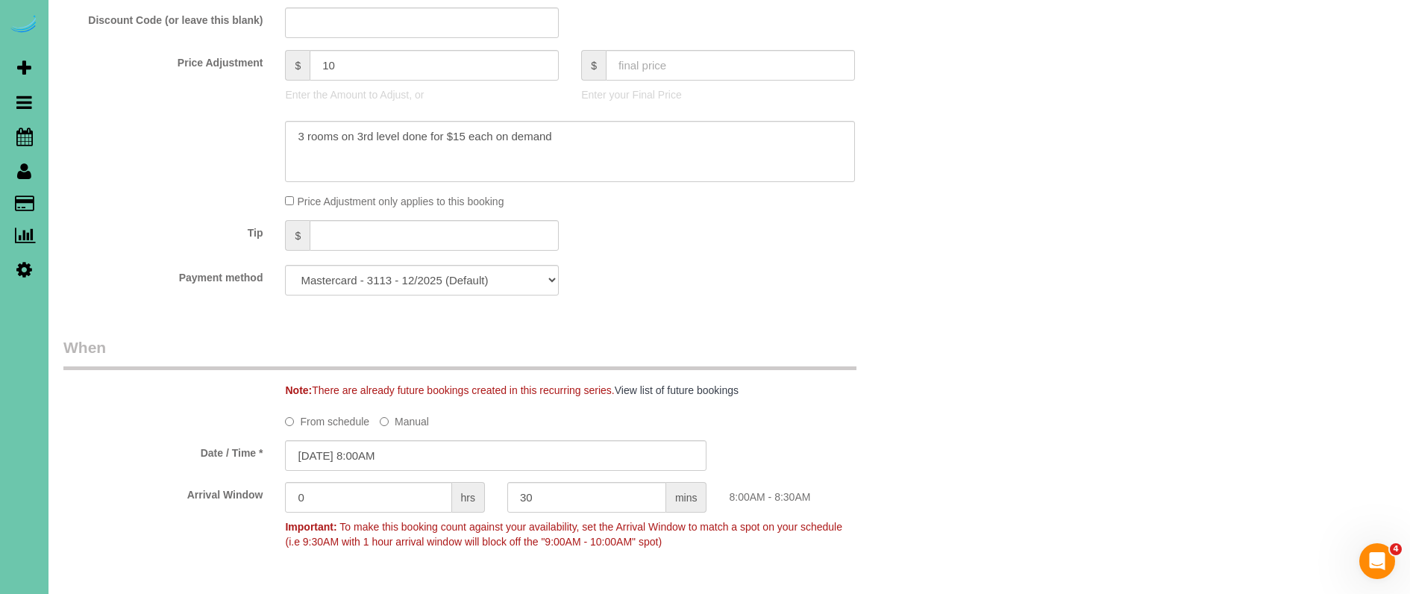
scroll to position [798, 0]
click at [529, 442] on input "[DATE] 8:00AM" at bounding box center [496, 455] width 422 height 31
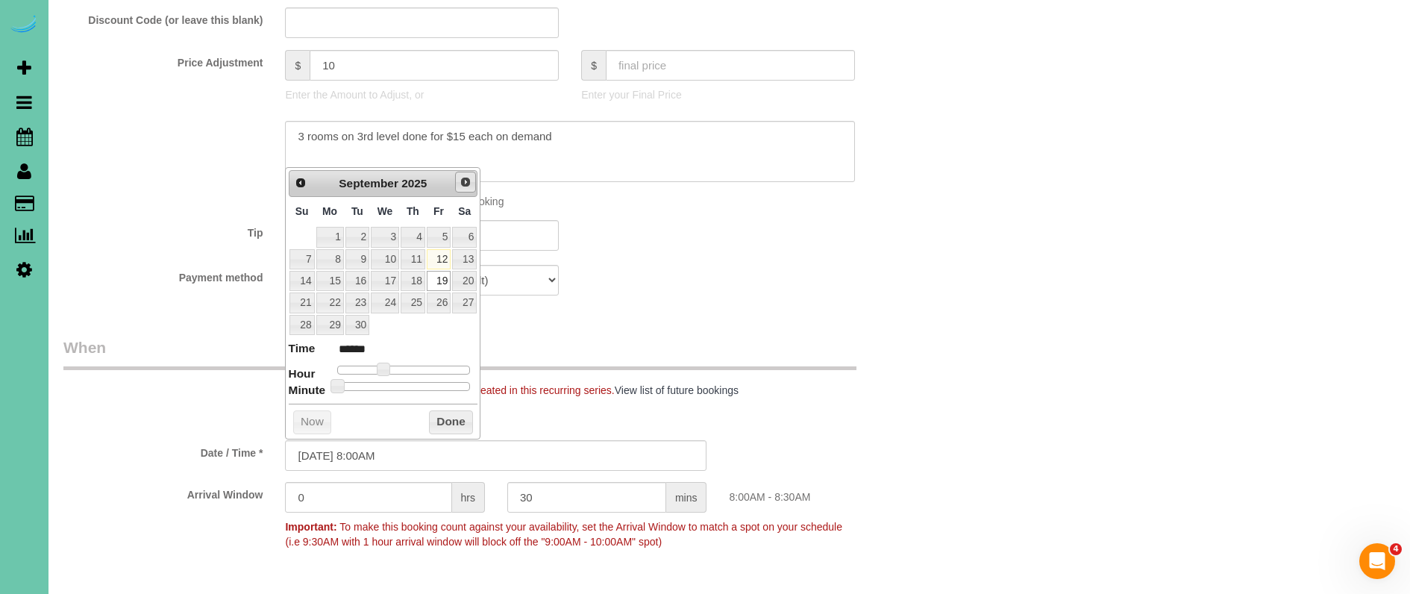
click at [468, 189] on link "Next" at bounding box center [465, 182] width 21 height 21
click at [352, 255] on link "7" at bounding box center [357, 259] width 24 height 20
type input "[DATE] 8:00AM"
click at [451, 413] on button "Done" at bounding box center [451, 422] width 44 height 24
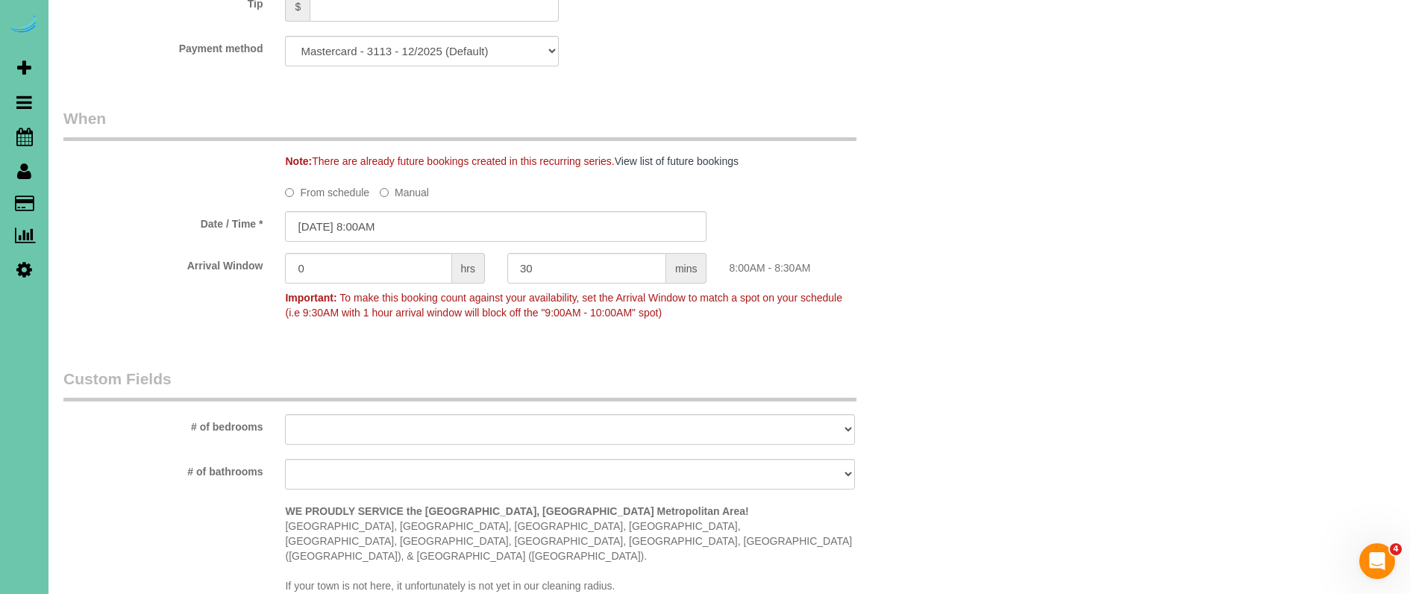
scroll to position [1029, 0]
click at [365, 219] on input "[DATE] 8:00AM" at bounding box center [496, 224] width 422 height 31
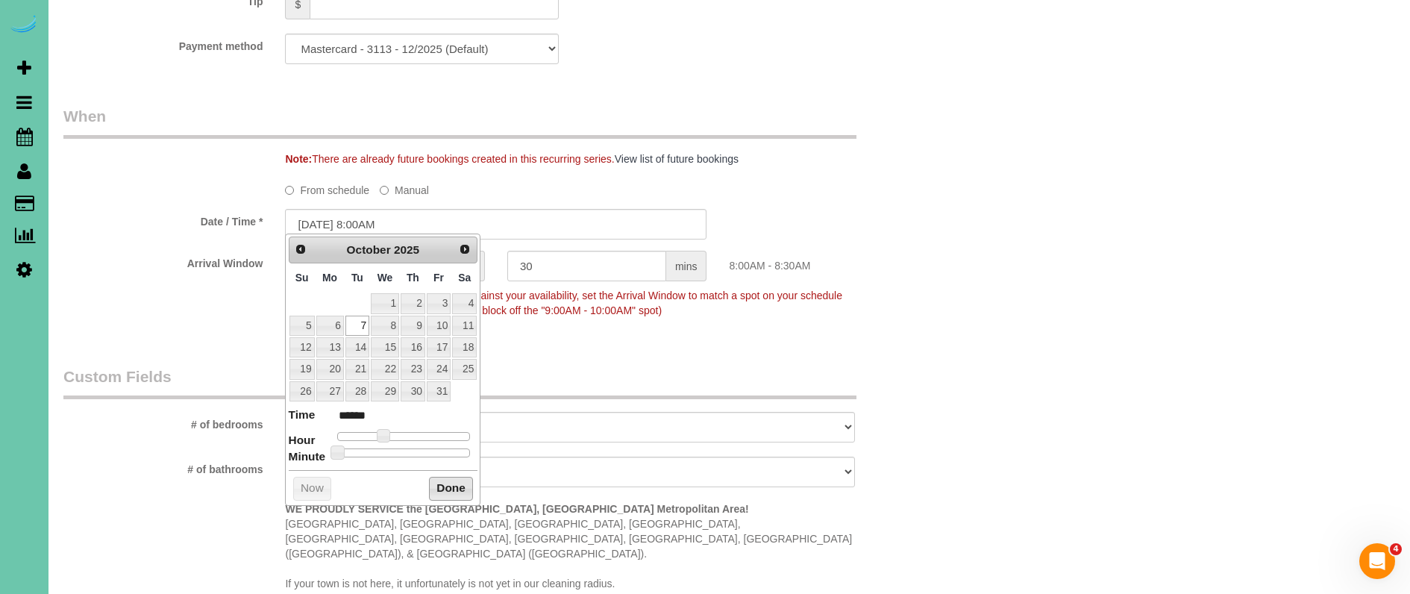
click at [448, 489] on button "Done" at bounding box center [451, 489] width 44 height 24
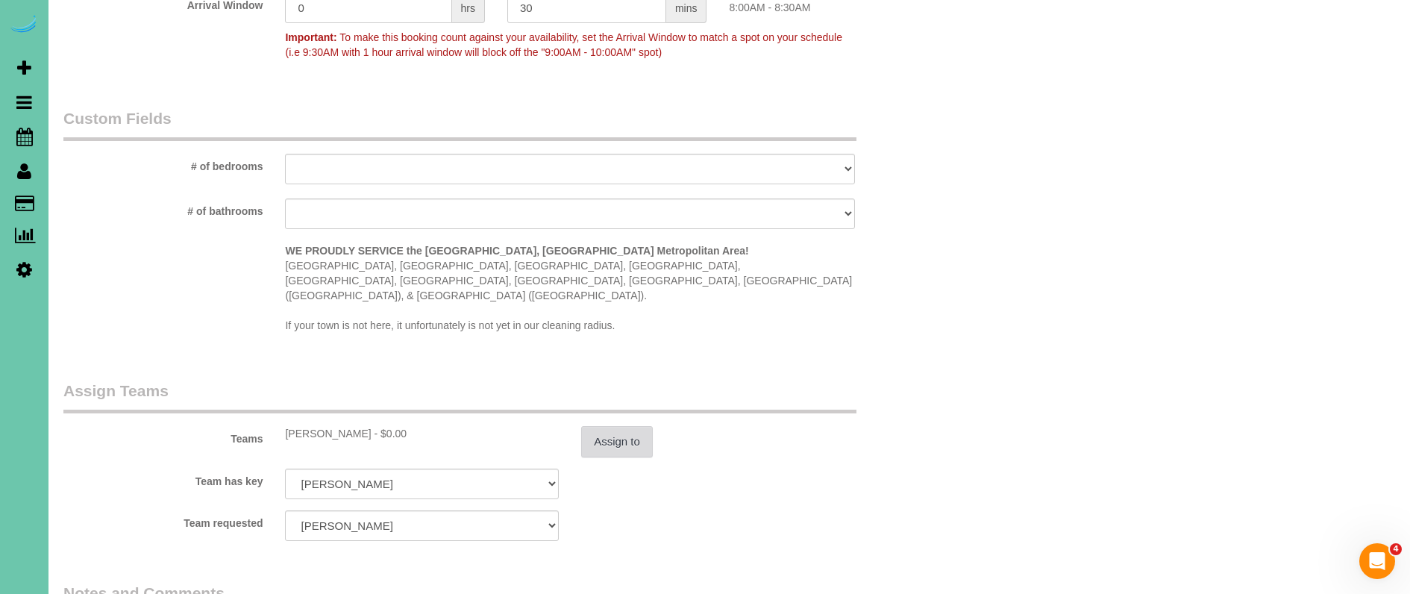
scroll to position [1288, 0]
click at [651, 425] on button "Assign to" at bounding box center [617, 440] width 72 height 31
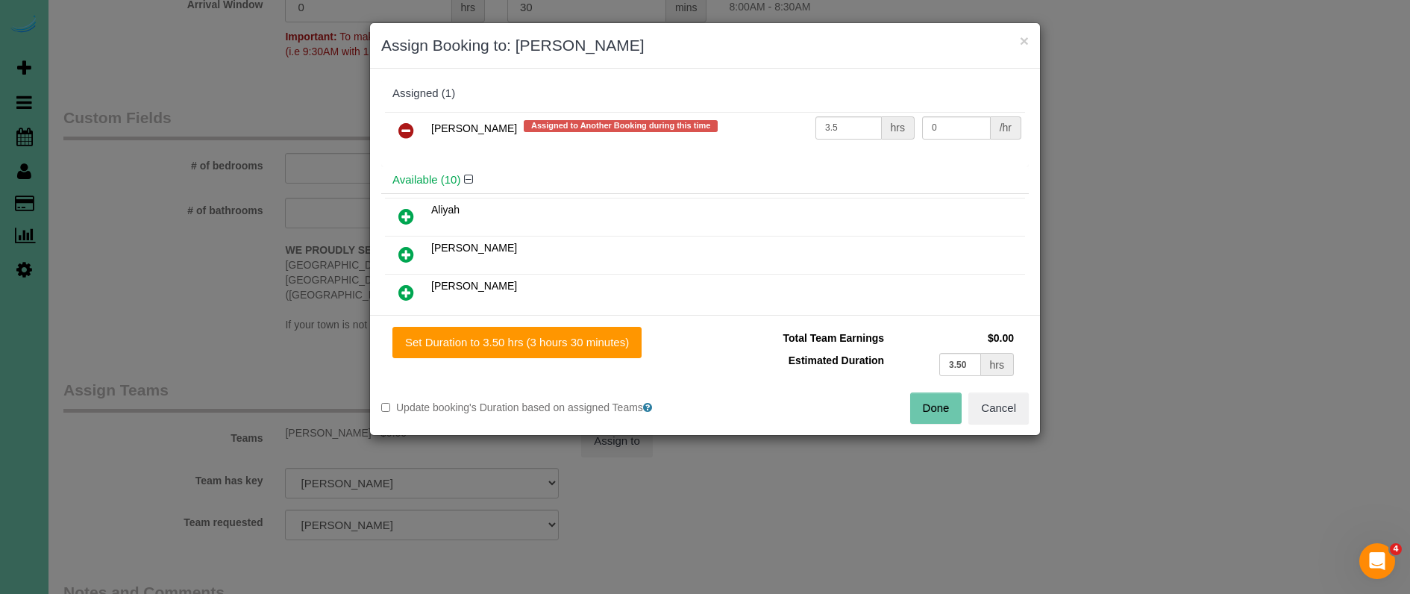
drag, startPoint x: 403, startPoint y: 129, endPoint x: 422, endPoint y: 152, distance: 30.2
click at [404, 129] on icon at bounding box center [406, 131] width 16 height 18
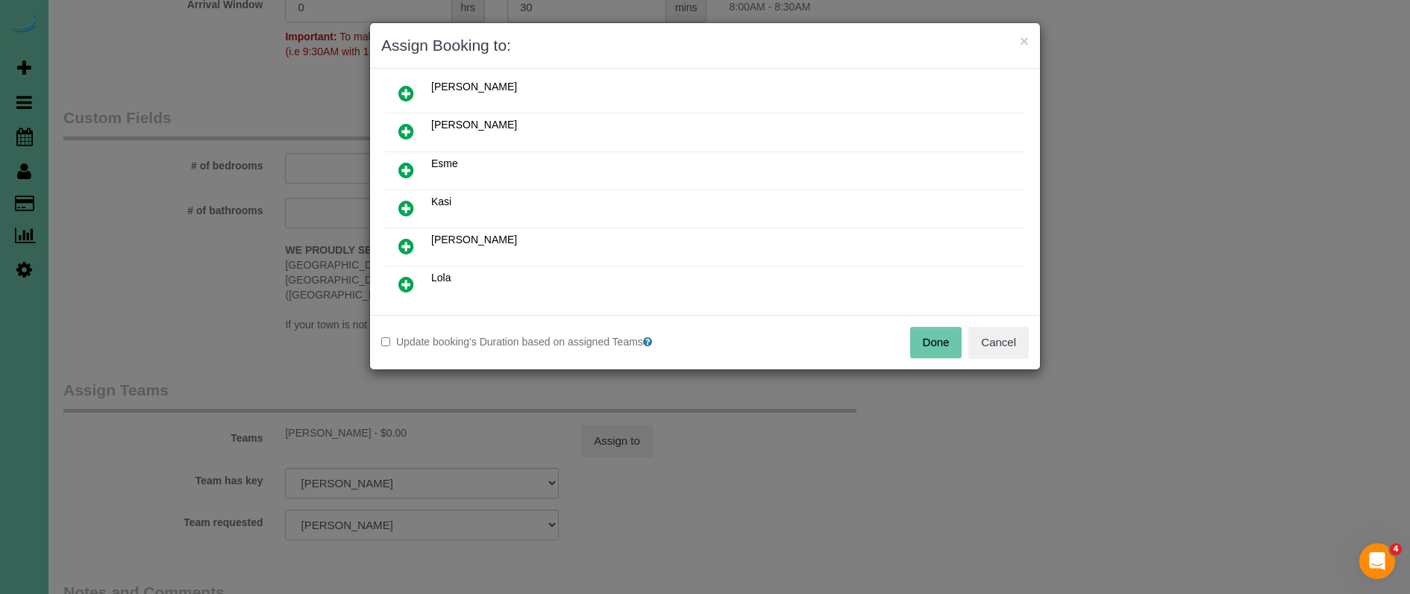
scroll to position [170, 0]
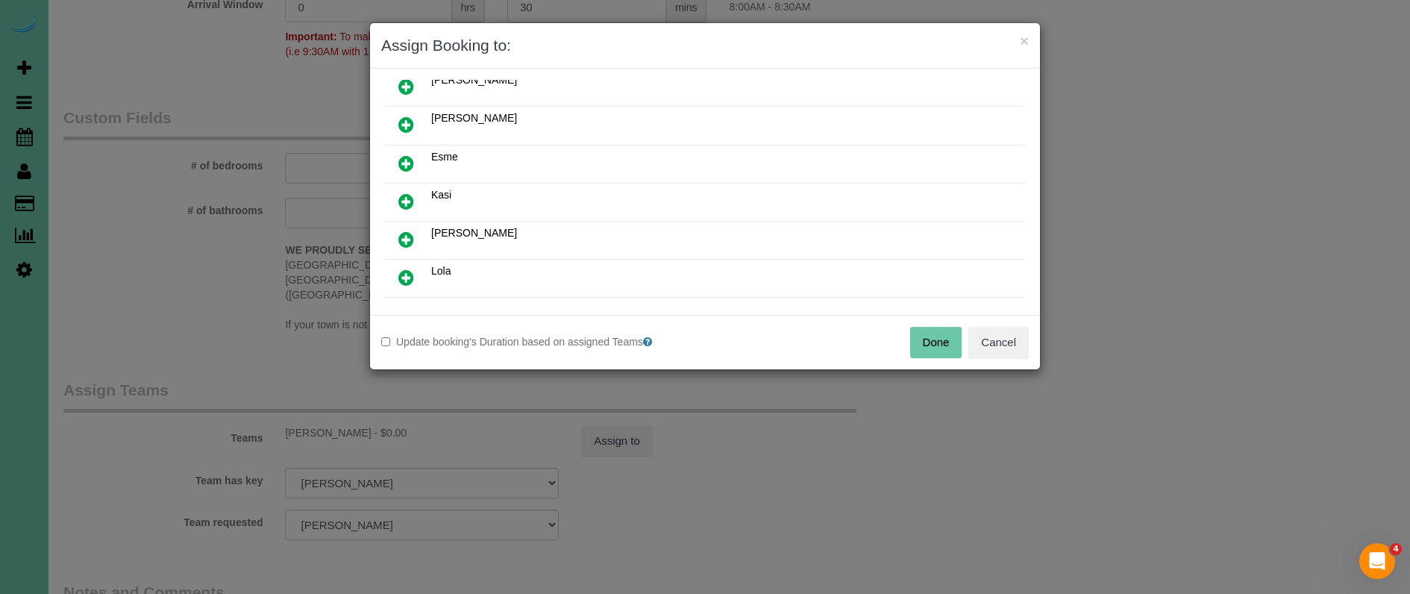
click at [410, 274] on icon at bounding box center [406, 278] width 16 height 18
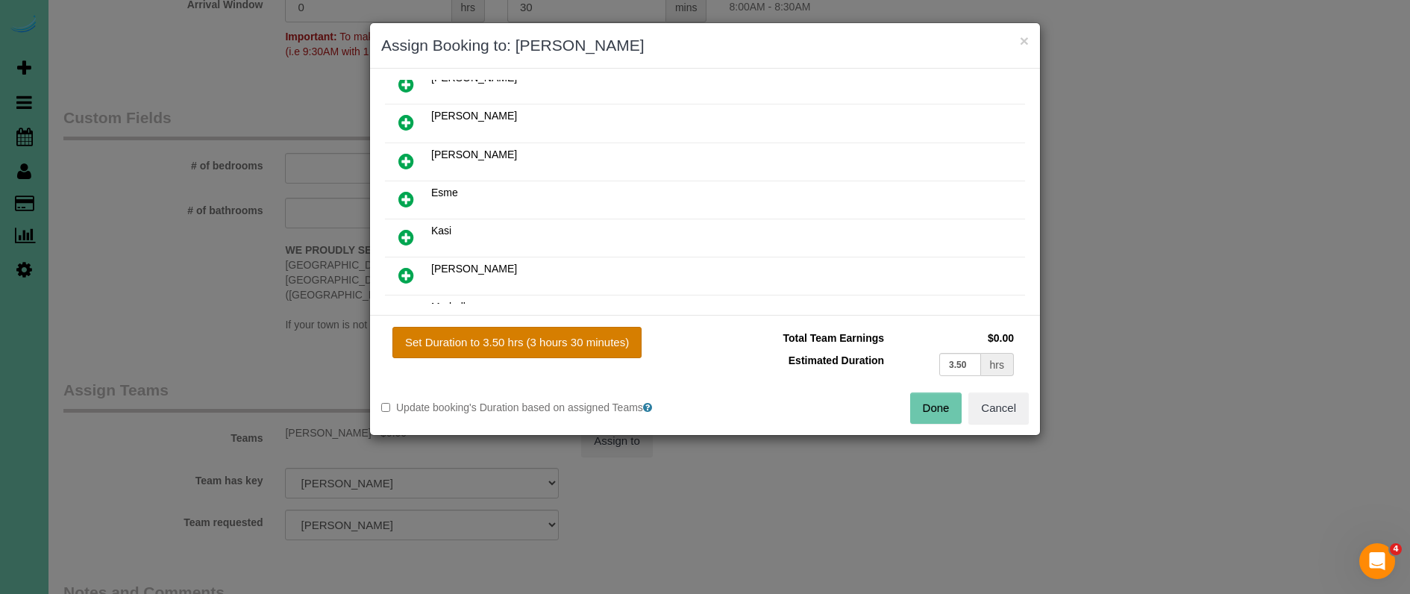
drag, startPoint x: 488, startPoint y: 346, endPoint x: 525, endPoint y: 351, distance: 37.7
click at [488, 346] on button "Set Duration to 3.50 hrs (3 hours 30 minutes)" at bounding box center [516, 342] width 249 height 31
type input "3.50"
click at [924, 401] on button "Done" at bounding box center [936, 407] width 52 height 31
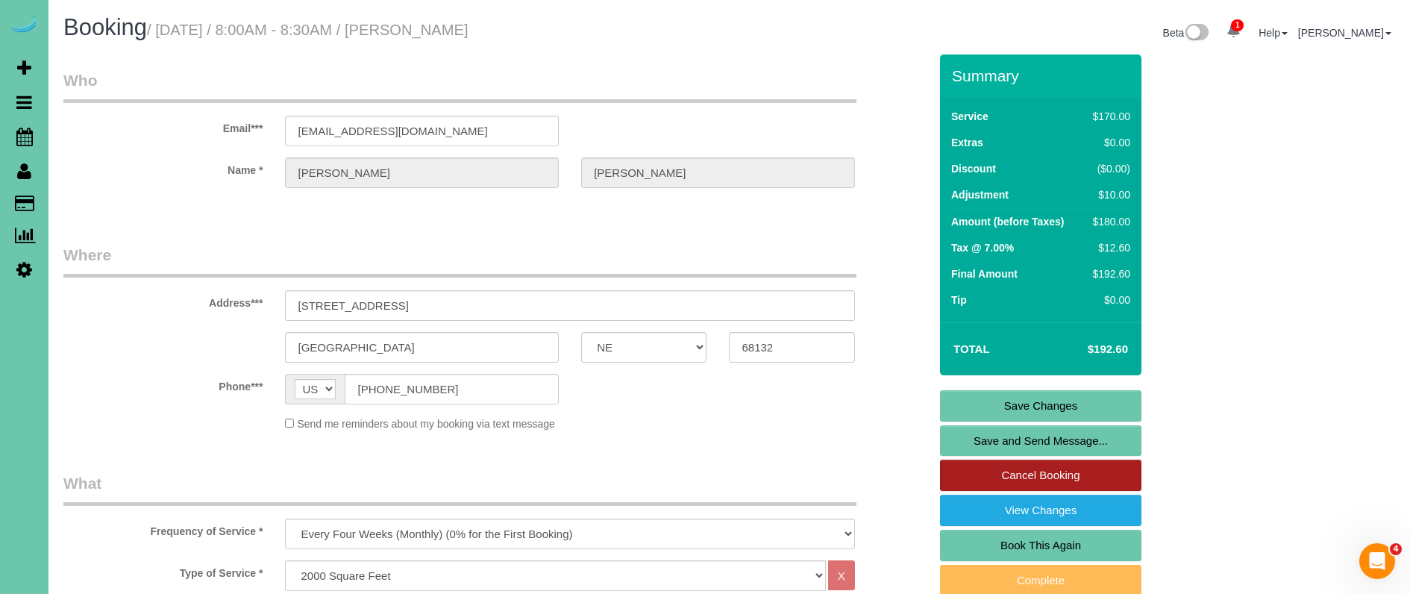
scroll to position [0, 0]
click at [1036, 439] on link "Save and Send Message..." at bounding box center [1040, 440] width 201 height 31
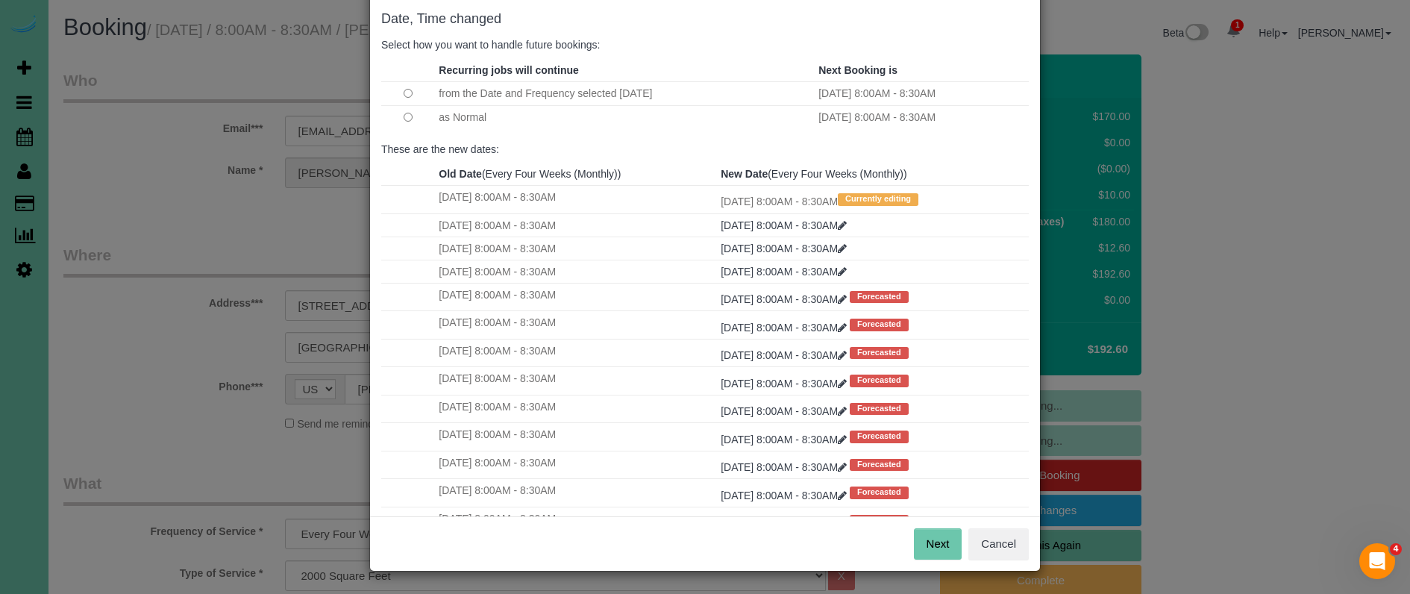
scroll to position [74, 0]
click at [924, 536] on button "Next" at bounding box center [938, 544] width 48 height 31
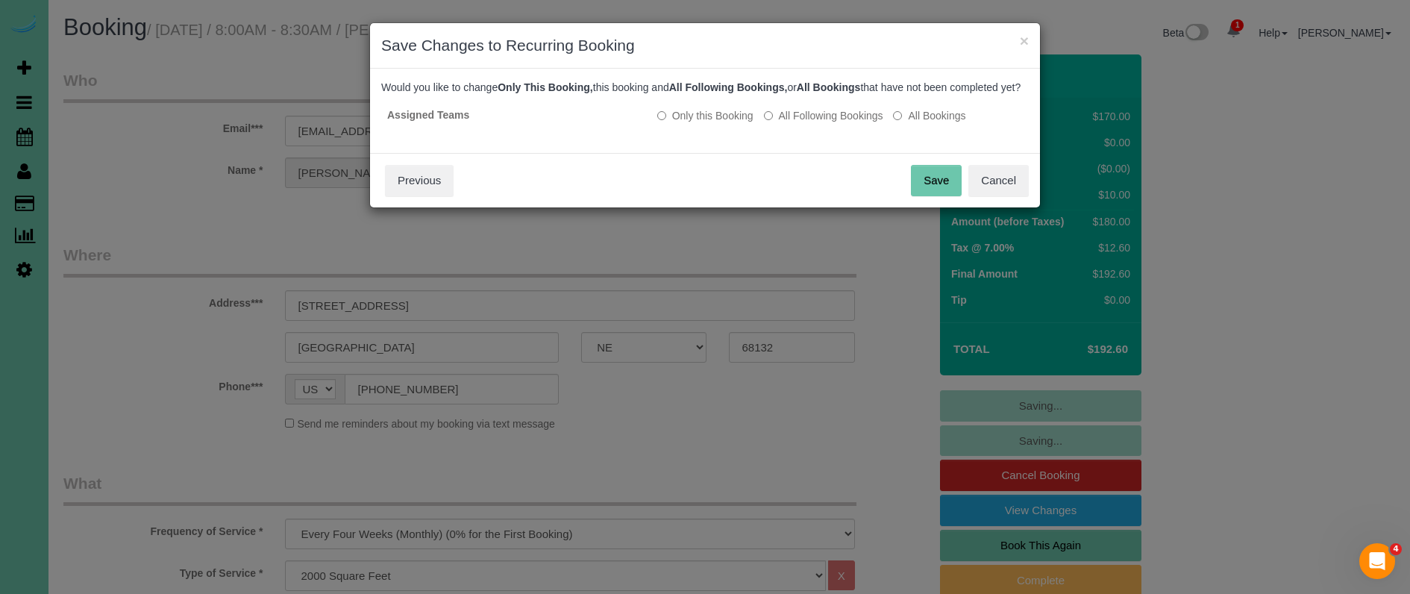
scroll to position [0, 0]
drag, startPoint x: 827, startPoint y: 126, endPoint x: 851, endPoint y: 148, distance: 32.2
click at [827, 123] on label "All Following Bookings" at bounding box center [823, 115] width 119 height 15
drag, startPoint x: 916, startPoint y: 194, endPoint x: 903, endPoint y: 192, distance: 13.6
click at [903, 192] on div "Save Cancel Previous" at bounding box center [705, 180] width 670 height 54
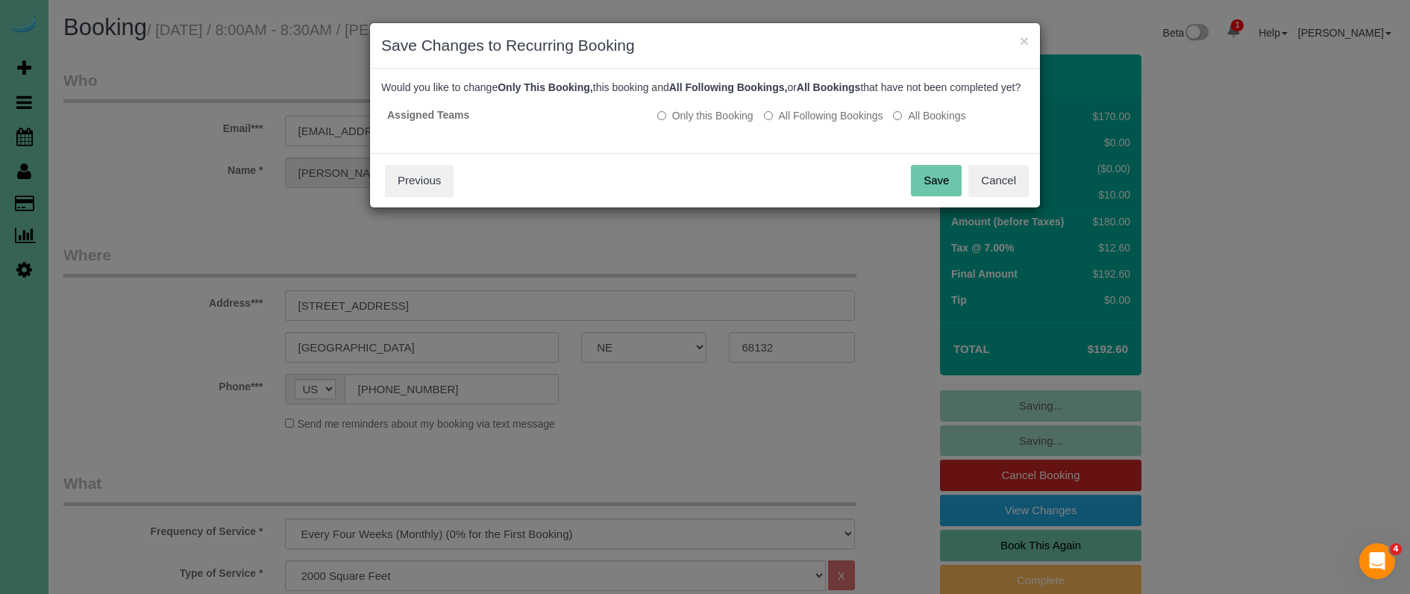
click at [940, 195] on button "Save" at bounding box center [936, 180] width 51 height 31
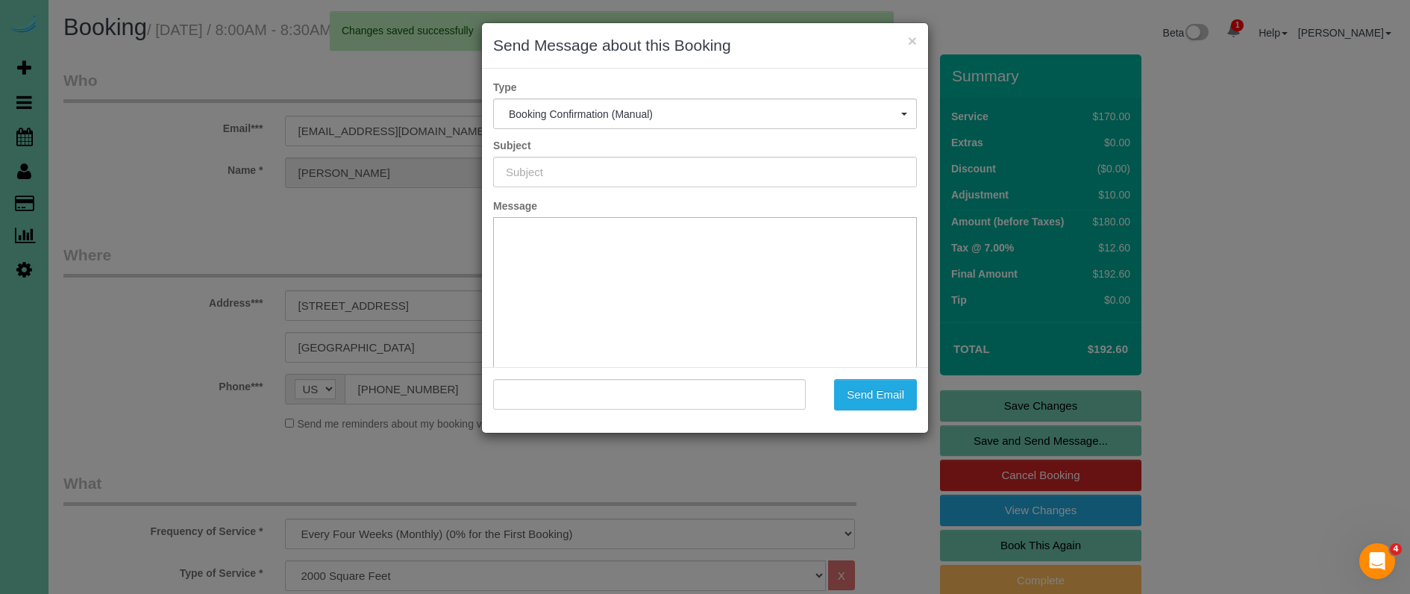
type input "Booking Confirmed!"
type input ""[PERSON_NAME]" <[EMAIL_ADDRESS][DOMAIN_NAME]>"
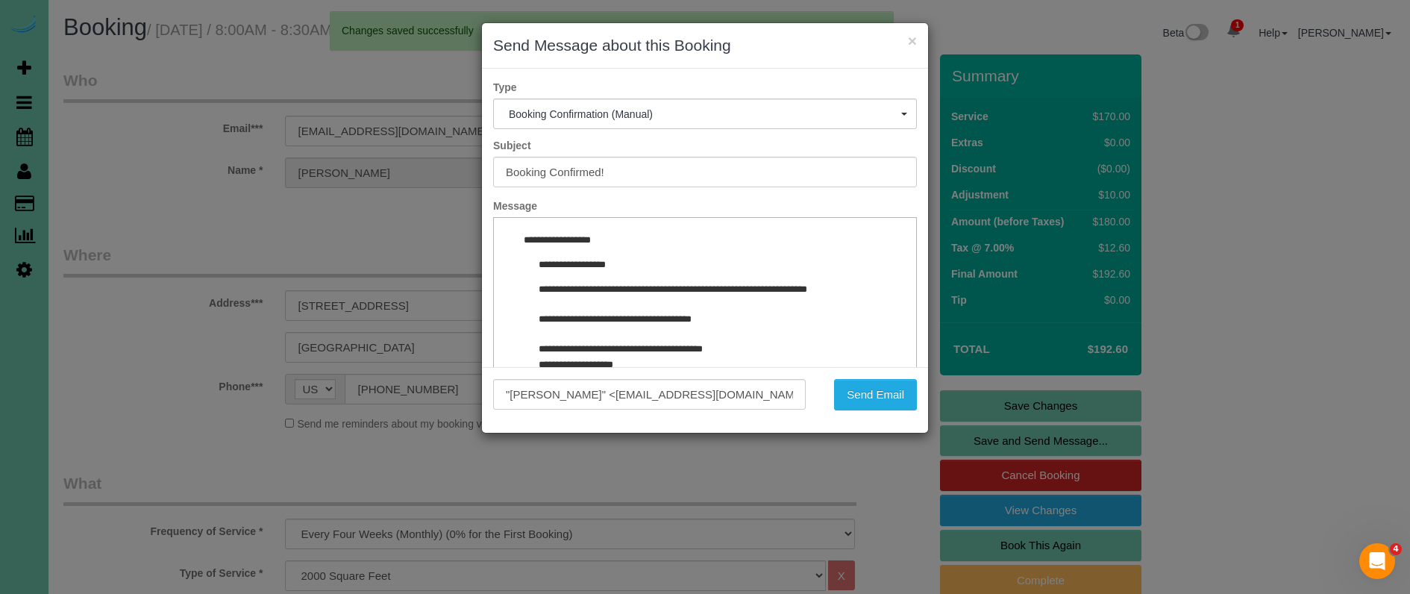
drag, startPoint x: 882, startPoint y: 392, endPoint x: 845, endPoint y: 373, distance: 41.7
click at [882, 392] on button "Send Email" at bounding box center [875, 394] width 83 height 31
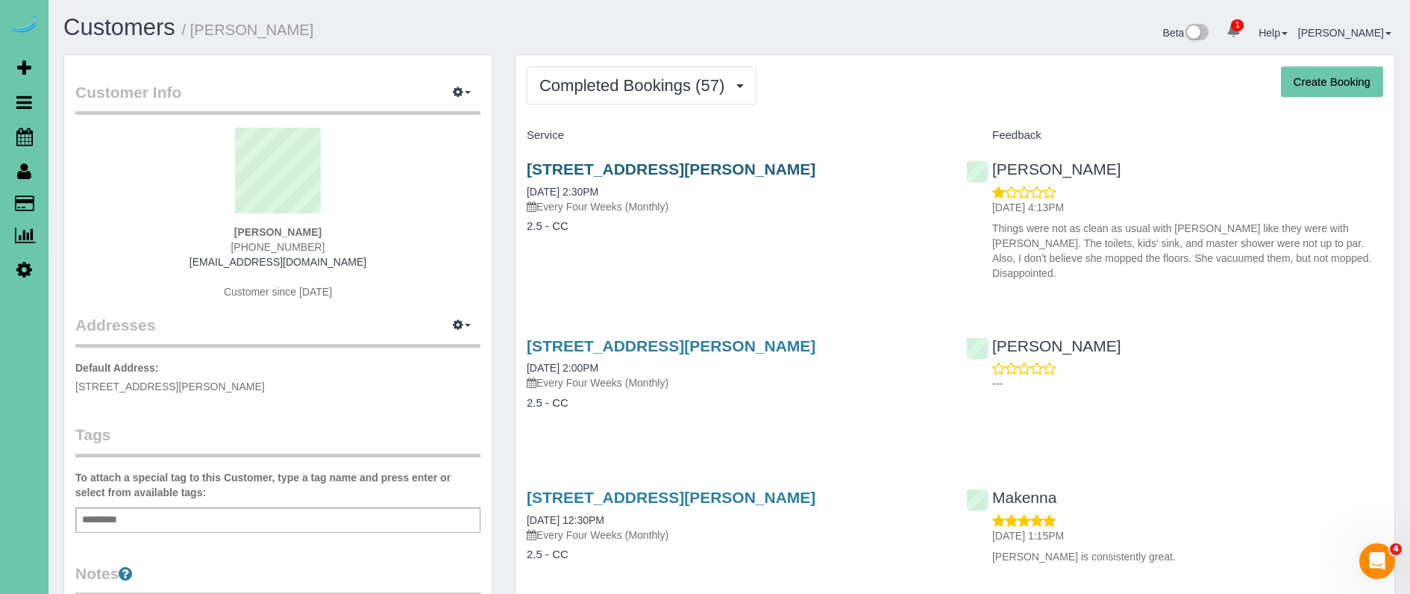
click at [610, 163] on link "[STREET_ADDRESS][PERSON_NAME]" at bounding box center [671, 168] width 289 height 17
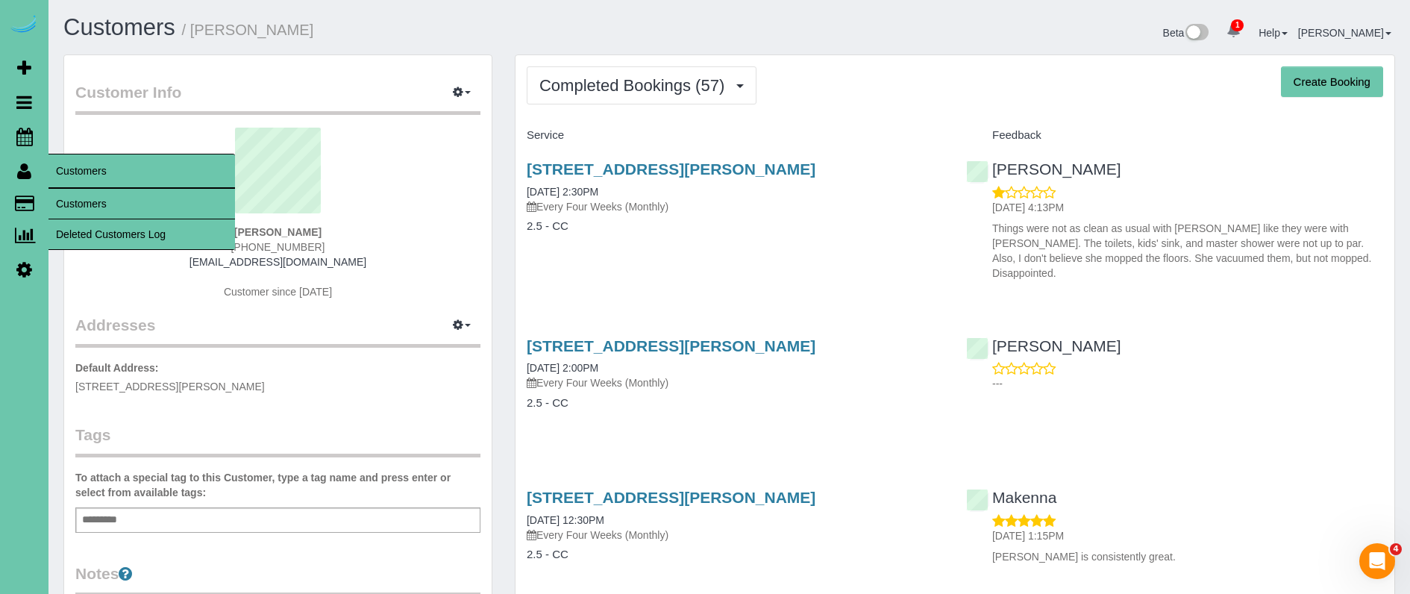
click at [78, 197] on link "Customers" at bounding box center [141, 204] width 187 height 30
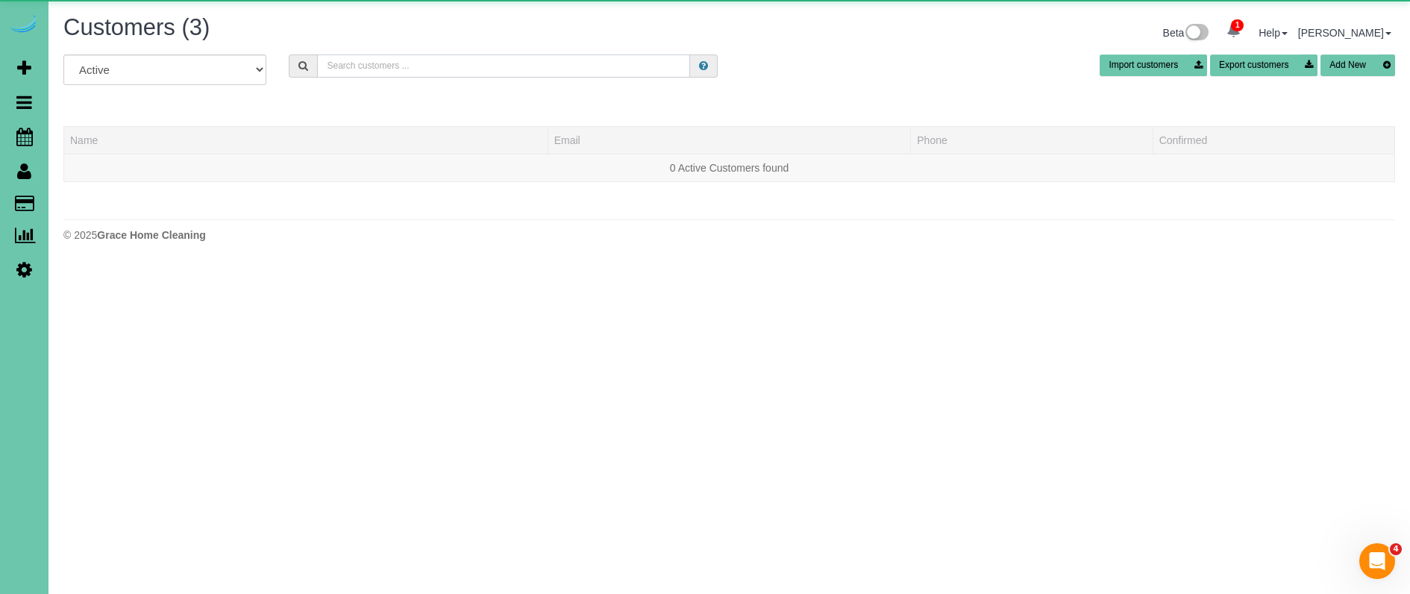
click at [359, 65] on input "text" at bounding box center [503, 65] width 373 height 23
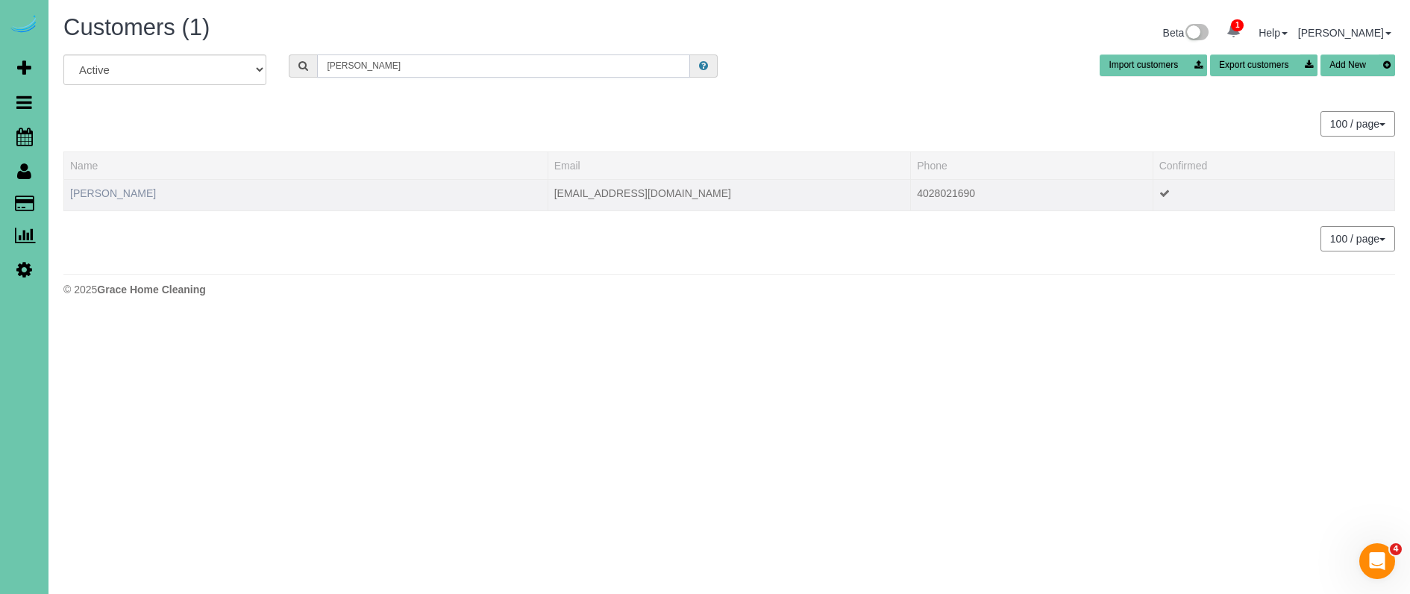
type input "[PERSON_NAME]"
click at [95, 195] on link "[PERSON_NAME]" at bounding box center [113, 193] width 86 height 12
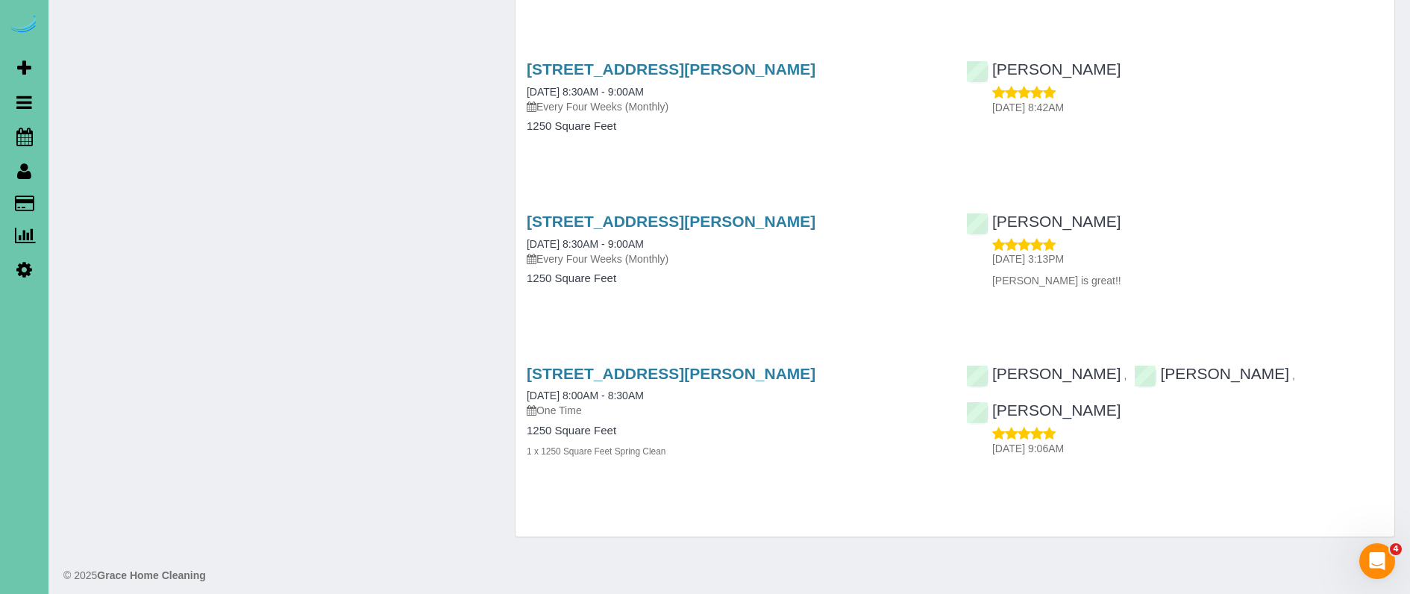
scroll to position [3440, 0]
click at [19, 143] on icon at bounding box center [24, 137] width 16 height 18
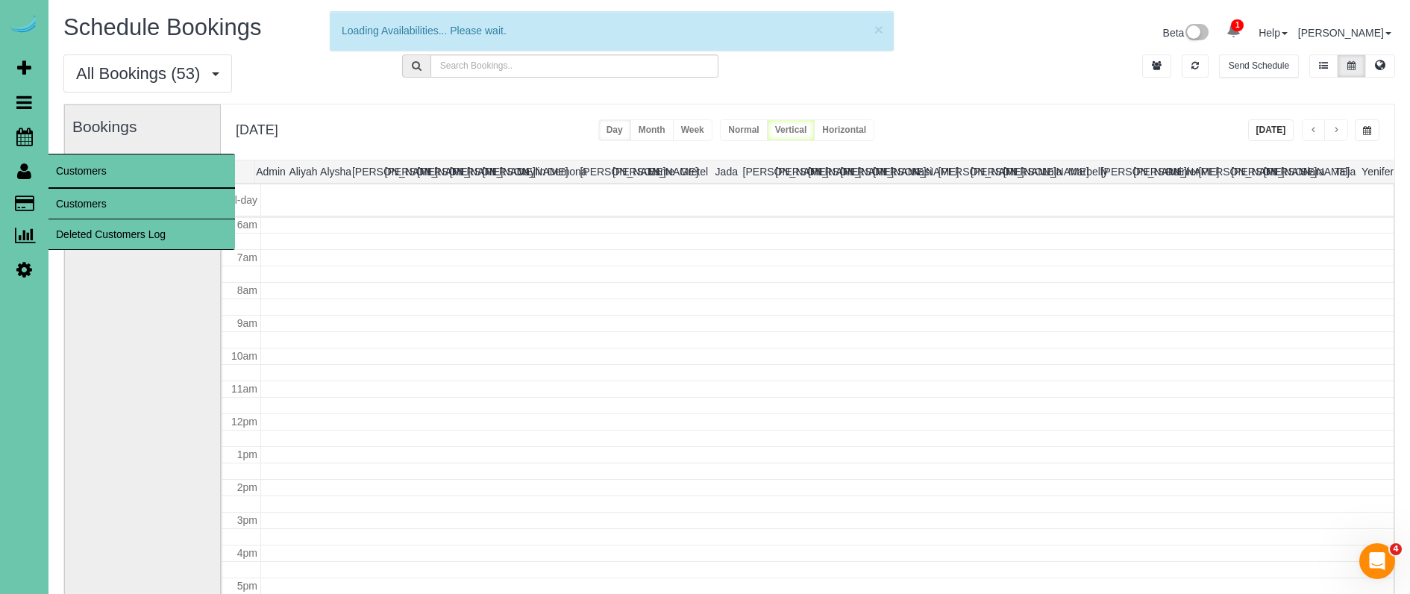
scroll to position [198, 0]
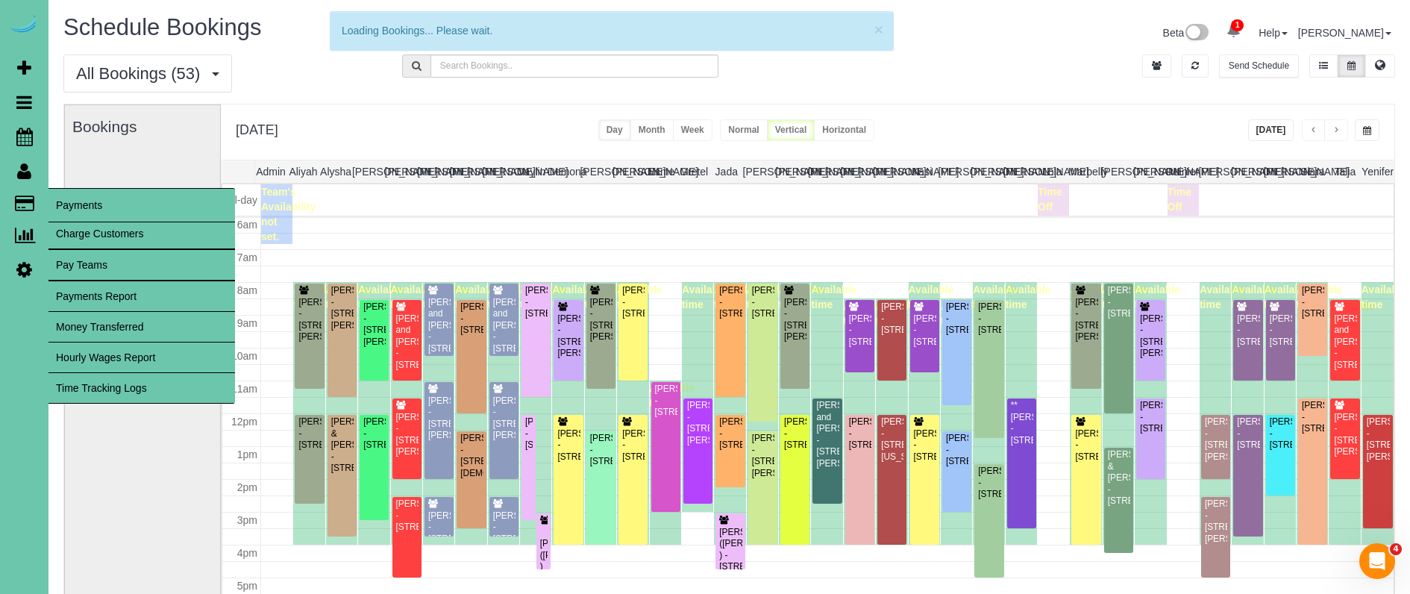
click at [60, 205] on span "Payments" at bounding box center [141, 205] width 187 height 34
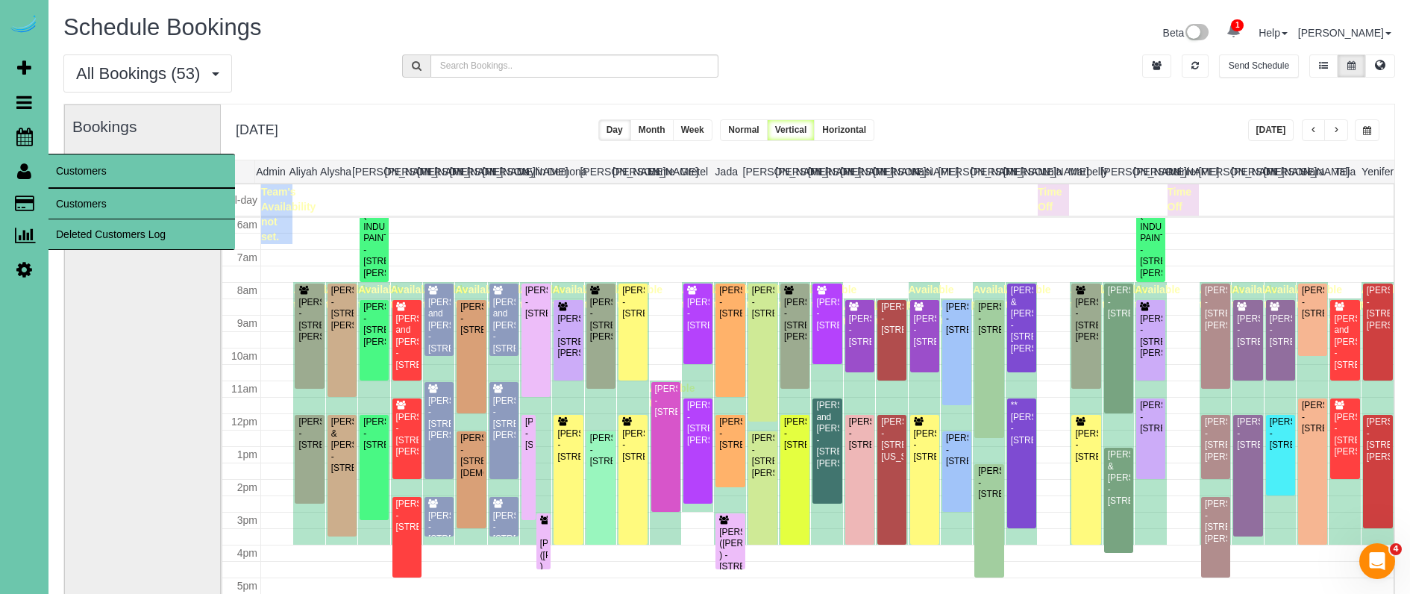
click at [82, 204] on link "Customers" at bounding box center [141, 204] width 187 height 30
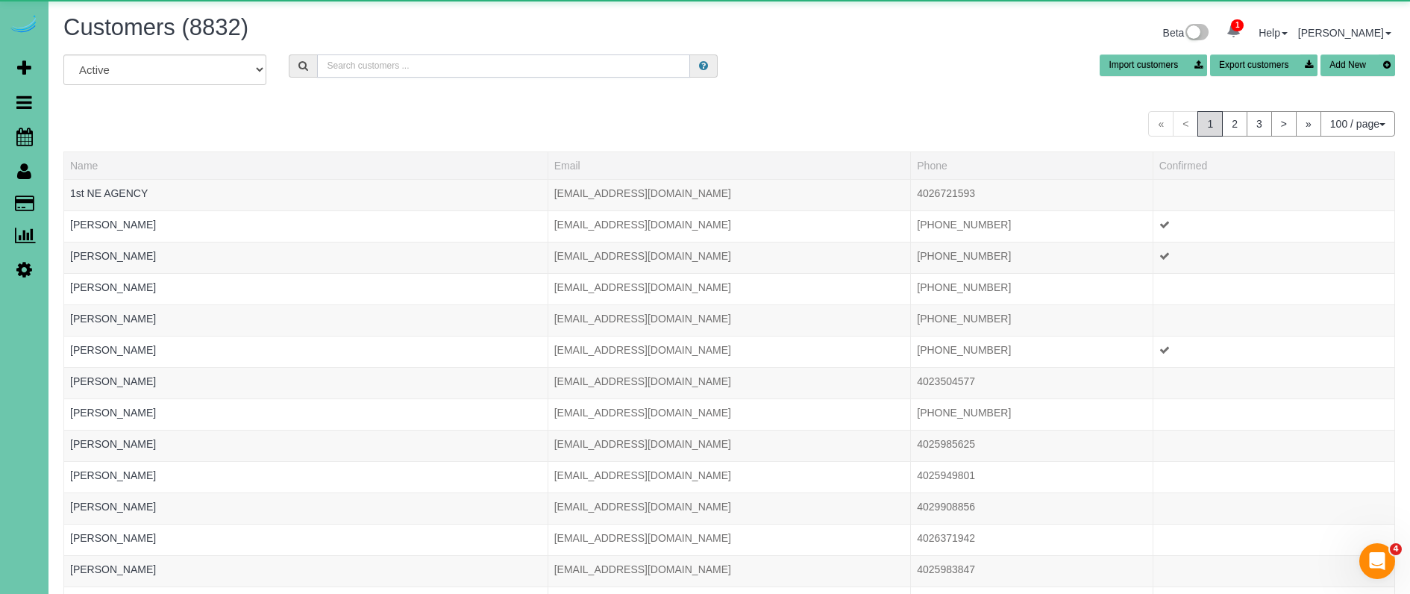
click at [454, 69] on input "text" at bounding box center [503, 65] width 373 height 23
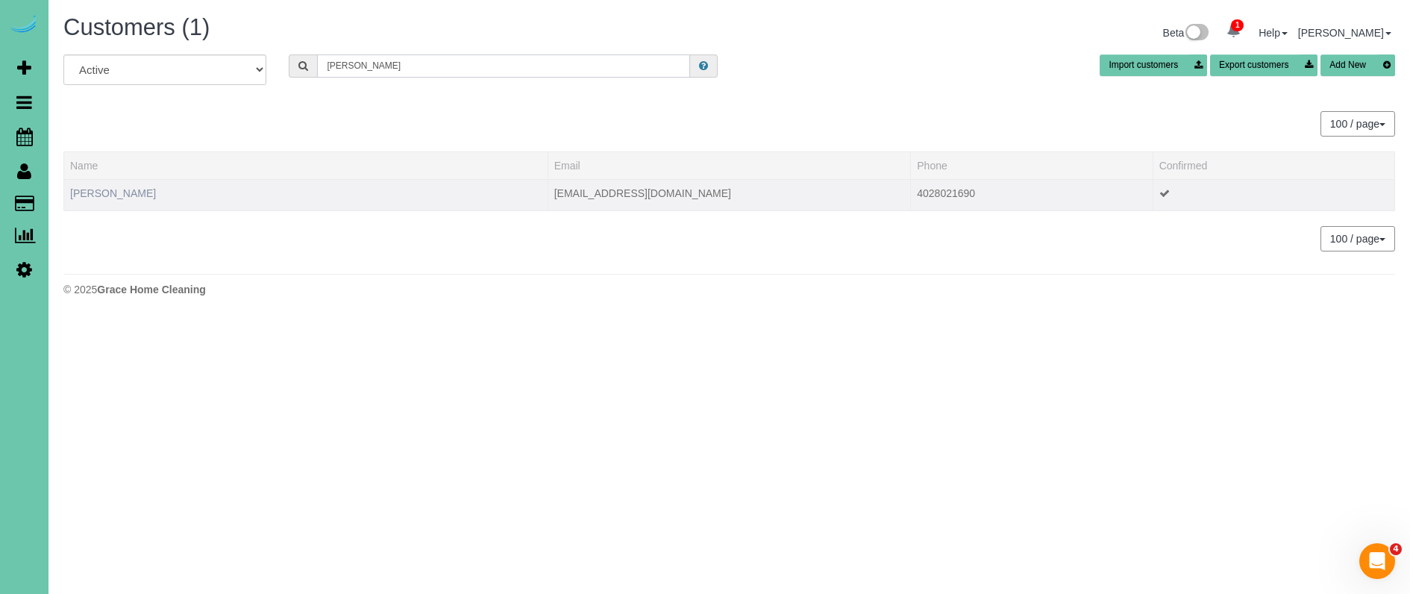
type input "Tyler s"
click at [90, 188] on link "Tyler Stokes" at bounding box center [113, 193] width 86 height 12
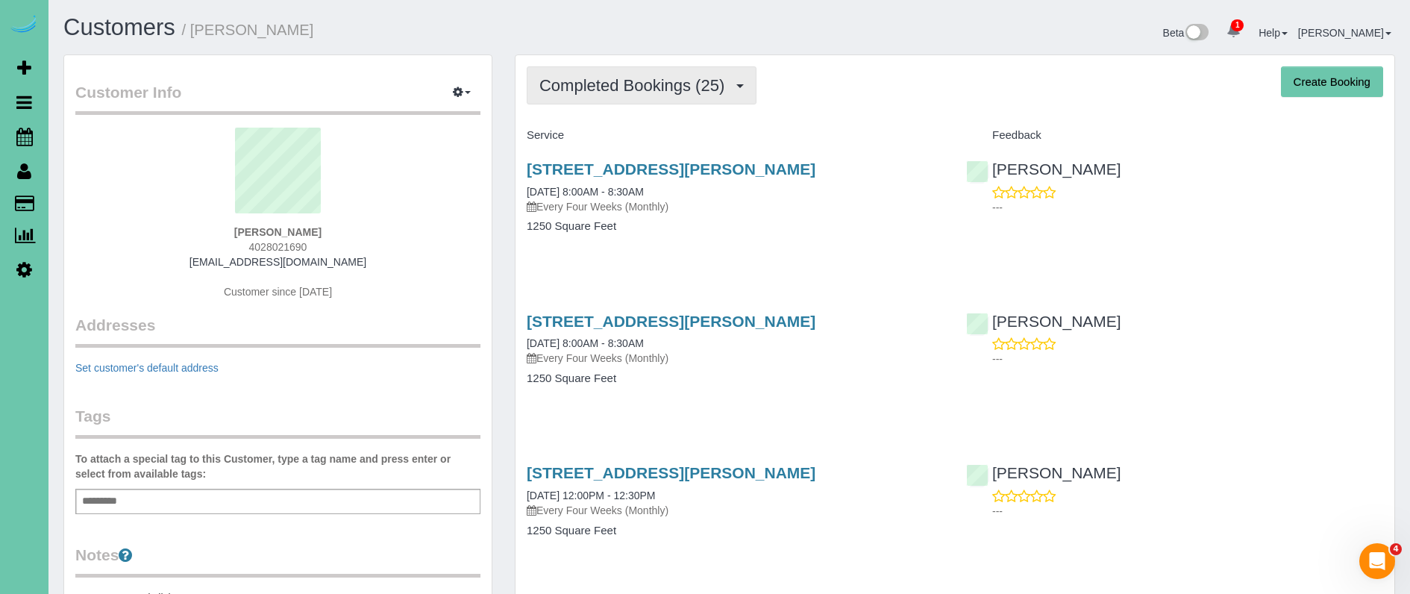
click at [657, 79] on span "Completed Bookings (25)" at bounding box center [635, 85] width 192 height 19
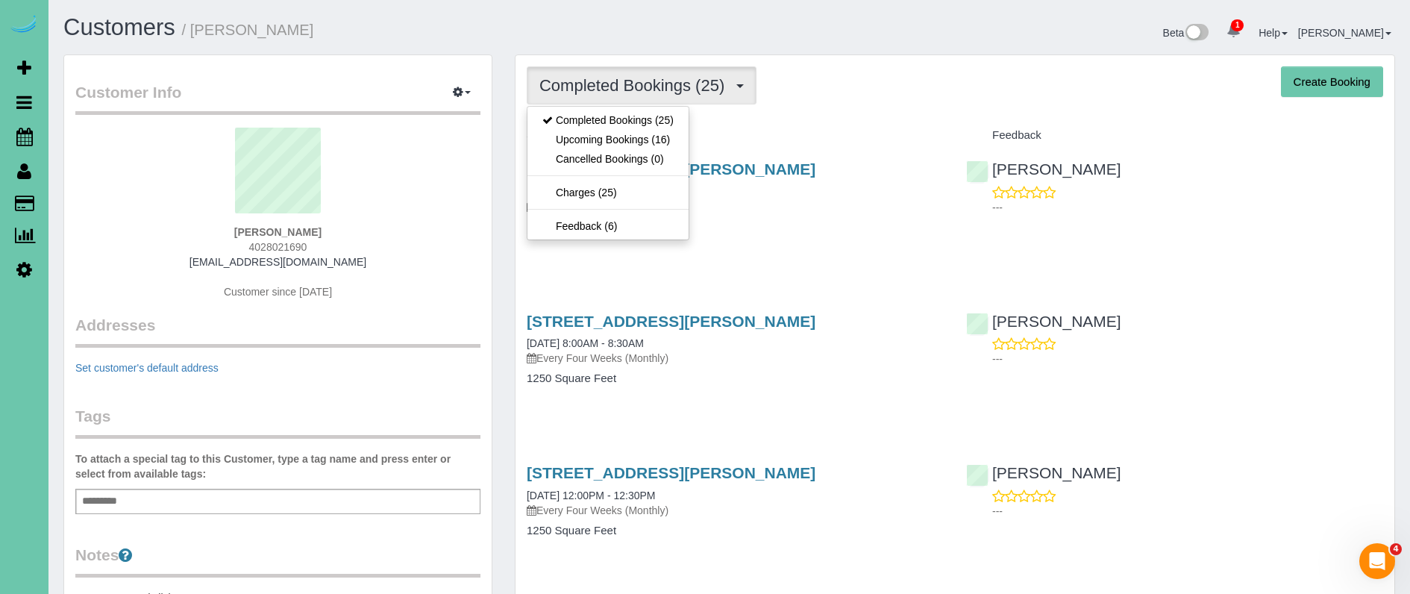
click at [651, 144] on link "Upcoming Bookings (16)" at bounding box center [607, 139] width 161 height 19
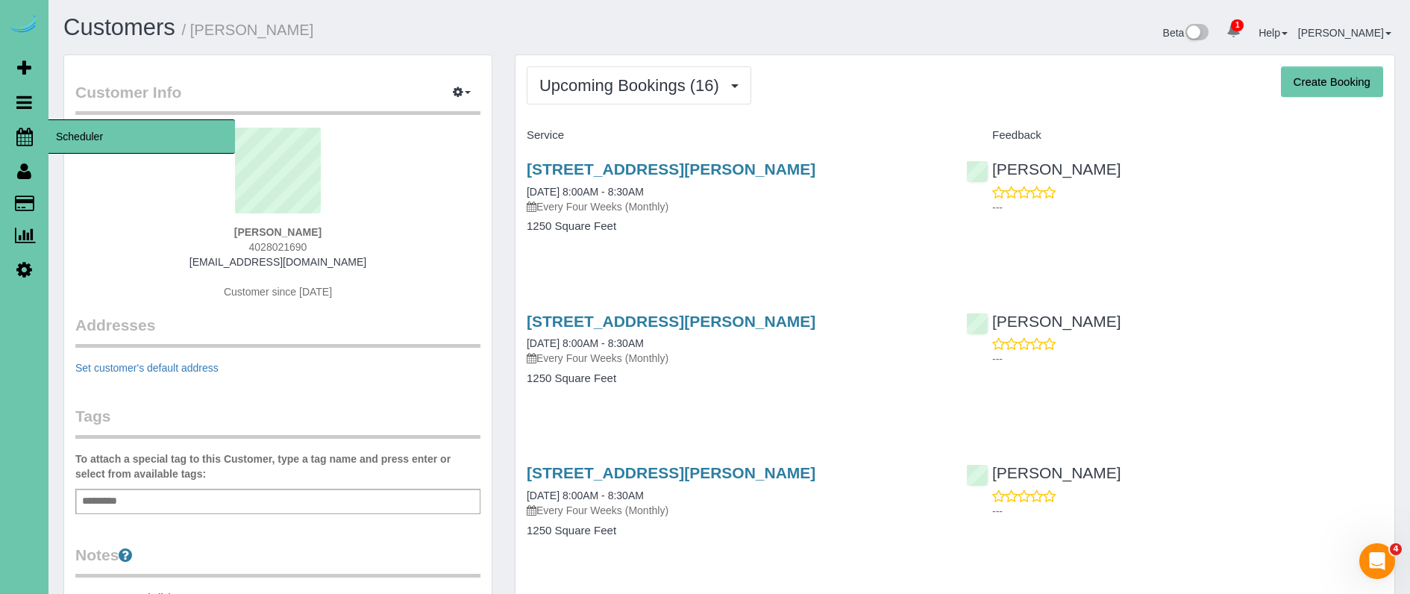
click at [18, 140] on icon at bounding box center [24, 137] width 16 height 18
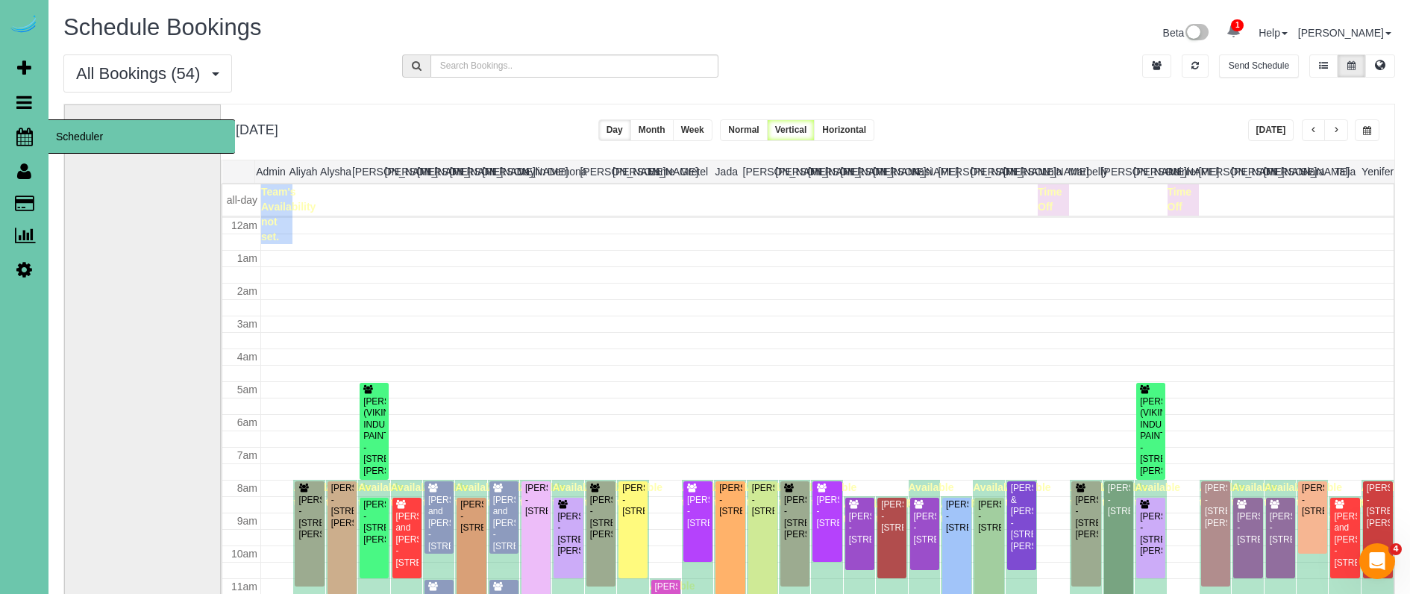
scroll to position [198, 0]
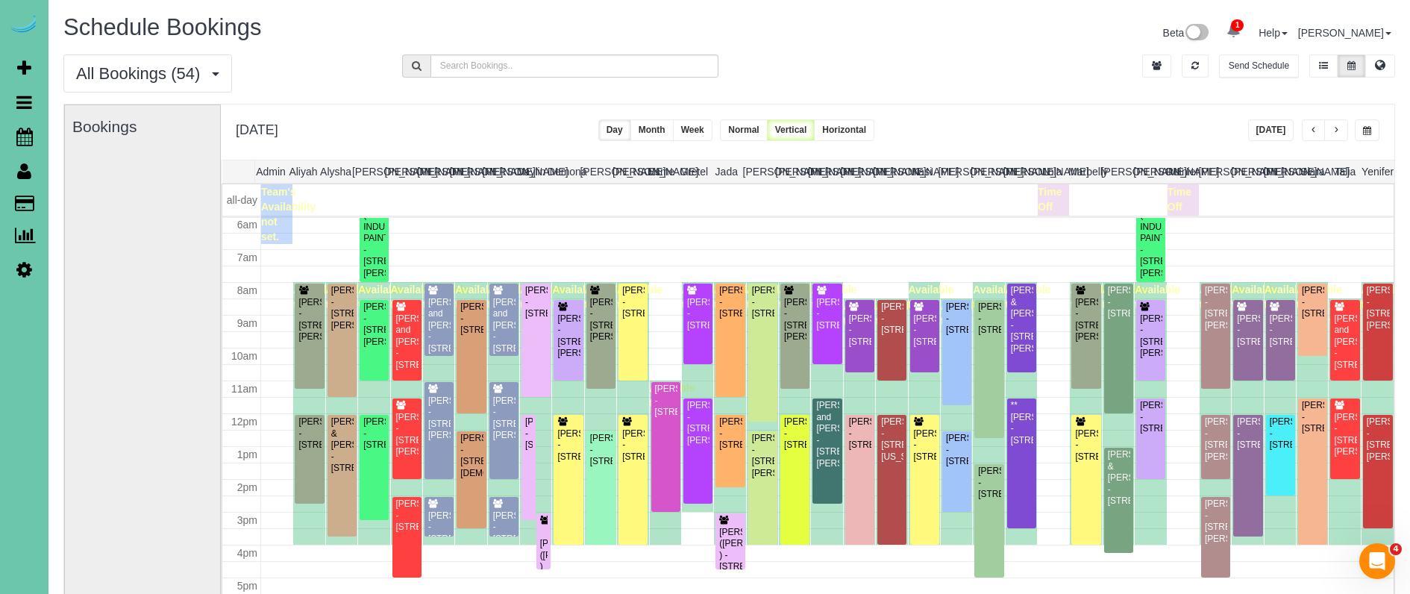
click at [1313, 130] on span "button" at bounding box center [1313, 130] width 7 height 9
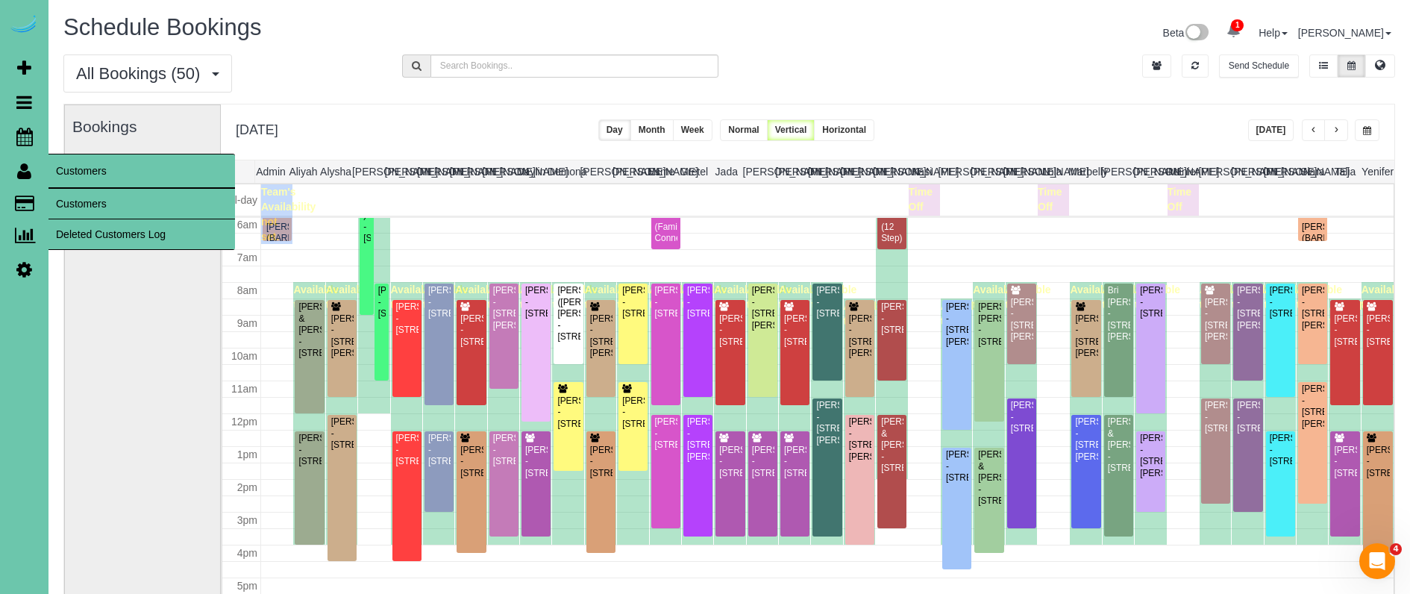
drag, startPoint x: 84, startPoint y: 195, endPoint x: 104, endPoint y: 190, distance: 21.5
click at [84, 195] on link "Customers" at bounding box center [141, 204] width 187 height 30
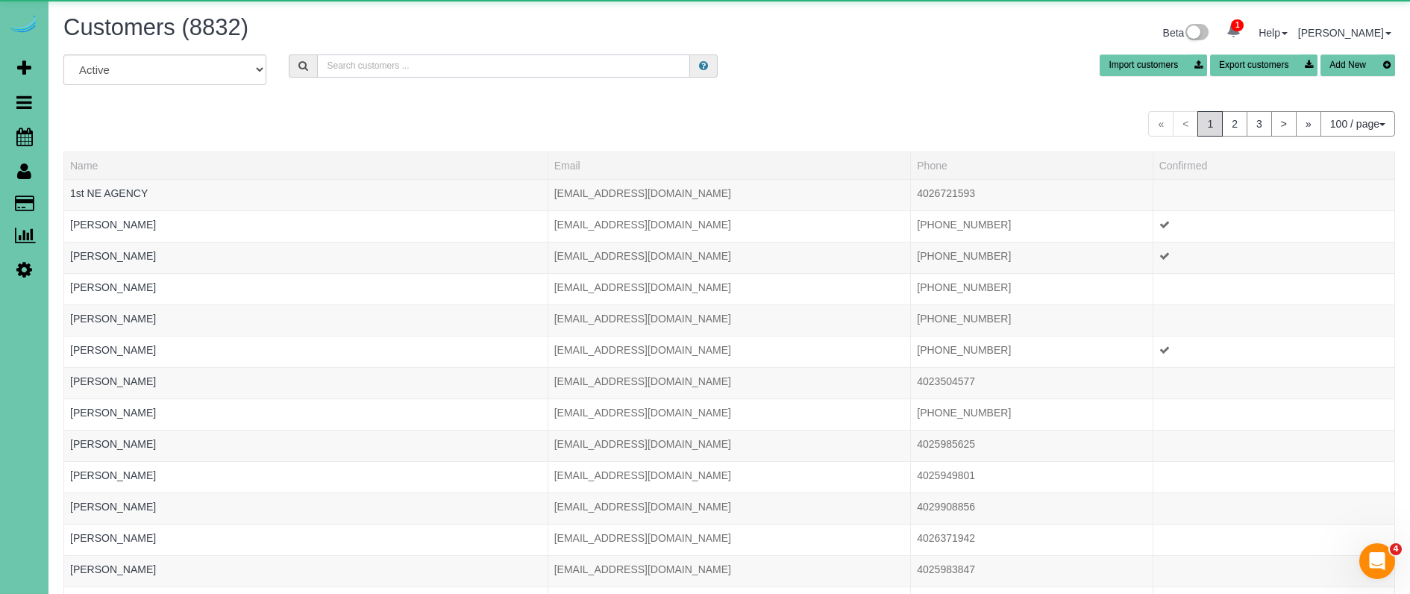
click at [392, 66] on input "text" at bounding box center [503, 65] width 373 height 23
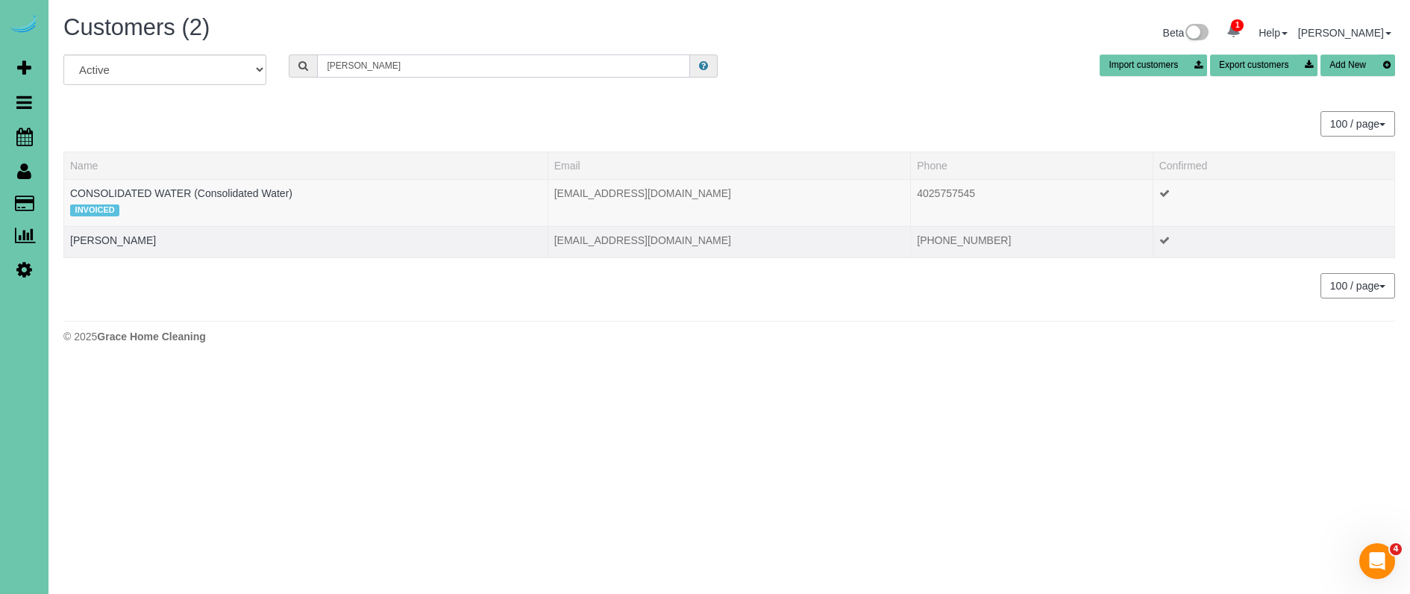
type input "ted w"
drag, startPoint x: 84, startPoint y: 248, endPoint x: 91, endPoint y: 242, distance: 9.0
click at [84, 248] on div at bounding box center [306, 250] width 472 height 4
click at [91, 242] on link "[PERSON_NAME]" at bounding box center [113, 240] width 86 height 12
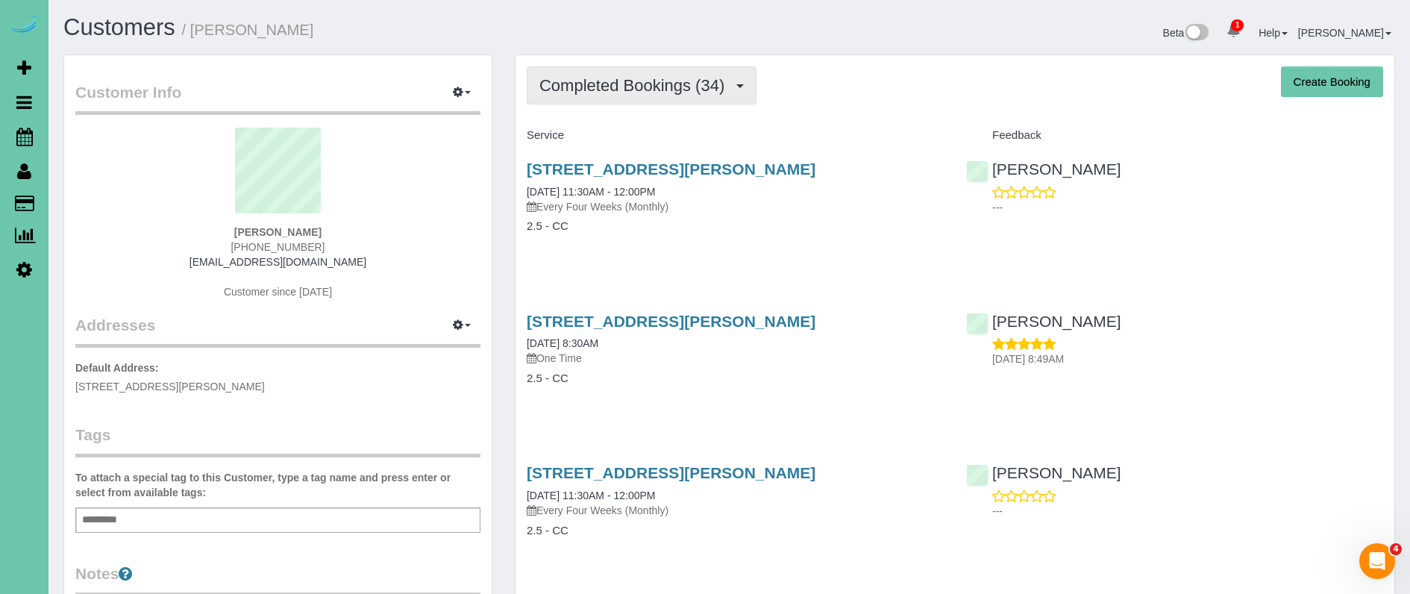
click at [545, 93] on span "Completed Bookings (34)" at bounding box center [635, 85] width 192 height 19
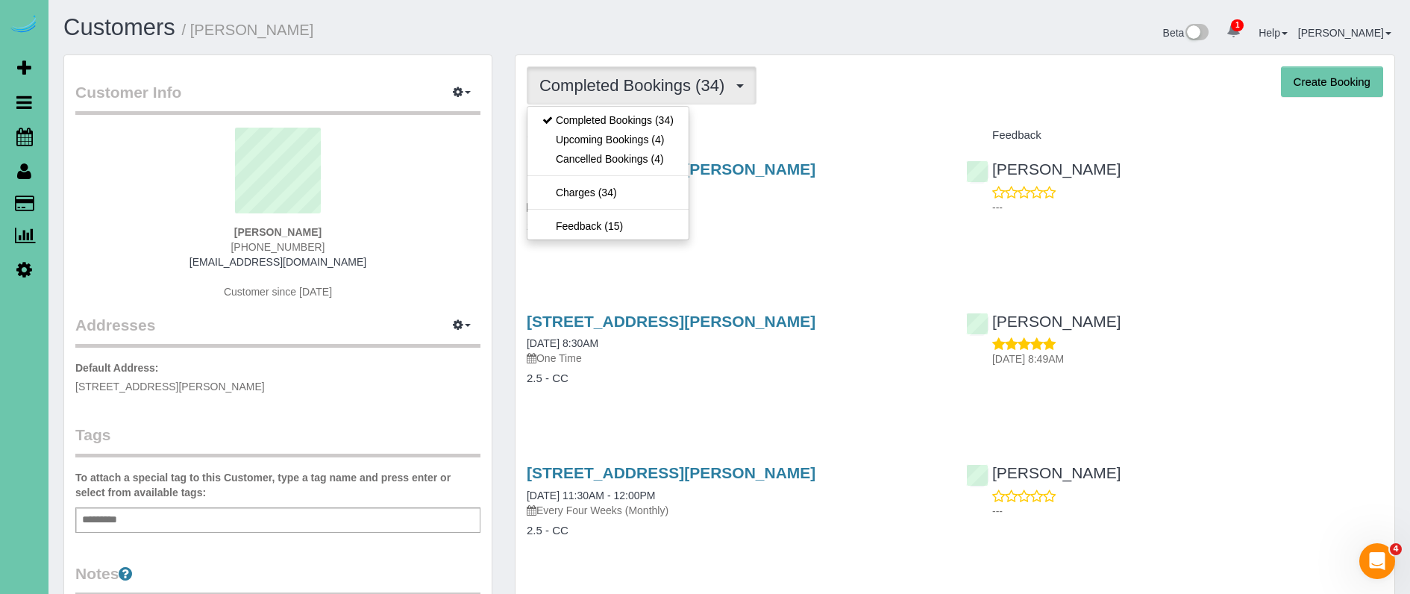
click at [579, 138] on link "Upcoming Bookings (4)" at bounding box center [607, 139] width 161 height 19
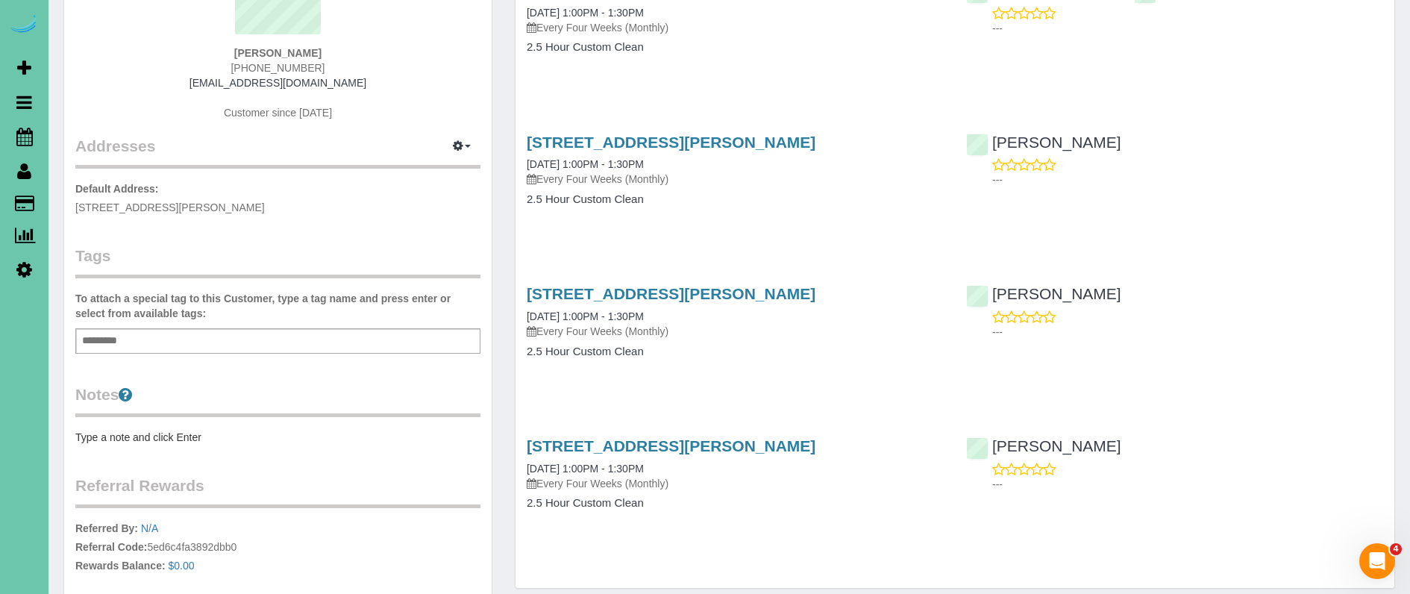
scroll to position [175, 0]
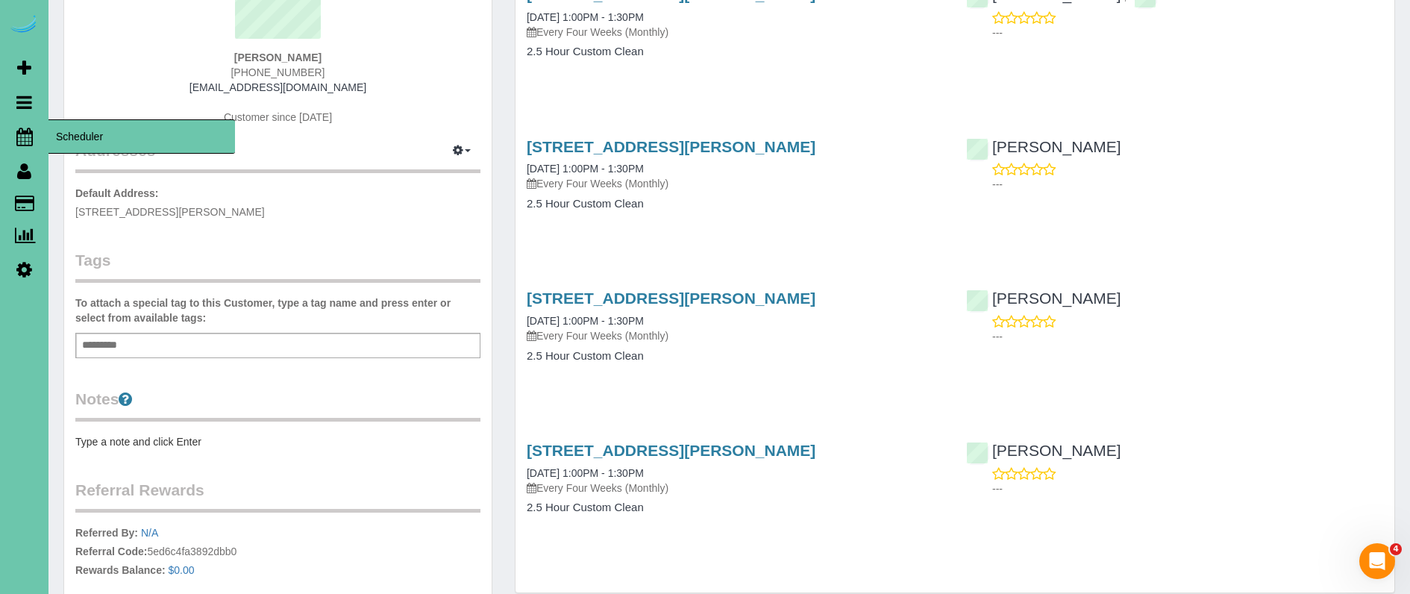
click at [107, 139] on span "Scheduler" at bounding box center [141, 136] width 187 height 34
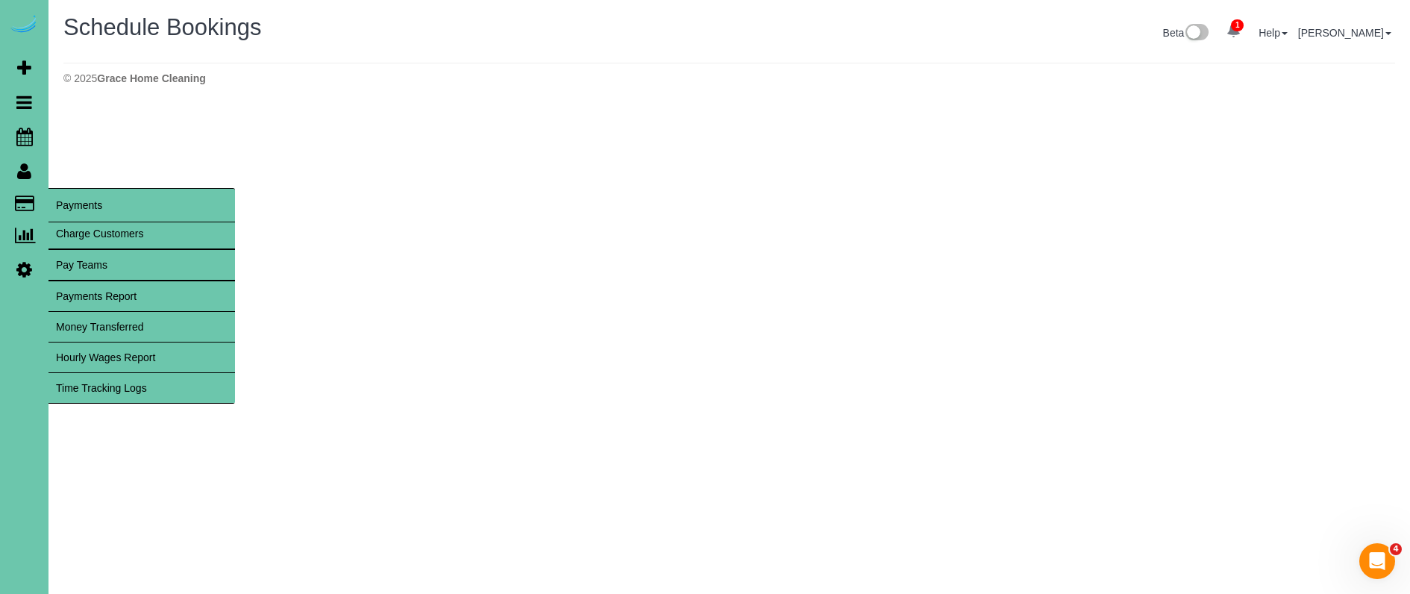
click at [62, 201] on span "Payments" at bounding box center [141, 205] width 187 height 34
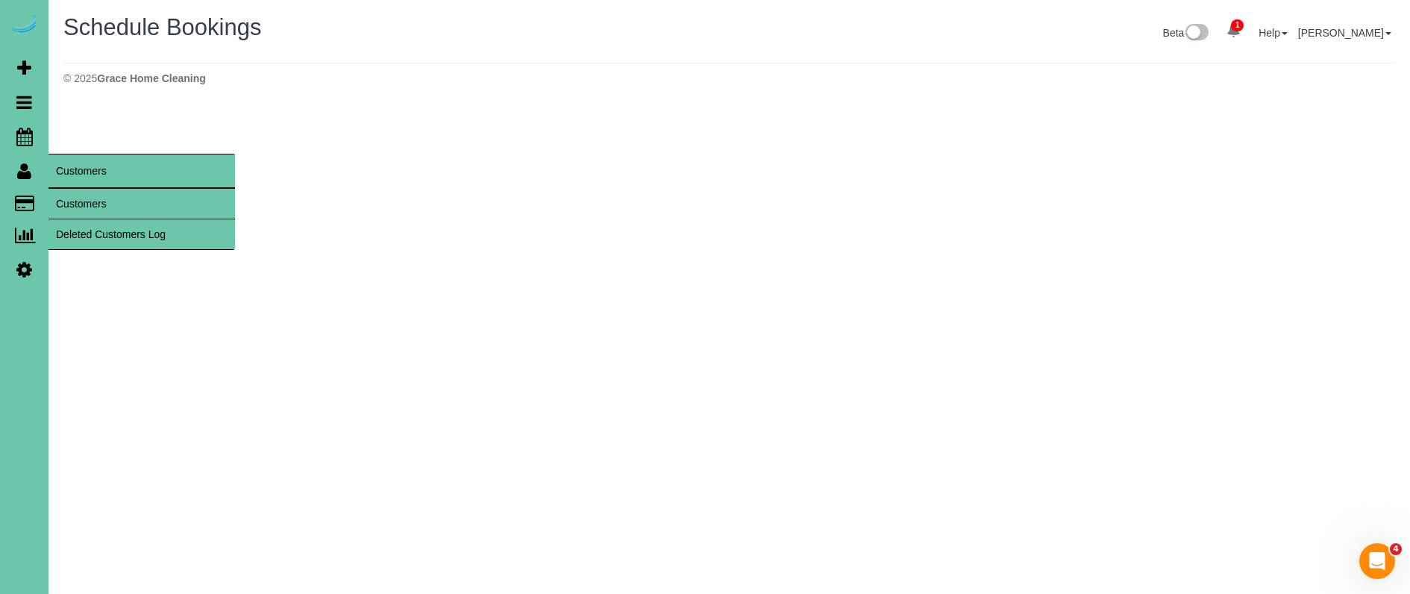
click at [78, 193] on link "Customers" at bounding box center [141, 204] width 187 height 30
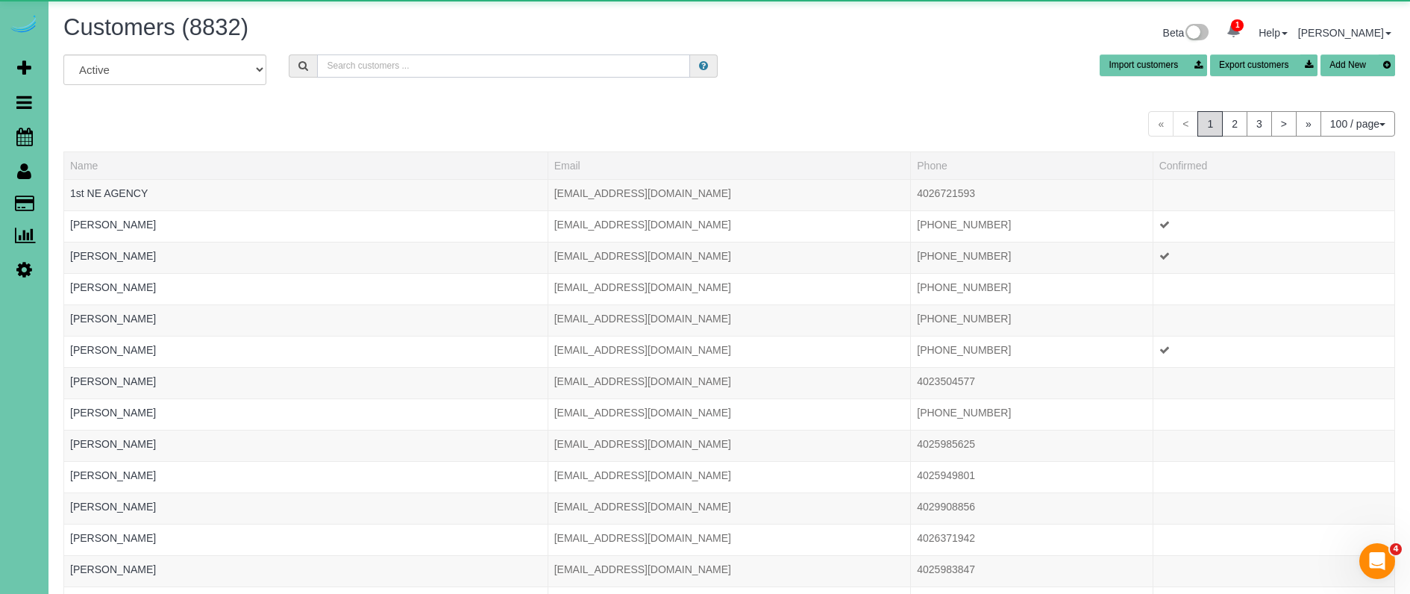
click at [394, 61] on input "text" at bounding box center [503, 65] width 373 height 23
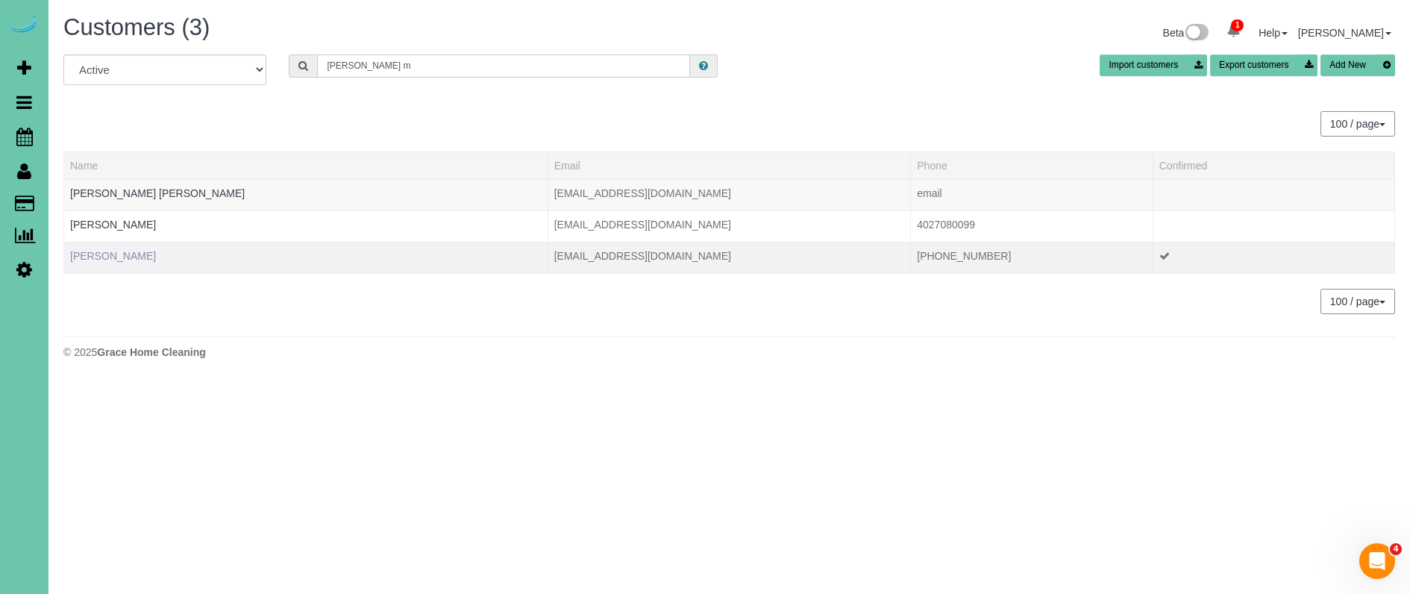
type input "dan m"
click at [116, 252] on link "Dan McLennan" at bounding box center [113, 256] width 86 height 12
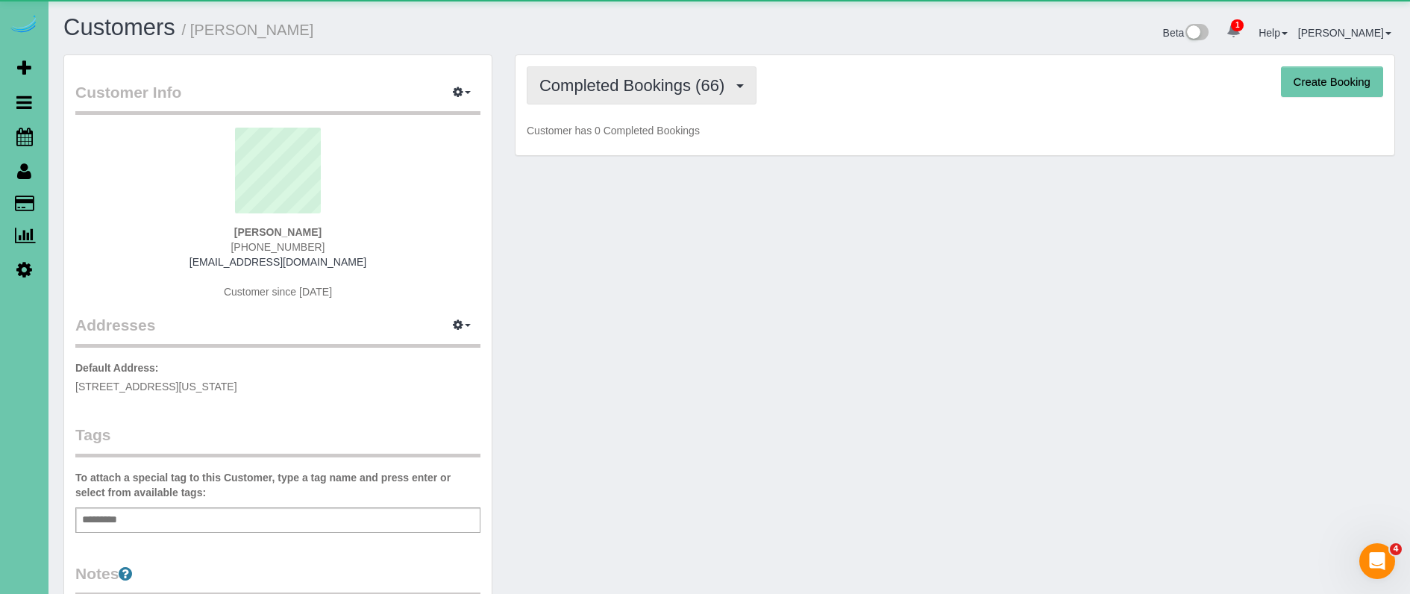
drag, startPoint x: 633, startPoint y: 75, endPoint x: 647, endPoint y: 94, distance: 24.0
click at [633, 76] on span "Completed Bookings (66)" at bounding box center [635, 85] width 192 height 19
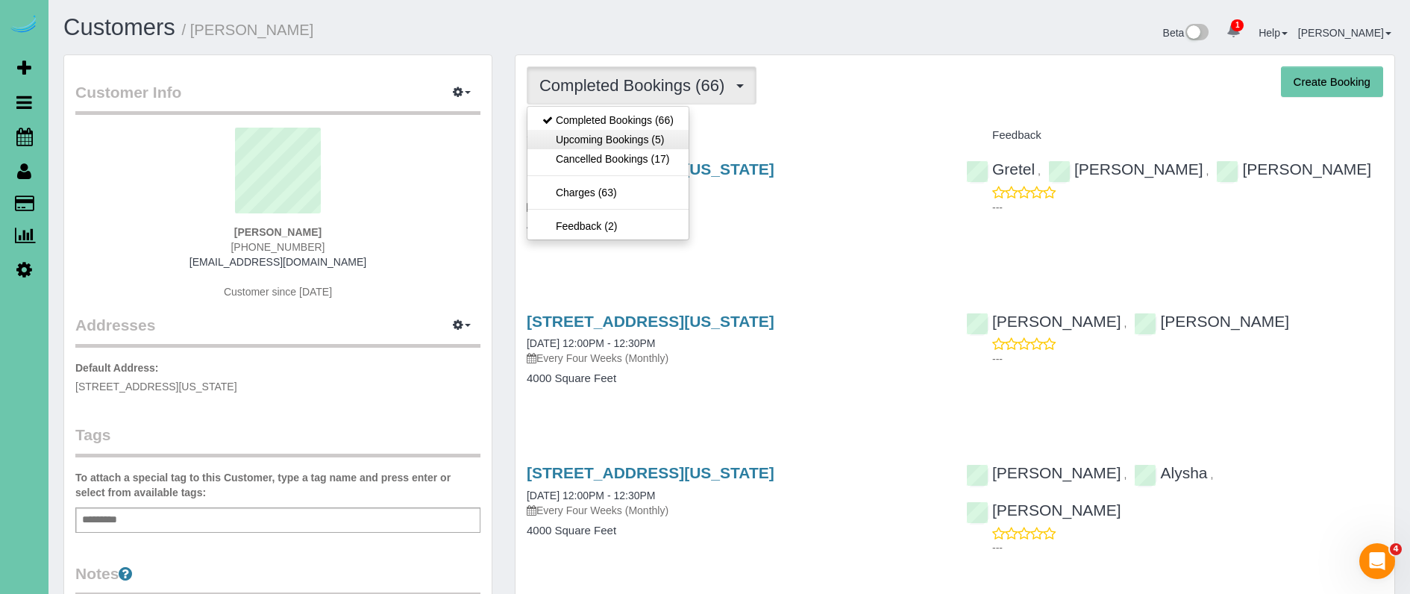
click at [656, 136] on link "Upcoming Bookings (5)" at bounding box center [607, 139] width 161 height 19
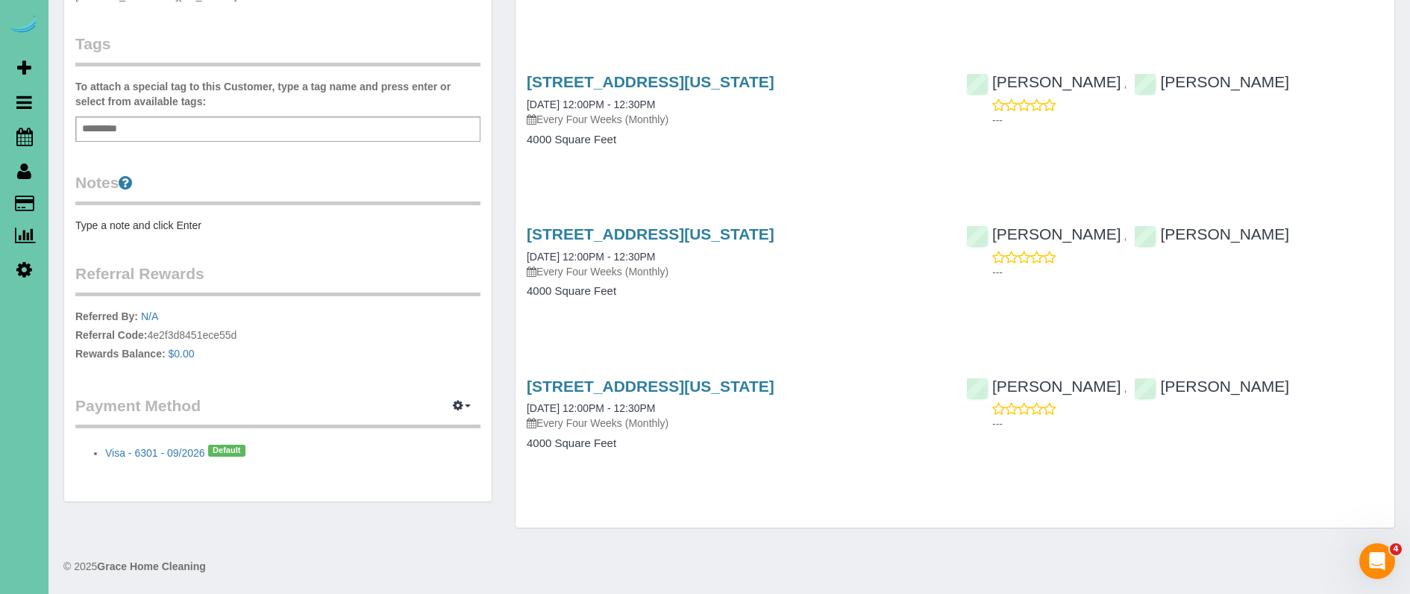
scroll to position [390, 0]
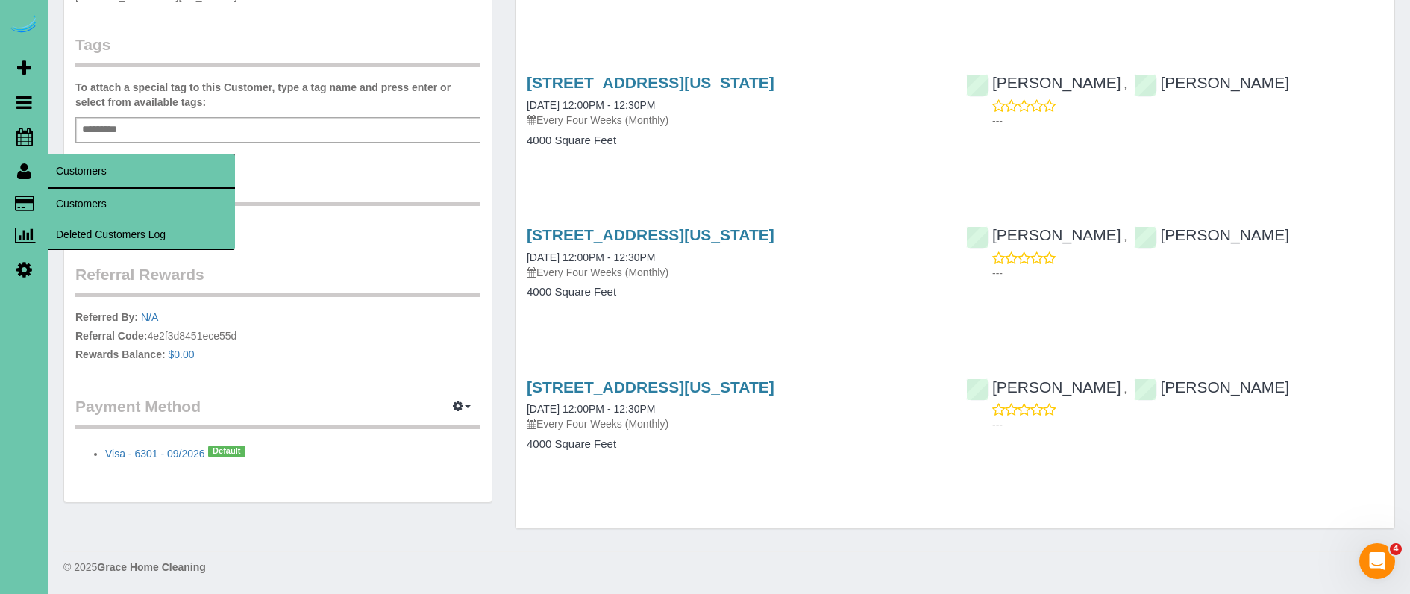
click at [98, 205] on link "Customers" at bounding box center [141, 204] width 187 height 30
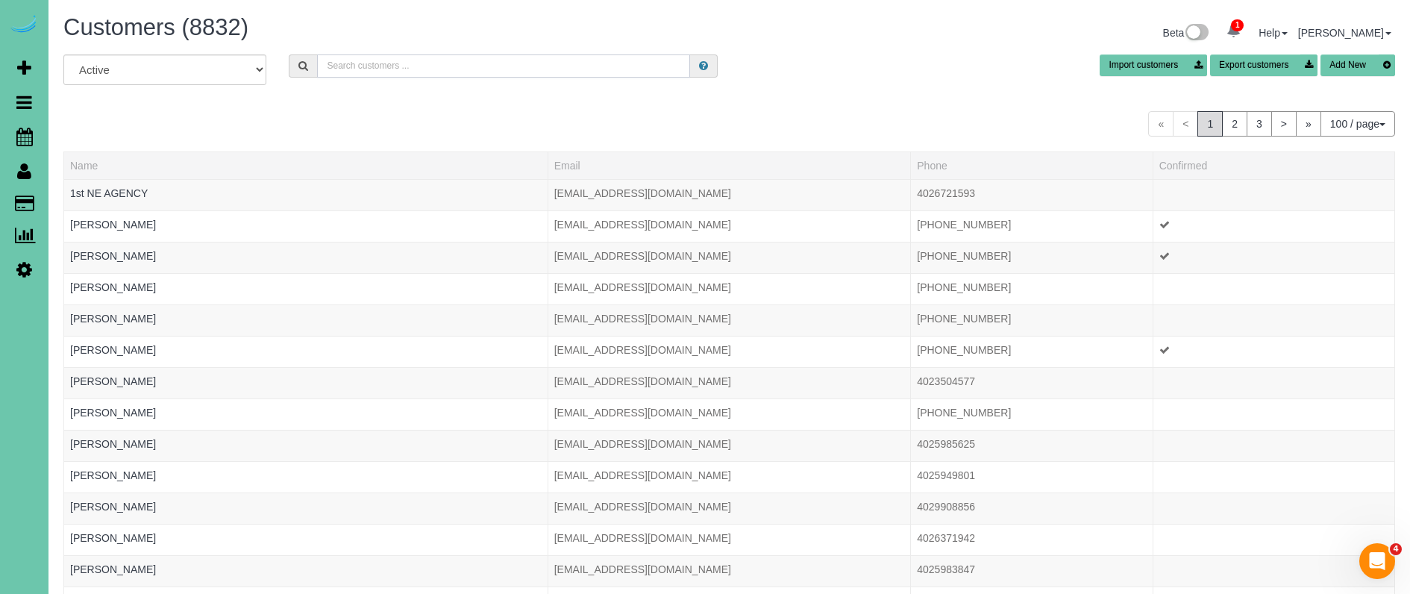
click at [347, 63] on input "text" at bounding box center [503, 65] width 373 height 23
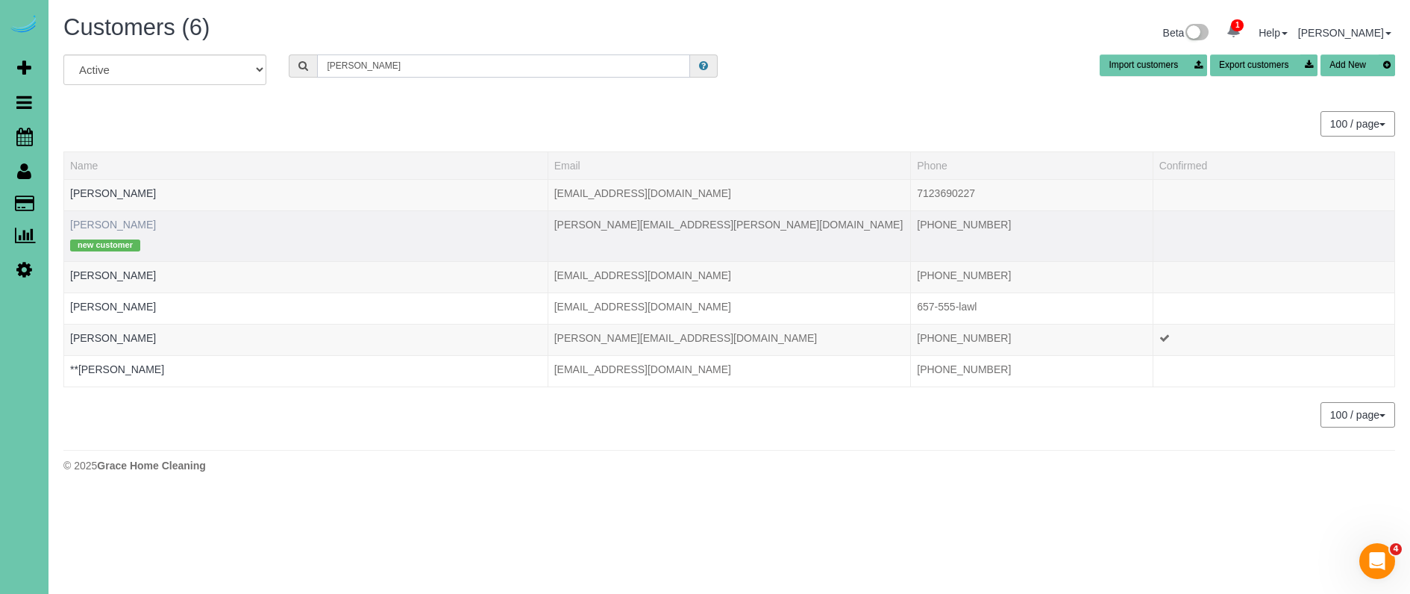
type input "John d"
click at [107, 224] on link "John Dimartino" at bounding box center [113, 225] width 86 height 12
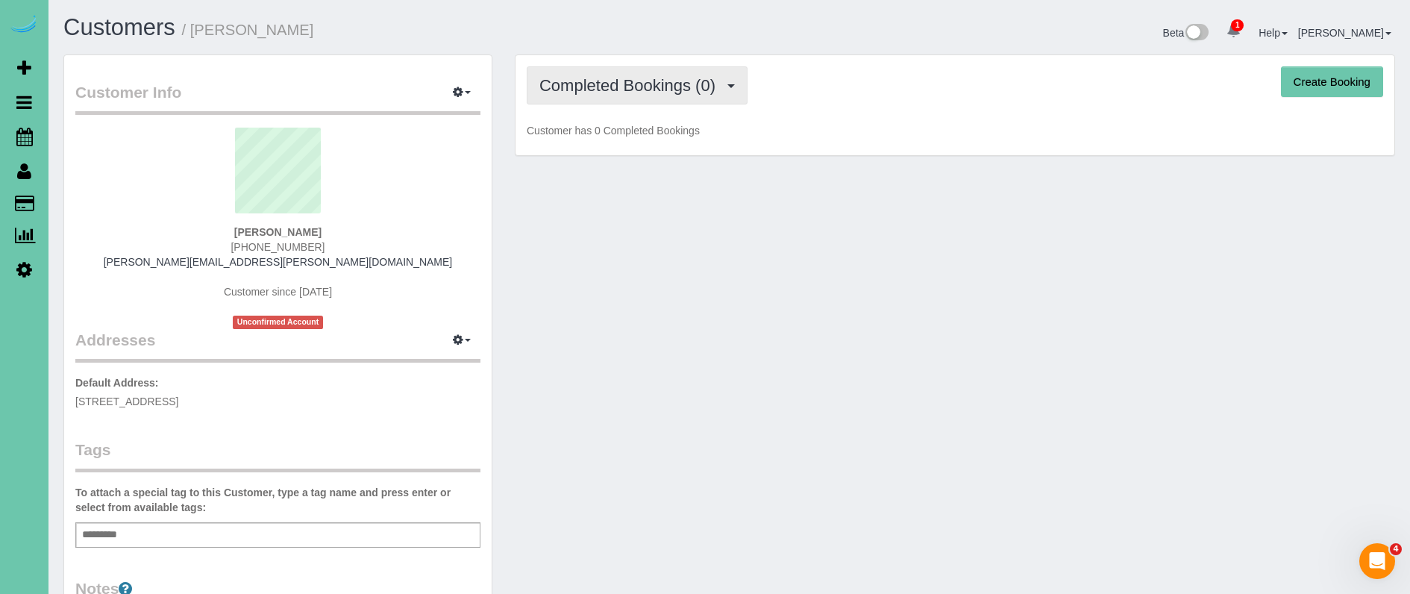
click at [648, 97] on button "Completed Bookings (0)" at bounding box center [637, 85] width 221 height 38
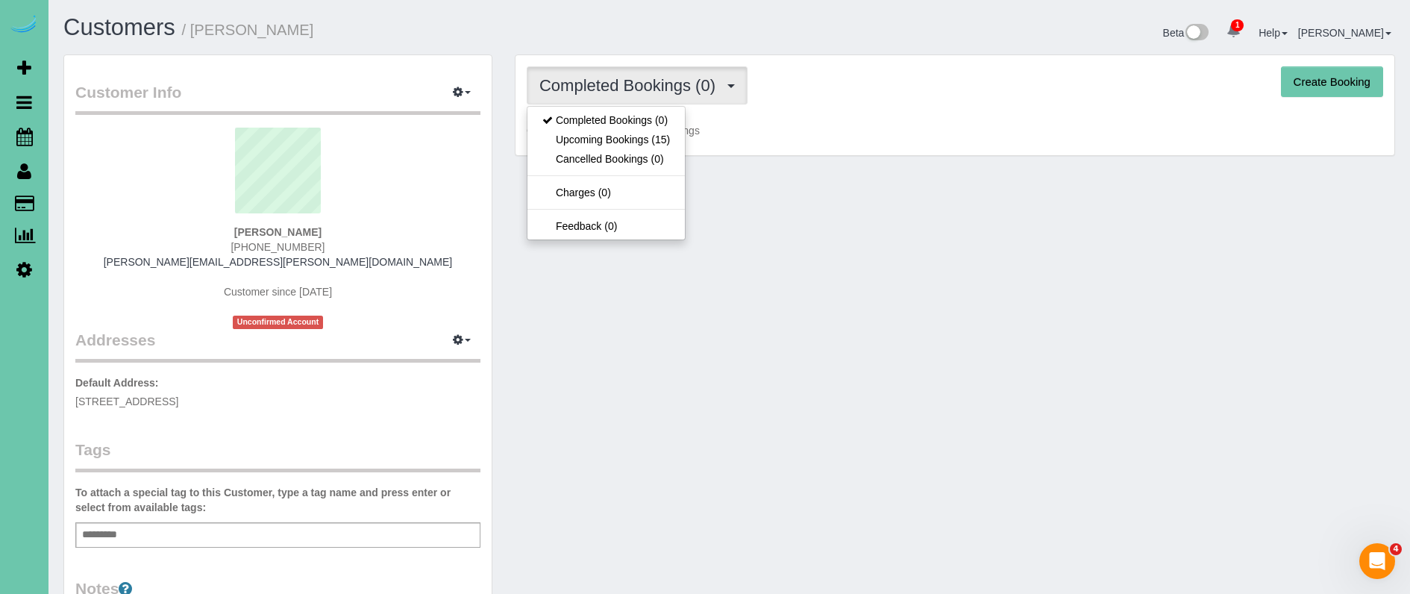
click at [647, 140] on link "Upcoming Bookings (15)" at bounding box center [605, 139] width 157 height 19
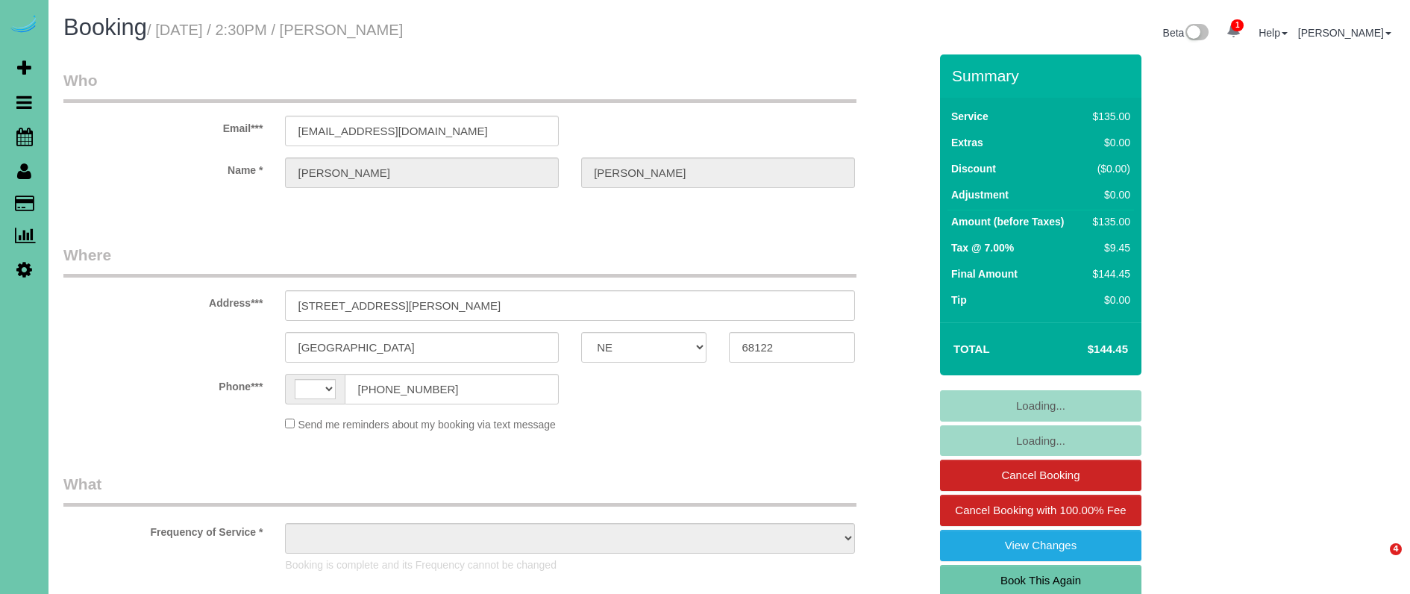
select select "NE"
select select "string:[GEOGRAPHIC_DATA]"
select select "object:635"
select select "string:fspay-2400d3d3-8518-4bde-a156-b476dc437235"
select select "object:856"
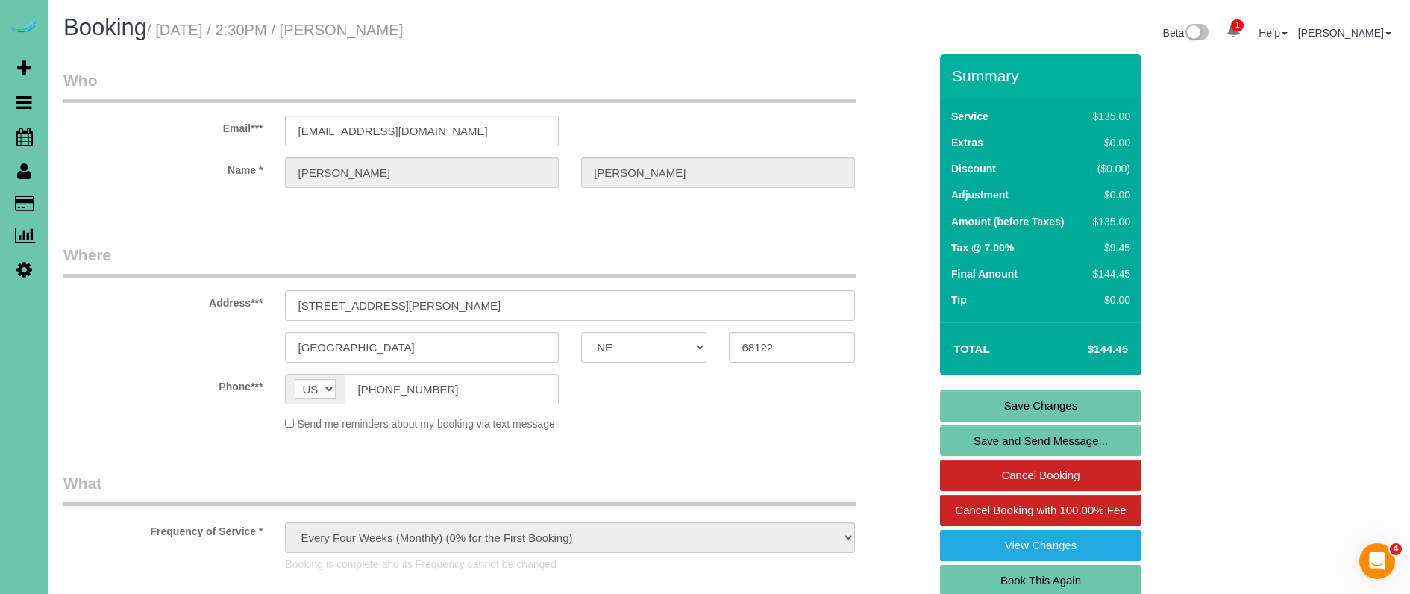
click at [1015, 575] on link "Book This Again" at bounding box center [1040, 580] width 201 height 31
select select "NE"
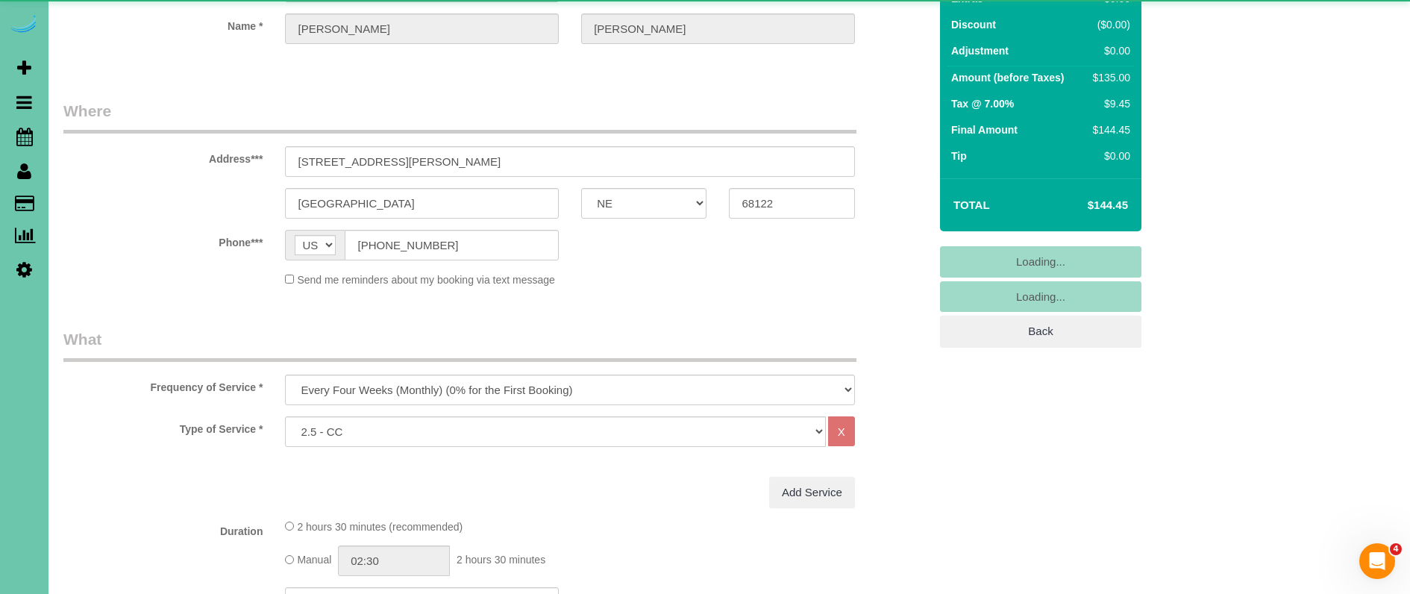
scroll to position [148, 0]
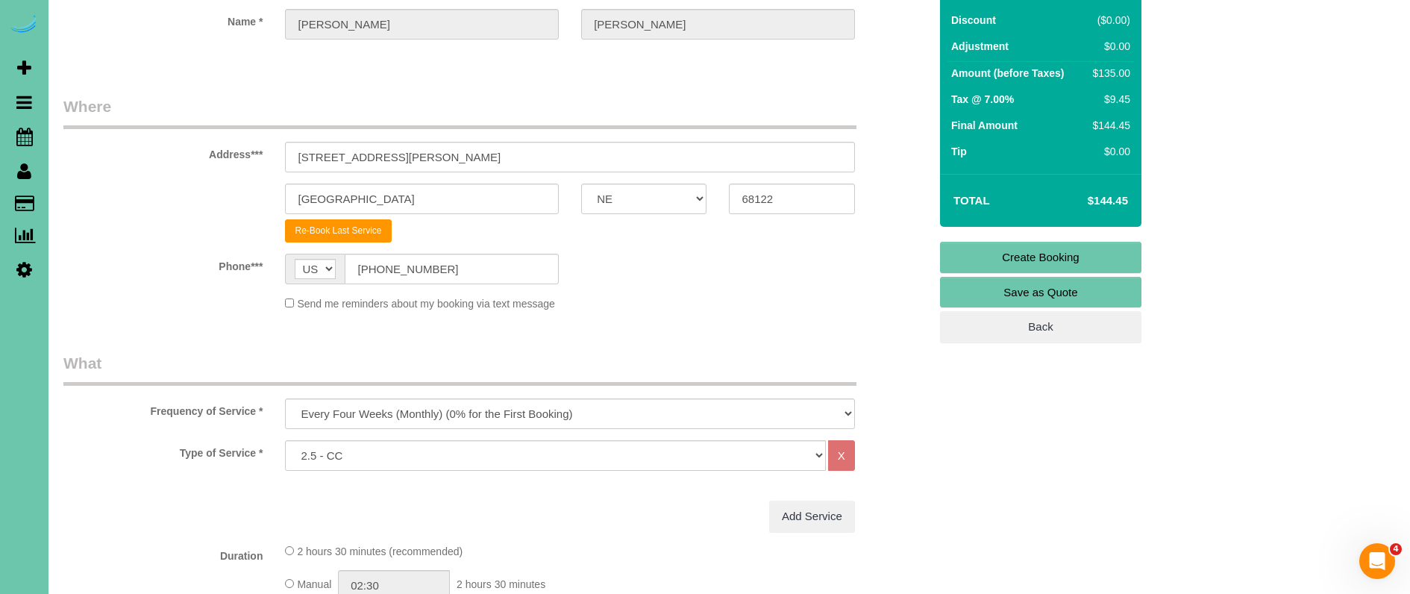
click at [519, 388] on div "Frequency of Service * One Time Weekly (0% for the First Booking) Bi-Weekly (0%…" at bounding box center [496, 390] width 888 height 77
select select "object:1626"
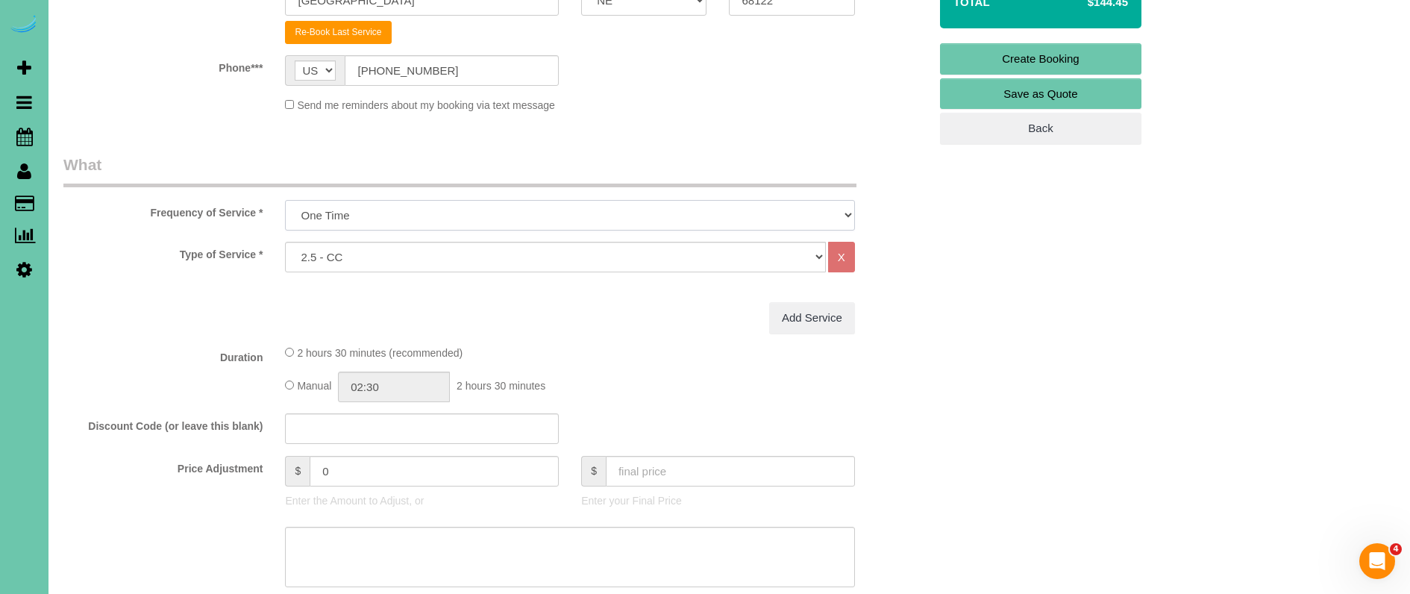
scroll to position [372, 0]
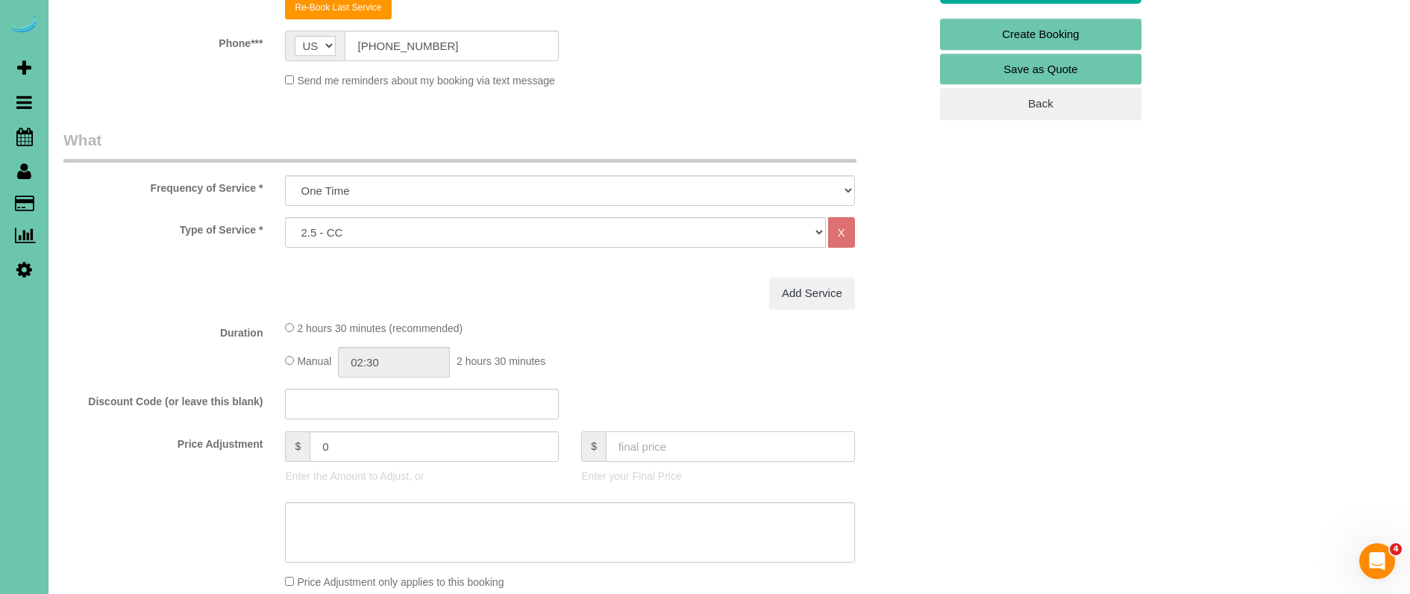
click at [687, 444] on input "text" at bounding box center [730, 446] width 249 height 31
type input "0"
type input "-135"
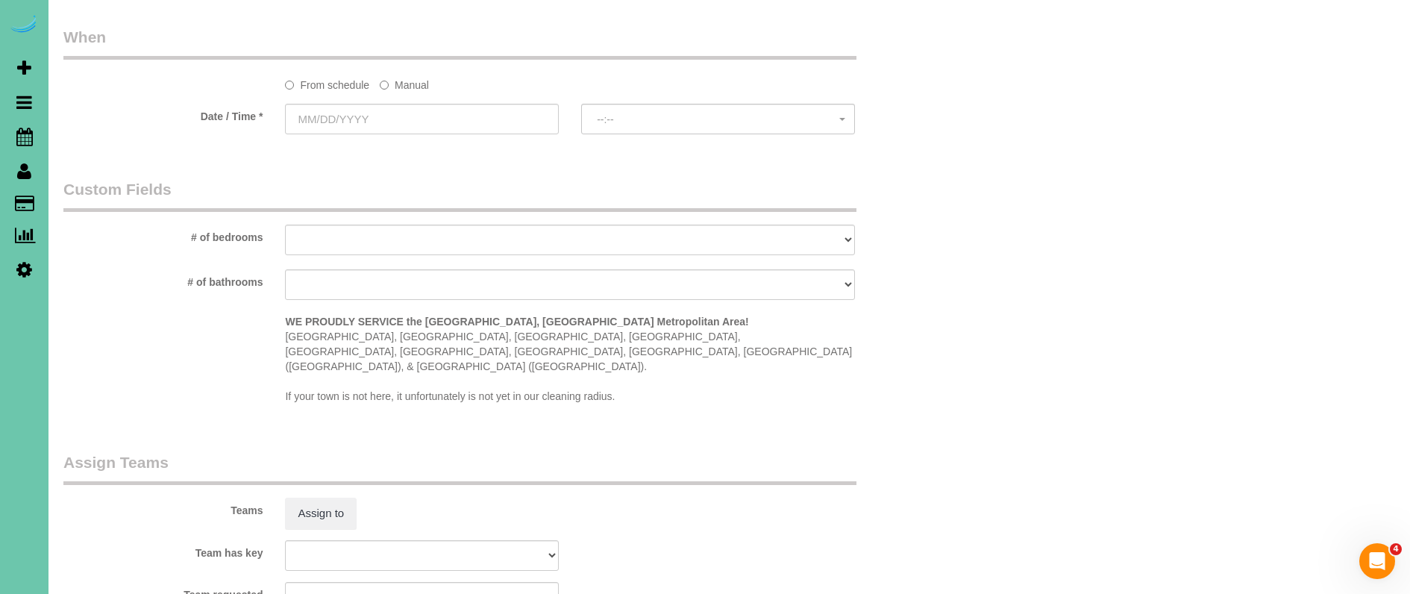
scroll to position [1310, 0]
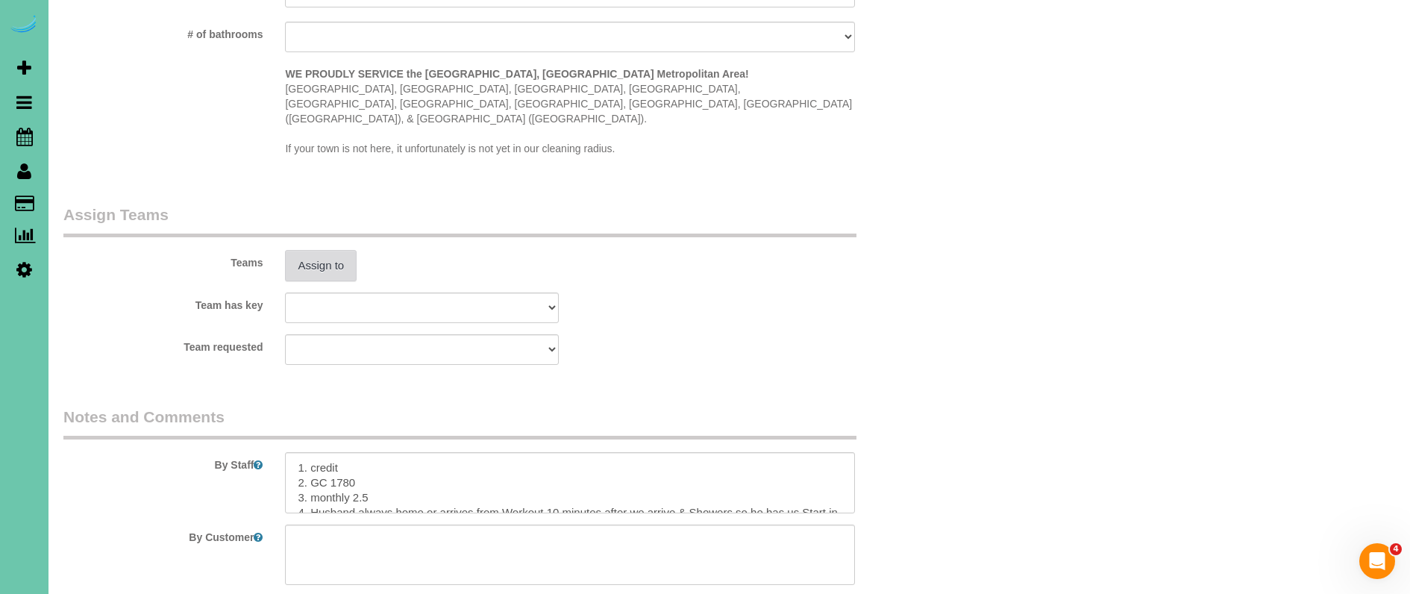
click at [345, 250] on button "Assign to" at bounding box center [321, 265] width 72 height 31
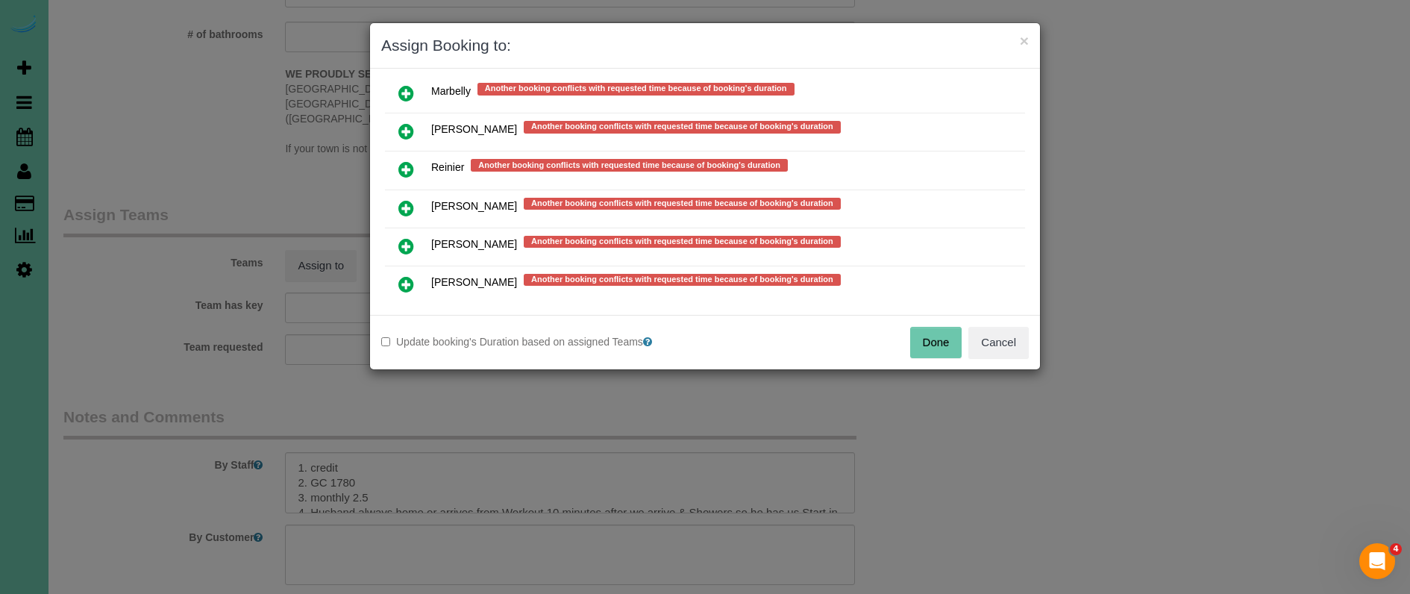
scroll to position [1168, 0]
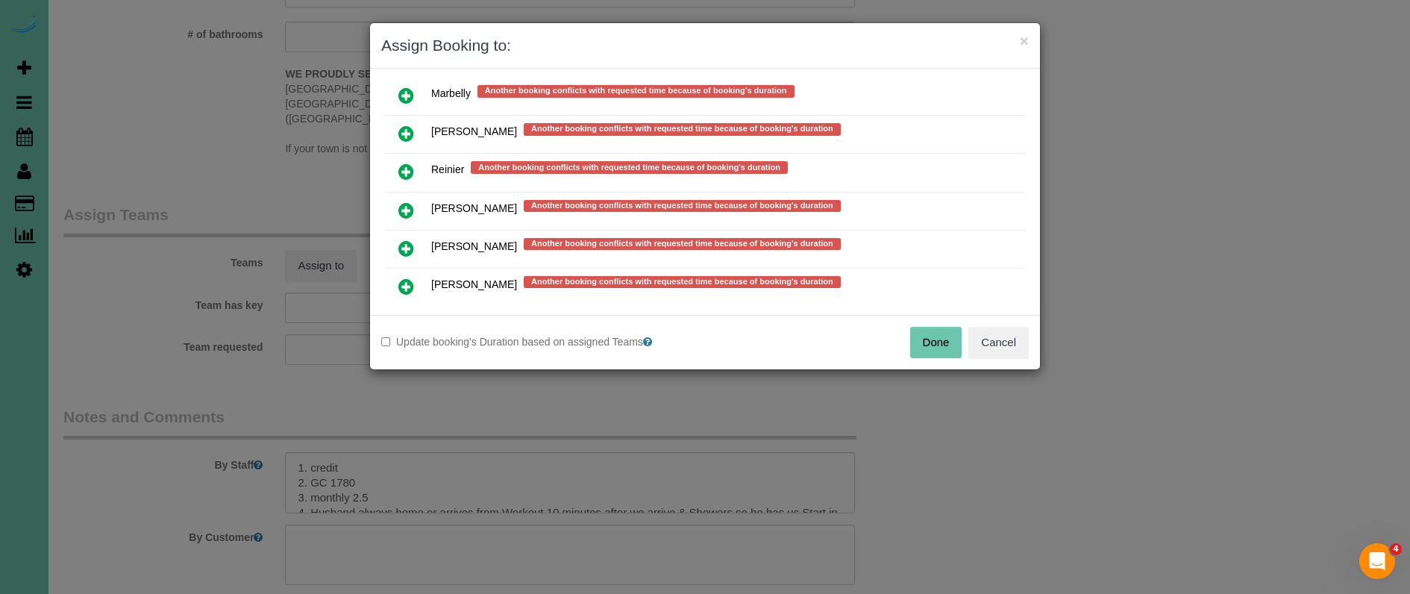
click at [409, 201] on icon at bounding box center [406, 210] width 16 height 18
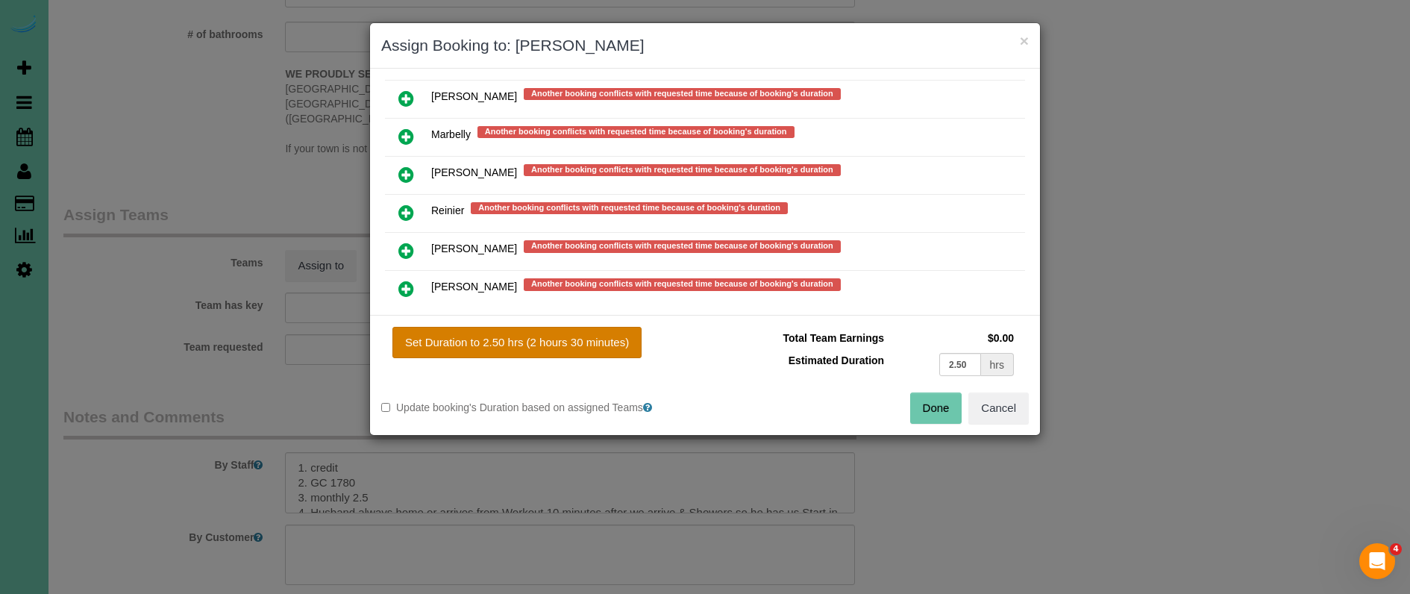
drag, startPoint x: 483, startPoint y: 341, endPoint x: 492, endPoint y: 344, distance: 10.1
click at [483, 342] on button "Set Duration to 2.50 hrs (2 hours 30 minutes)" at bounding box center [516, 342] width 249 height 31
type input "2.50"
drag, startPoint x: 937, startPoint y: 405, endPoint x: 771, endPoint y: 363, distance: 171.7
click at [937, 405] on button "Done" at bounding box center [936, 407] width 52 height 31
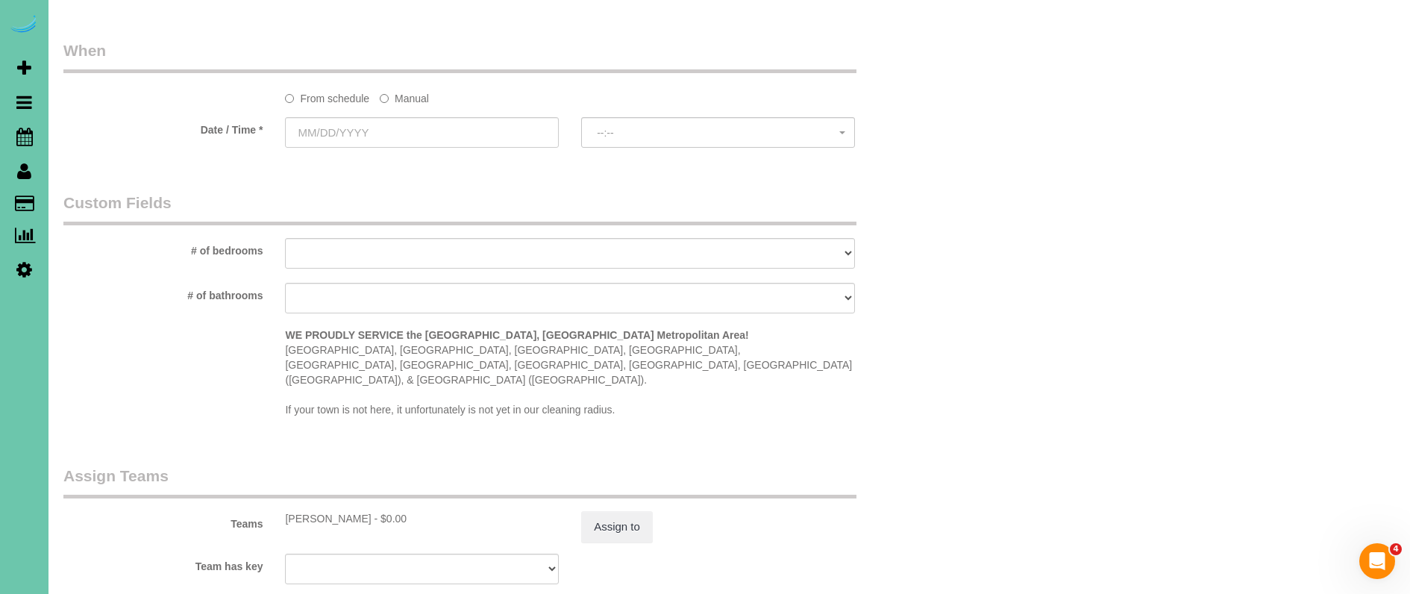
scroll to position [1046, 0]
drag, startPoint x: 398, startPoint y: 103, endPoint x: 388, endPoint y: 116, distance: 16.6
click at [398, 103] on label "Manual" at bounding box center [404, 99] width 49 height 20
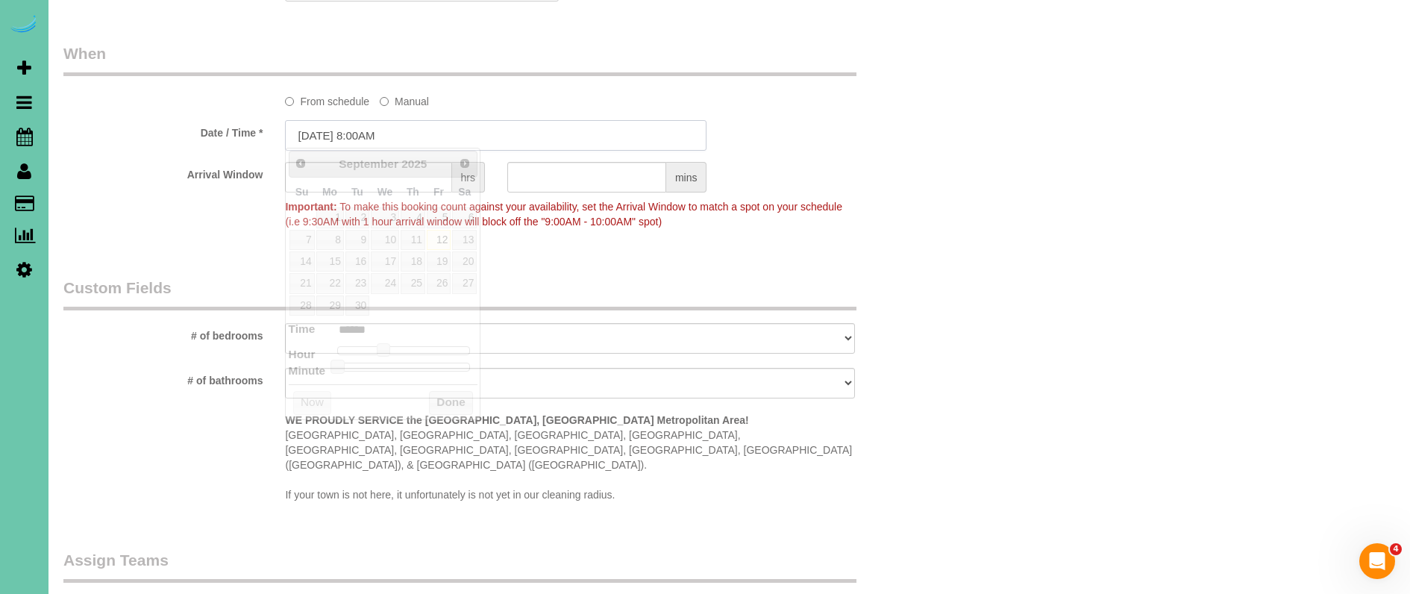
click at [375, 134] on input "09/12/2025 8:00AM" at bounding box center [496, 135] width 422 height 31
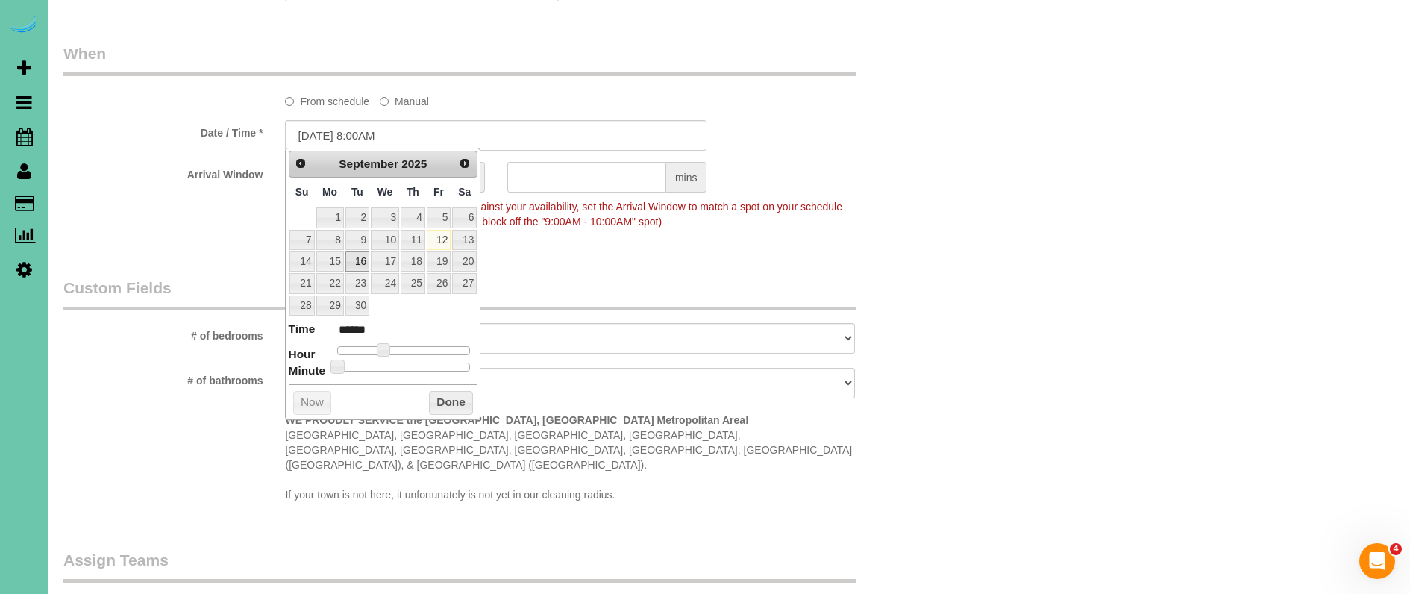
click at [356, 260] on link "16" at bounding box center [357, 261] width 24 height 20
type input "09/16/2025 9:00AM"
type input "******"
type input "09/16/2025 10:00AM"
type input "*******"
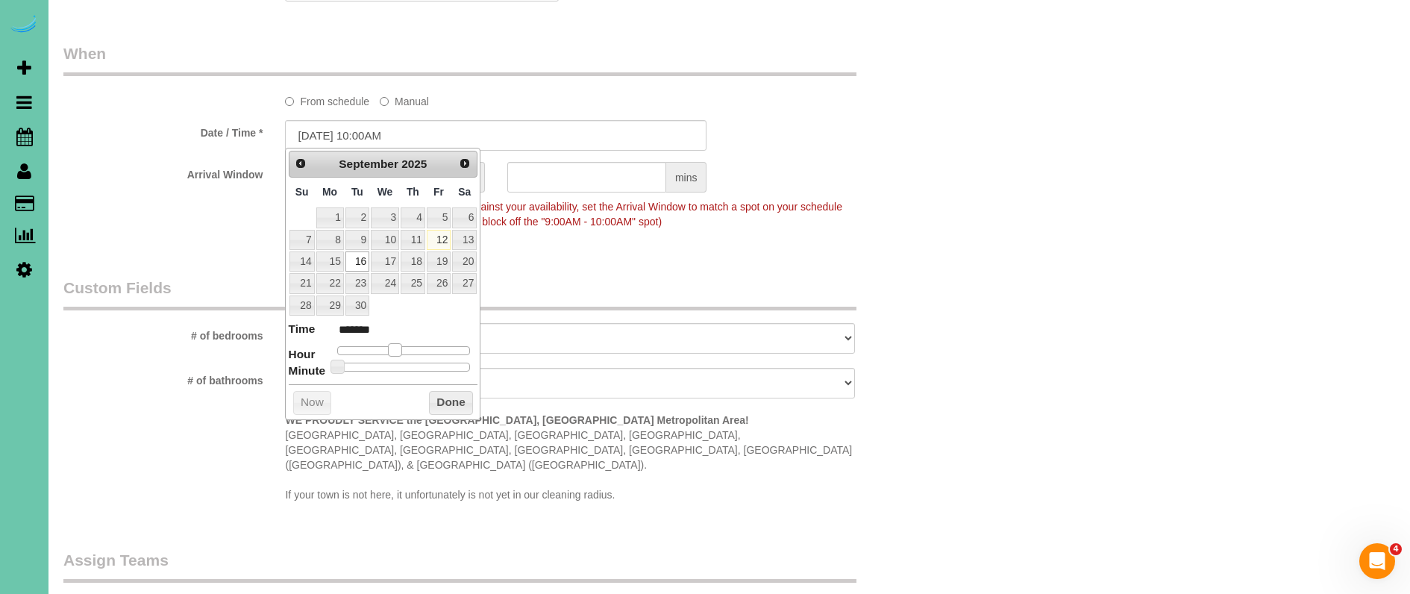
type input "09/16/2025 11:00AM"
type input "*******"
type input "09/16/2025 12:00PM"
type input "*******"
type input "09/16/2025 1:00PM"
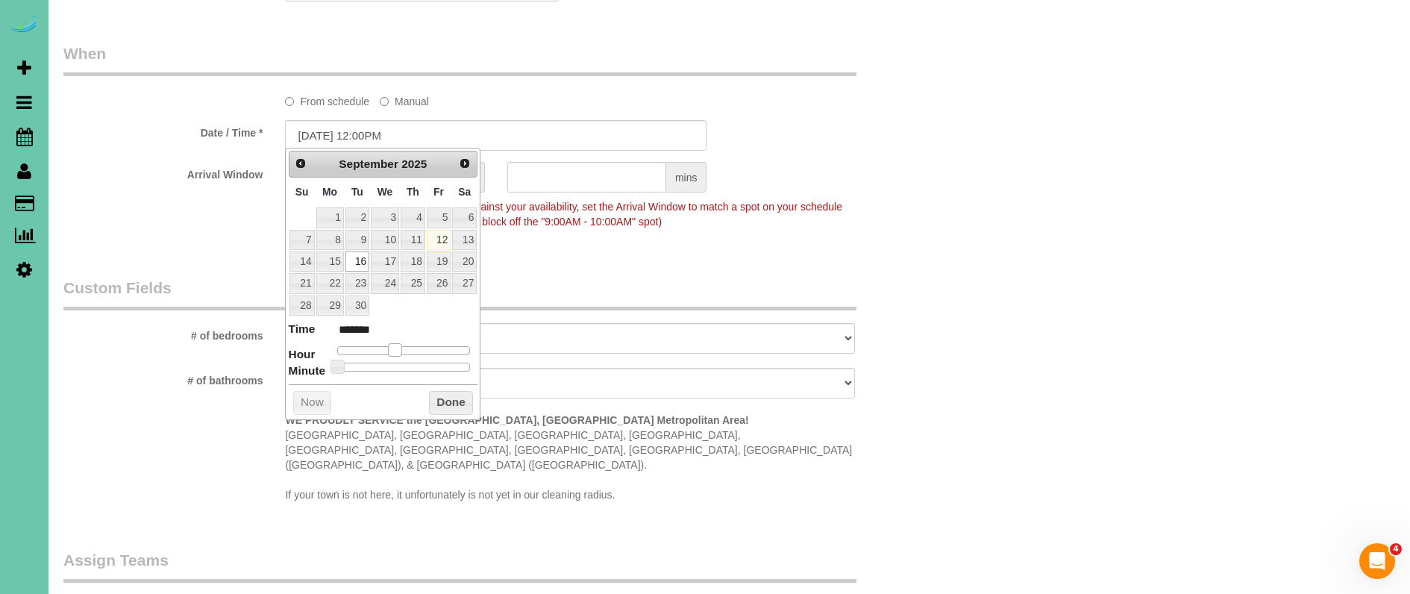
type input "******"
type input "09/16/2025 2:00PM"
type input "******"
drag, startPoint x: 386, startPoint y: 345, endPoint x: 418, endPoint y: 345, distance: 32.1
click at [418, 345] on span at bounding box center [417, 349] width 13 height 13
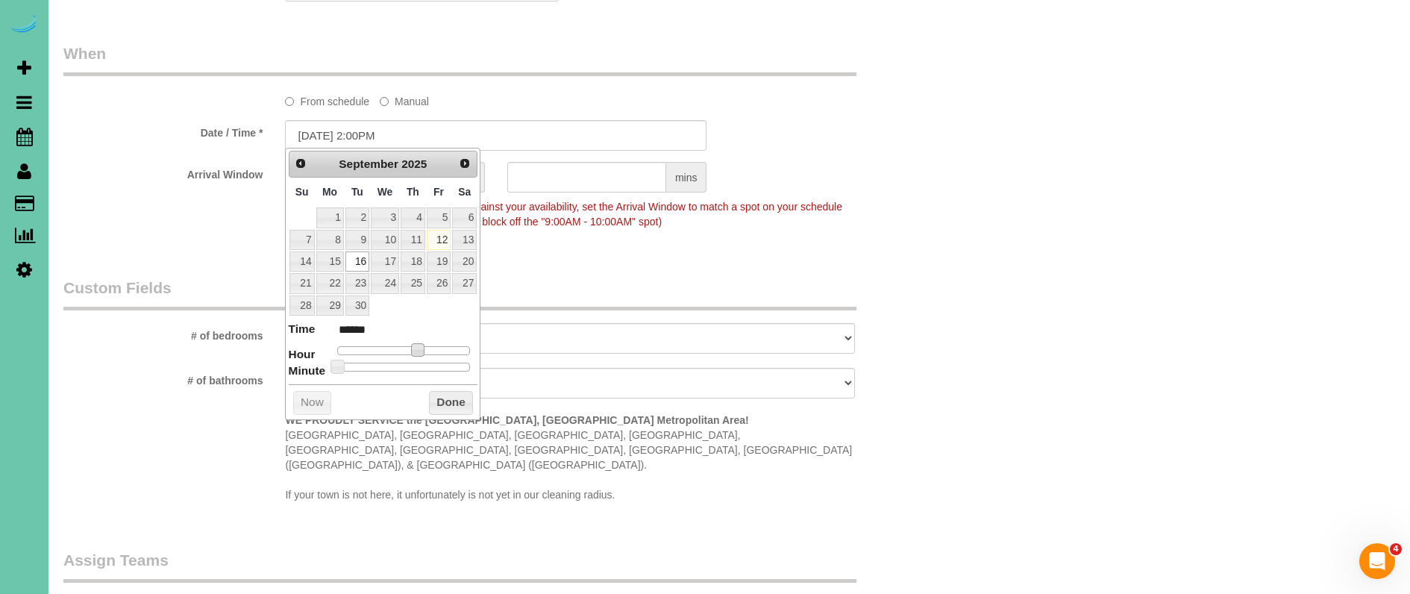
drag, startPoint x: 541, startPoint y: 263, endPoint x: 551, endPoint y: 167, distance: 96.0
click at [539, 251] on div "Who Email*** mmcox175@gmail.com Name * Michelle Cox Where Address*** 10274 Mary…" at bounding box center [496, 6] width 888 height 1996
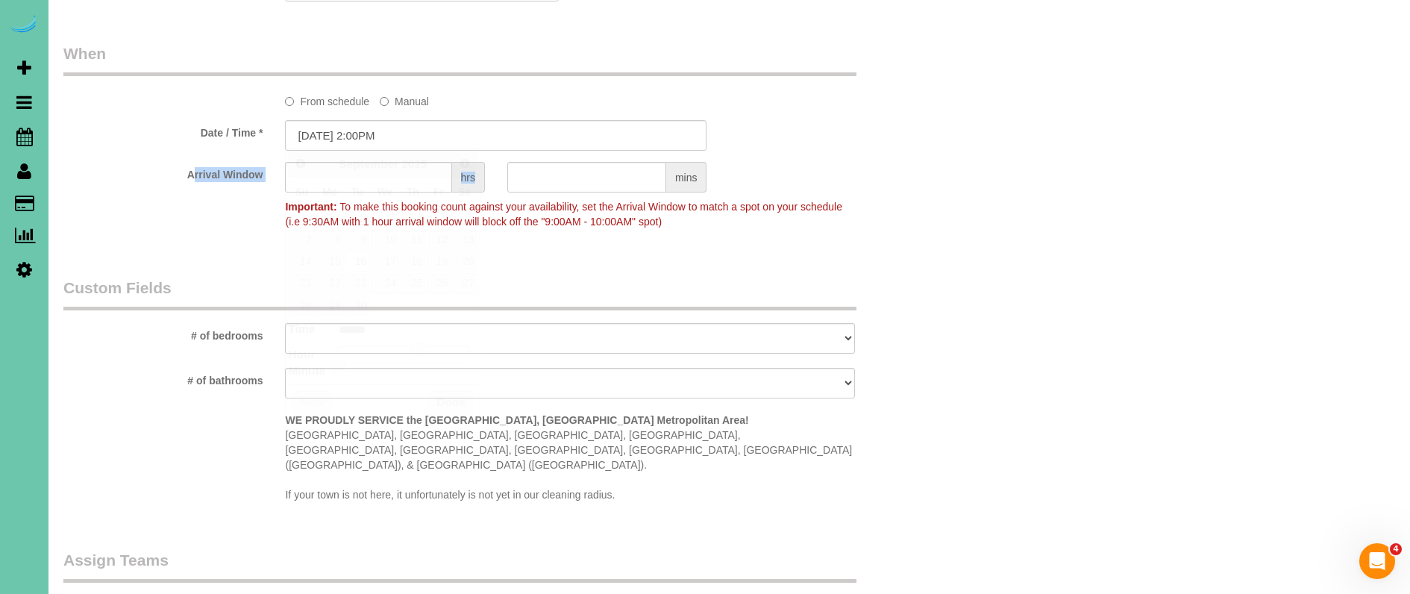
click at [549, 160] on sui-booking-spot "From schedule Manual Date / Time * 09/16/2025 2:00PM Arrival Window hrs mins Im…" at bounding box center [495, 139] width 865 height 193
click at [541, 171] on input "text" at bounding box center [586, 177] width 159 height 31
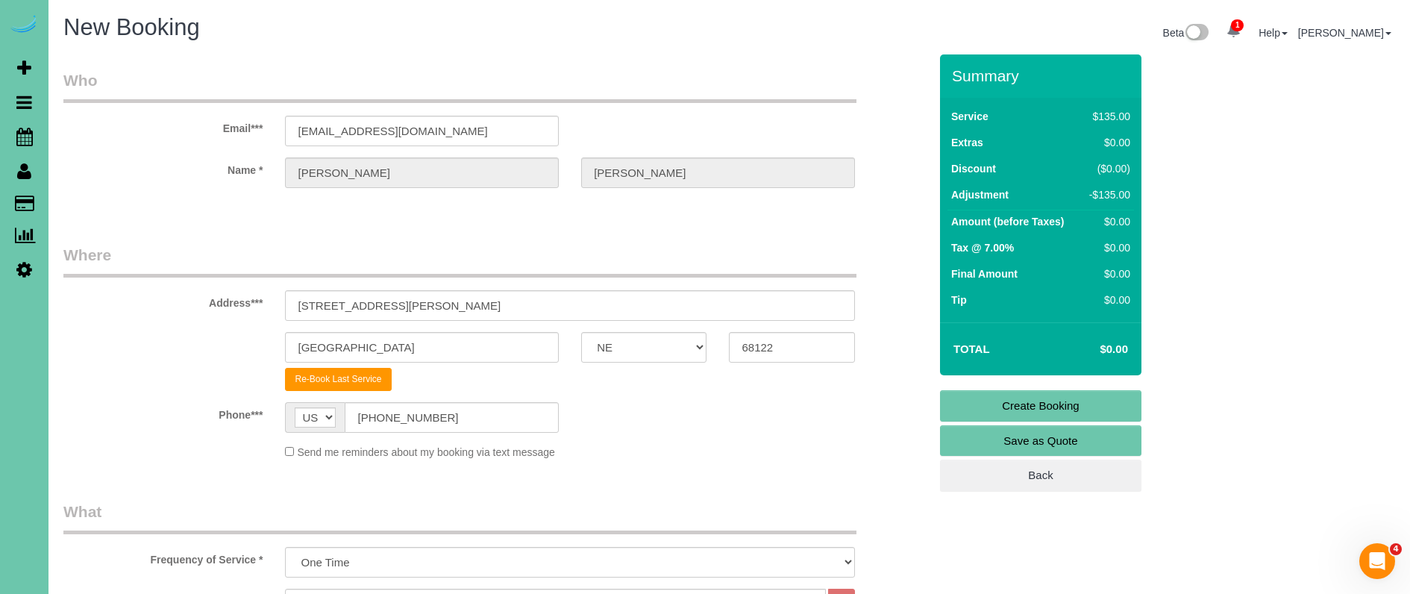
scroll to position [0, 0]
type input "30"
click at [995, 402] on link "Create Booking" at bounding box center [1040, 405] width 201 height 31
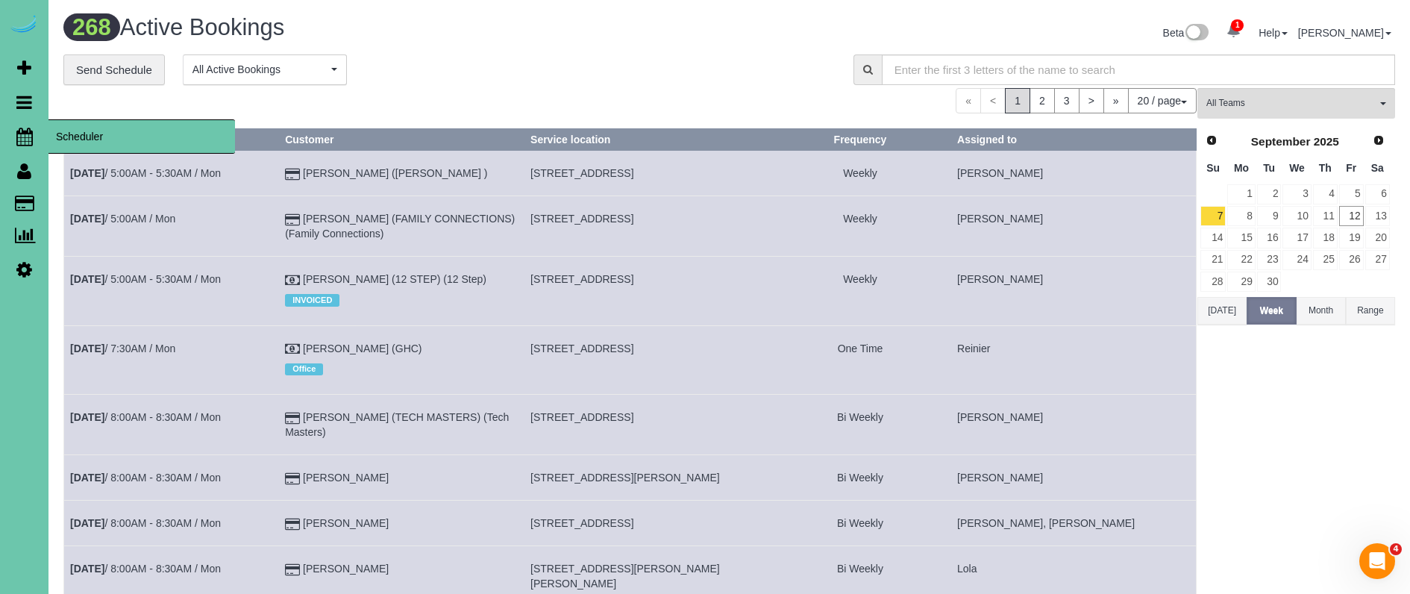
click at [12, 138] on link "Scheduler" at bounding box center [24, 136] width 48 height 34
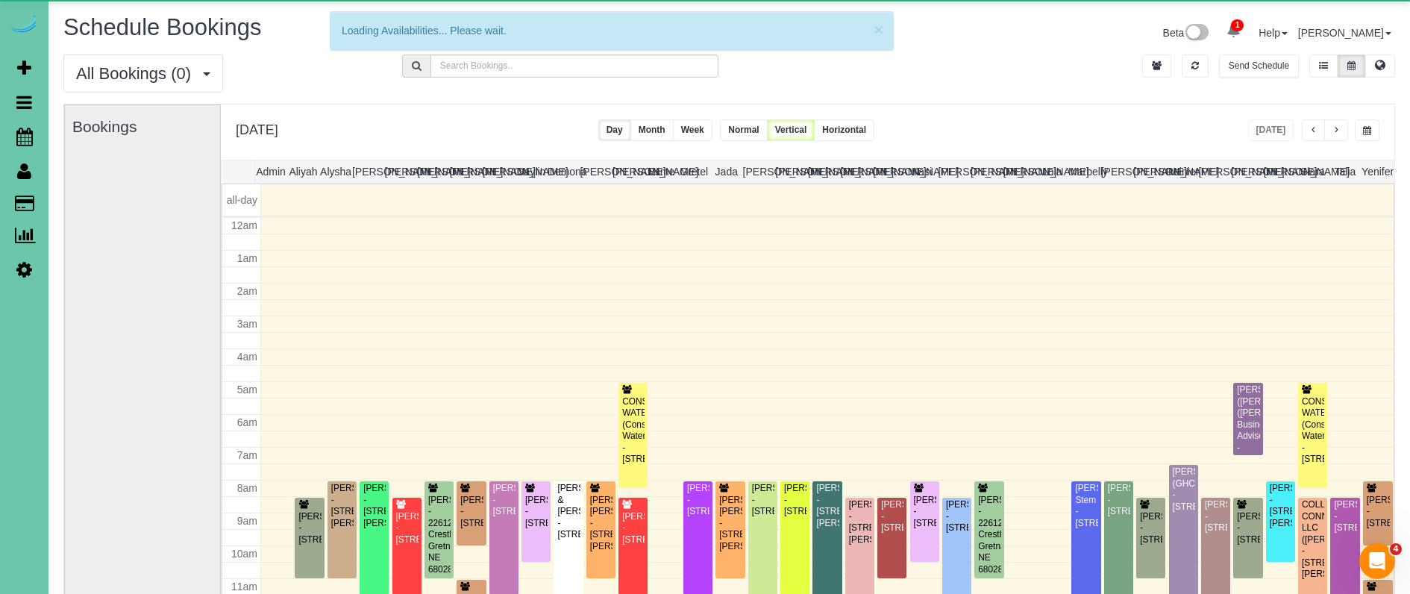
scroll to position [198, 0]
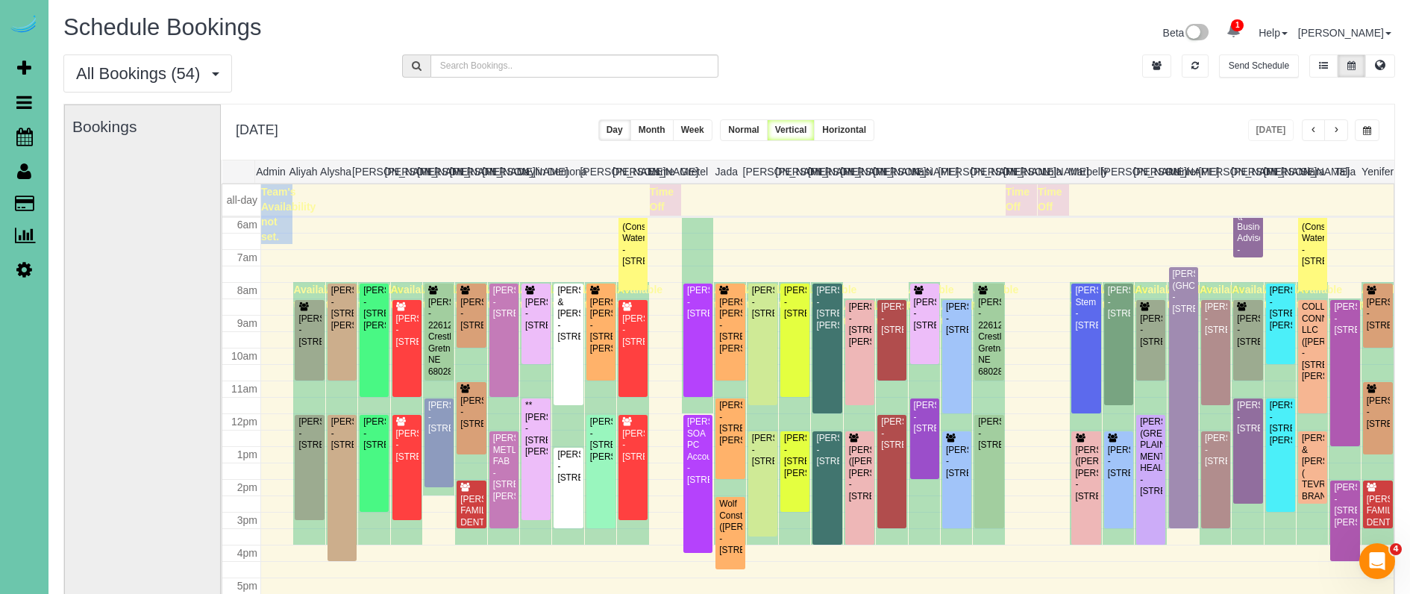
click at [1361, 131] on button "button" at bounding box center [1367, 130] width 25 height 22
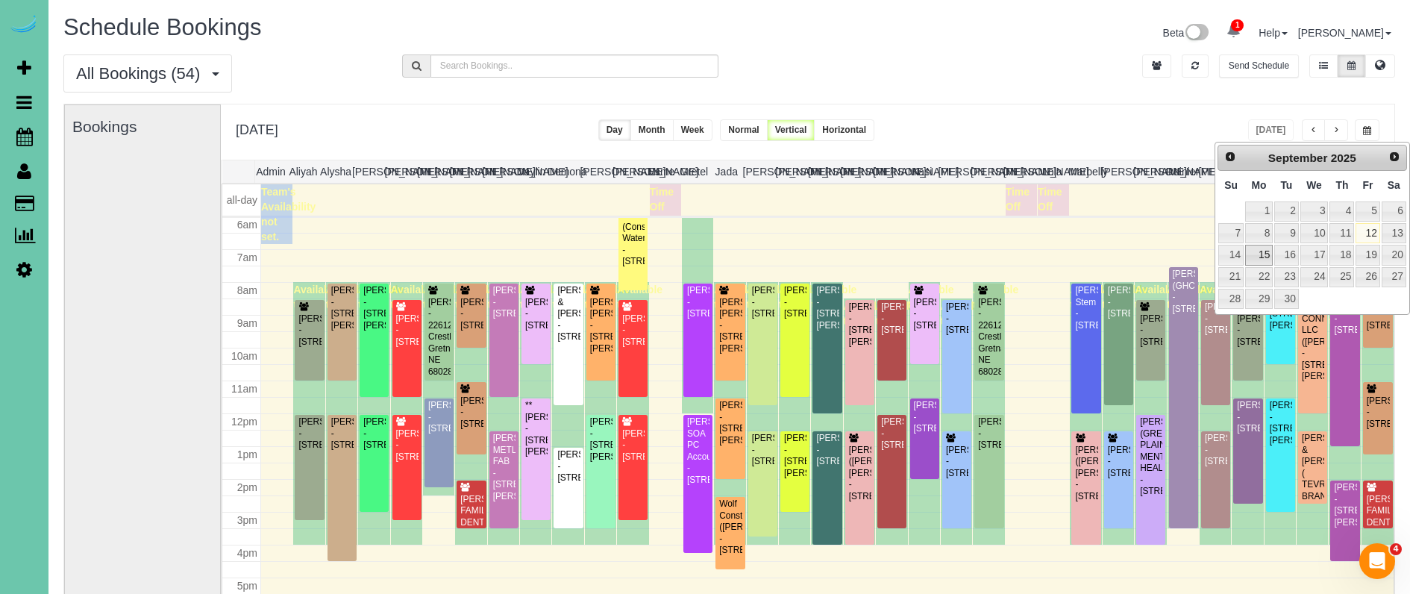
click at [1255, 258] on link "15" at bounding box center [1259, 255] width 28 height 20
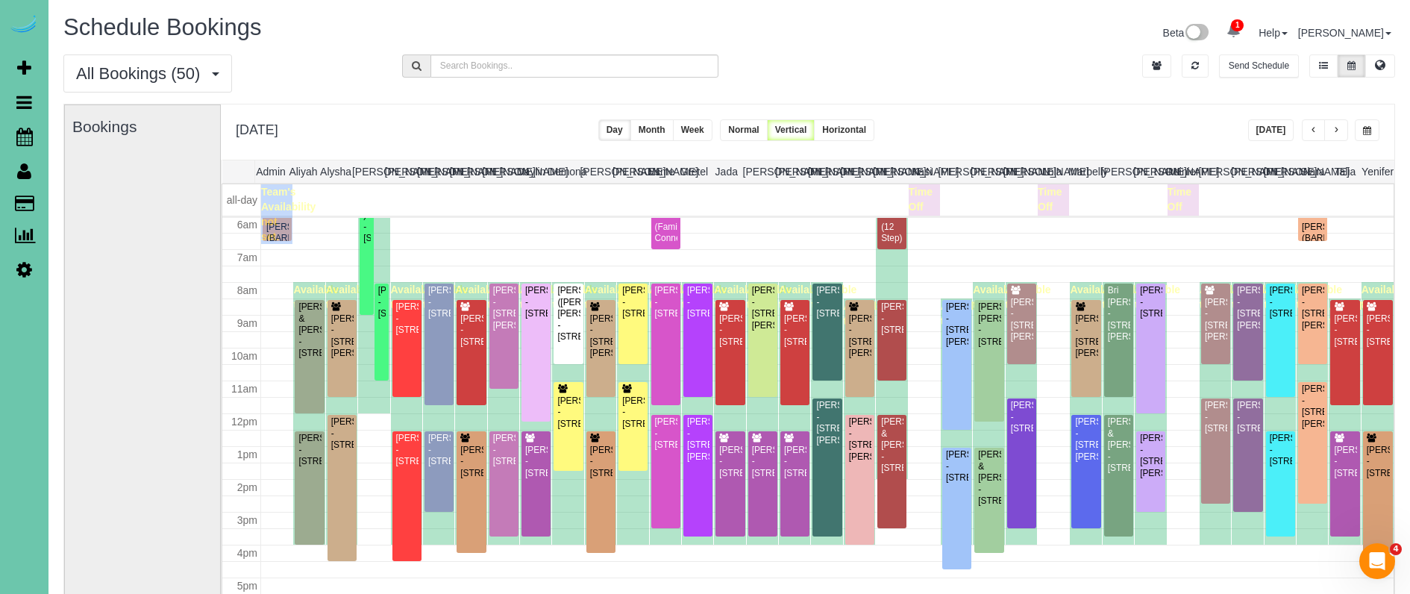
click at [1279, 131] on button "[DATE]" at bounding box center [1271, 130] width 46 height 22
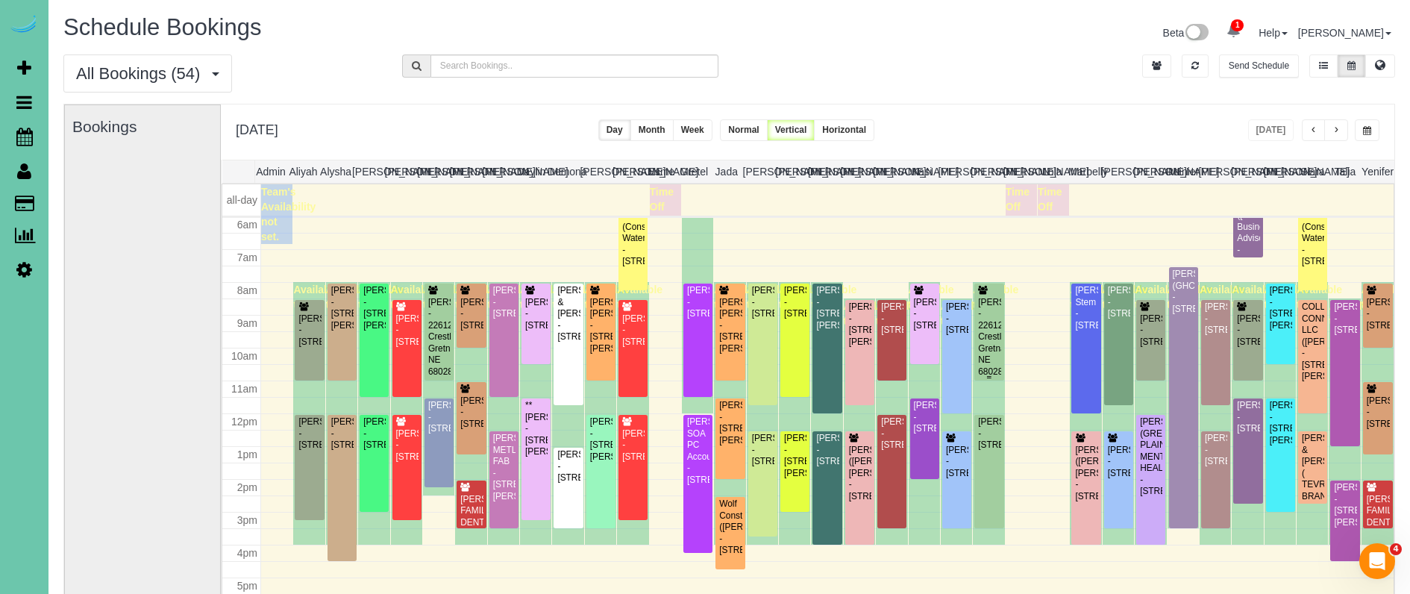
click at [988, 345] on div "[PERSON_NAME] - 22612 Crestline, Gretna, NE 68028" at bounding box center [988, 337] width 23 height 81
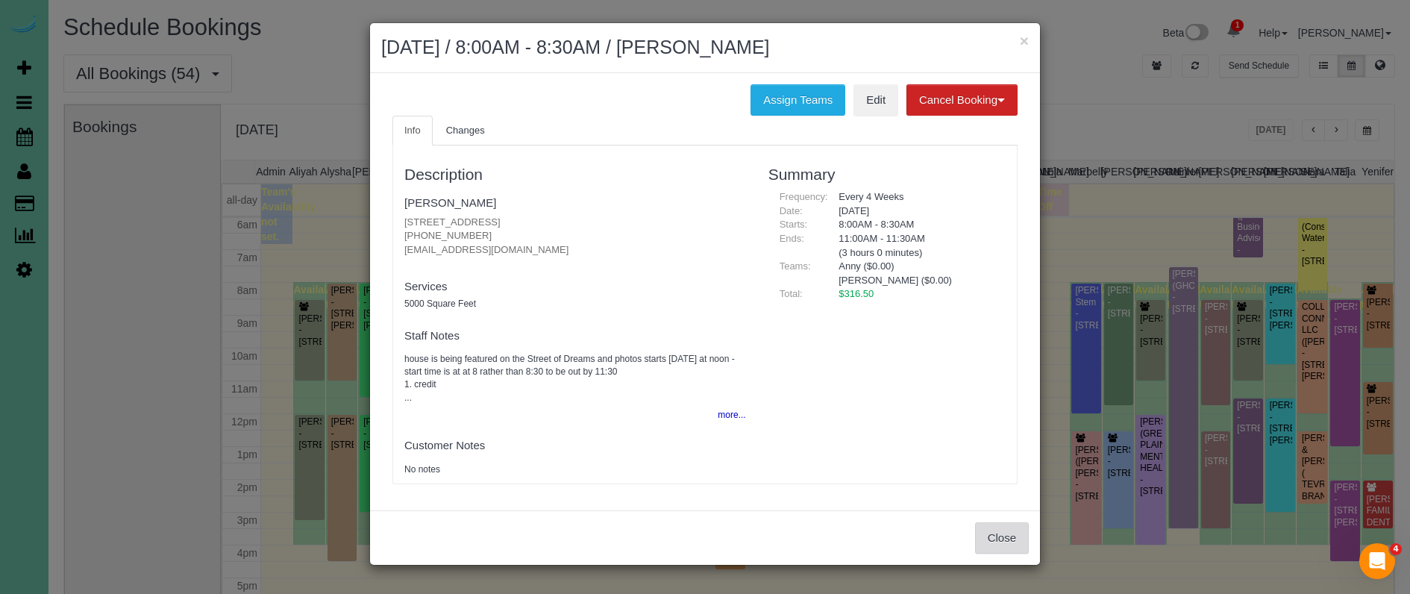
click at [1002, 535] on button "Close" at bounding box center [1002, 537] width 54 height 31
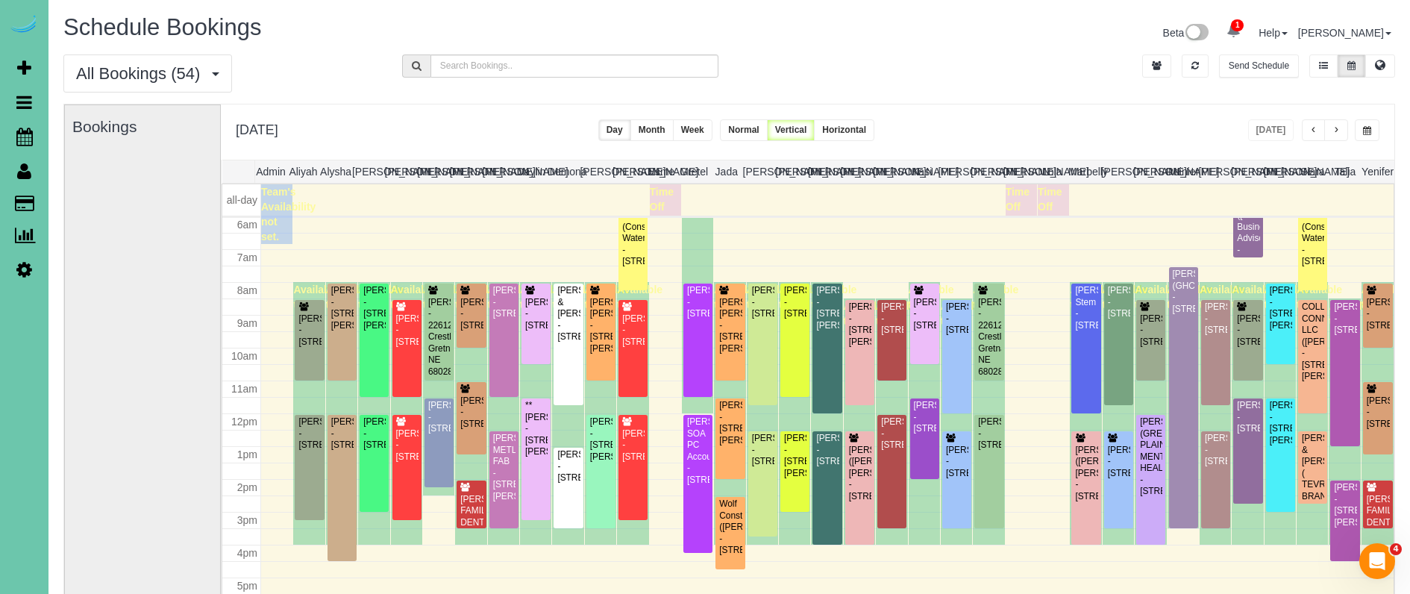
click at [556, 113] on div "**********" at bounding box center [808, 131] width 1174 height 55
click at [1366, 132] on span "button" at bounding box center [1367, 130] width 8 height 9
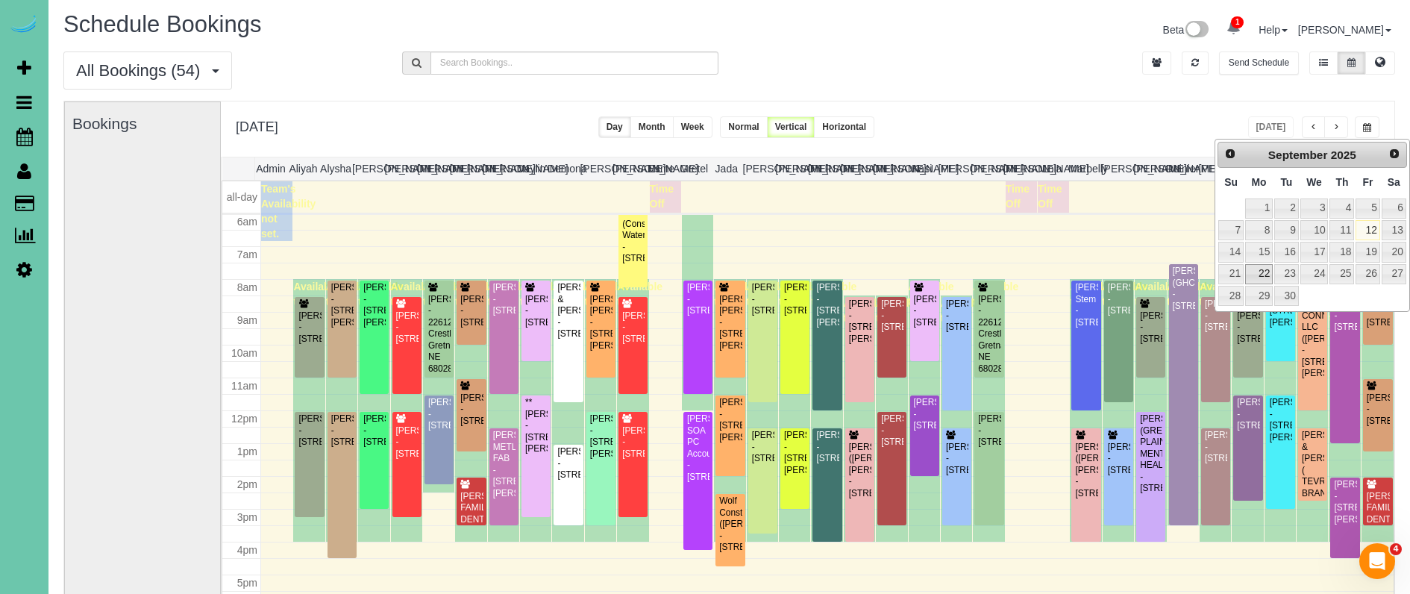
scroll to position [4, 1]
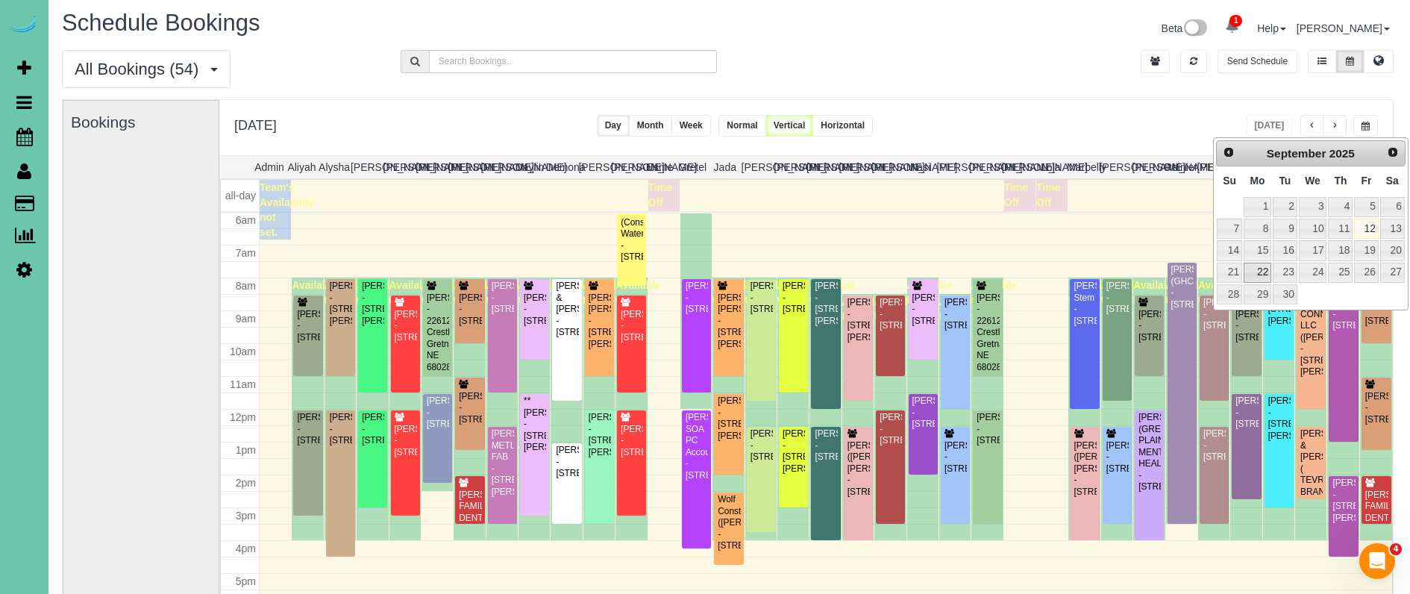
click at [1260, 275] on link "22" at bounding box center [1258, 273] width 28 height 20
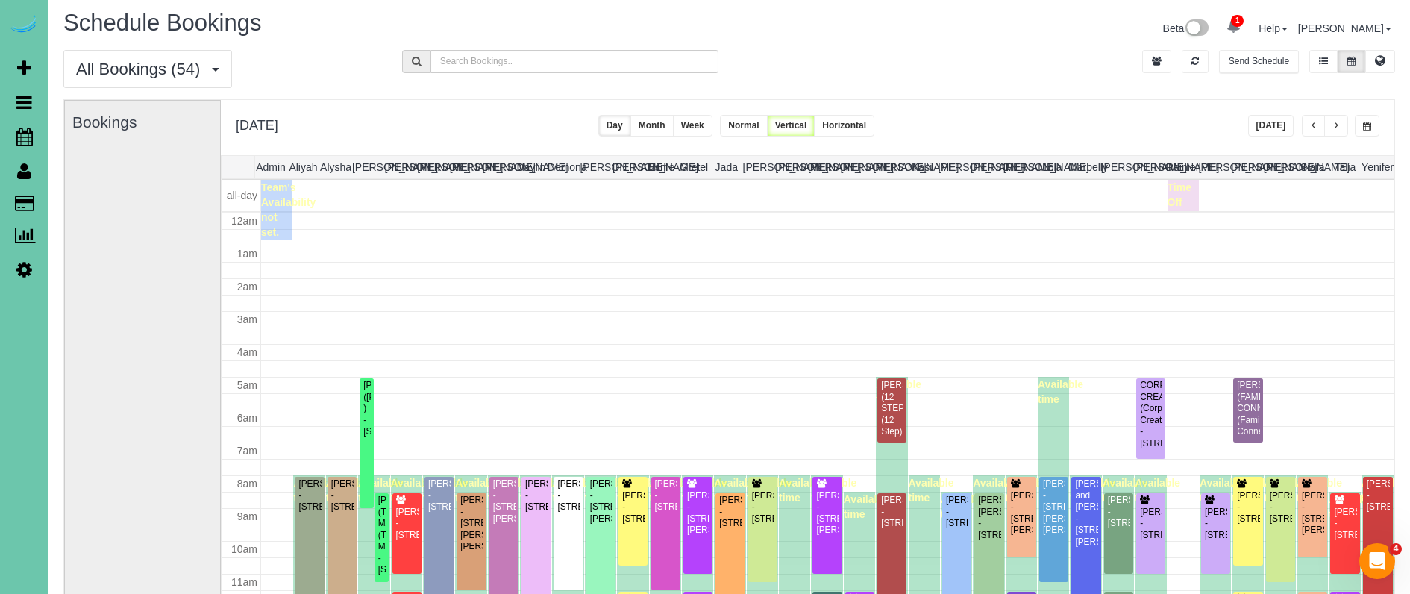
scroll to position [198, 0]
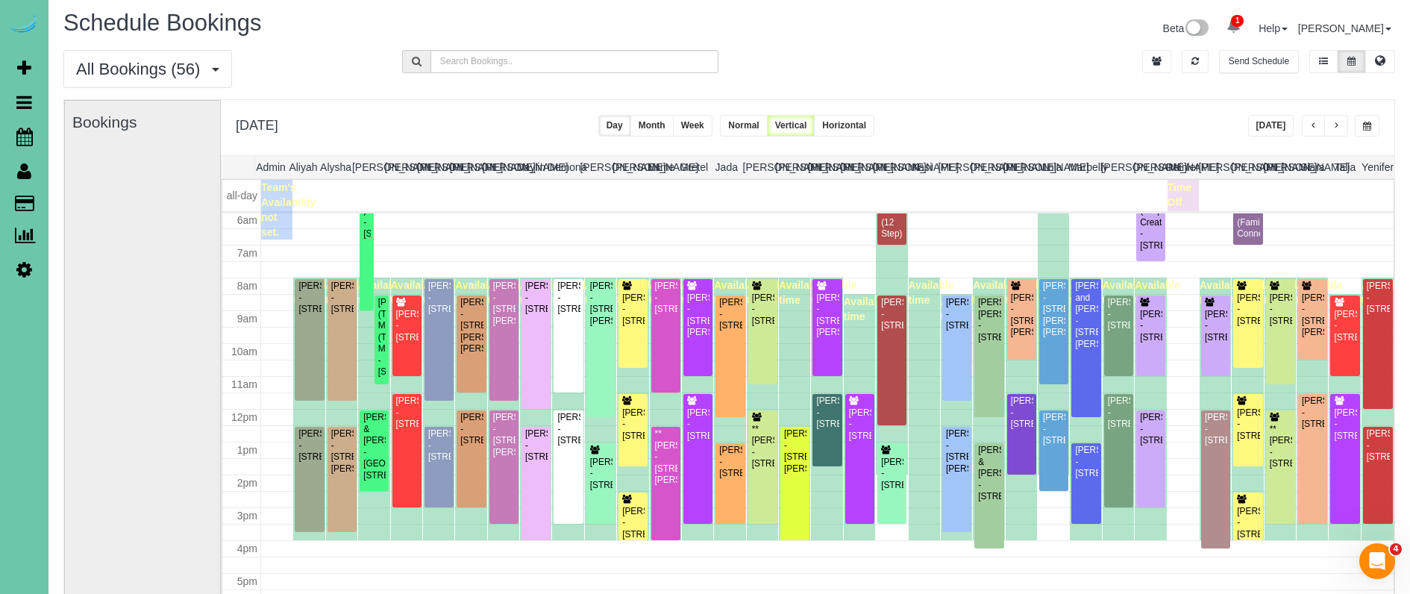
click at [1374, 125] on button "button" at bounding box center [1367, 126] width 25 height 22
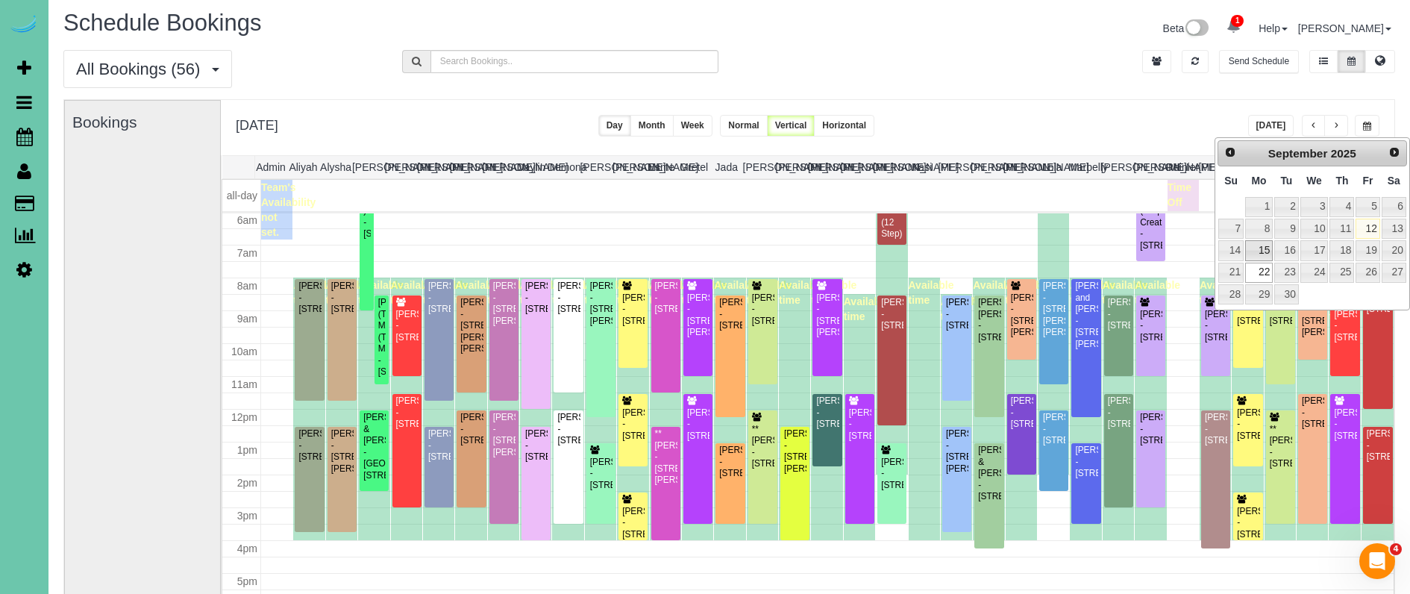
click at [1257, 247] on link "15" at bounding box center [1259, 250] width 28 height 20
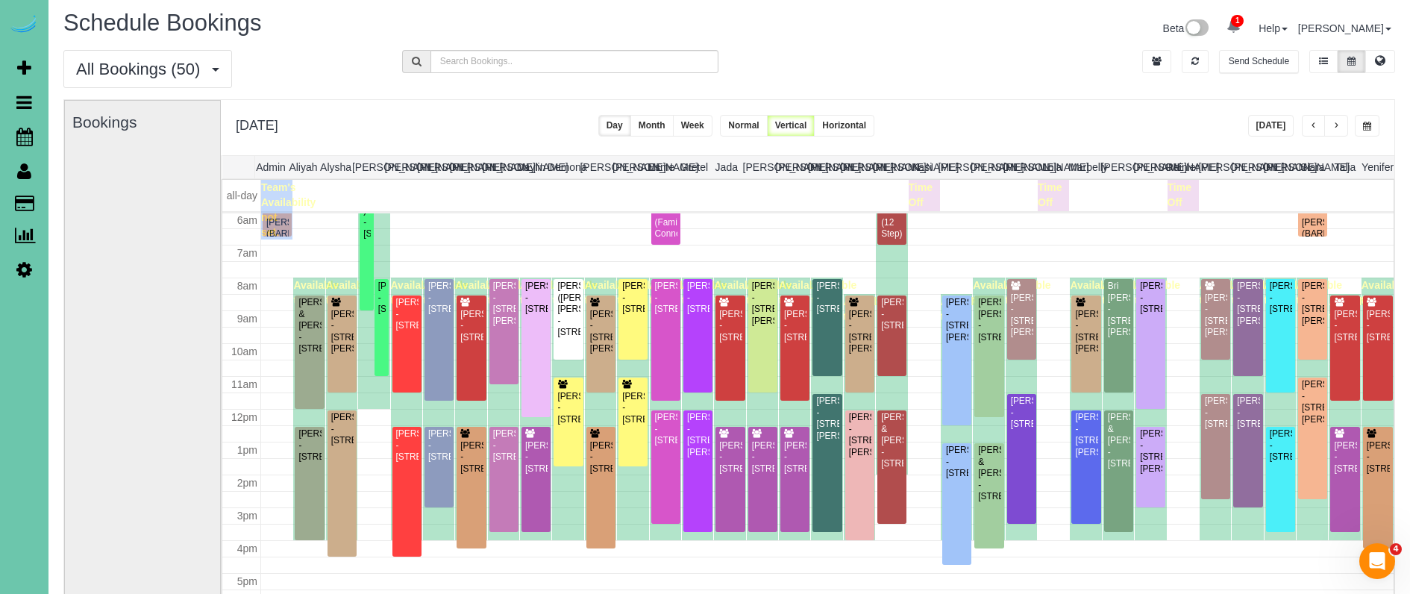
click at [945, 54] on div "All Bookings (50) All Bookings Unassigned Bookings Recurring Bookings New Custo…" at bounding box center [729, 74] width 1354 height 49
click at [1275, 129] on button "[DATE]" at bounding box center [1271, 126] width 46 height 22
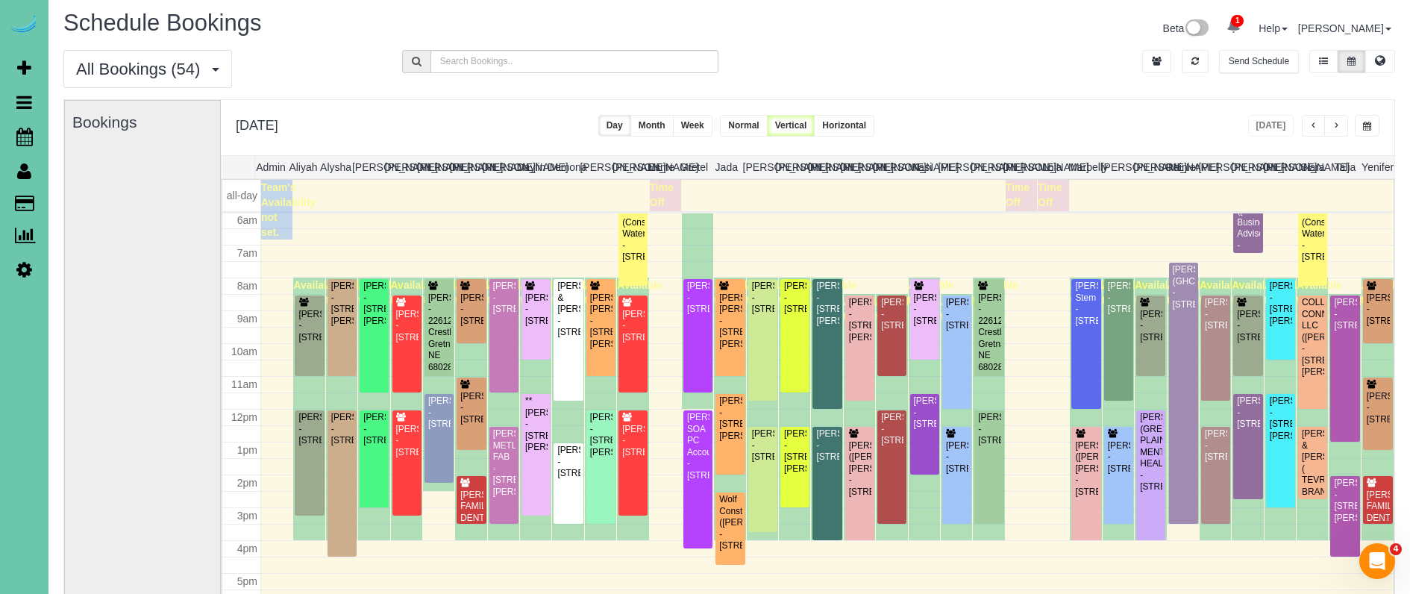
click at [1366, 127] on span "button" at bounding box center [1367, 126] width 8 height 9
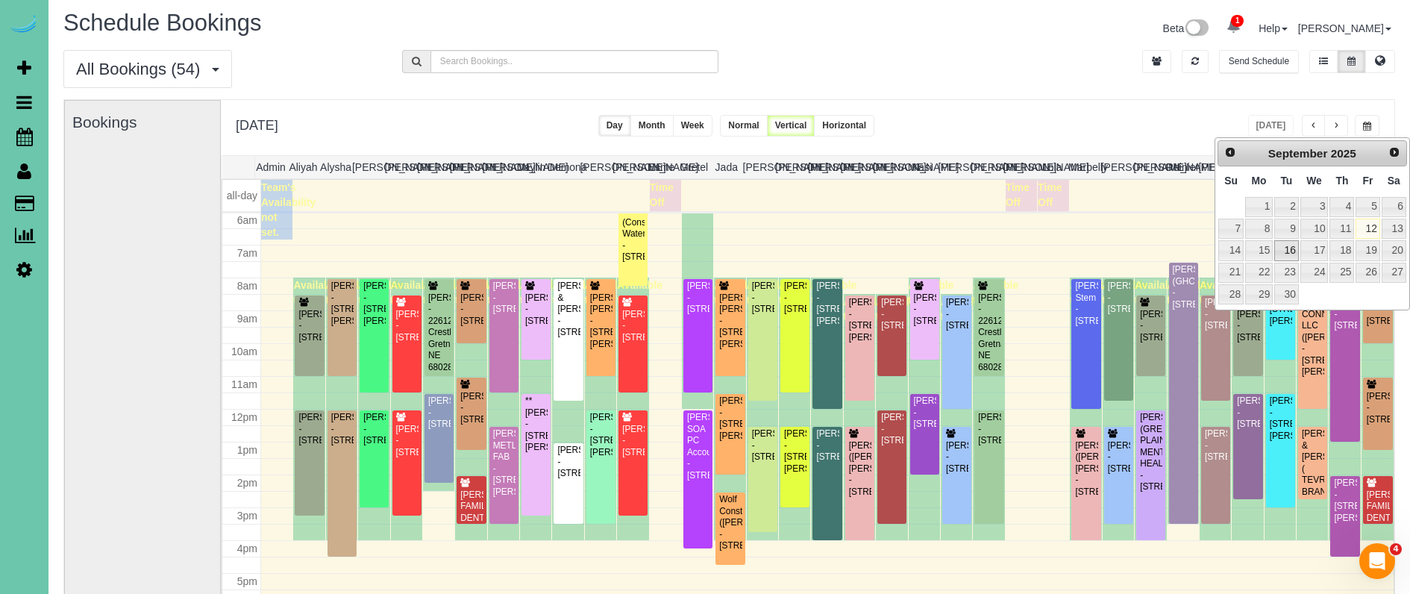
click at [1283, 249] on link "16" at bounding box center [1286, 250] width 24 height 20
type input "**********"
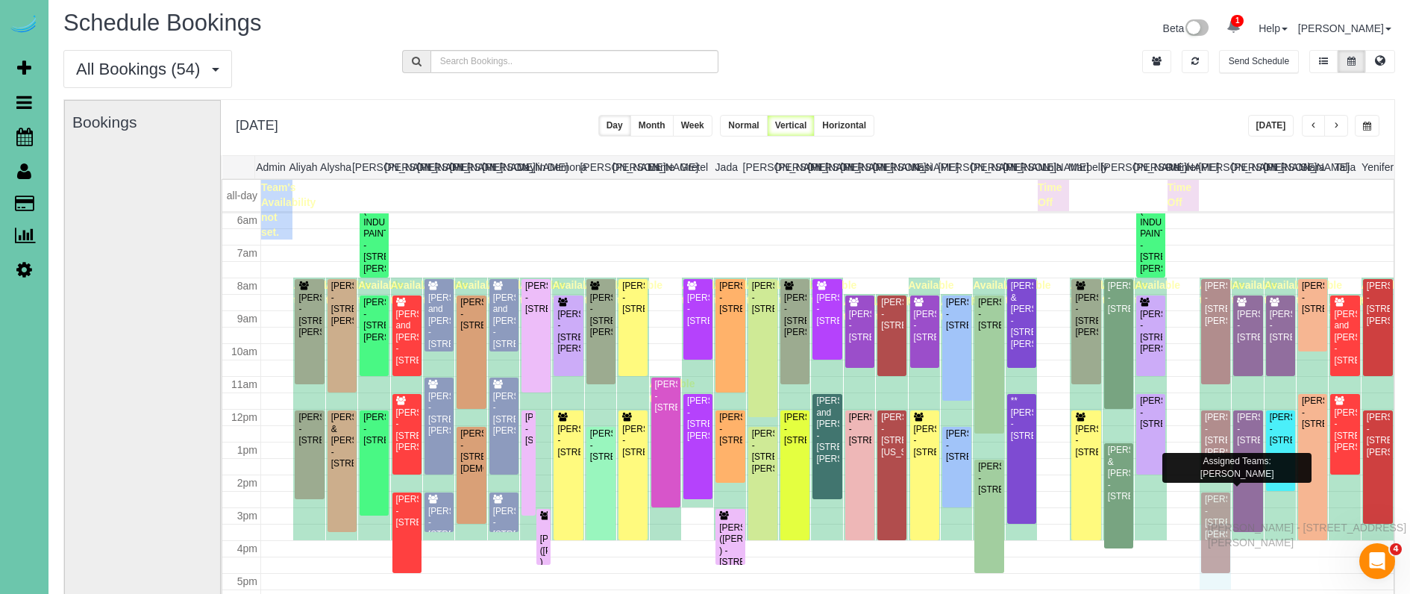
drag, startPoint x: 1216, startPoint y: 513, endPoint x: 1212, endPoint y: 525, distance: 13.5
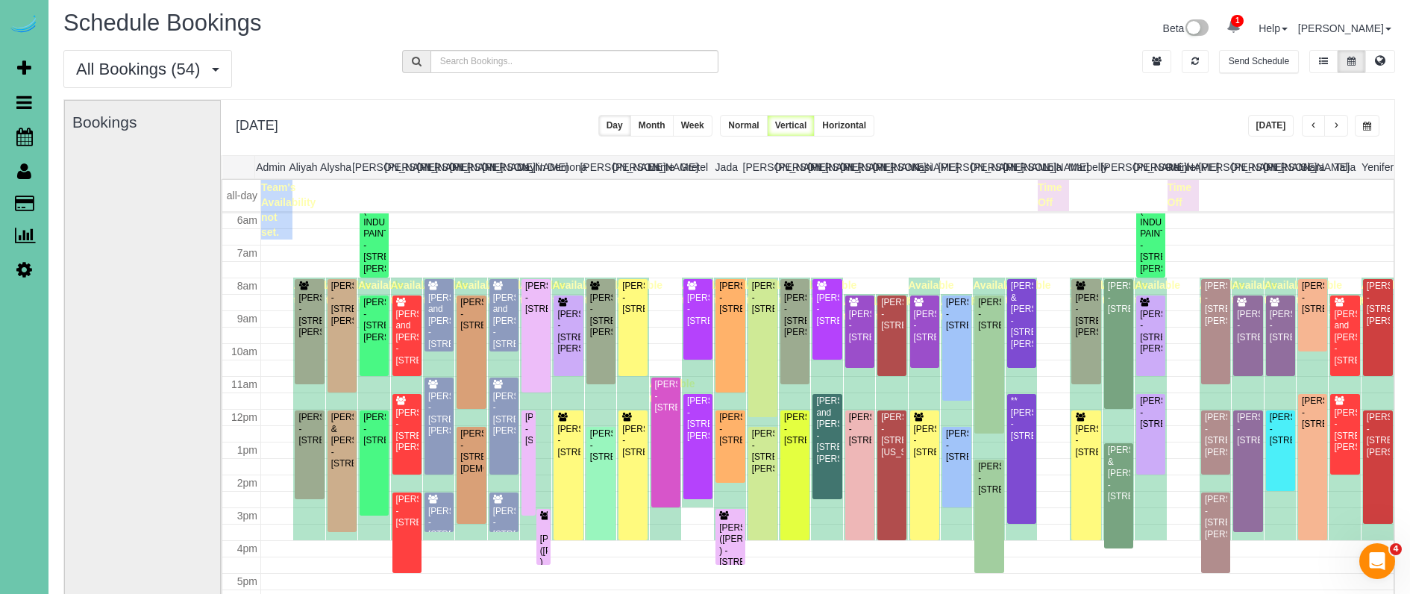
click at [1335, 125] on span "button" at bounding box center [1336, 126] width 7 height 9
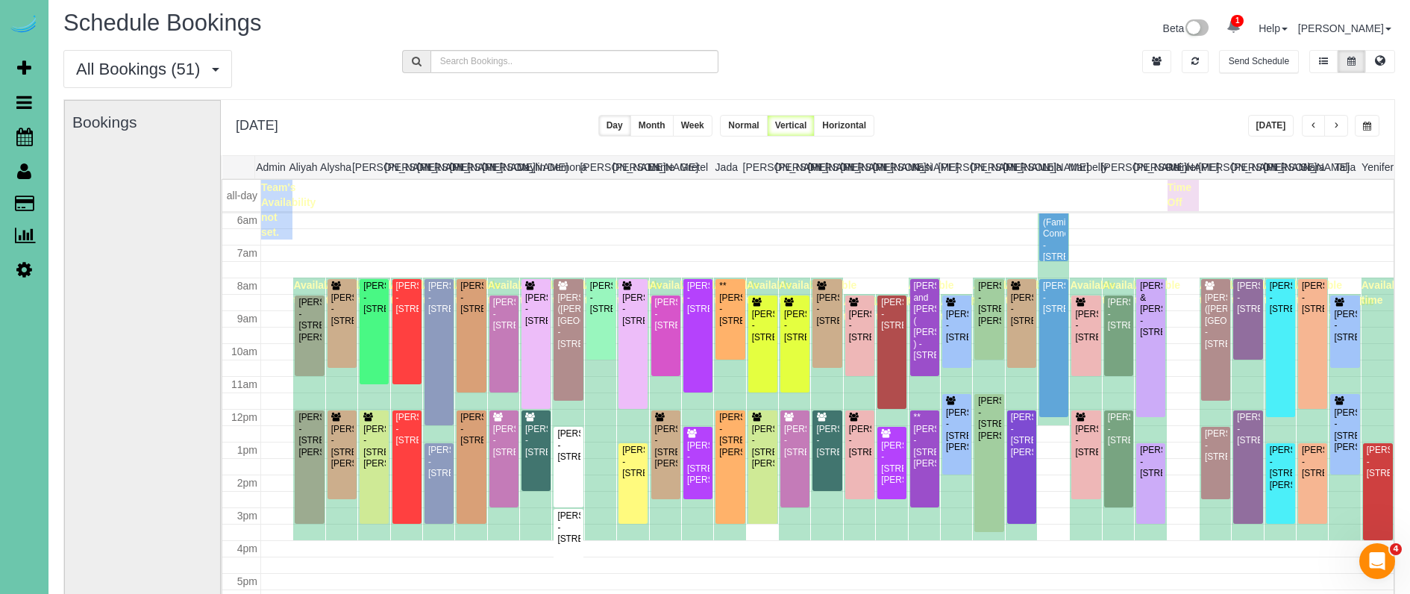
drag, startPoint x: 119, startPoint y: 230, endPoint x: 91, endPoint y: 222, distance: 29.5
click at [119, 230] on div "Bookings" at bounding box center [142, 398] width 140 height 595
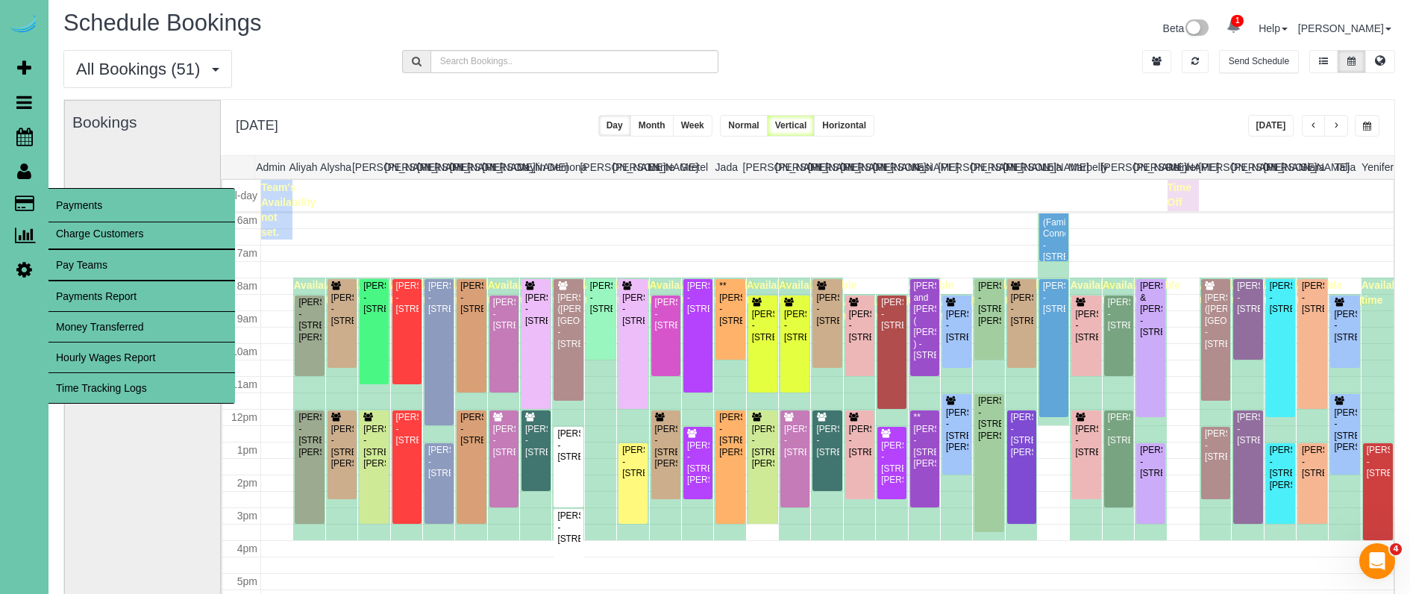
click at [182, 360] on link "Hourly Wages Report" at bounding box center [141, 357] width 187 height 30
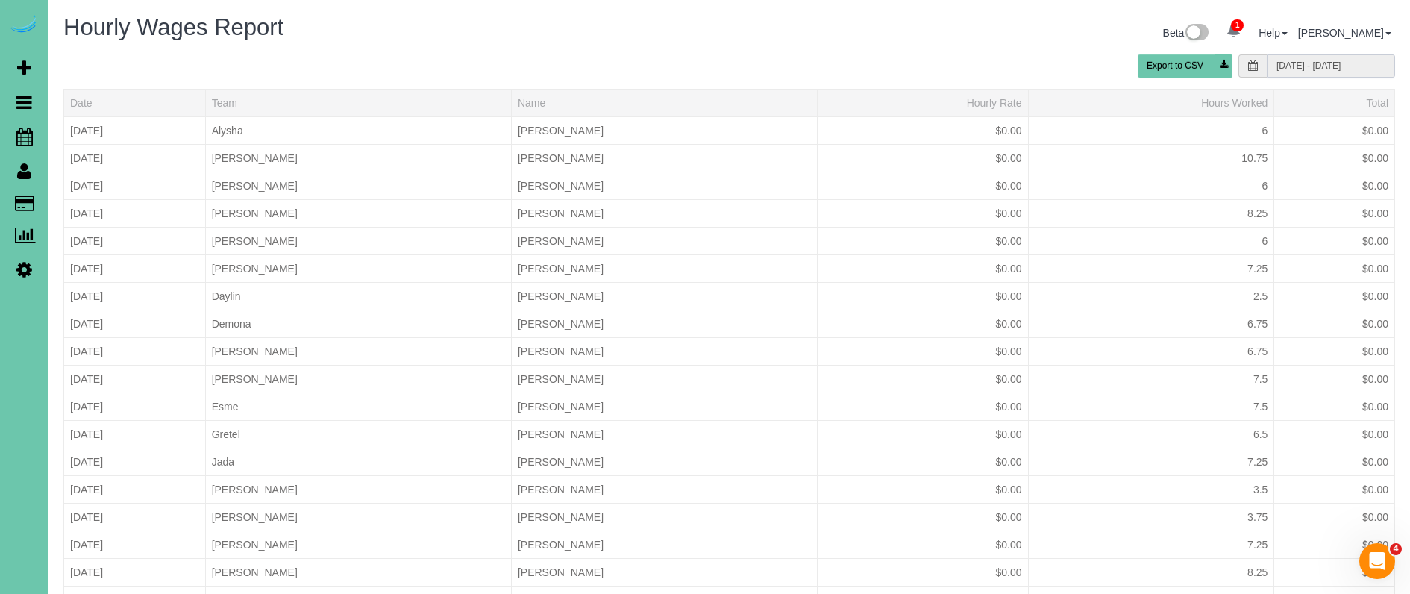
click at [1294, 72] on input "09/07/2025 - 09/13/2025" at bounding box center [1331, 65] width 128 height 23
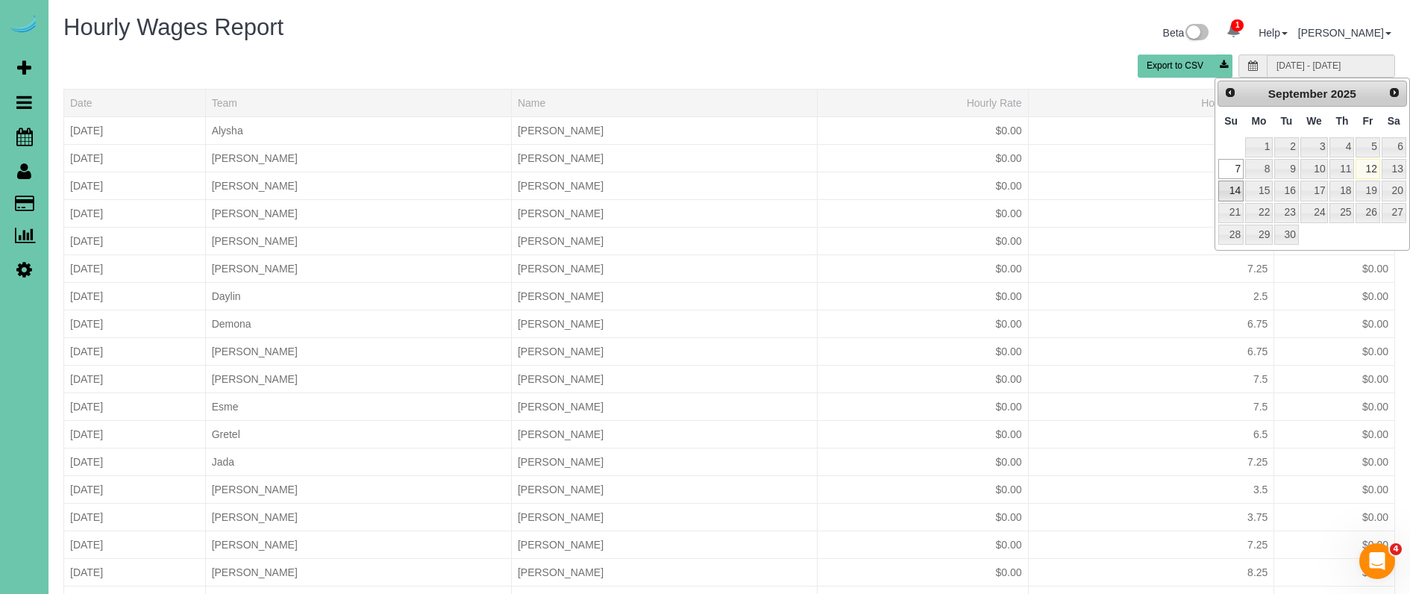
click at [1227, 187] on link "14" at bounding box center [1230, 191] width 25 height 20
type input "09/14/2025 - 09/20/2025"
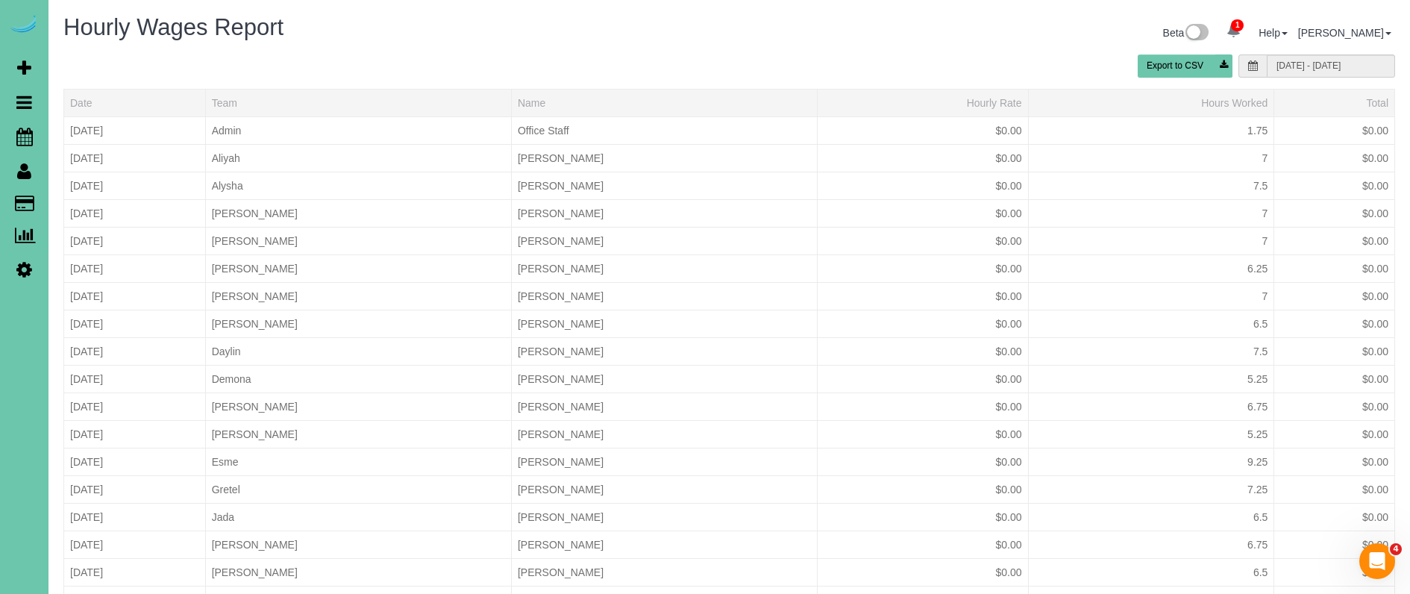
click at [1182, 61] on button "Export to CSV" at bounding box center [1185, 65] width 95 height 23
click at [22, 132] on icon at bounding box center [24, 137] width 16 height 18
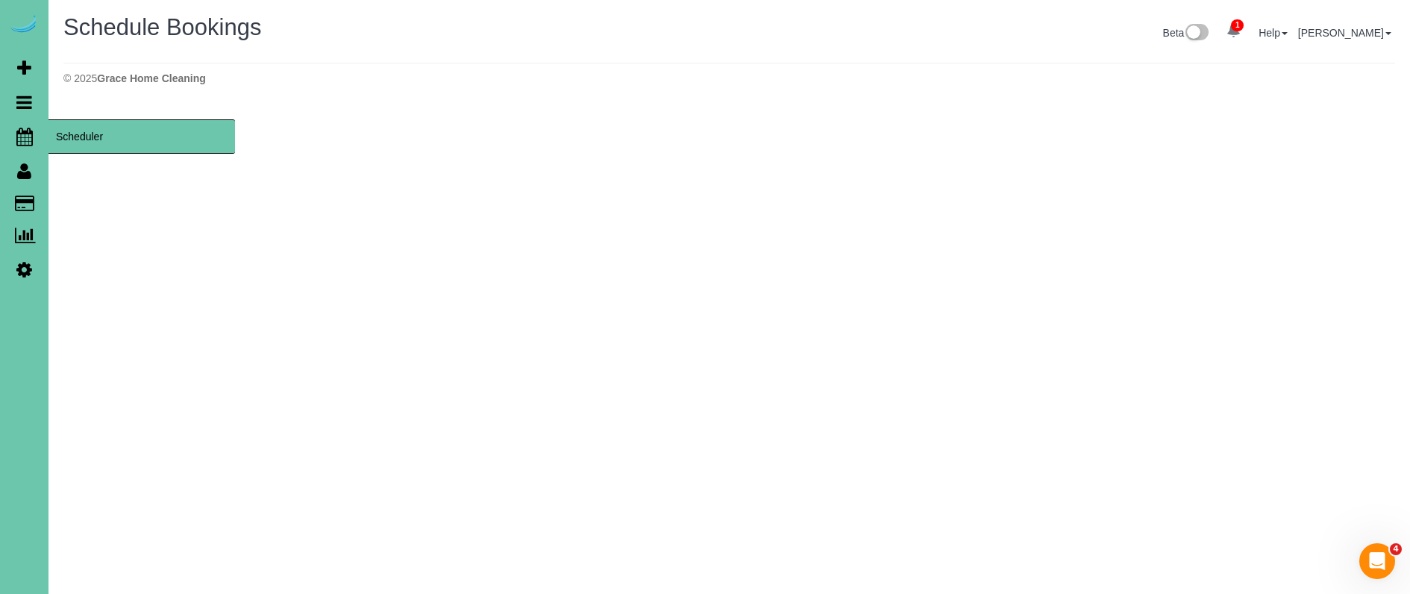
click at [21, 135] on icon at bounding box center [24, 137] width 16 height 18
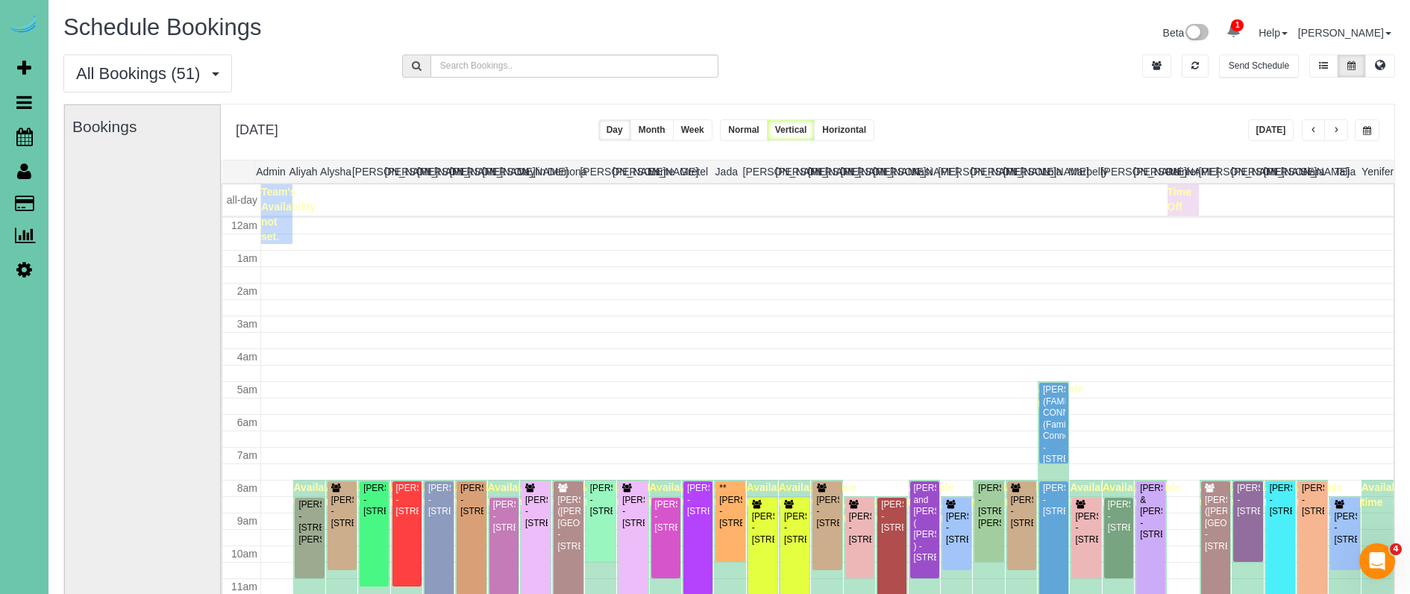
scroll to position [198, 0]
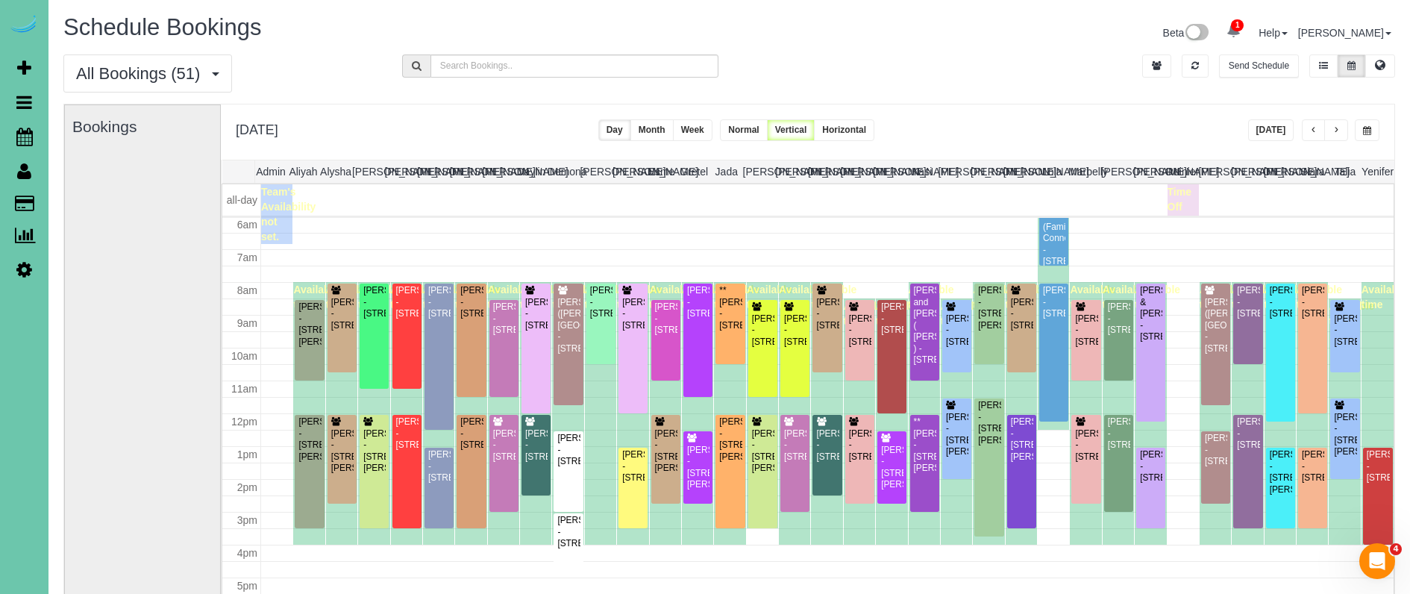
click at [1368, 122] on button "button" at bounding box center [1367, 130] width 25 height 22
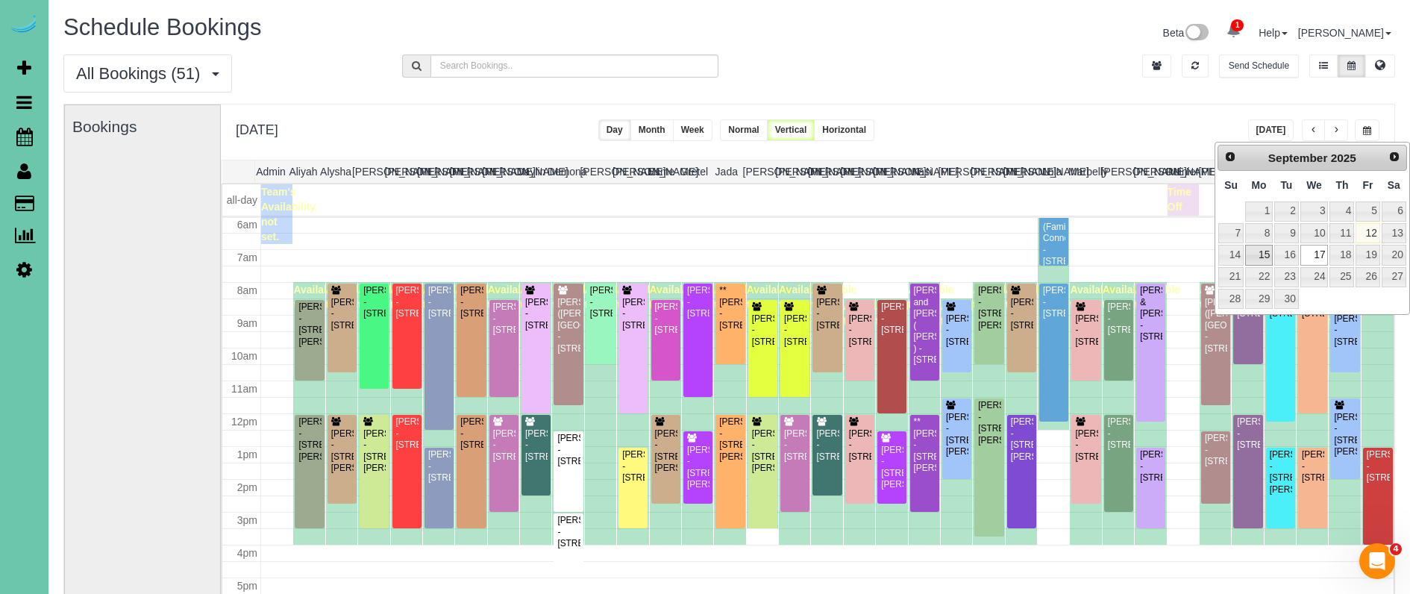
click at [1258, 254] on link "15" at bounding box center [1259, 255] width 28 height 20
type input "**********"
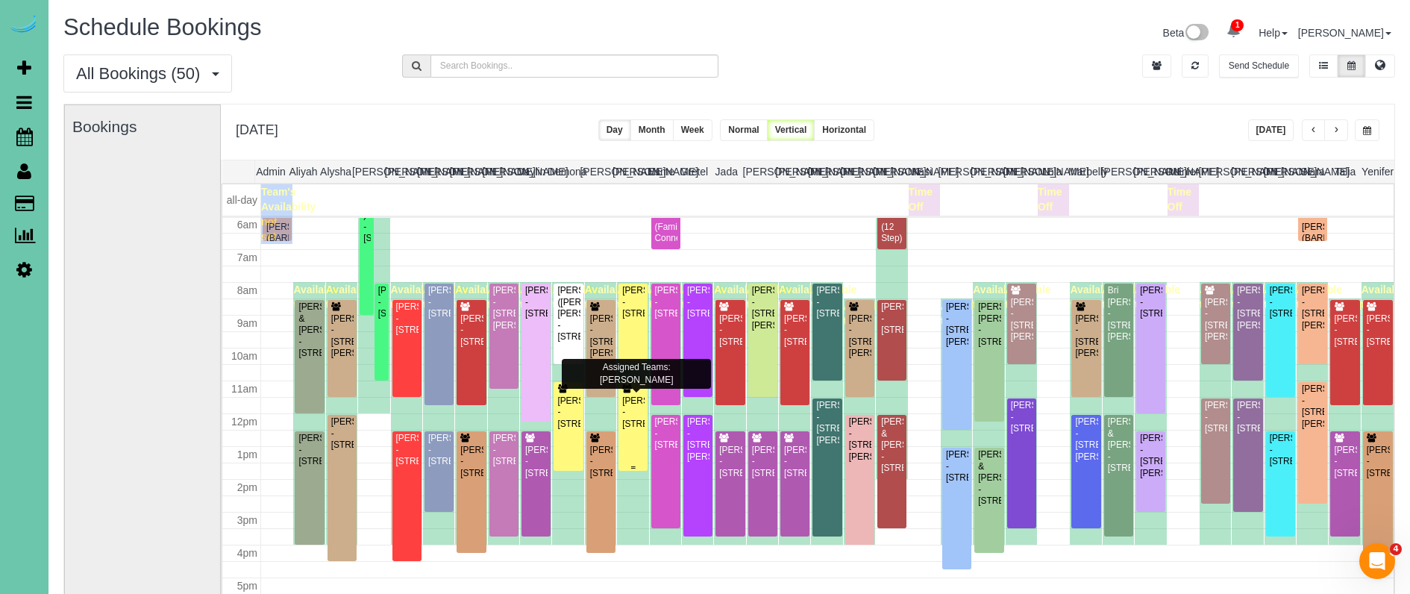
click at [637, 402] on div "[PERSON_NAME] - [STREET_ADDRESS]" at bounding box center [632, 412] width 23 height 34
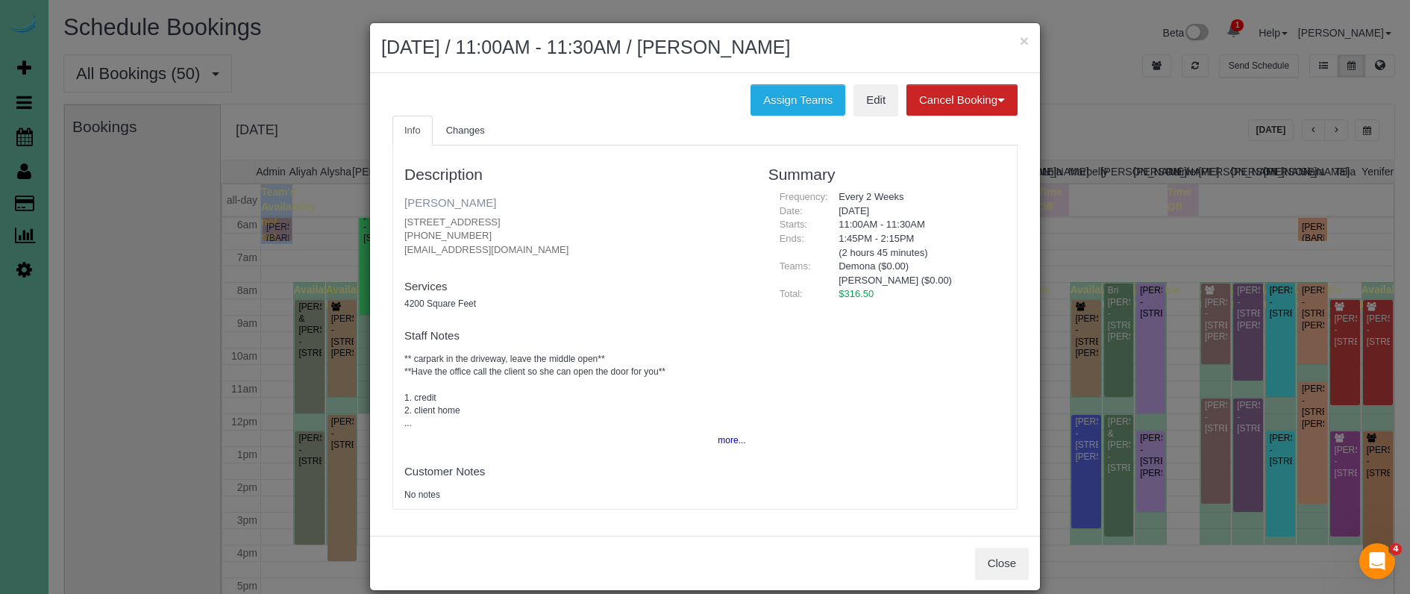
click at [433, 197] on link "[PERSON_NAME]" at bounding box center [450, 202] width 92 height 13
click at [1022, 40] on button "×" at bounding box center [1024, 41] width 9 height 16
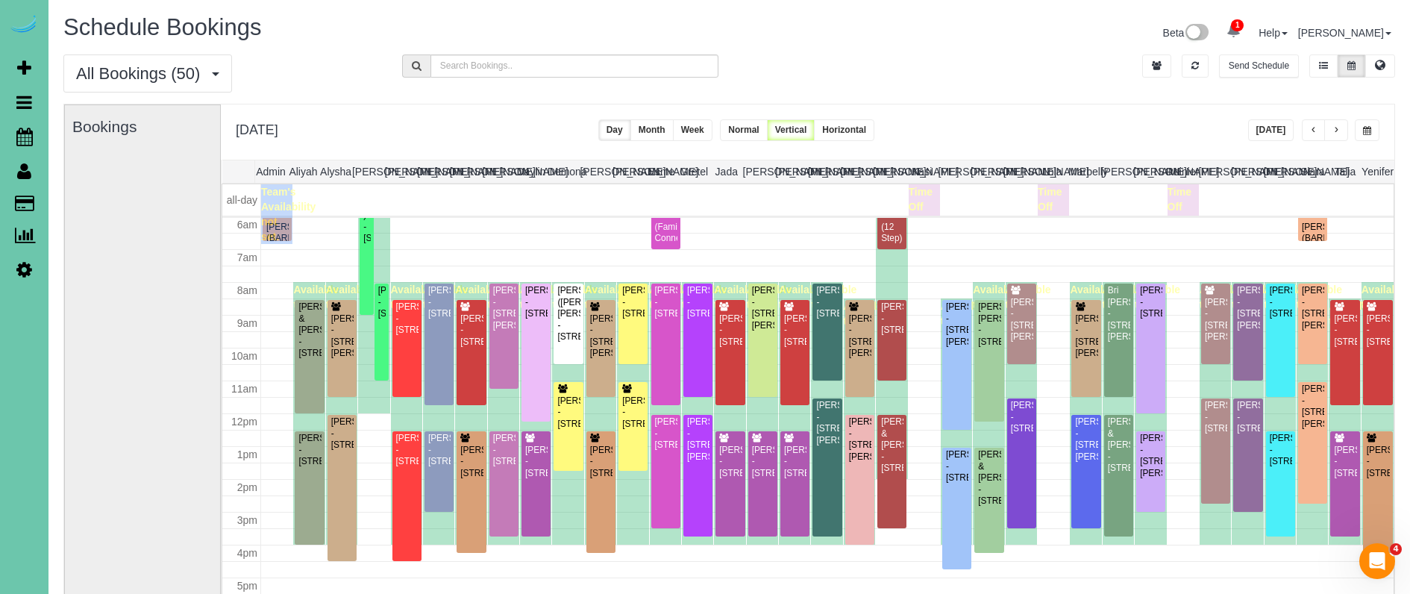
click at [1334, 134] on span "button" at bounding box center [1336, 130] width 7 height 9
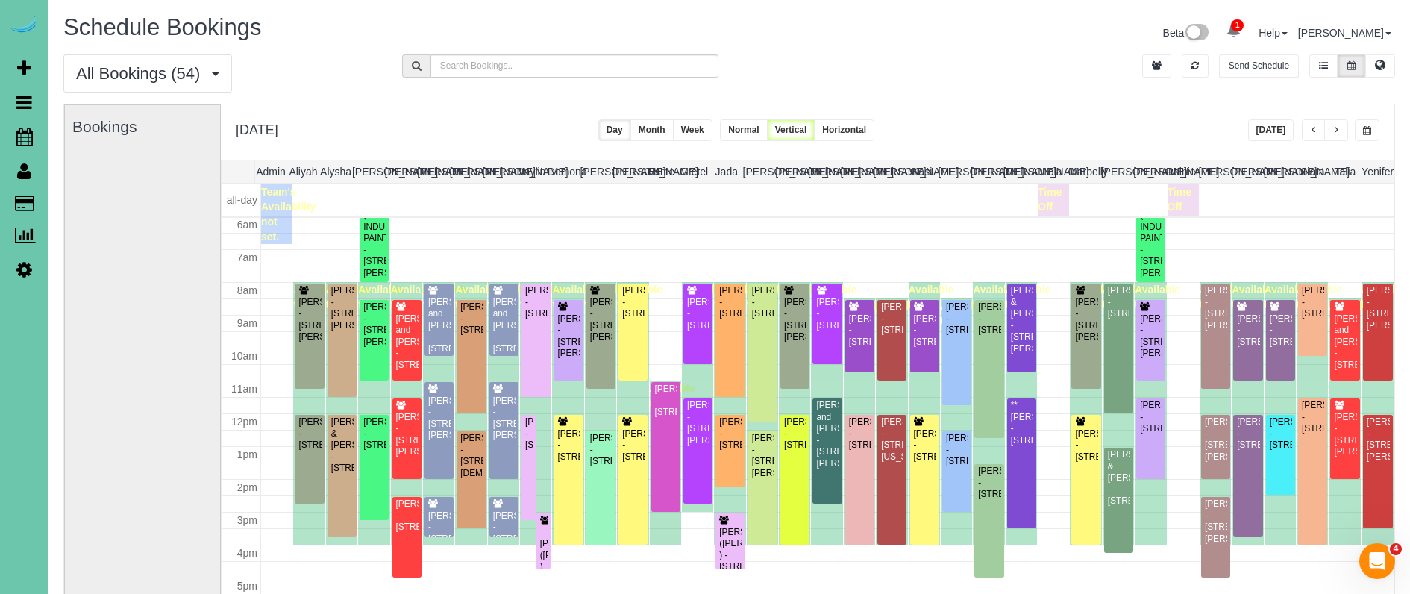
click at [1334, 134] on span "button" at bounding box center [1336, 130] width 7 height 9
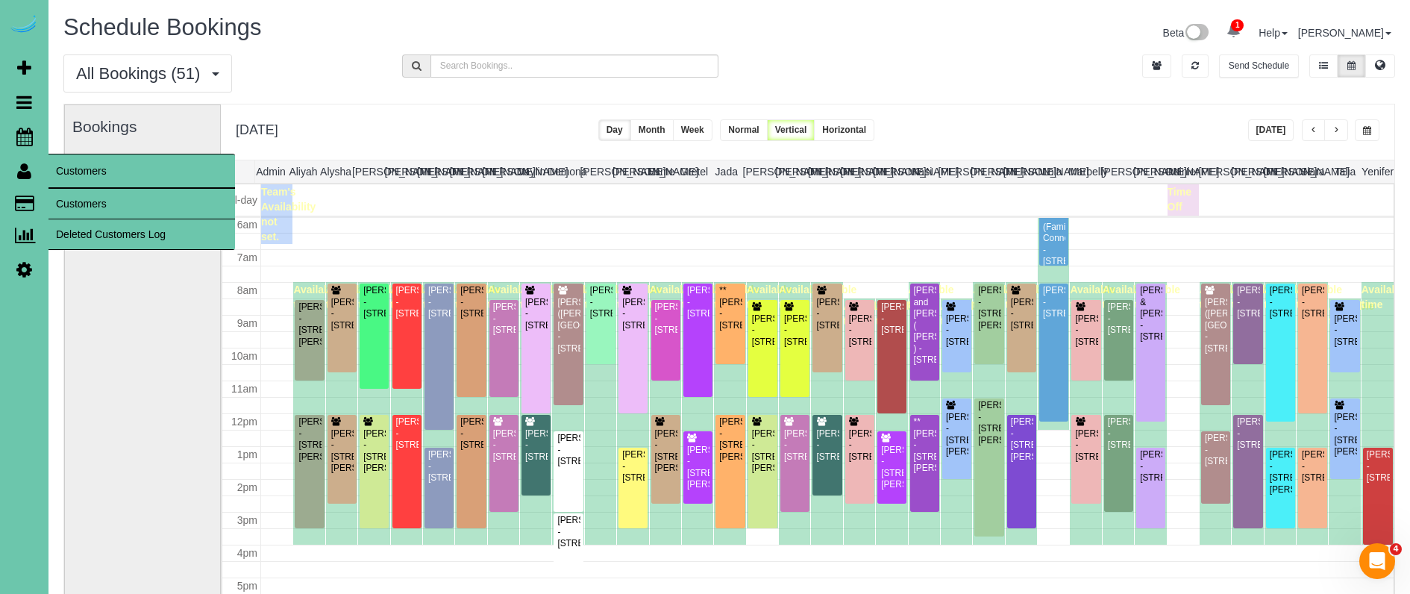
click at [81, 196] on link "Customers" at bounding box center [141, 204] width 187 height 30
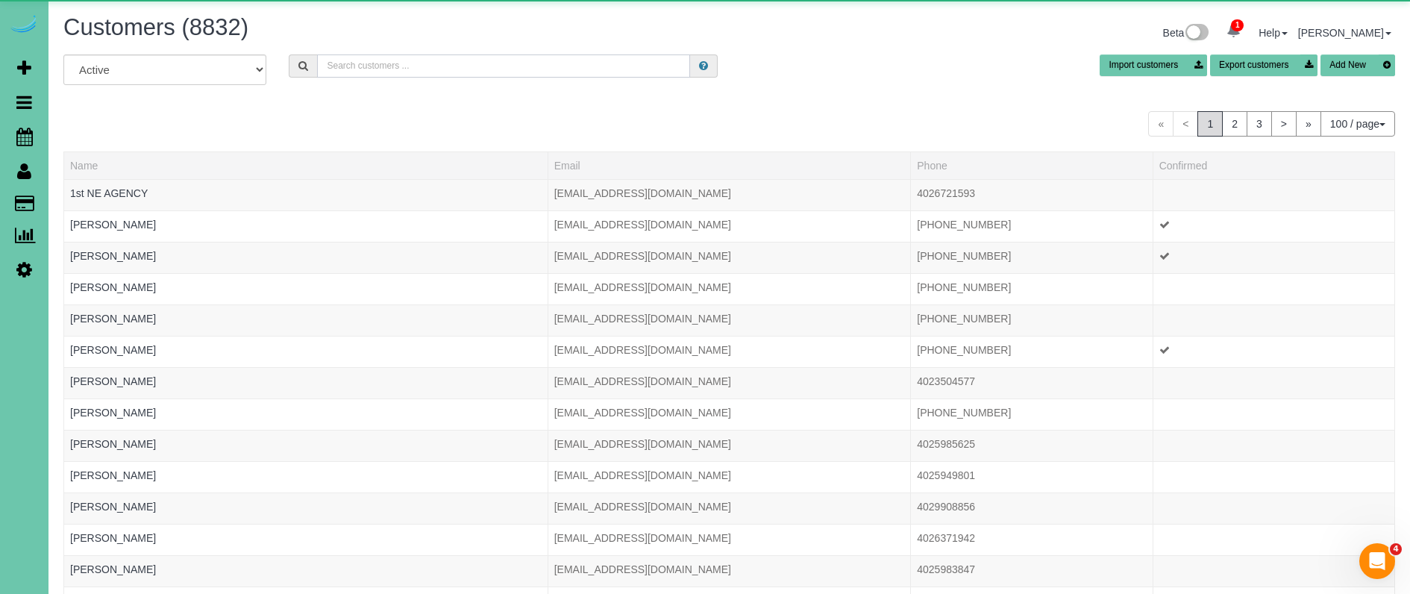
click at [393, 69] on input "text" at bounding box center [503, 65] width 373 height 23
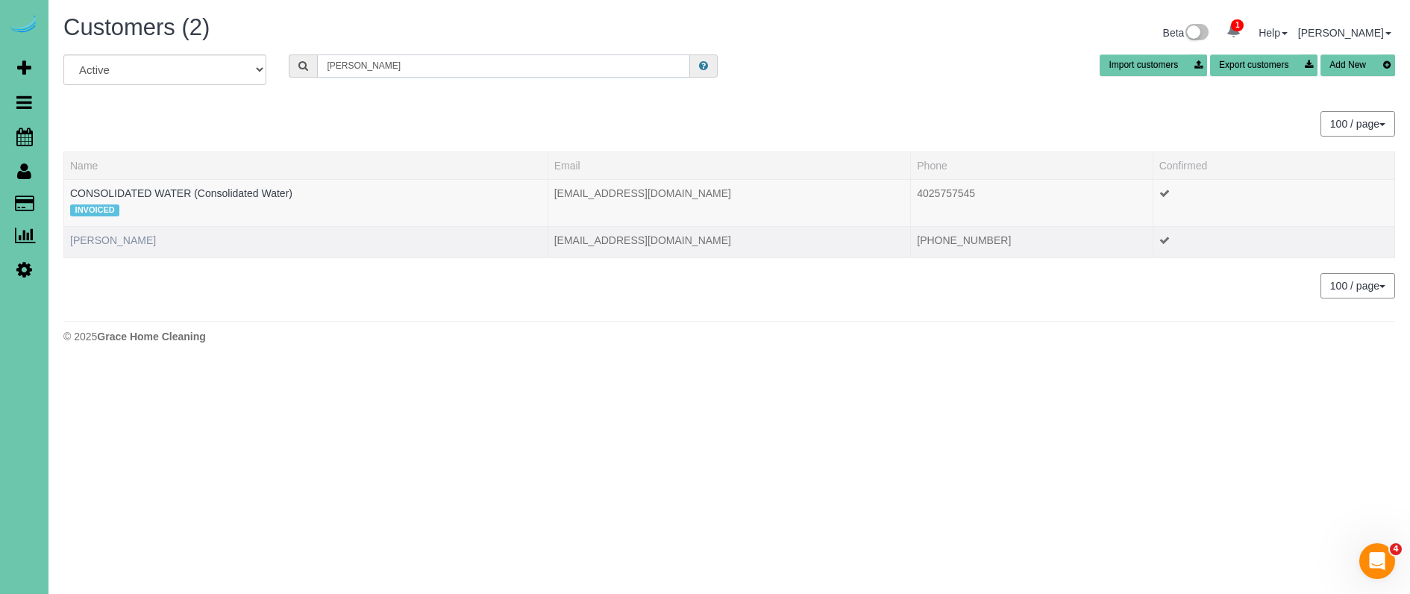
type input "ted w"
drag, startPoint x: 97, startPoint y: 239, endPoint x: 178, endPoint y: 246, distance: 81.6
click at [96, 239] on link "[PERSON_NAME]" at bounding box center [113, 240] width 86 height 12
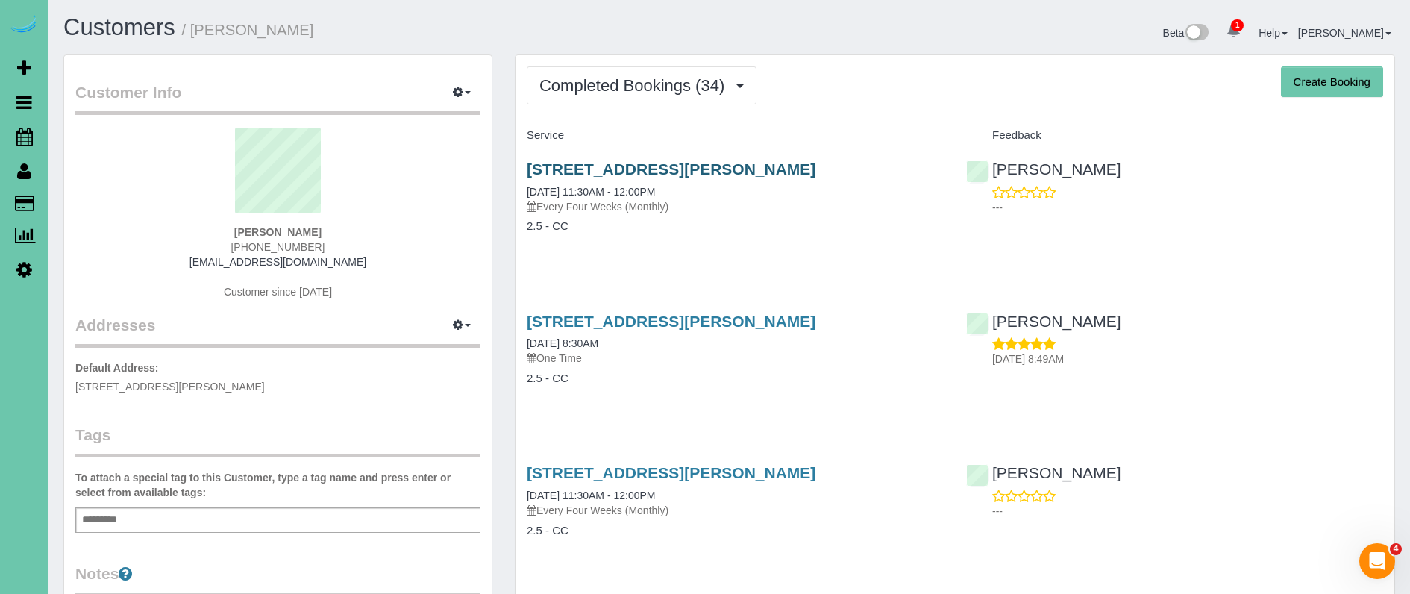
click at [721, 161] on link "[STREET_ADDRESS][PERSON_NAME]" at bounding box center [671, 168] width 289 height 17
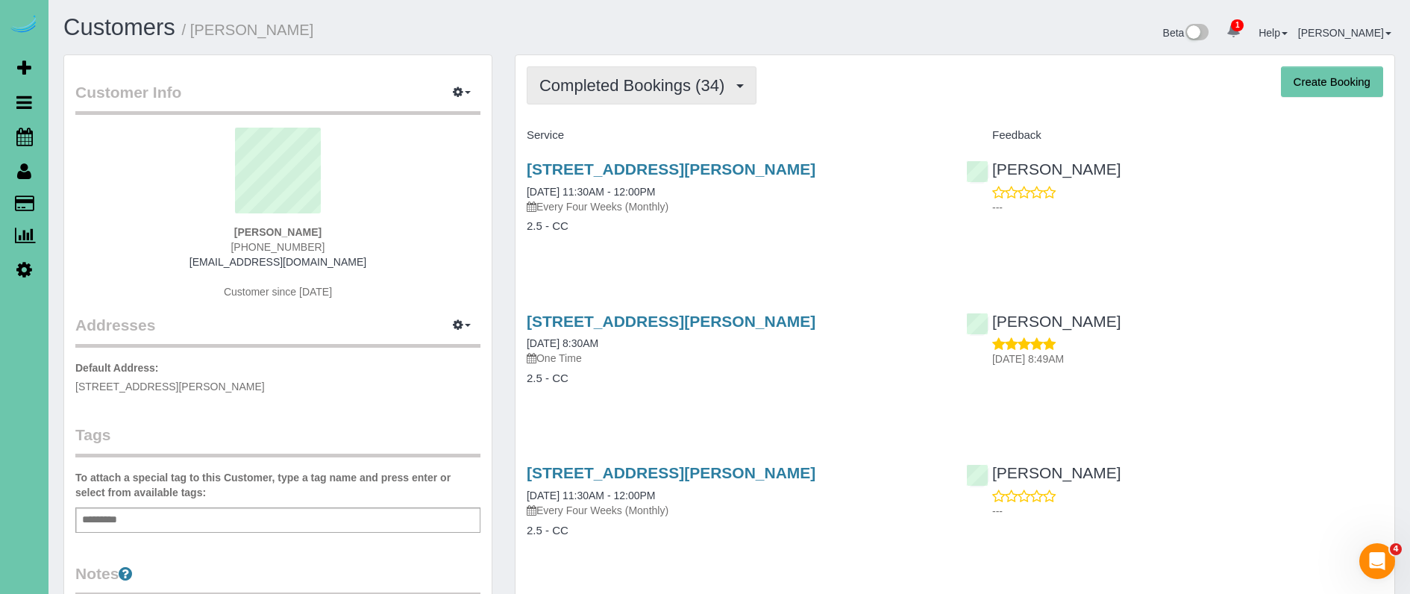
click at [653, 78] on span "Completed Bookings (34)" at bounding box center [635, 85] width 192 height 19
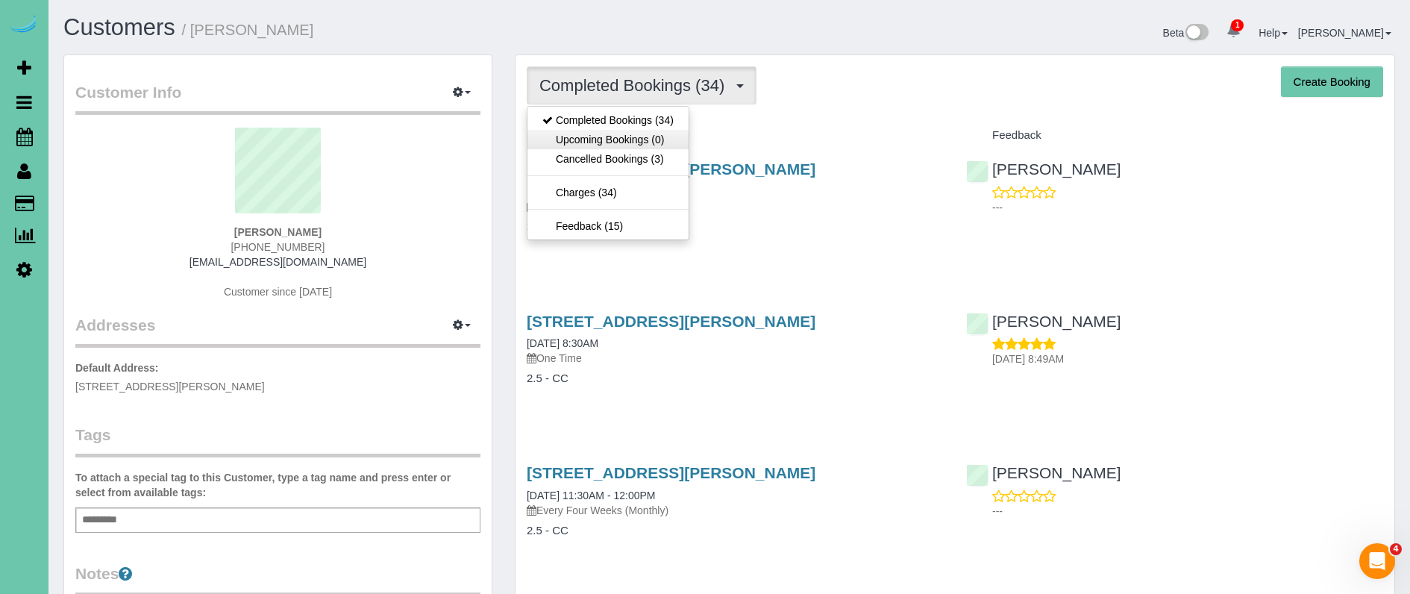
click at [651, 140] on link "Upcoming Bookings (0)" at bounding box center [607, 139] width 161 height 19
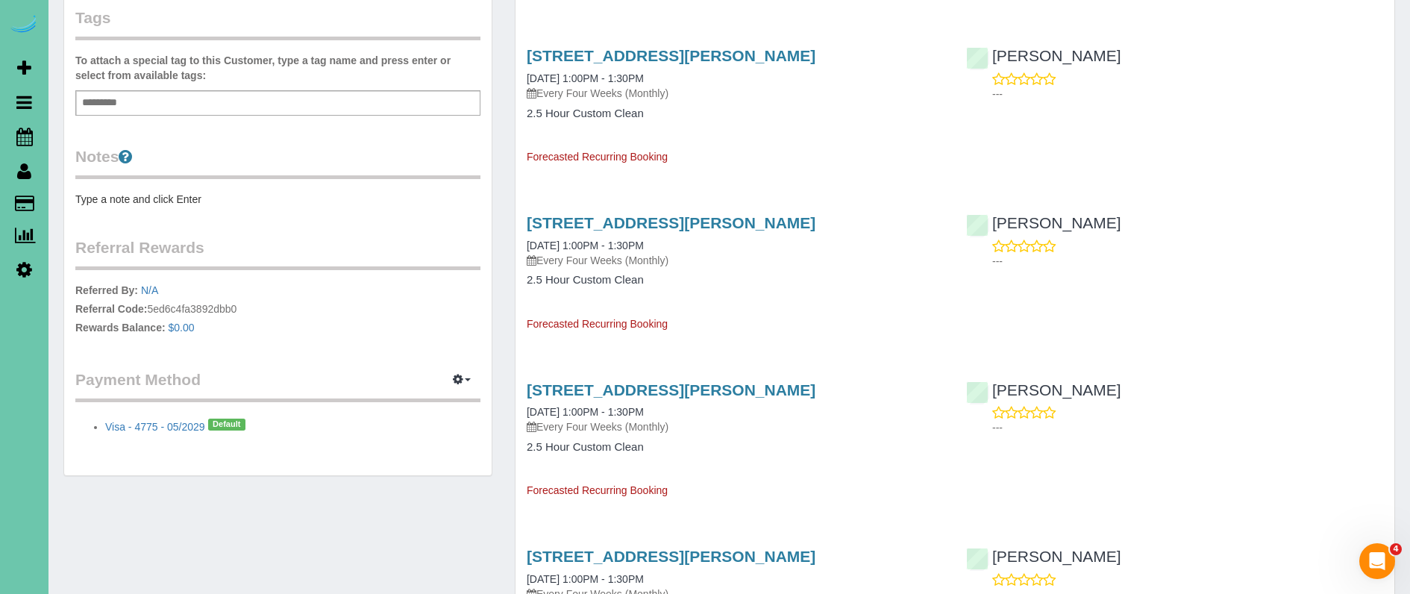
scroll to position [472, 0]
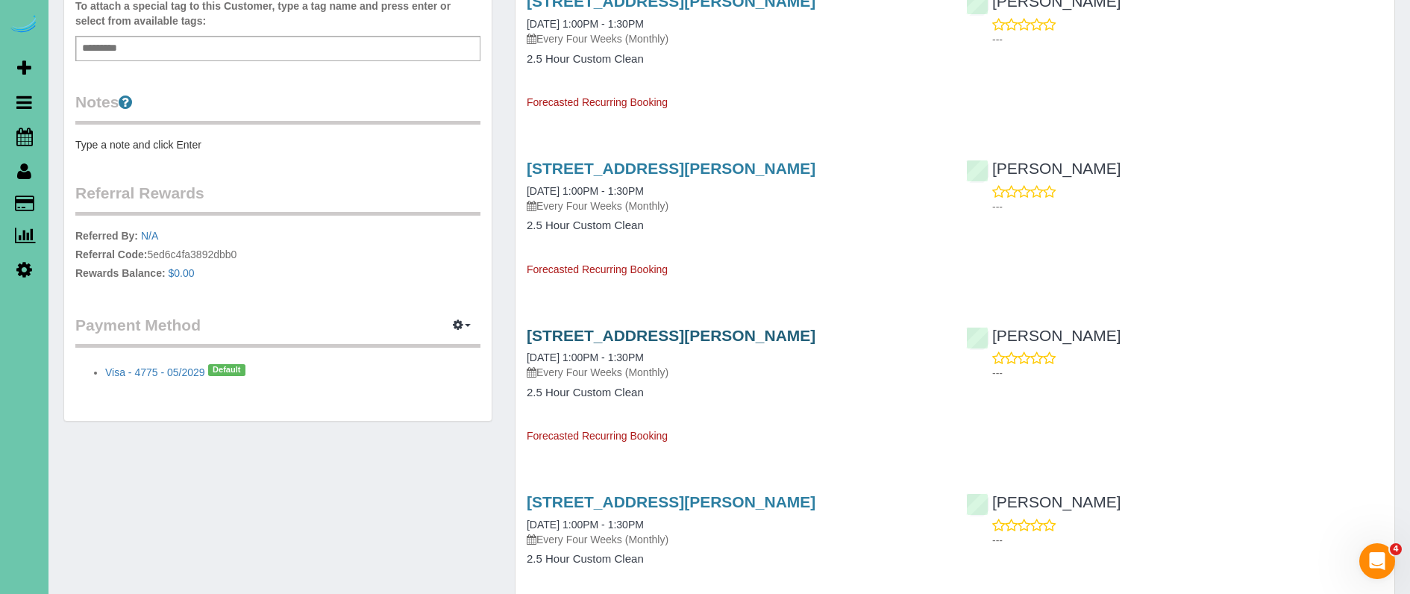
click at [745, 328] on link "[STREET_ADDRESS][PERSON_NAME]" at bounding box center [671, 335] width 289 height 17
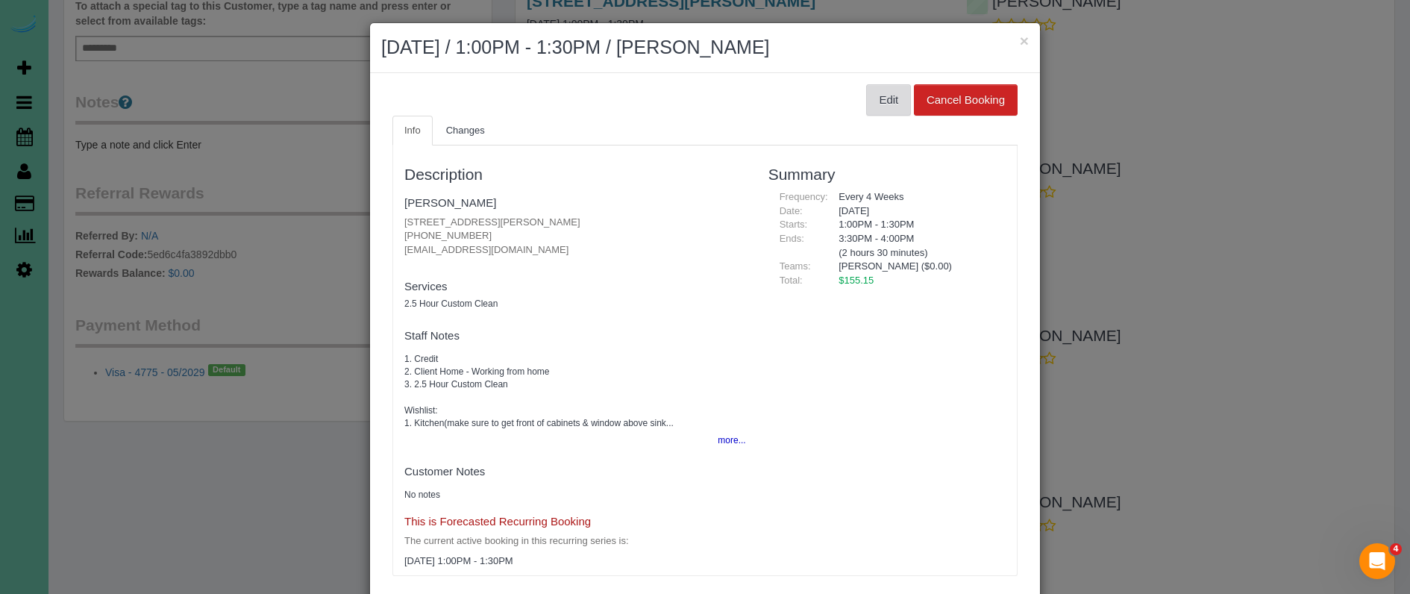
click at [890, 93] on button "Edit" at bounding box center [888, 99] width 45 height 31
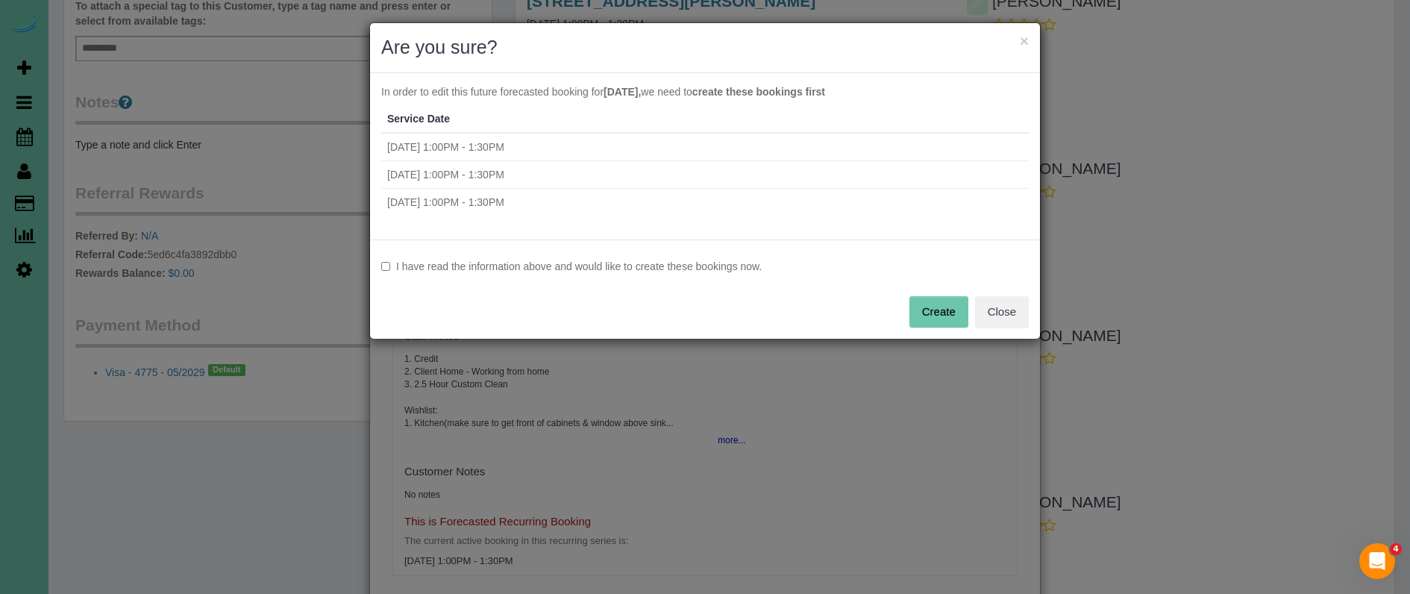
drag, startPoint x: 469, startPoint y: 266, endPoint x: 569, endPoint y: 273, distance: 100.9
click at [469, 266] on label "I have read the information above and would like to create these bookings now." at bounding box center [705, 266] width 648 height 15
click at [944, 304] on button "Create" at bounding box center [938, 311] width 59 height 31
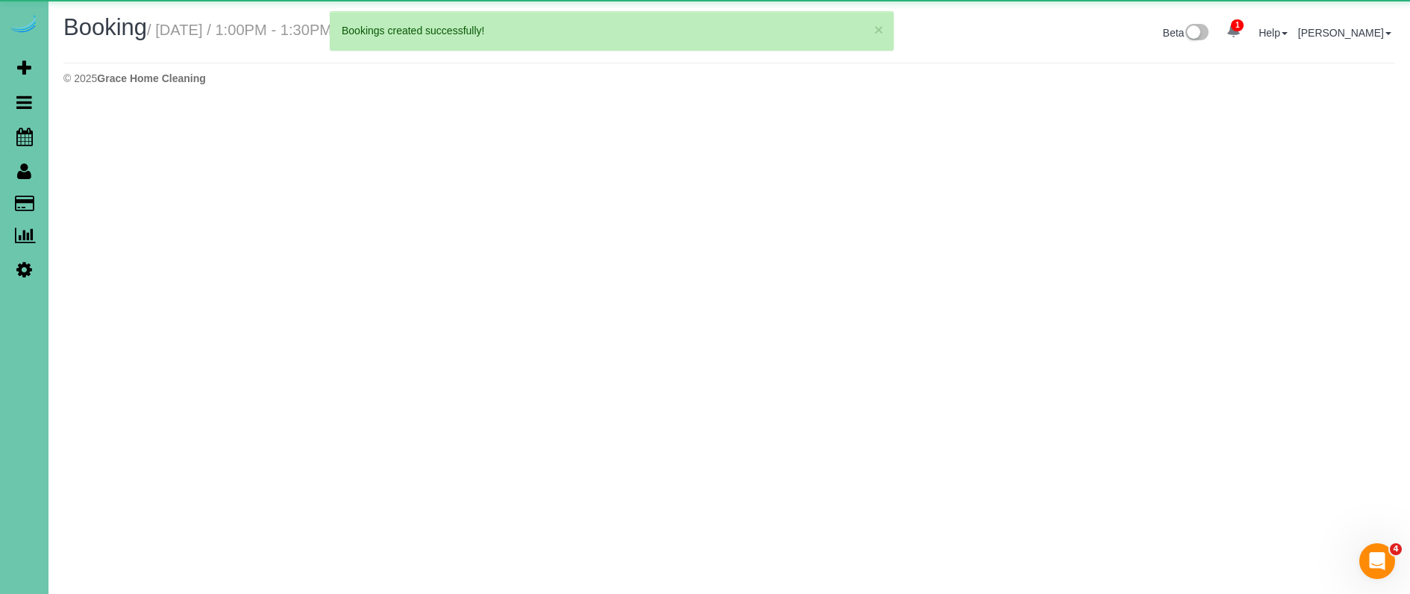
select select "NE"
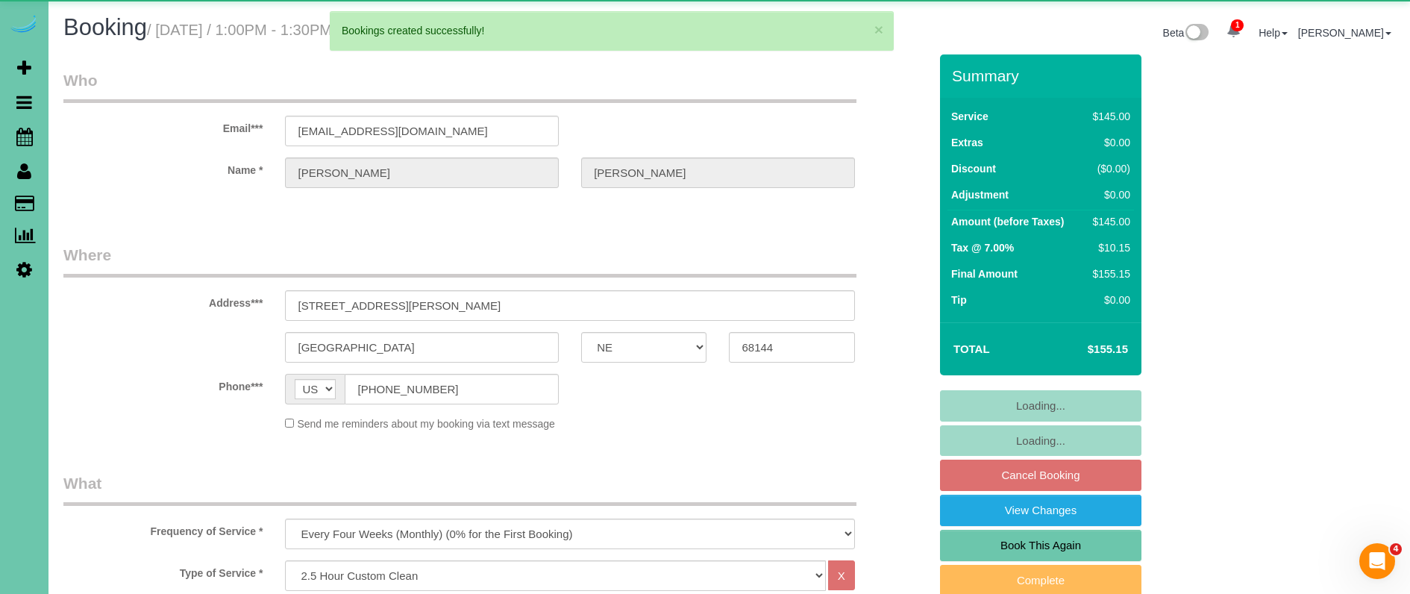
select select "object:7383"
select select "number:36"
select select "number:41"
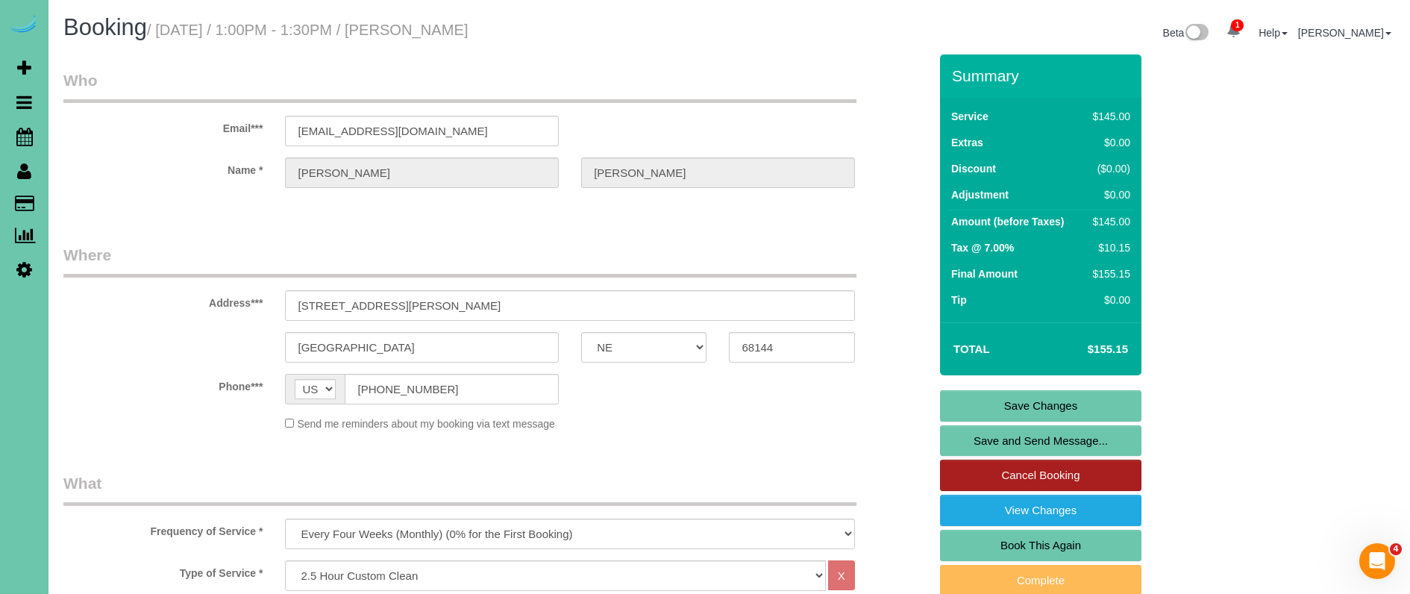
click at [967, 476] on link "Cancel Booking" at bounding box center [1040, 475] width 201 height 31
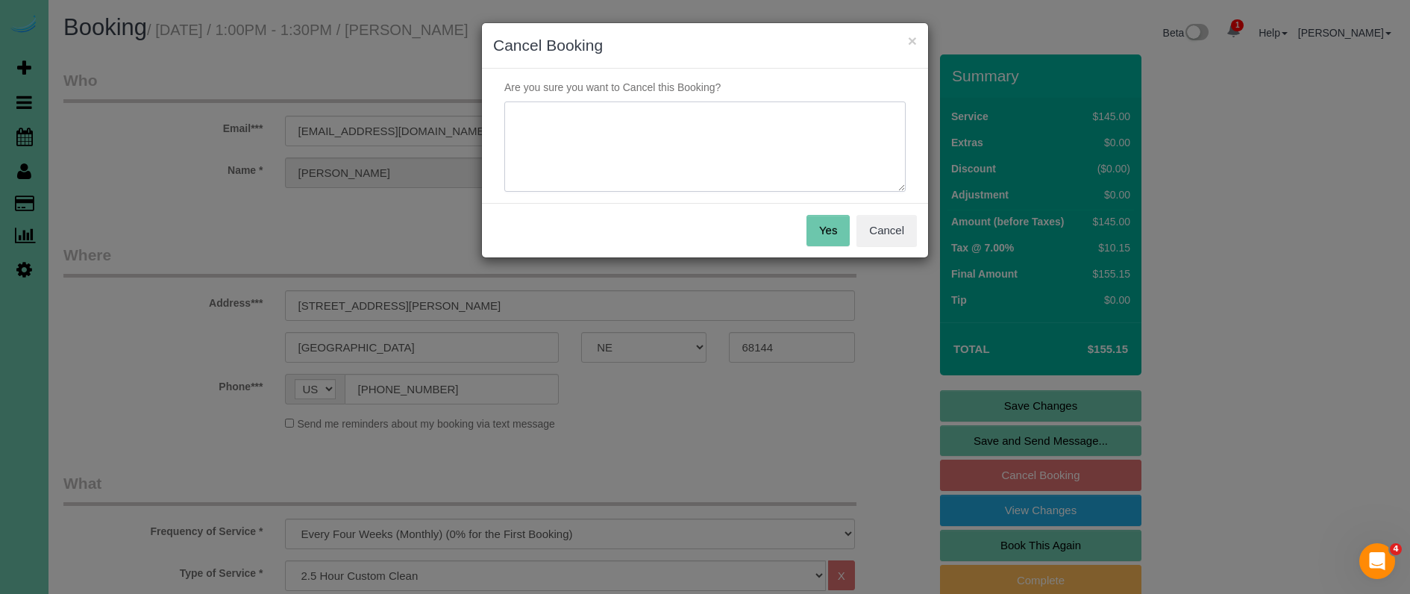
click at [613, 140] on textarea at bounding box center [704, 146] width 401 height 91
type textarea "cleaning sept-jan; might change - if so he will let us know"
click at [811, 224] on button "Yes" at bounding box center [828, 230] width 43 height 31
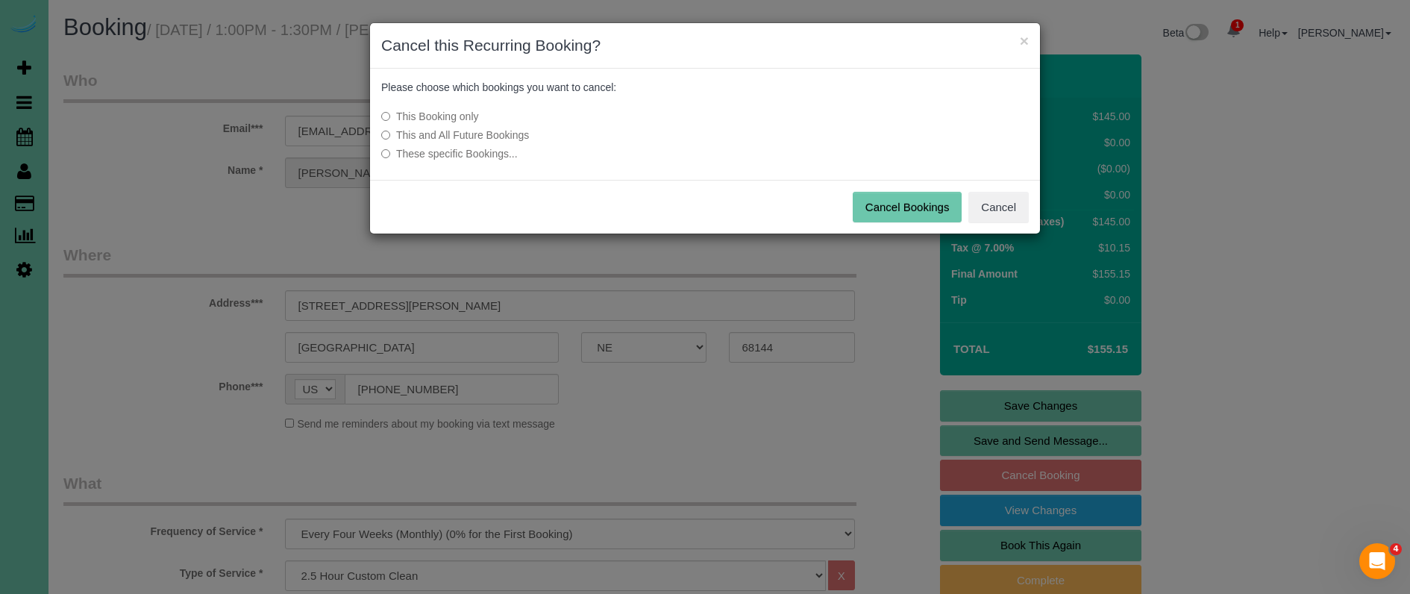
drag, startPoint x: 504, startPoint y: 140, endPoint x: 583, endPoint y: 145, distance: 78.5
click at [504, 140] on label "This and All Future Bookings" at bounding box center [593, 135] width 425 height 15
click at [961, 209] on button "Cancel Bookings" at bounding box center [908, 207] width 110 height 31
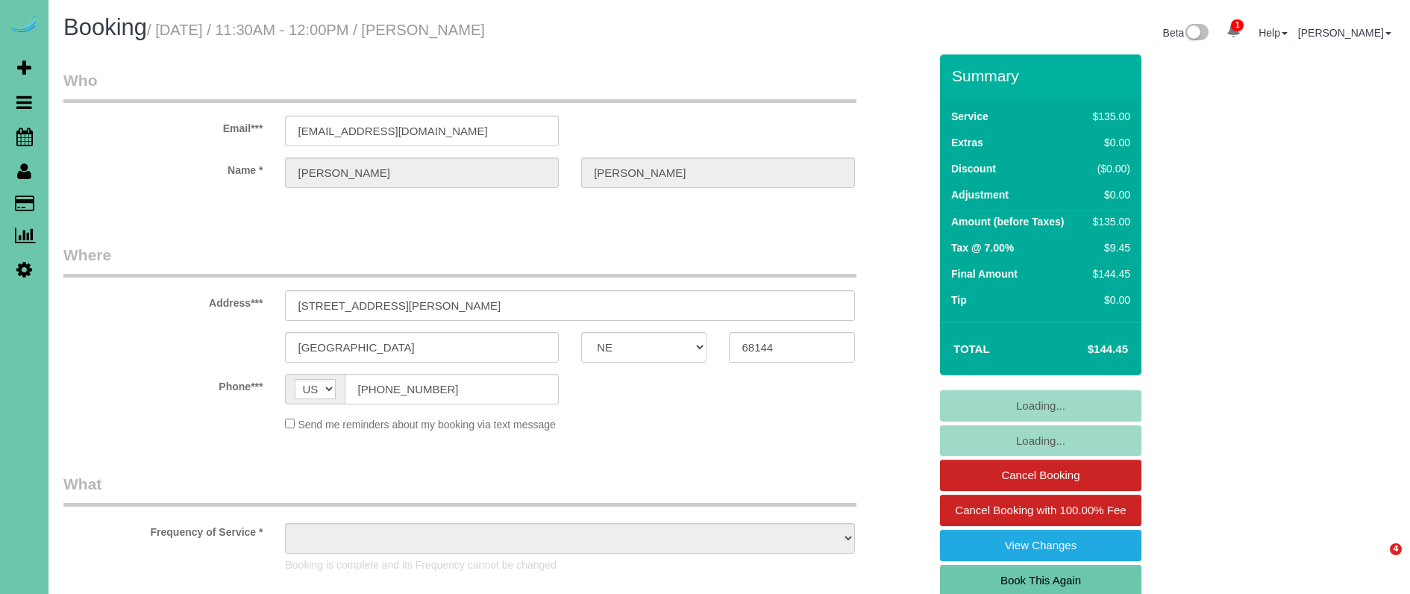
select select "NE"
select select "object:635"
select select "string:fspay-4defa68a-d623-4c2d-8718-f051f40067d4"
select select "object:654"
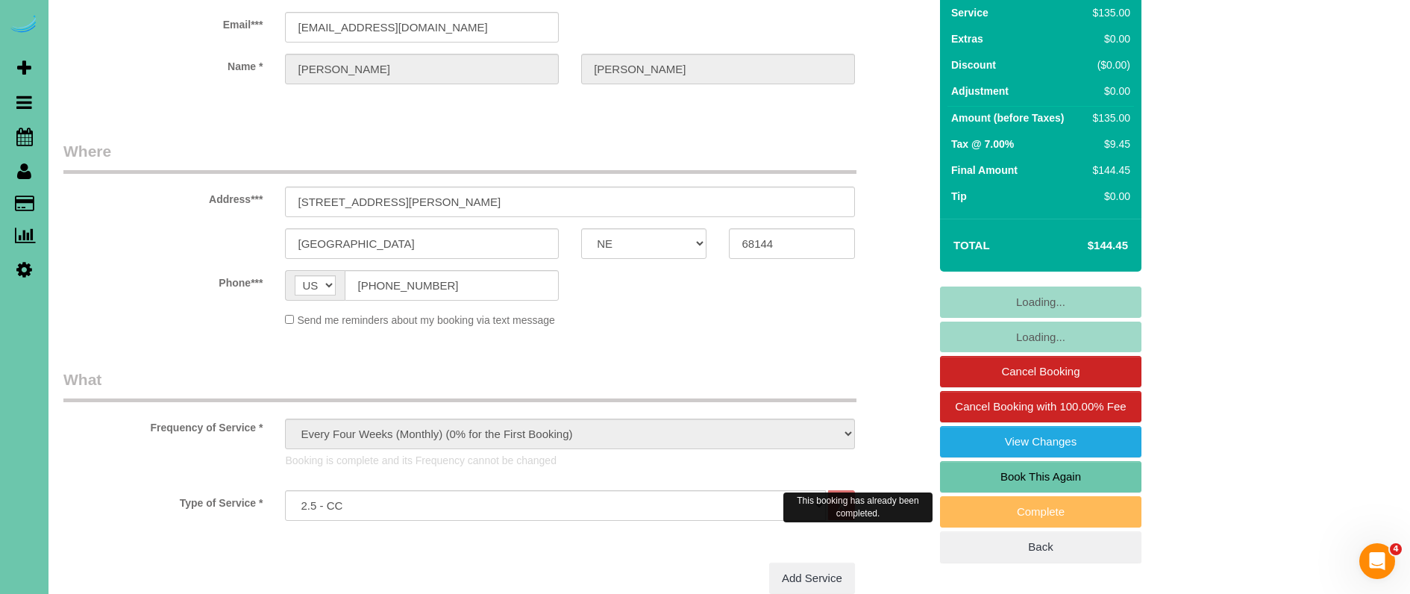
scroll to position [107, 0]
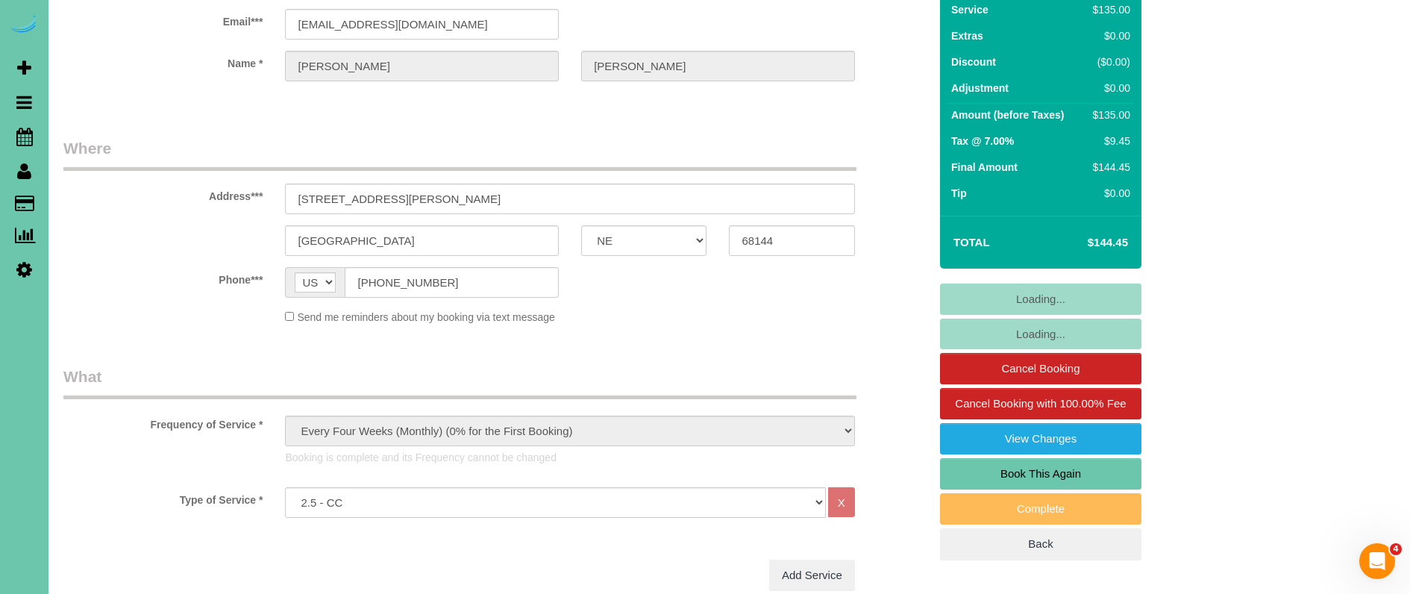
click at [1012, 463] on link "Book This Again" at bounding box center [1040, 473] width 201 height 31
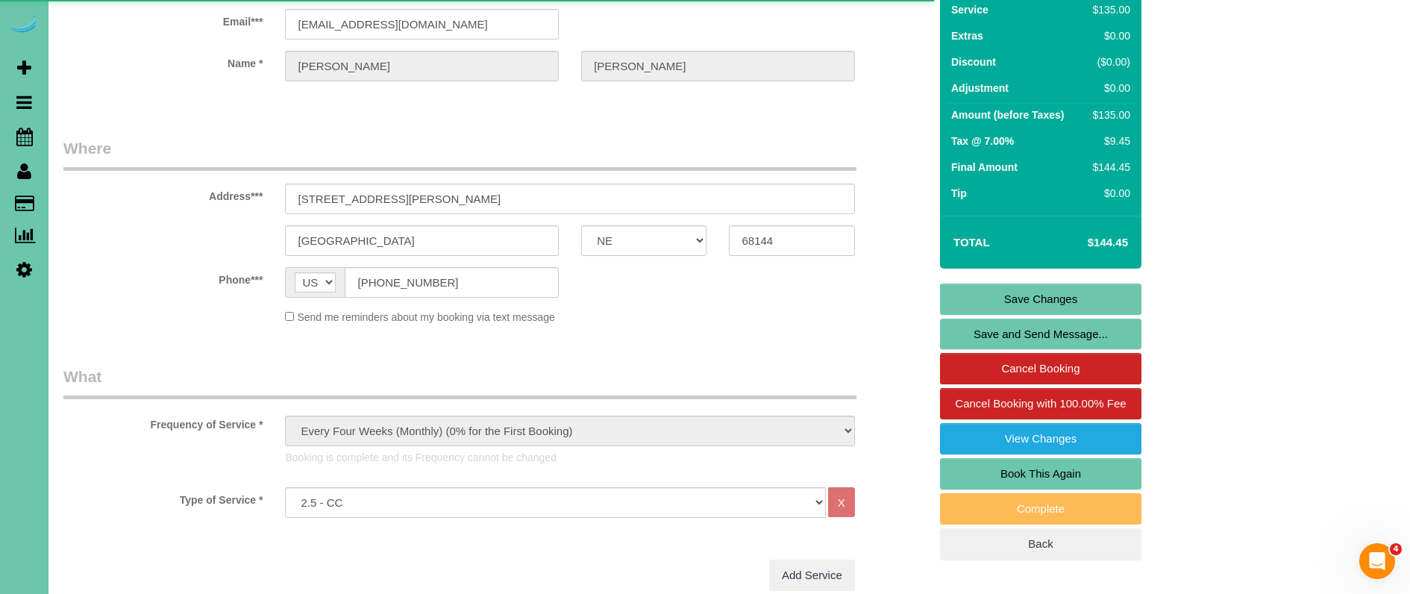
select select "NE"
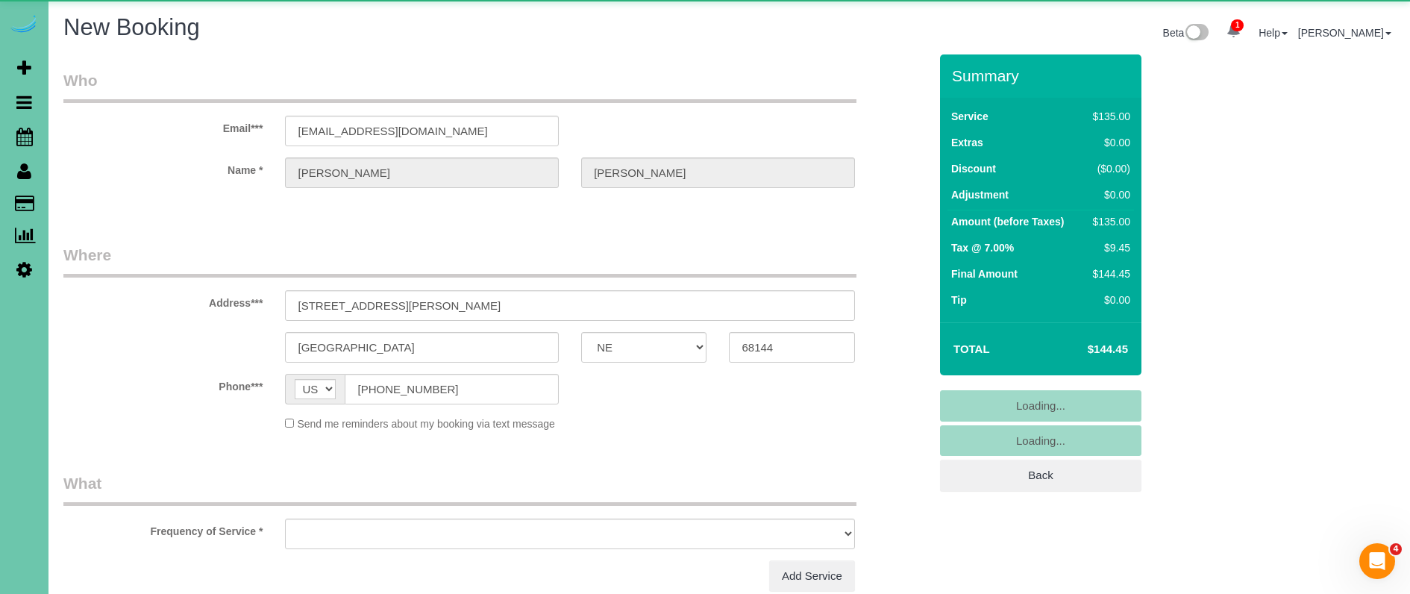
select select "object:1437"
select select "string:fspay-4defa68a-d623-4c2d-8718-f051f40067d4"
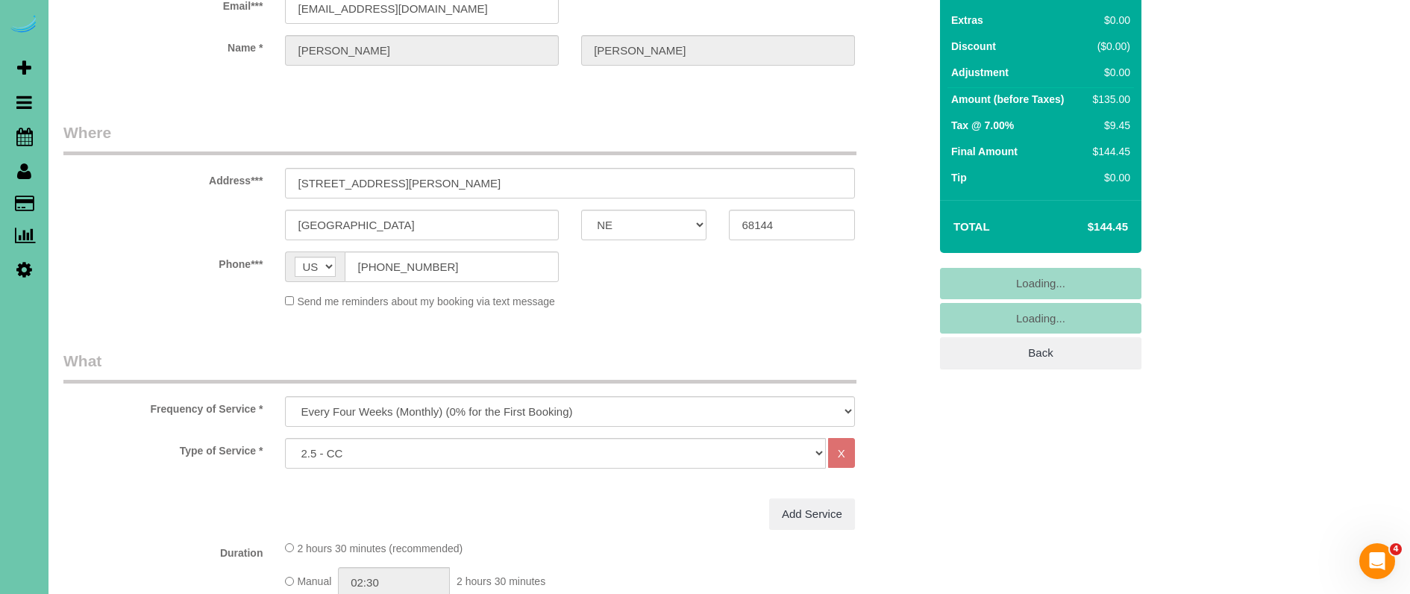
scroll to position [137, 0]
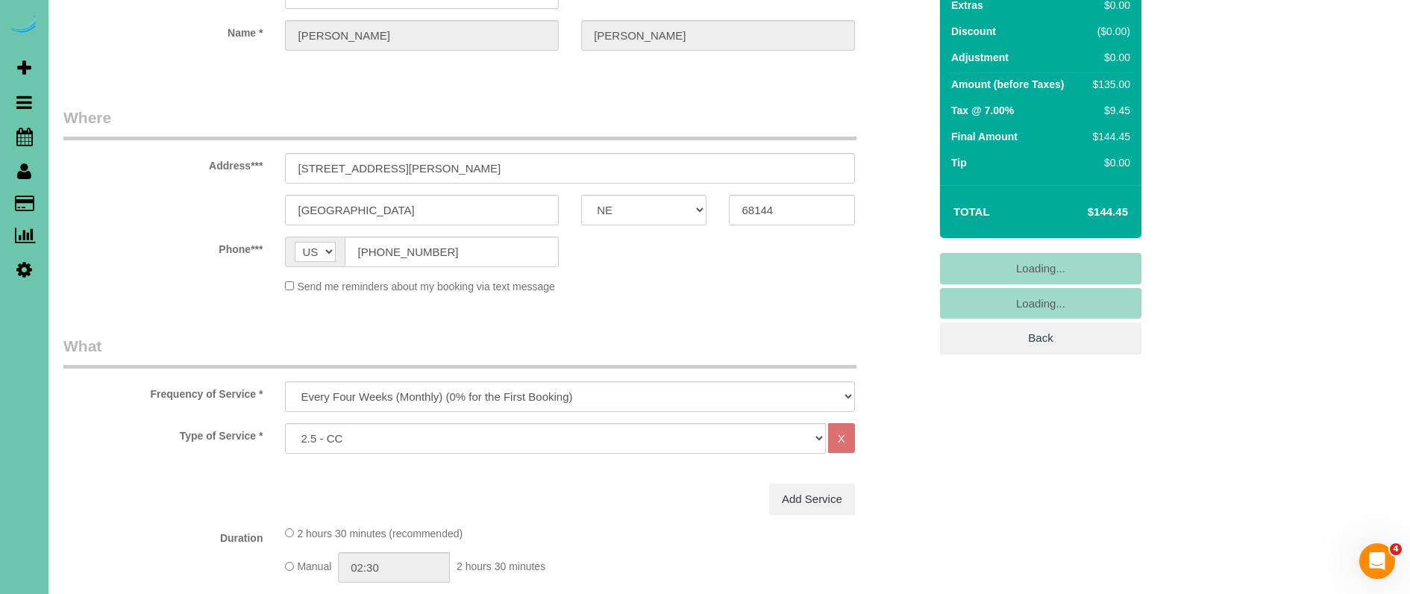
select select "object:1626"
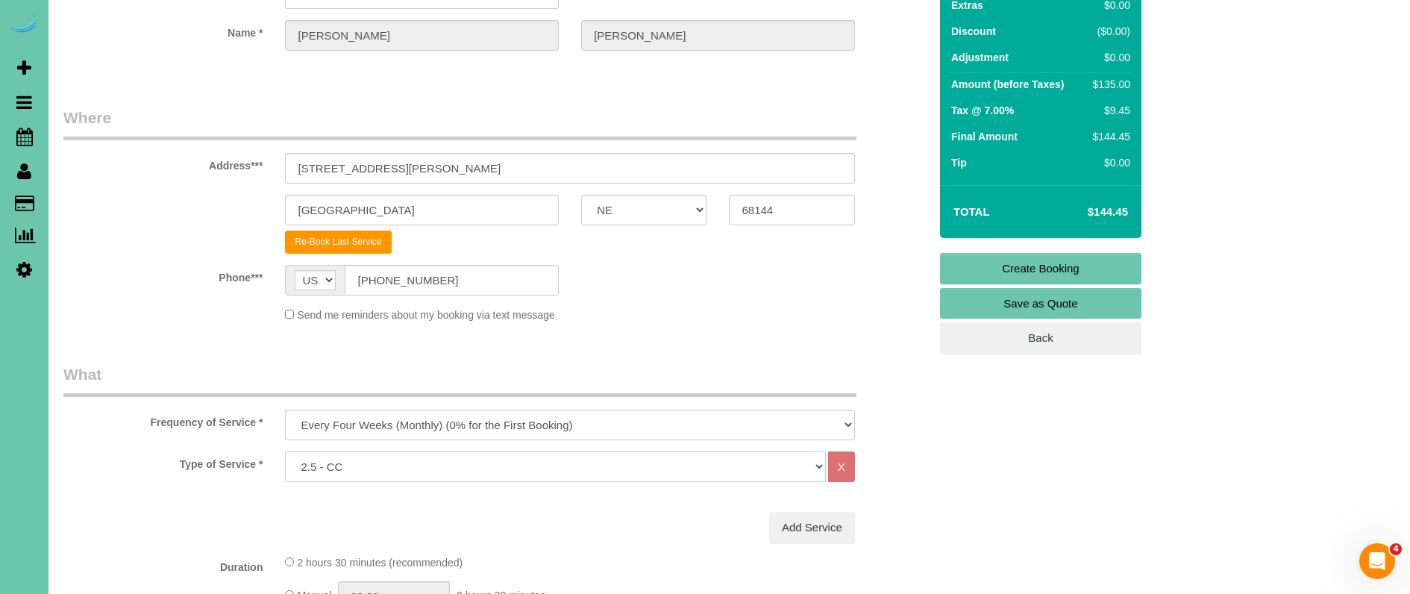
select select "159"
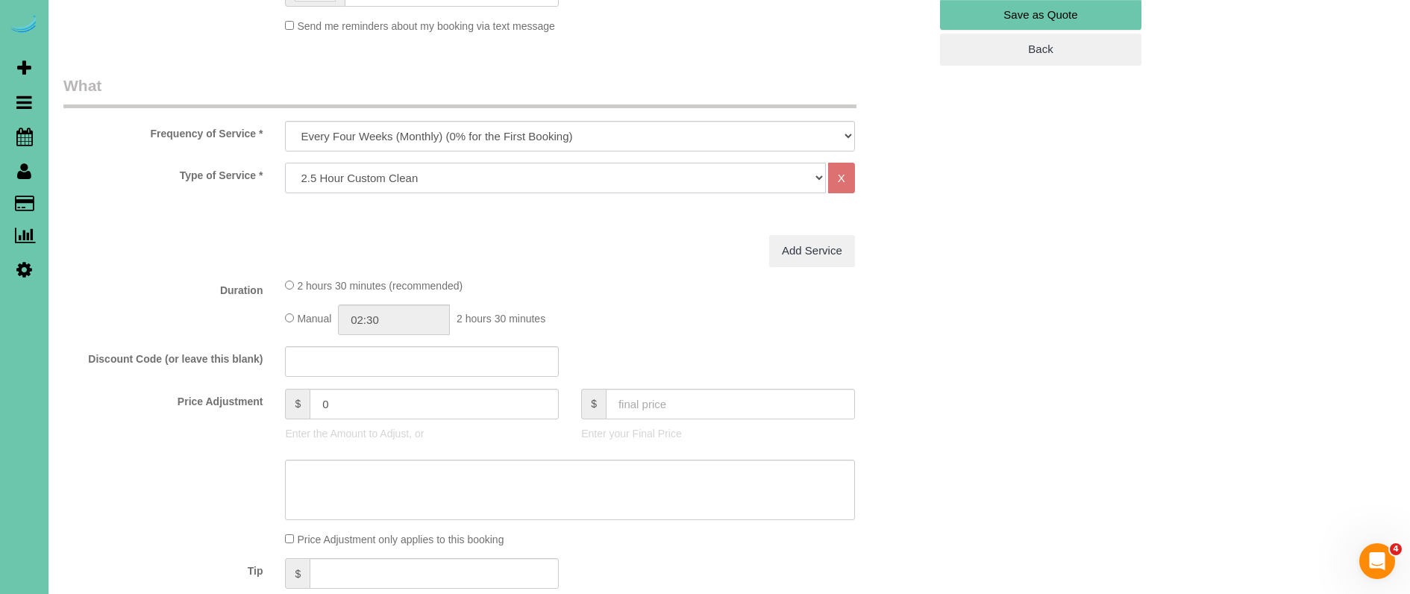
scroll to position [428, 0]
drag, startPoint x: 248, startPoint y: 390, endPoint x: 154, endPoint y: 367, distance: 96.8
click at [160, 368] on fieldset "What Frequency of Service * One Time Weekly (0% for the First Booking) Bi-Weekl…" at bounding box center [495, 357] width 865 height 571
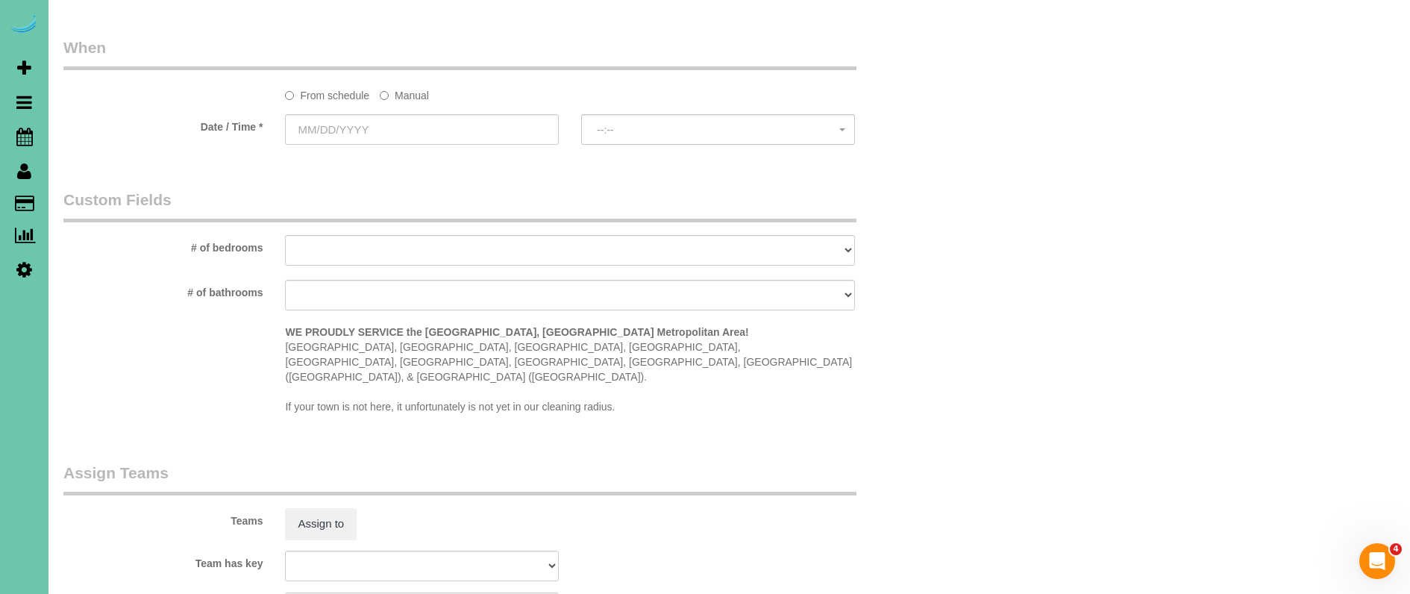
scroll to position [1077, 0]
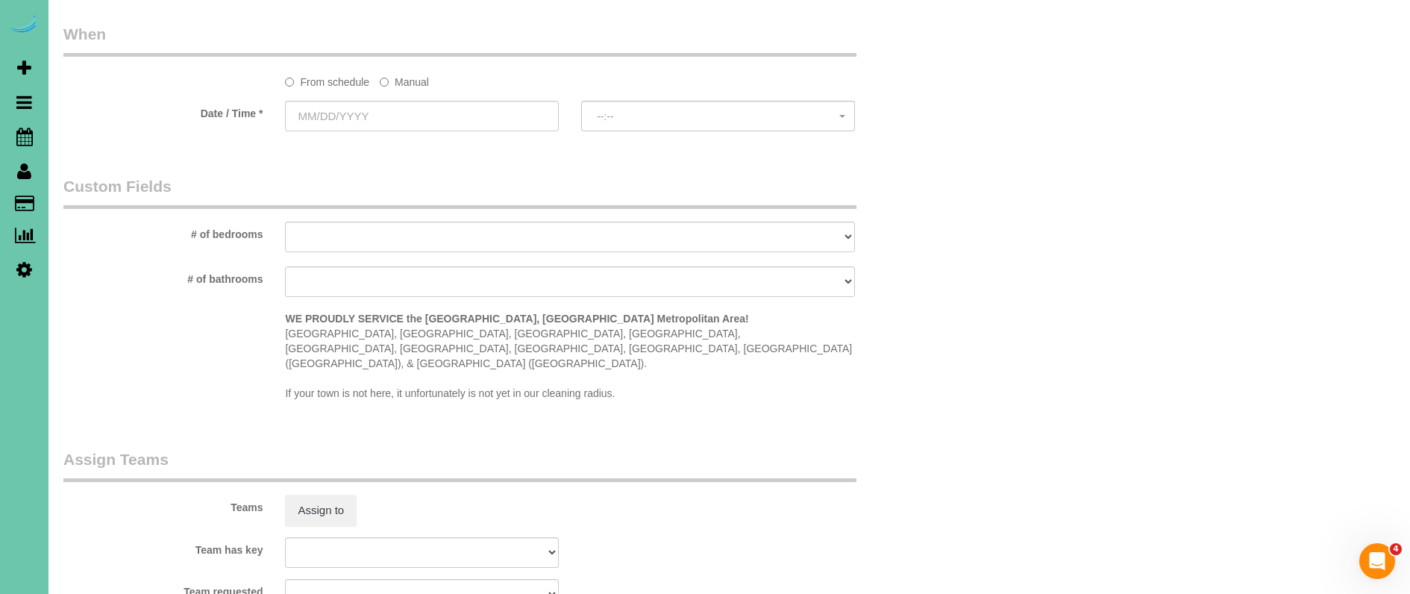
type input "145"
click at [396, 70] on label "Manual" at bounding box center [404, 79] width 49 height 20
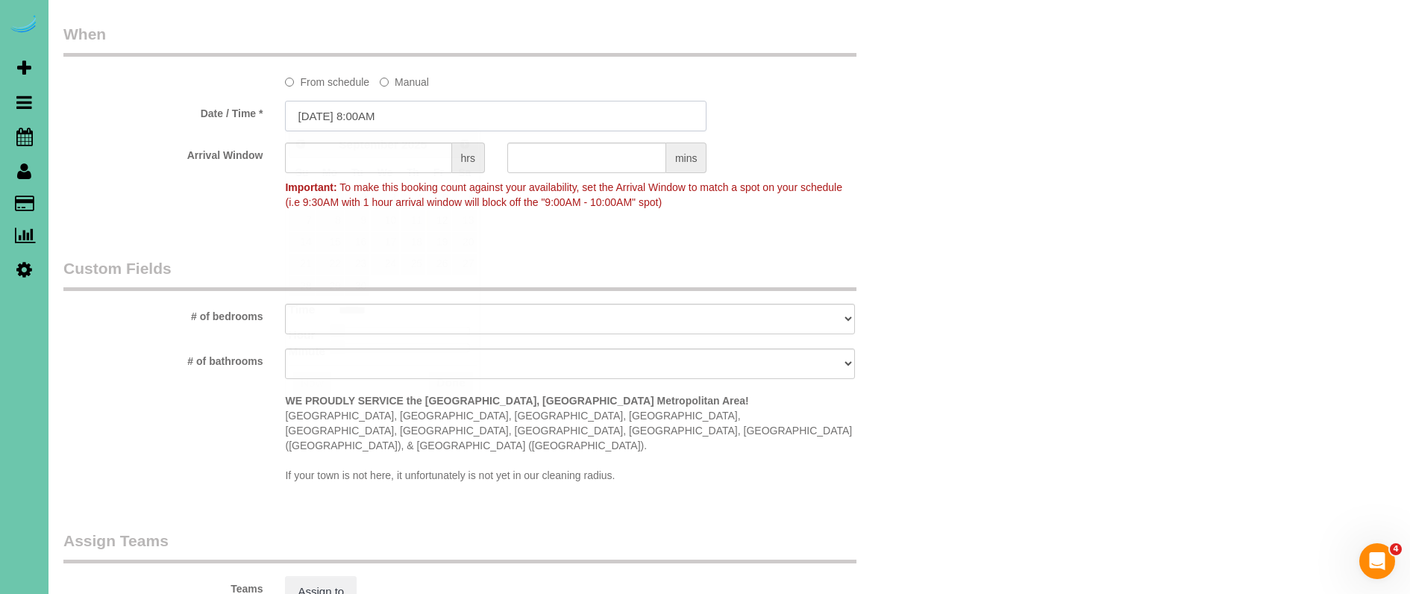
click at [381, 115] on input "[DATE] 8:00AM" at bounding box center [496, 116] width 422 height 31
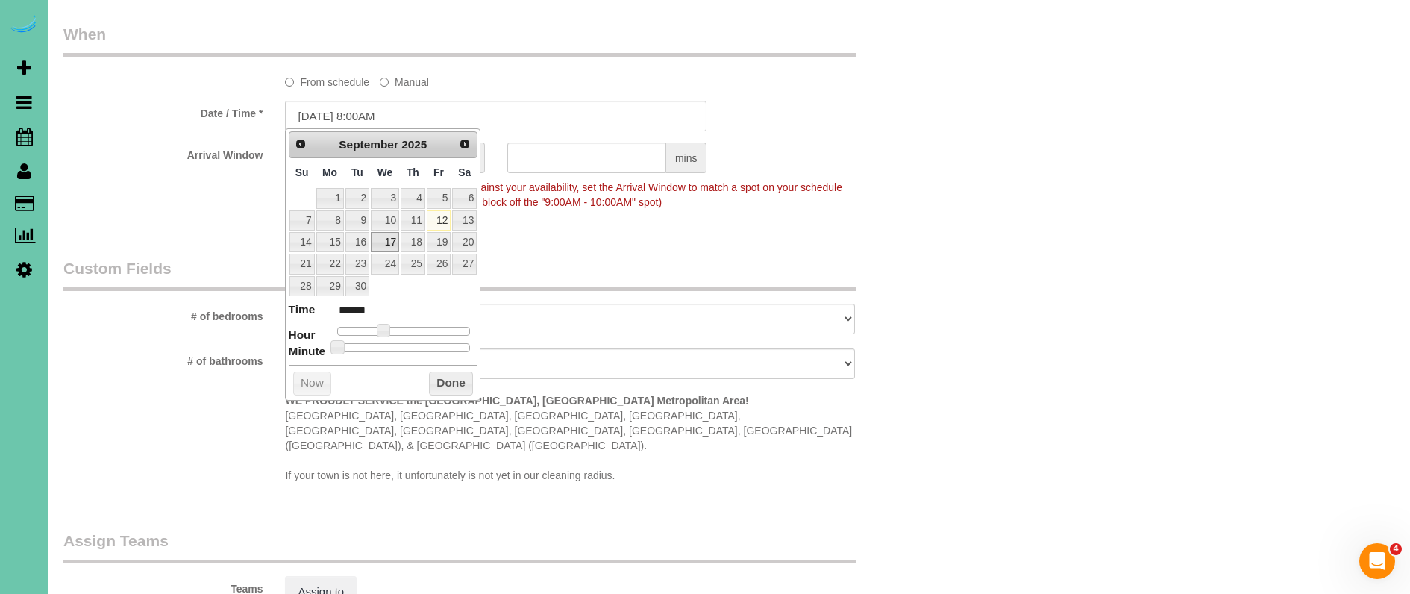
click at [394, 237] on link "17" at bounding box center [385, 242] width 28 height 20
type input "[DATE] 9:00AM"
type input "******"
type input "[DATE] 10:00AM"
type input "*******"
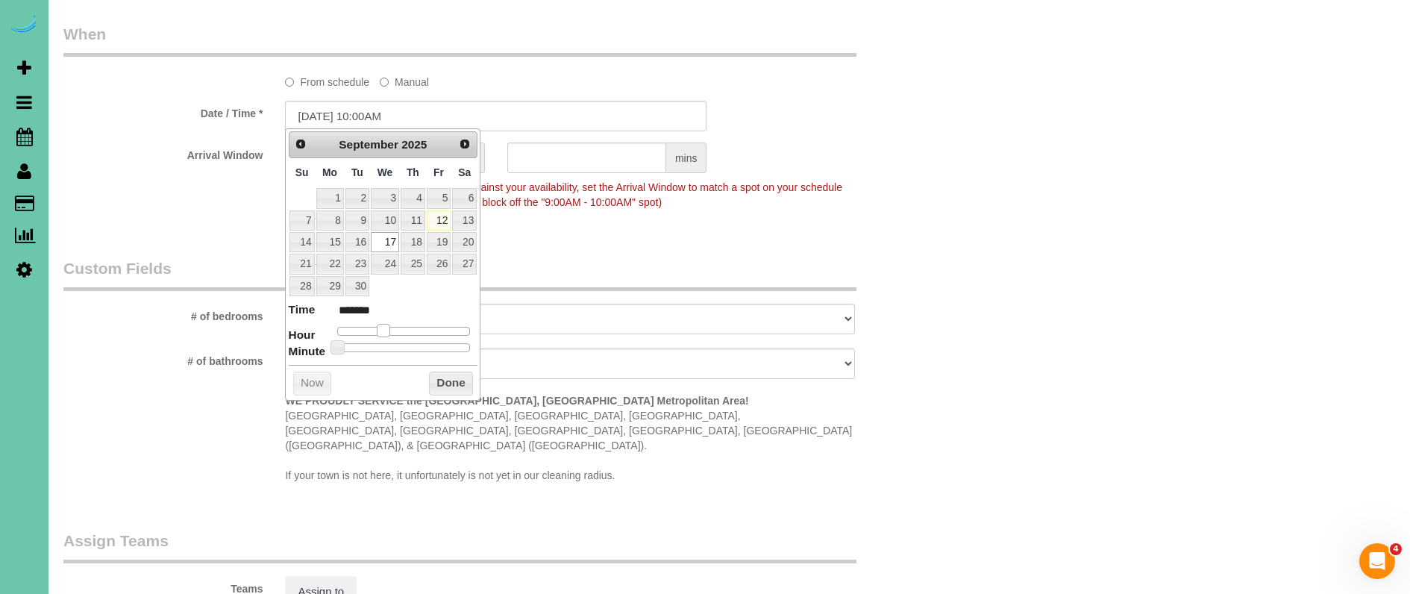
type input "[DATE] 11:00AM"
type input "*******"
type input "[DATE] 12:00PM"
type input "*******"
type input "[DATE] 1:00PM"
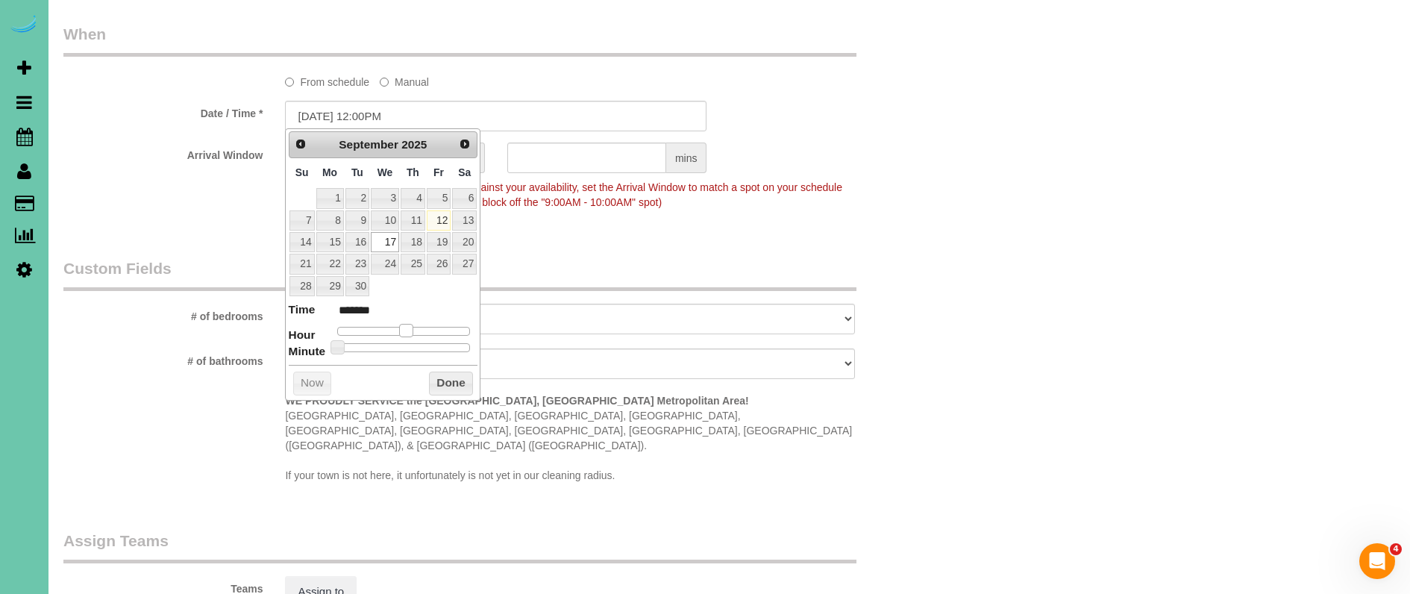
type input "******"
type input "[DATE] 2:00PM"
type input "******"
type input "[DATE] 1:00PM"
type input "******"
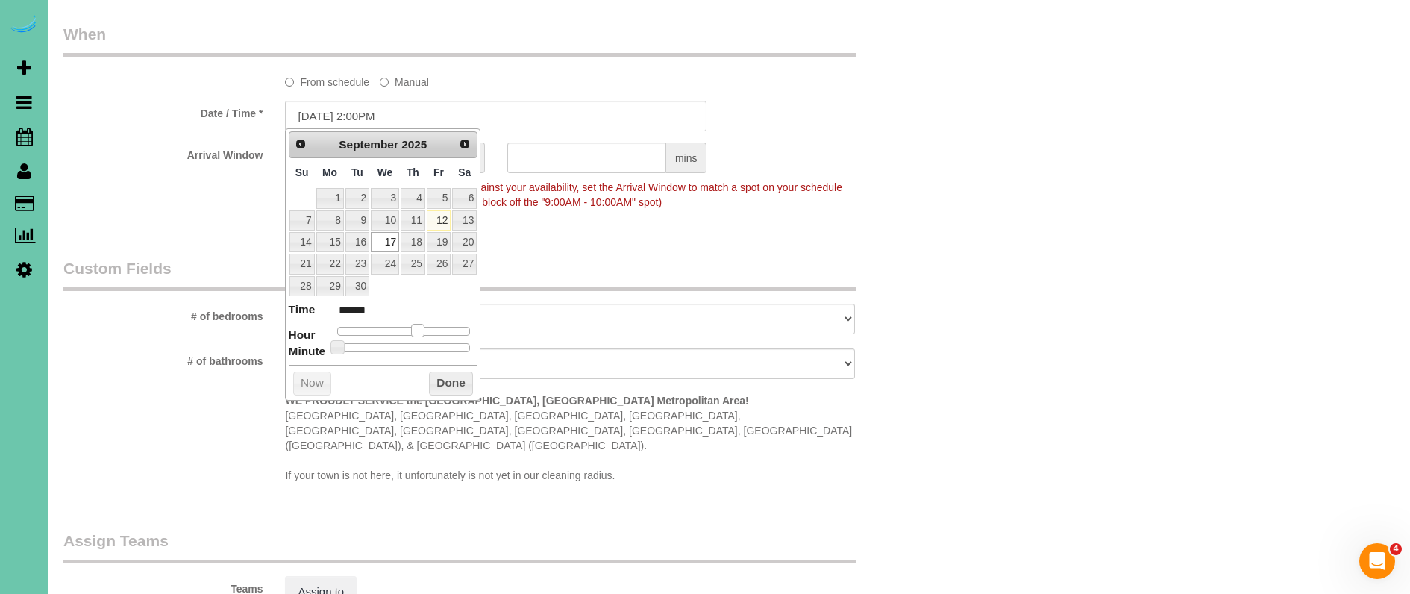
drag, startPoint x: 385, startPoint y: 329, endPoint x: 417, endPoint y: 329, distance: 32.1
click at [417, 329] on span at bounding box center [417, 330] width 13 height 13
drag, startPoint x: 528, startPoint y: 238, endPoint x: 540, endPoint y: 178, distance: 60.9
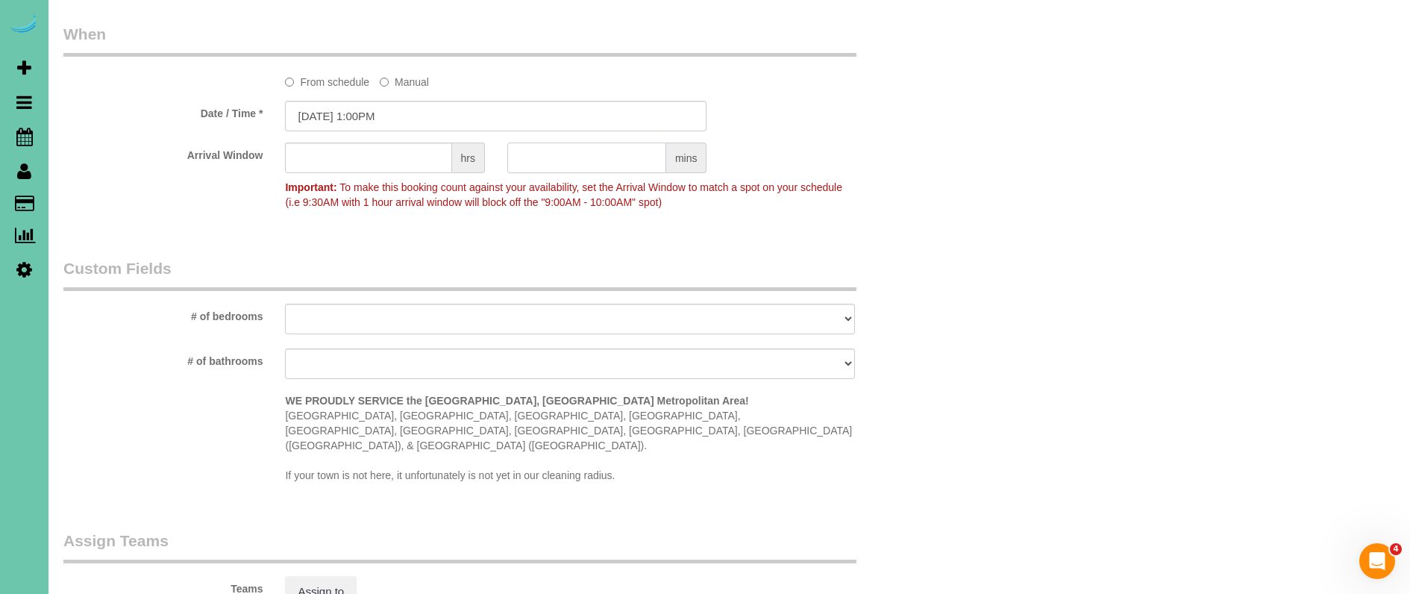
click at [545, 153] on input "text" at bounding box center [586, 158] width 159 height 31
type input "30"
select select "number:36"
select select "number:41"
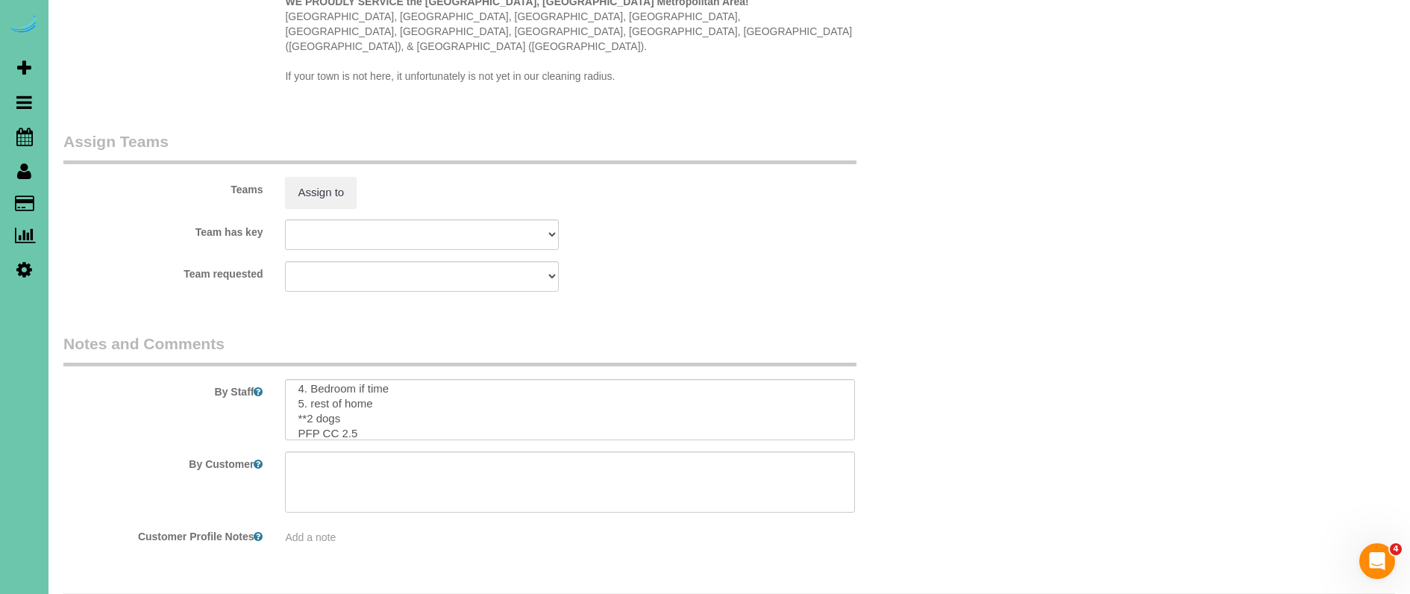
scroll to position [1476, 1]
click at [352, 393] on textarea at bounding box center [569, 409] width 569 height 61
drag, startPoint x: 295, startPoint y: 360, endPoint x: 340, endPoint y: 348, distance: 47.1
click at [295, 379] on textarea at bounding box center [569, 409] width 569 height 61
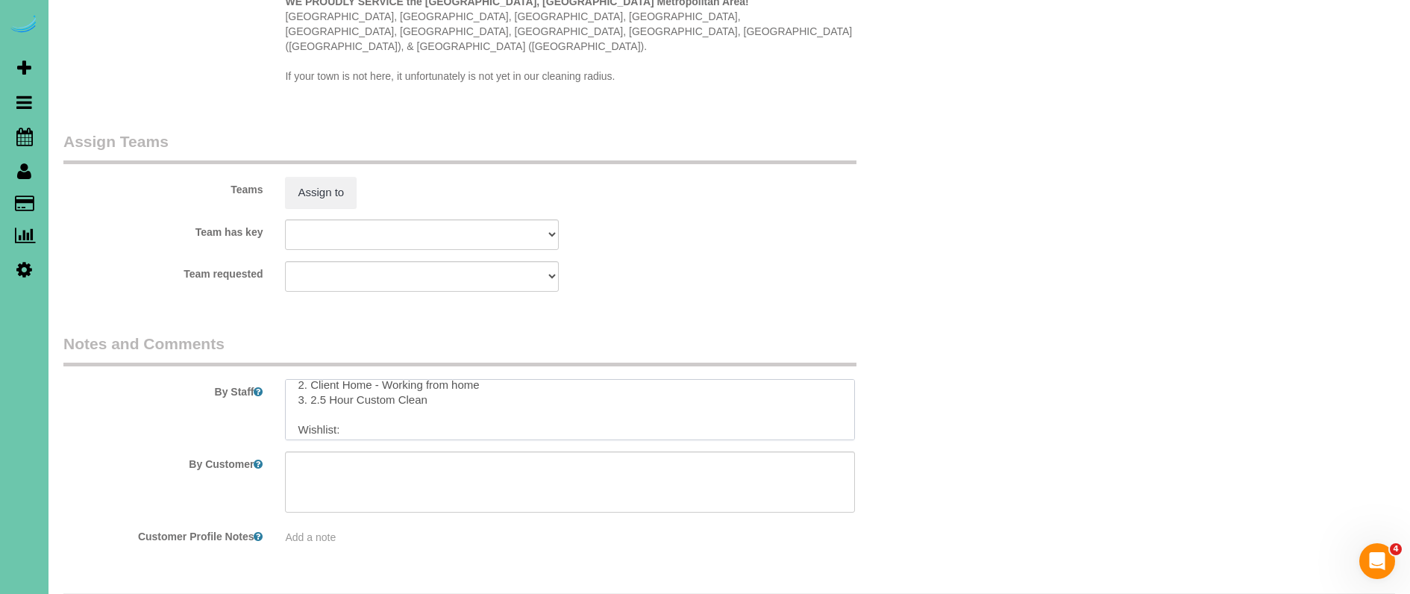
scroll to position [51, 0]
click at [456, 379] on textarea at bounding box center [569, 409] width 569 height 61
type textarea "**last cleaned in [DATE]** 1. Credit 2. Client Home - Working from home 3. 2.5 …"
click at [295, 177] on button "Assign to" at bounding box center [321, 192] width 72 height 31
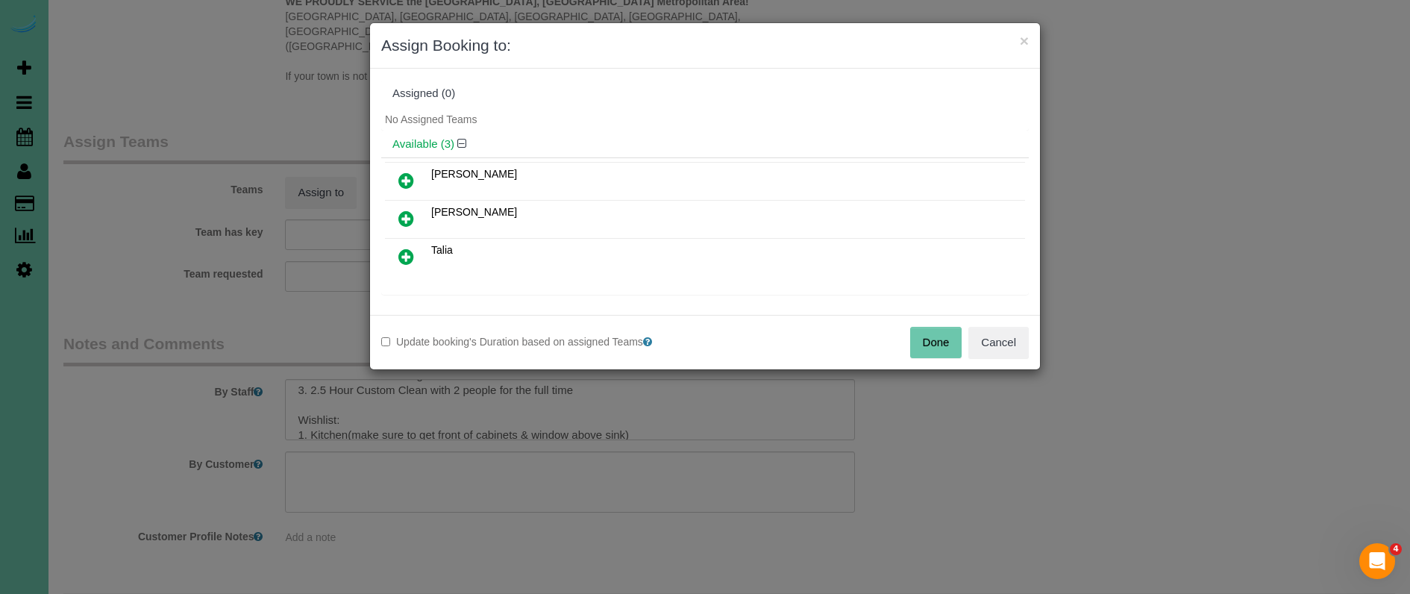
drag, startPoint x: 400, startPoint y: 217, endPoint x: 397, endPoint y: 225, distance: 8.0
click at [400, 217] on icon at bounding box center [406, 219] width 16 height 18
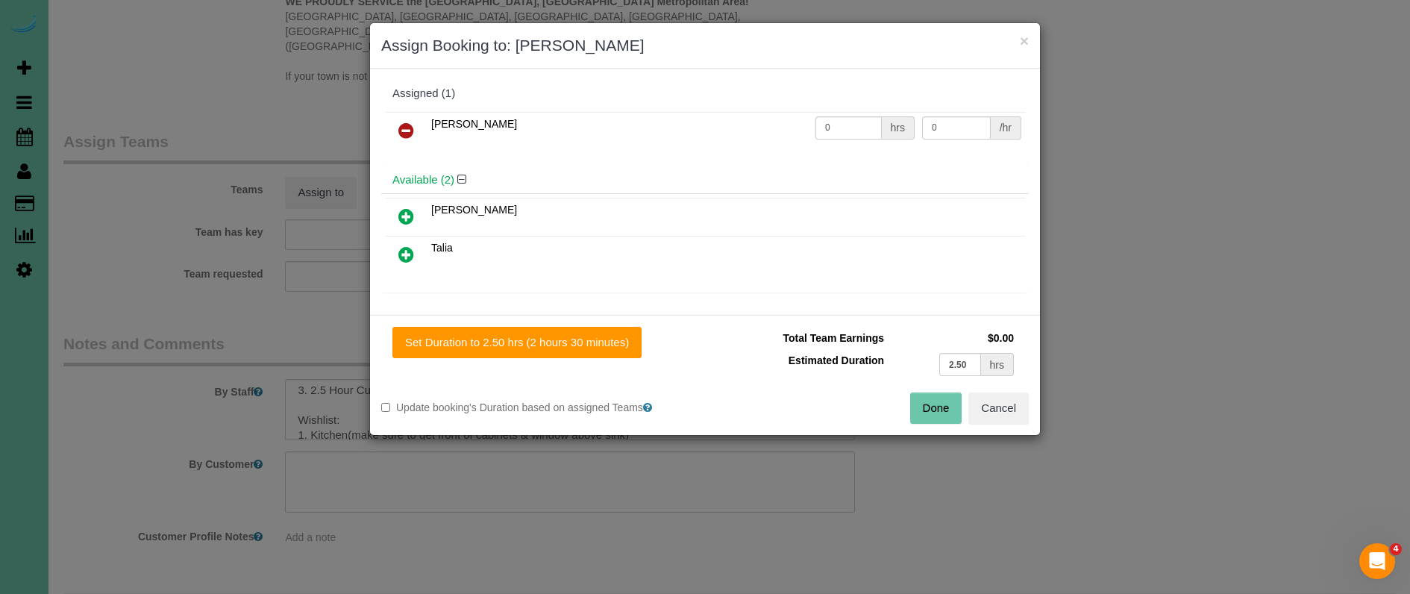
click at [401, 254] on icon at bounding box center [406, 254] width 16 height 18
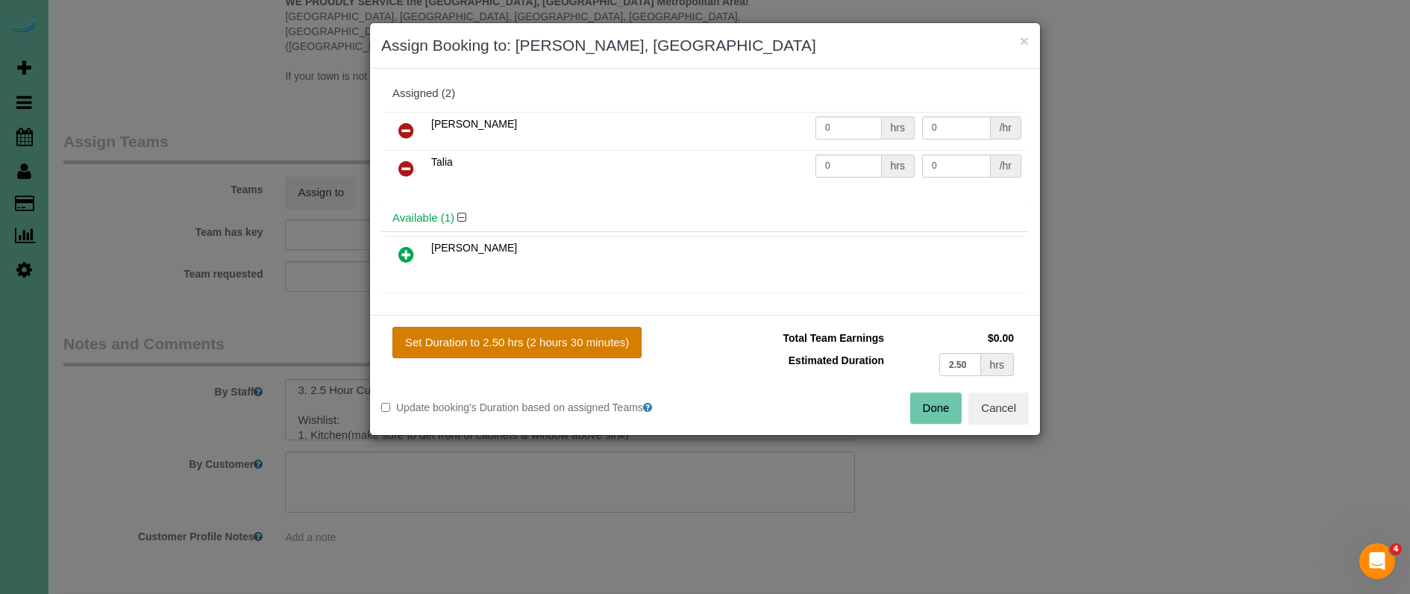
click at [588, 346] on button "Set Duration to 2.50 hrs (2 hours 30 minutes)" at bounding box center [516, 342] width 249 height 31
type input "2.50"
click at [930, 410] on button "Done" at bounding box center [936, 407] width 52 height 31
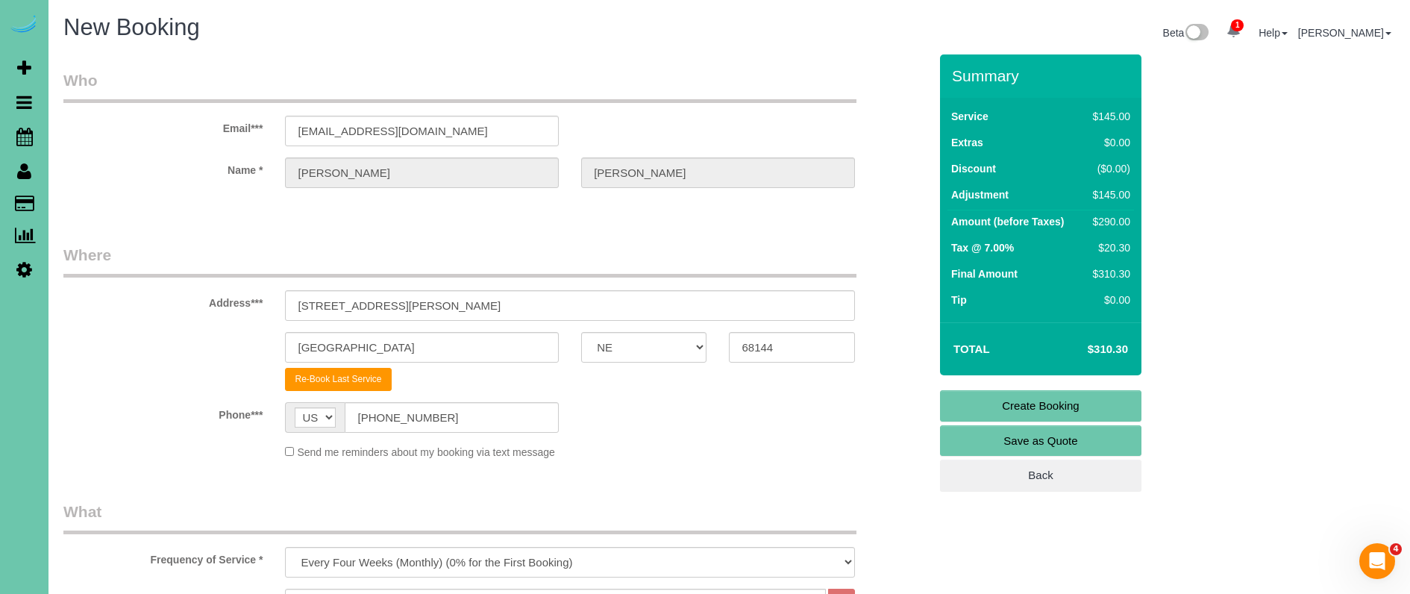
scroll to position [0, 0]
click at [1009, 412] on link "Create Booking" at bounding box center [1040, 405] width 201 height 31
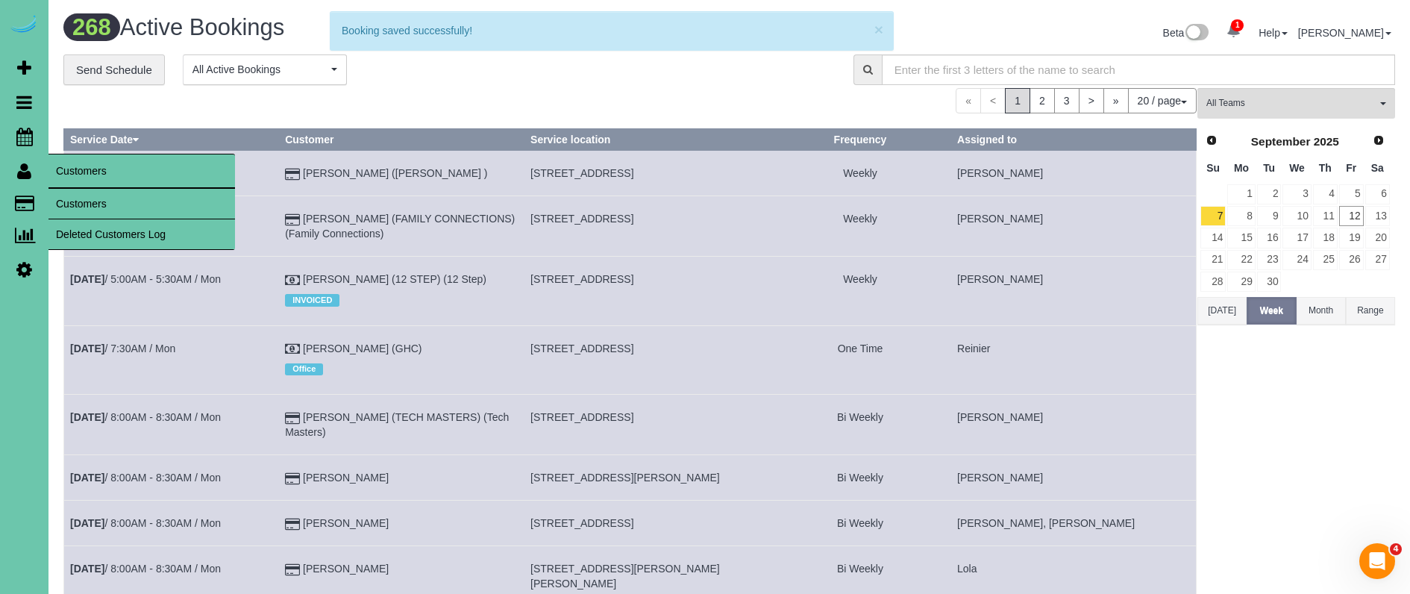
click at [134, 204] on link "Customers" at bounding box center [141, 204] width 187 height 30
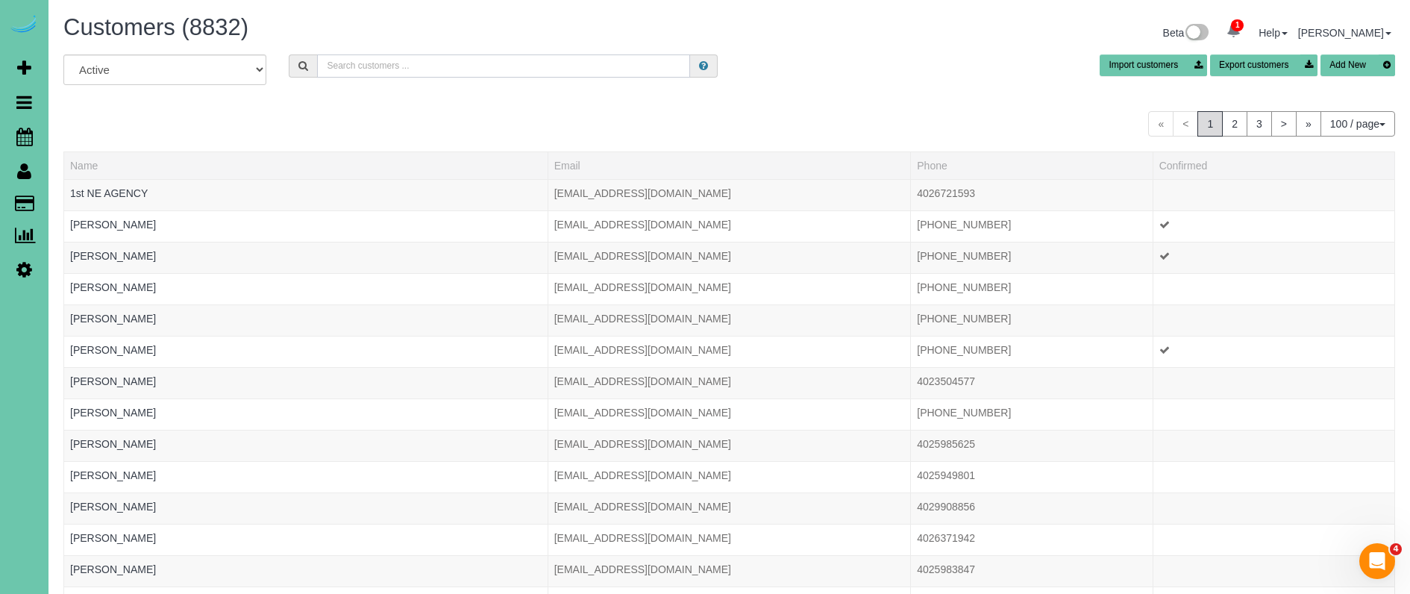
click at [392, 60] on input "text" at bounding box center [503, 65] width 373 height 23
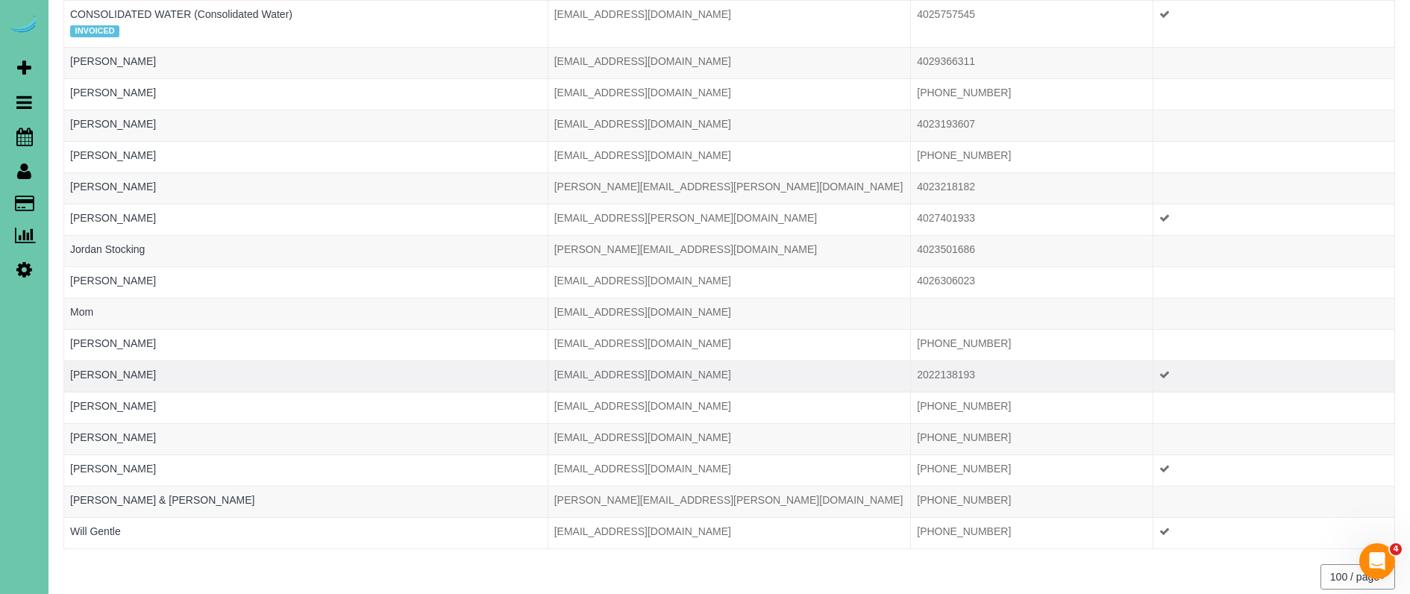
scroll to position [209, 0]
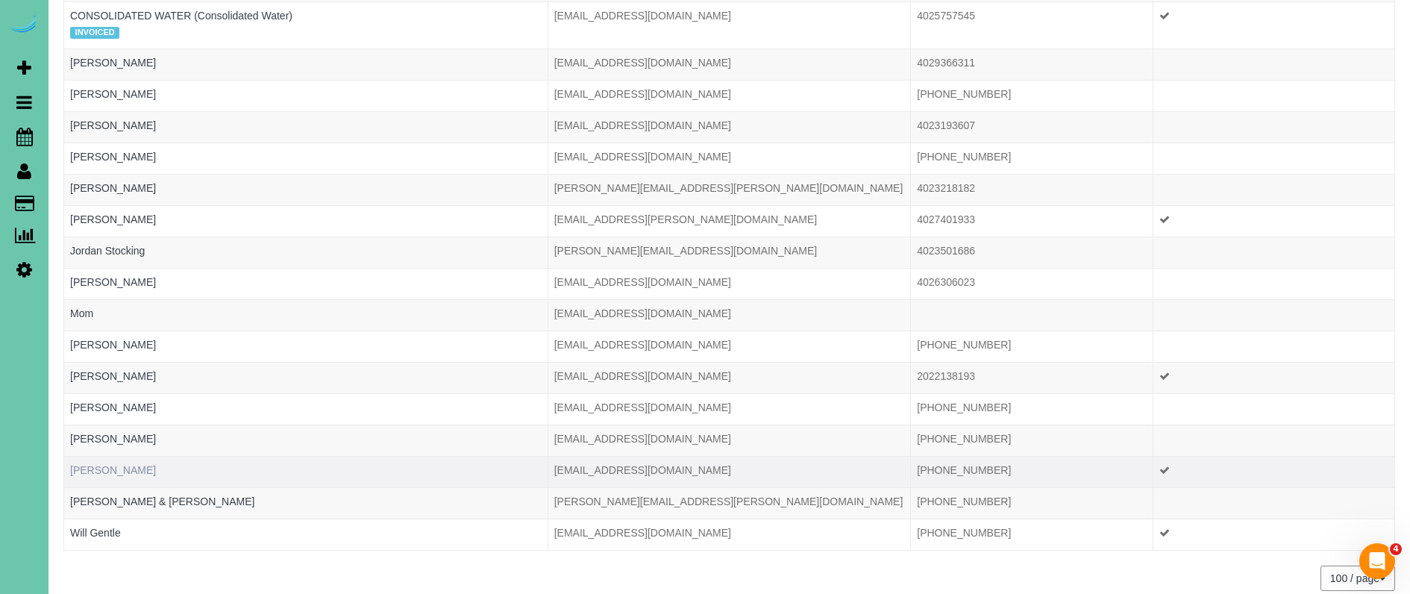
type input "[PERSON_NAME]"
click at [100, 469] on link "[PERSON_NAME]" at bounding box center [113, 470] width 86 height 12
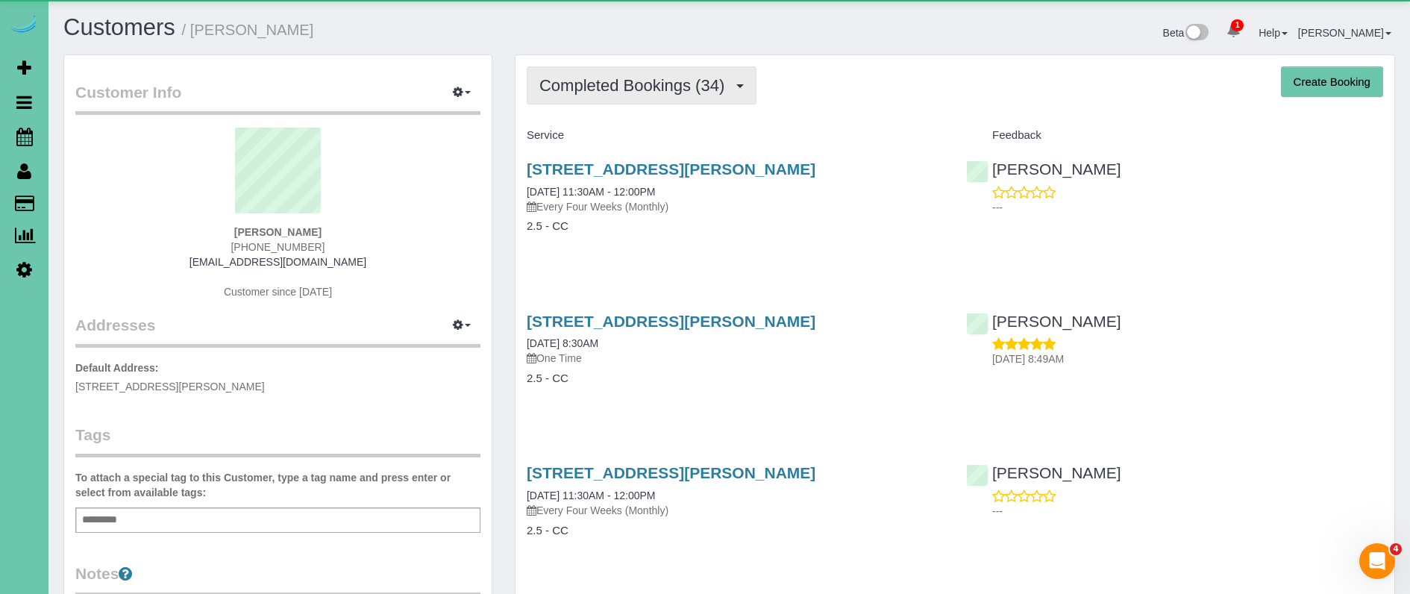
click at [580, 72] on button "Completed Bookings (34)" at bounding box center [642, 85] width 230 height 38
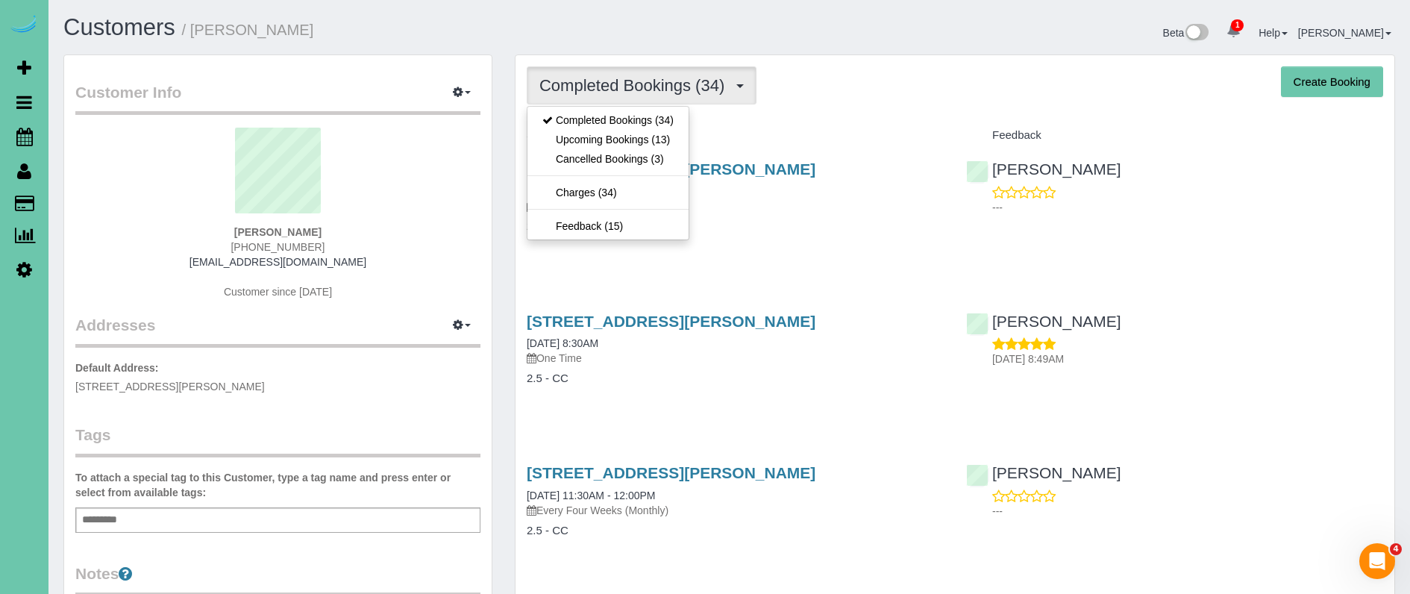
click at [588, 139] on link "Upcoming Bookings (13)" at bounding box center [607, 139] width 161 height 19
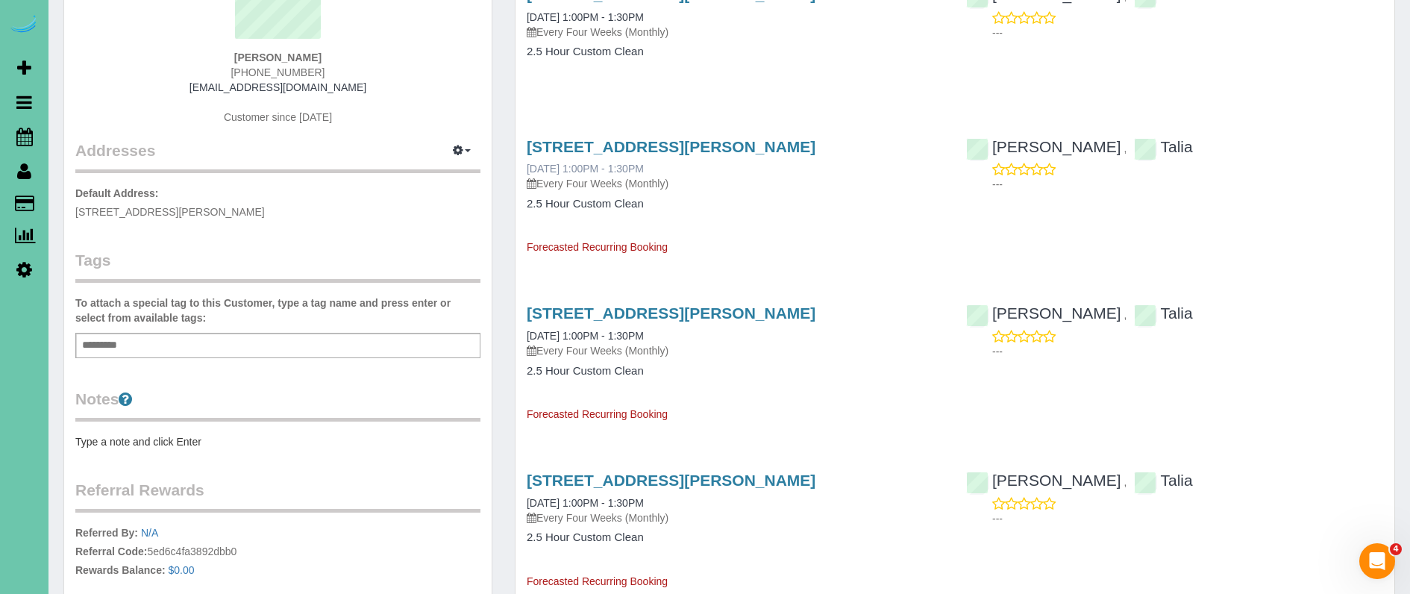
scroll to position [174, 0]
click at [614, 140] on link "[STREET_ADDRESS][PERSON_NAME]" at bounding box center [671, 147] width 289 height 17
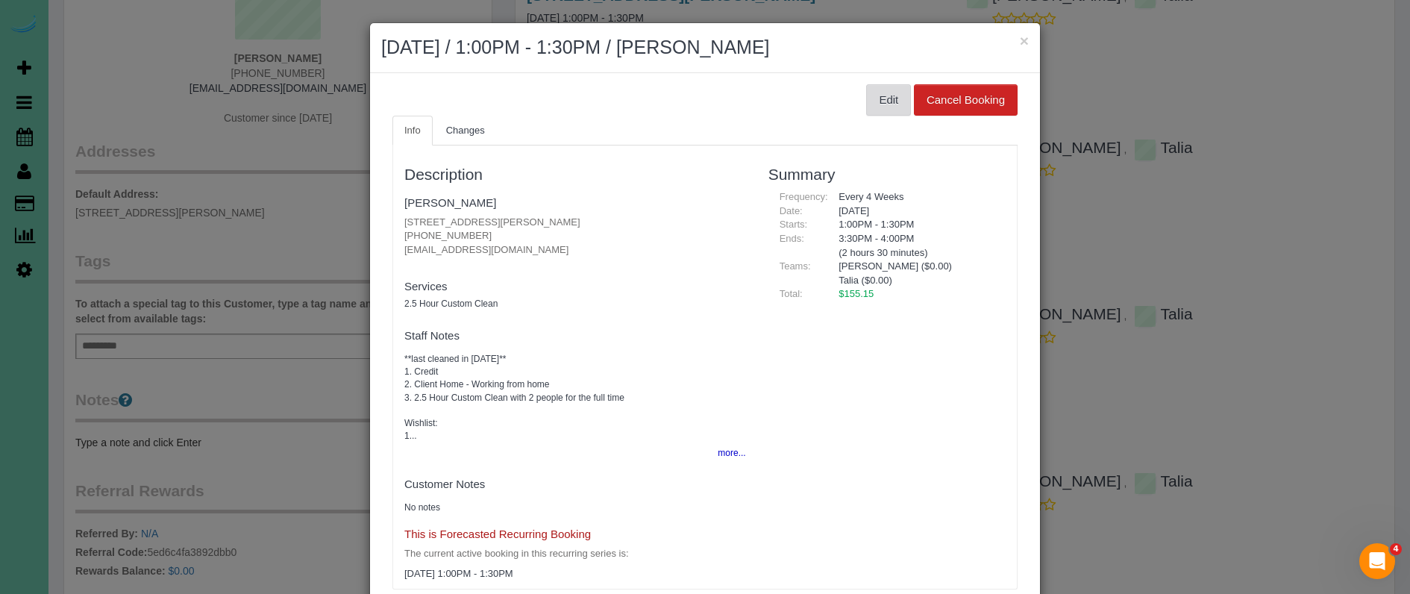
click at [898, 98] on button "Edit" at bounding box center [888, 99] width 45 height 31
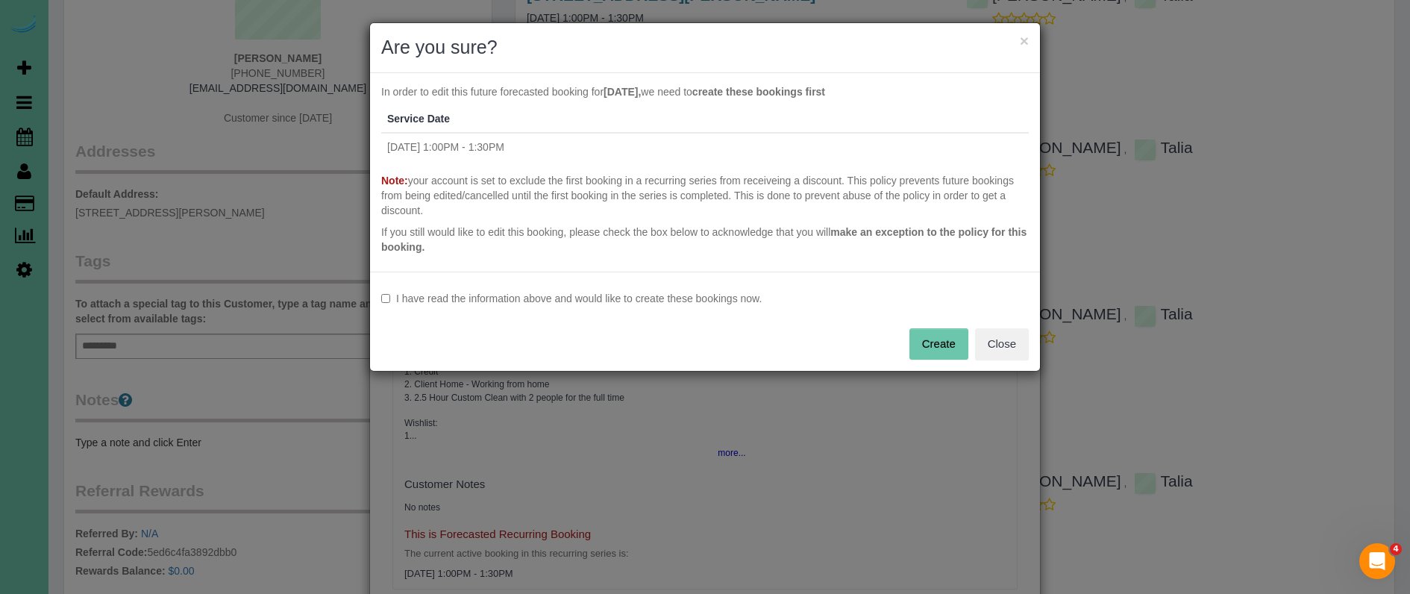
click at [566, 301] on label "I have read the information above and would like to create these bookings now." at bounding box center [705, 298] width 648 height 15
click at [925, 339] on button "Create" at bounding box center [938, 343] width 59 height 31
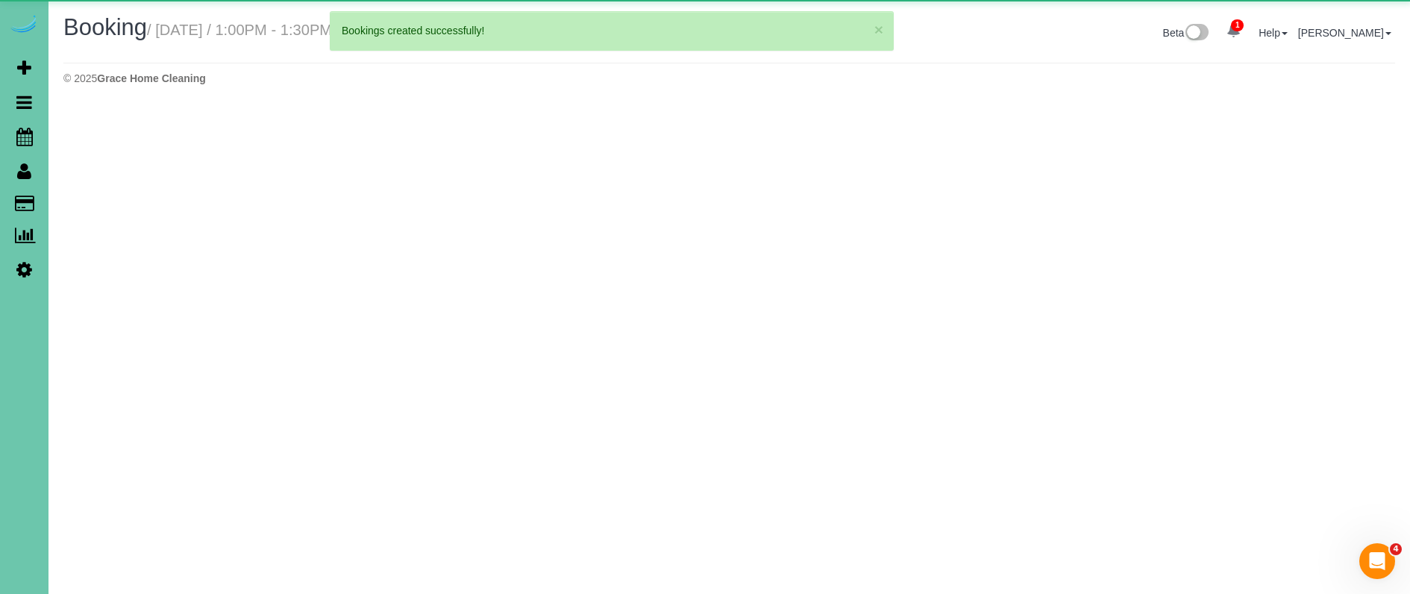
select select "NE"
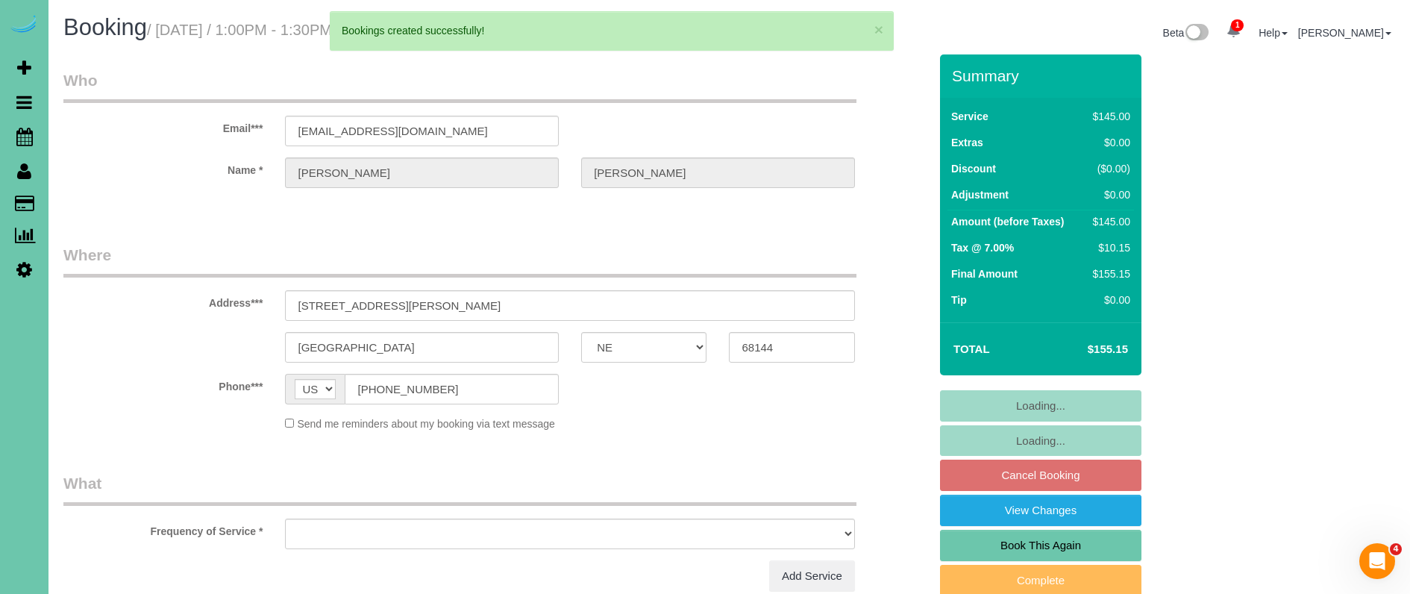
select select "object:5846"
select select "string:fspay-4defa68a-d623-4c2d-8718-f051f40067d4"
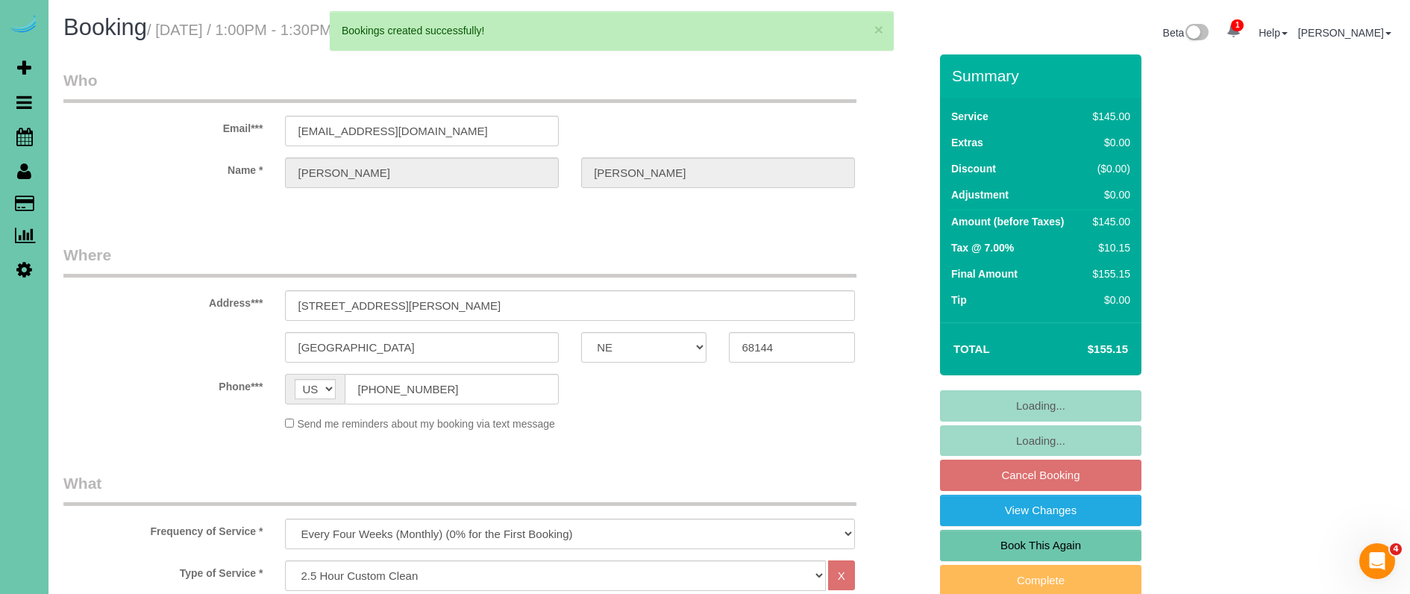
select select "number:36"
select select "number:41"
select select "object:5919"
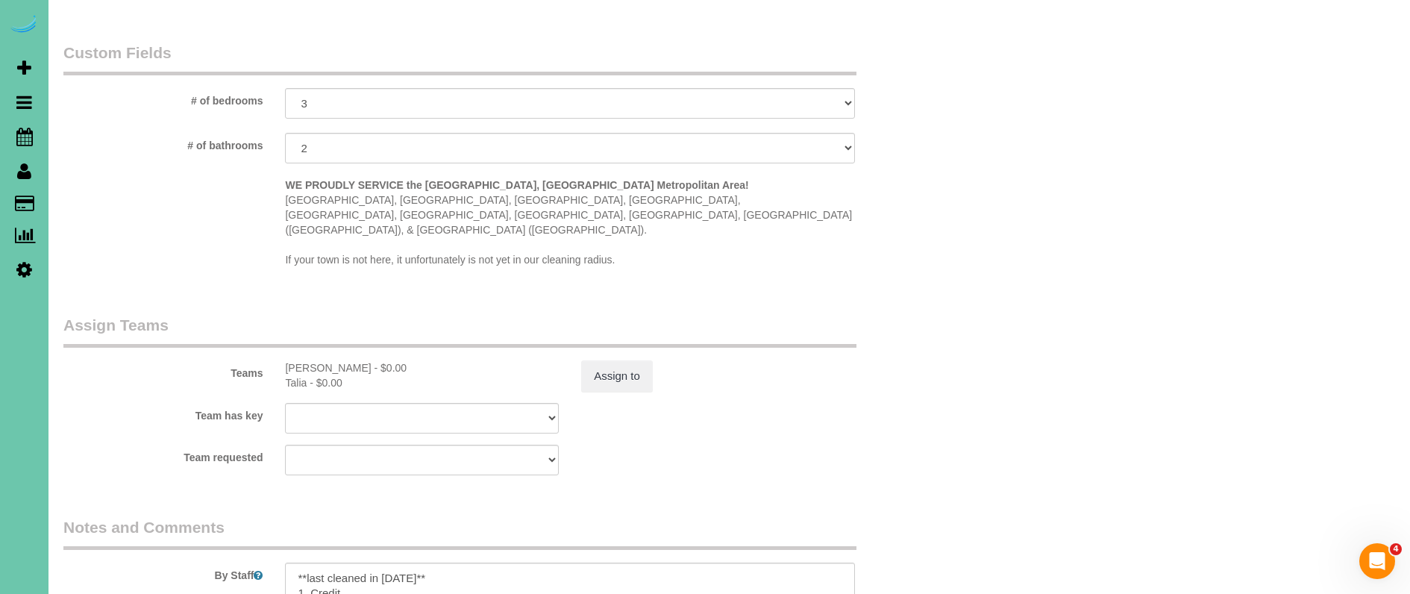
scroll to position [1270, 0]
click at [631, 355] on button "Assign to" at bounding box center [617, 370] width 72 height 31
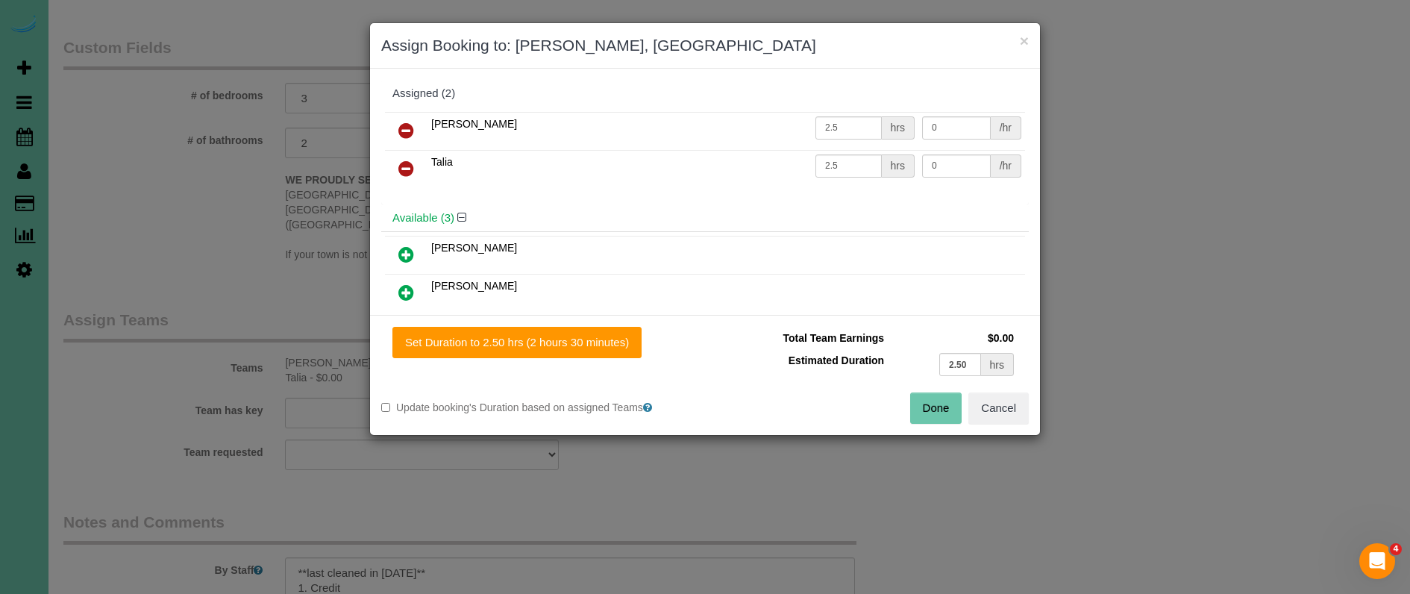
drag, startPoint x: 401, startPoint y: 170, endPoint x: 842, endPoint y: 366, distance: 482.3
click at [402, 171] on icon at bounding box center [406, 169] width 16 height 18
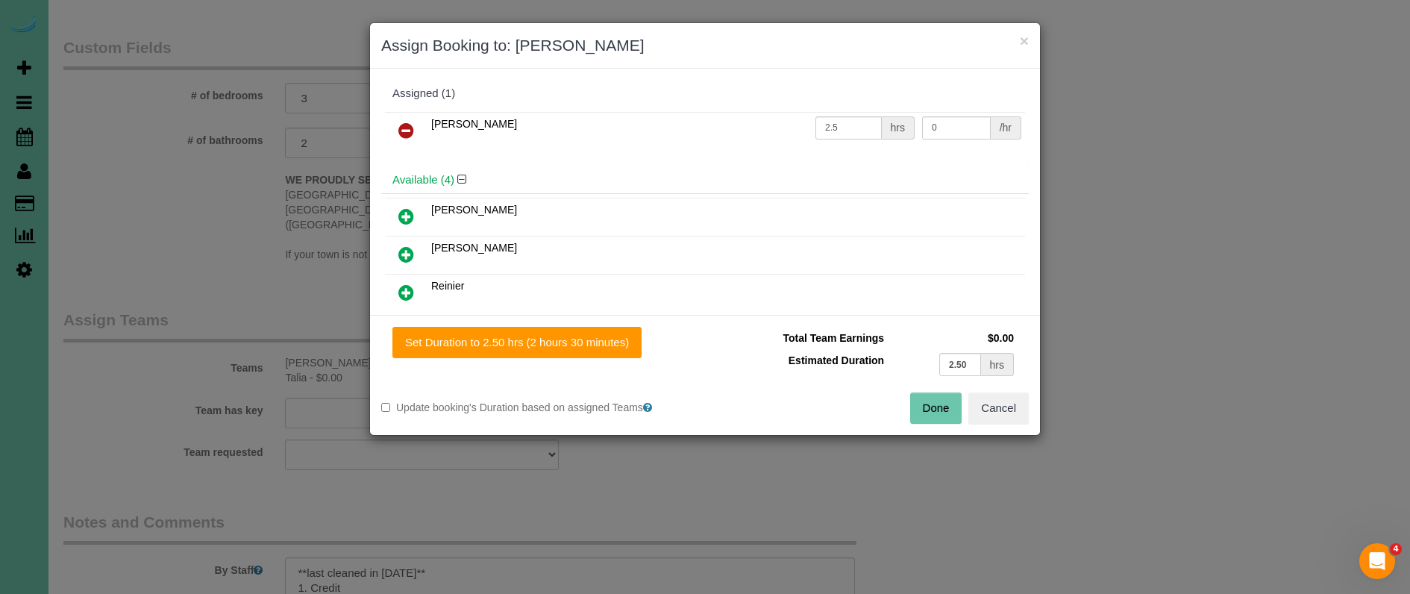
drag, startPoint x: 939, startPoint y: 412, endPoint x: 692, endPoint y: 369, distance: 250.6
click at [938, 412] on button "Done" at bounding box center [936, 407] width 52 height 31
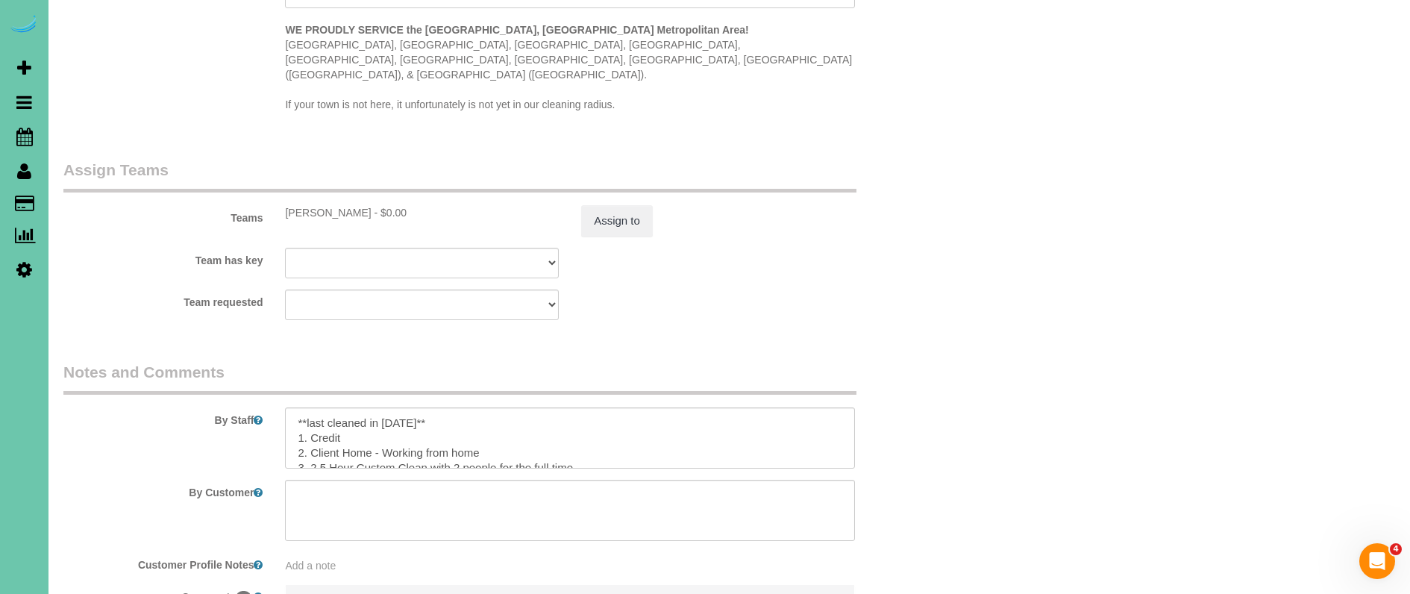
scroll to position [1421, 0]
drag, startPoint x: 483, startPoint y: 392, endPoint x: 192, endPoint y: 349, distance: 294.1
click at [191, 360] on fieldset "Notes and Comments By Staff By Customer Customer Profile Notes Add a note Comme…" at bounding box center [495, 519] width 865 height 319
drag, startPoint x: 580, startPoint y: 419, endPoint x: 435, endPoint y: 418, distance: 144.7
click at [435, 418] on textarea at bounding box center [569, 436] width 569 height 61
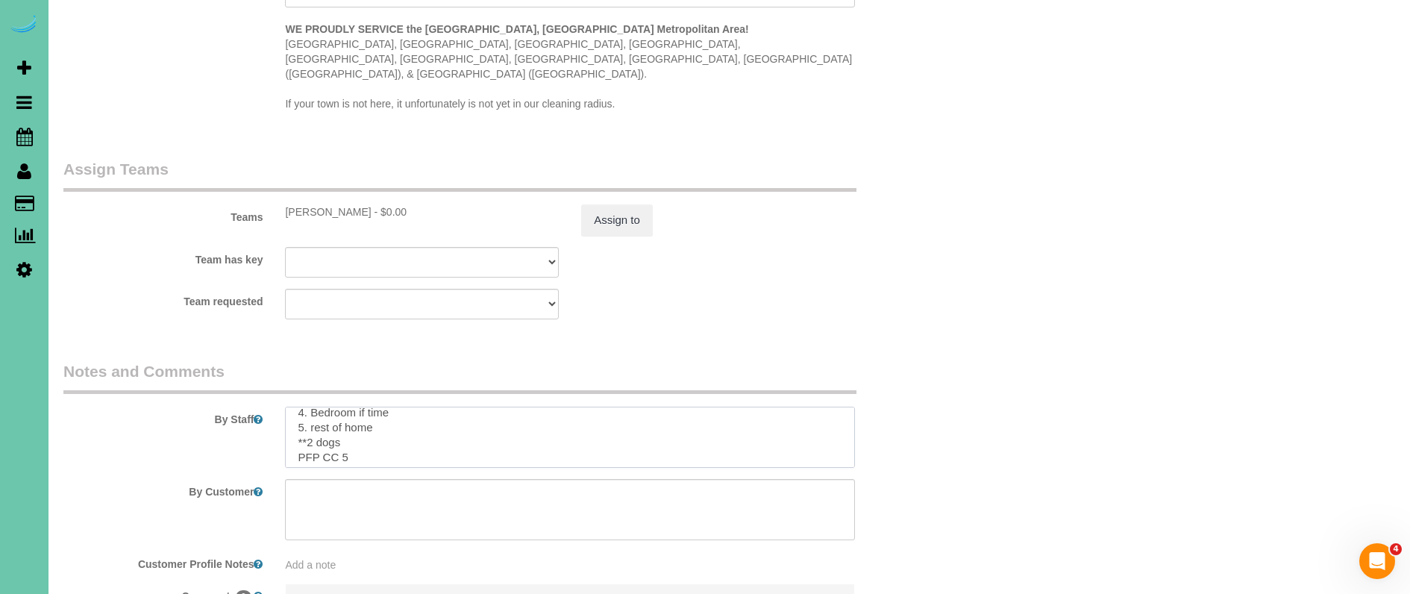
scroll to position [125, 0]
click at [342, 422] on textarea at bounding box center [569, 437] width 569 height 61
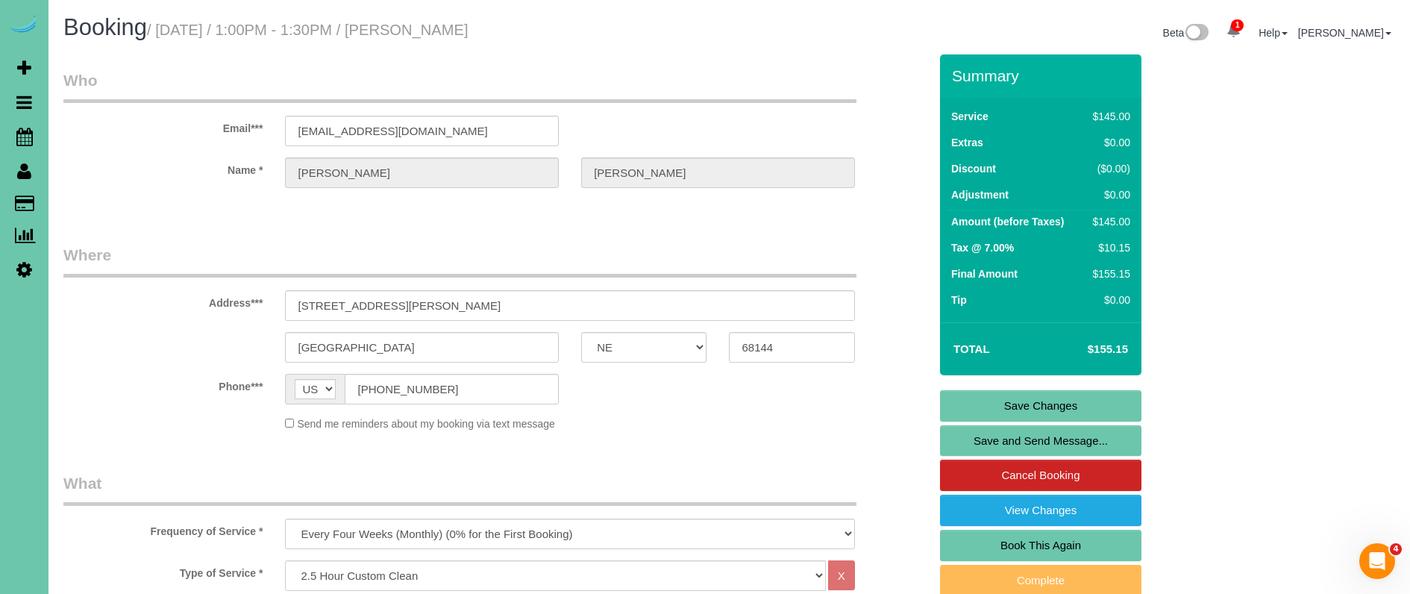
scroll to position [0, 0]
type textarea "1. Credit 2. Client Home - Working from home 3. 2.5 Hour Custom Clean Wishlist:…"
click at [969, 406] on link "Save Changes" at bounding box center [1040, 405] width 201 height 31
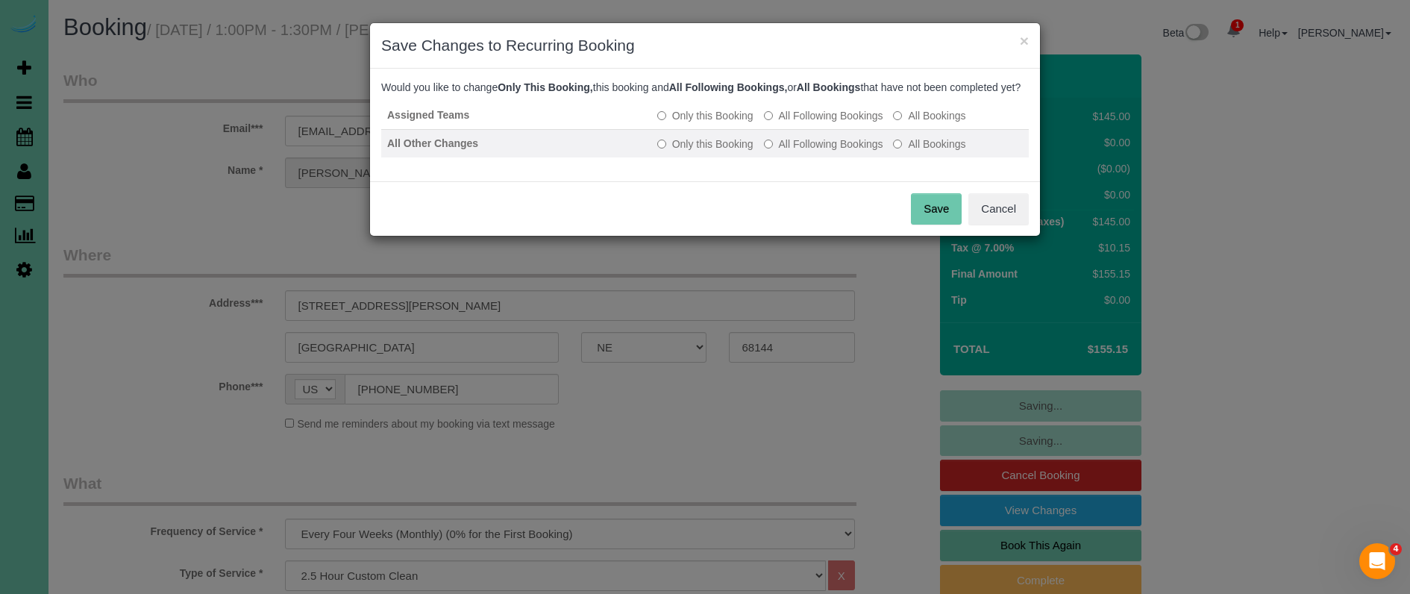
drag, startPoint x: 793, startPoint y: 131, endPoint x: 791, endPoint y: 148, distance: 17.3
click at [793, 123] on label "All Following Bookings" at bounding box center [823, 115] width 119 height 15
drag, startPoint x: 791, startPoint y: 154, endPoint x: 843, endPoint y: 183, distance: 59.8
click at [792, 151] on label "All Following Bookings" at bounding box center [823, 144] width 119 height 15
drag, startPoint x: 942, startPoint y: 224, endPoint x: 913, endPoint y: 208, distance: 33.0
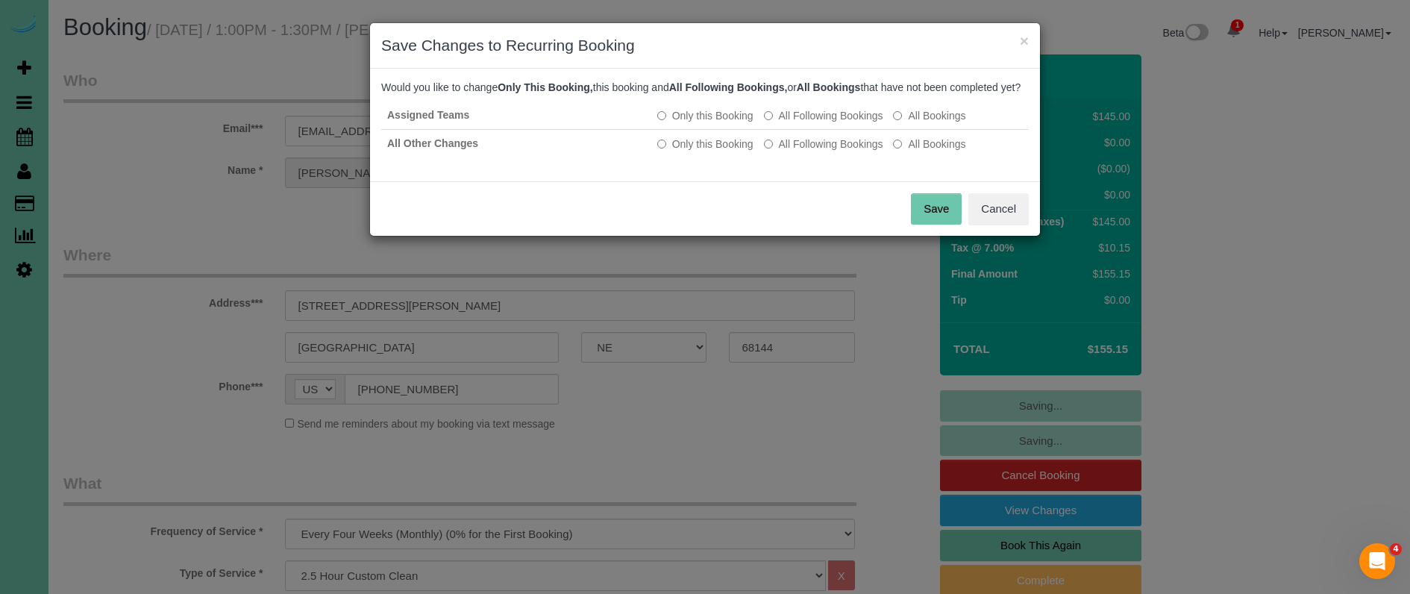
click at [942, 224] on button "Save" at bounding box center [936, 208] width 51 height 31
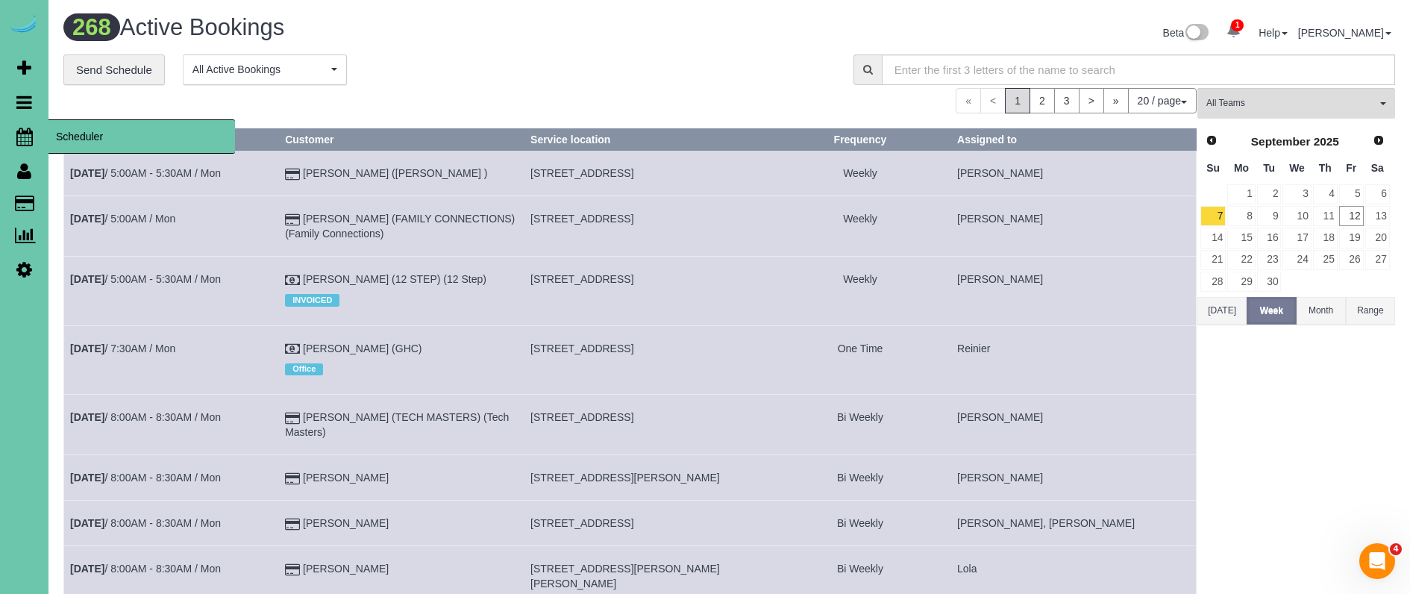
click at [25, 146] on link "Scheduler" at bounding box center [24, 136] width 48 height 34
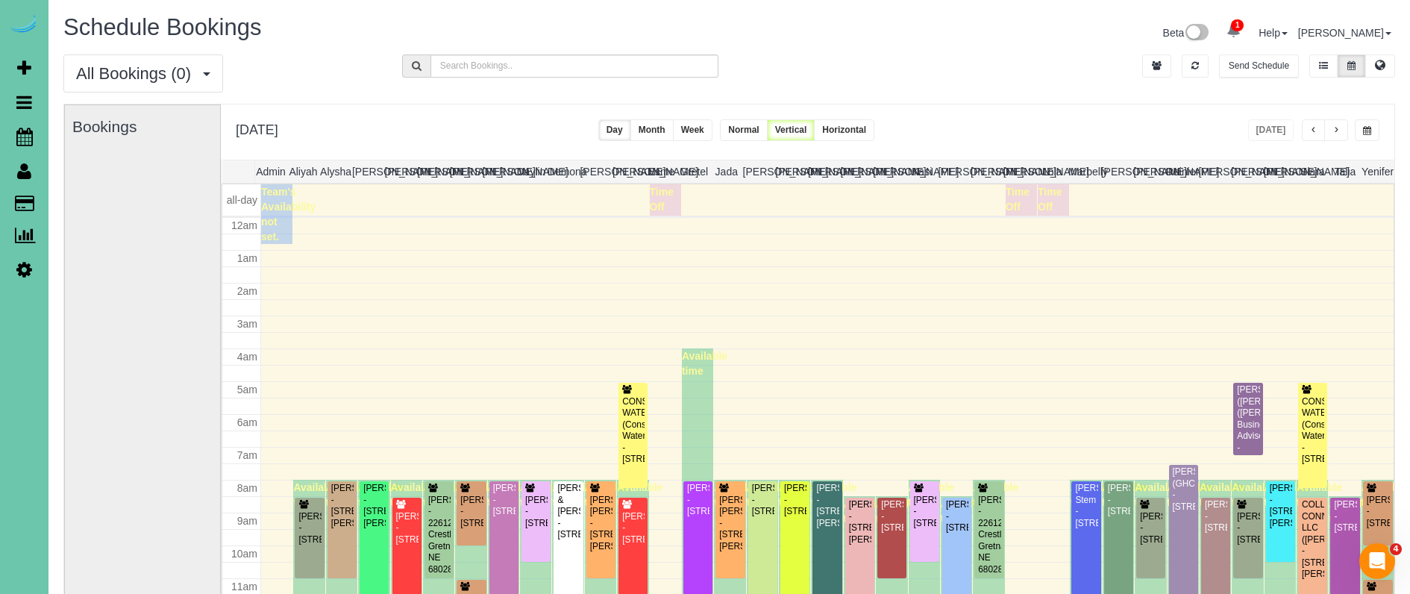
scroll to position [198, 0]
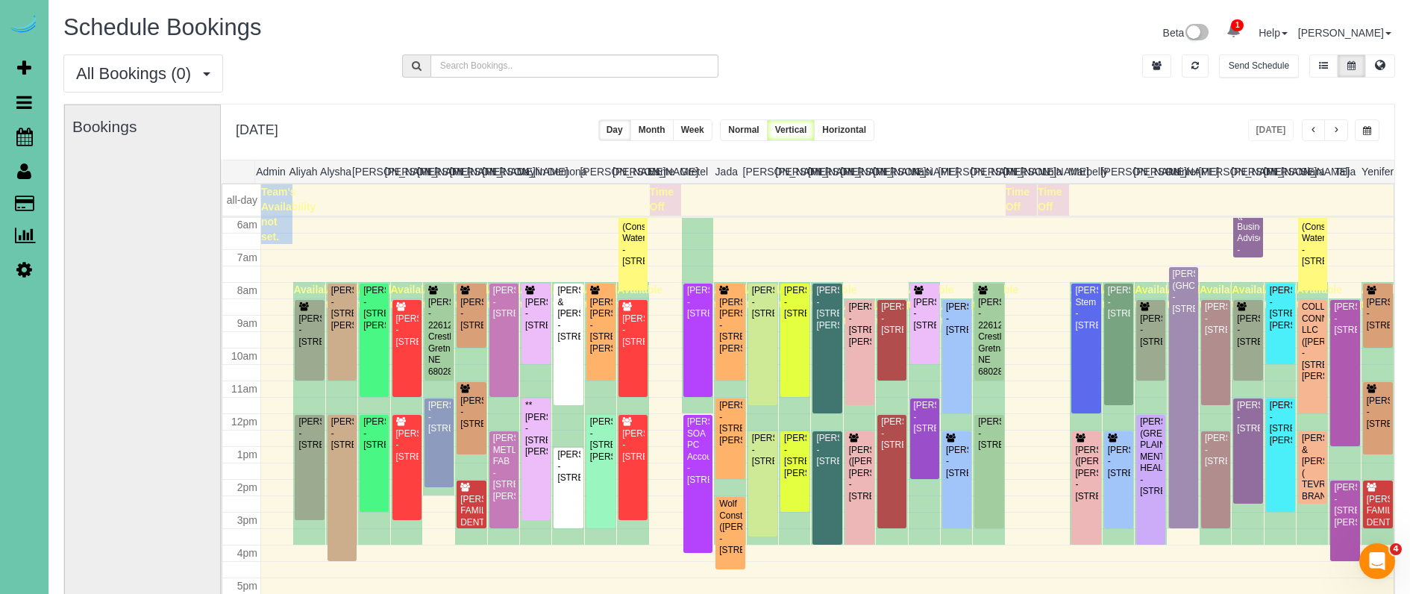
drag, startPoint x: 1373, startPoint y: 134, endPoint x: 1359, endPoint y: 137, distance: 14.5
click at [1373, 134] on button "button" at bounding box center [1367, 130] width 25 height 22
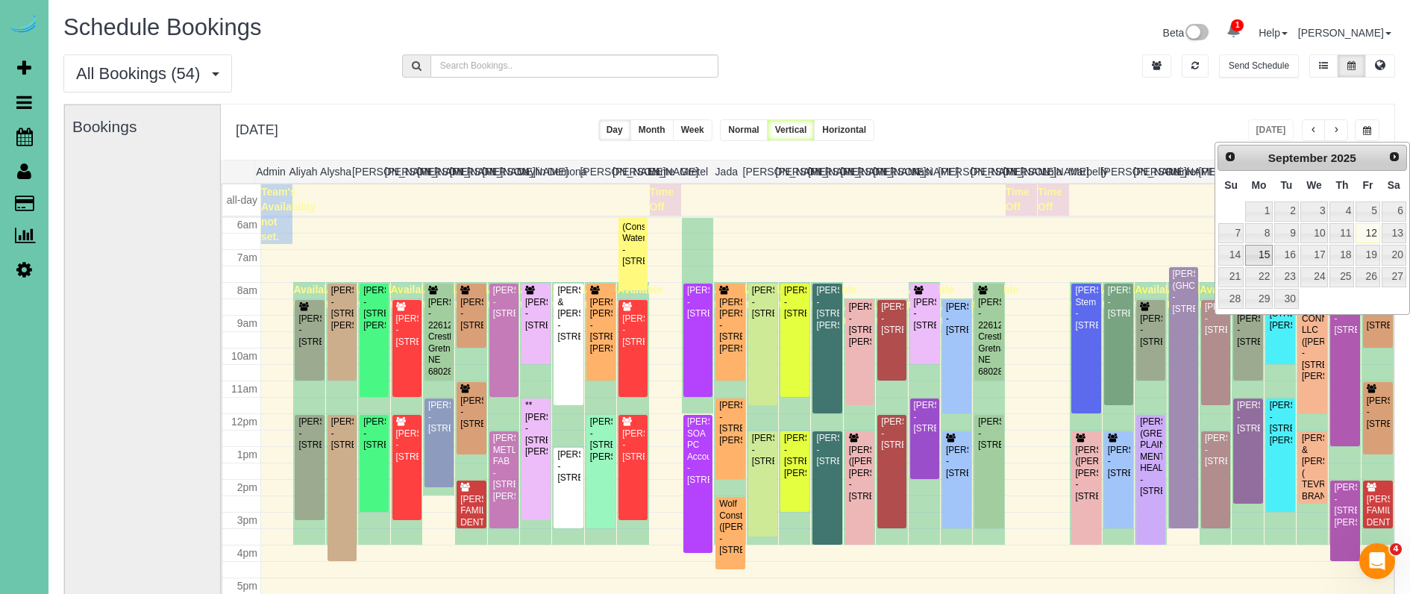
click at [1262, 254] on link "15" at bounding box center [1259, 255] width 28 height 20
type input "**********"
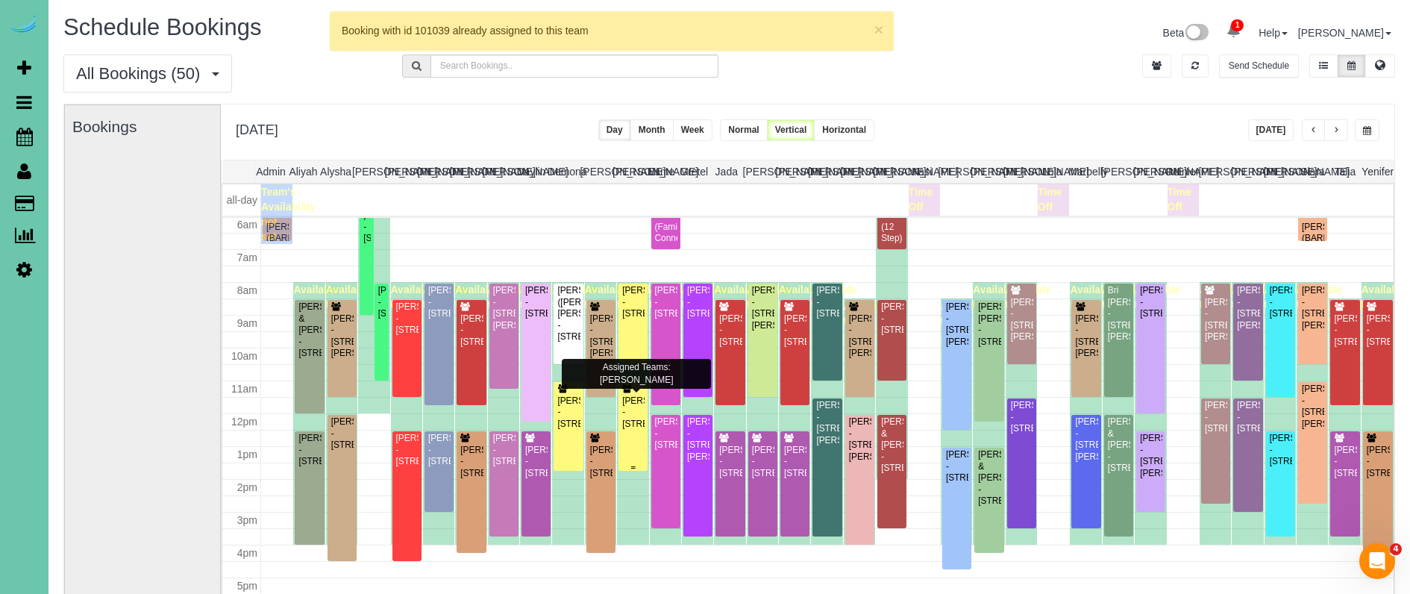
click at [622, 406] on div "[PERSON_NAME] - [STREET_ADDRESS]" at bounding box center [632, 412] width 23 height 34
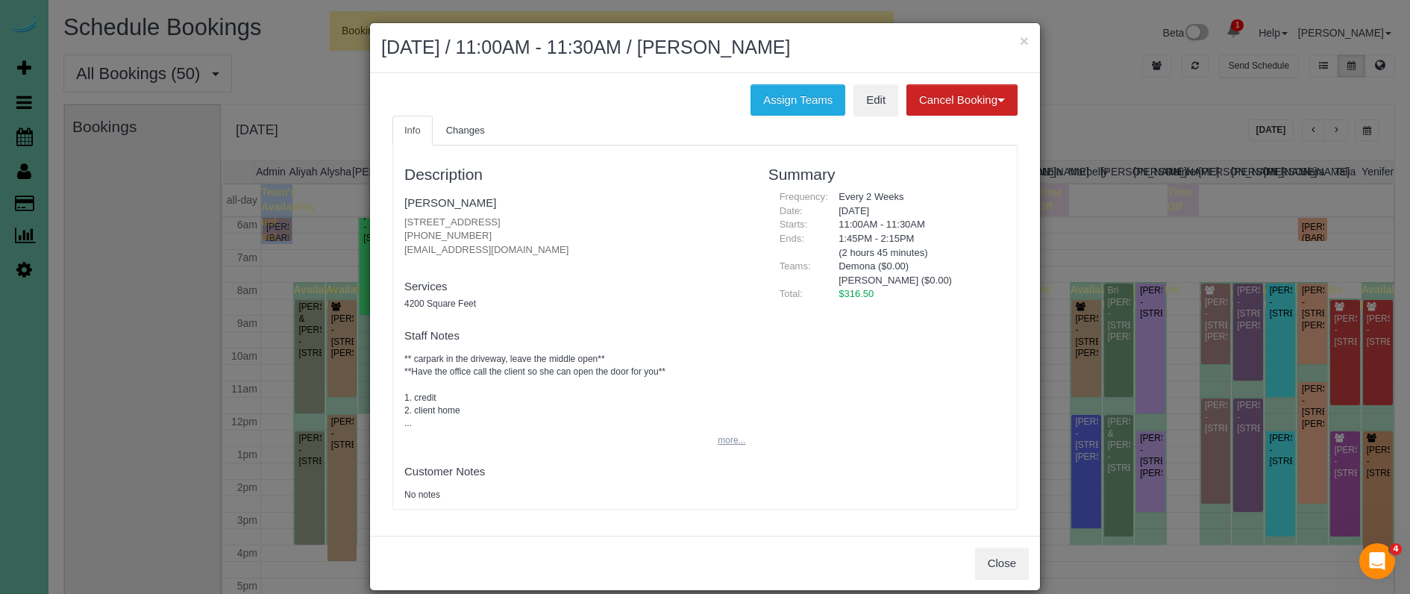
click at [726, 434] on button "more..." at bounding box center [727, 441] width 37 height 22
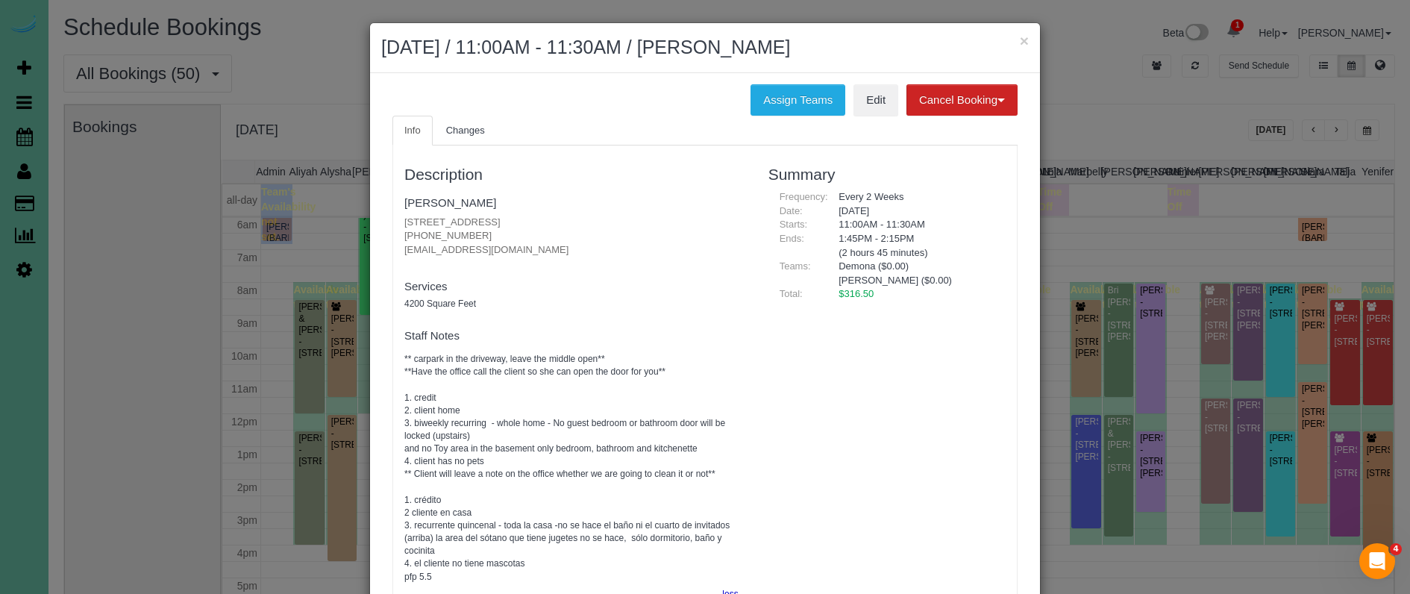
scroll to position [0, 0]
